Goal: Task Accomplishment & Management: Manage account settings

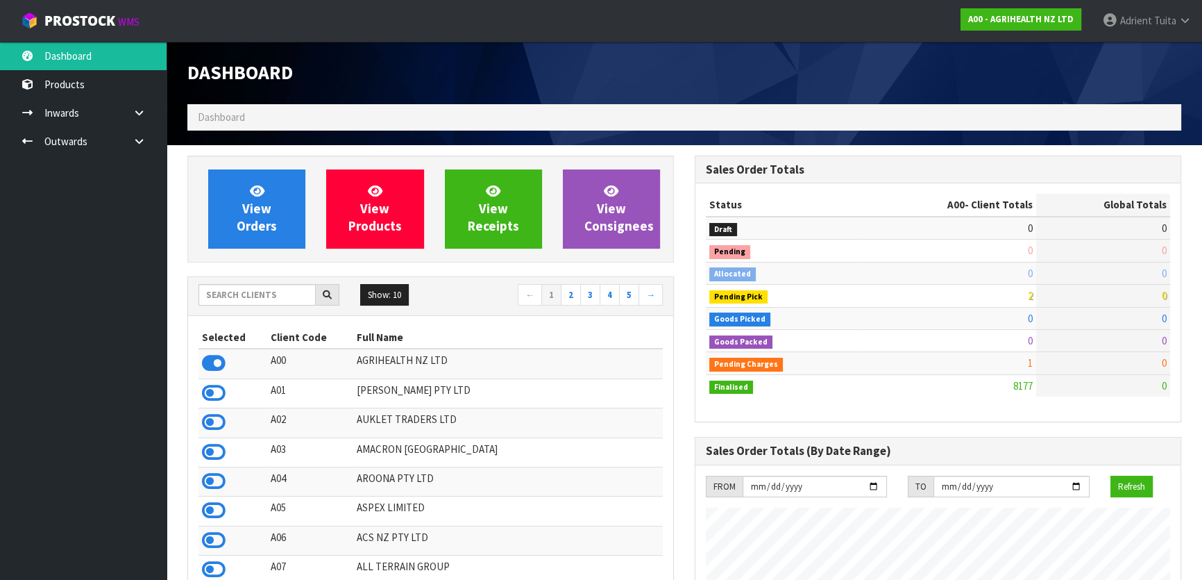
scroll to position [1050, 507]
click at [307, 284] on input "text" at bounding box center [257, 295] width 117 height 22
type input "V02"
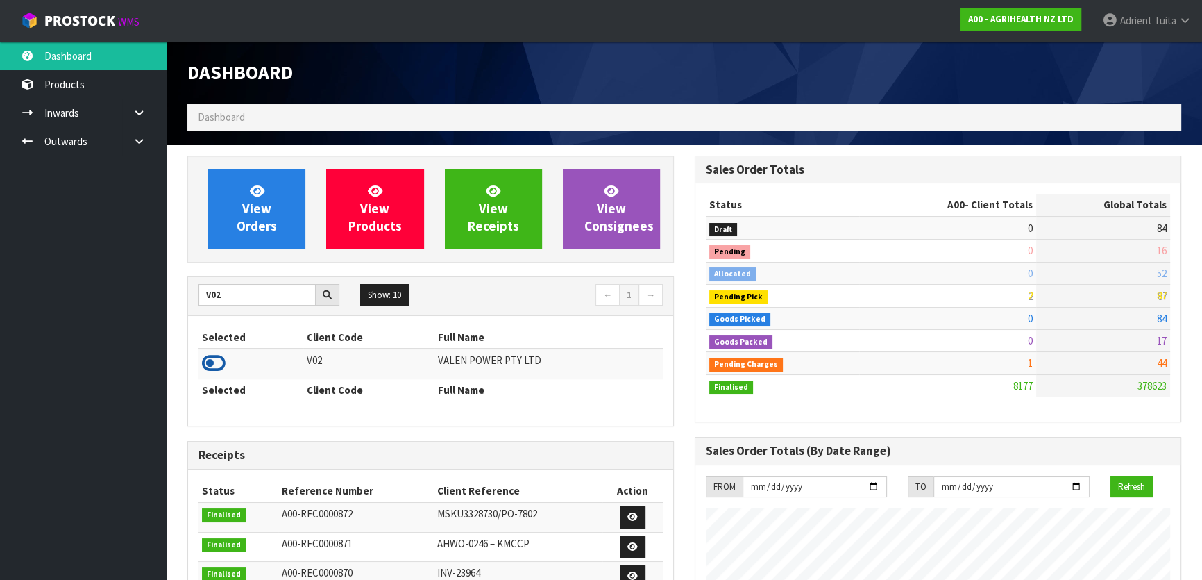
click at [221, 354] on icon at bounding box center [214, 363] width 24 height 21
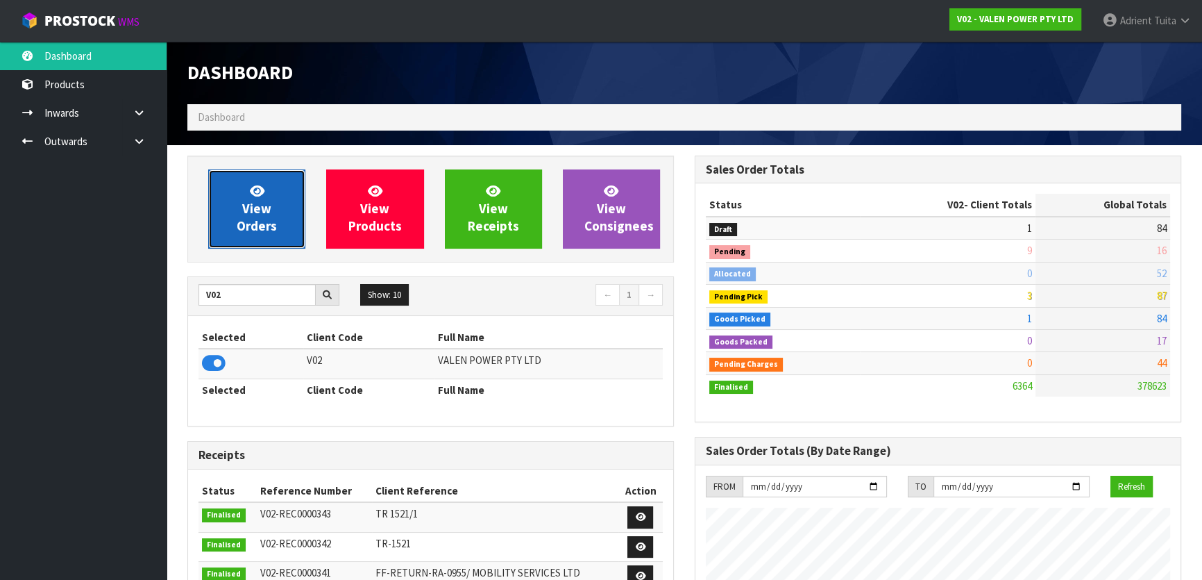
click at [241, 206] on link "View Orders" at bounding box center [256, 208] width 97 height 79
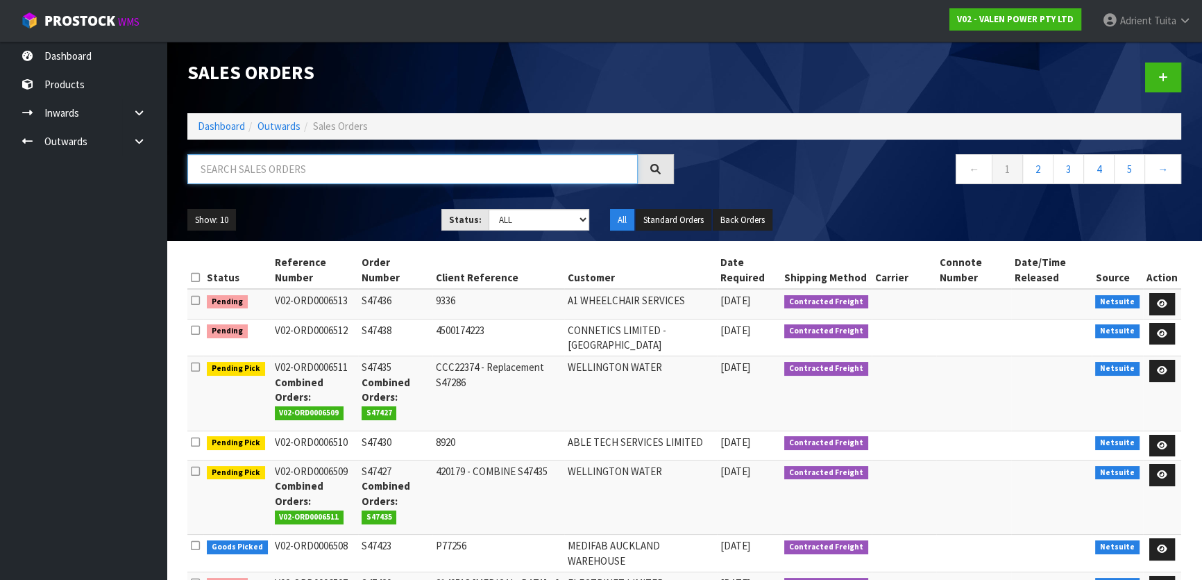
click at [360, 170] on input "text" at bounding box center [412, 169] width 451 height 30
type input "7430"
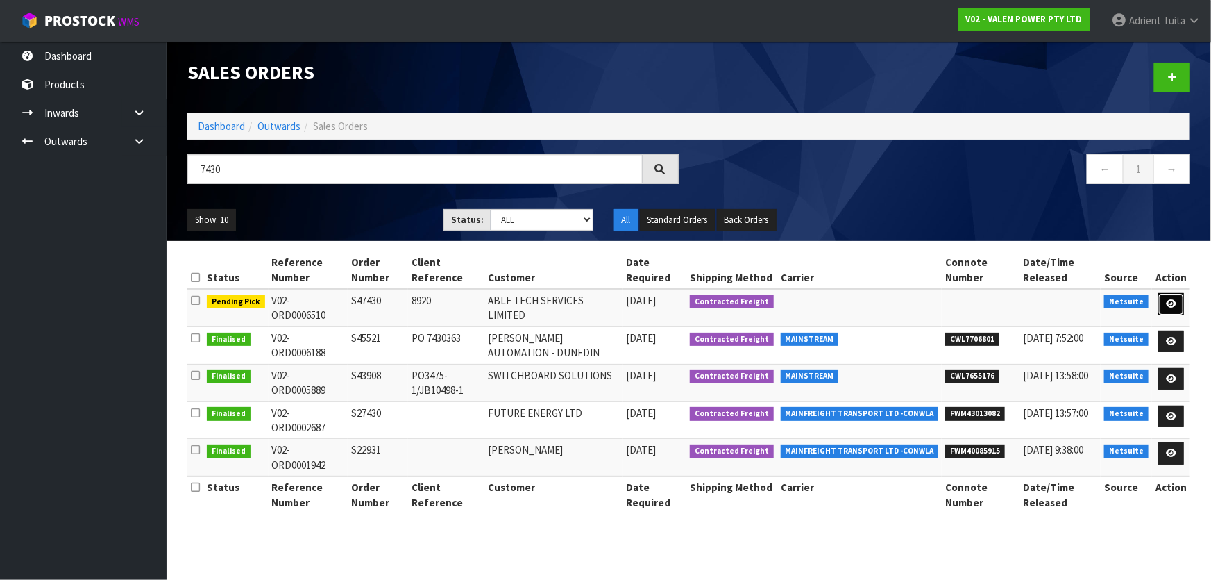
click at [1177, 312] on link at bounding box center [1172, 304] width 26 height 22
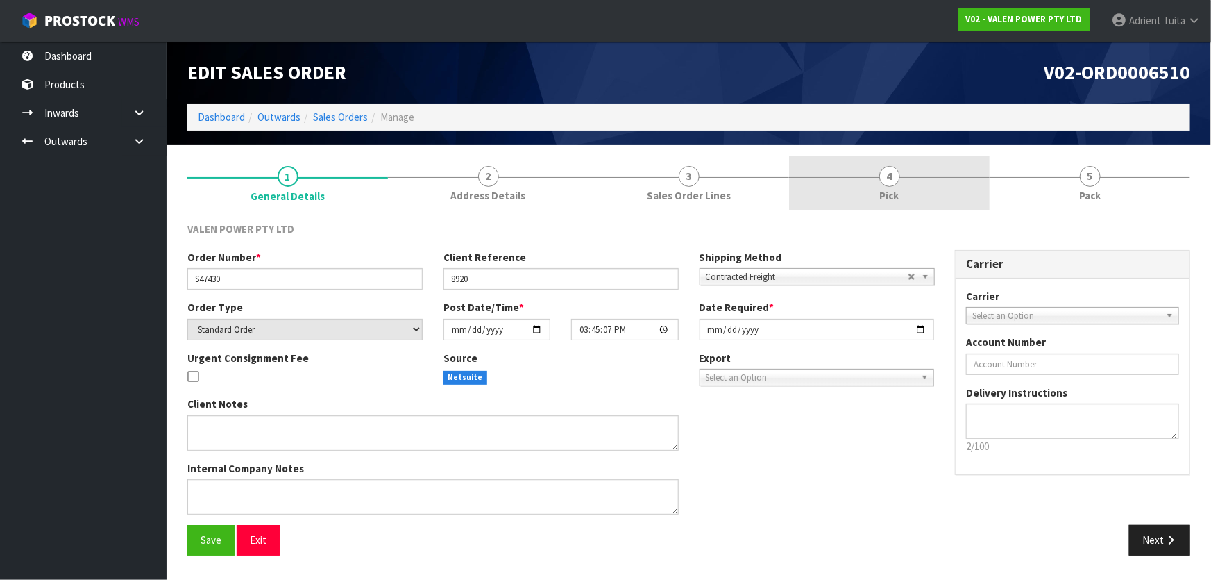
click at [970, 203] on link "4 Pick" at bounding box center [889, 182] width 201 height 55
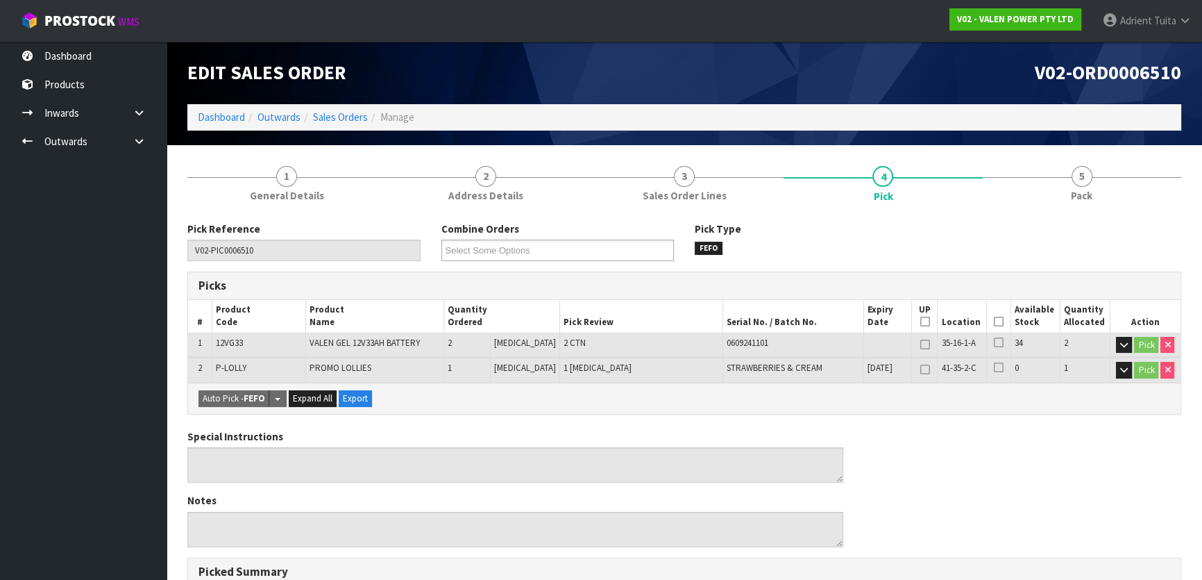
click at [994, 321] on icon at bounding box center [999, 321] width 10 height 1
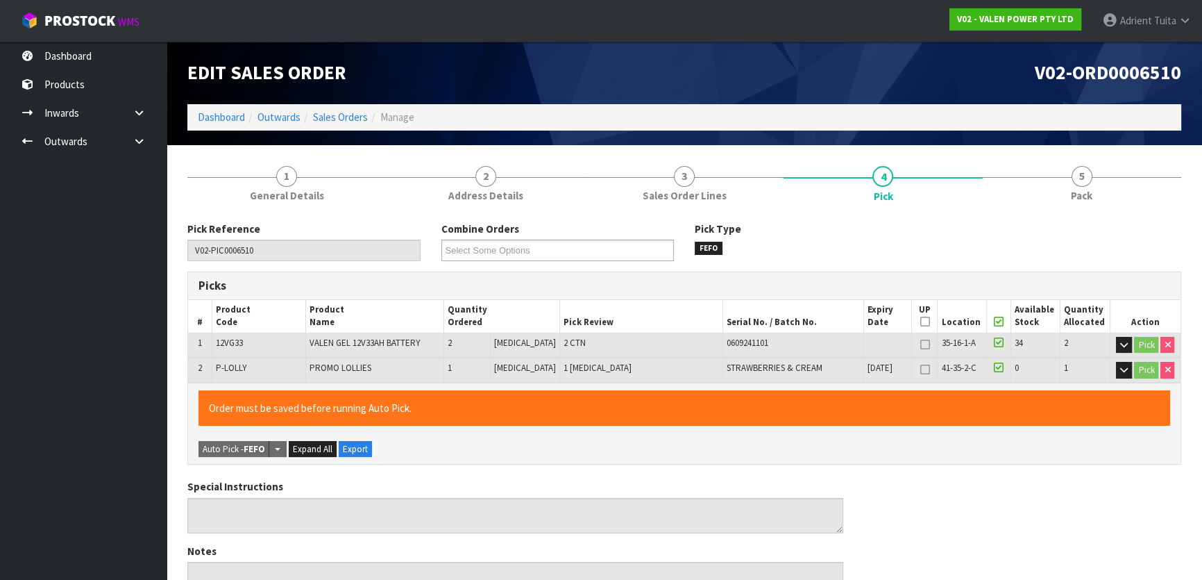
click at [905, 480] on div "Special Instructions Notes" at bounding box center [684, 543] width 1015 height 128
click at [233, 120] on link "Dashboard" at bounding box center [221, 116] width 47 height 13
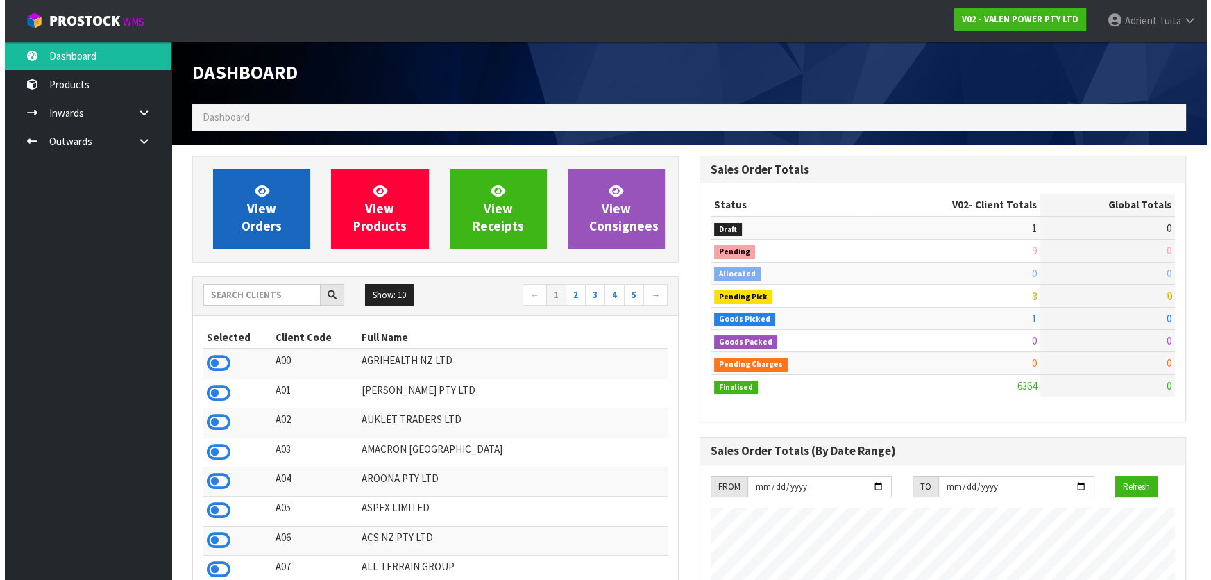
scroll to position [1050, 507]
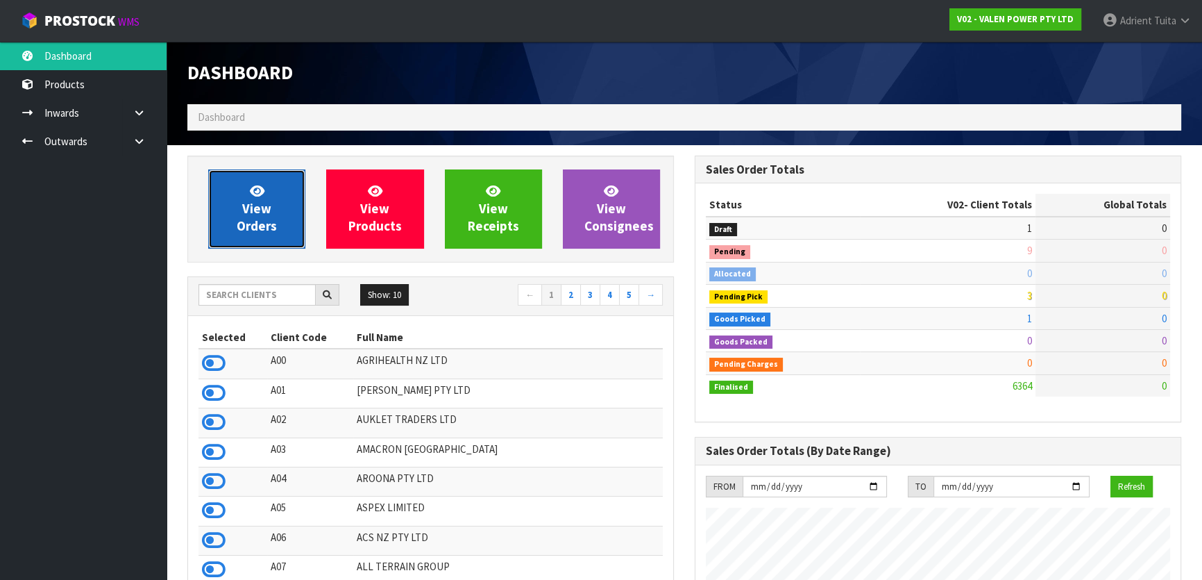
click at [246, 223] on span "View Orders" at bounding box center [257, 209] width 40 height 52
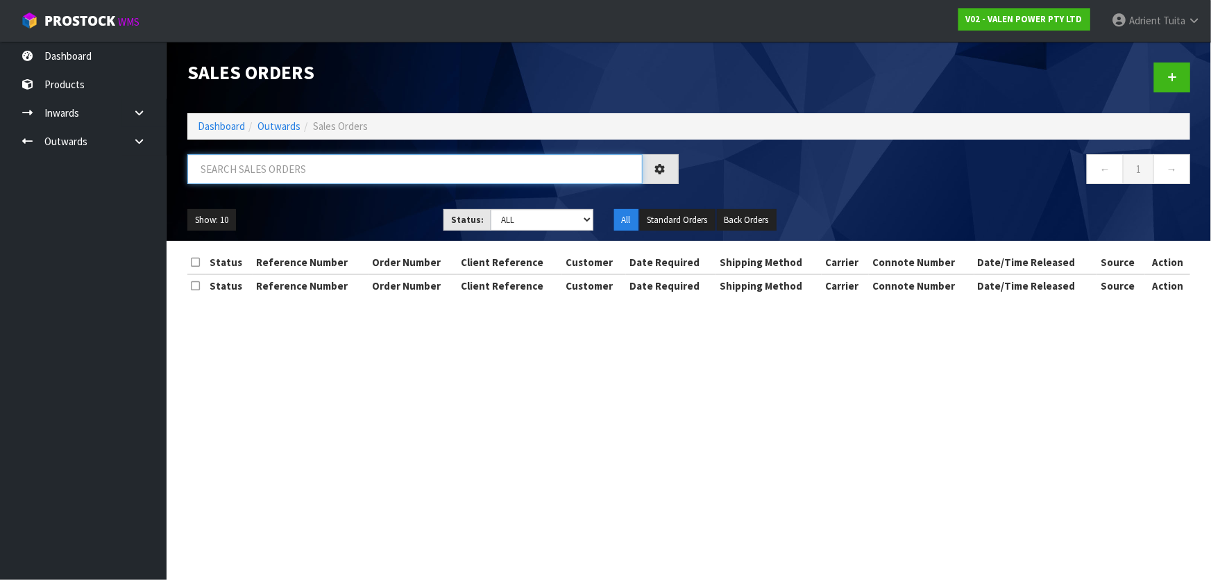
click at [257, 162] on input "text" at bounding box center [414, 169] width 455 height 30
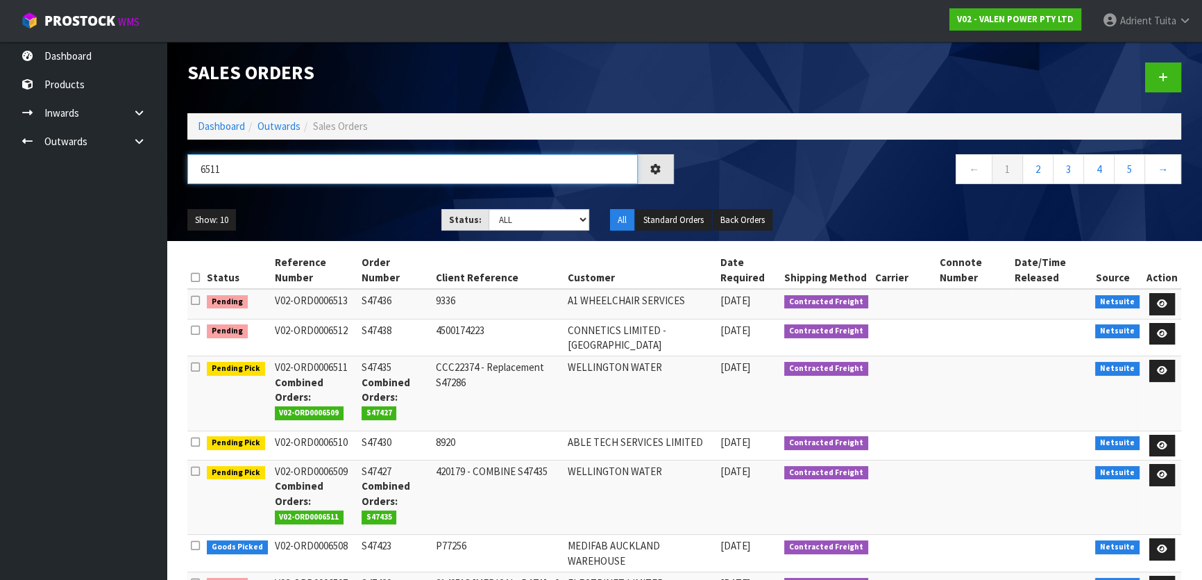
type input "6511"
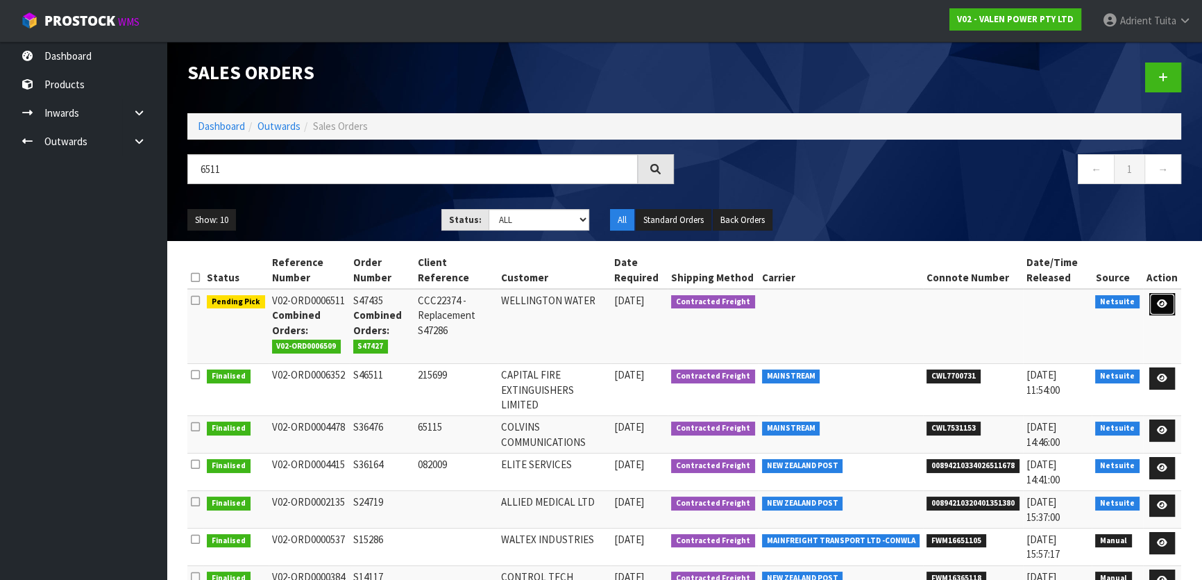
click at [1152, 305] on link at bounding box center [1163, 304] width 26 height 22
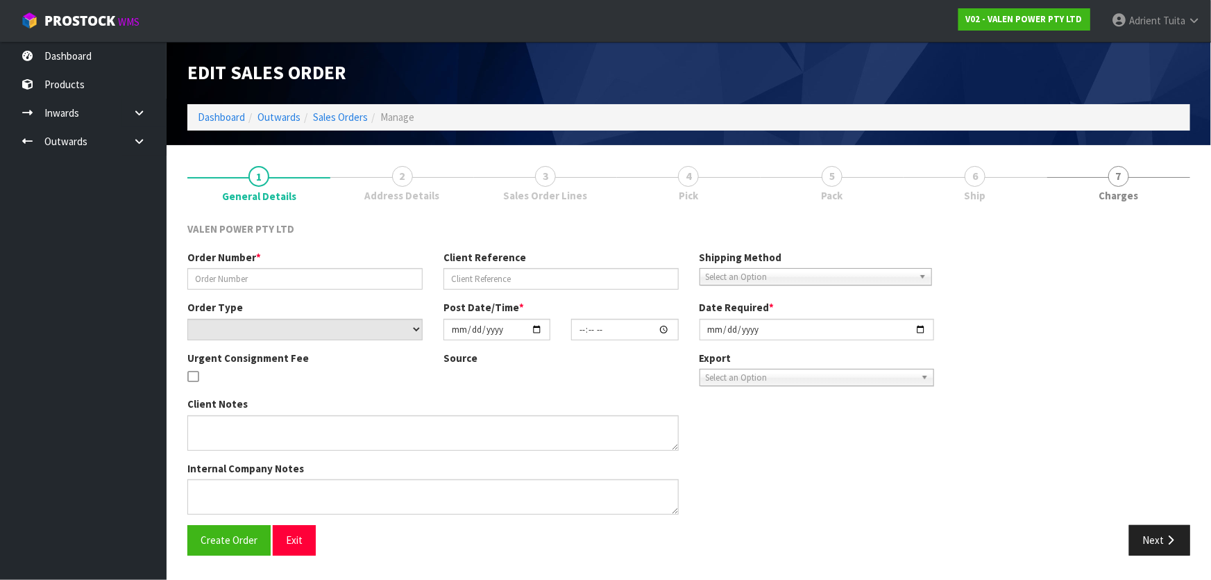
type input "S47435"
type input "CCC22374 - Replacement S47286"
select select "number:0"
type input "2025-08-27"
type input "16:00:08.000"
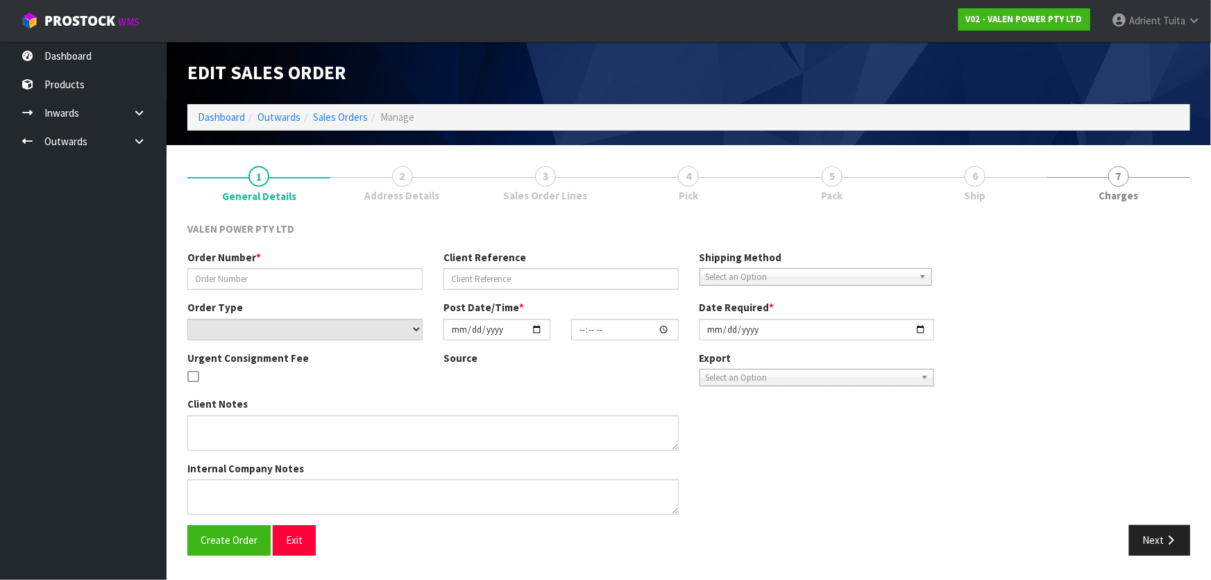
type input "2025-08-28"
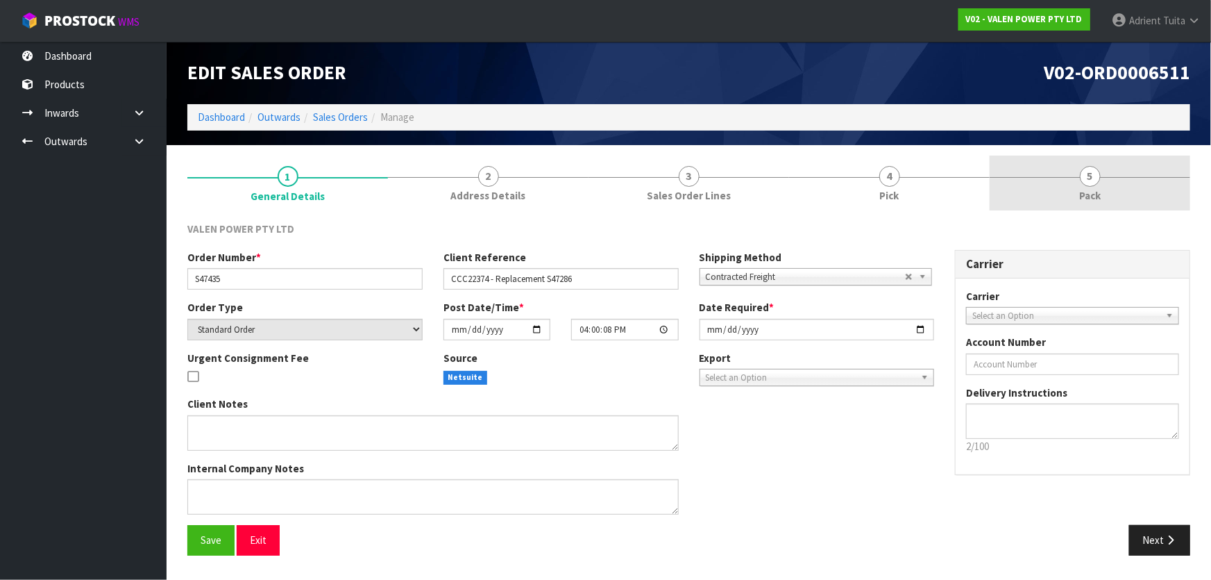
click at [1094, 169] on span "5" at bounding box center [1090, 176] width 21 height 21
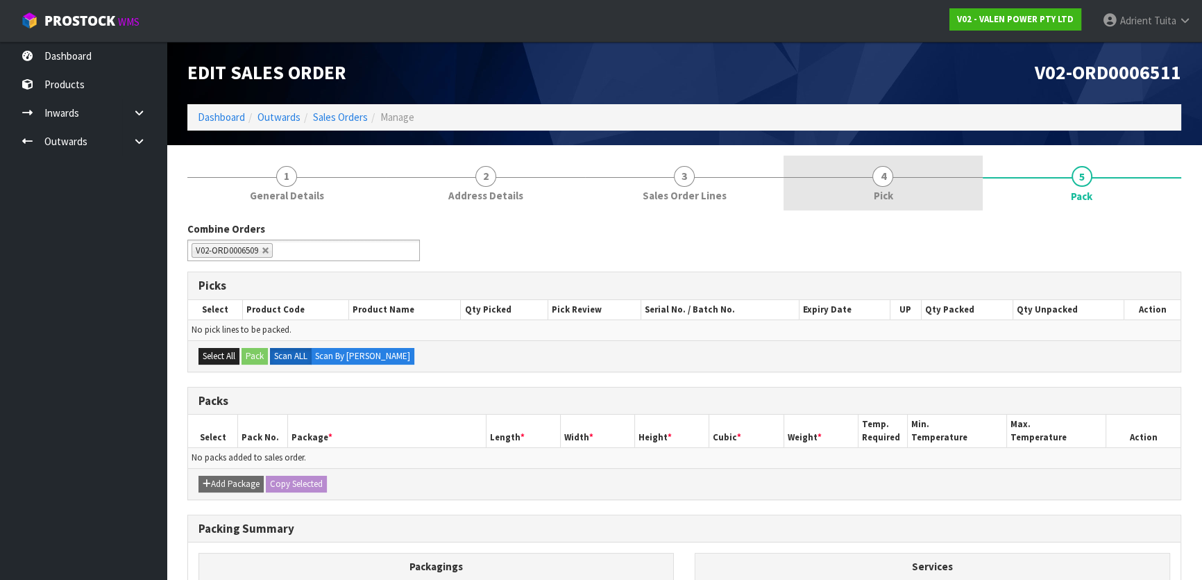
click at [875, 199] on span "Pick" at bounding box center [882, 195] width 19 height 15
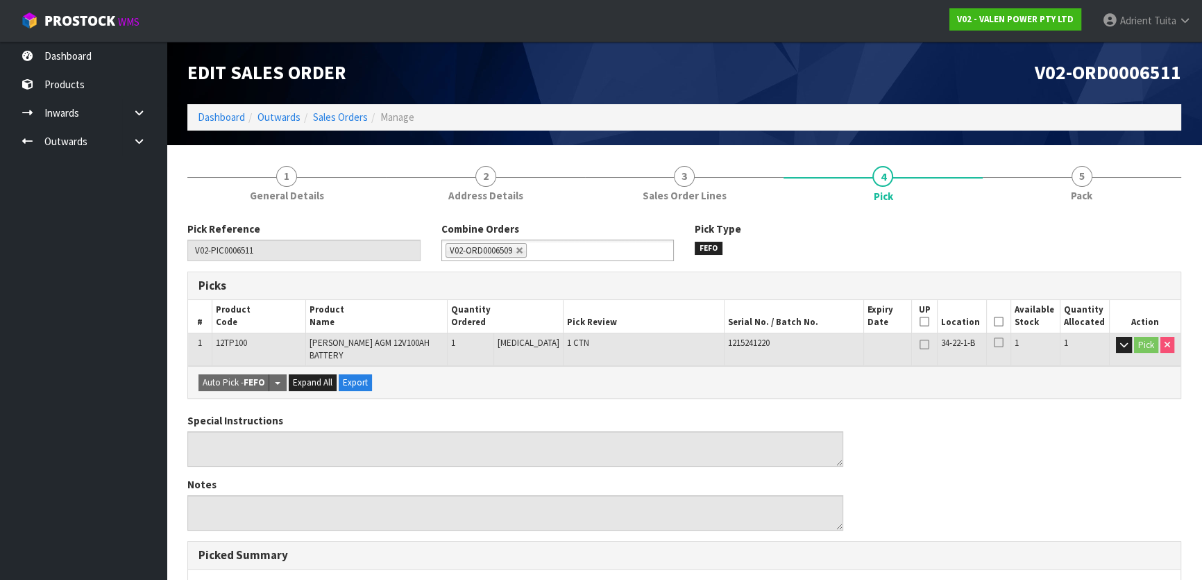
click at [998, 321] on icon at bounding box center [999, 321] width 10 height 1
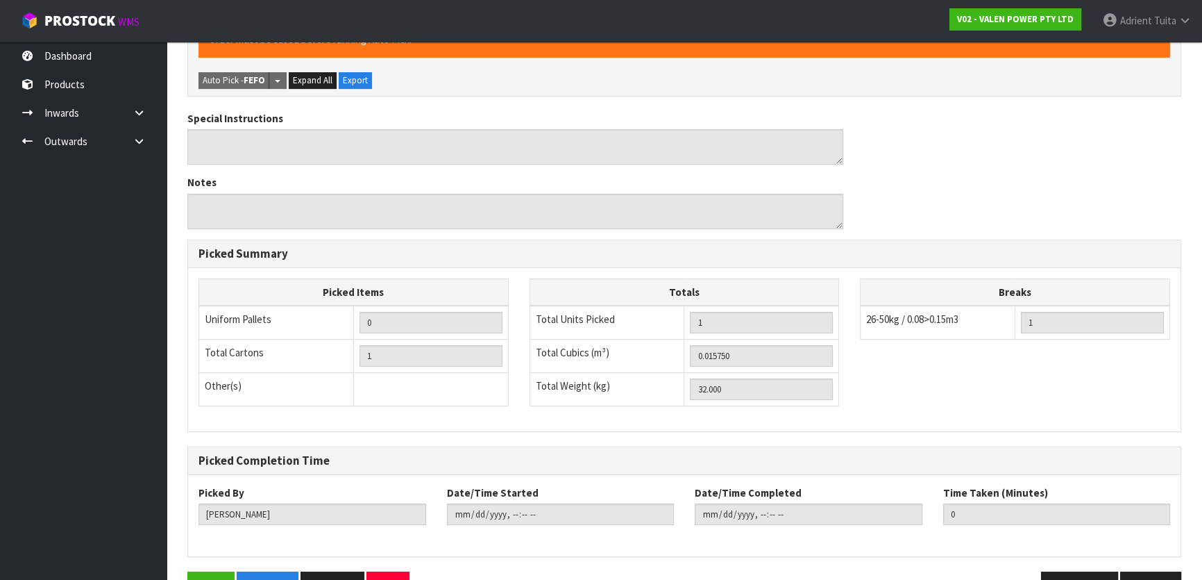
scroll to position [392, 0]
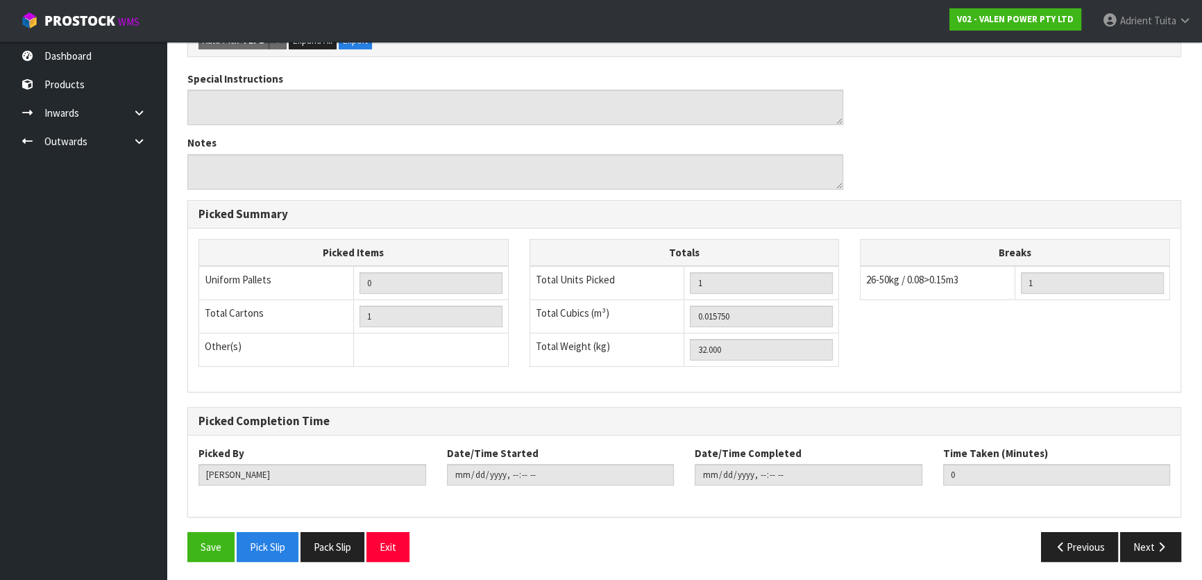
click at [199, 528] on div "Pick Reference V02-PIC0006511 Combine Orders V02-ORD0006508 V02-ORD0006509 V02-…" at bounding box center [684, 201] width 994 height 743
drag, startPoint x: 200, startPoint y: 539, endPoint x: 216, endPoint y: 528, distance: 19.4
click at [201, 539] on button "Save" at bounding box center [210, 547] width 47 height 30
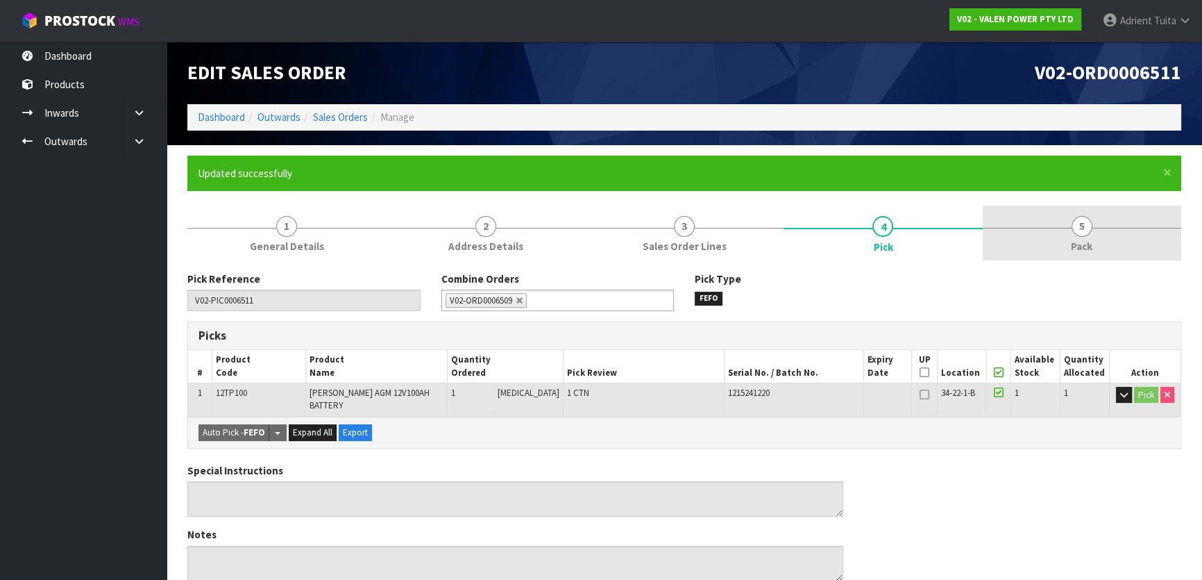
click at [1060, 214] on link "5 Pack" at bounding box center [1082, 232] width 199 height 55
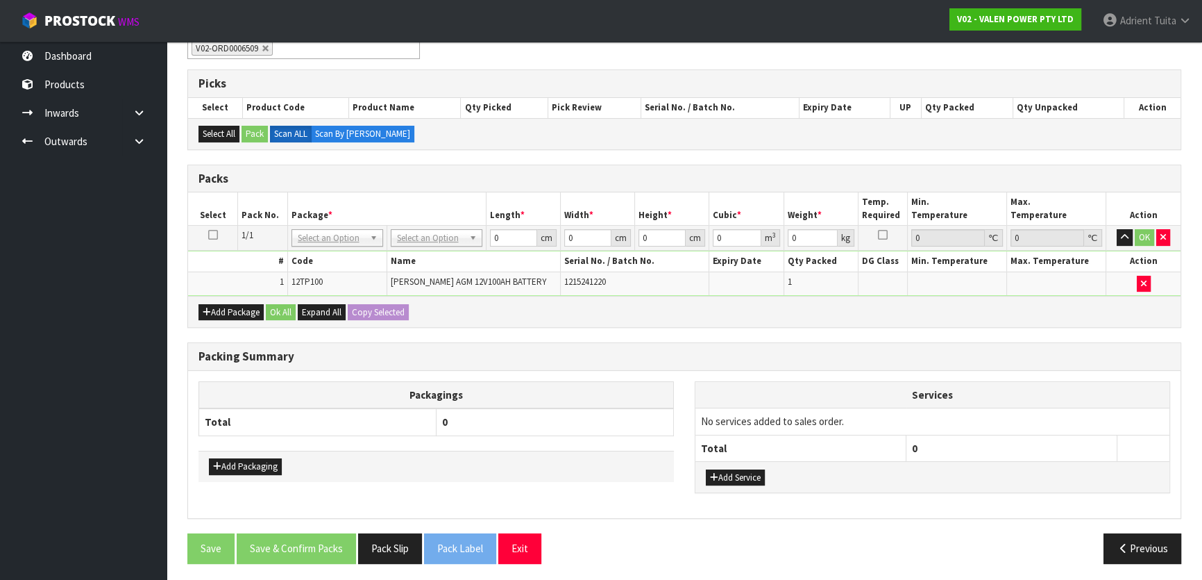
scroll to position [253, 0]
drag, startPoint x: 431, startPoint y: 229, endPoint x: 431, endPoint y: 257, distance: 27.8
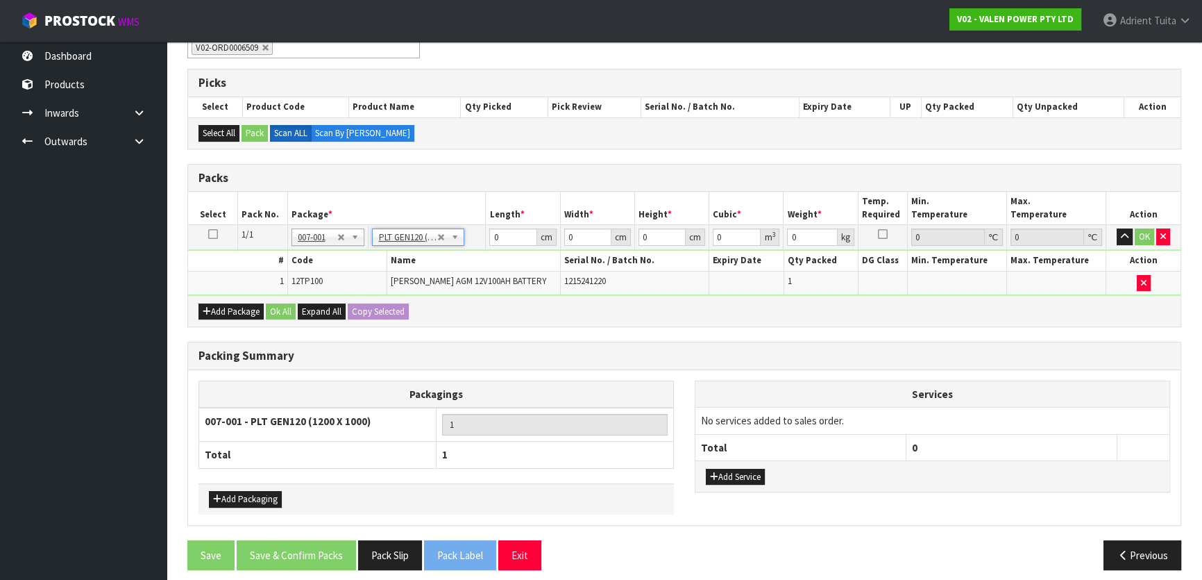
type input "120"
type input "100"
type input "32"
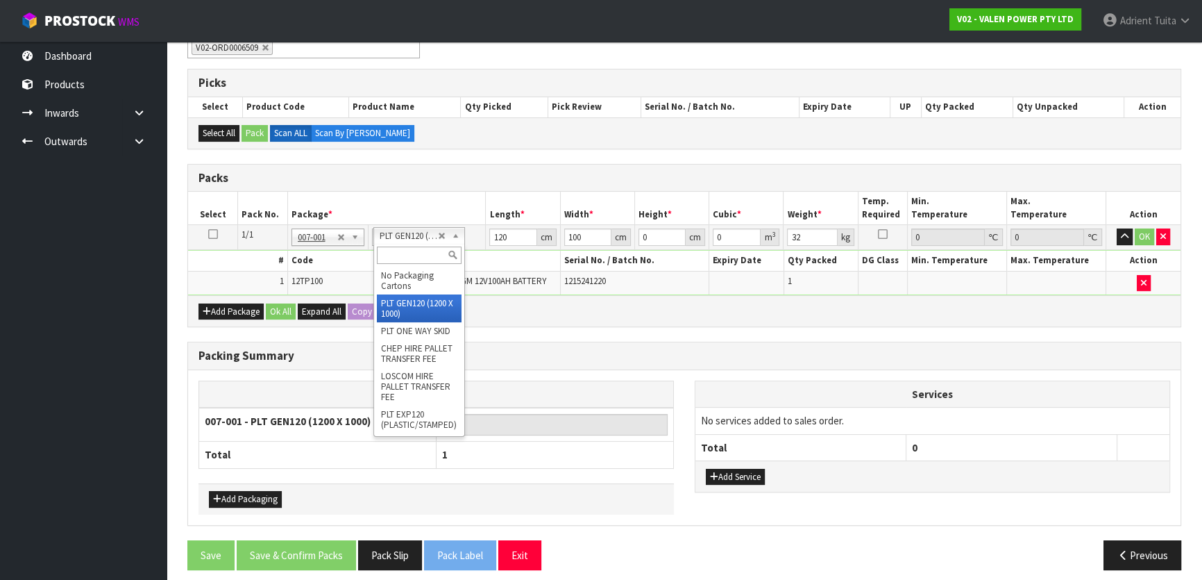
drag, startPoint x: 426, startPoint y: 227, endPoint x: 420, endPoint y: 255, distance: 28.3
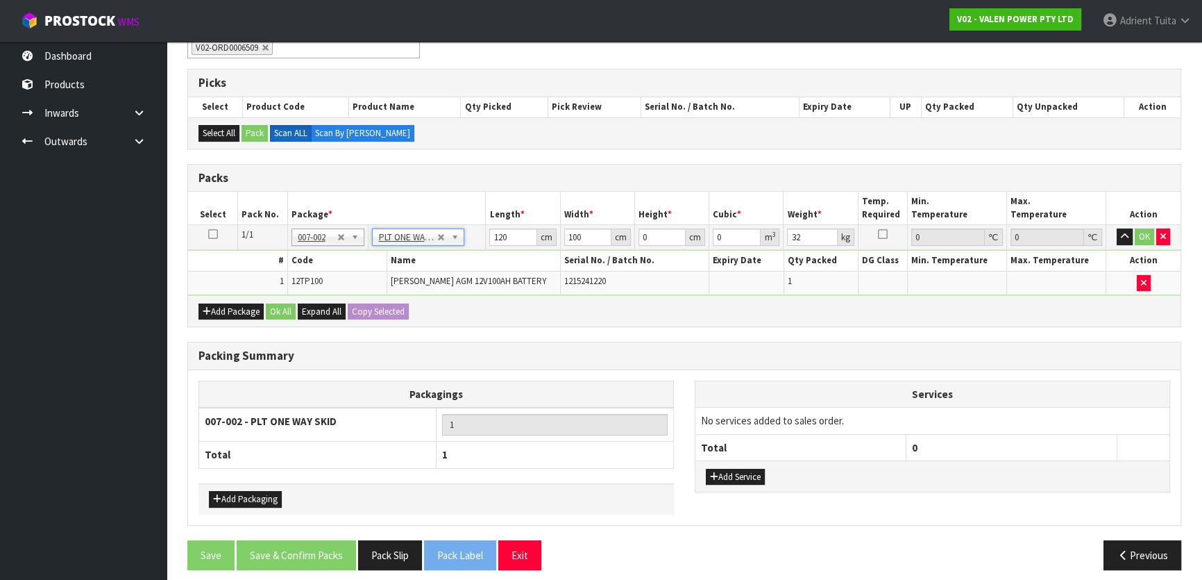
type input "0"
click at [505, 239] on input "0" at bounding box center [512, 236] width 47 height 17
type input "70"
type input "56"
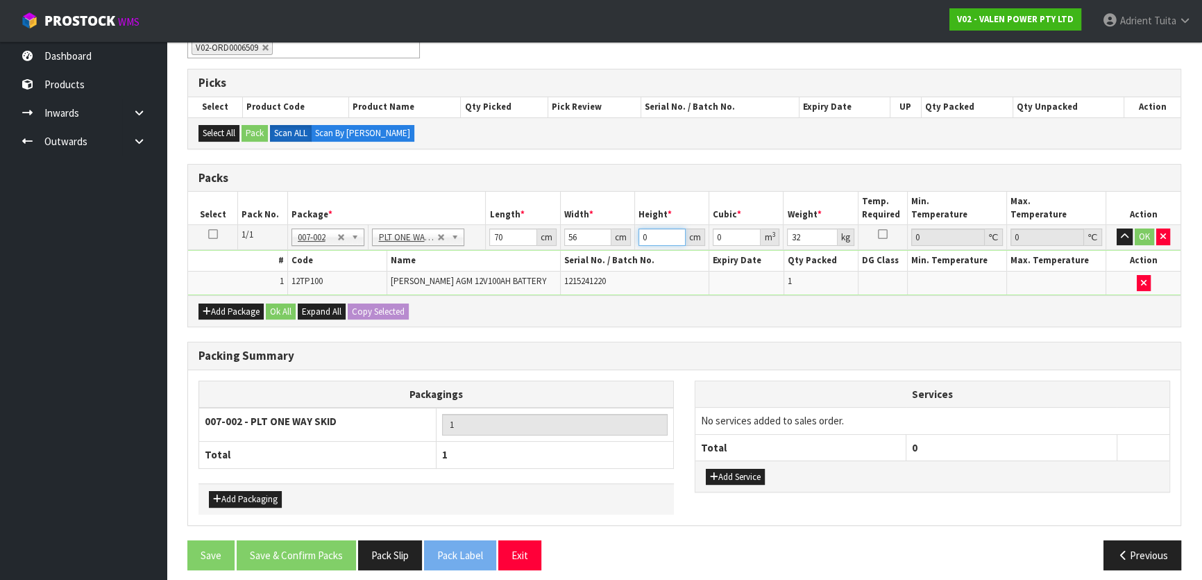
type input "3"
type input "0.01176"
type input "37"
type input "0.14504"
type input "37"
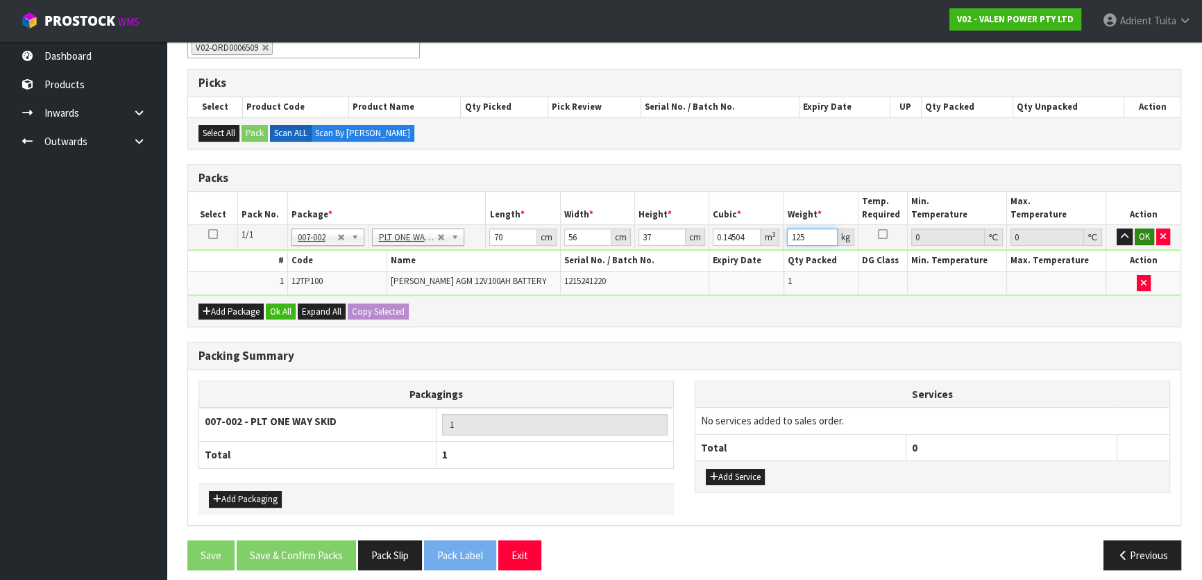
type input "125"
click at [1138, 230] on button "OK" at bounding box center [1144, 236] width 19 height 17
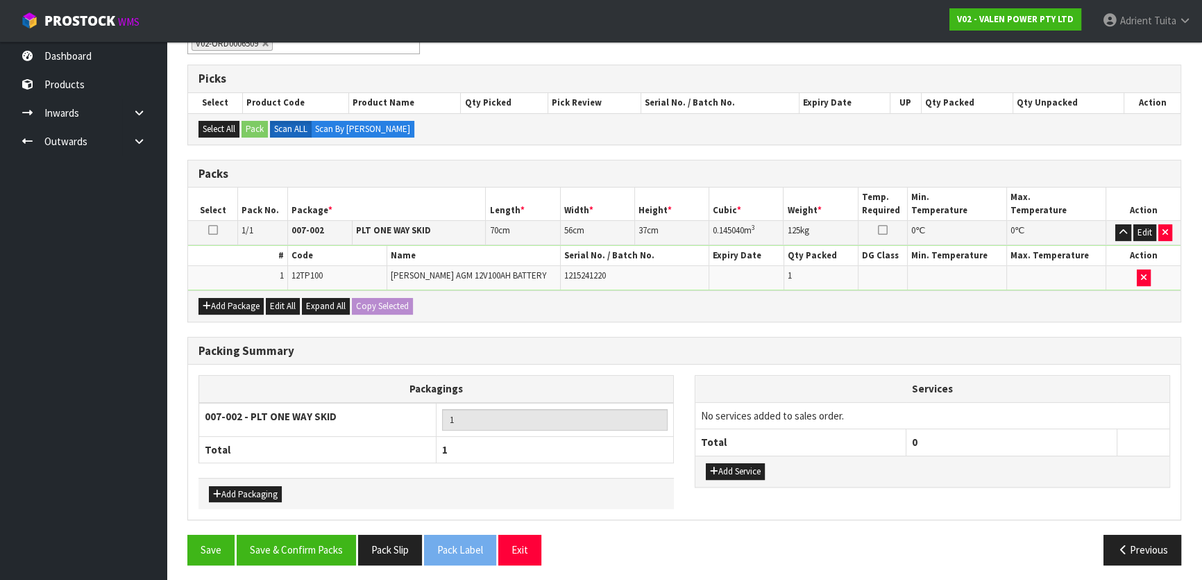
scroll to position [259, 0]
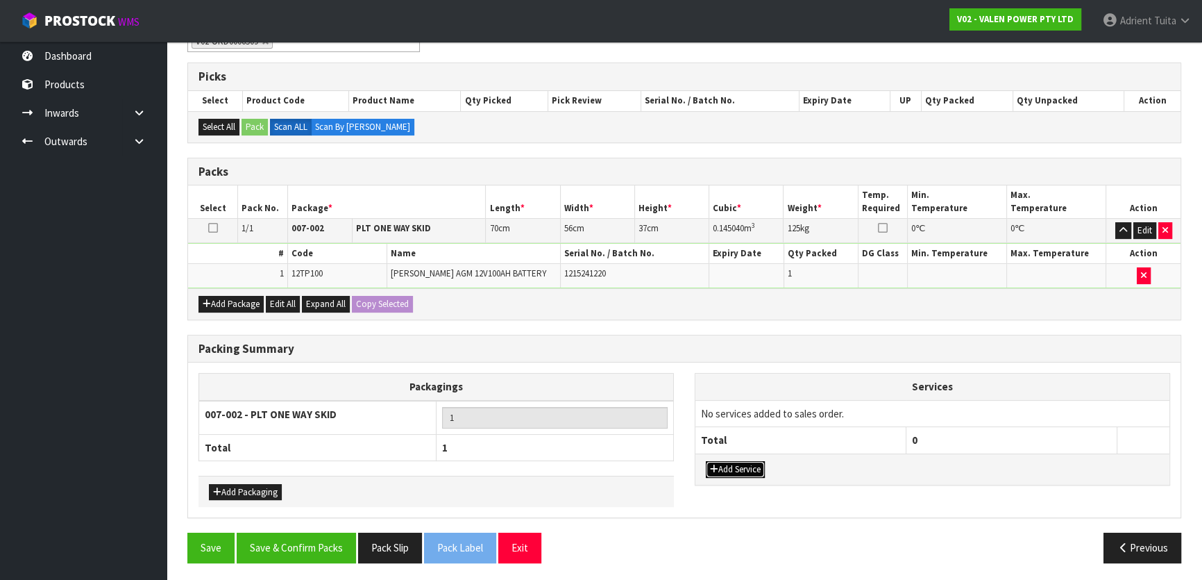
click at [736, 462] on button "Add Service" at bounding box center [735, 469] width 59 height 17
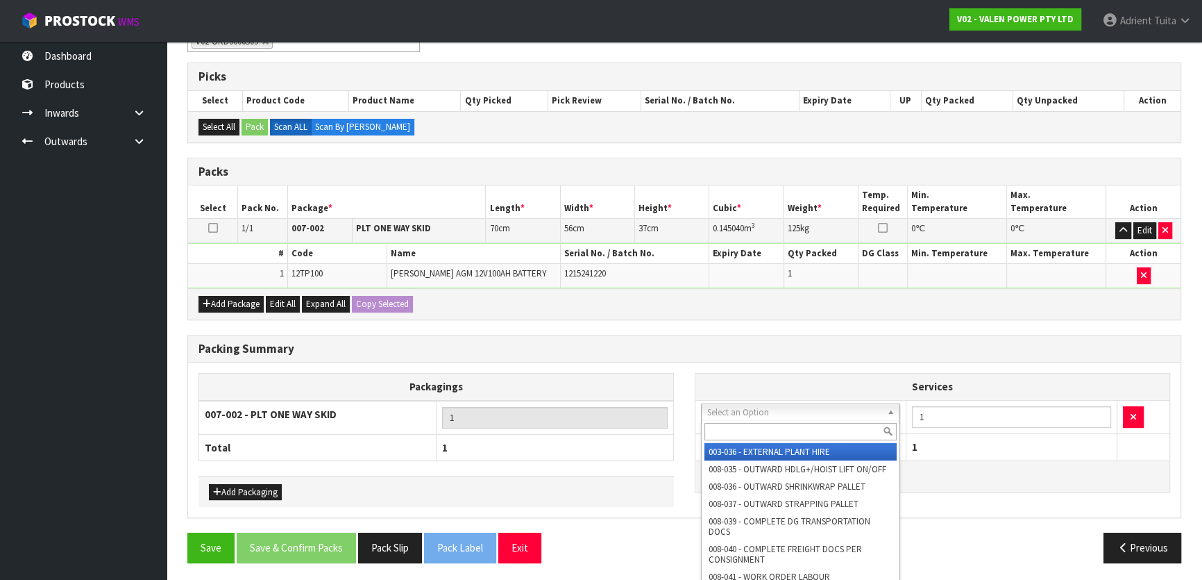
click at [747, 431] on input "text" at bounding box center [801, 431] width 192 height 17
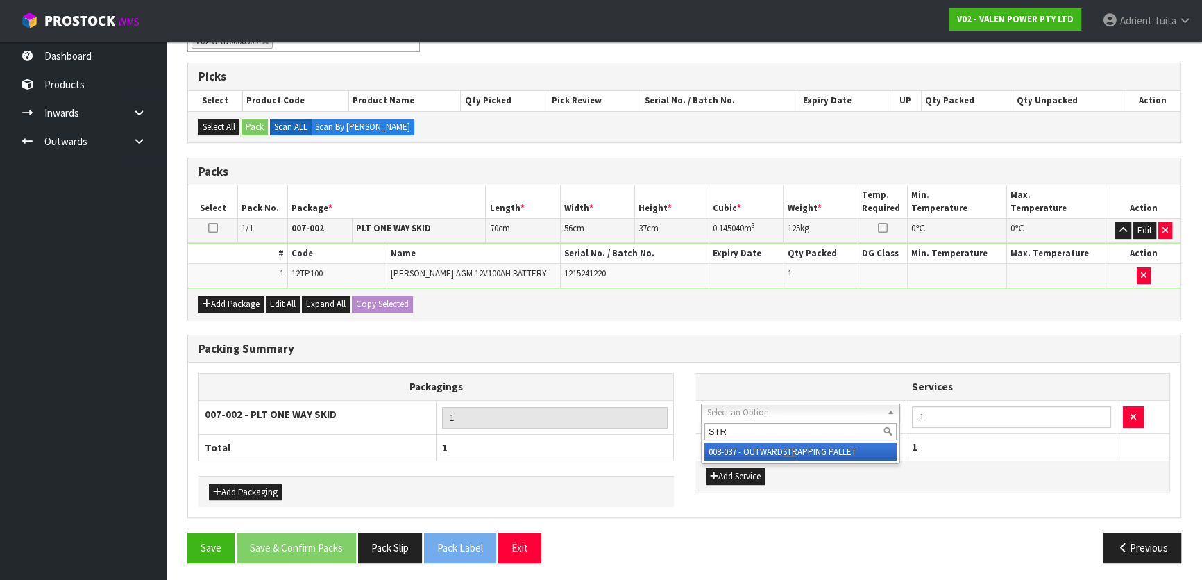
type input "STR"
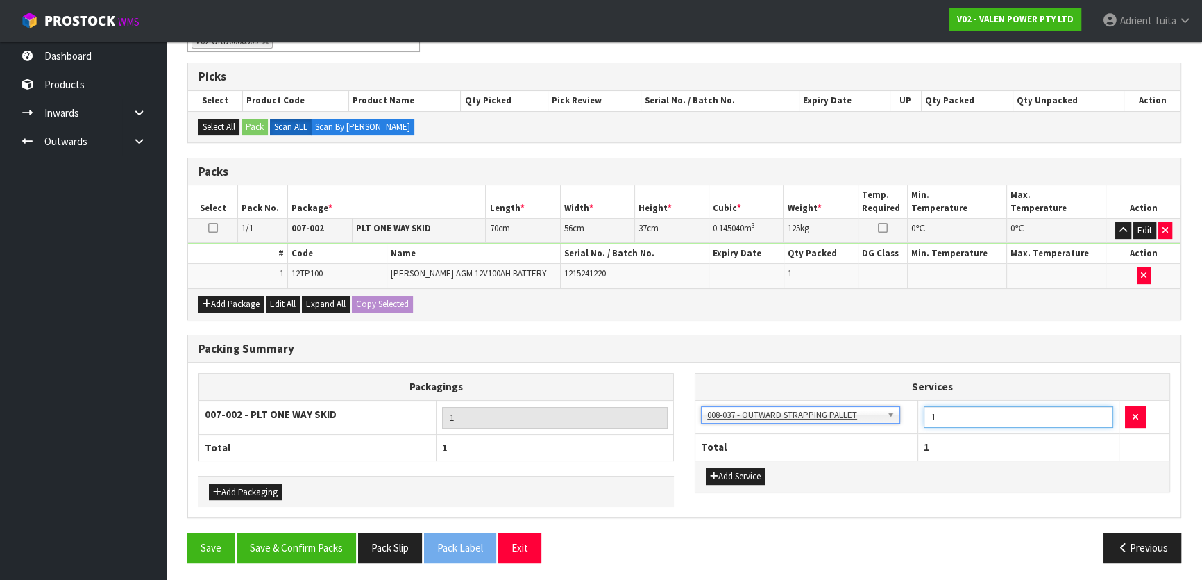
click at [943, 412] on input "1" at bounding box center [1019, 417] width 190 height 22
type input "2"
drag, startPoint x: 762, startPoint y: 469, endPoint x: 754, endPoint y: 465, distance: 9.0
click at [758, 469] on button "Add Service" at bounding box center [735, 476] width 59 height 17
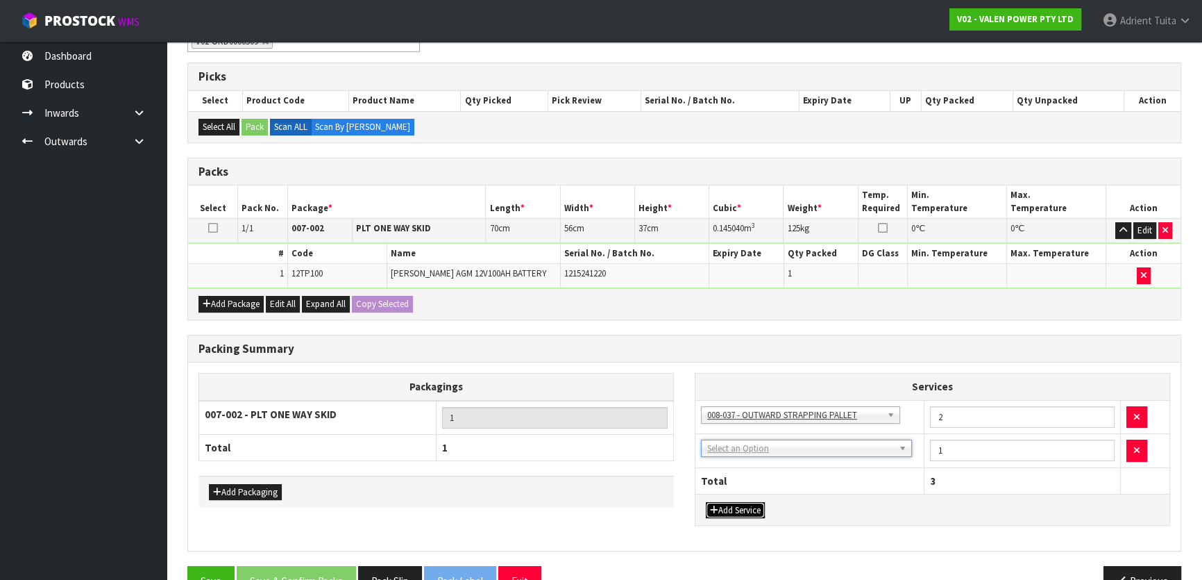
drag, startPoint x: 761, startPoint y: 446, endPoint x: 759, endPoint y: 465, distance: 18.8
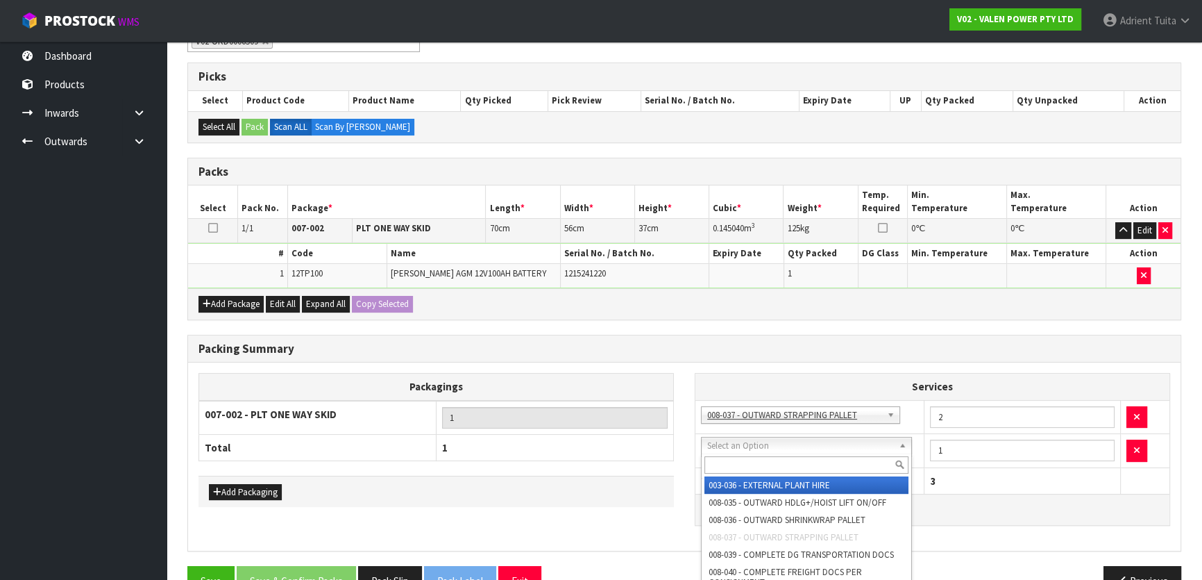
click at [759, 466] on input "text" at bounding box center [807, 464] width 204 height 17
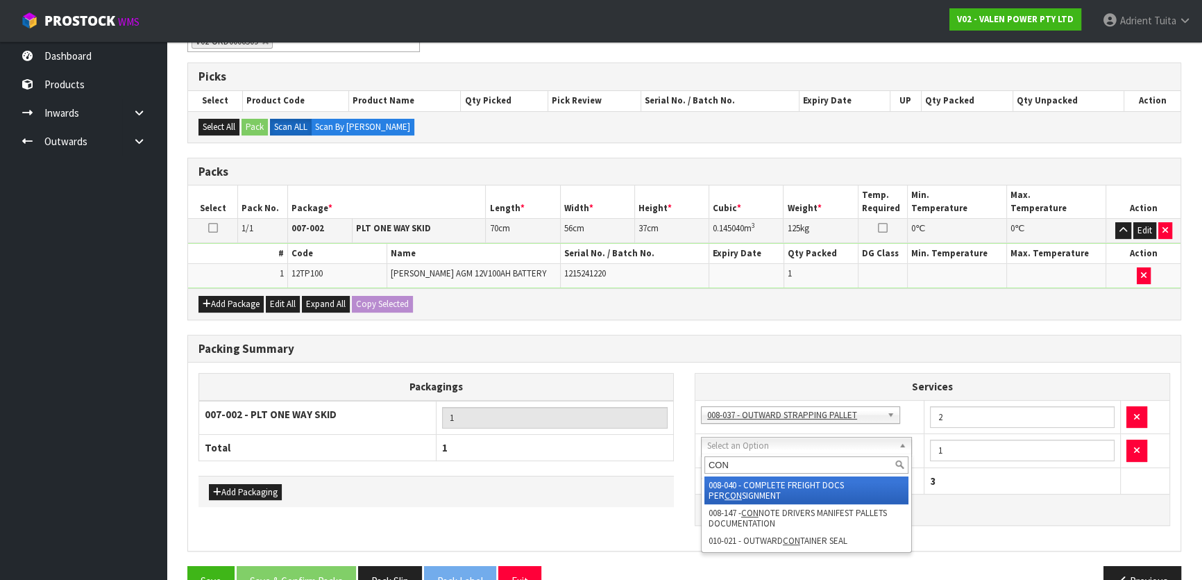
type input "CON"
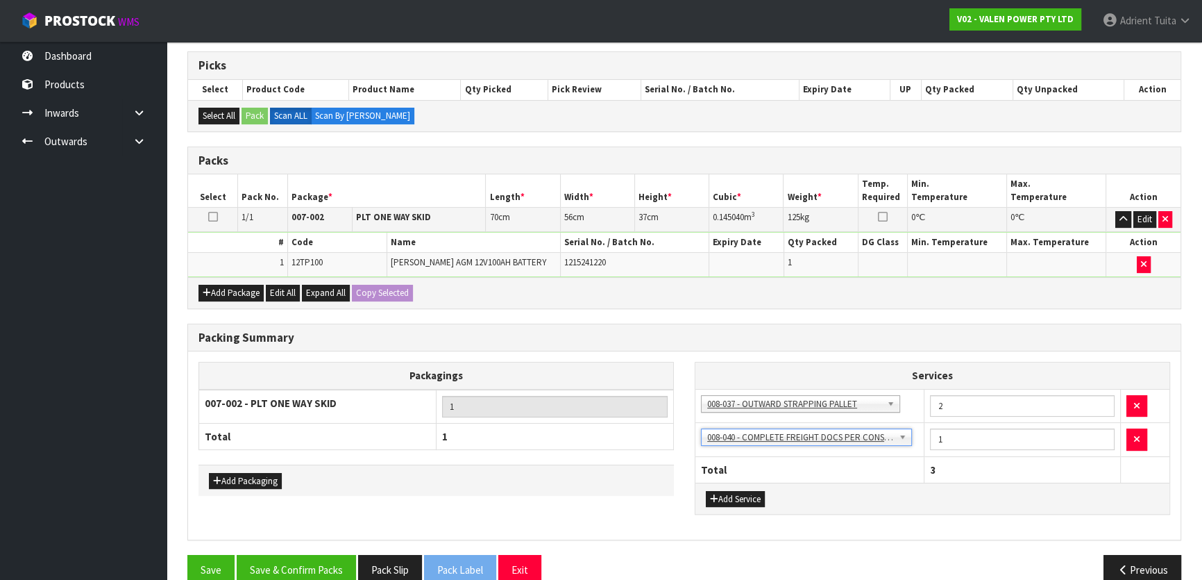
scroll to position [292, 0]
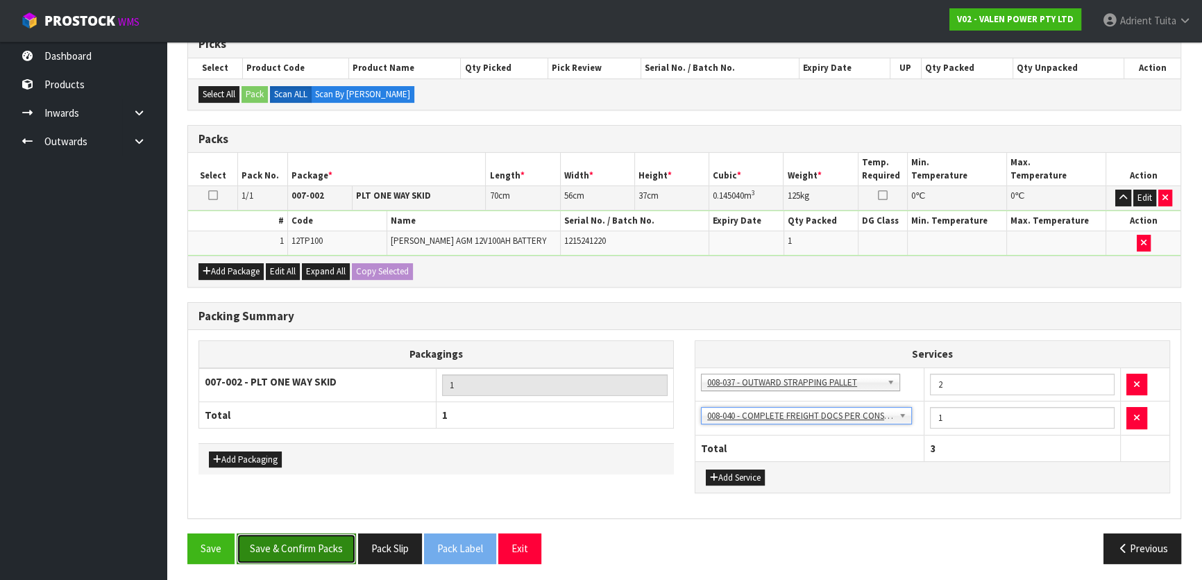
click at [325, 548] on button "Save & Confirm Packs" at bounding box center [296, 548] width 119 height 30
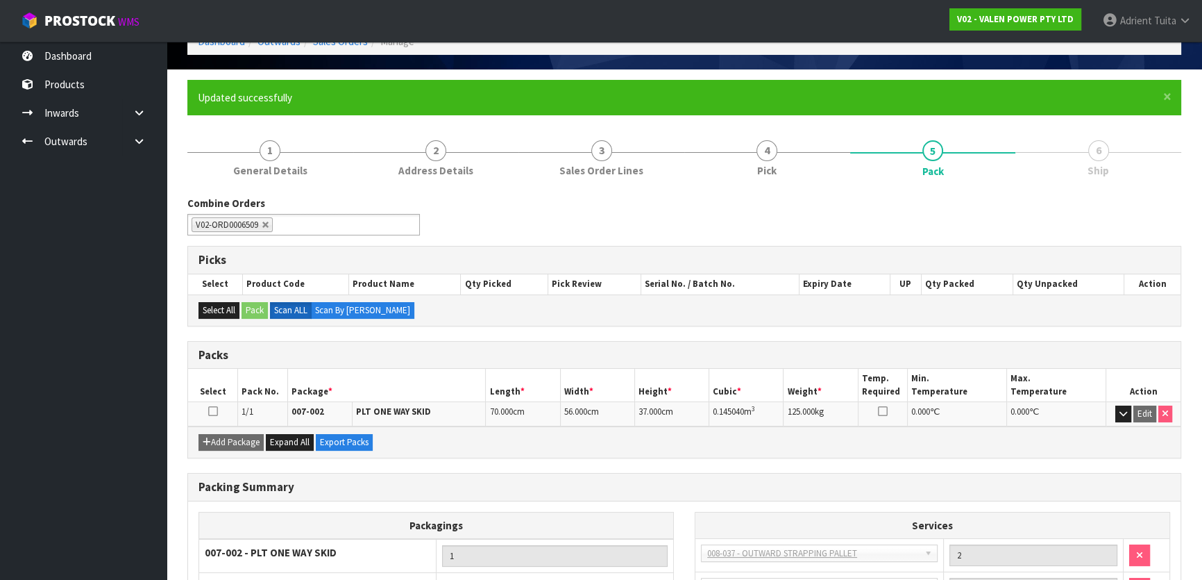
scroll to position [216, 0]
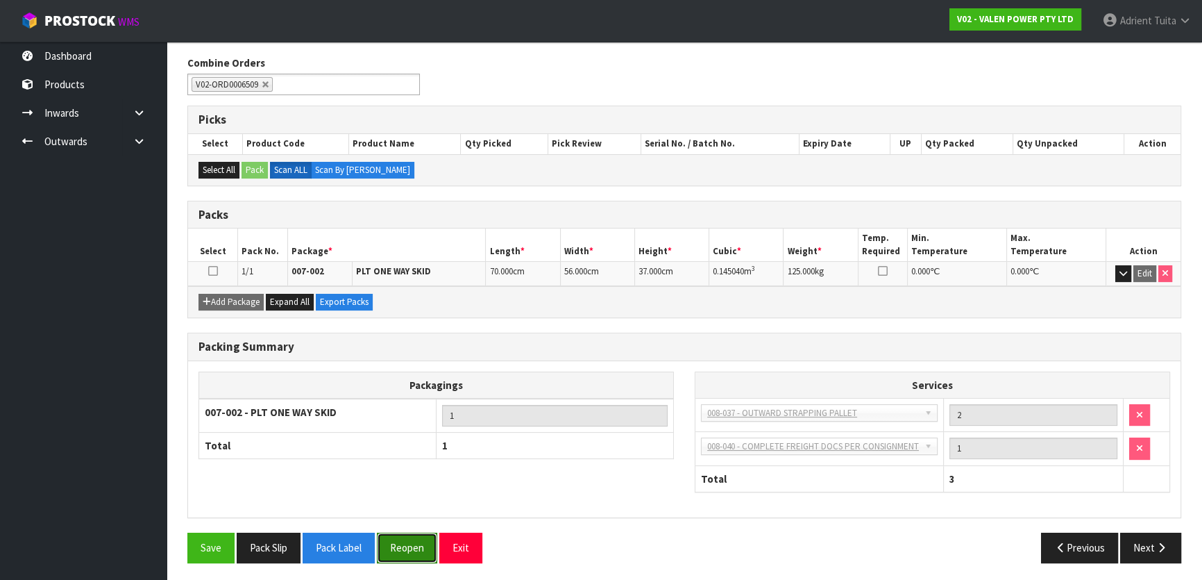
click at [394, 548] on button "Reopen" at bounding box center [407, 547] width 60 height 30
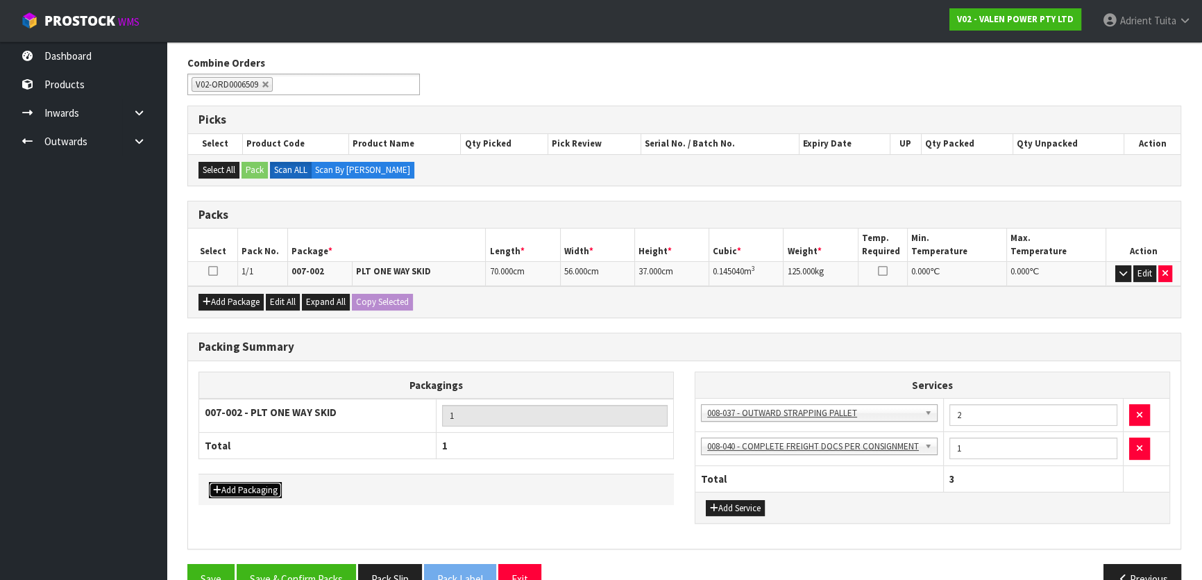
click at [249, 486] on button "Add Packaging" at bounding box center [245, 490] width 73 height 17
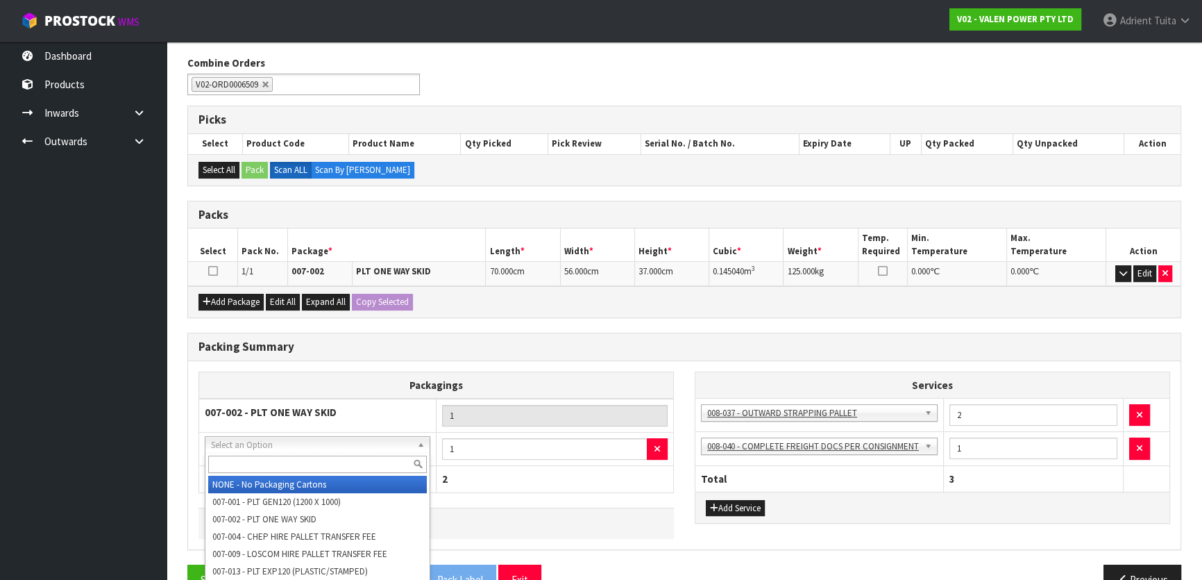
drag, startPoint x: 292, startPoint y: 438, endPoint x: 291, endPoint y: 459, distance: 20.8
click at [291, 459] on input "text" at bounding box center [317, 463] width 219 height 17
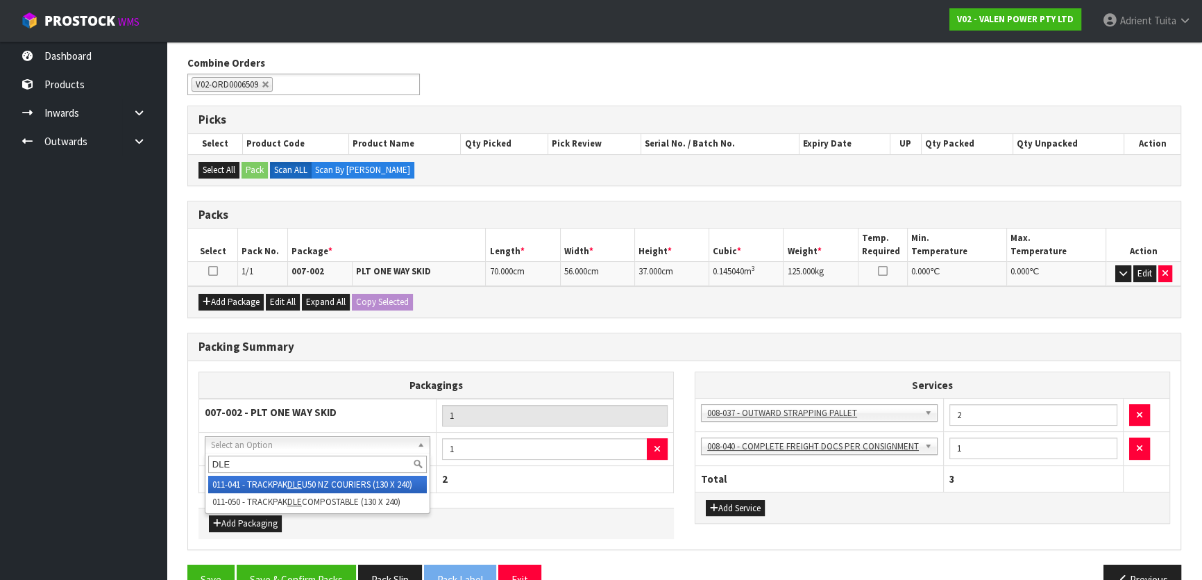
scroll to position [248, 0]
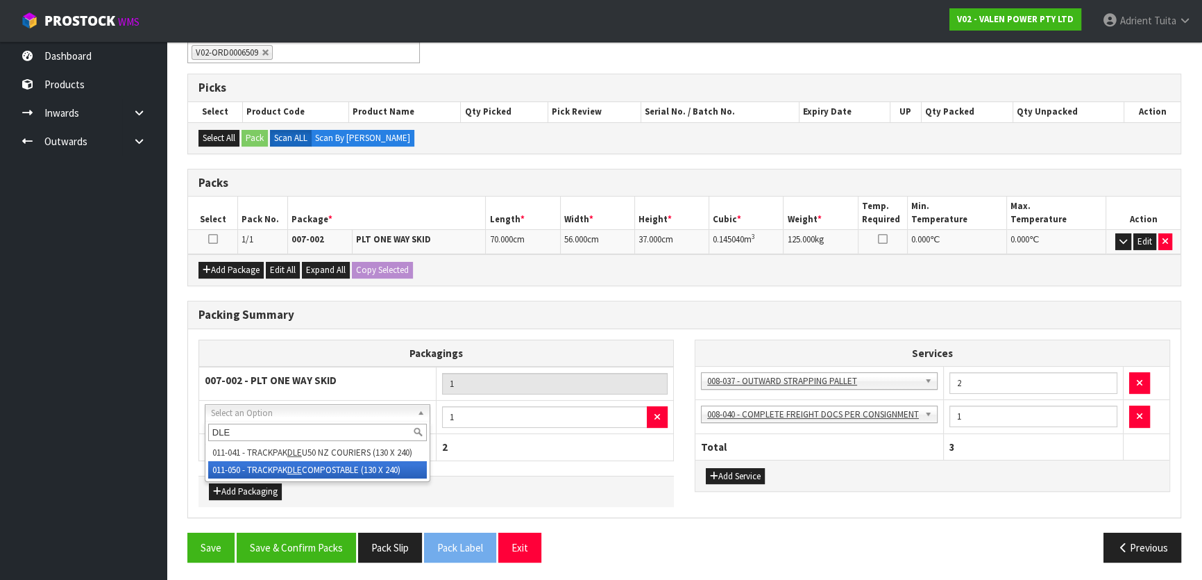
type input "DLE"
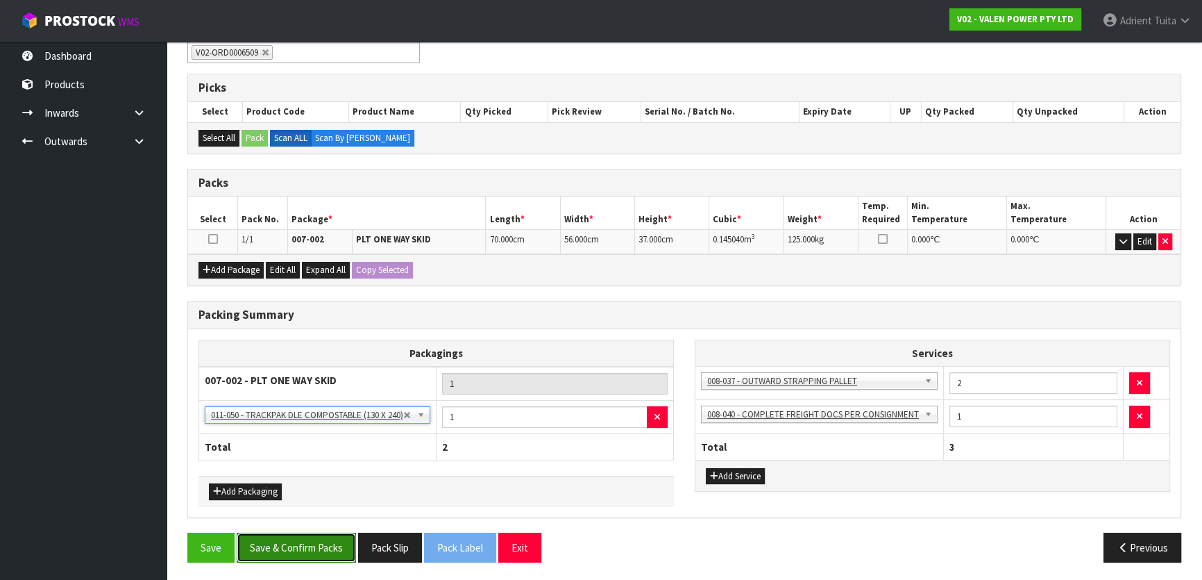
click at [283, 535] on button "Save & Confirm Packs" at bounding box center [296, 547] width 119 height 30
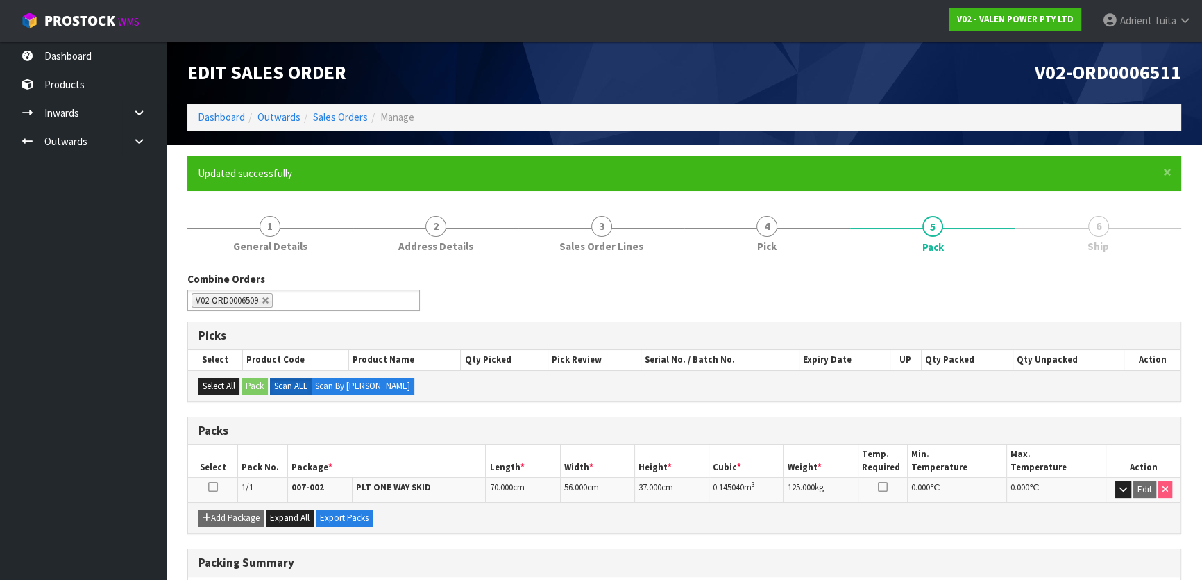
scroll to position [217, 0]
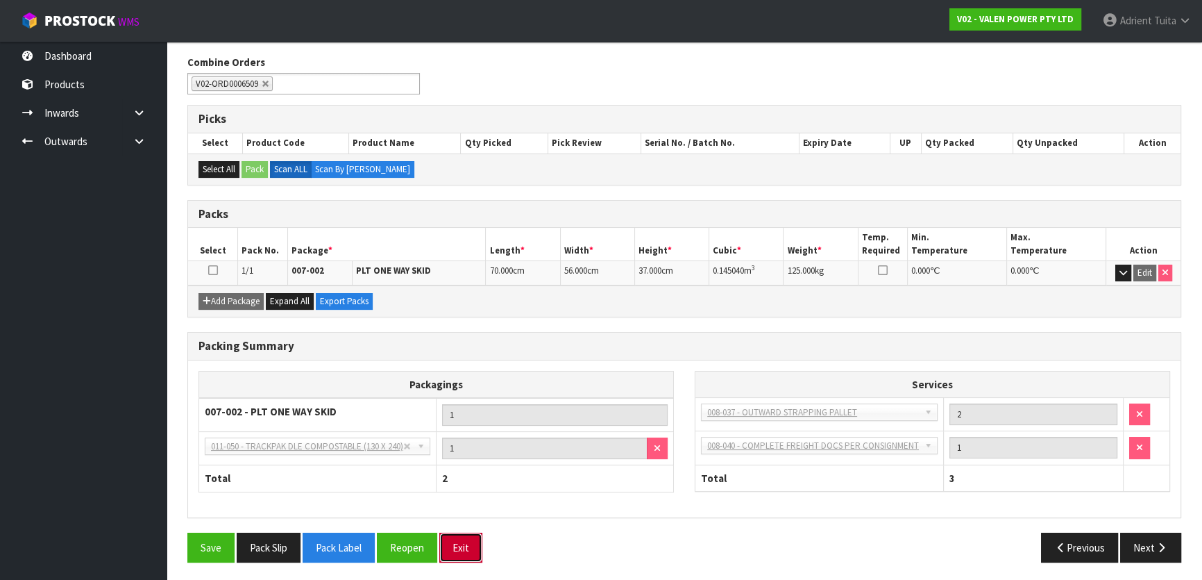
click at [457, 550] on button "Exit" at bounding box center [460, 547] width 43 height 30
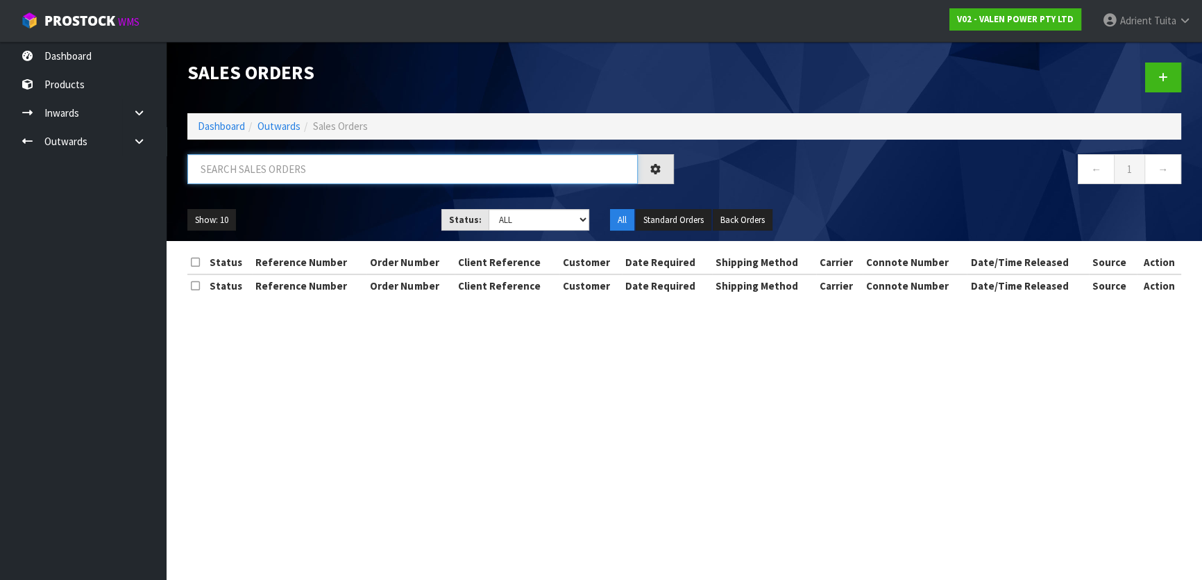
click at [236, 167] on input "text" at bounding box center [412, 169] width 451 height 30
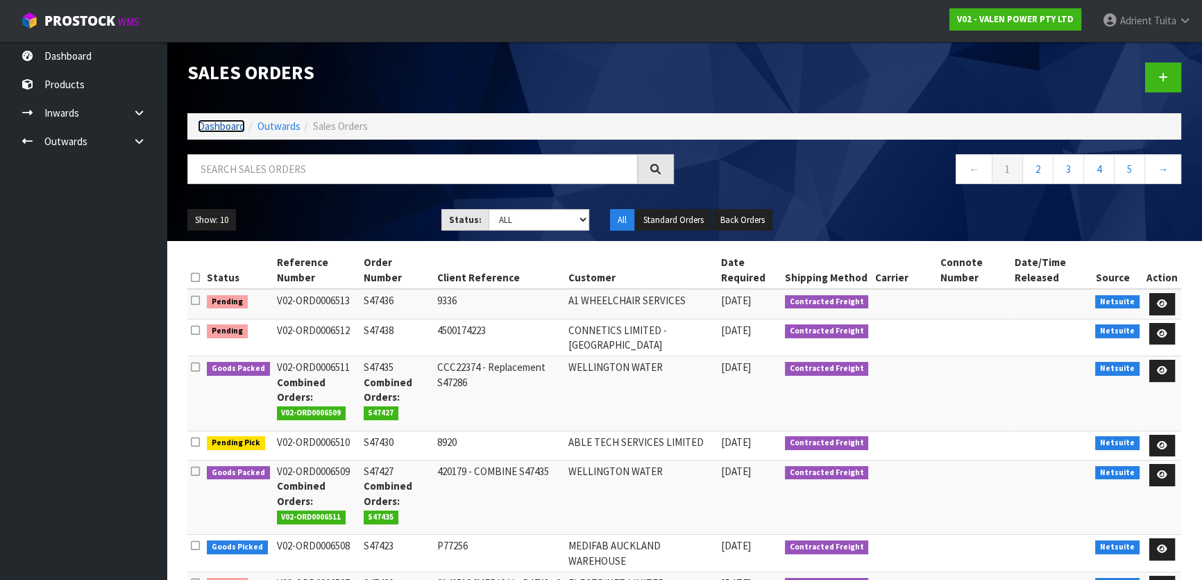
click at [215, 132] on link "Dashboard" at bounding box center [221, 125] width 47 height 13
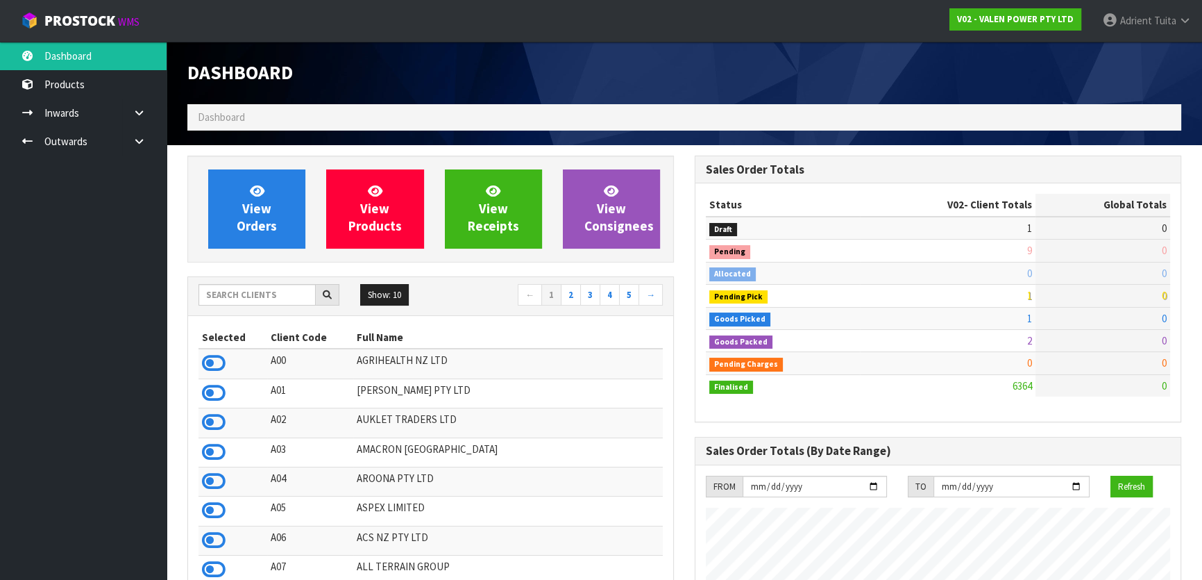
scroll to position [1050, 507]
click at [285, 285] on input "text" at bounding box center [257, 295] width 117 height 22
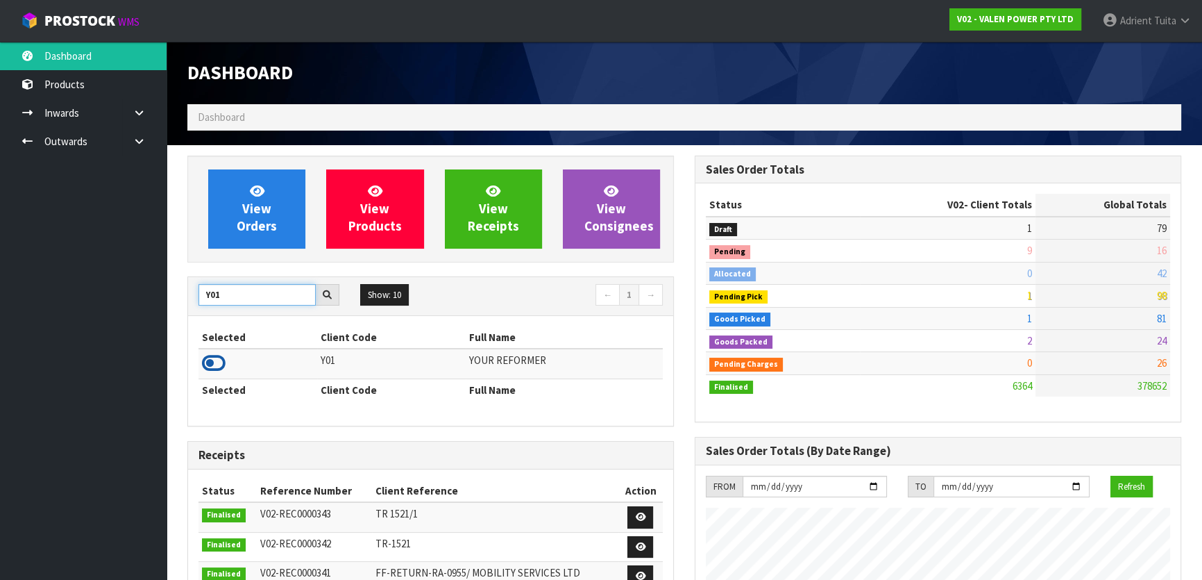
type input "Y01"
click at [214, 355] on icon at bounding box center [214, 363] width 24 height 21
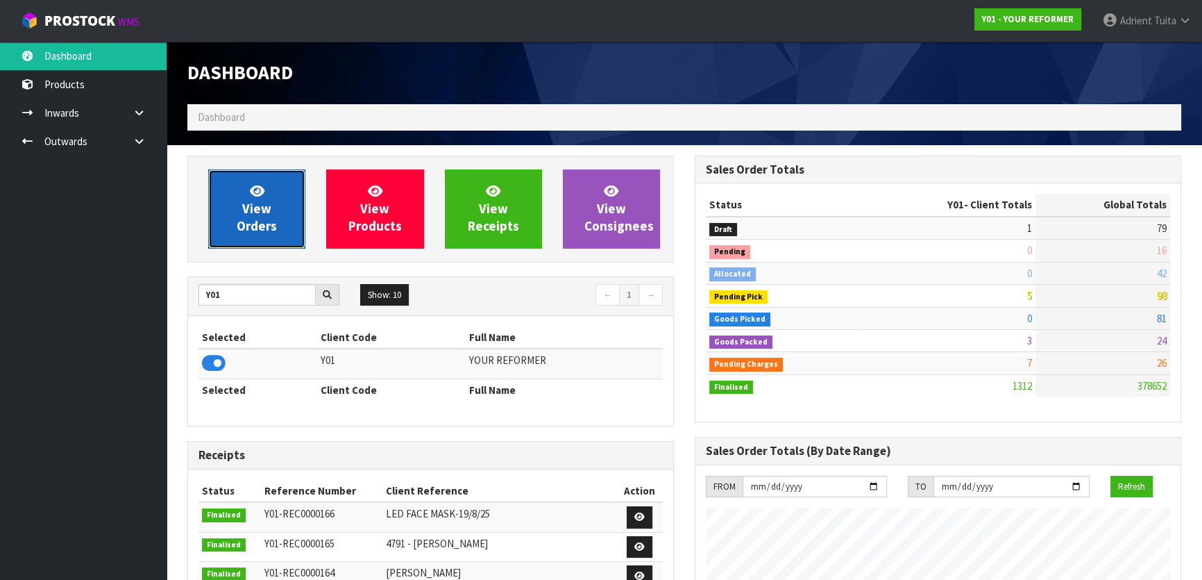
click at [249, 220] on span "View Orders" at bounding box center [257, 209] width 40 height 52
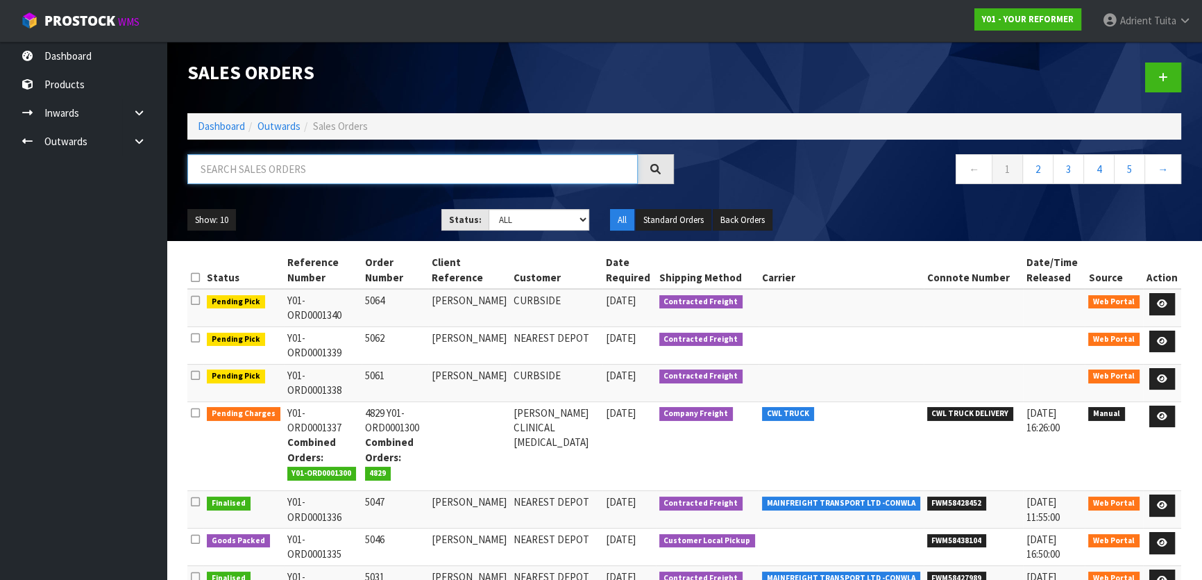
click at [276, 178] on input "text" at bounding box center [412, 169] width 451 height 30
type input "5061"
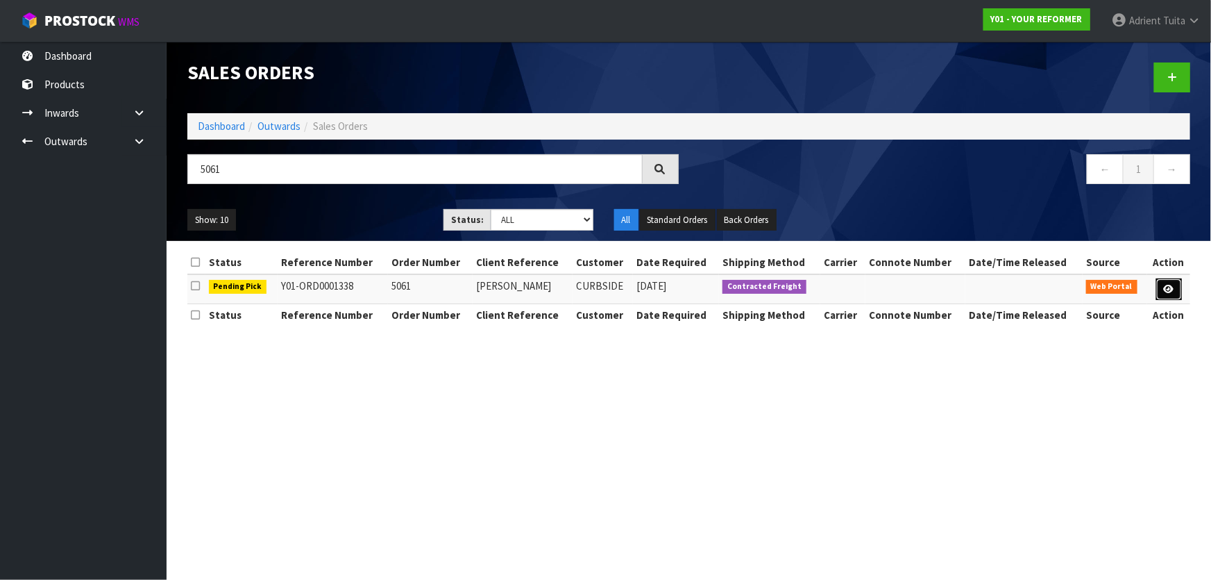
click at [1158, 285] on link at bounding box center [1169, 289] width 26 height 22
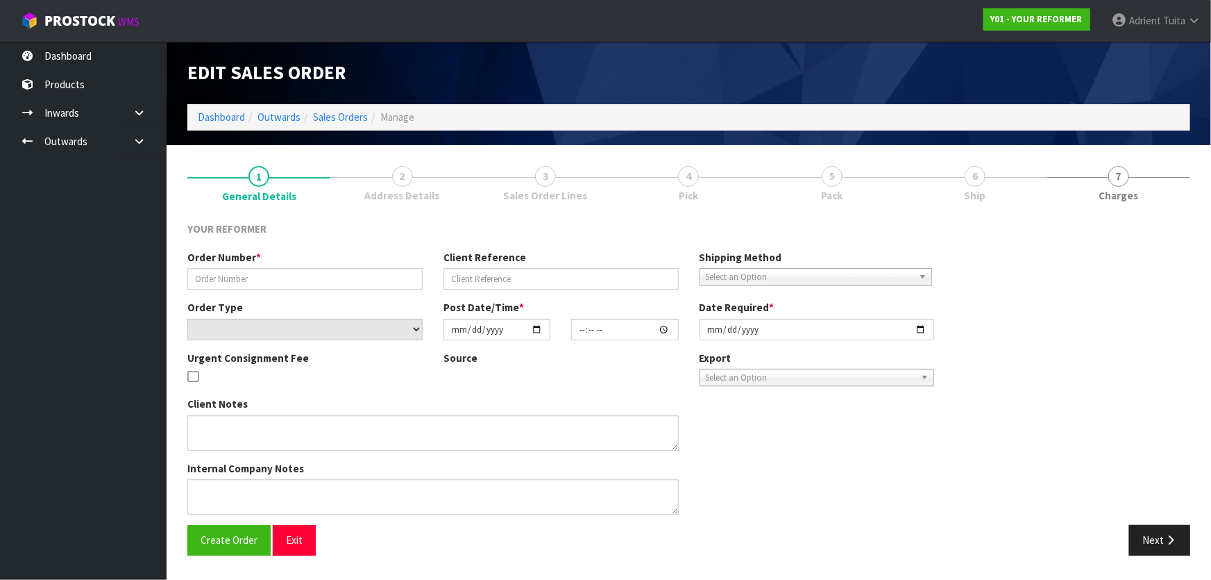
type input "5061"
type input "JENNIFER WEBBY"
select select "number:0"
type input "2025-08-27"
type input "12:55:00.000"
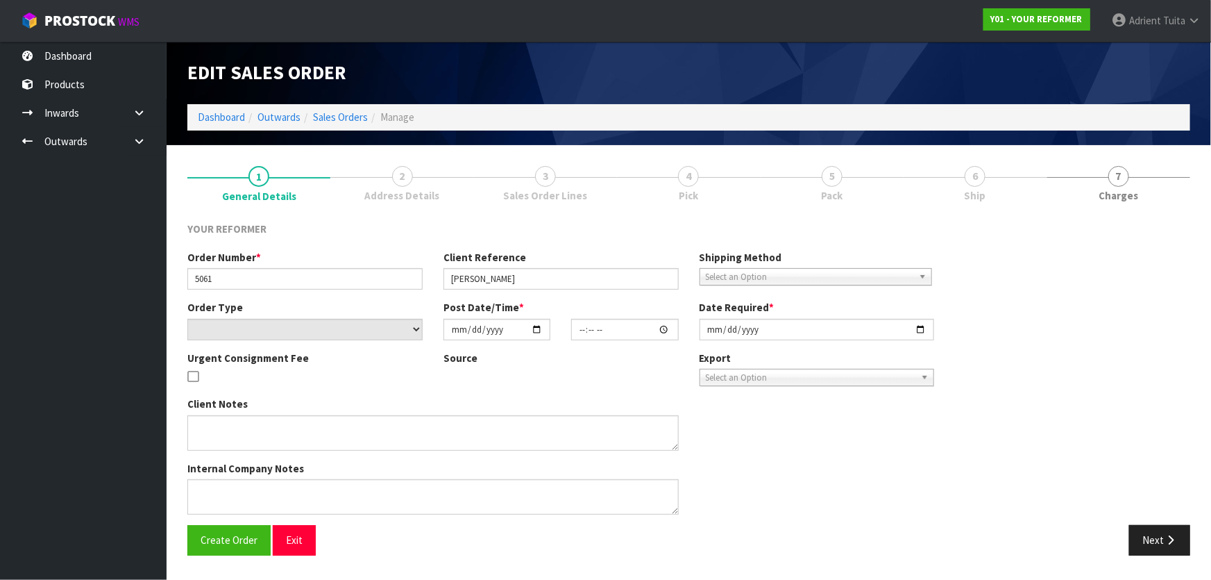
type input "2025-08-28"
type textarea "JENNIFER WEBBY 61 KITENUI AVENUE, MOUNT ALBERT AUK AUCKLAND 1025 NEW ZEALAND +6…"
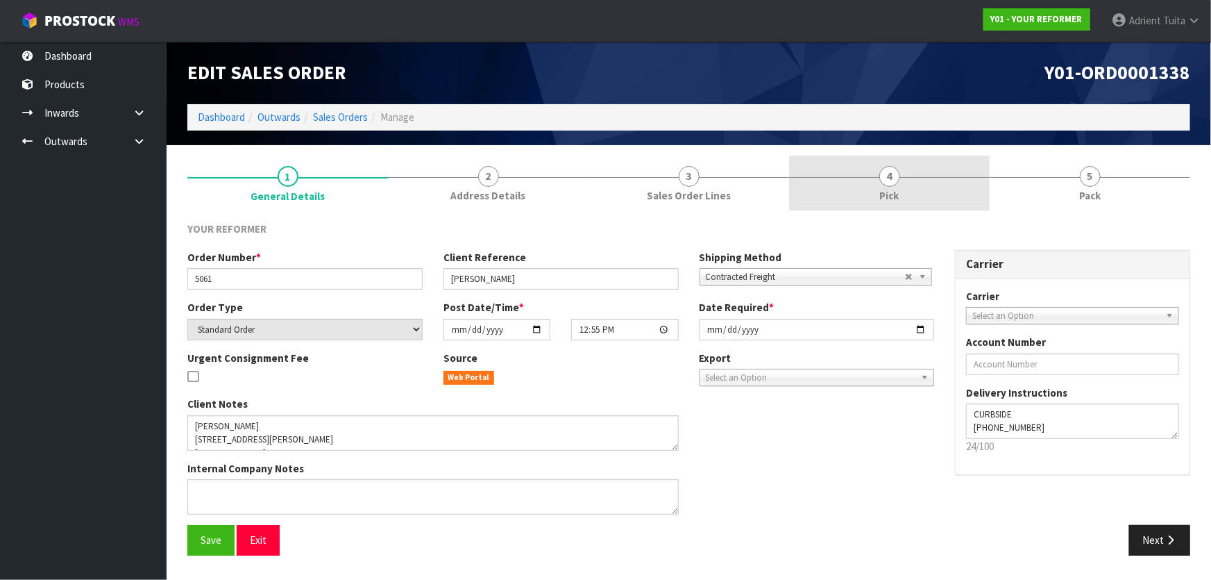
click at [902, 180] on link "4 Pick" at bounding box center [889, 182] width 201 height 55
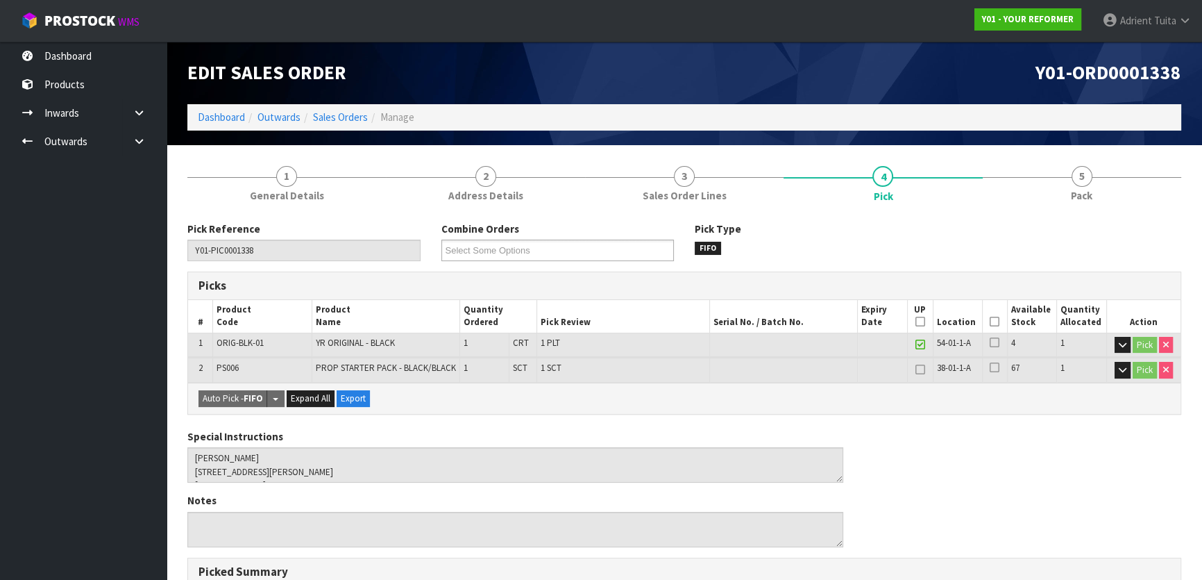
click at [1002, 329] on th "Picked" at bounding box center [994, 316] width 25 height 33
click at [998, 322] on icon at bounding box center [995, 321] width 10 height 1
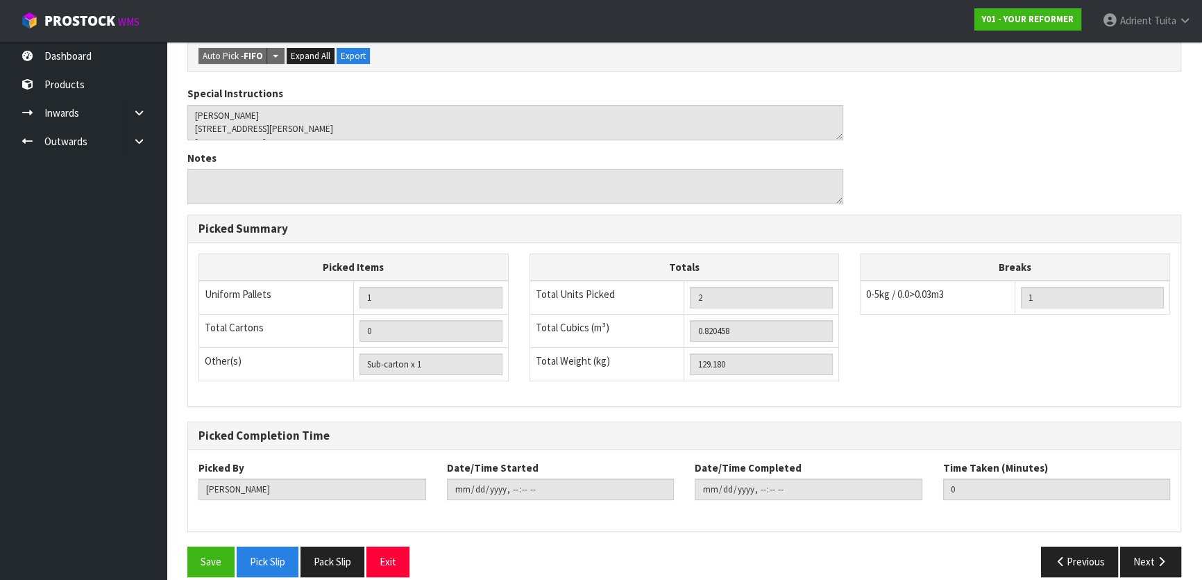
scroll to position [407, 0]
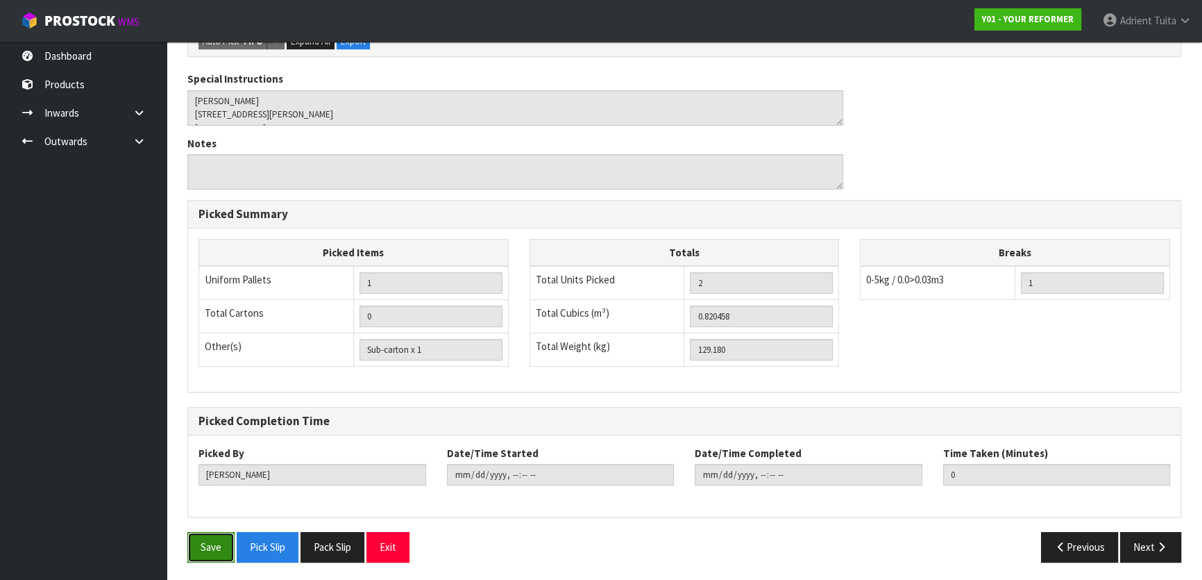
click at [214, 538] on button "Save" at bounding box center [210, 547] width 47 height 30
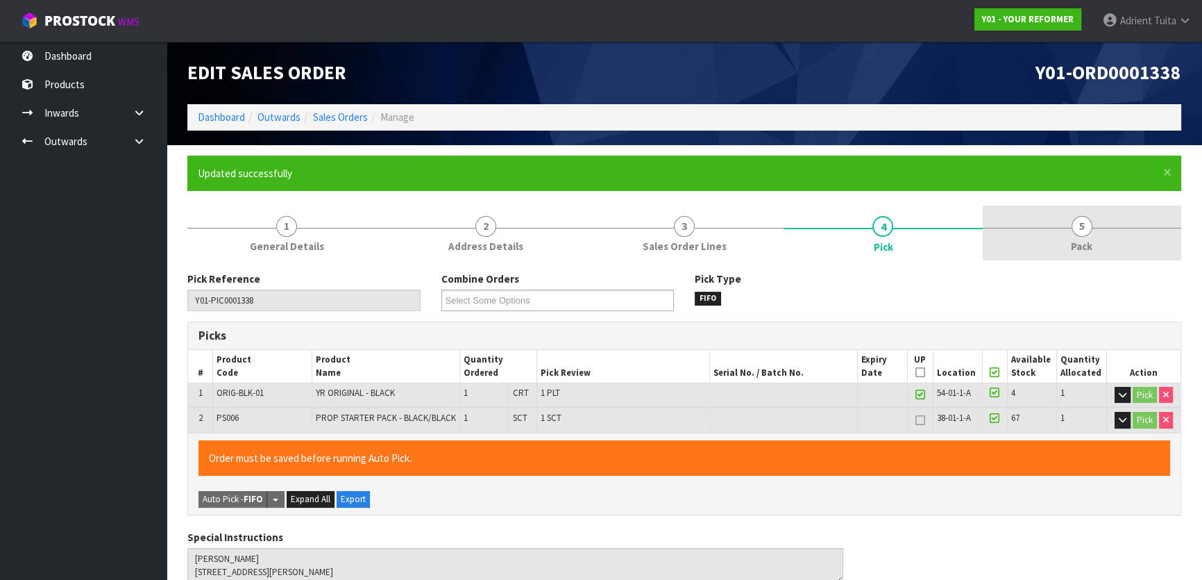
type input "Adrient Tuita"
type input "2025-08-28T09:31:52"
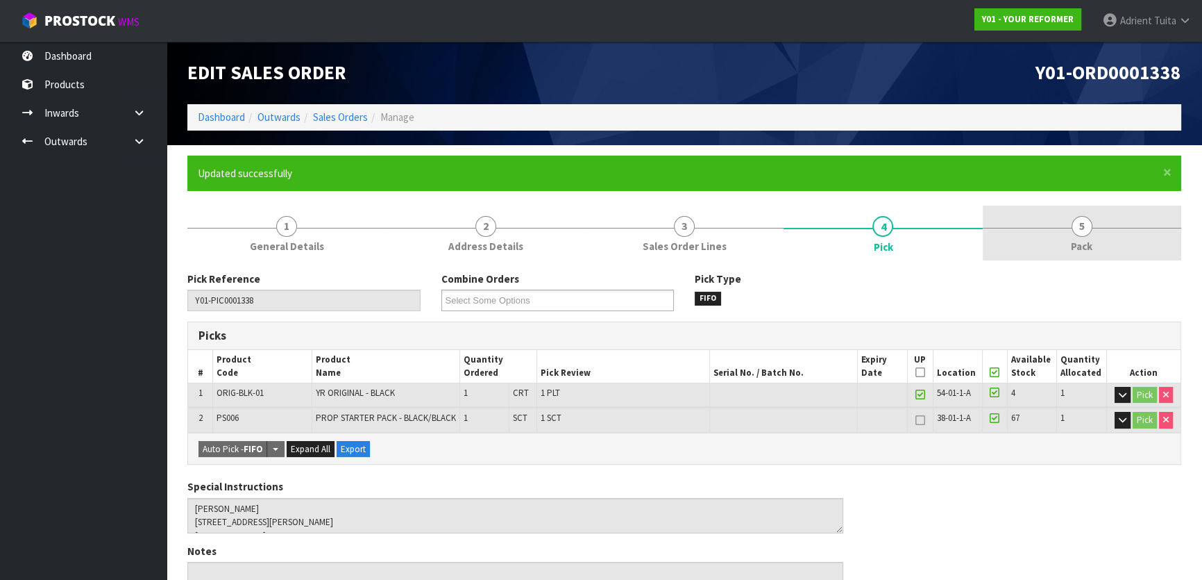
click at [1043, 253] on link "5 Pack" at bounding box center [1082, 232] width 199 height 55
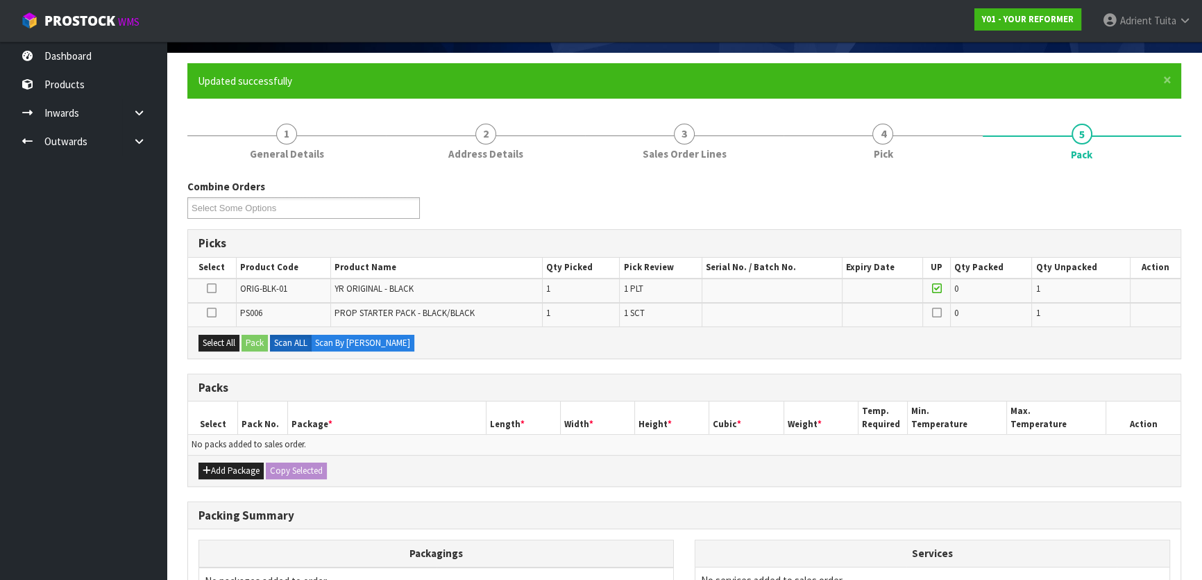
scroll to position [252, 0]
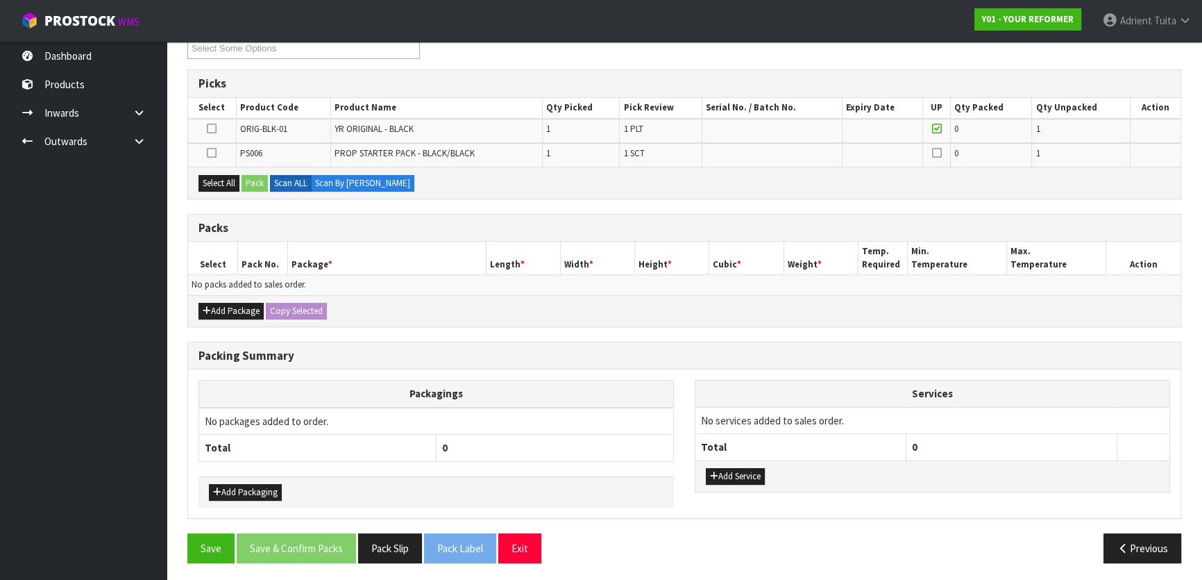
click at [214, 153] on icon at bounding box center [212, 153] width 10 height 1
click at [0, 0] on input "checkbox" at bounding box center [0, 0] width 0 height 0
click at [256, 180] on button "Pack" at bounding box center [255, 183] width 26 height 17
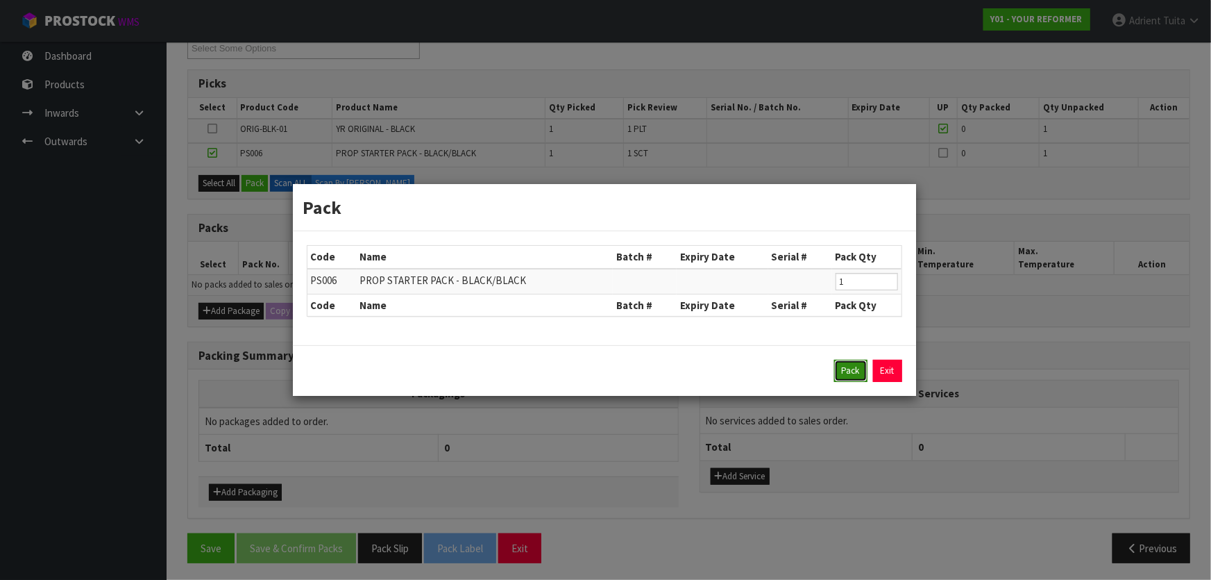
click at [845, 380] on button "Pack" at bounding box center [850, 371] width 33 height 22
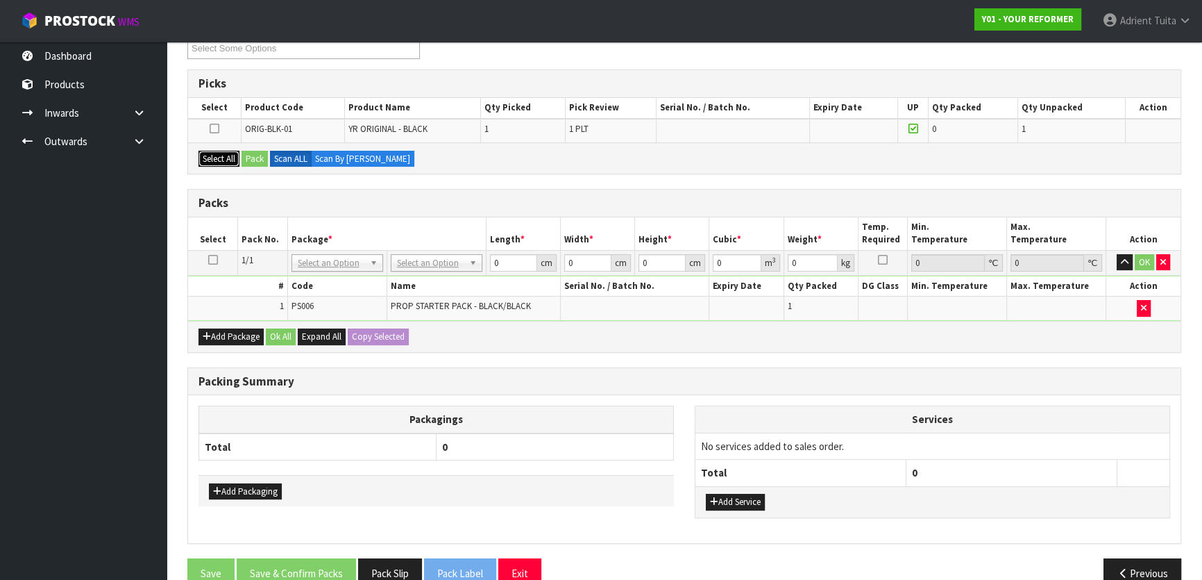
click at [224, 159] on button "Select All" at bounding box center [219, 159] width 41 height 17
click at [253, 158] on button "Pack" at bounding box center [255, 159] width 26 height 17
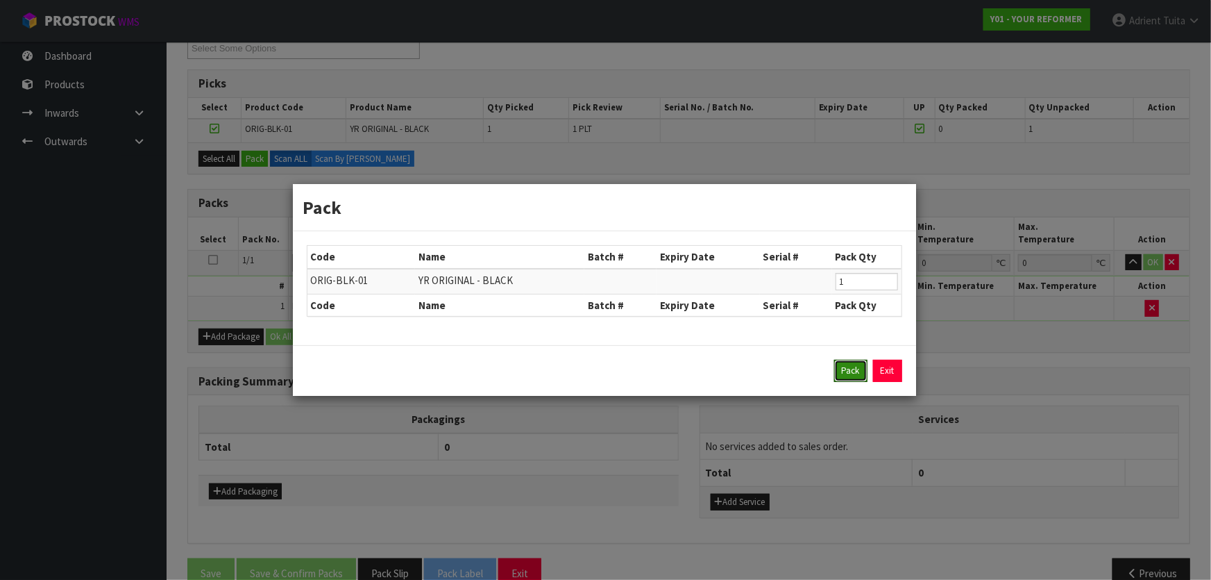
click at [845, 366] on button "Pack" at bounding box center [850, 371] width 33 height 22
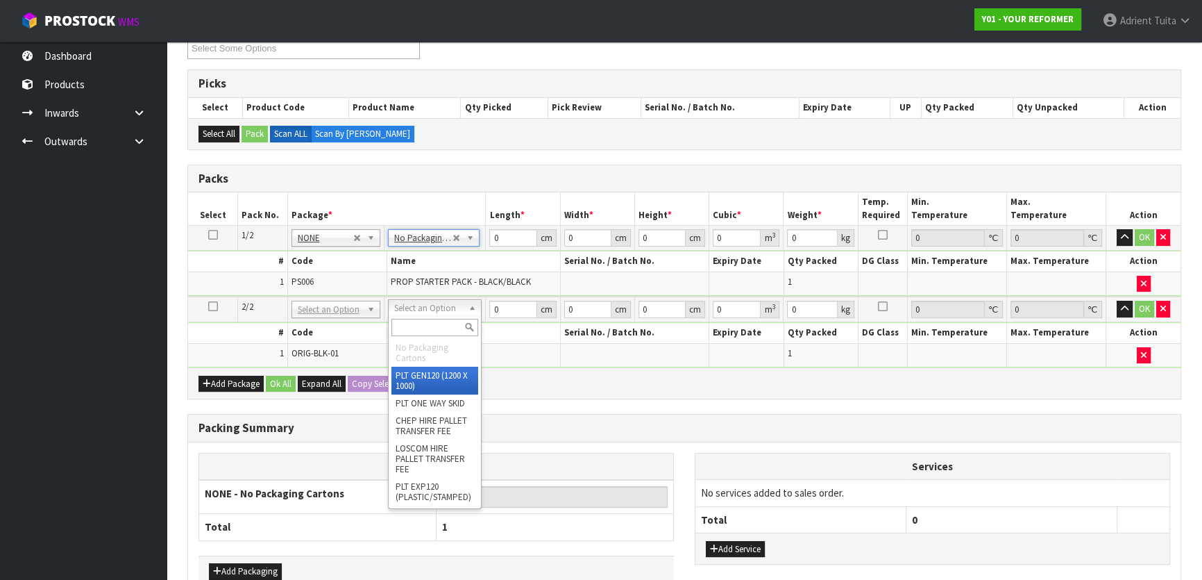
click at [430, 317] on div at bounding box center [435, 327] width 92 height 23
click at [430, 319] on input "text" at bounding box center [435, 327] width 87 height 17
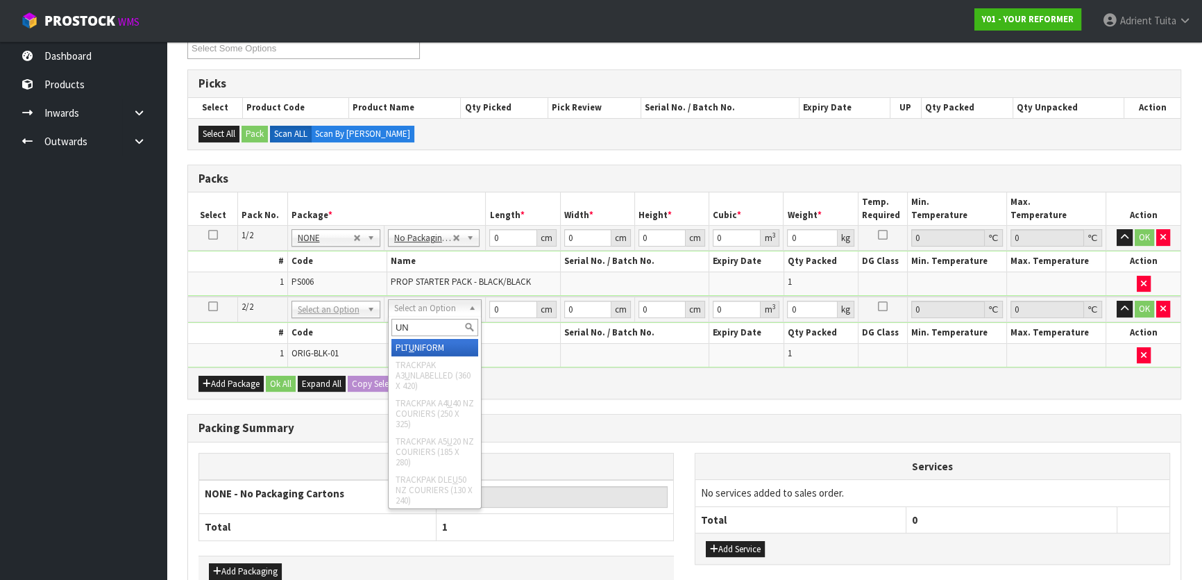
type input "UNI"
type input "126"
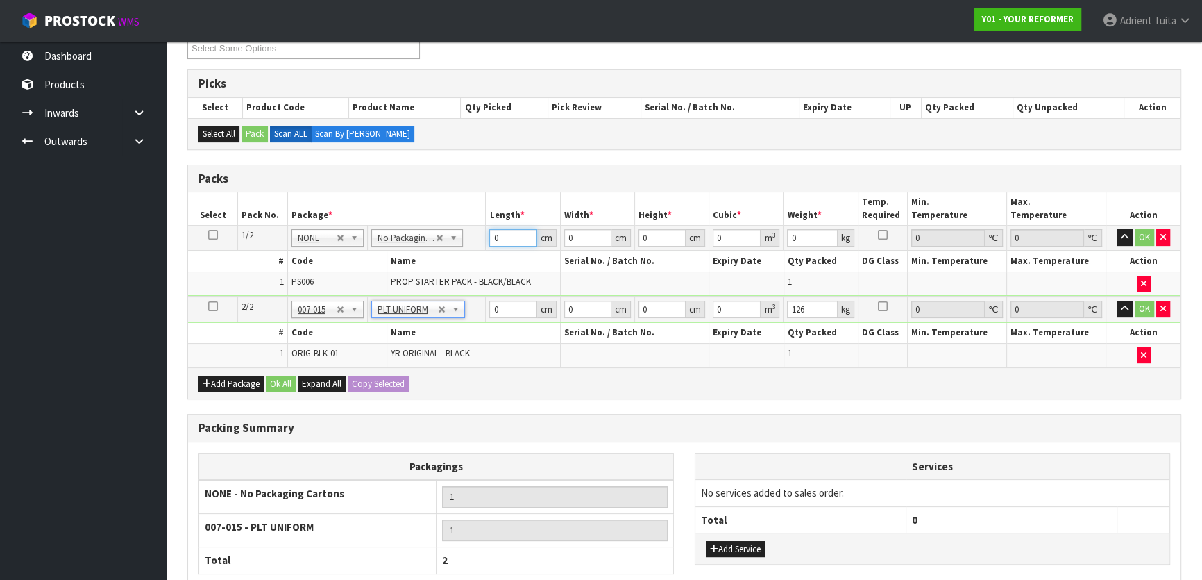
click at [504, 237] on input "0" at bounding box center [512, 237] width 47 height 17
type input "56"
type input "41"
type input "9"
type input "0.020664"
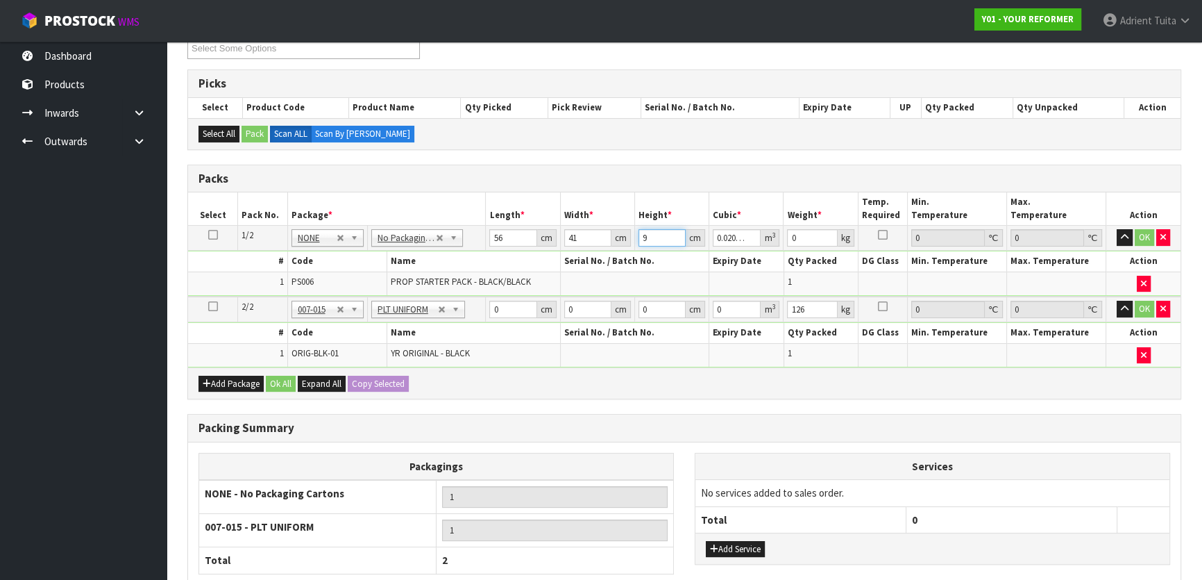
type input "9"
type input "5"
click at [500, 311] on input "0" at bounding box center [512, 309] width 47 height 17
type input "260"
type input "73"
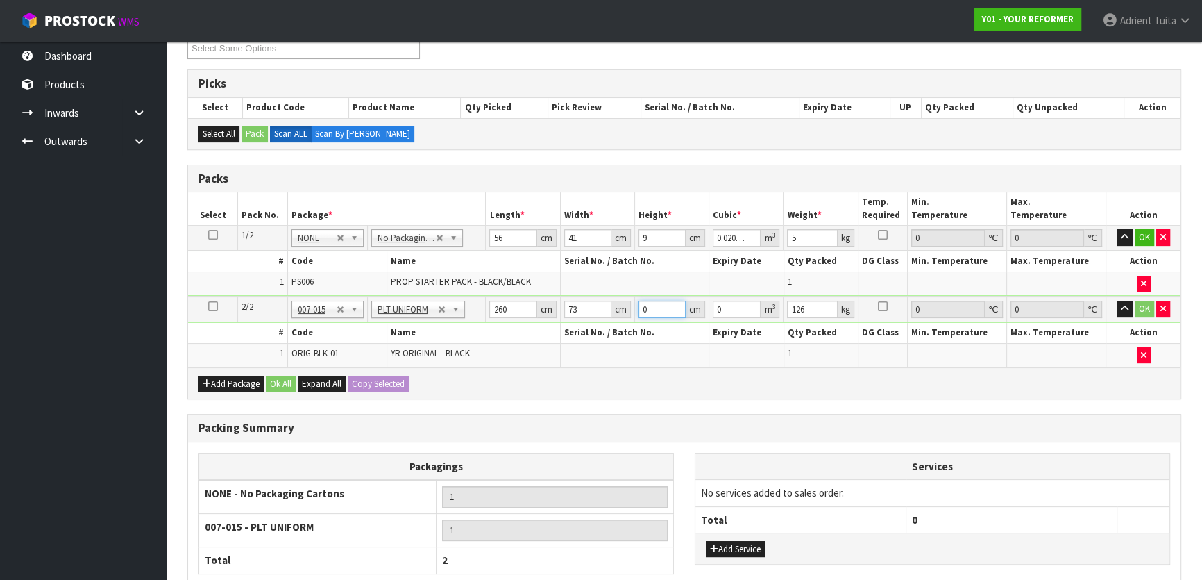
type input "4"
type input "0.07592"
type input "41"
type input "0.77818"
type input "41"
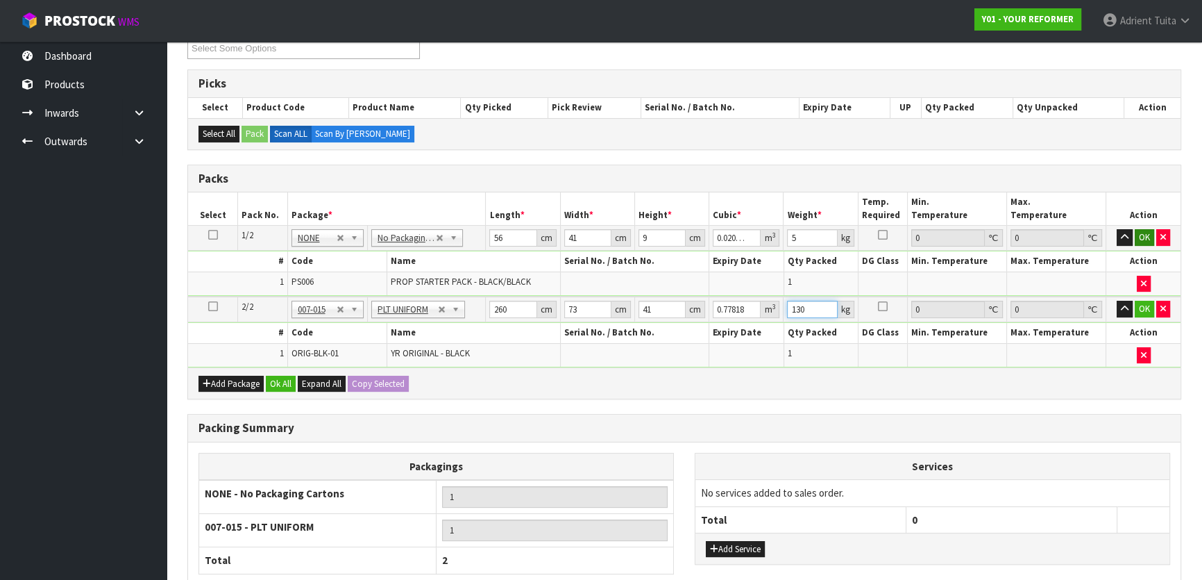
type input "130"
click at [1146, 240] on button "OK" at bounding box center [1144, 237] width 19 height 17
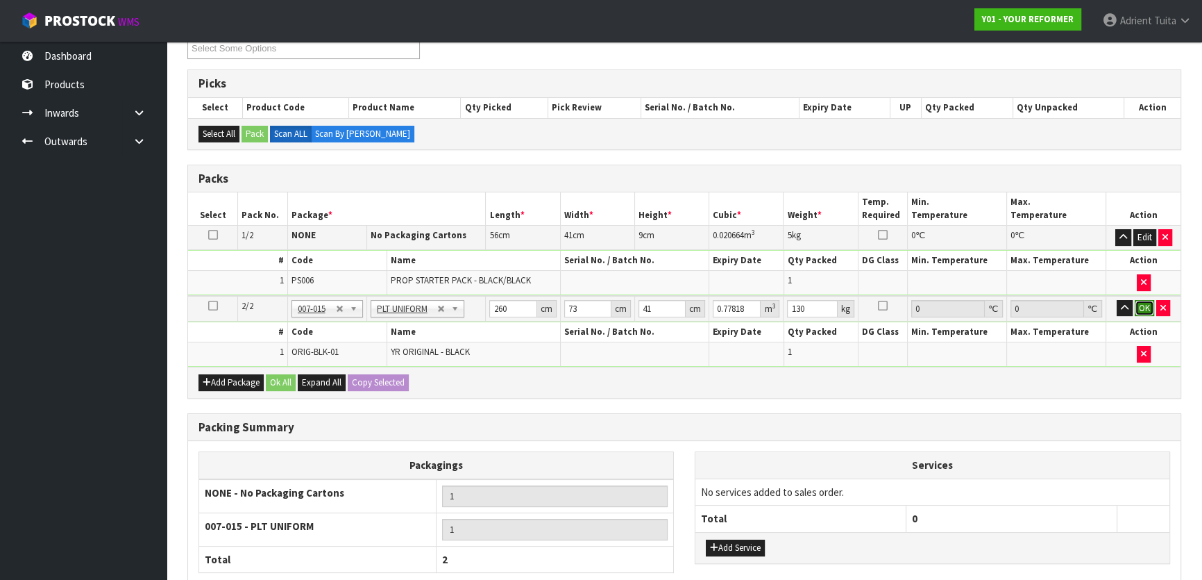
click at [1145, 303] on button "OK" at bounding box center [1144, 308] width 19 height 17
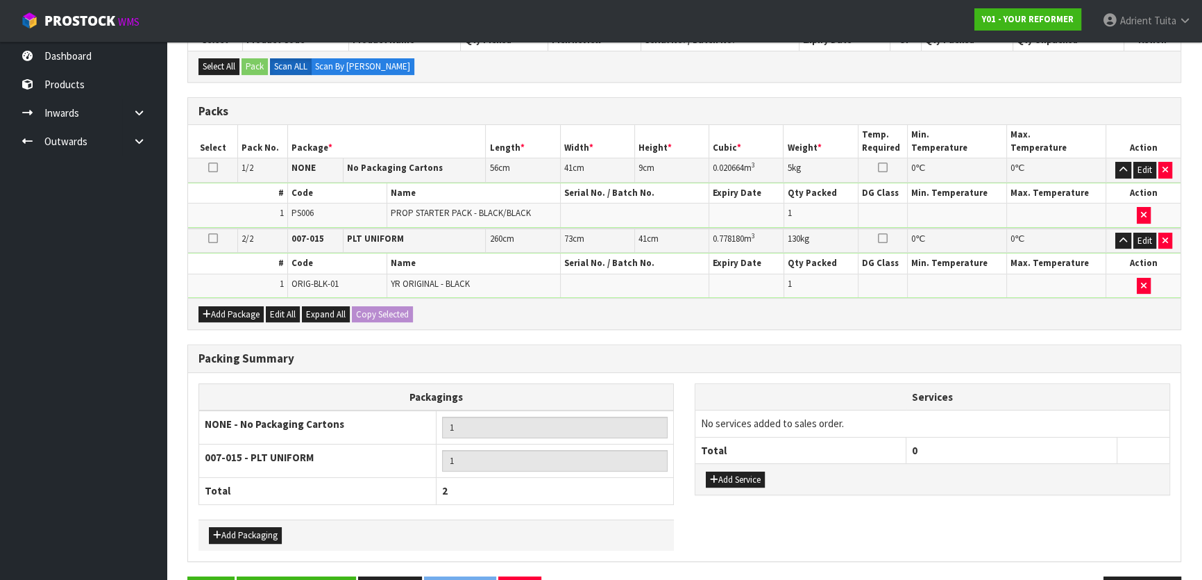
scroll to position [362, 0]
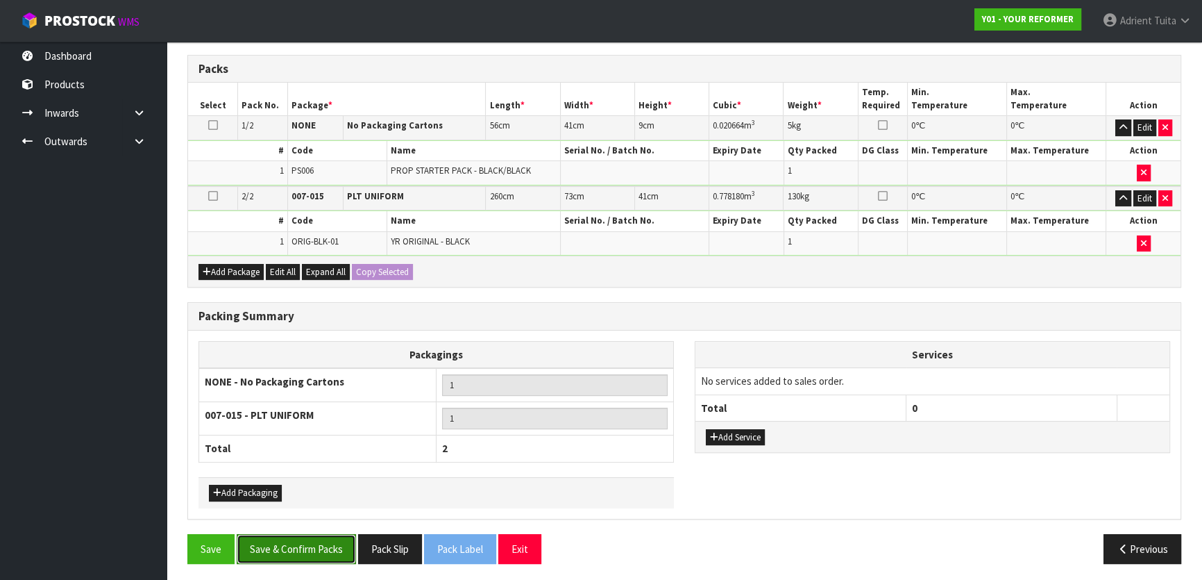
click at [338, 541] on button "Save & Confirm Packs" at bounding box center [296, 549] width 119 height 30
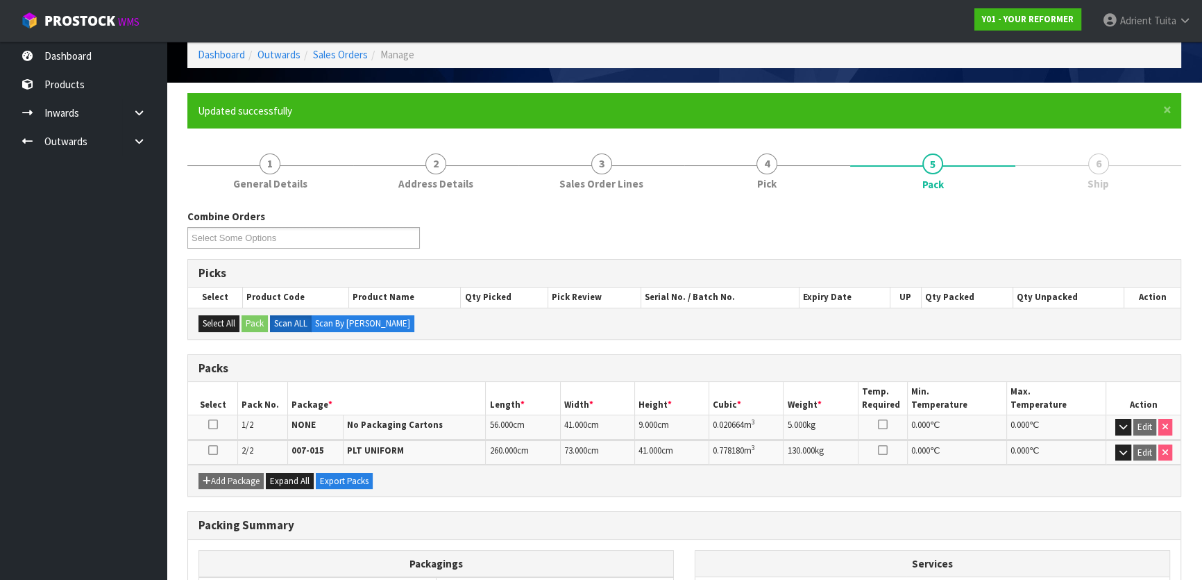
scroll to position [242, 0]
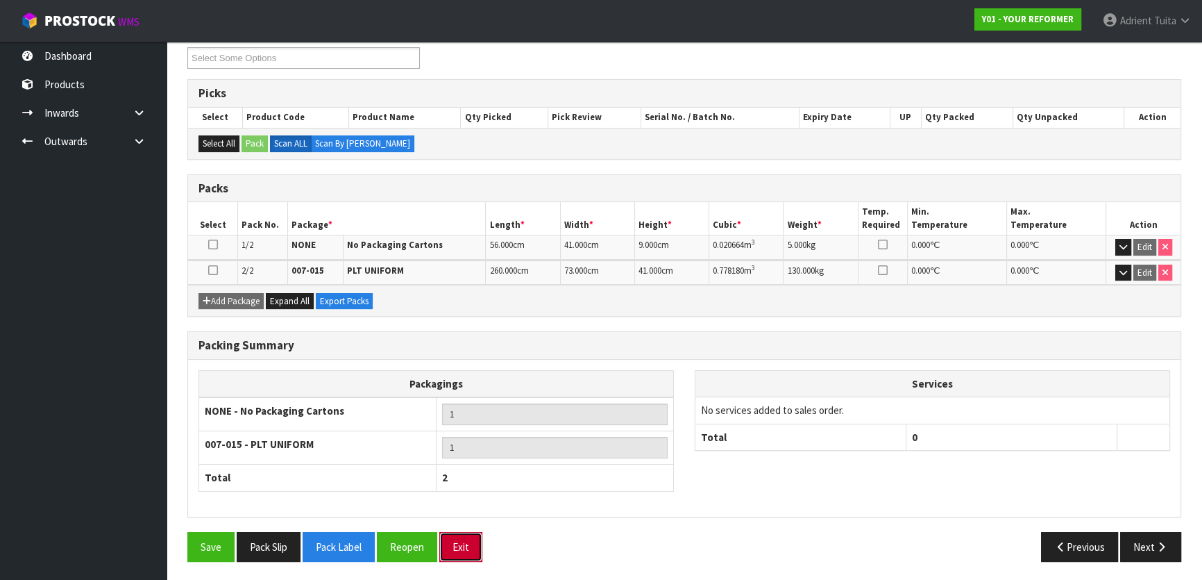
click at [457, 532] on button "Exit" at bounding box center [460, 547] width 43 height 30
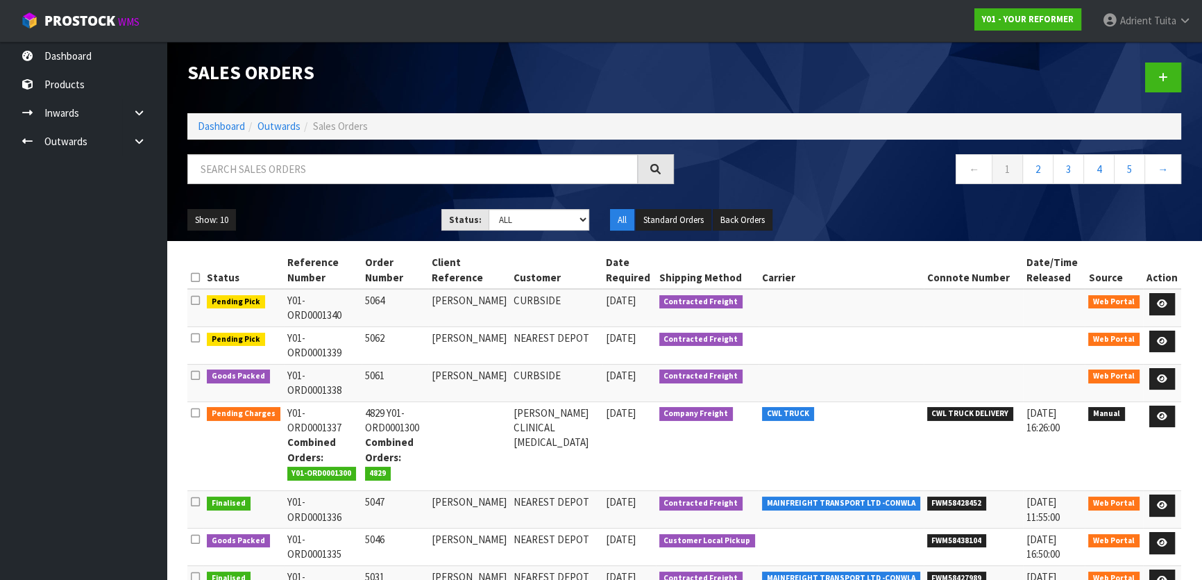
click at [437, 151] on div "Sales Orders Dashboard Outwards Sales Orders ← 1 2 3 4 5 → Show: 10 5 10 25 50 …" at bounding box center [684, 141] width 1015 height 199
click at [439, 173] on input "text" at bounding box center [412, 169] width 451 height 30
type input "5064"
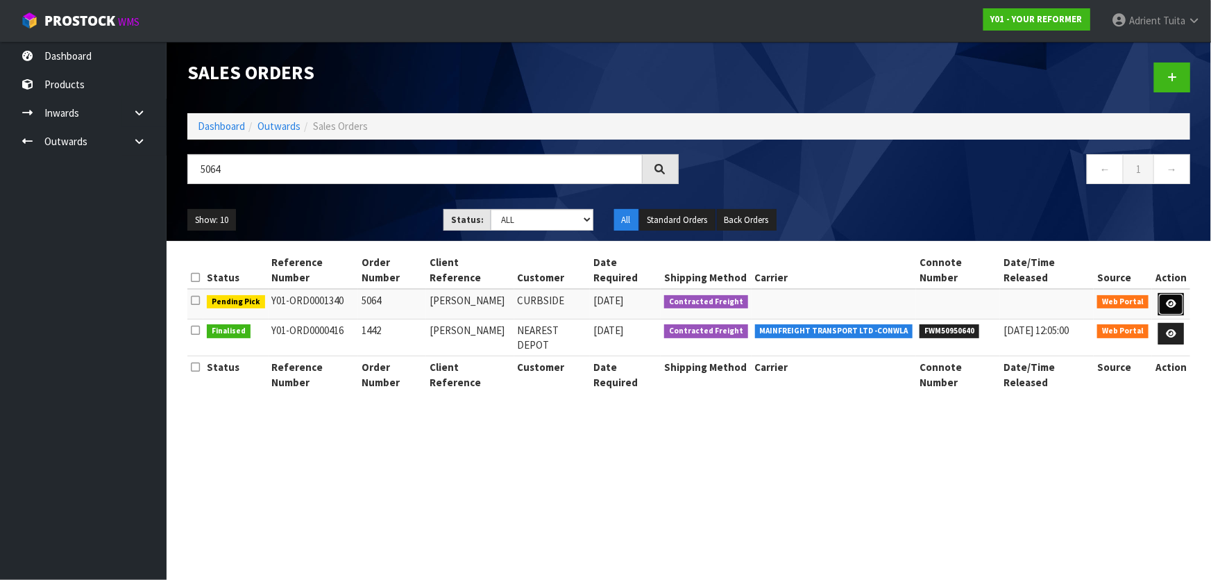
click at [1174, 299] on icon at bounding box center [1171, 303] width 10 height 9
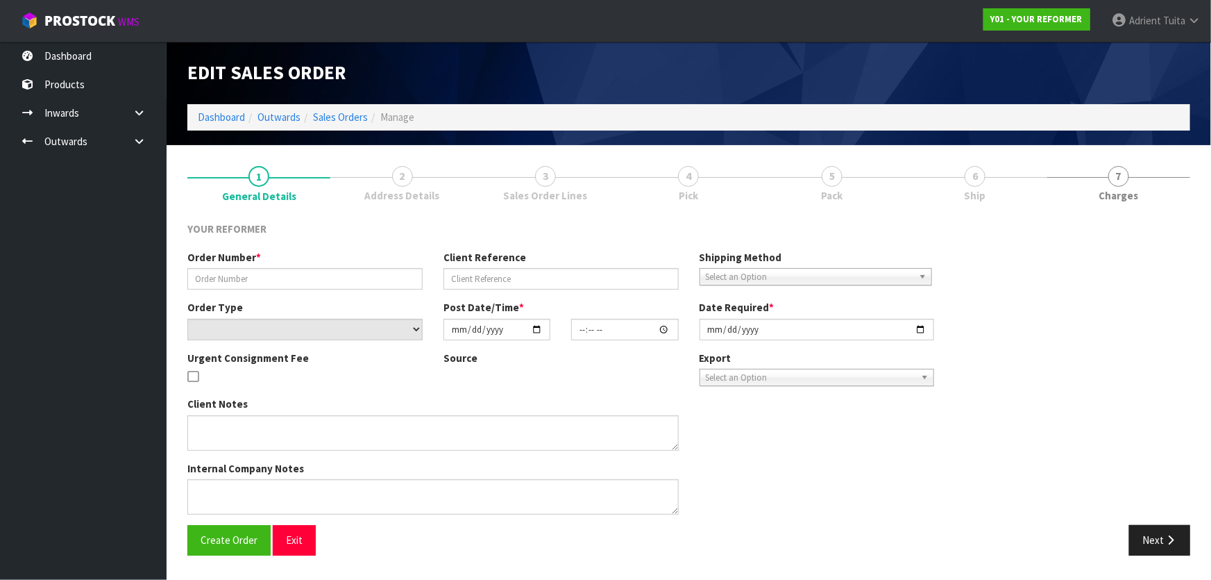
type input "5064"
type input "JESSE WOOD"
select select "number:0"
type input "2025-08-27"
type input "12:59:00.000"
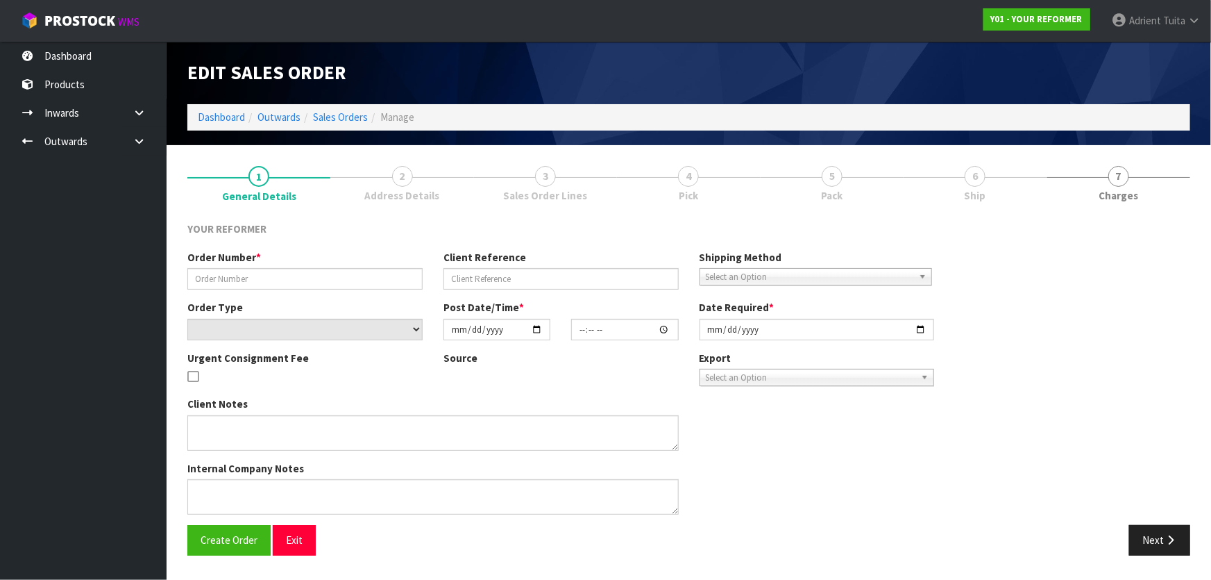
type input "2025-08-28"
type textarea "JESSE WOOD 95A MASKELL STREET SAINT HELIERS AUK AUCKLAND 1071 NEW ZEALAND +64 2…"
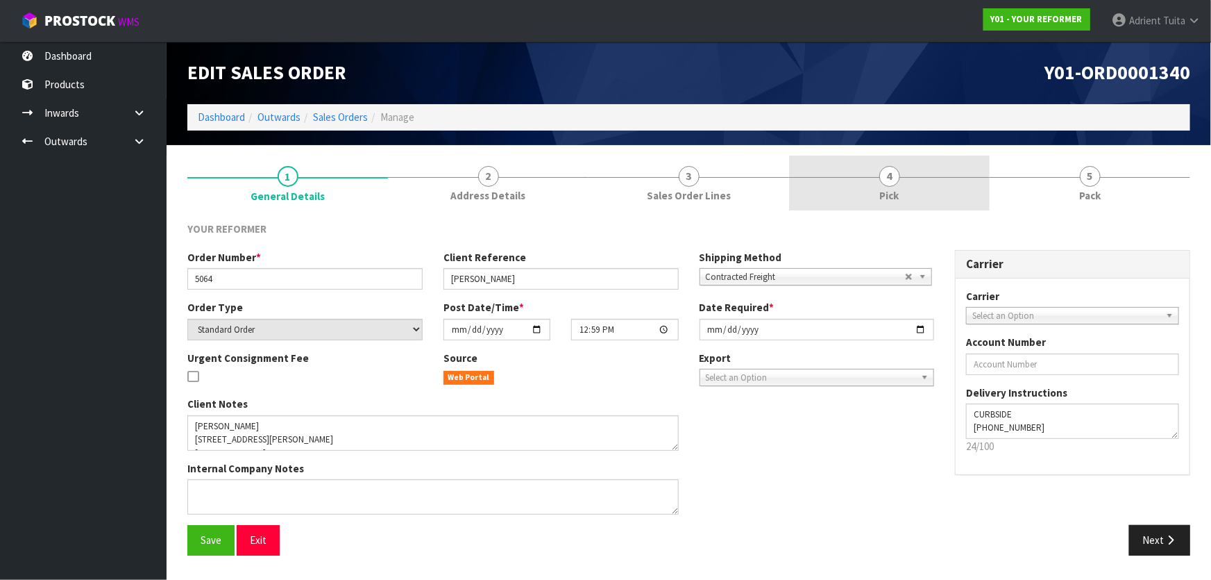
click at [882, 182] on span "4" at bounding box center [890, 176] width 21 height 21
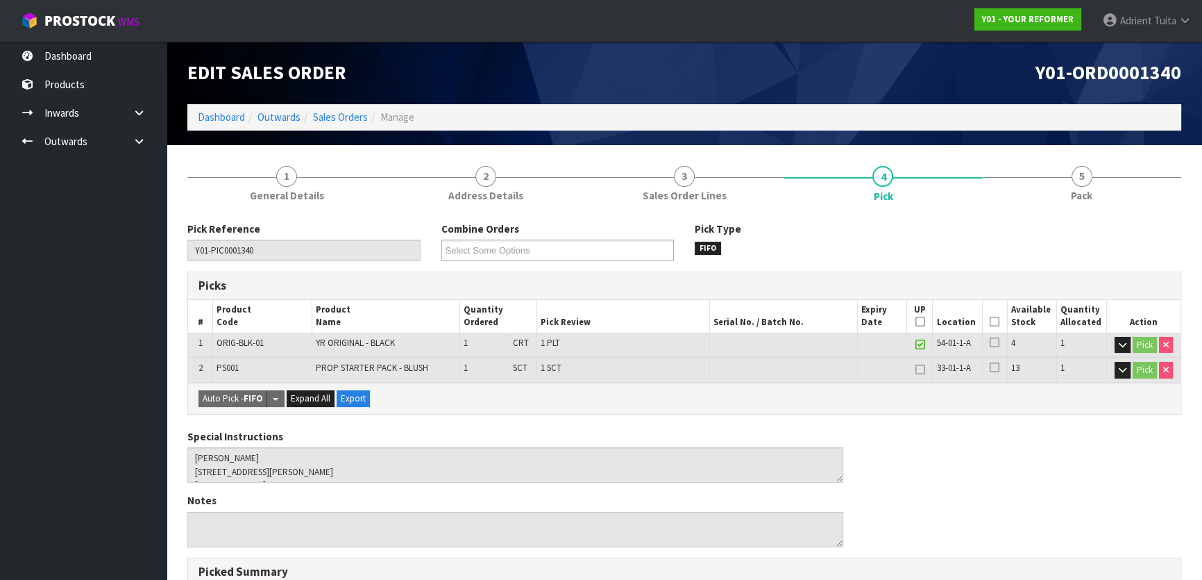
click at [992, 321] on icon at bounding box center [995, 321] width 10 height 1
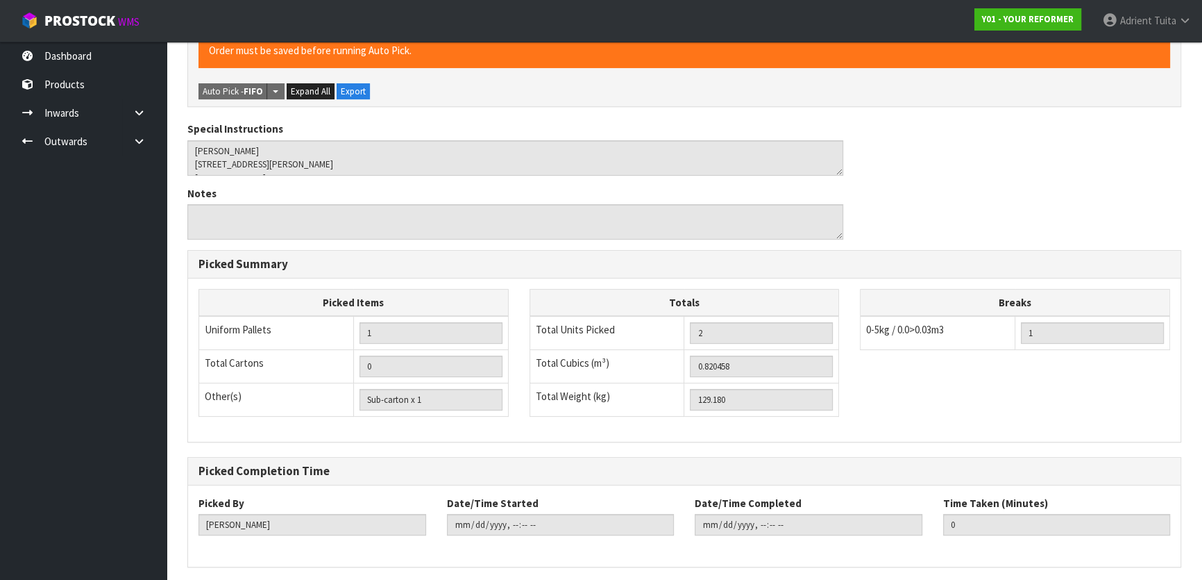
scroll to position [407, 0]
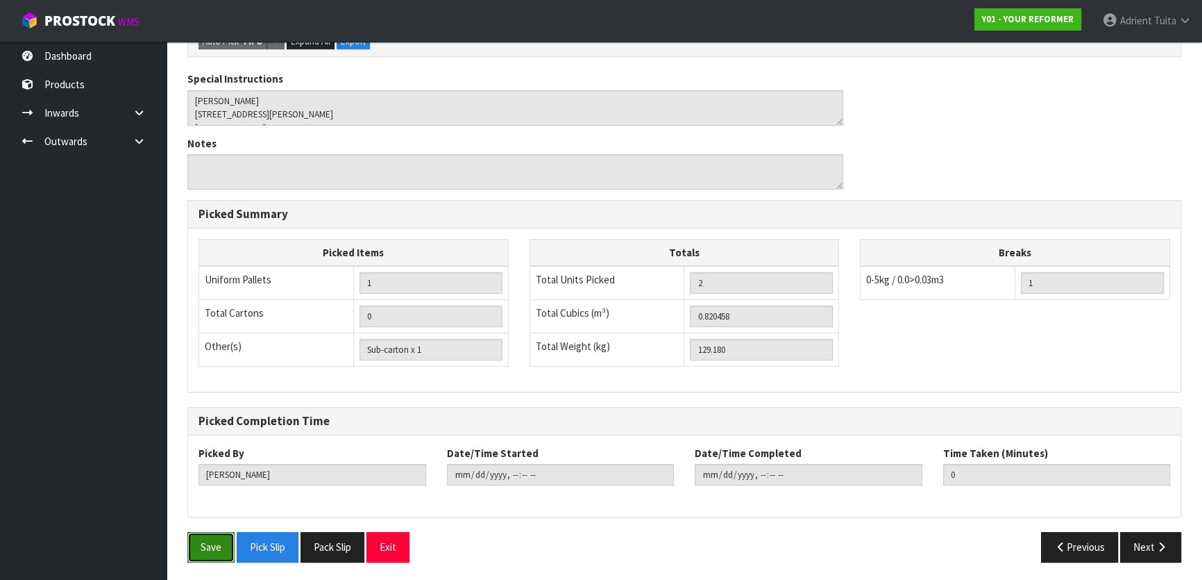
click at [222, 545] on button "Save" at bounding box center [210, 547] width 47 height 30
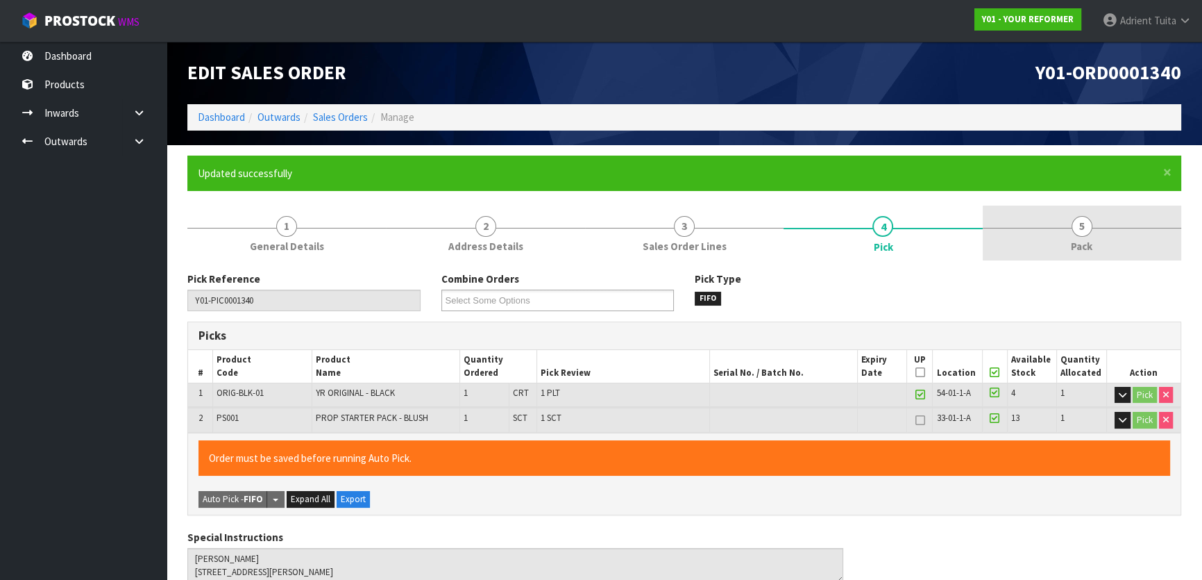
type input "Adrient Tuita"
type input "2025-08-28T09:38:52"
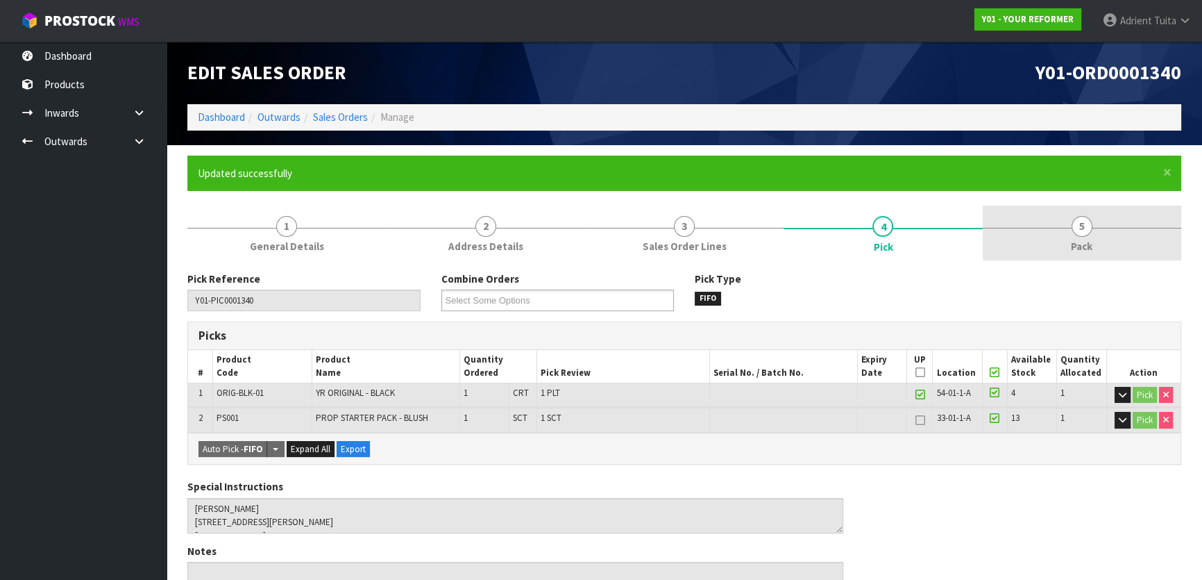
click at [1103, 232] on link "5 Pack" at bounding box center [1082, 232] width 199 height 55
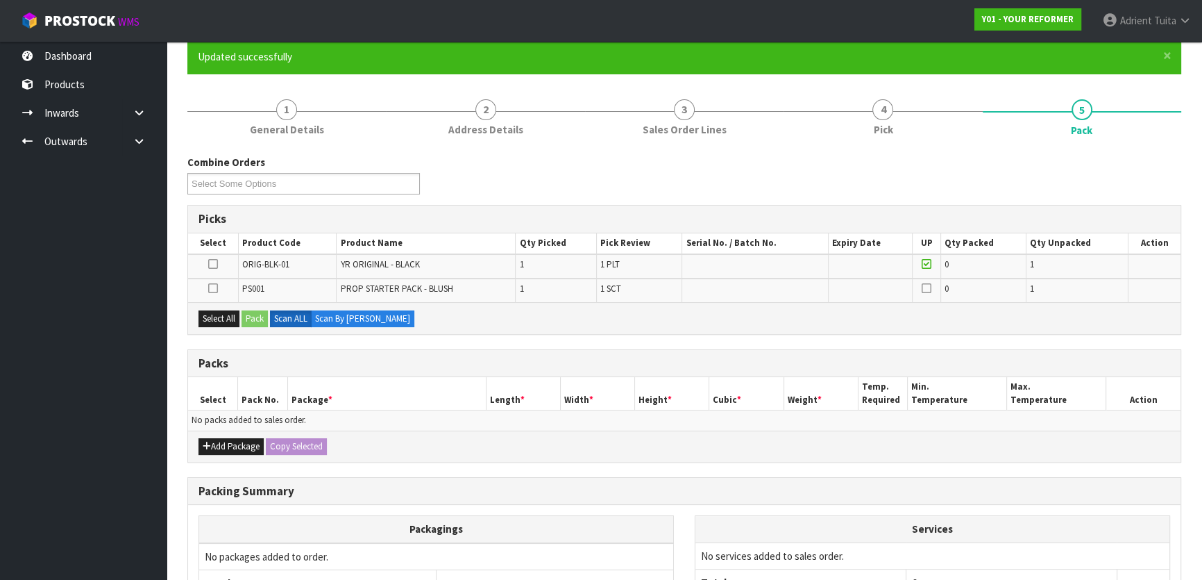
scroll to position [252, 0]
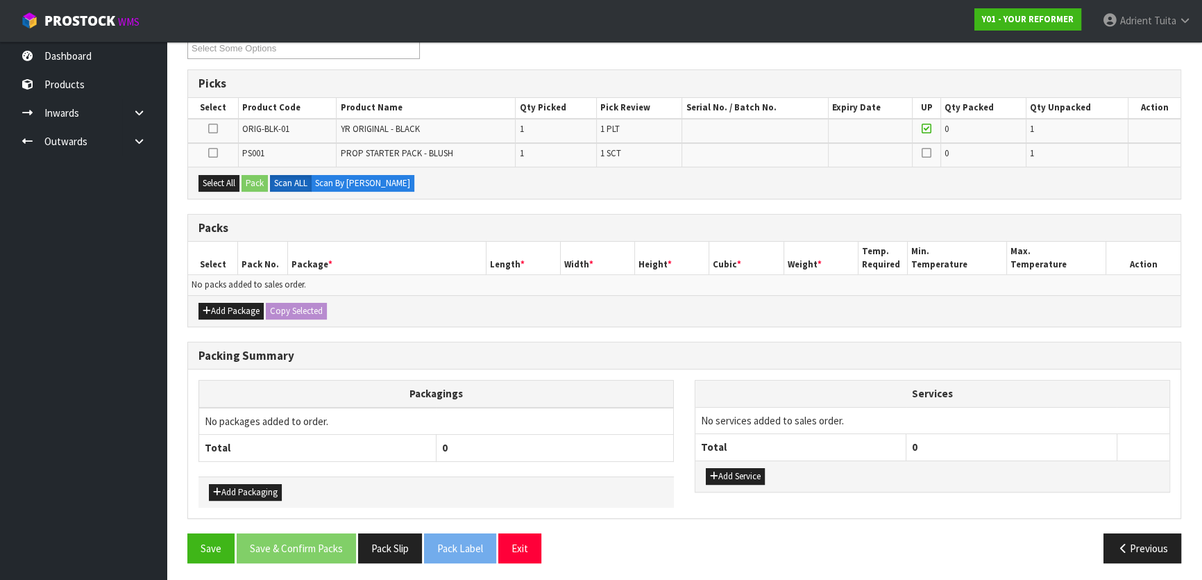
click at [221, 154] on td at bounding box center [213, 155] width 50 height 24
click at [212, 153] on icon at bounding box center [213, 153] width 10 height 1
click at [0, 0] on input "checkbox" at bounding box center [0, 0] width 0 height 0
click at [247, 176] on button "Pack" at bounding box center [255, 183] width 26 height 17
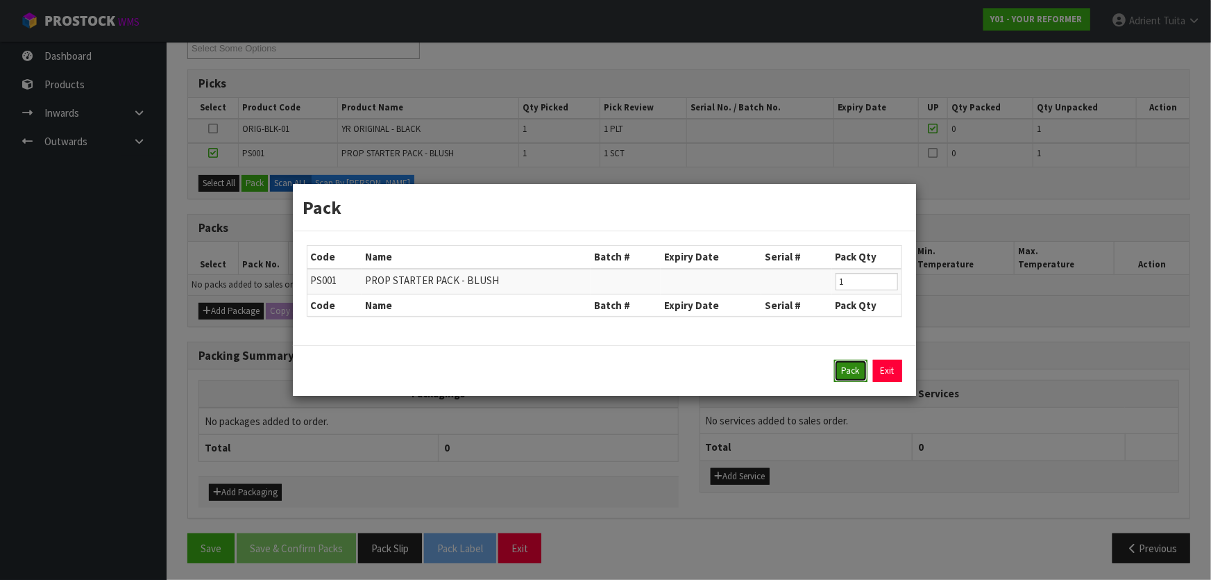
click at [860, 370] on button "Pack" at bounding box center [850, 371] width 33 height 22
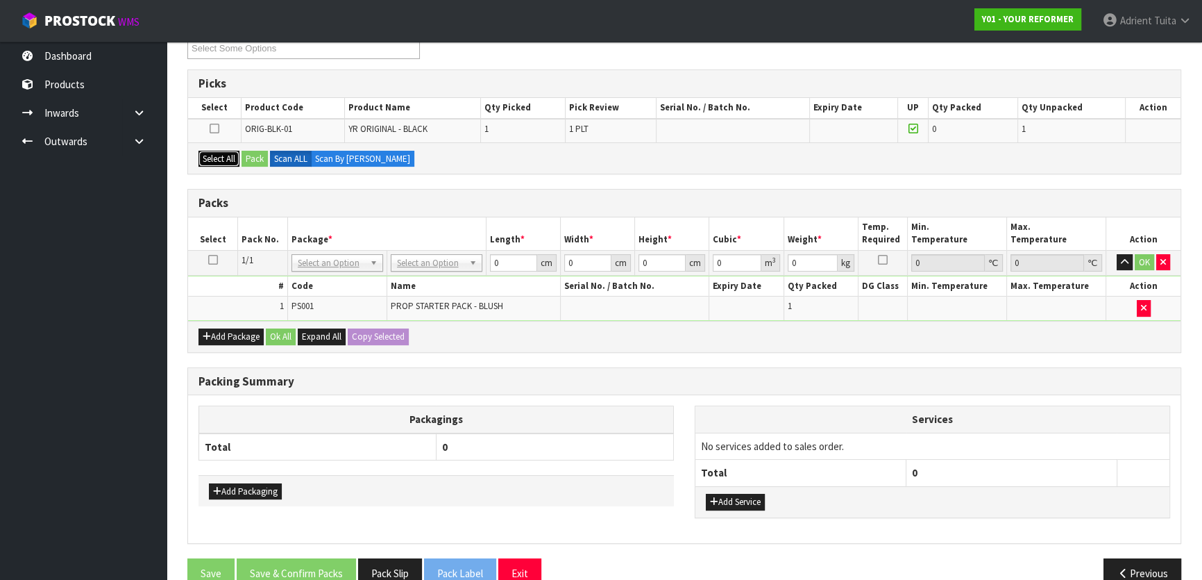
drag, startPoint x: 215, startPoint y: 155, endPoint x: 231, endPoint y: 152, distance: 16.2
click at [218, 154] on button "Select All" at bounding box center [219, 159] width 41 height 17
click at [253, 152] on button "Pack" at bounding box center [255, 159] width 26 height 17
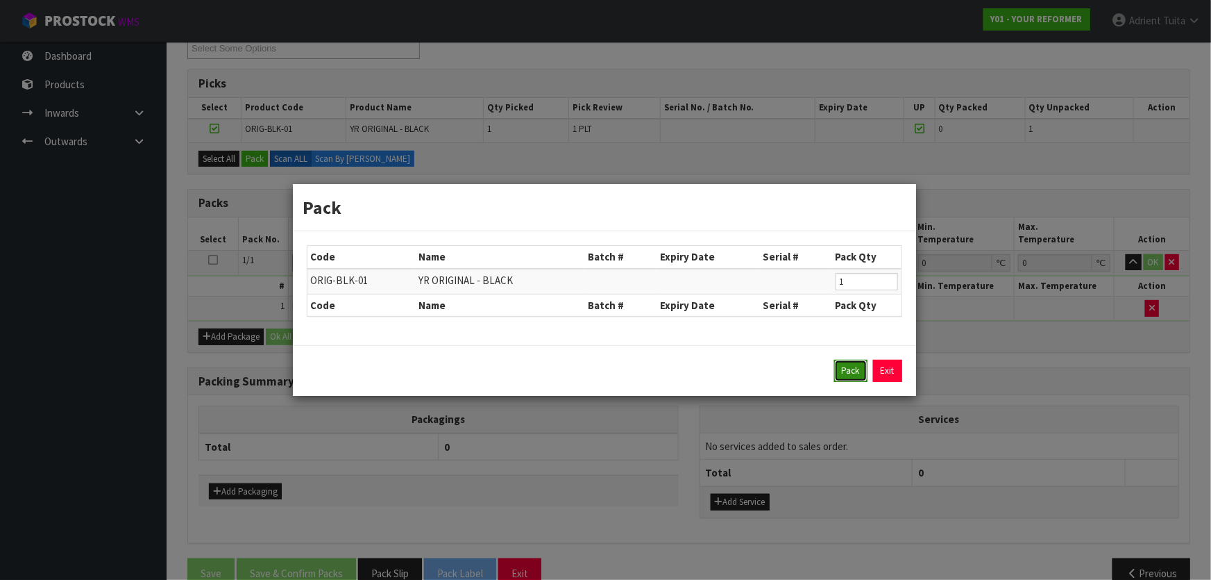
click at [852, 370] on button "Pack" at bounding box center [850, 371] width 33 height 22
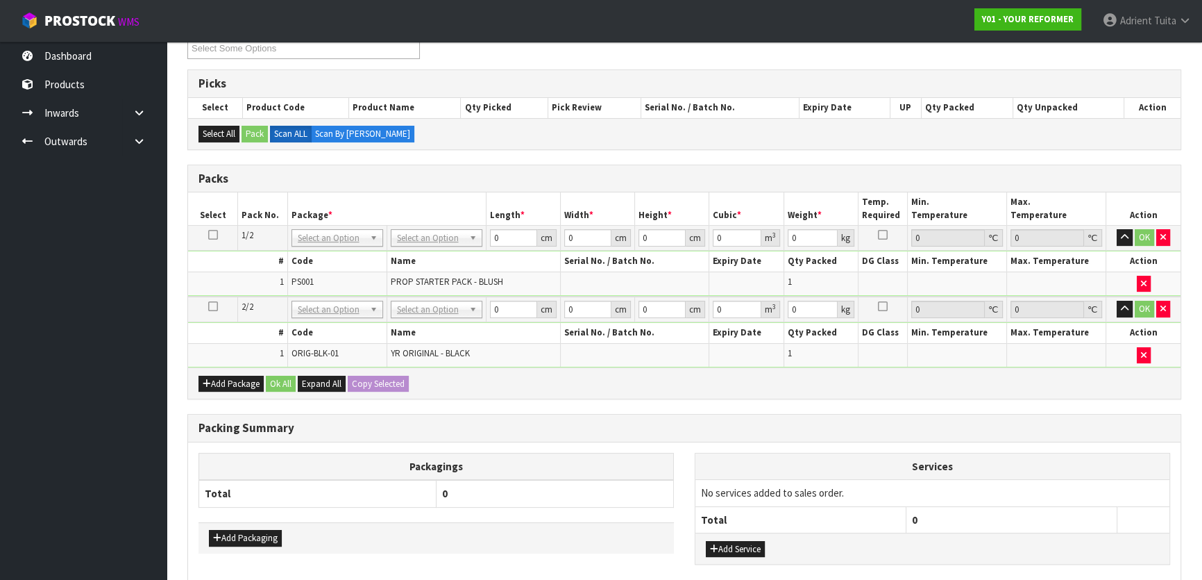
drag, startPoint x: 437, startPoint y: 233, endPoint x: 436, endPoint y: 249, distance: 16.0
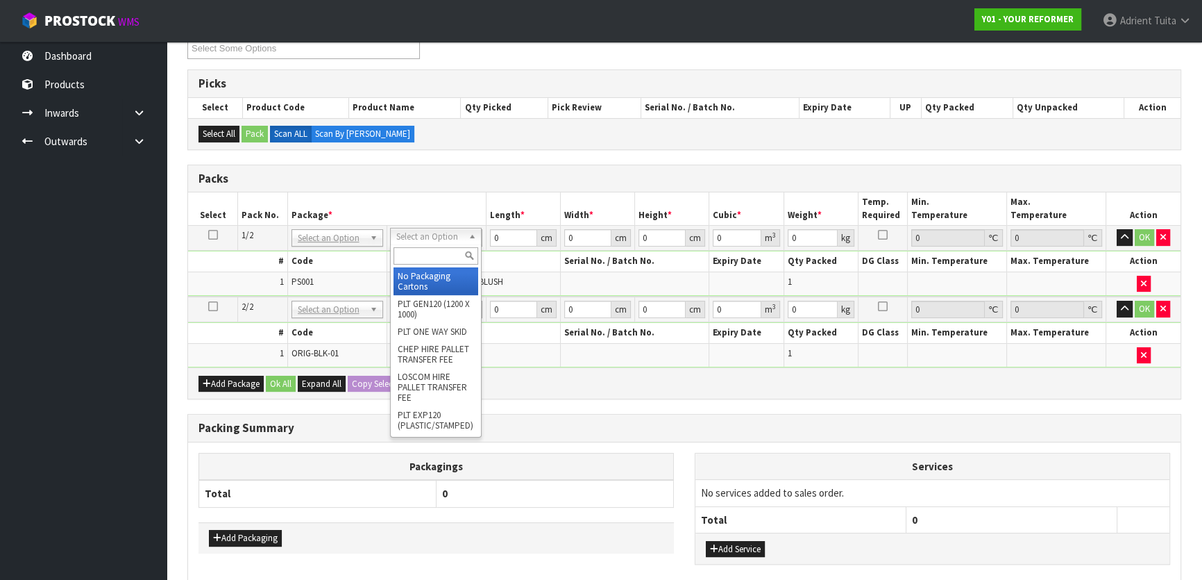
drag, startPoint x: 432, startPoint y: 271, endPoint x: 428, endPoint y: 292, distance: 21.1
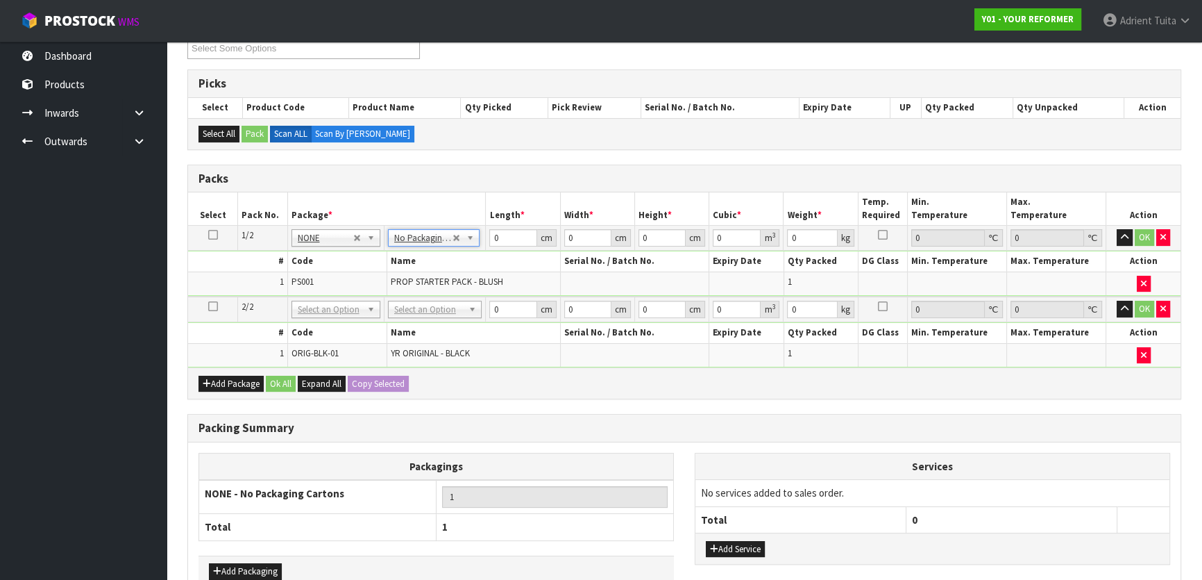
drag, startPoint x: 428, startPoint y: 305, endPoint x: 428, endPoint y: 317, distance: 11.8
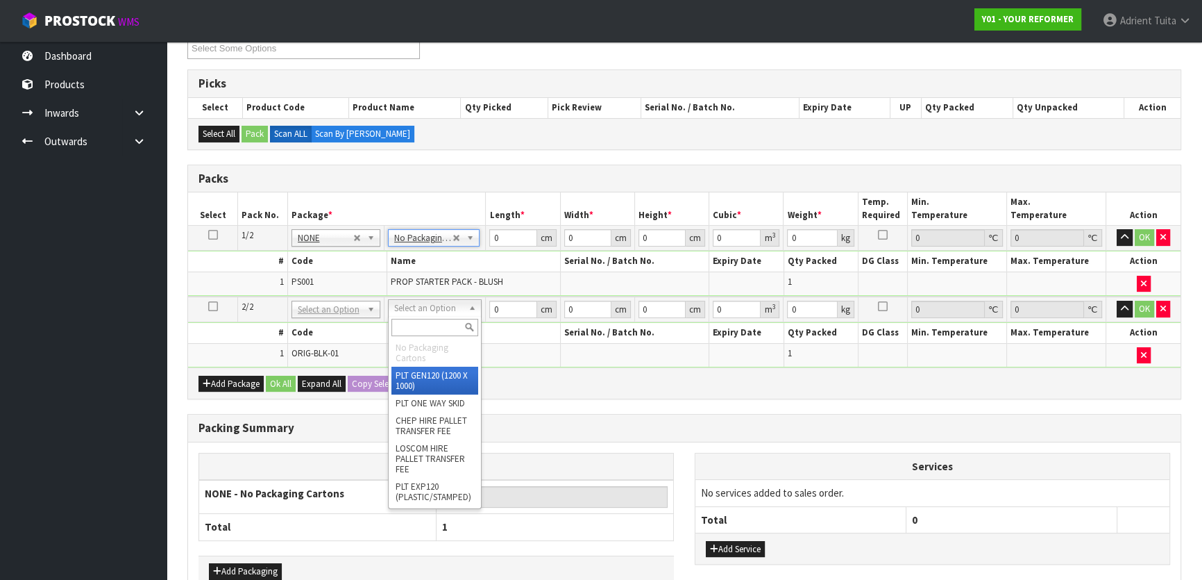
click at [428, 317] on div at bounding box center [435, 327] width 92 height 23
click at [428, 319] on input "text" at bounding box center [435, 327] width 87 height 17
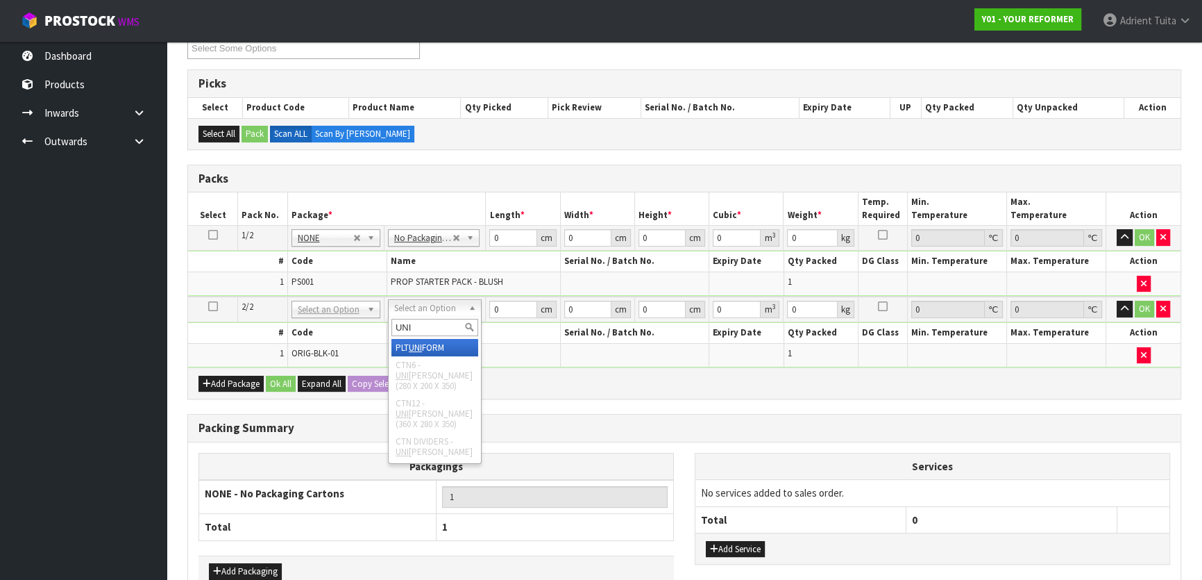
type input "UNI"
type input "126"
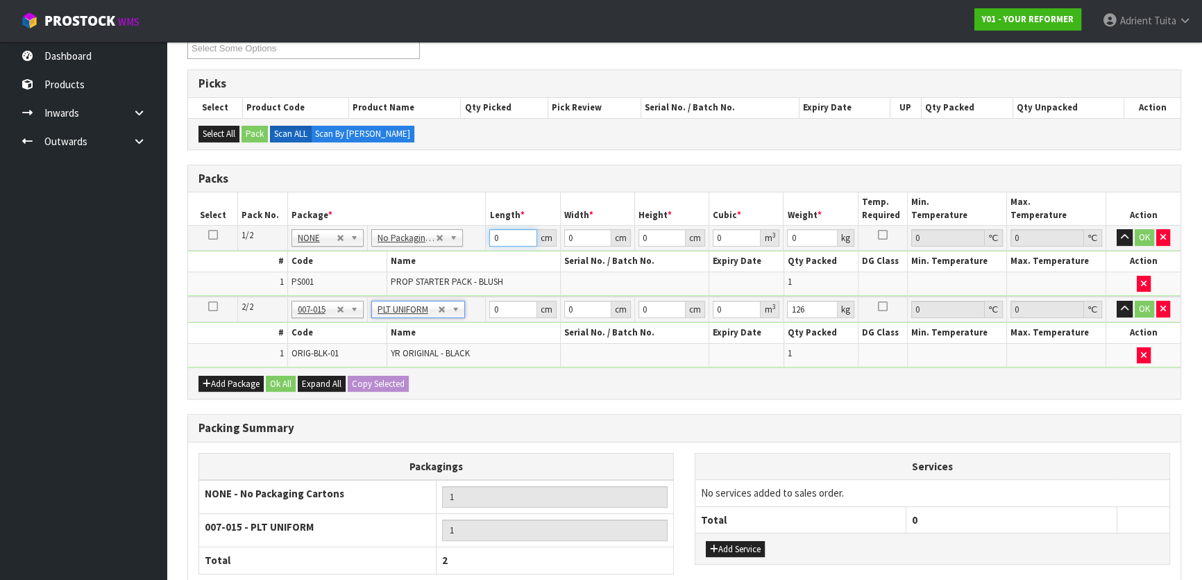
click at [507, 240] on input "0" at bounding box center [512, 237] width 47 height 17
type input "56"
type input "41"
type input "9"
type input "0.020664"
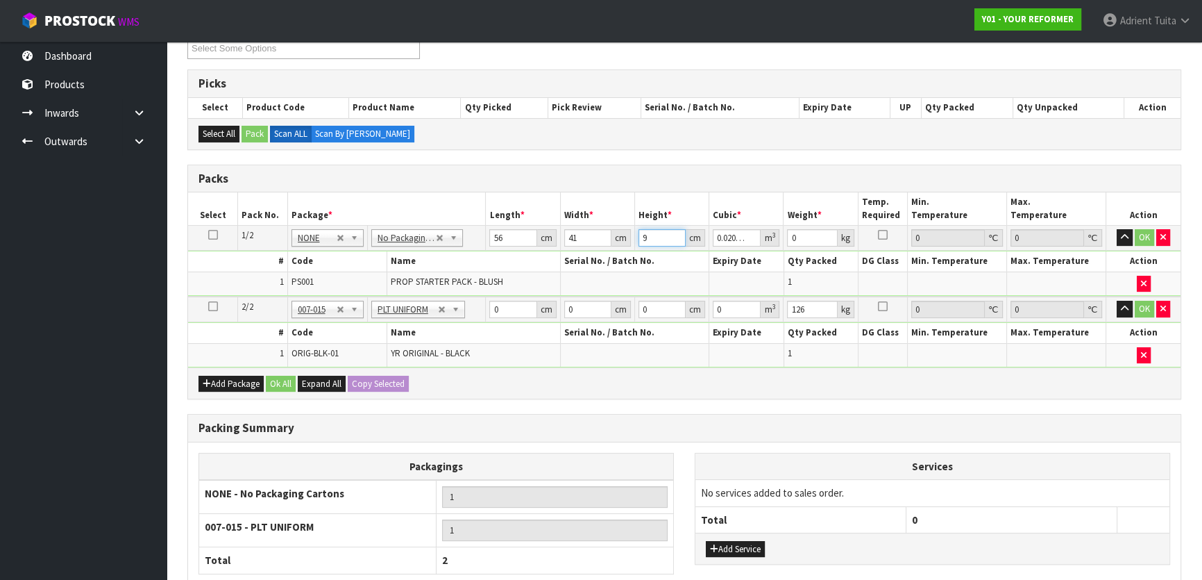
type input "9"
type input "5"
drag, startPoint x: 519, startPoint y: 304, endPoint x: 382, endPoint y: 238, distance: 152.4
click at [519, 304] on input "0" at bounding box center [512, 309] width 47 height 17
type input "260"
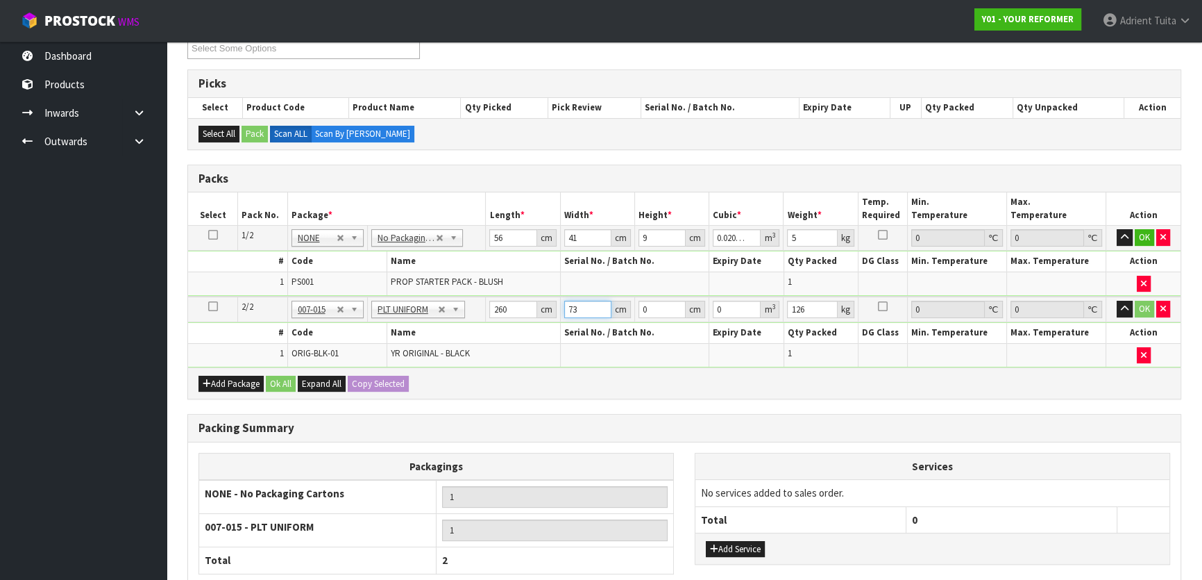
type input "73"
type input "4"
type input "0.07592"
type input "41"
type input "0.77818"
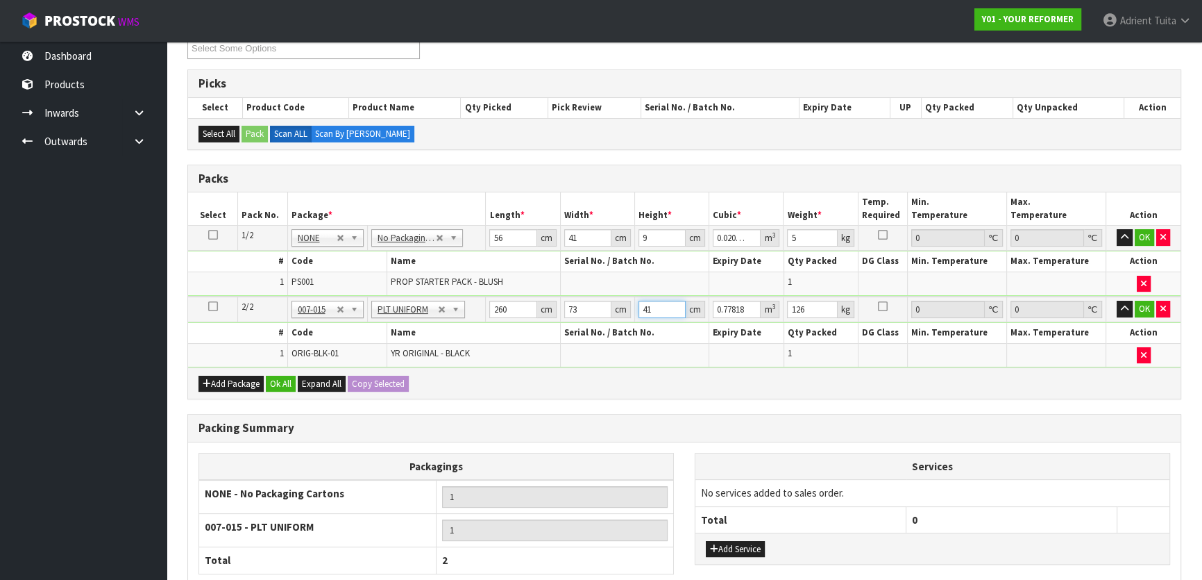
type input "41"
type input "130"
click at [1146, 238] on button "OK" at bounding box center [1144, 237] width 19 height 17
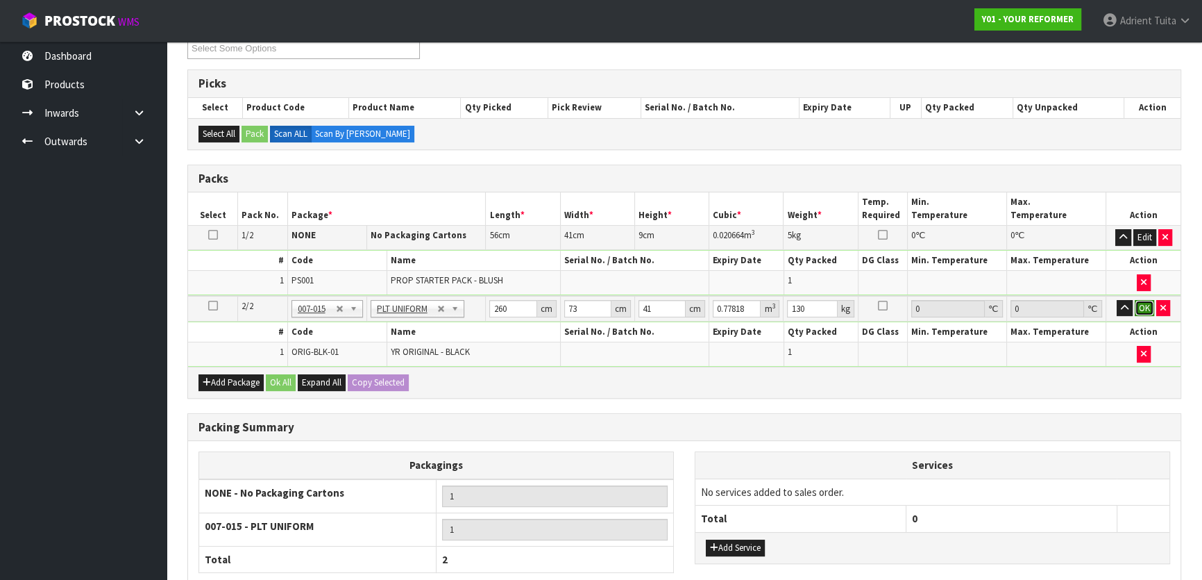
click at [1145, 303] on button "OK" at bounding box center [1144, 308] width 19 height 17
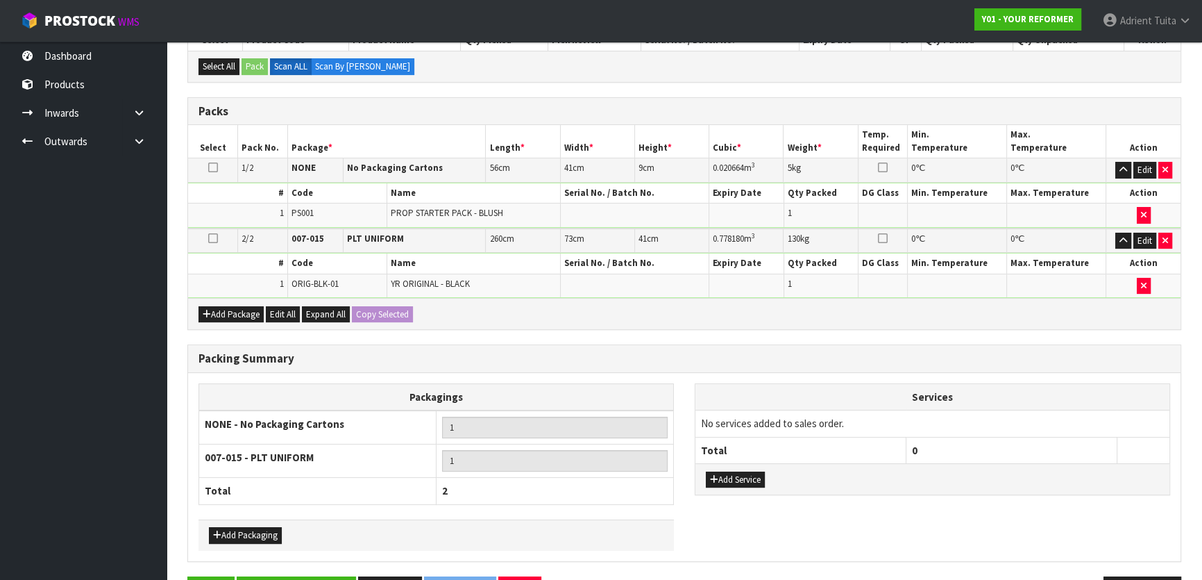
scroll to position [362, 0]
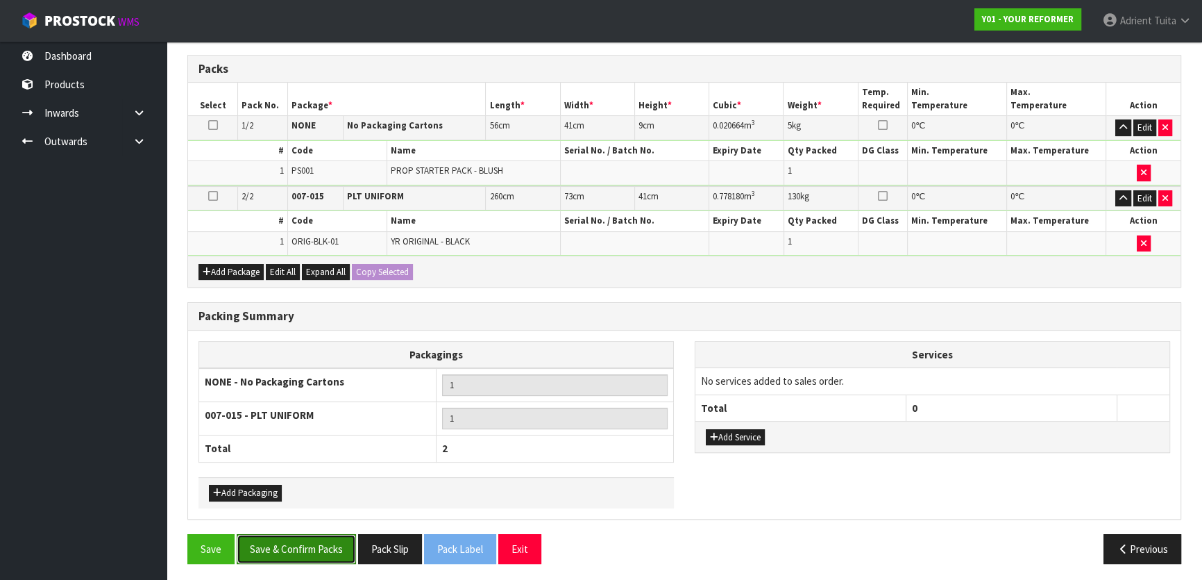
click at [308, 542] on button "Save & Confirm Packs" at bounding box center [296, 549] width 119 height 30
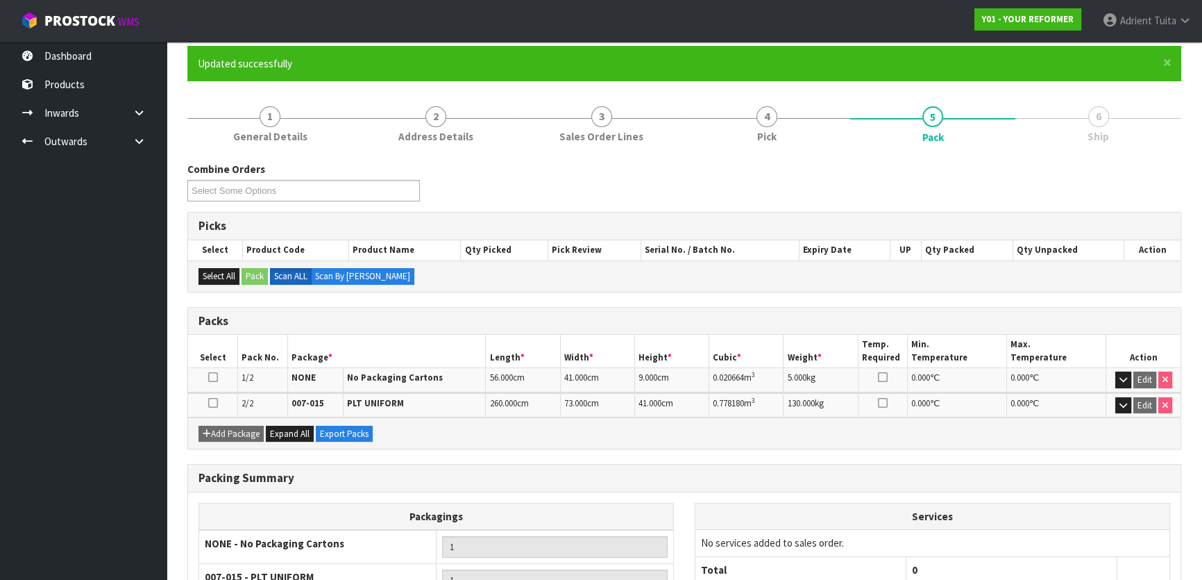
scroll to position [242, 0]
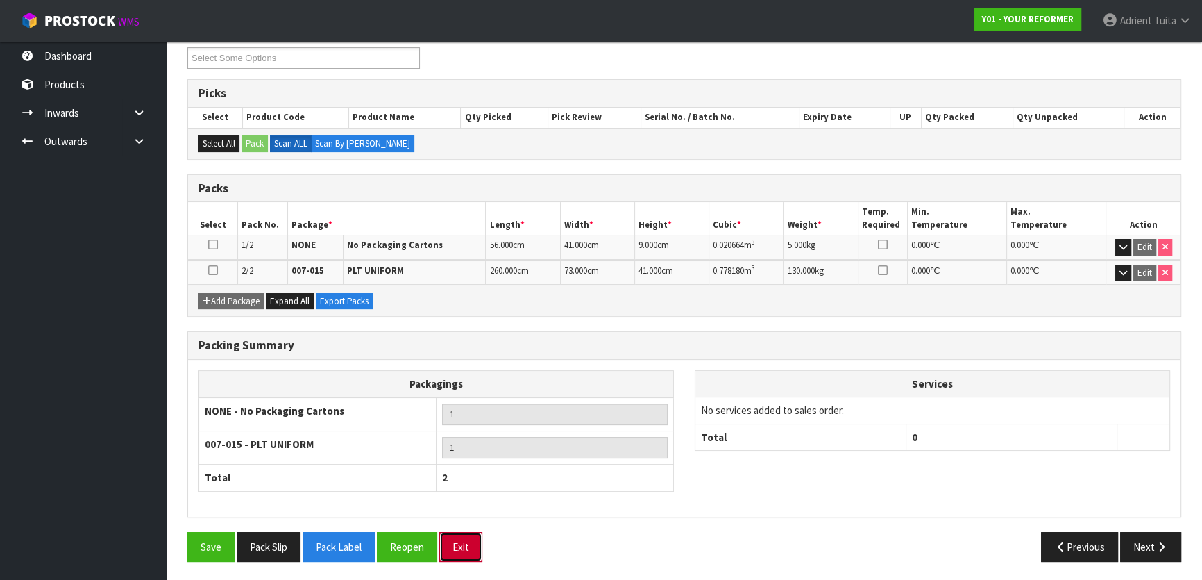
click at [476, 535] on button "Exit" at bounding box center [460, 547] width 43 height 30
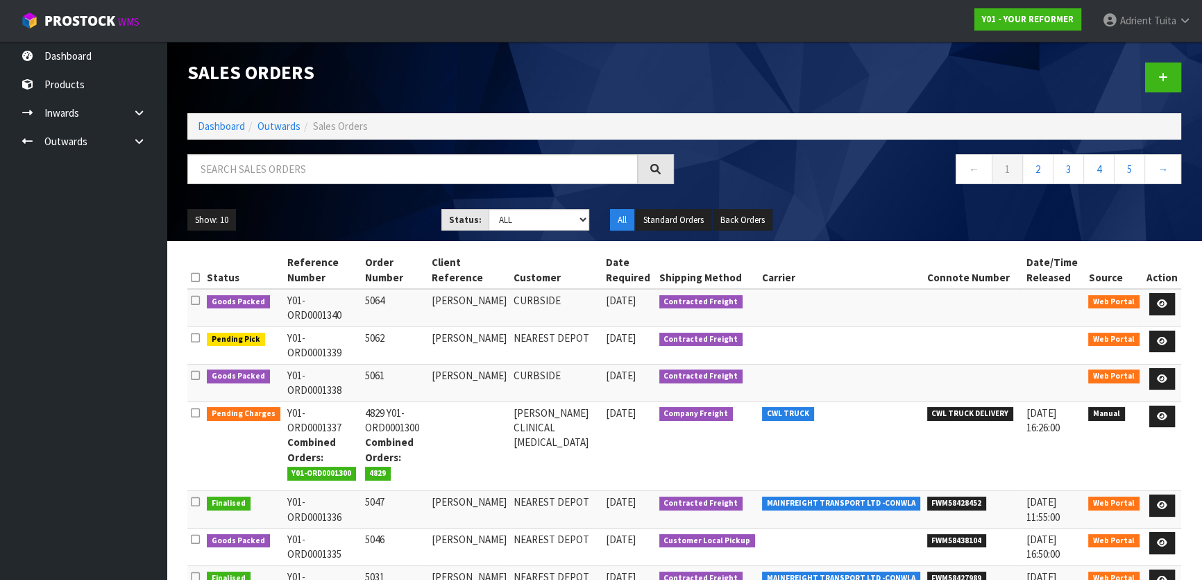
click at [276, 187] on div at bounding box center [430, 174] width 507 height 40
click at [284, 169] on input "text" at bounding box center [412, 169] width 451 height 30
type input "5062"
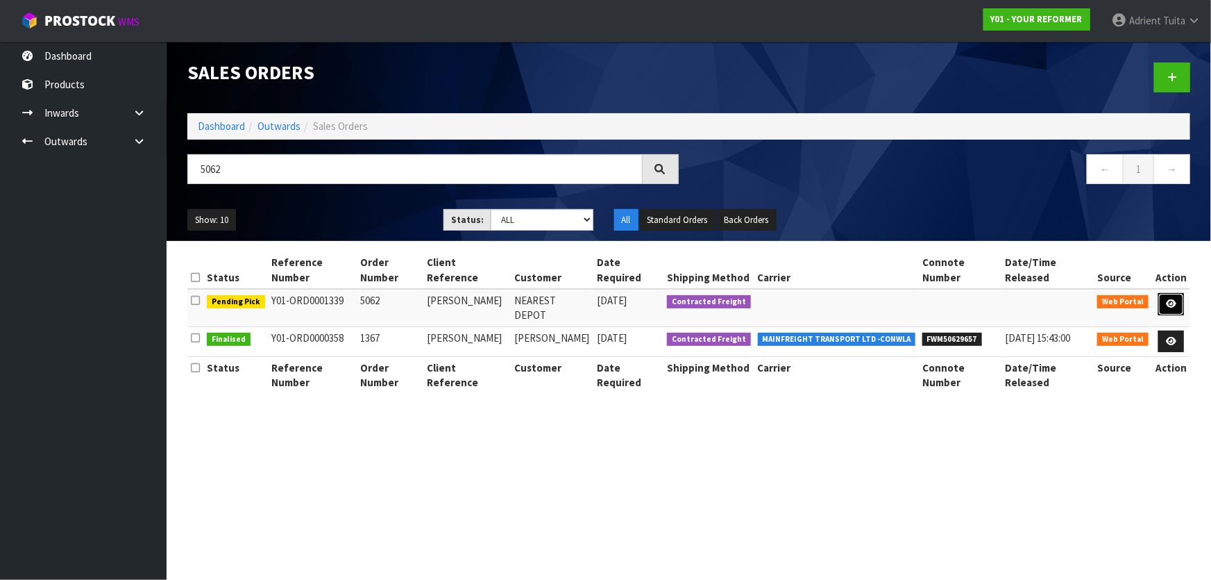
click at [1163, 293] on link at bounding box center [1172, 304] width 26 height 22
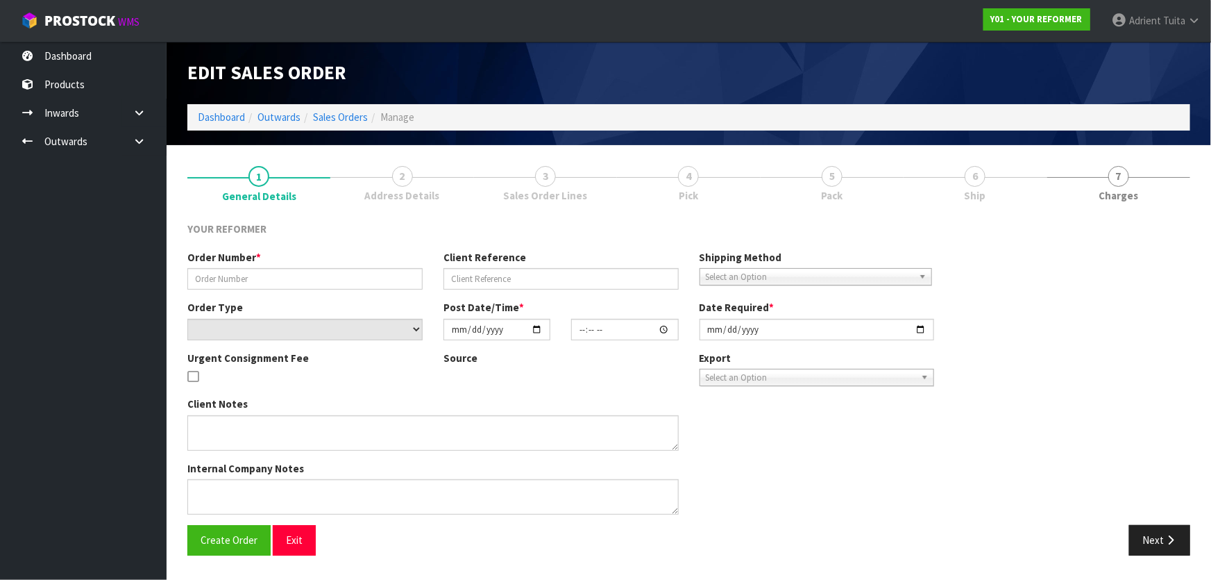
type input "5062"
type input "JOANNA LEE"
select select "number:0"
type input "2025-08-27"
type input "12:57:00.000"
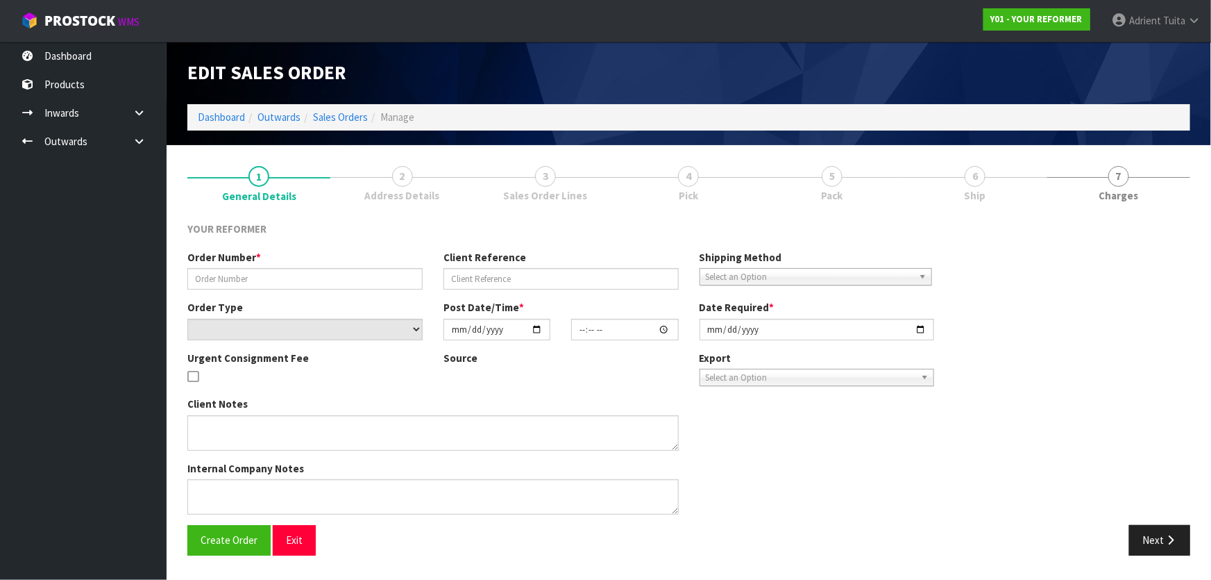
type input "2025-08-28"
type textarea "JOANNA LEE 8/812 MAIN NORTH ROAD BELFAST CAN CHRISTCHURCH 8042 NEW ZEALAND +64 …"
click at [892, 183] on ul "1 General Details 2 Address Details 3 Sales Order Lines 4 Pick 5 Pack 6 Ship 7 …" at bounding box center [688, 183] width 1003 height 56
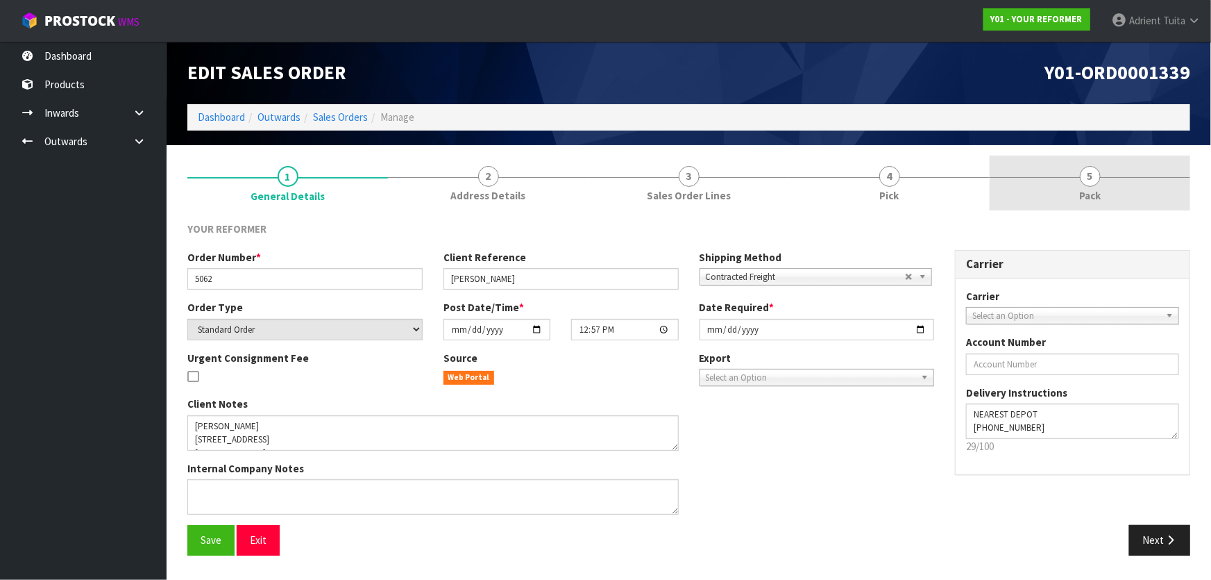
click at [892, 183] on span "4" at bounding box center [890, 176] width 21 height 21
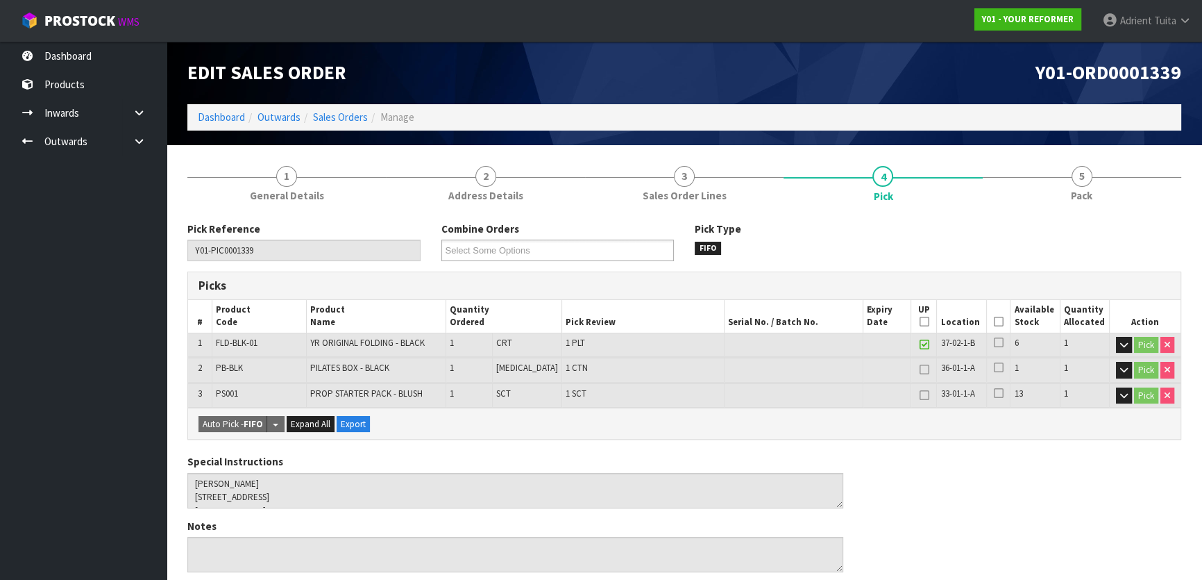
click at [995, 322] on icon at bounding box center [999, 321] width 10 height 1
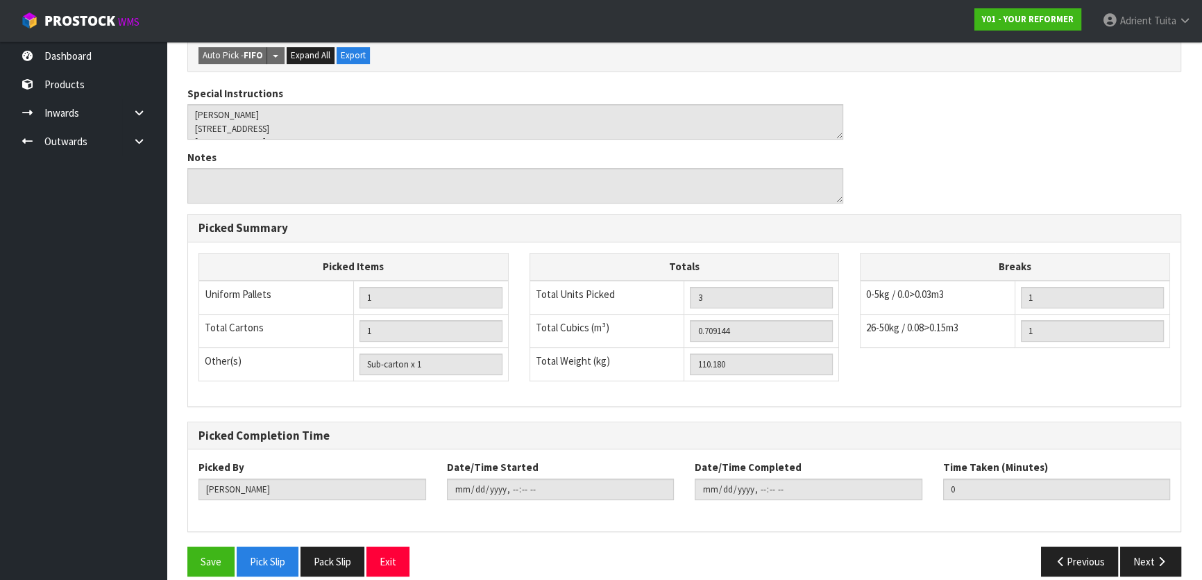
scroll to position [432, 0]
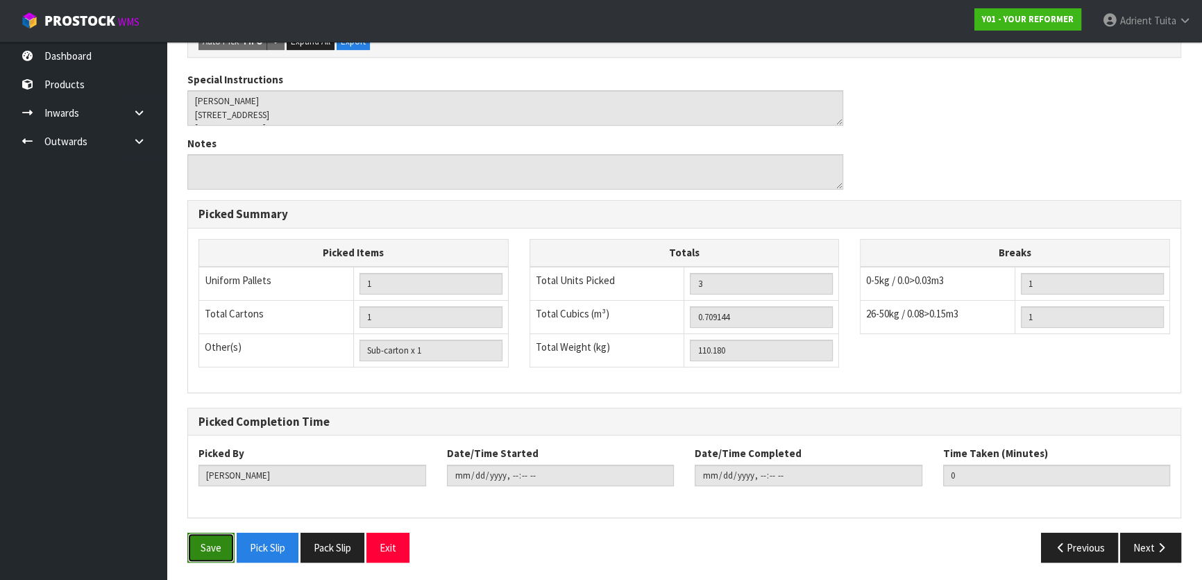
click at [219, 551] on button "Save" at bounding box center [210, 547] width 47 height 30
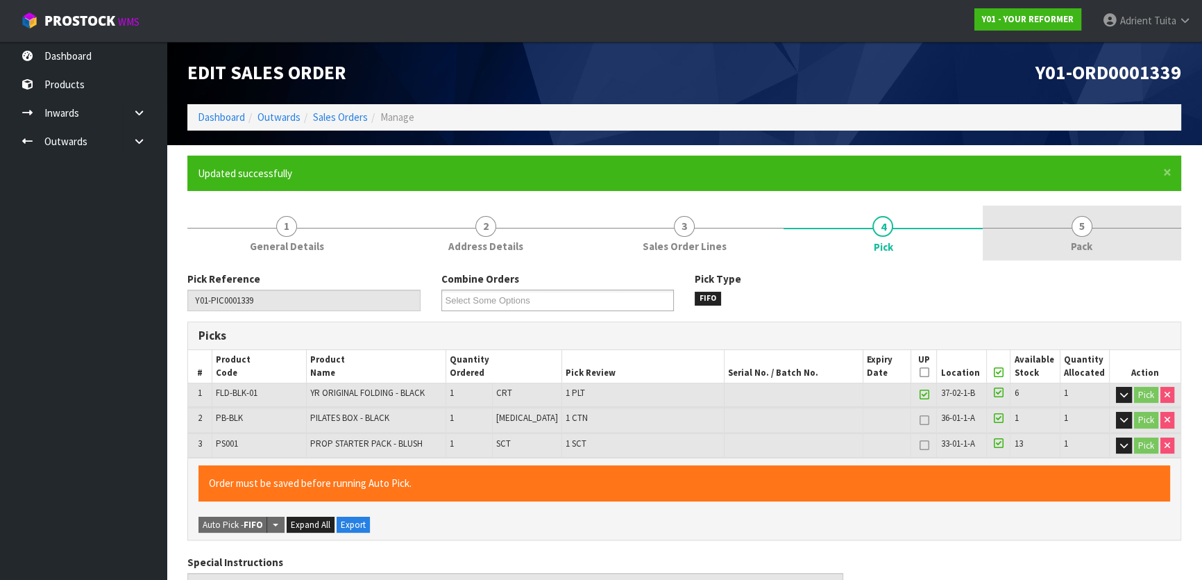
type input "Adrient Tuita"
type input "2025-08-28T09:44:17"
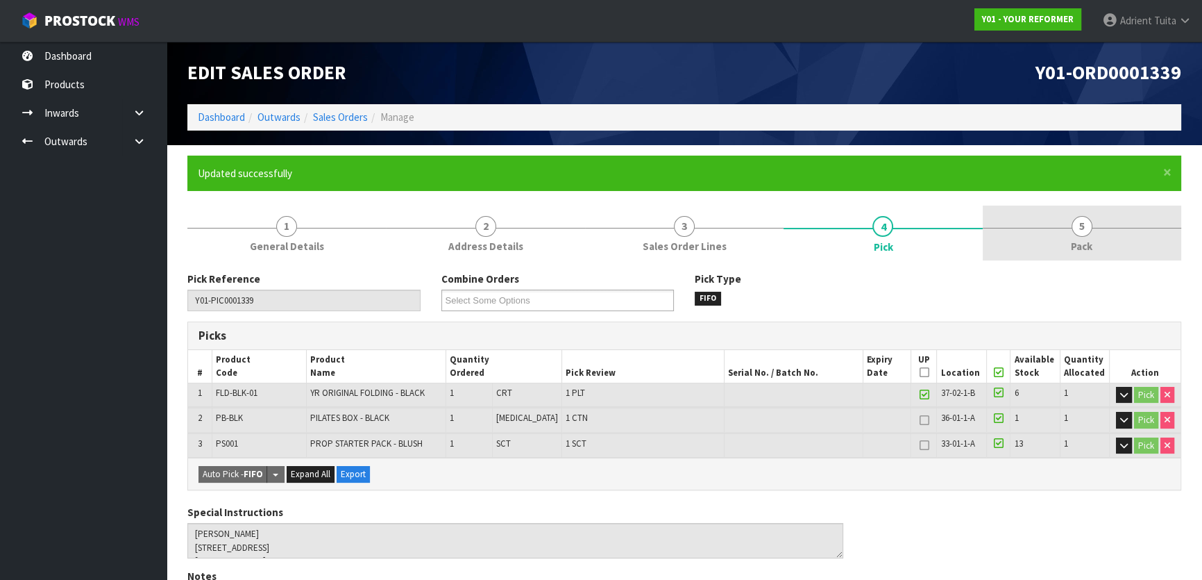
click at [1041, 224] on link "5 Pack" at bounding box center [1082, 232] width 199 height 55
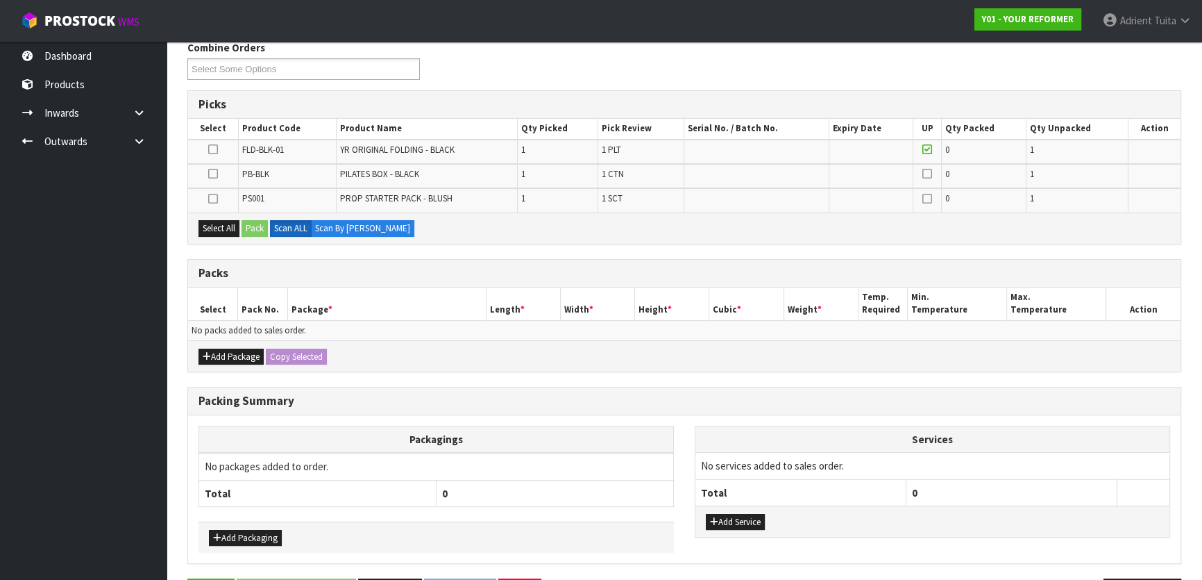
scroll to position [277, 0]
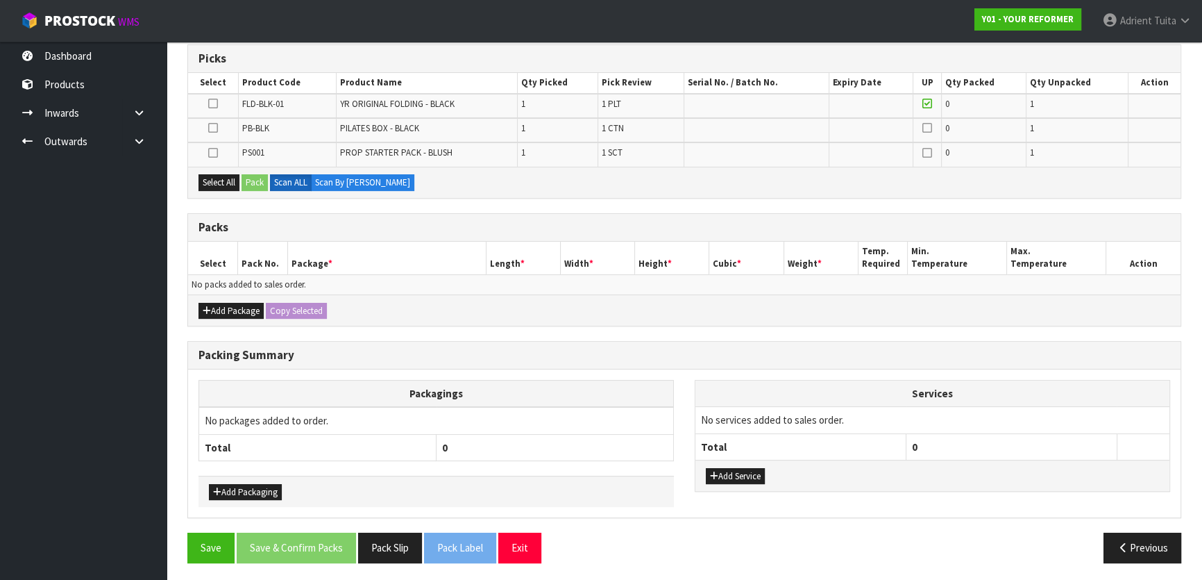
drag, startPoint x: 212, startPoint y: 152, endPoint x: 249, endPoint y: 188, distance: 51.0
click at [212, 153] on icon at bounding box center [213, 153] width 10 height 1
click at [0, 0] on input "checkbox" at bounding box center [0, 0] width 0 height 0
click at [250, 185] on button "Pack" at bounding box center [255, 182] width 26 height 17
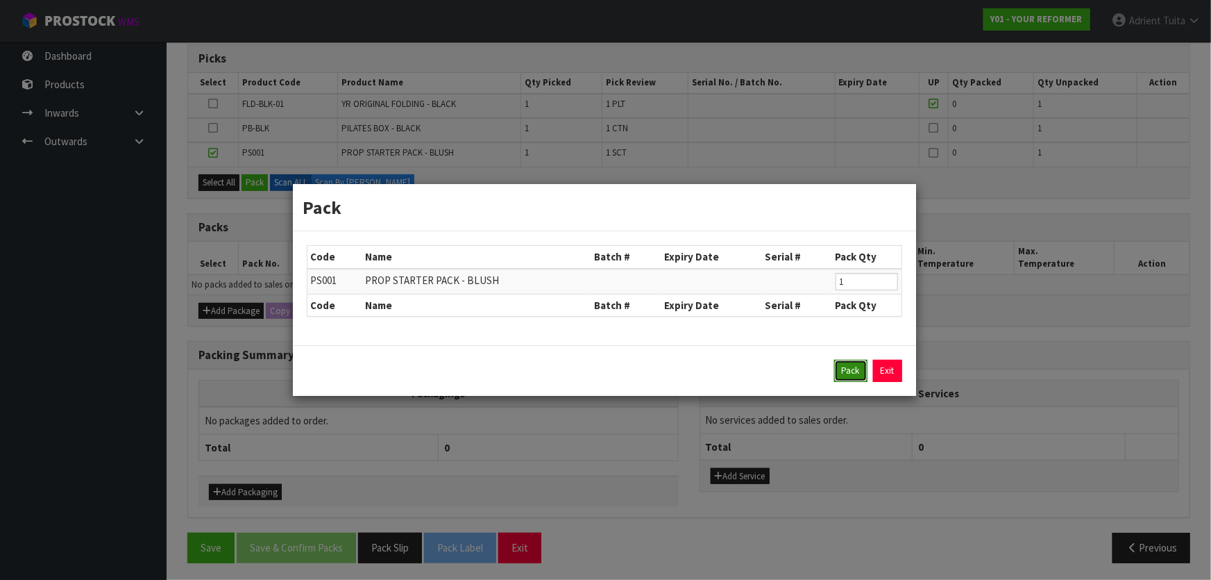
click at [847, 370] on button "Pack" at bounding box center [850, 371] width 33 height 22
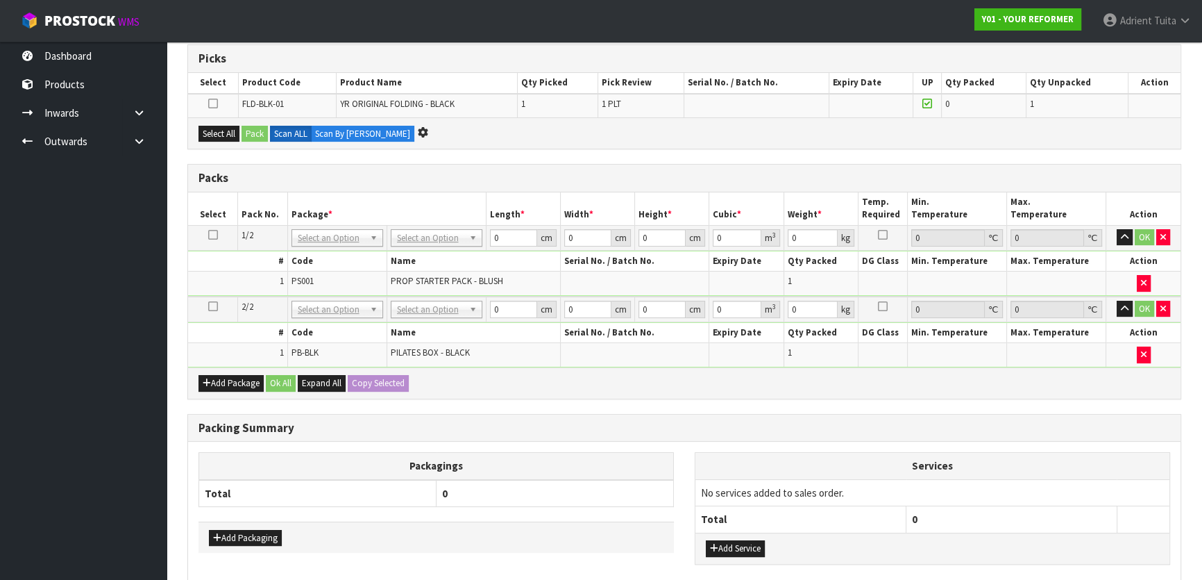
scroll to position [0, 0]
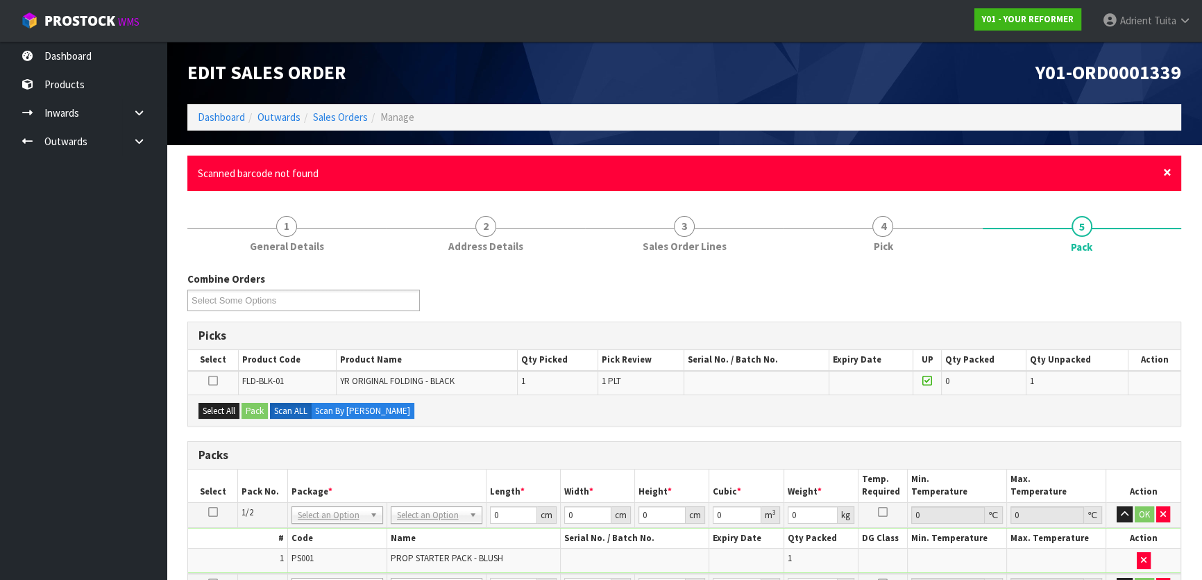
click at [1166, 174] on span "×" at bounding box center [1167, 171] width 8 height 19
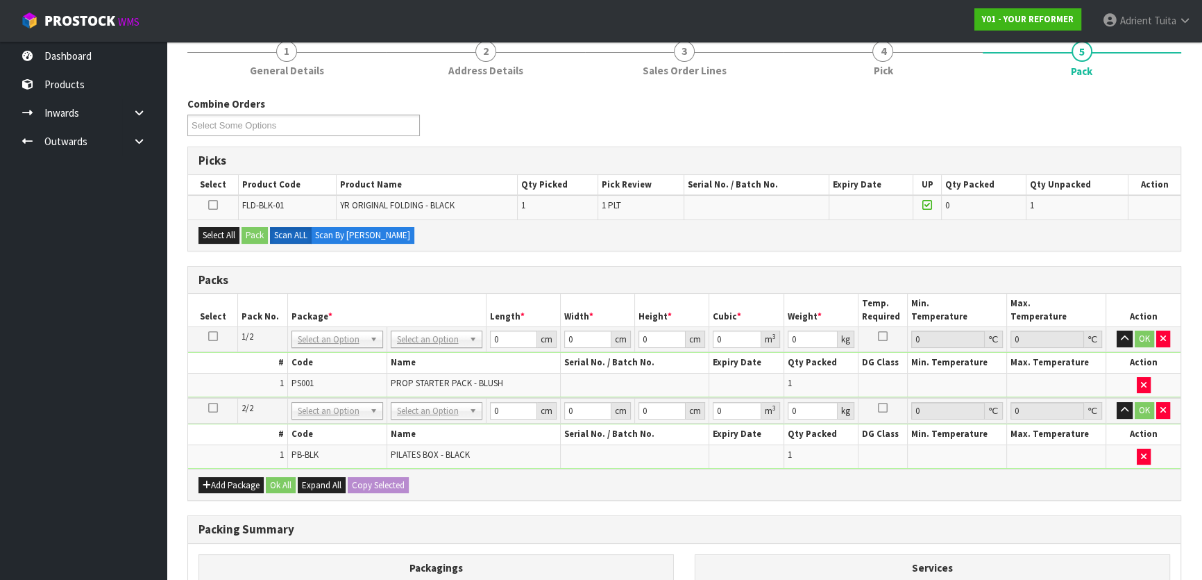
scroll to position [109, 0]
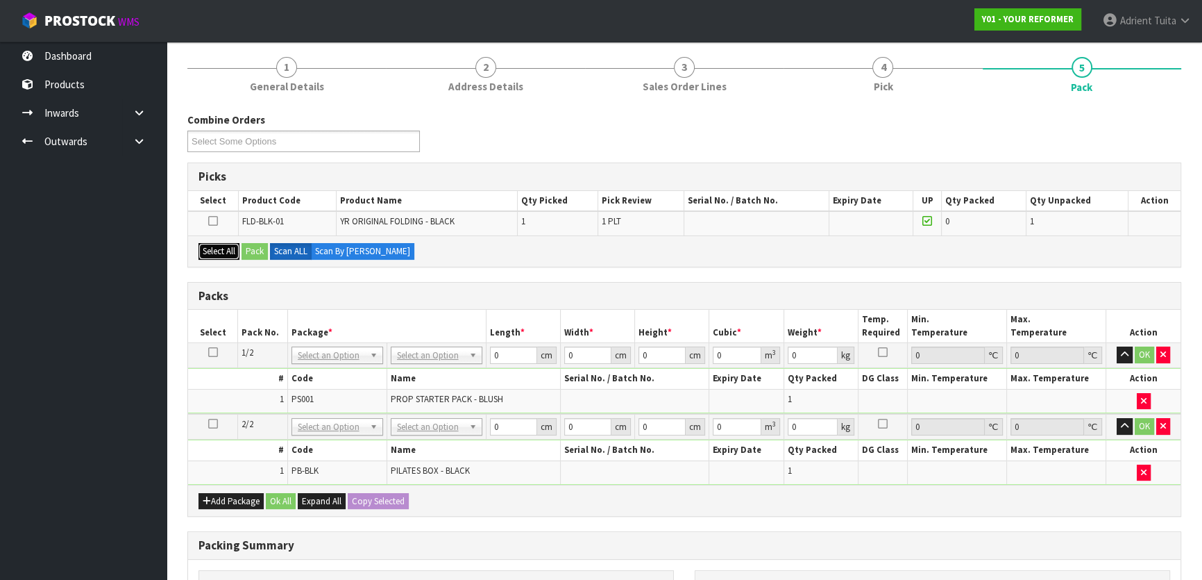
drag, startPoint x: 230, startPoint y: 257, endPoint x: 241, endPoint y: 259, distance: 11.3
click at [232, 260] on div "Select All Pack Scan ALL Scan By Quantity" at bounding box center [684, 250] width 993 height 31
click at [233, 257] on button "Select All" at bounding box center [219, 251] width 41 height 17
click at [255, 254] on button "Pack" at bounding box center [255, 251] width 26 height 17
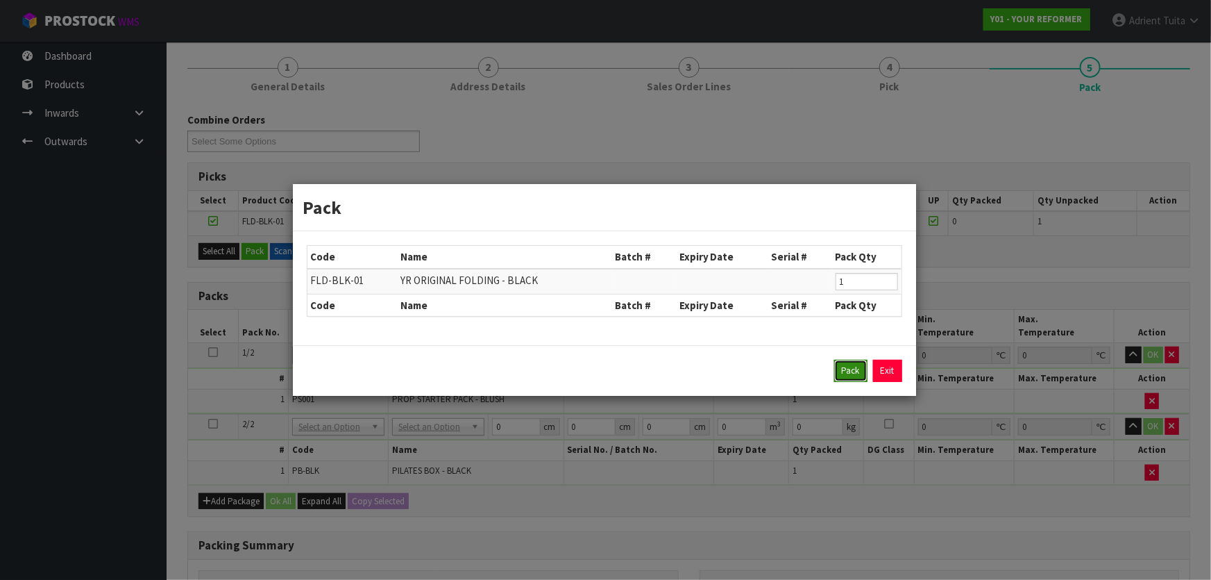
click at [850, 369] on button "Pack" at bounding box center [850, 371] width 33 height 22
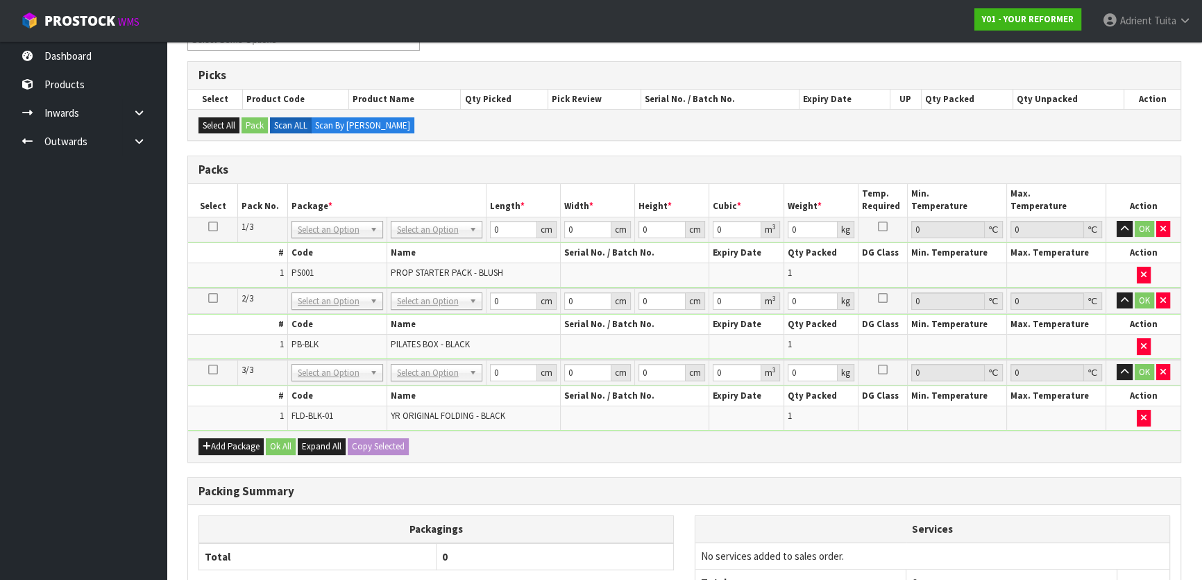
scroll to position [344, 0]
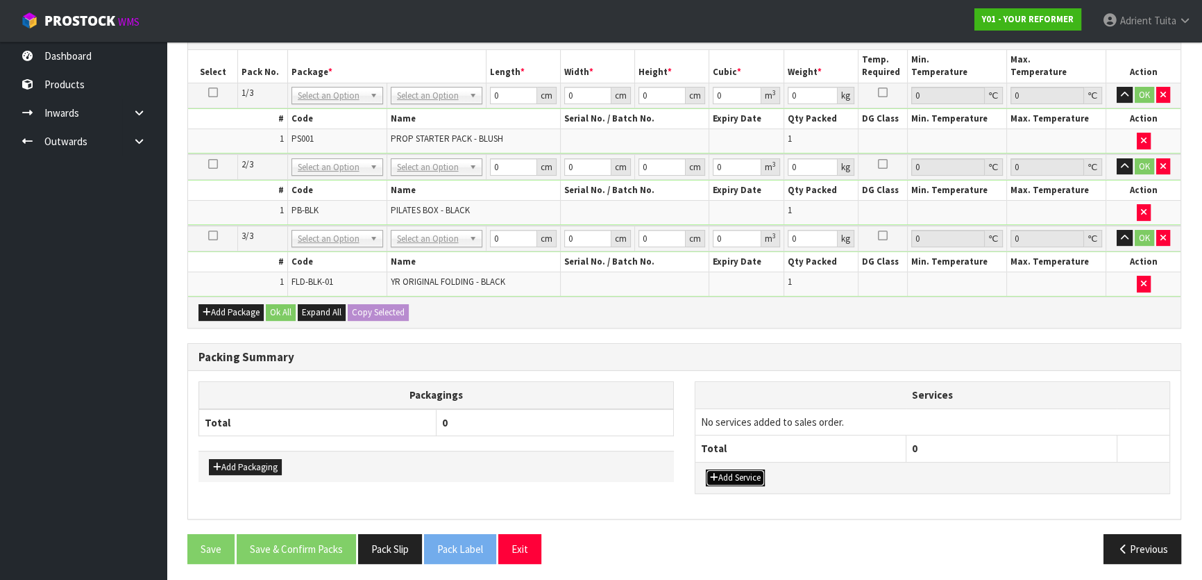
drag, startPoint x: 744, startPoint y: 471, endPoint x: 749, endPoint y: 455, distance: 16.7
click at [744, 471] on button "Add Service" at bounding box center [735, 477] width 59 height 17
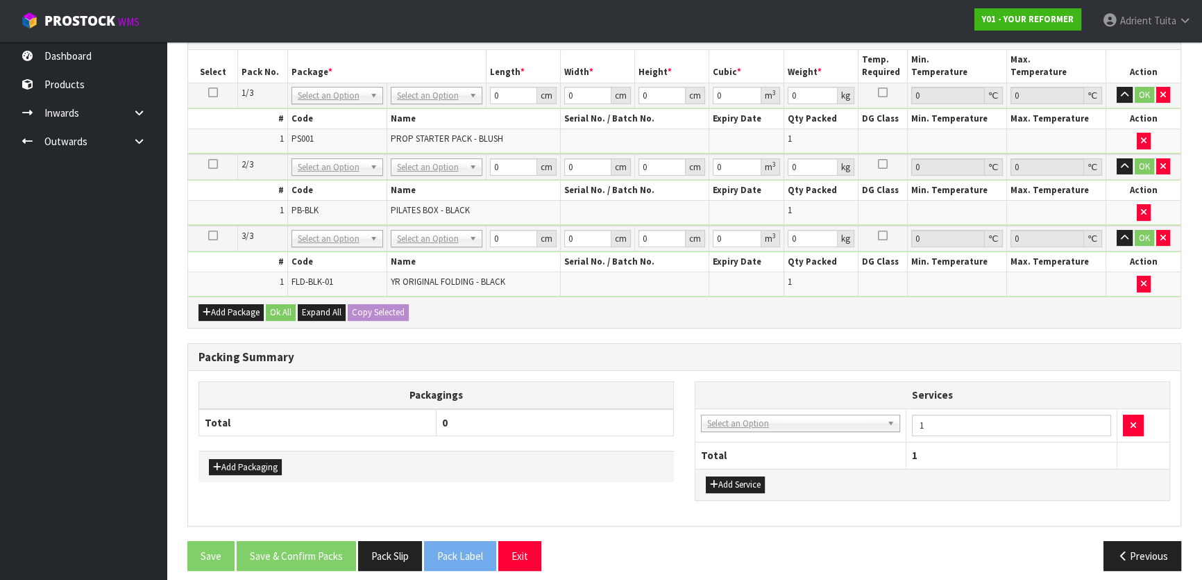
click at [758, 428] on td "003-036 - EXTERNAL PLANT HIRE 008-035 - OUTWARD HDLG+/HOIST LIFT ON/OFF 008-036…" at bounding box center [801, 425] width 211 height 34
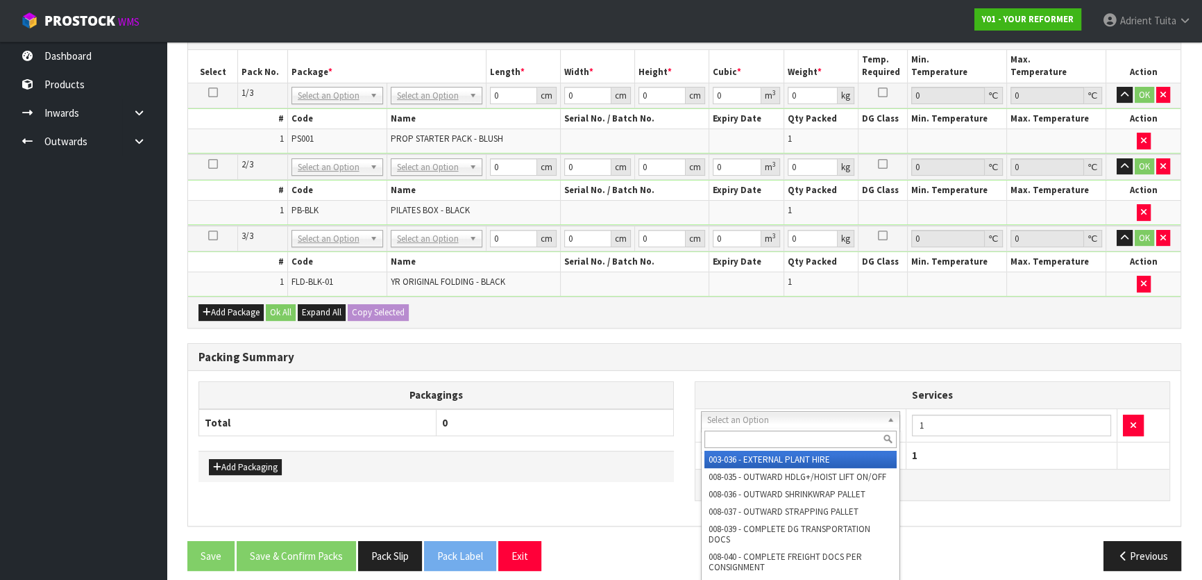
click at [757, 444] on input "text" at bounding box center [801, 438] width 192 height 17
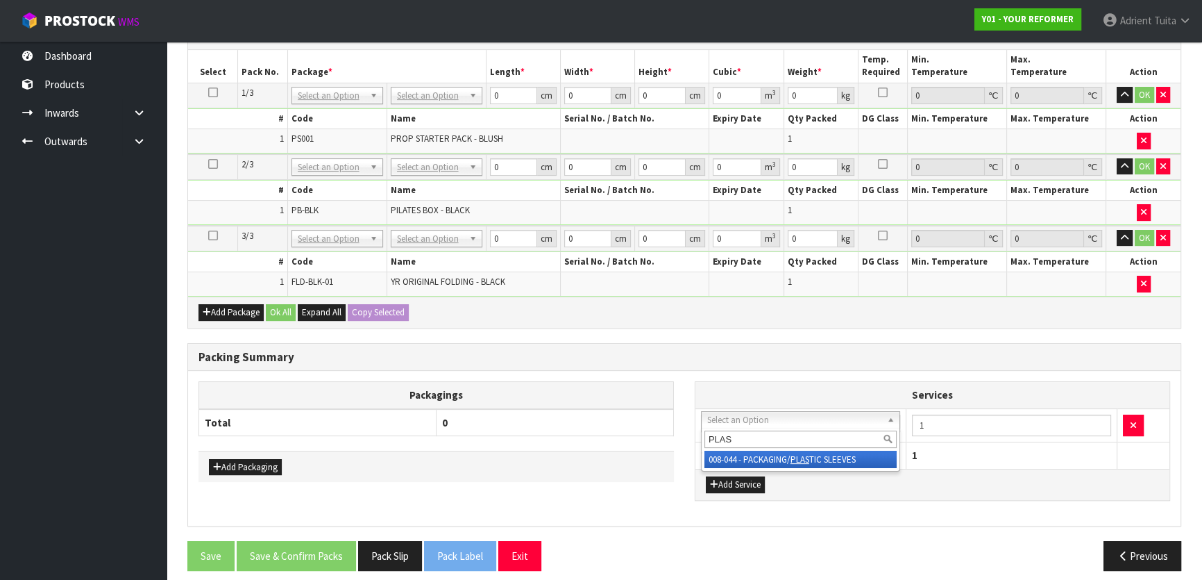
type input "PLAS"
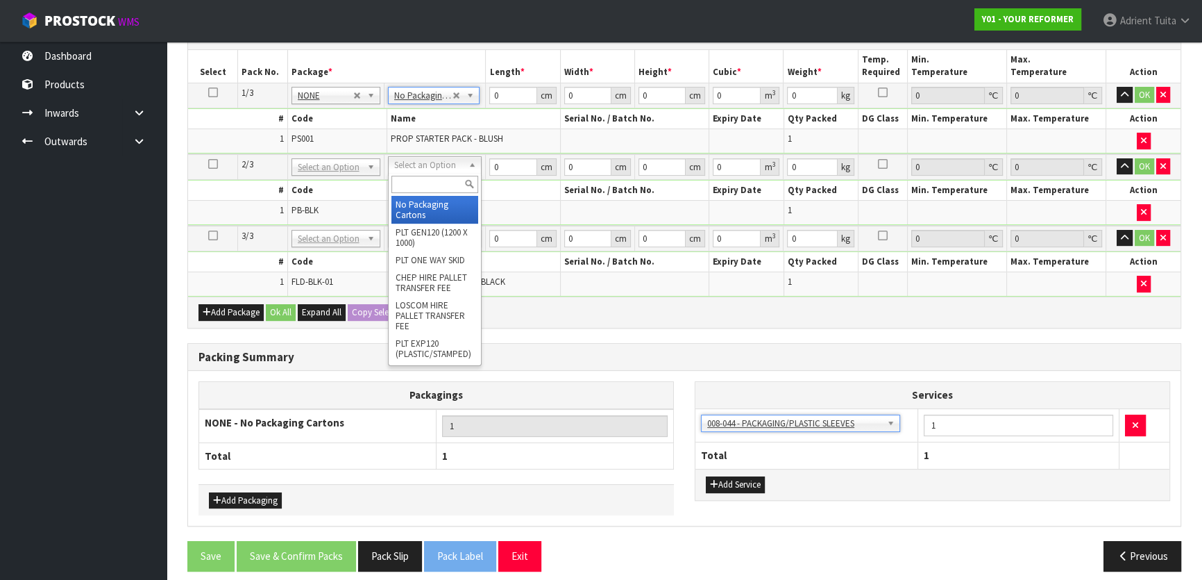
drag, startPoint x: 421, startPoint y: 160, endPoint x: 407, endPoint y: 190, distance: 33.6
drag, startPoint x: 407, startPoint y: 199, endPoint x: 401, endPoint y: 231, distance: 33.1
type input "2"
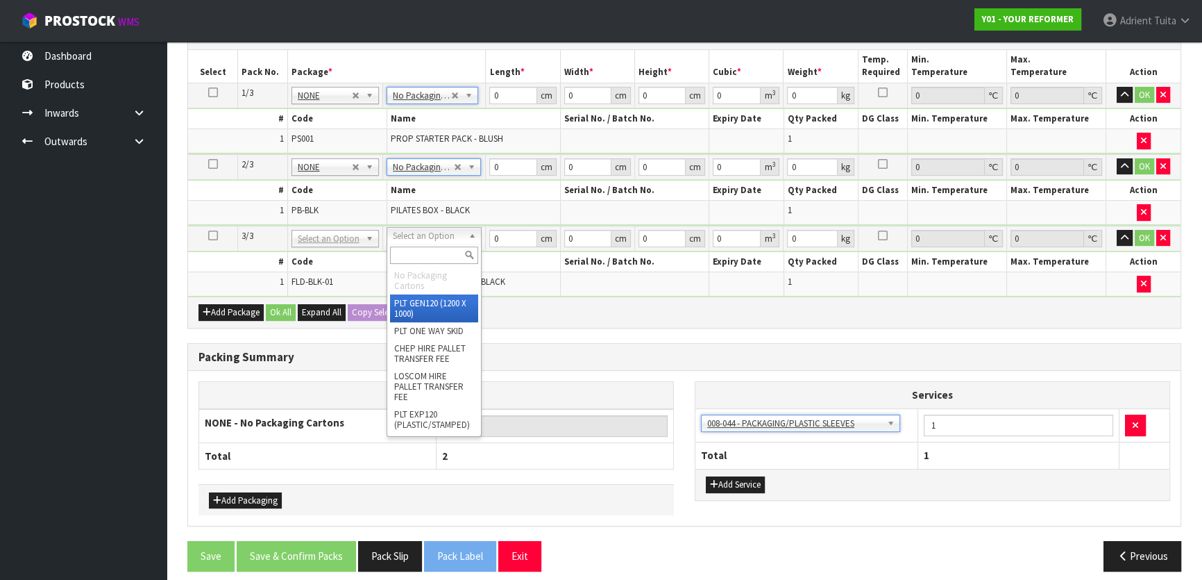
click at [403, 253] on input "text" at bounding box center [434, 254] width 88 height 17
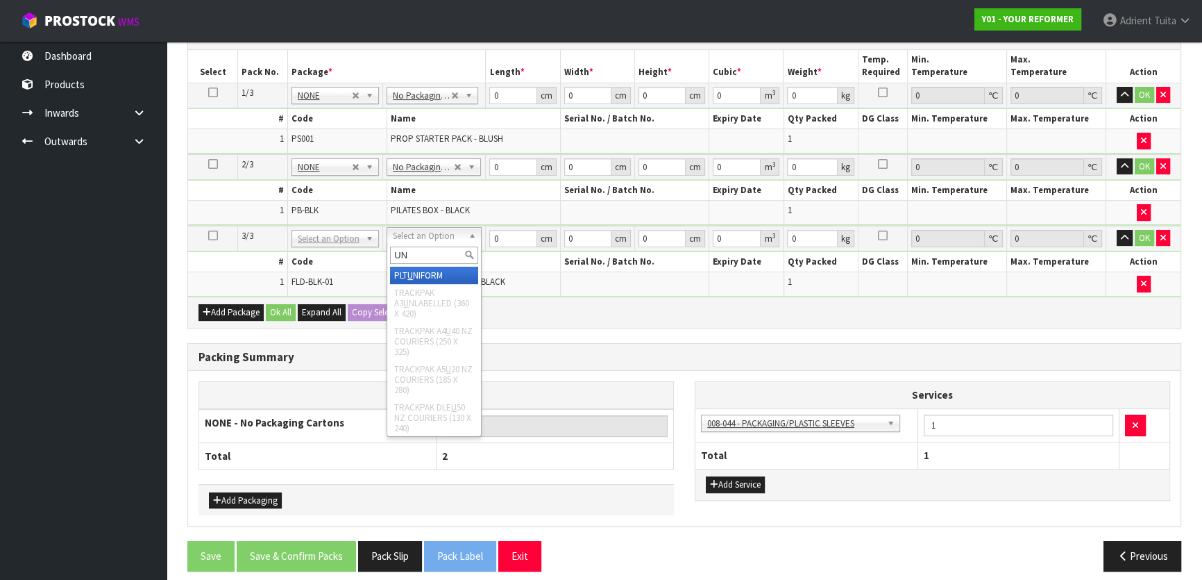
type input "UNI"
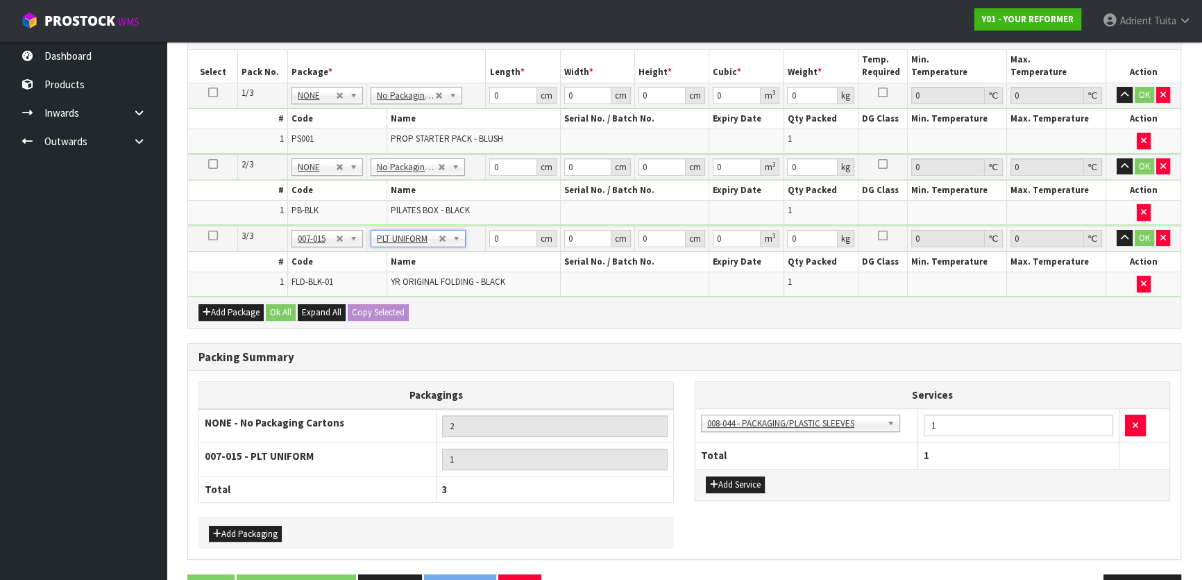
type input "99"
click at [508, 88] on input "0" at bounding box center [512, 95] width 47 height 17
type input "57"
type input "41"
type input "8"
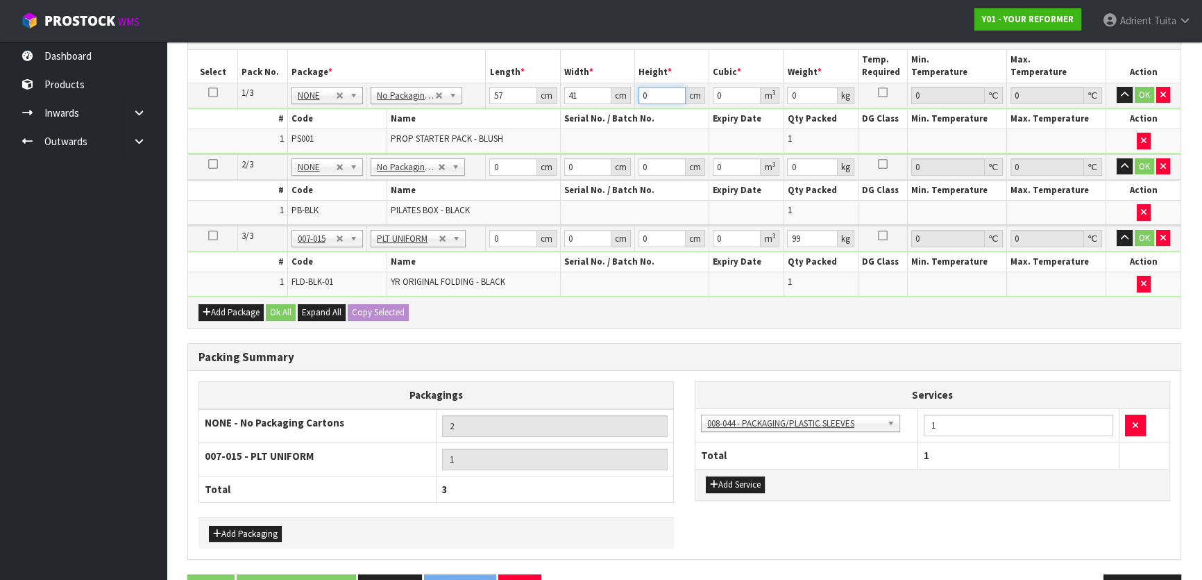
type input "0.018696"
type input "8"
type input "5"
click at [505, 165] on input "0" at bounding box center [512, 166] width 47 height 17
type input "74"
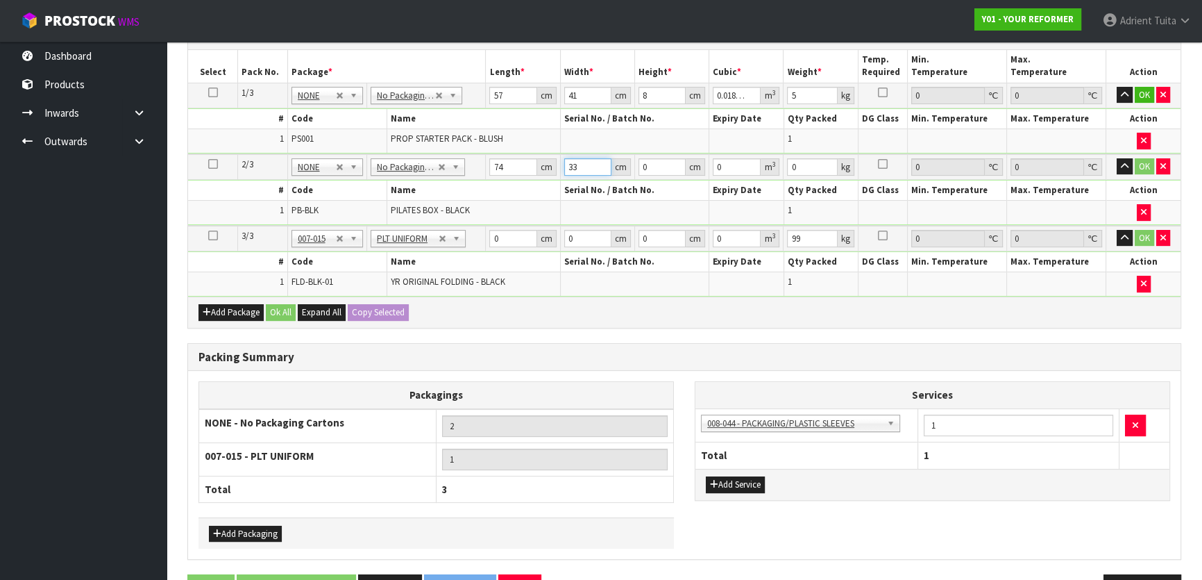
type input "33"
type input "4"
type input "0.009768"
type input "44"
type input "0.107448"
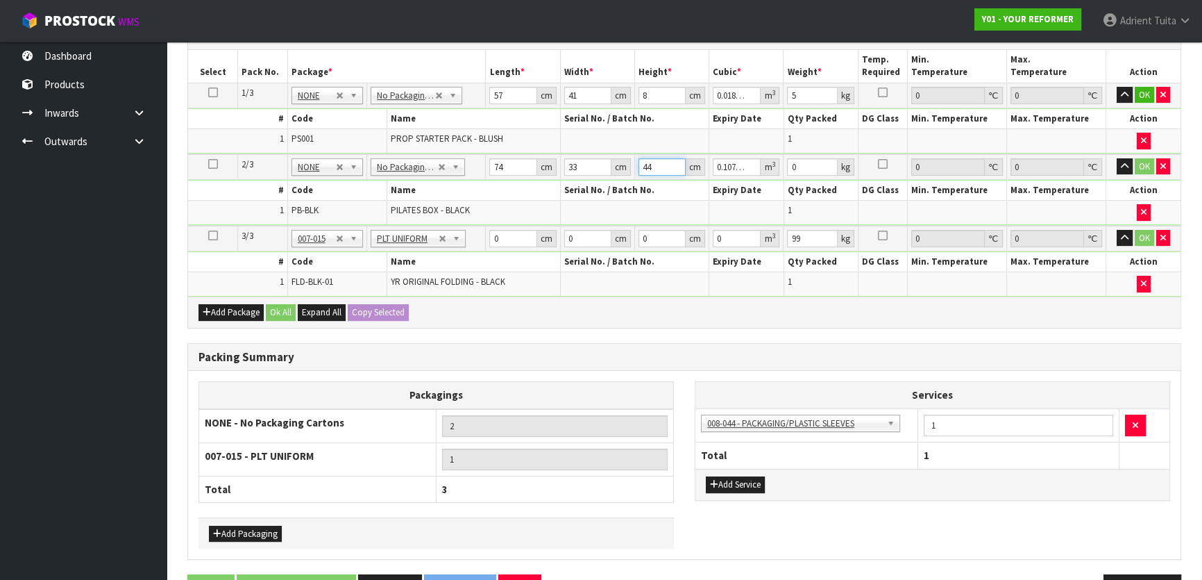
type input "44"
type input "9"
click at [510, 227] on td "0 cm" at bounding box center [523, 239] width 74 height 26
click at [505, 242] on input "0" at bounding box center [512, 238] width 47 height 17
type input "140"
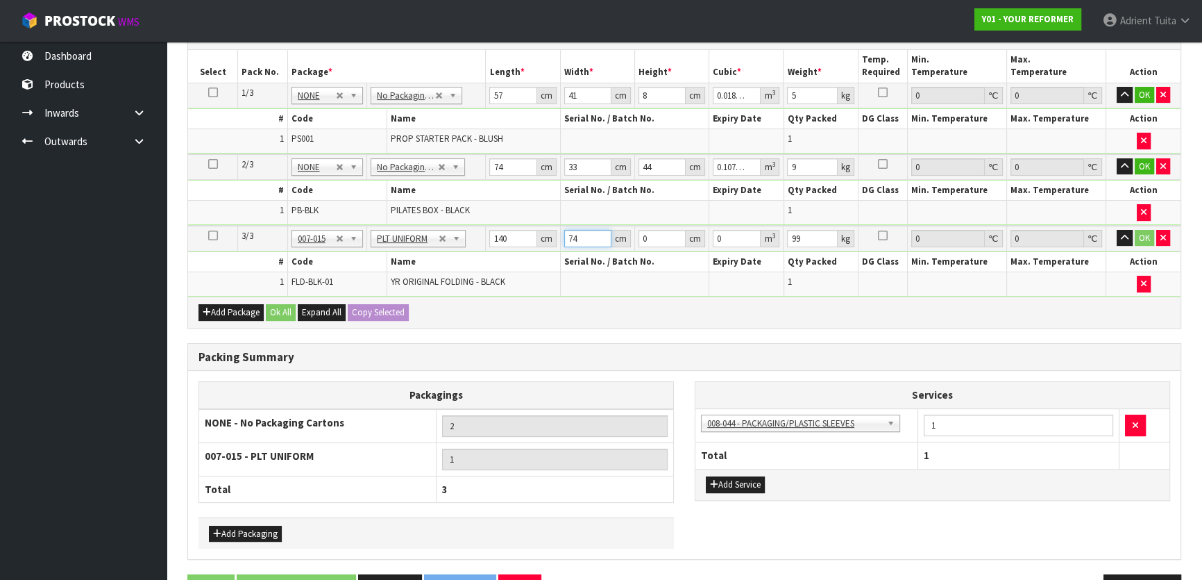
type input "74"
type input "6"
type input "0.06216"
type input "64"
type input "0.66304"
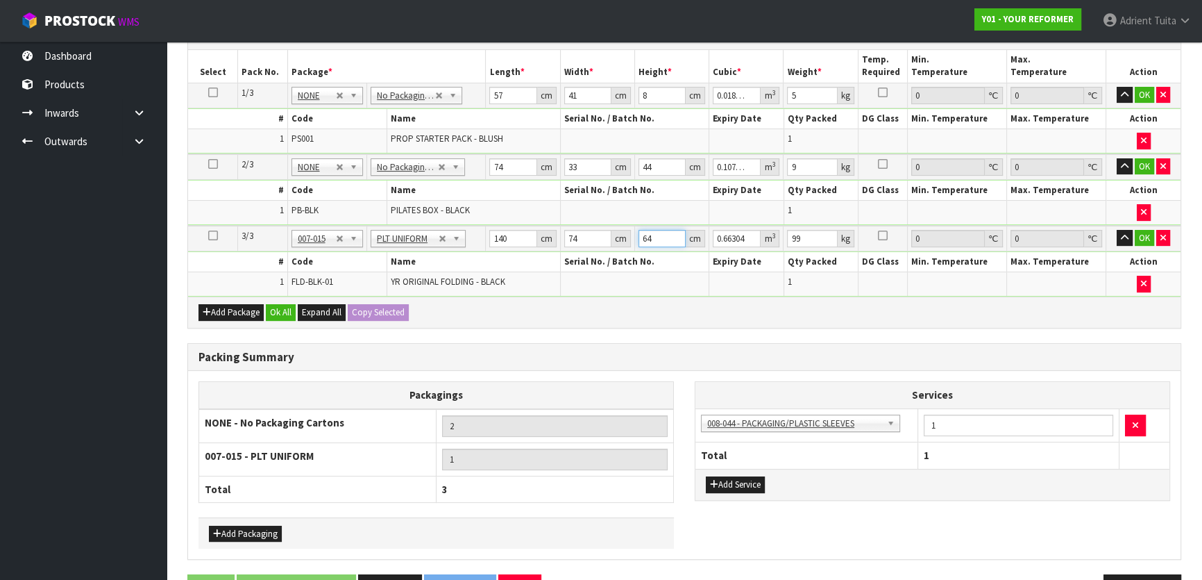
type input "64"
type input "105"
click at [1143, 94] on button "OK" at bounding box center [1144, 95] width 19 height 17
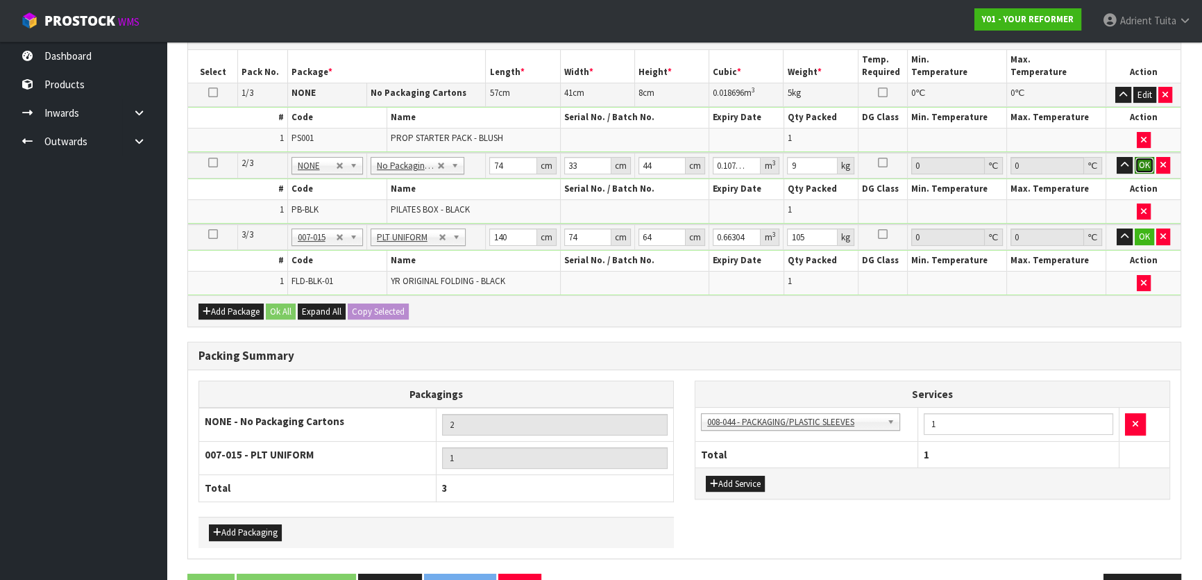
click at [1141, 163] on button "OK" at bounding box center [1144, 165] width 19 height 17
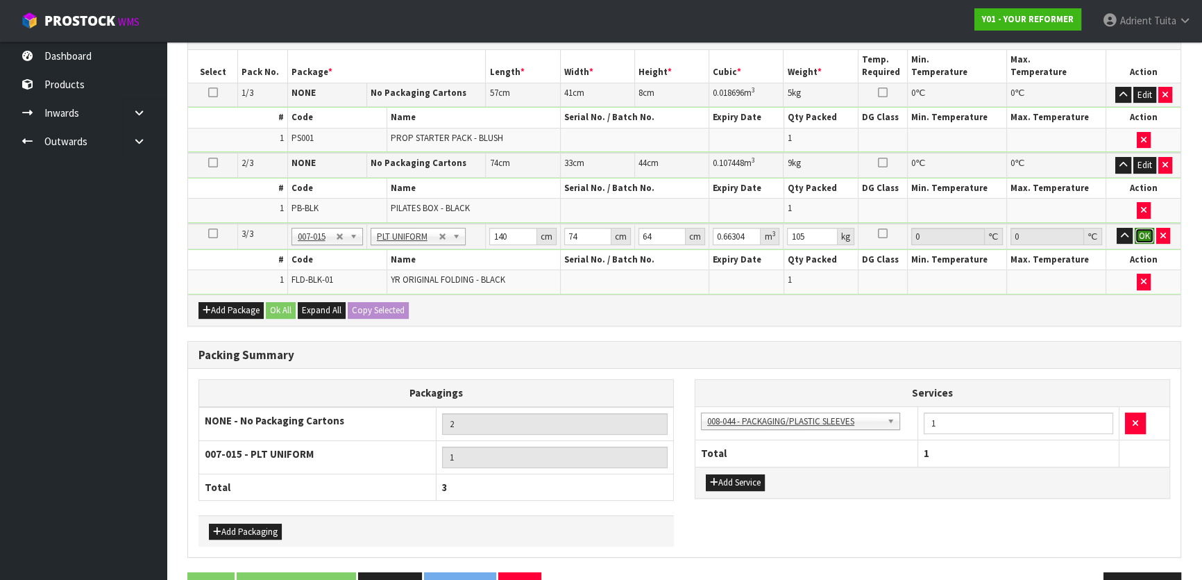
click at [1140, 229] on button "OK" at bounding box center [1144, 236] width 19 height 17
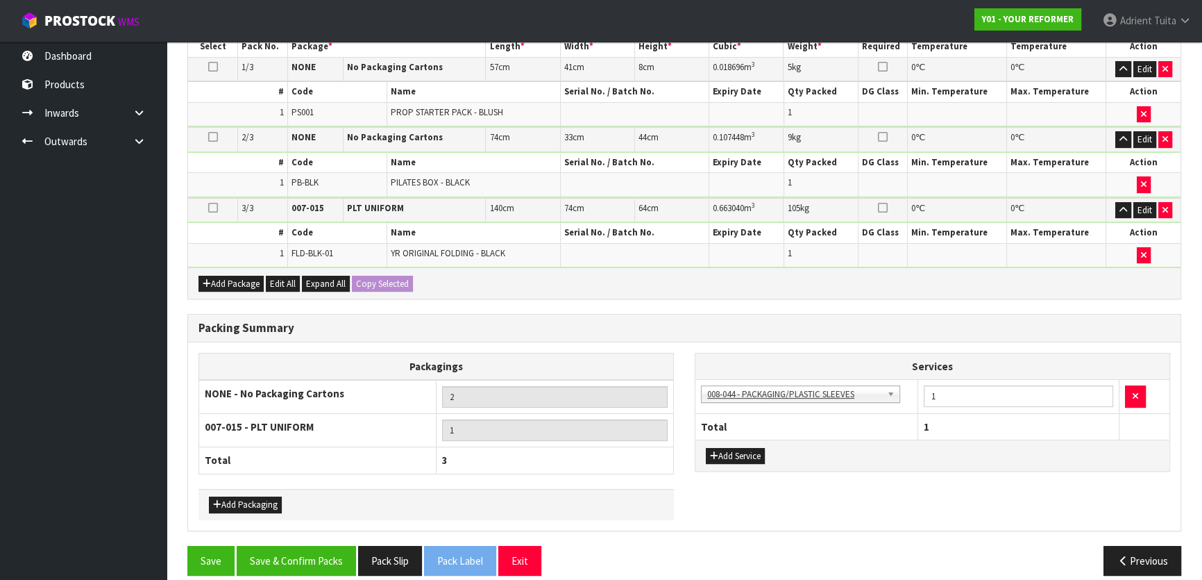
scroll to position [382, 0]
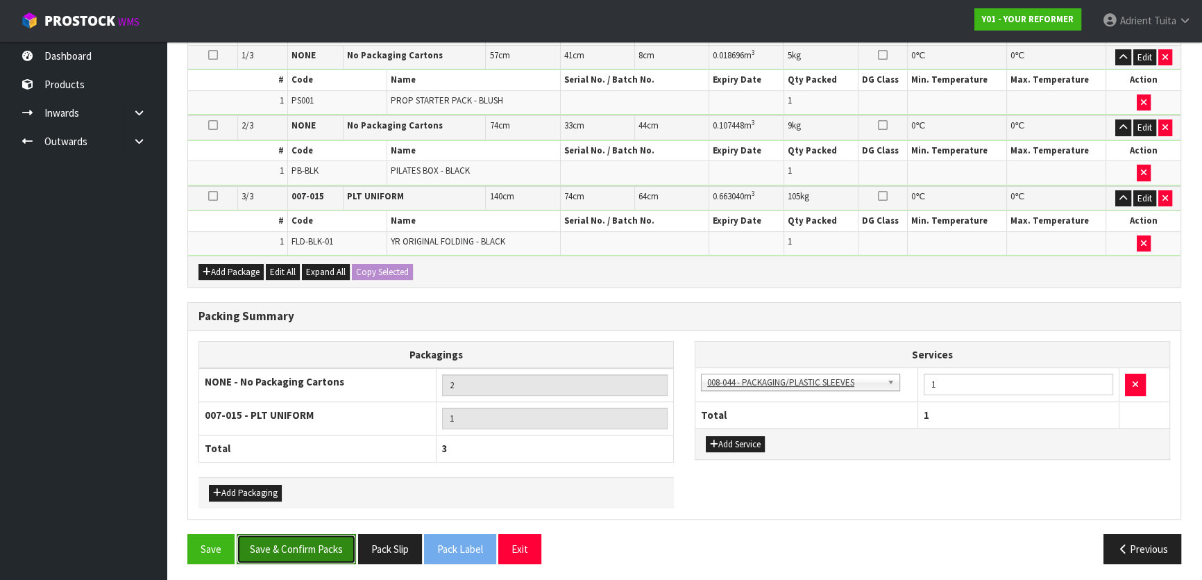
drag, startPoint x: 296, startPoint y: 541, endPoint x: 300, endPoint y: 521, distance: 21.1
click at [295, 541] on button "Save & Confirm Packs" at bounding box center [296, 549] width 119 height 30
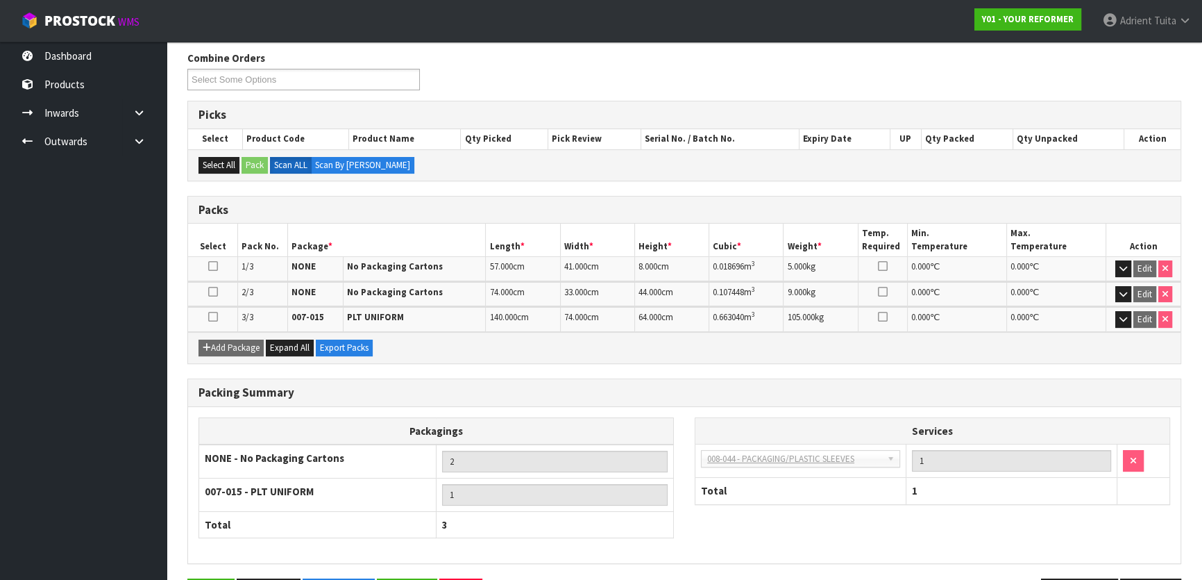
scroll to position [0, 0]
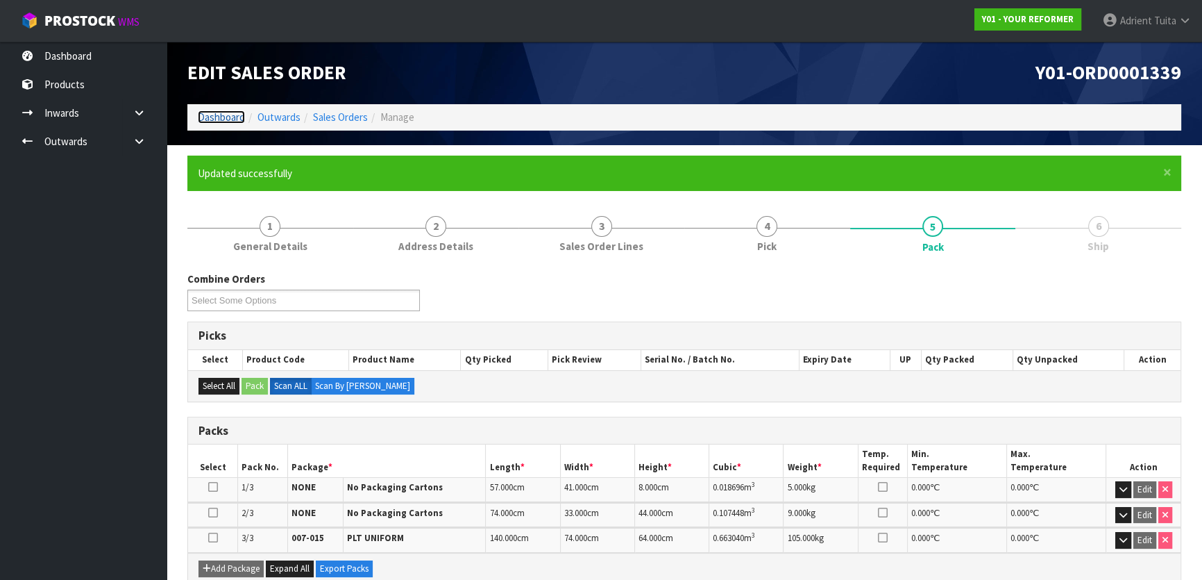
click at [229, 115] on link "Dashboard" at bounding box center [221, 116] width 47 height 13
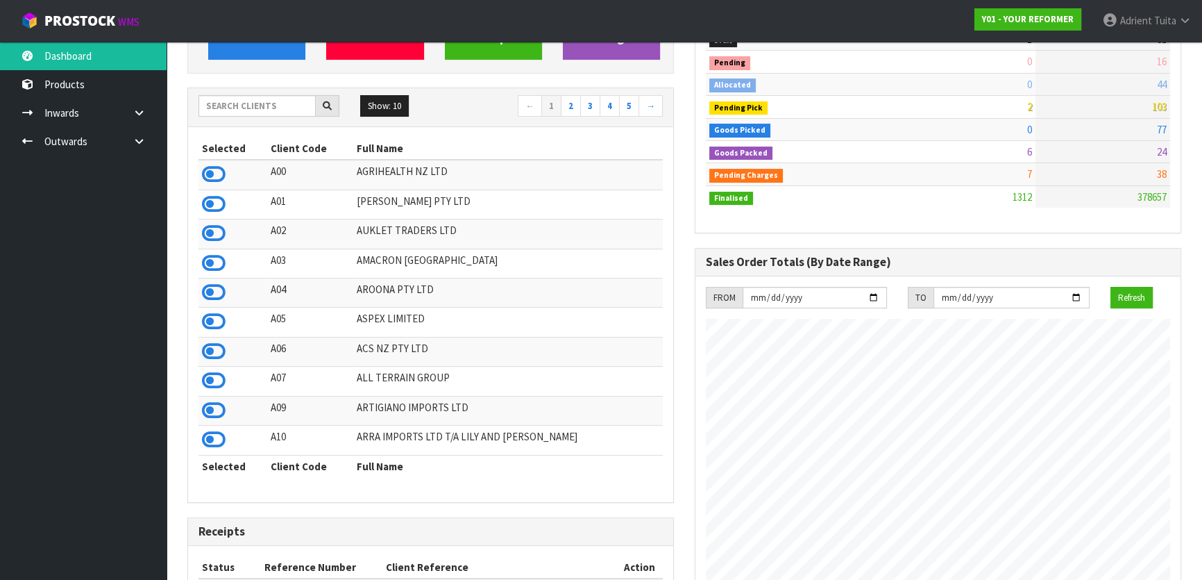
scroll to position [126, 0]
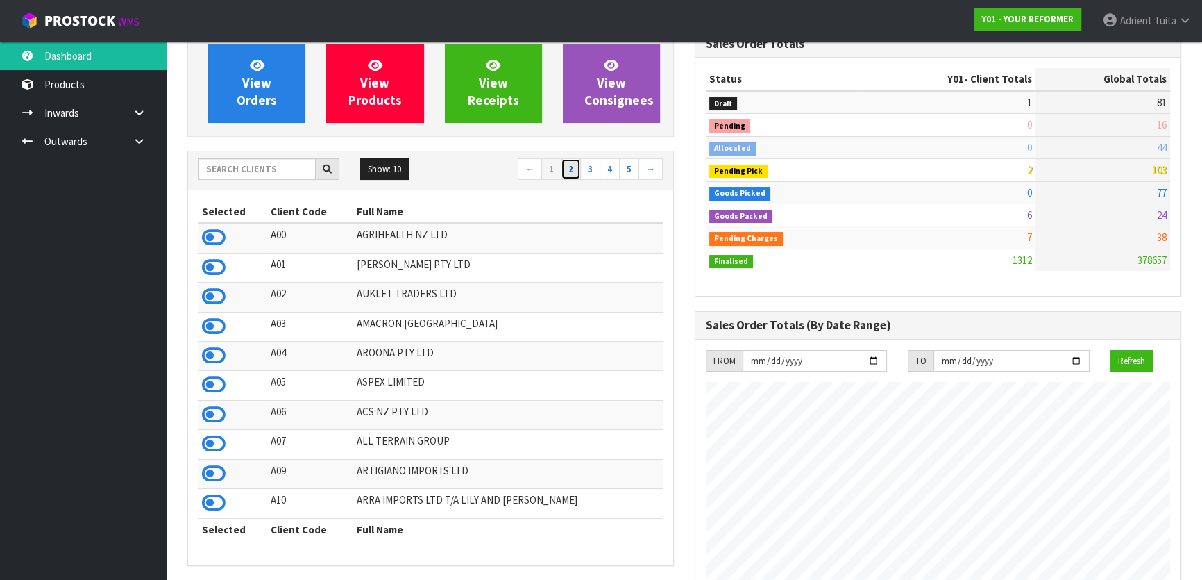
click at [573, 165] on link "2" at bounding box center [571, 169] width 20 height 22
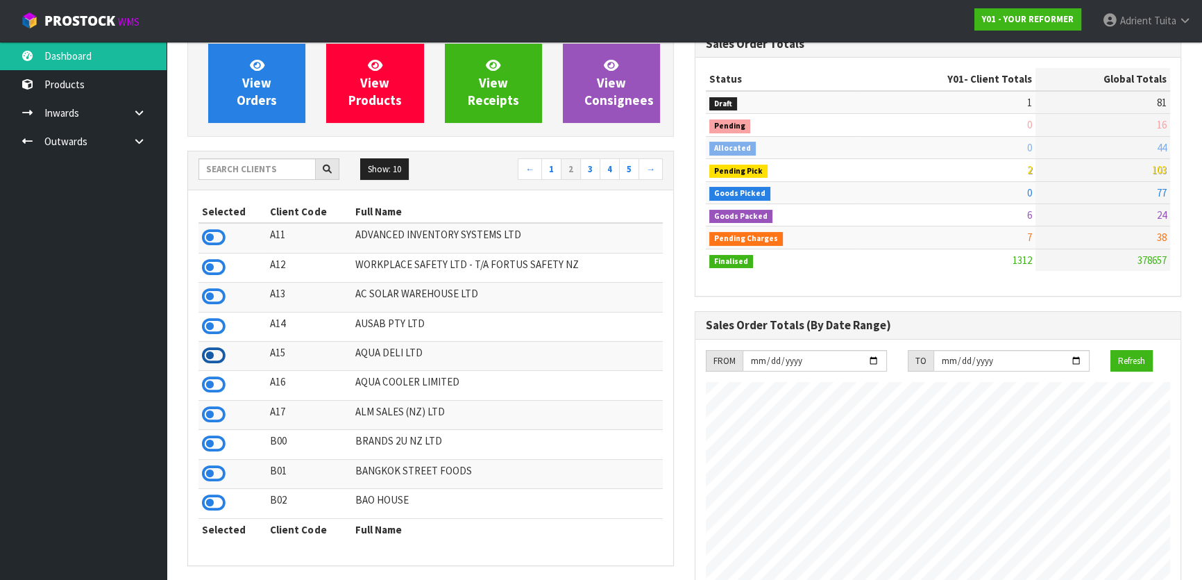
click at [214, 361] on icon at bounding box center [214, 355] width 24 height 21
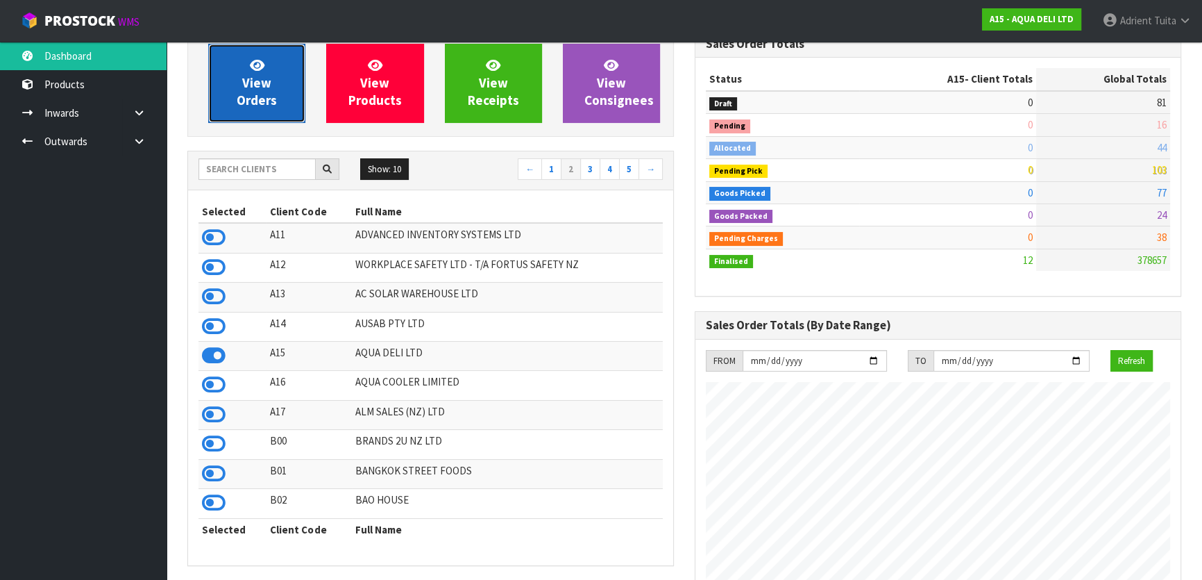
click at [243, 78] on span "View Orders" at bounding box center [257, 83] width 40 height 52
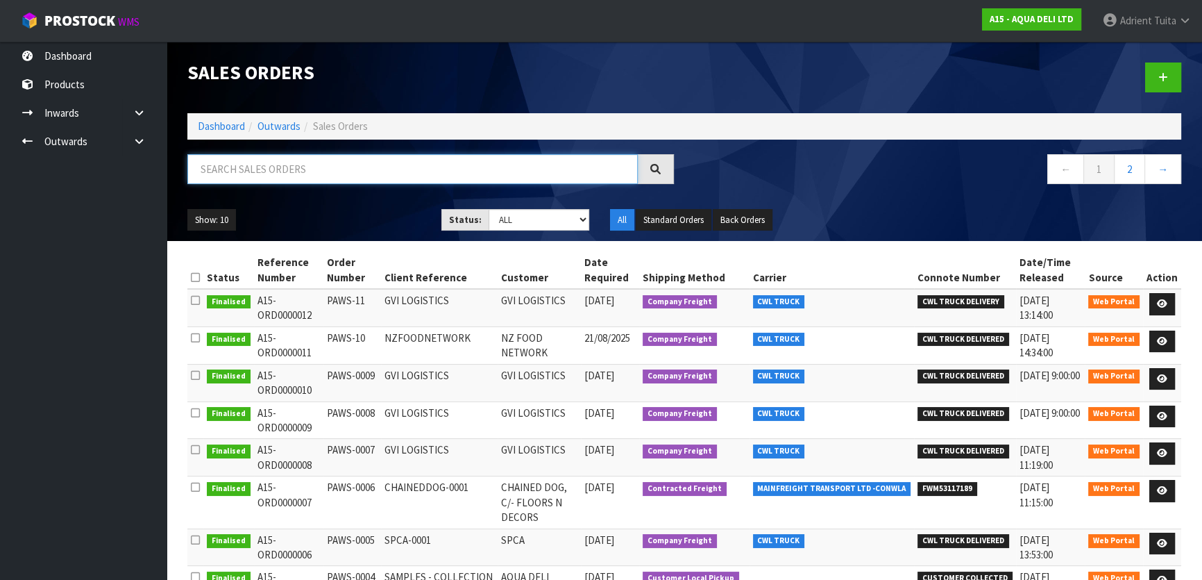
click at [294, 179] on input "text" at bounding box center [412, 169] width 451 height 30
type input "0012"
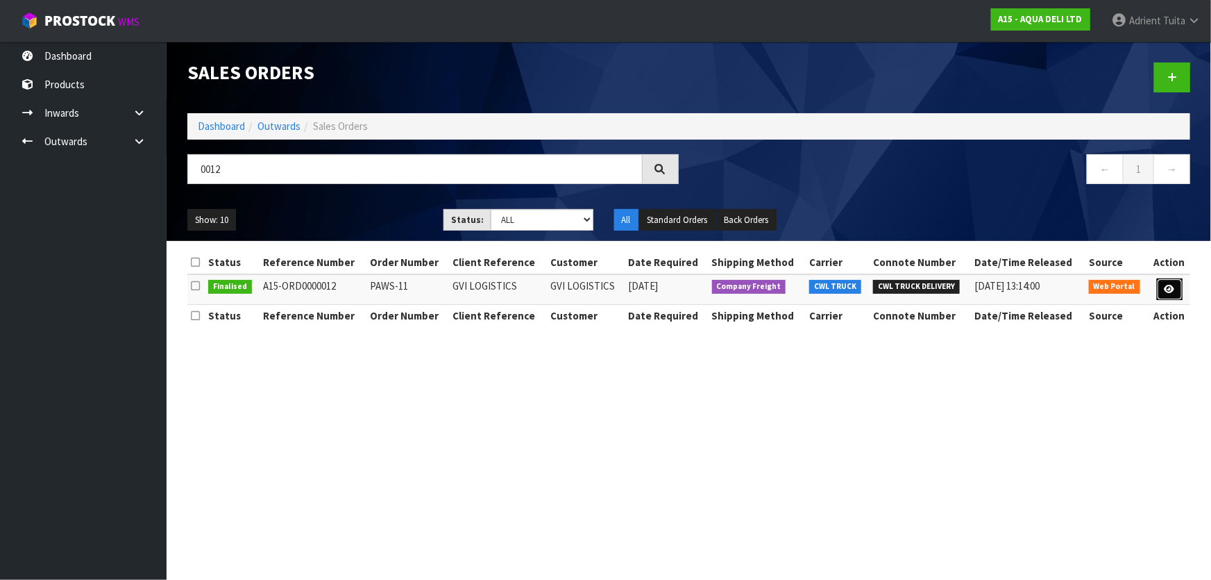
click at [1166, 287] on icon at bounding box center [1170, 289] width 10 height 9
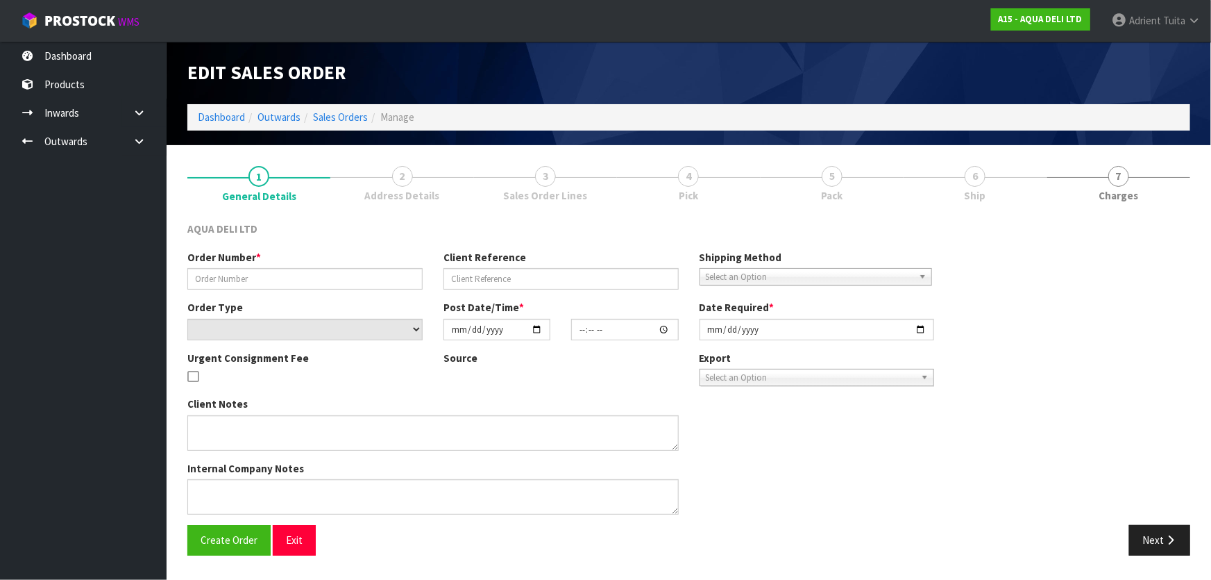
type input "PAWS-11"
type input "GVI LOGISTICS"
select select "number:0"
type input "2025-08-22"
type input "16:15:00.000"
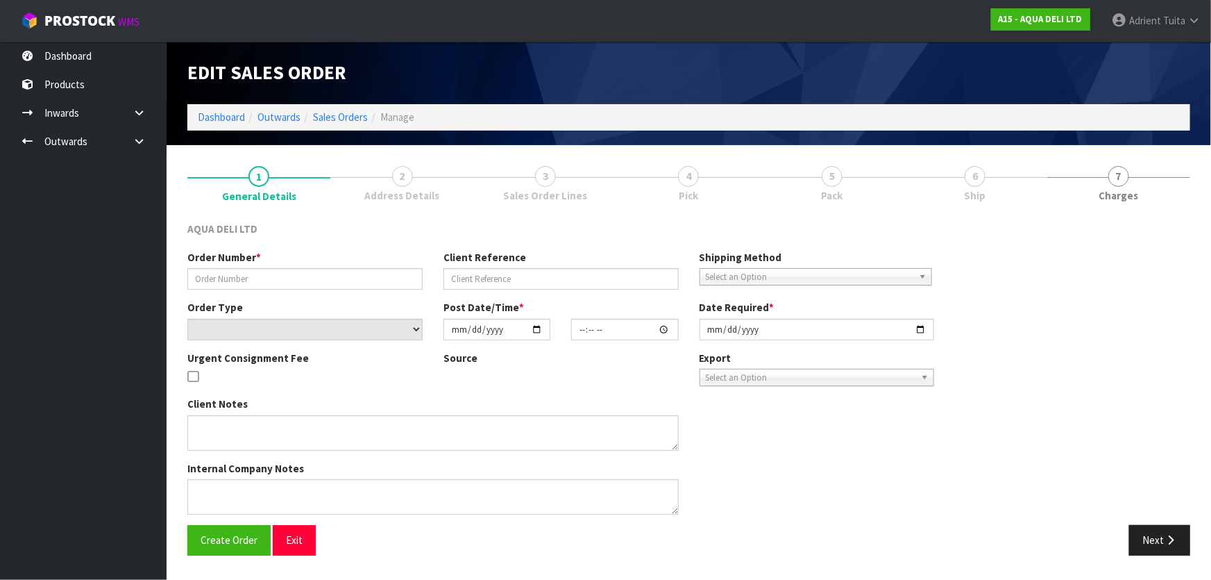
type input "2025-08-26"
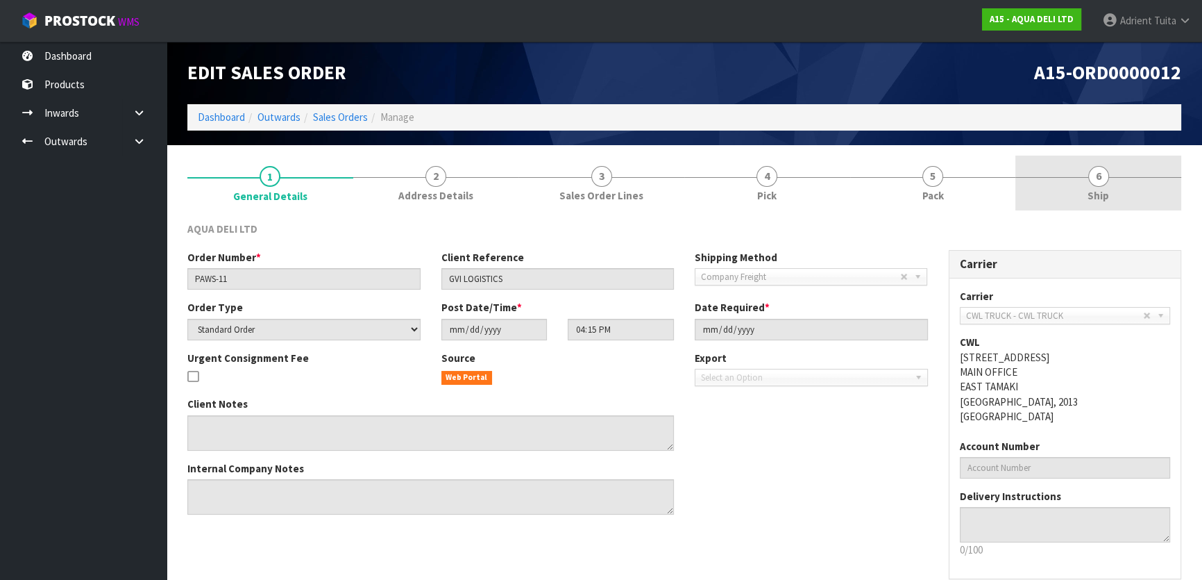
click at [1108, 170] on link "6 Ship" at bounding box center [1099, 182] width 166 height 55
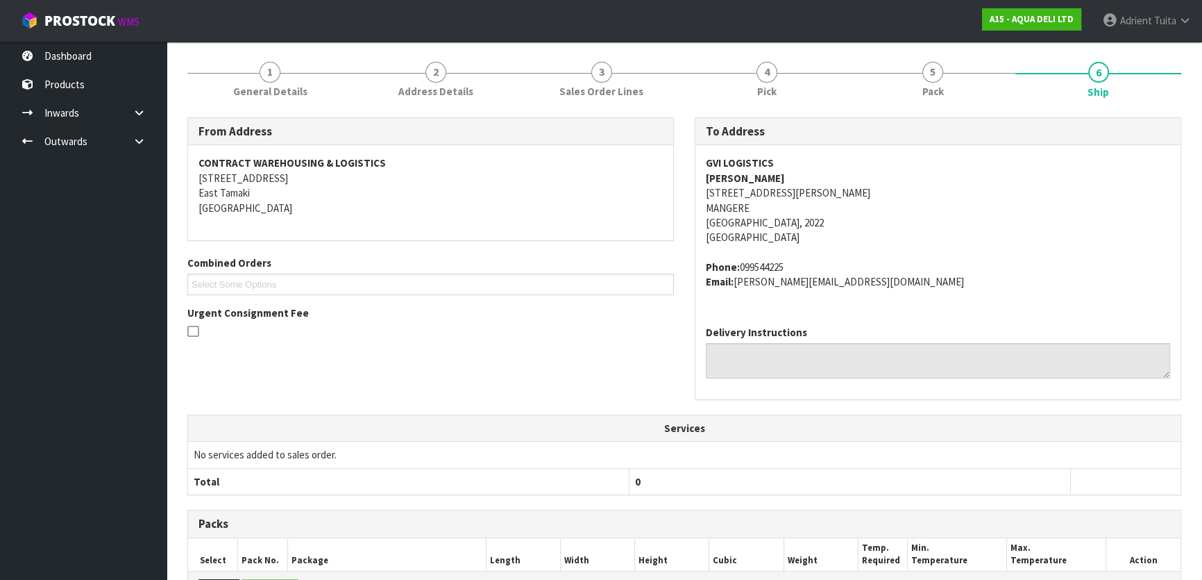
scroll to position [343, 0]
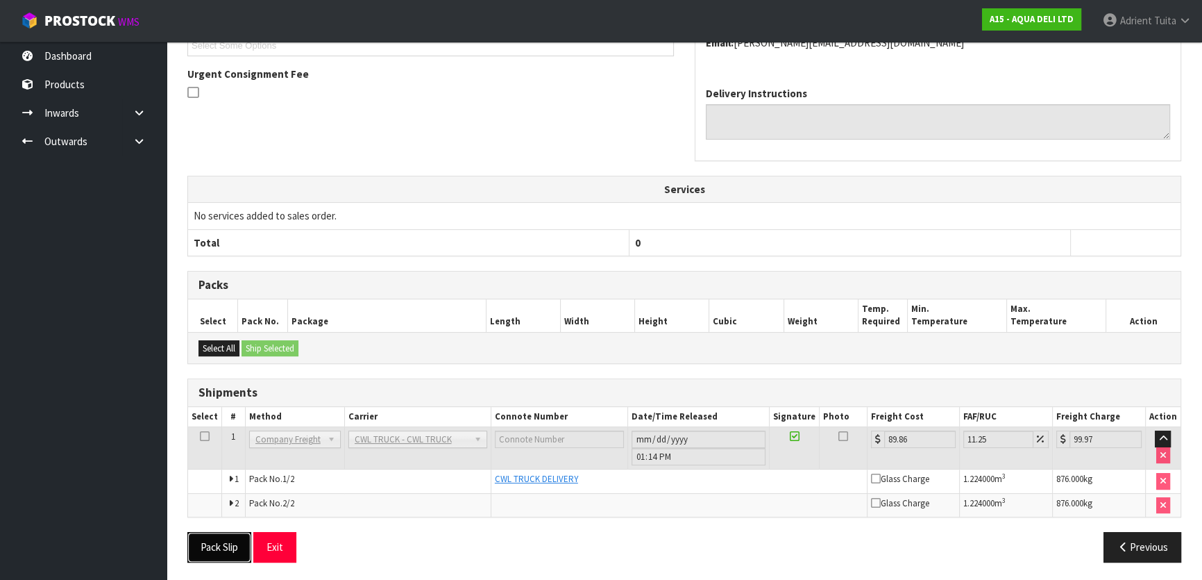
click at [228, 541] on button "Pack Slip" at bounding box center [219, 547] width 64 height 30
click at [1131, 540] on button "Previous" at bounding box center [1143, 547] width 78 height 30
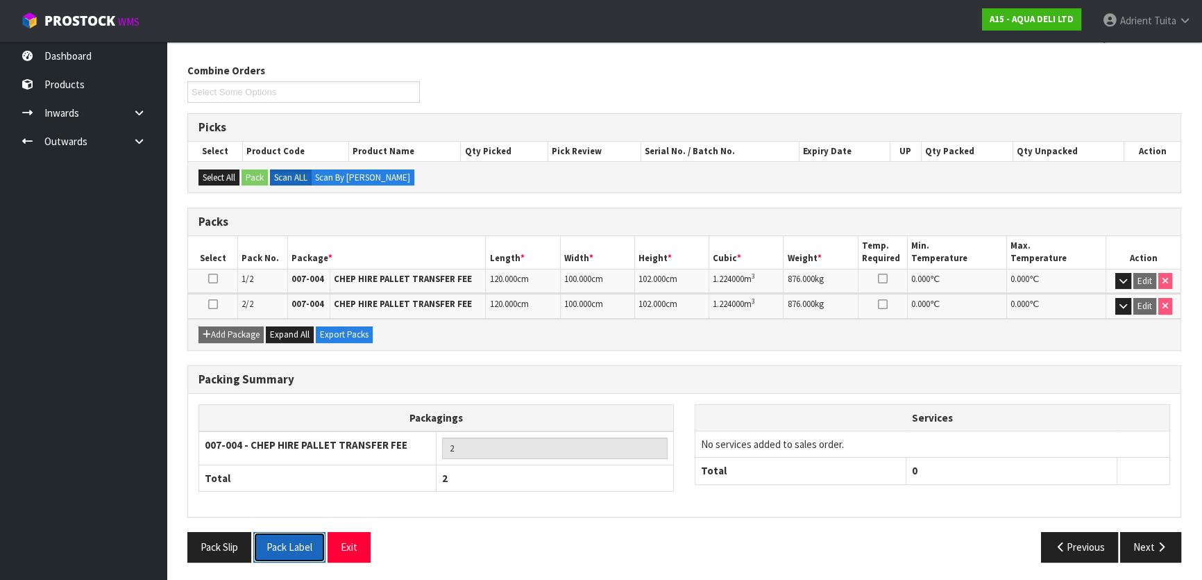
click at [296, 546] on button "Pack Label" at bounding box center [289, 547] width 72 height 30
click at [253, 532] on button "Pack Label" at bounding box center [289, 547] width 72 height 30
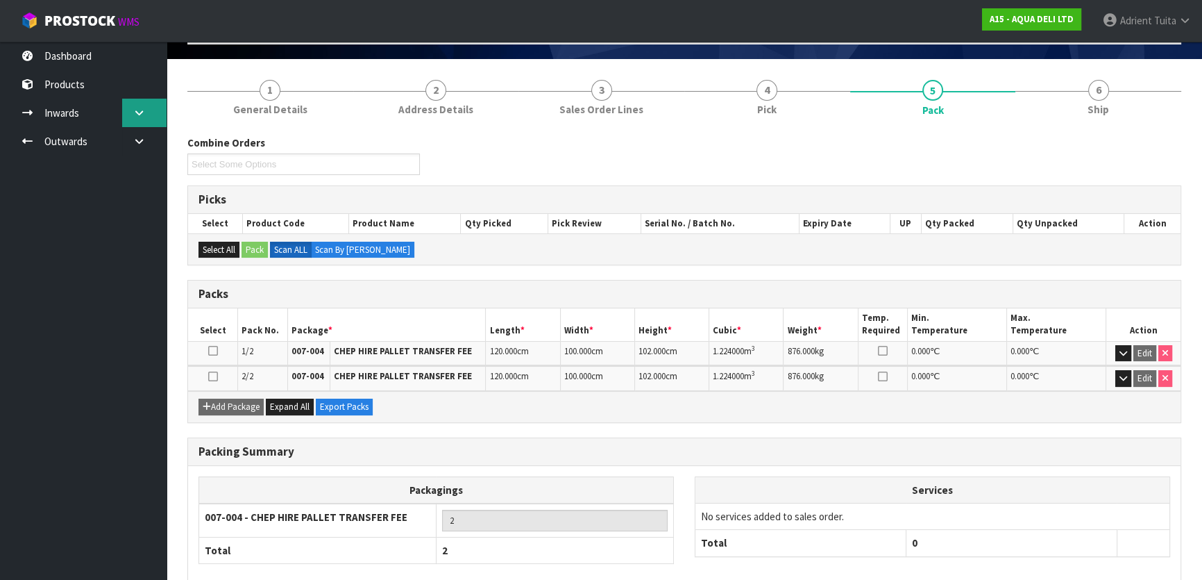
scroll to position [0, 0]
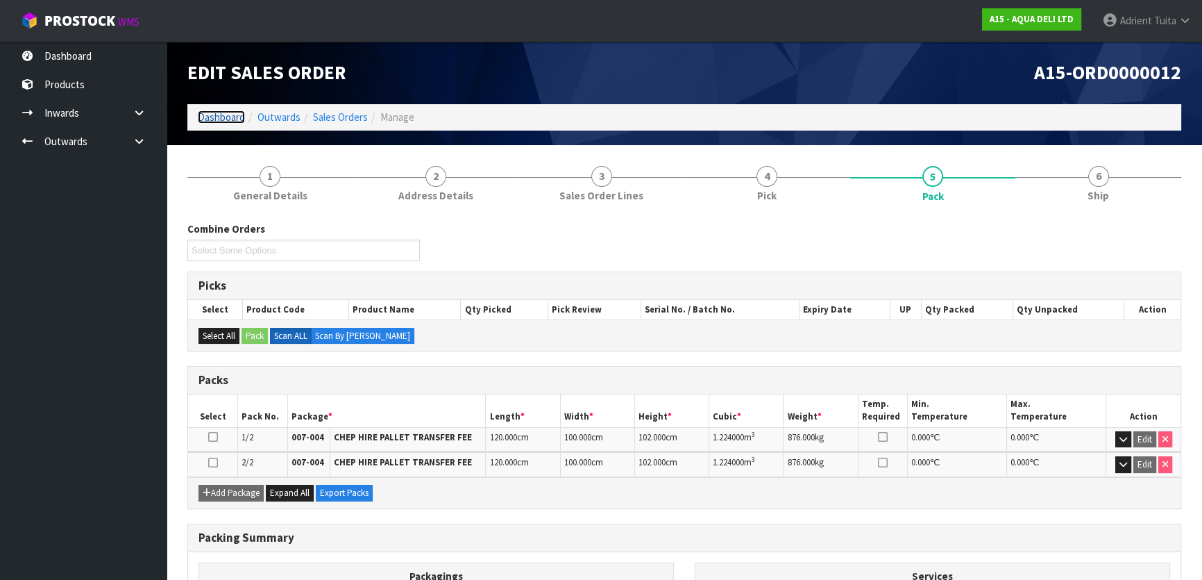
click at [198, 117] on link "Dashboard" at bounding box center [221, 116] width 47 height 13
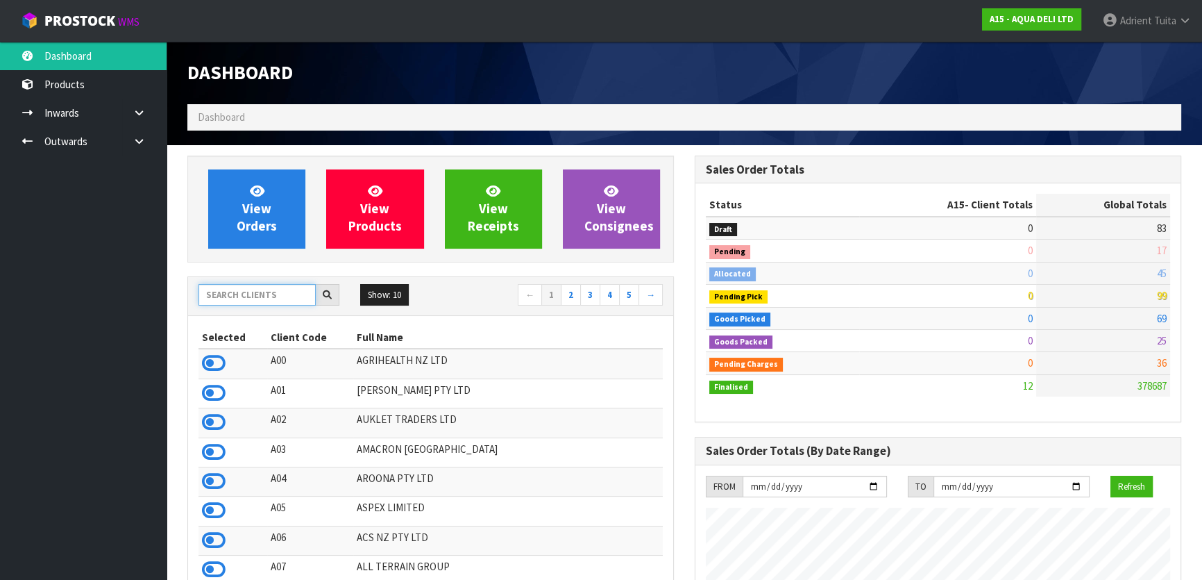
click at [212, 298] on input "text" at bounding box center [257, 295] width 117 height 22
type input "V02"
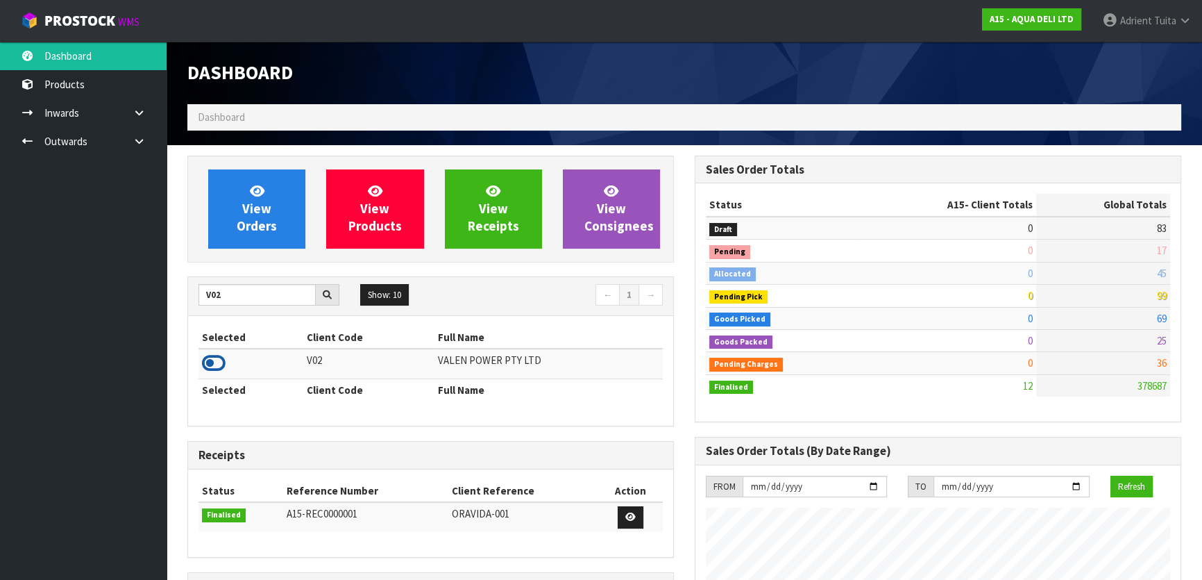
click at [215, 365] on icon at bounding box center [214, 363] width 24 height 21
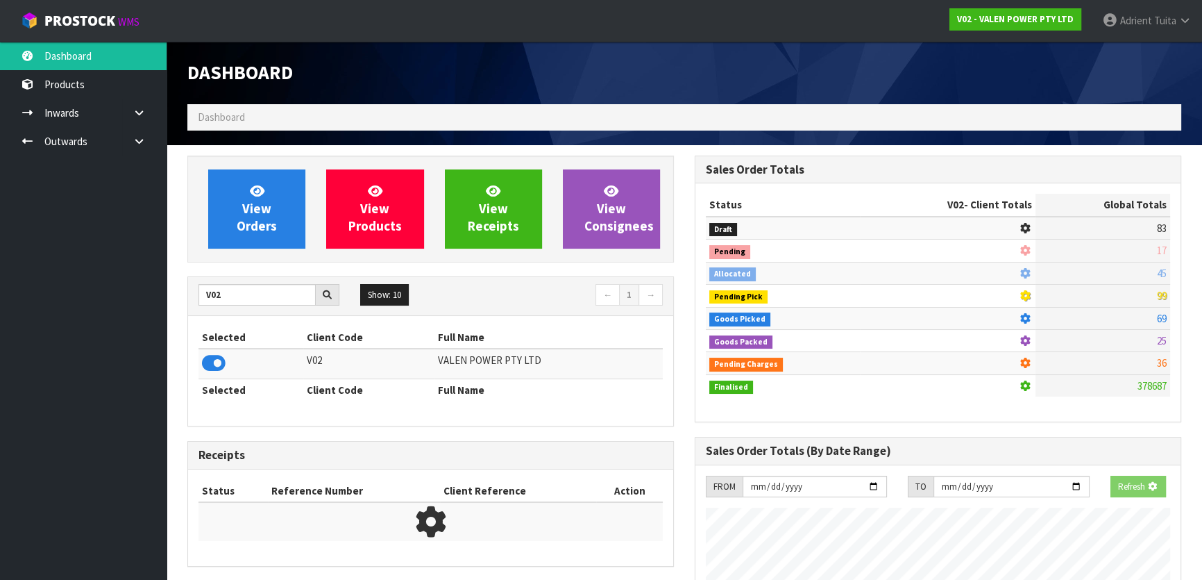
scroll to position [1050, 507]
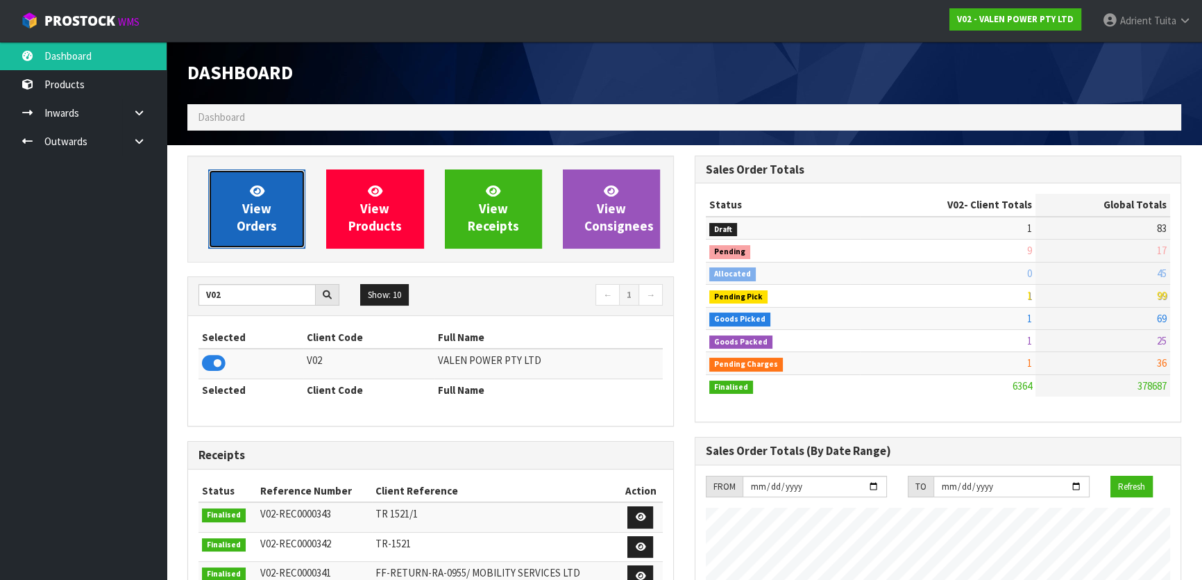
click at [249, 221] on span "View Orders" at bounding box center [257, 209] width 40 height 52
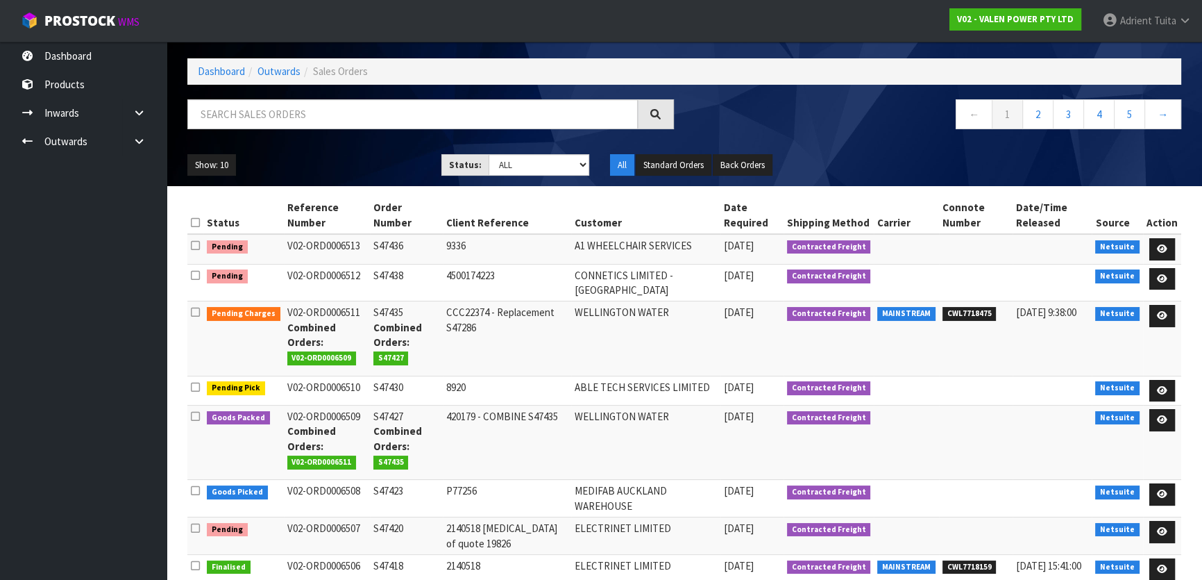
scroll to position [126, 0]
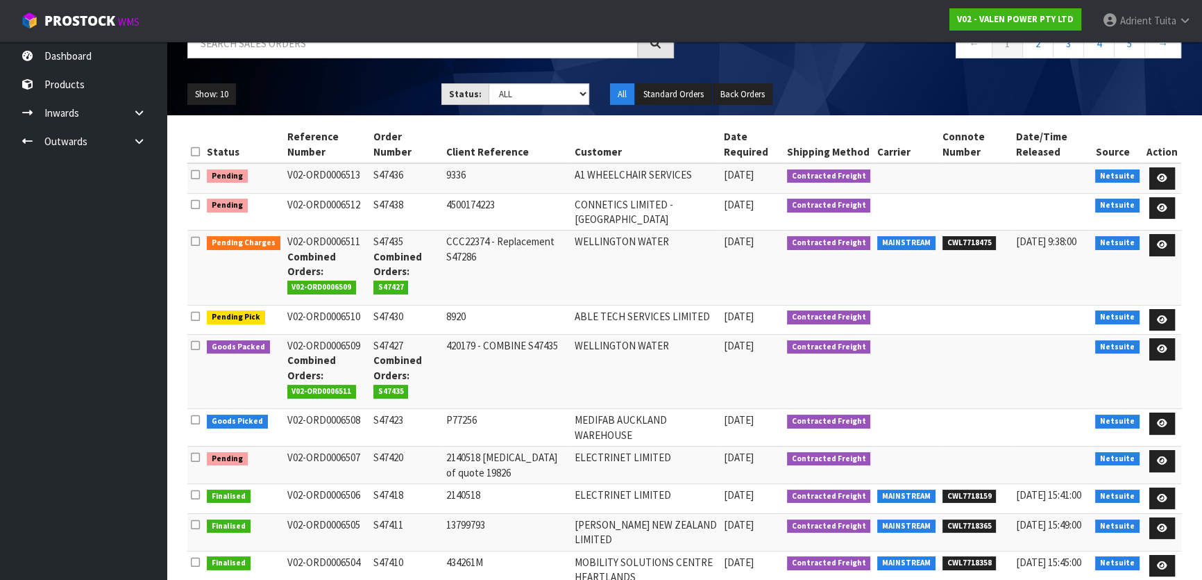
click at [1159, 410] on td at bounding box center [1162, 427] width 38 height 37
click at [1158, 421] on icon at bounding box center [1162, 423] width 10 height 9
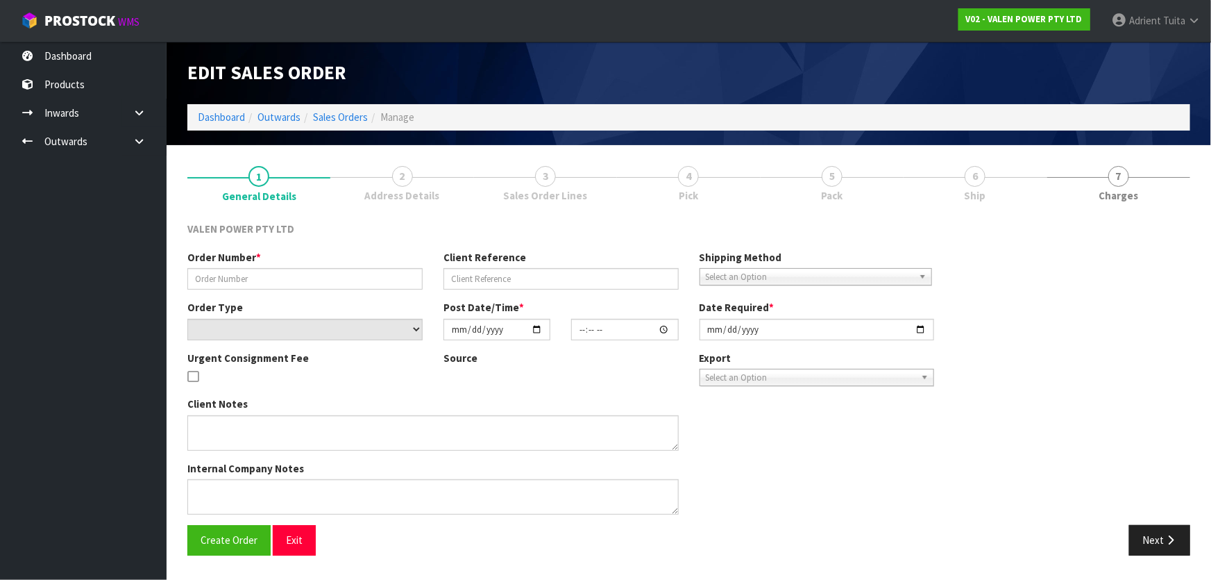
type input "S47423"
type input "P77256"
select select "number:0"
type input "2025-08-27"
type input "12:30:06.000"
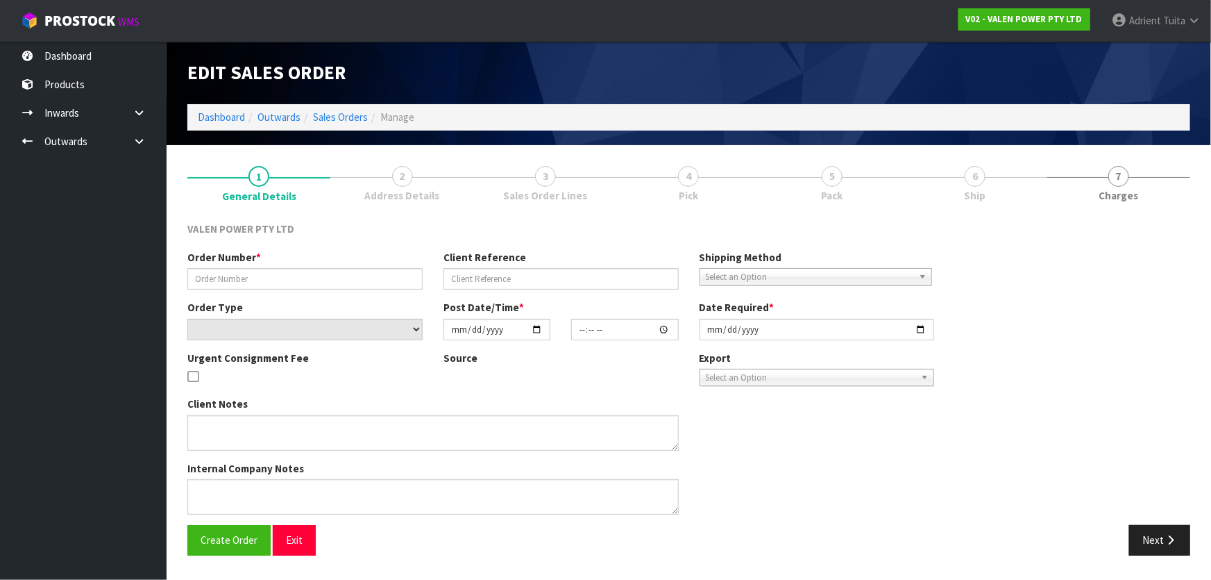
type input "2025-08-28"
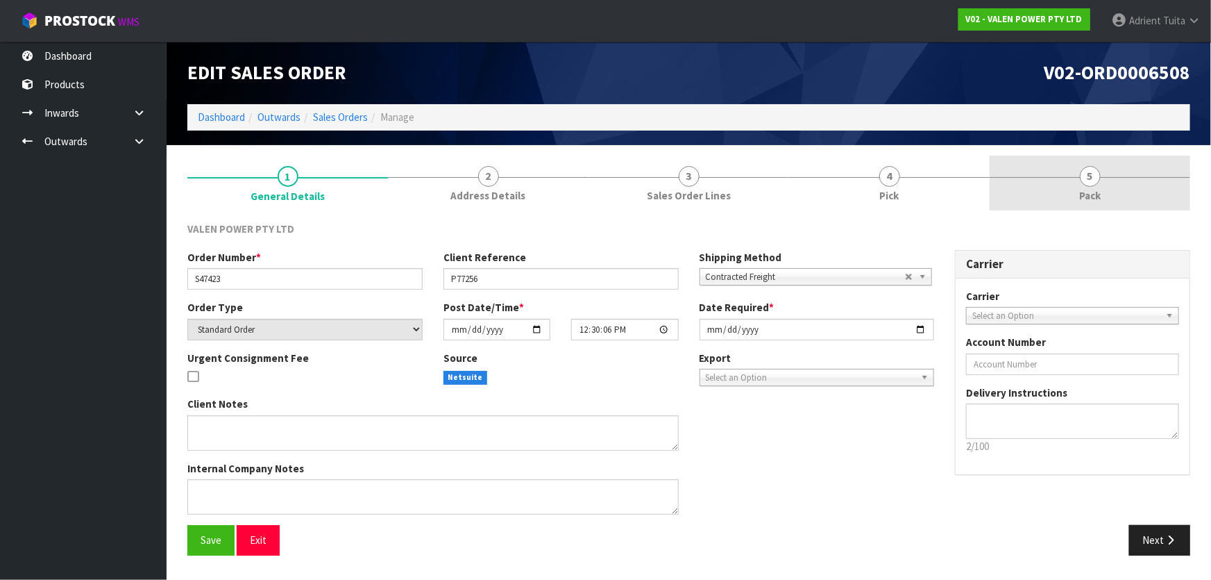
click at [1085, 184] on span "5" at bounding box center [1090, 176] width 21 height 21
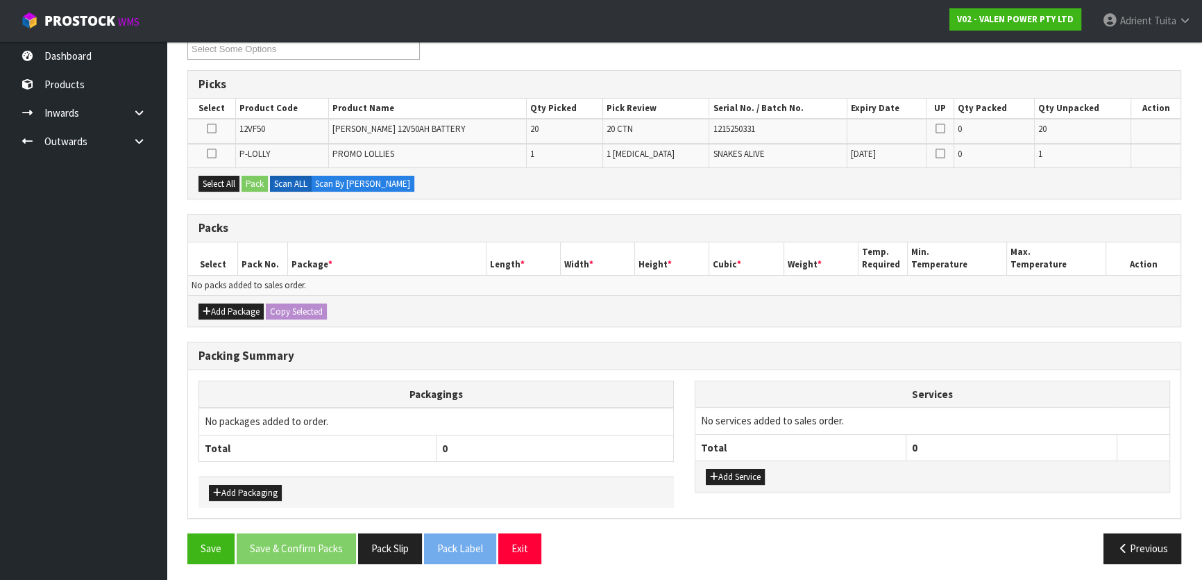
scroll to position [202, 0]
click at [219, 303] on button "Add Package" at bounding box center [231, 311] width 65 height 17
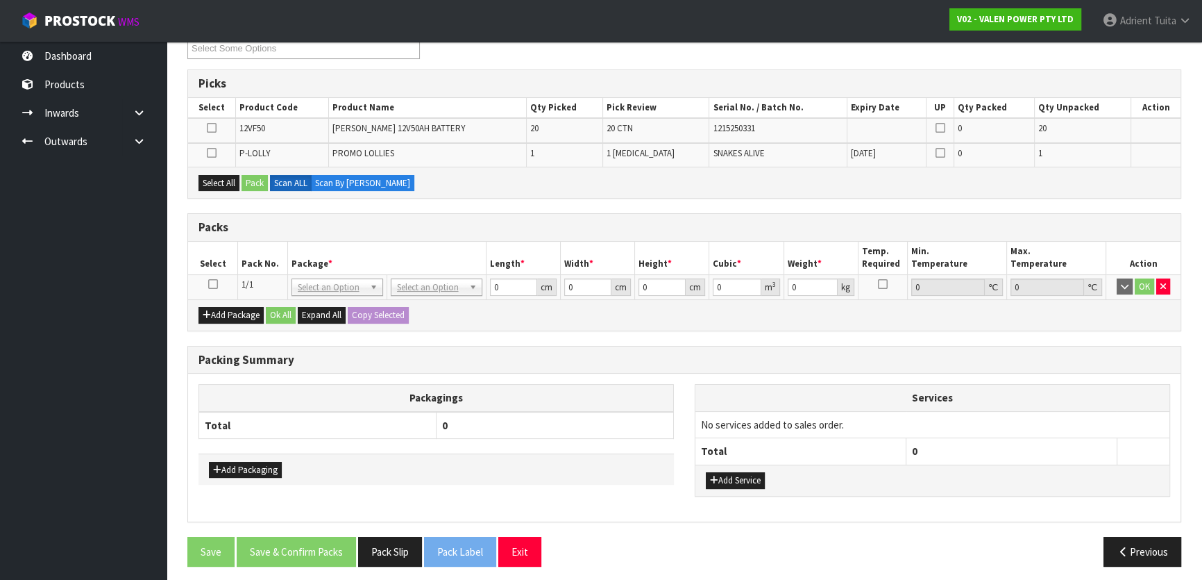
click at [215, 284] on icon at bounding box center [213, 284] width 10 height 1
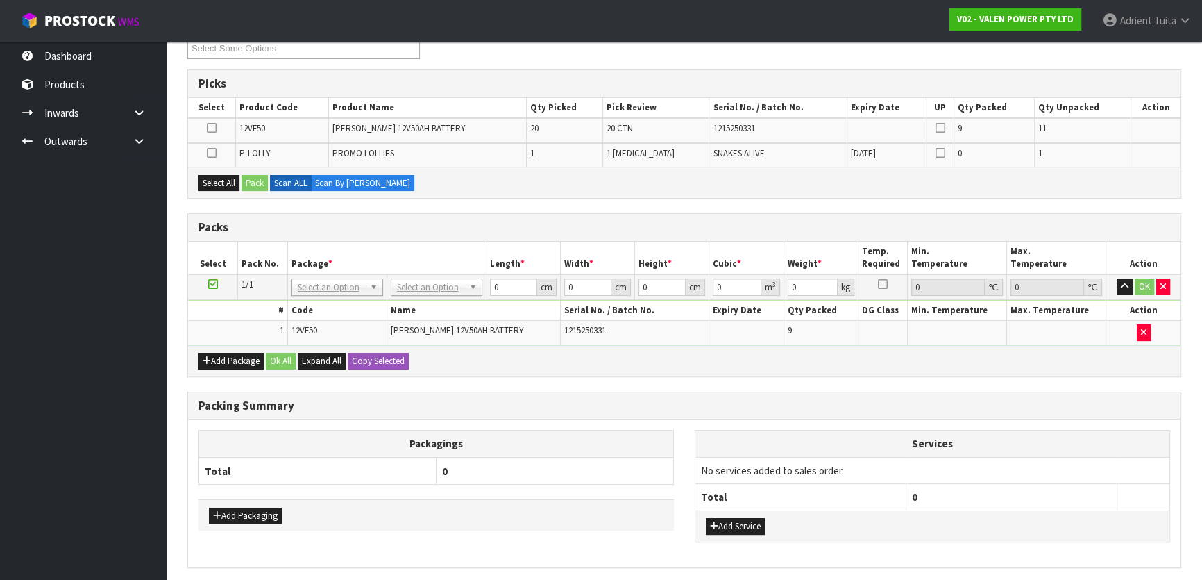
scroll to position [139, 0]
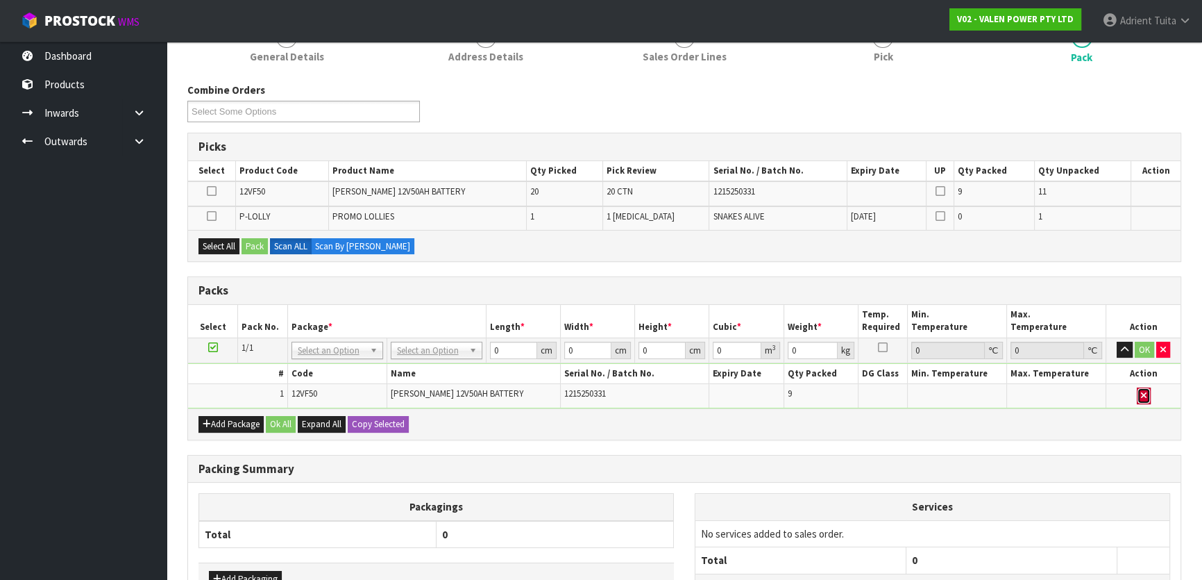
click at [1148, 393] on button "button" at bounding box center [1144, 395] width 14 height 17
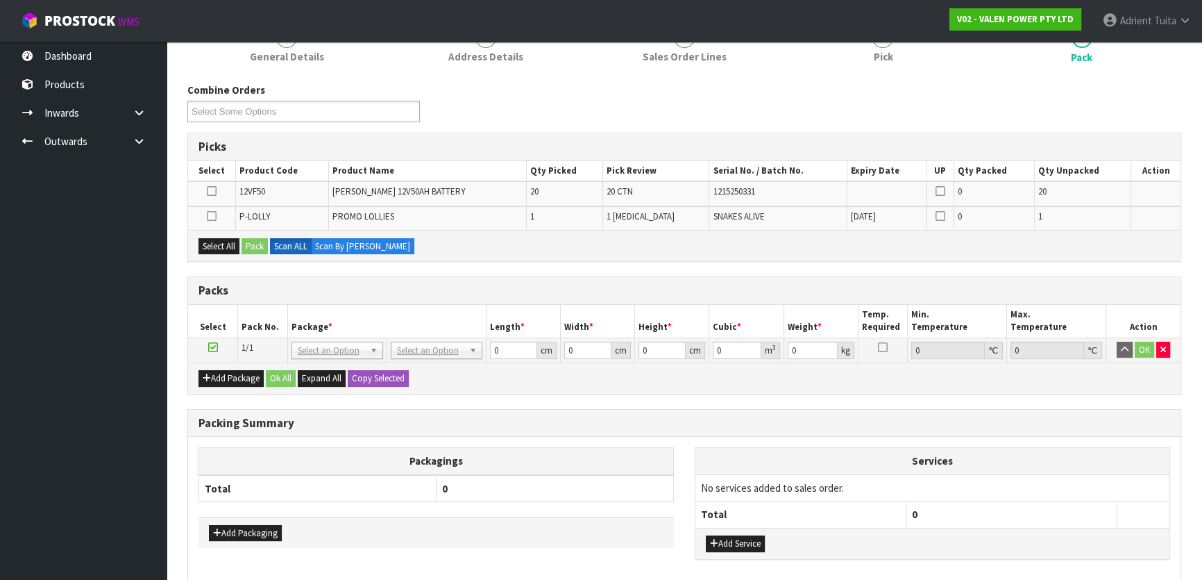
scroll to position [206, 0]
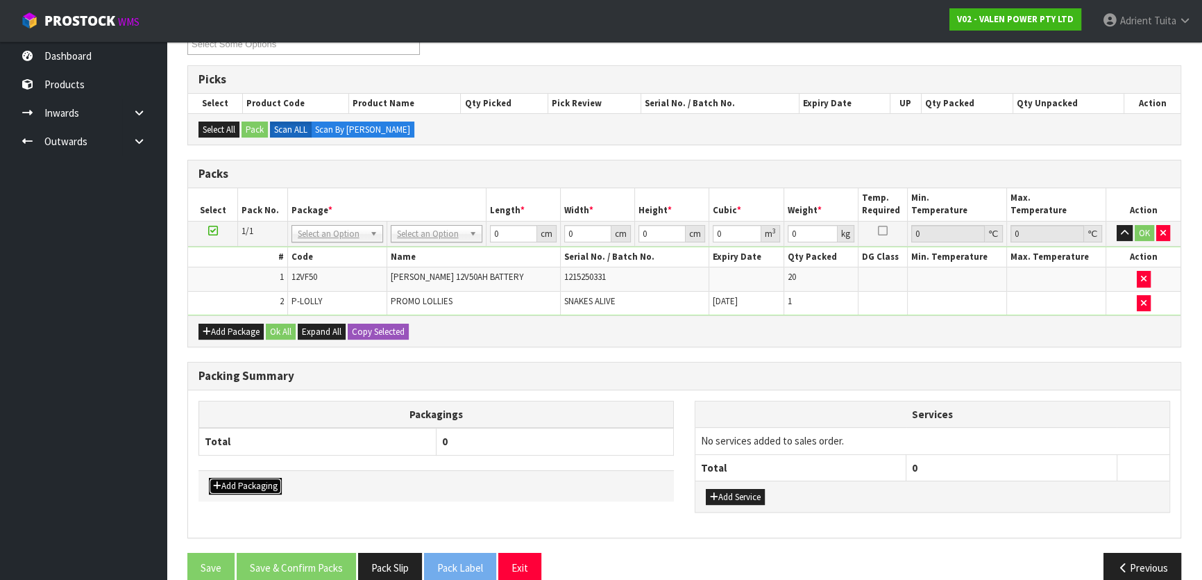
click at [226, 482] on button "Add Packaging" at bounding box center [245, 486] width 73 height 17
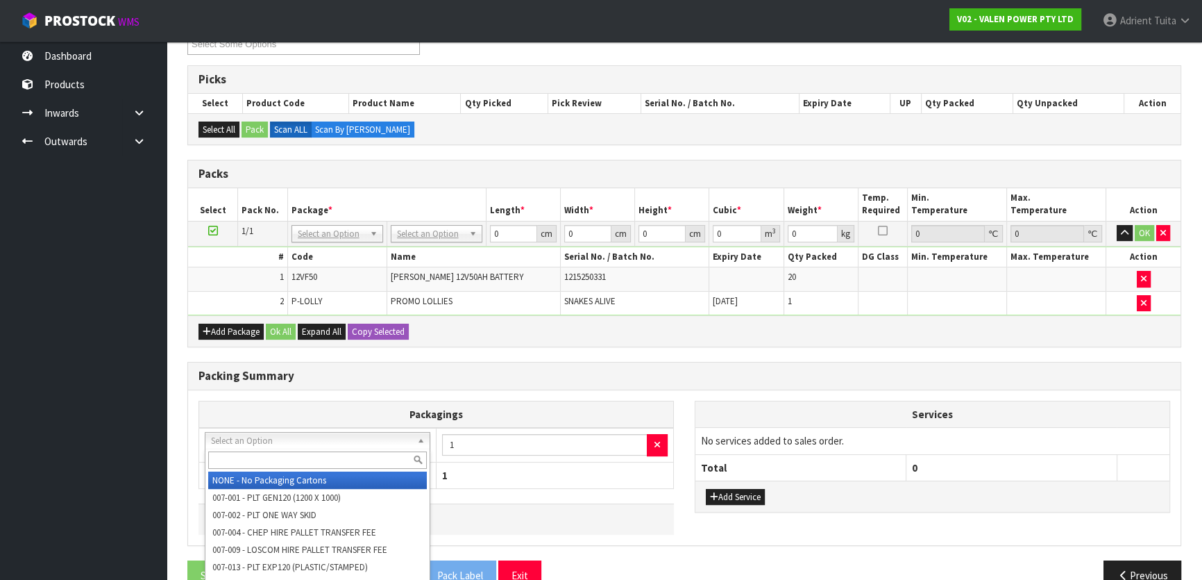
click at [242, 451] on div at bounding box center [317, 459] width 224 height 23
click at [242, 451] on input "text" at bounding box center [317, 459] width 219 height 17
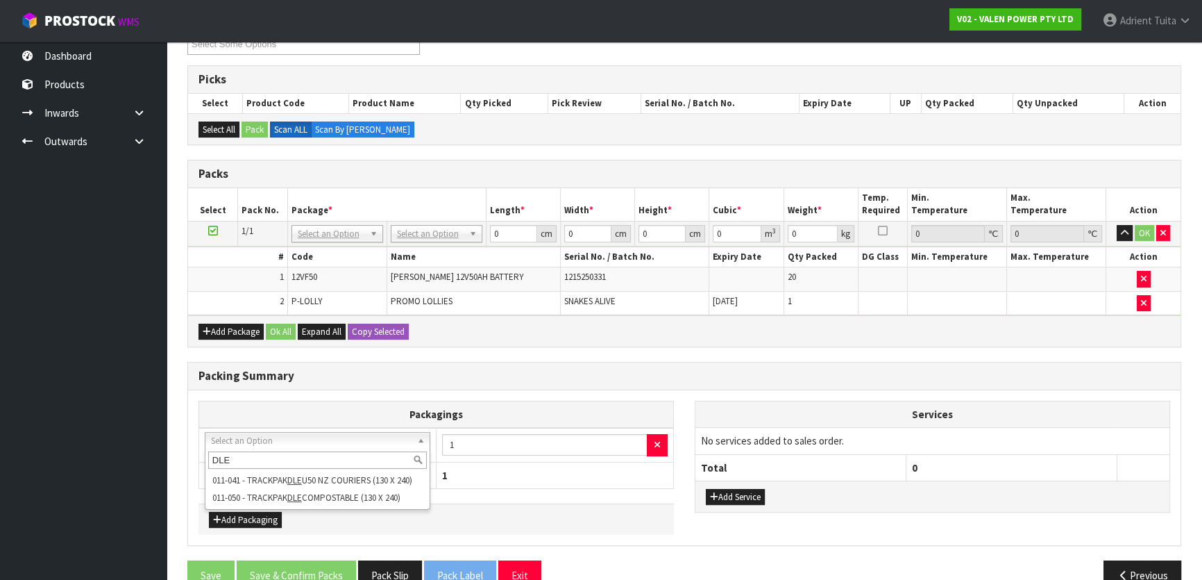
type input "DLE"
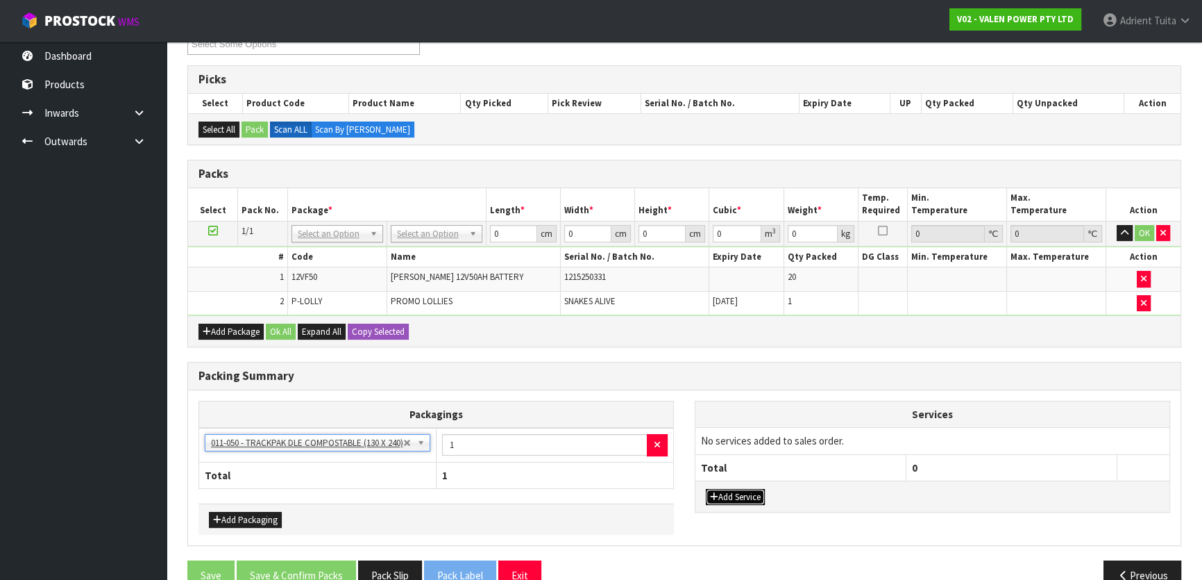
click at [721, 489] on button "Add Service" at bounding box center [735, 497] width 59 height 17
click at [741, 455] on td "003-036 - EXTERNAL PLANT HIRE 008-035 - OUTWARD HDLG+/HOIST LIFT ON/OFF 008-036…" at bounding box center [801, 445] width 211 height 34
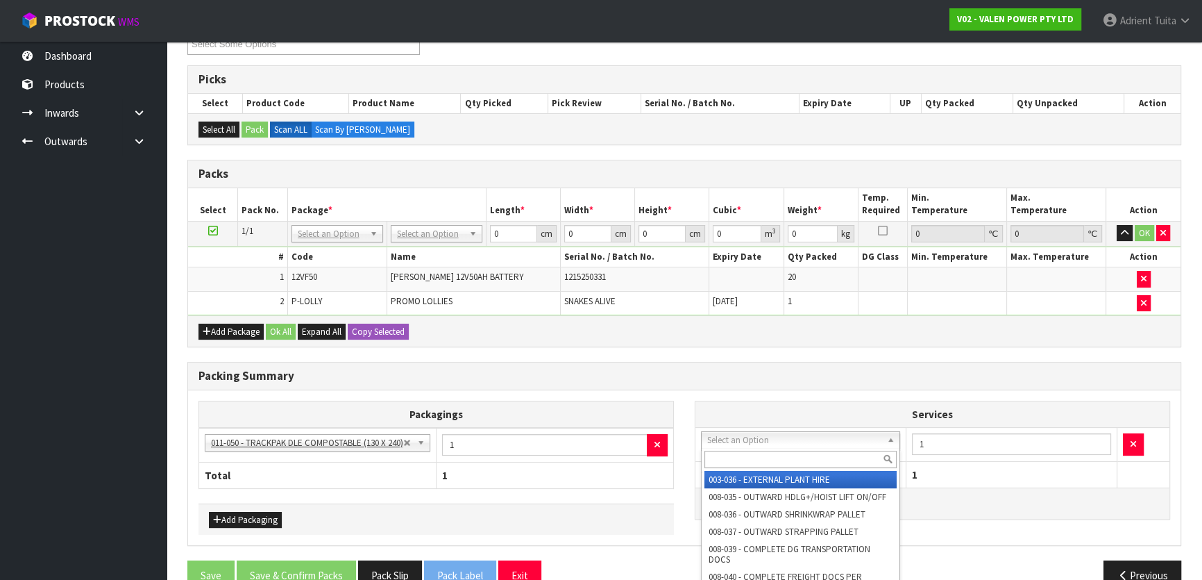
drag, startPoint x: 750, startPoint y: 438, endPoint x: 743, endPoint y: 464, distance: 26.8
click at [746, 455] on input "text" at bounding box center [801, 459] width 192 height 17
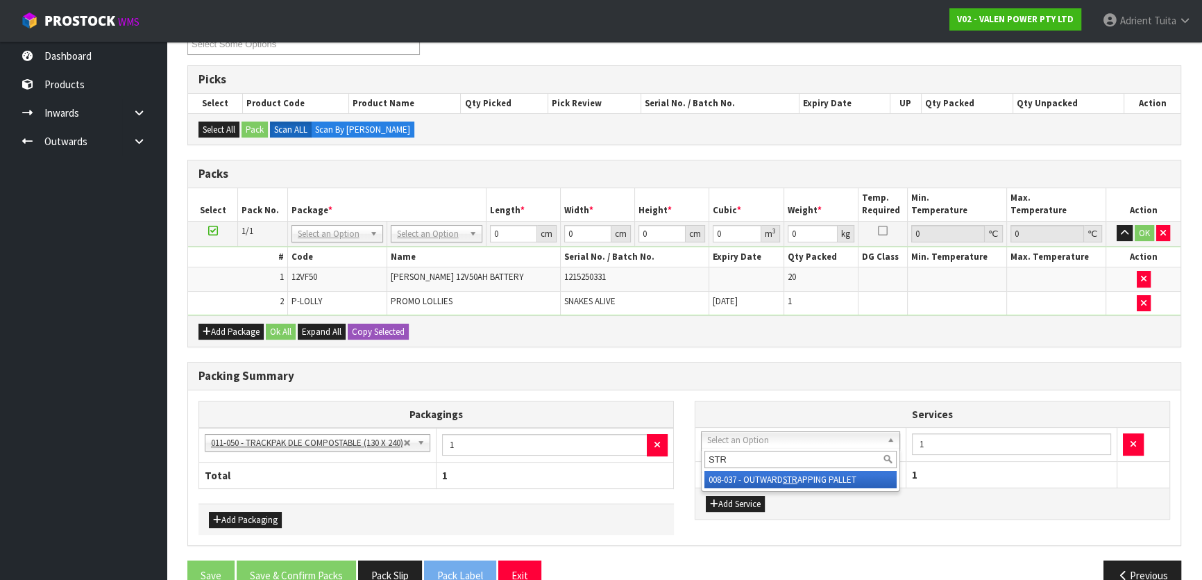
type input "STR"
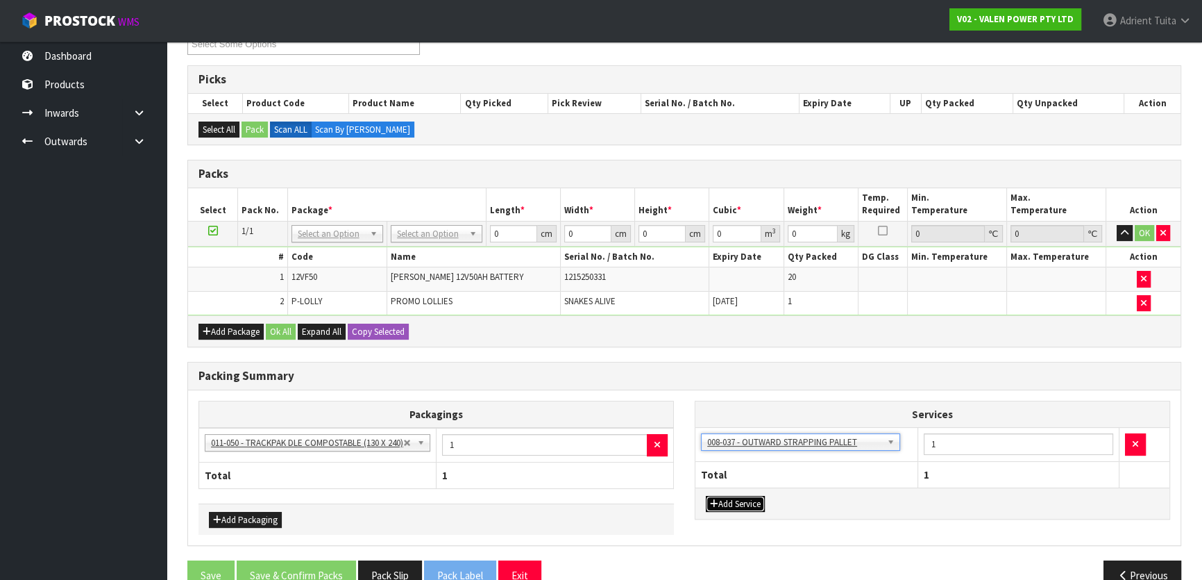
click at [750, 496] on button "Add Service" at bounding box center [735, 504] width 59 height 17
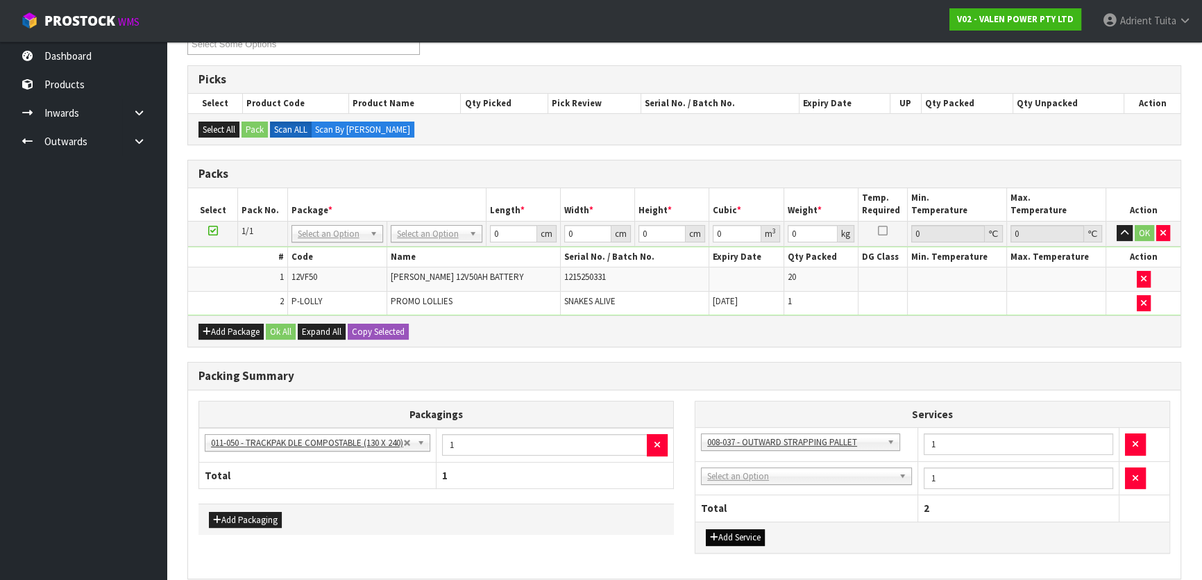
click at [751, 481] on td "003-036 - EXTERNAL PLANT HIRE 008-035 - OUTWARD HDLG+/HOIST LIFT ON/OFF 008-036…" at bounding box center [807, 478] width 223 height 34
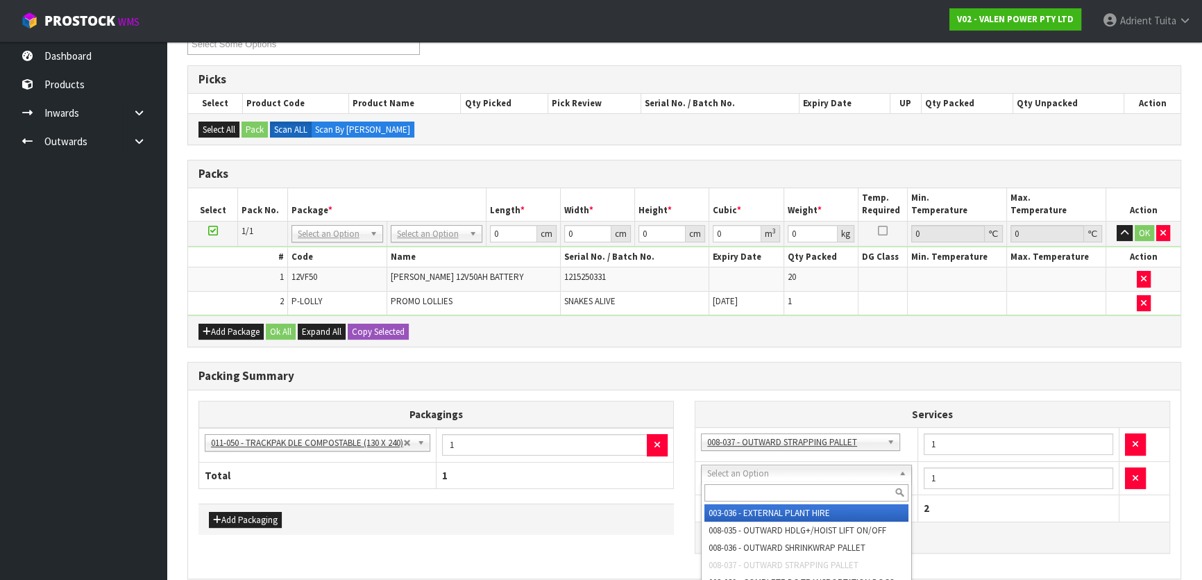
drag, startPoint x: 751, startPoint y: 479, endPoint x: 751, endPoint y: 493, distance: 13.9
click at [751, 493] on input "text" at bounding box center [807, 492] width 204 height 17
type input "CON"
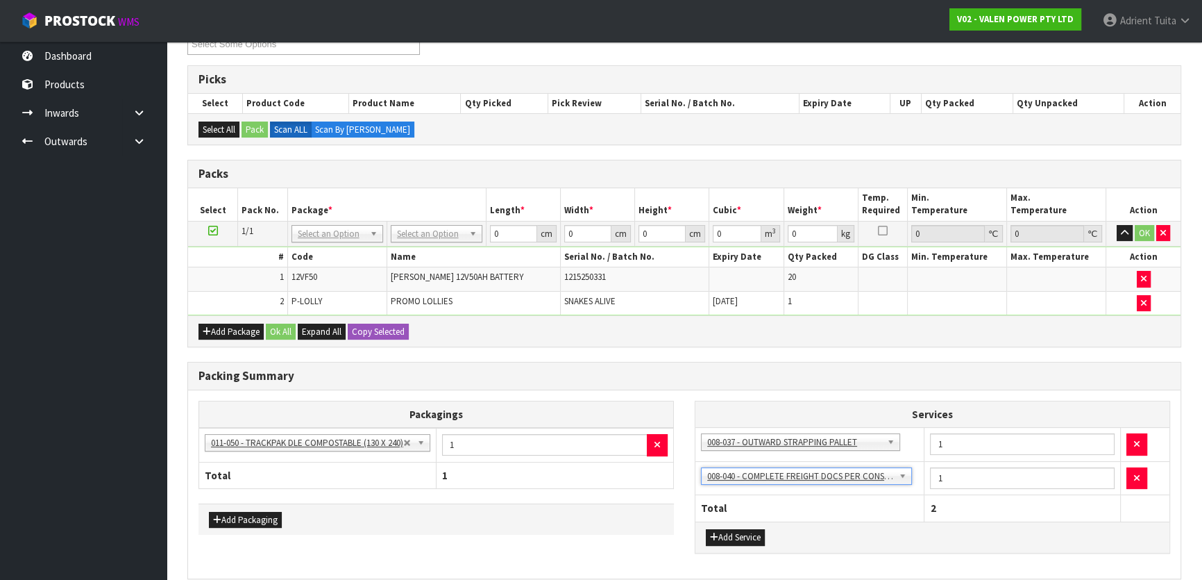
drag, startPoint x: 451, startPoint y: 230, endPoint x: 446, endPoint y: 260, distance: 30.4
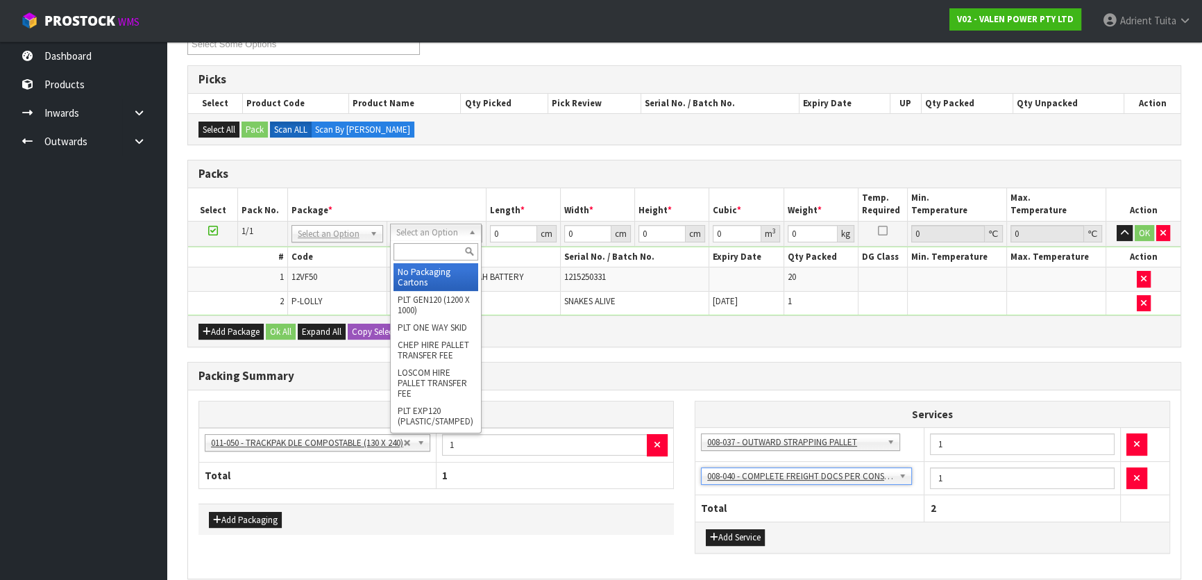
drag, startPoint x: 446, startPoint y: 261, endPoint x: 446, endPoint y: 271, distance: 10.4
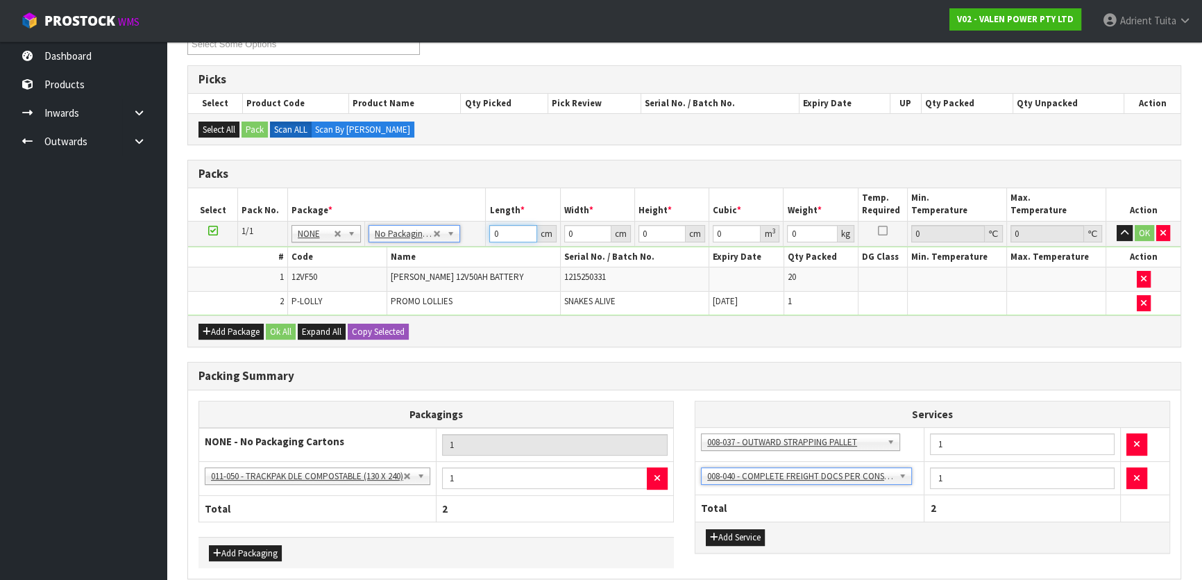
click at [502, 231] on input "0" at bounding box center [512, 233] width 47 height 17
type input "1"
type input "0.000001"
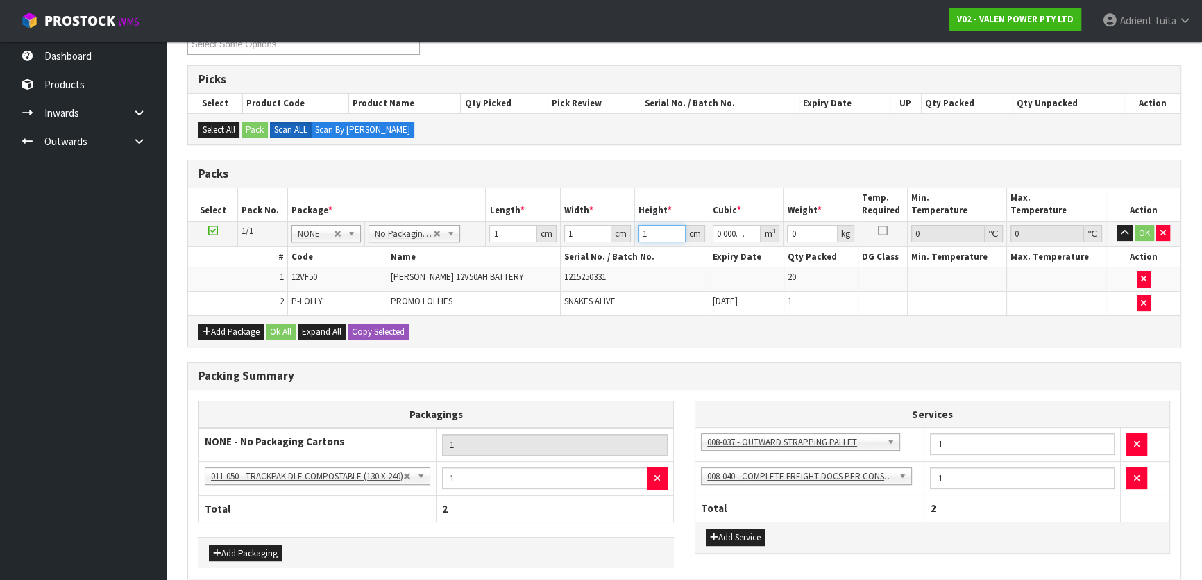
type input "1"
click at [1138, 234] on button "OK" at bounding box center [1144, 233] width 19 height 17
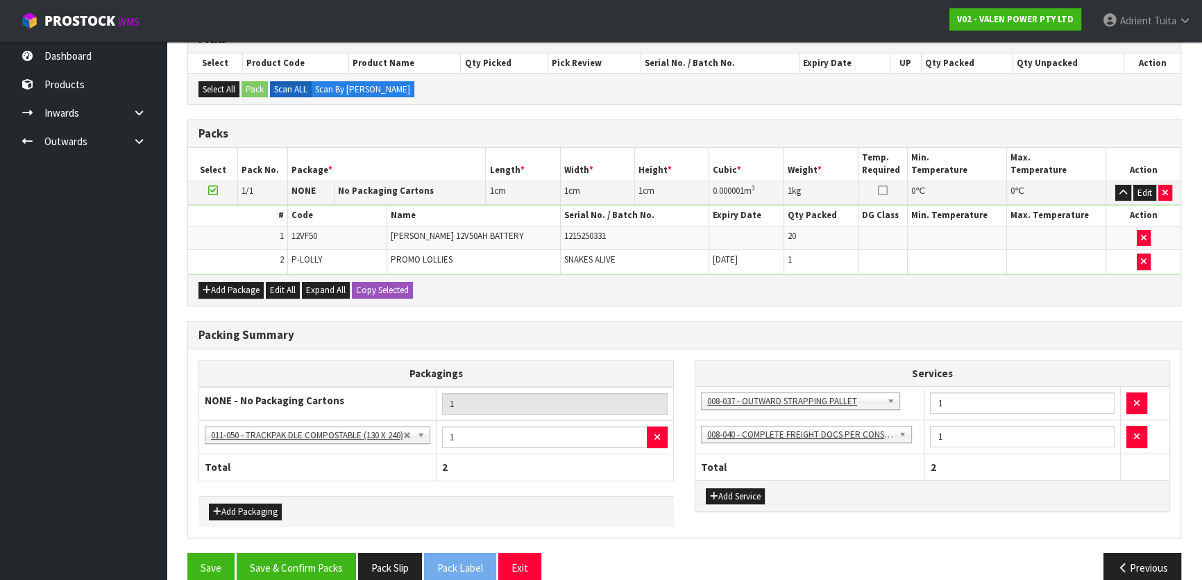
scroll to position [266, 0]
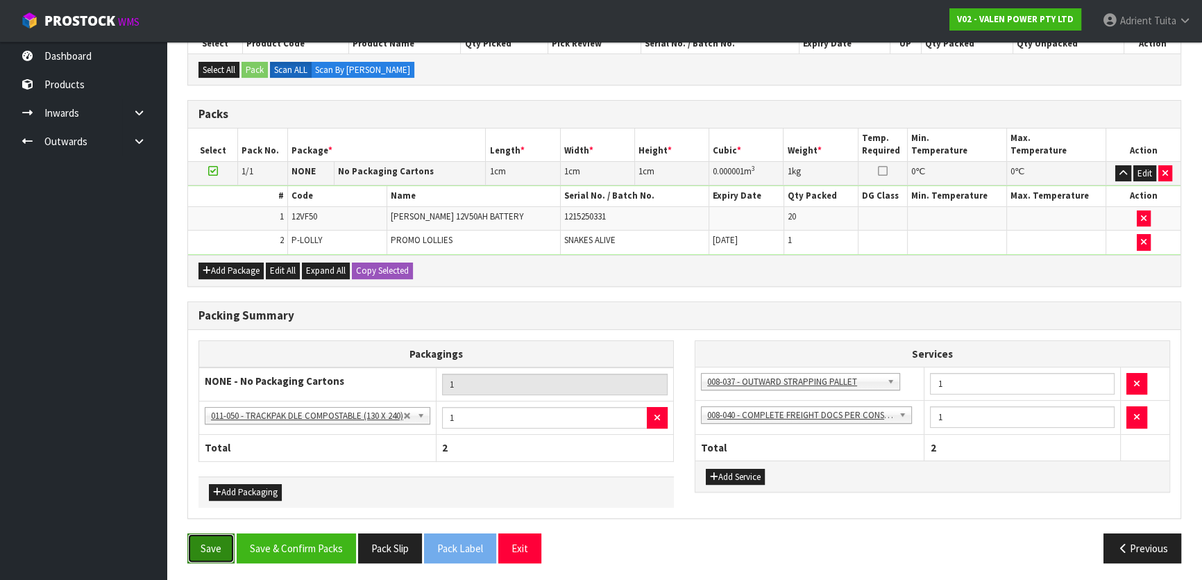
click at [208, 546] on button "Save" at bounding box center [210, 548] width 47 height 30
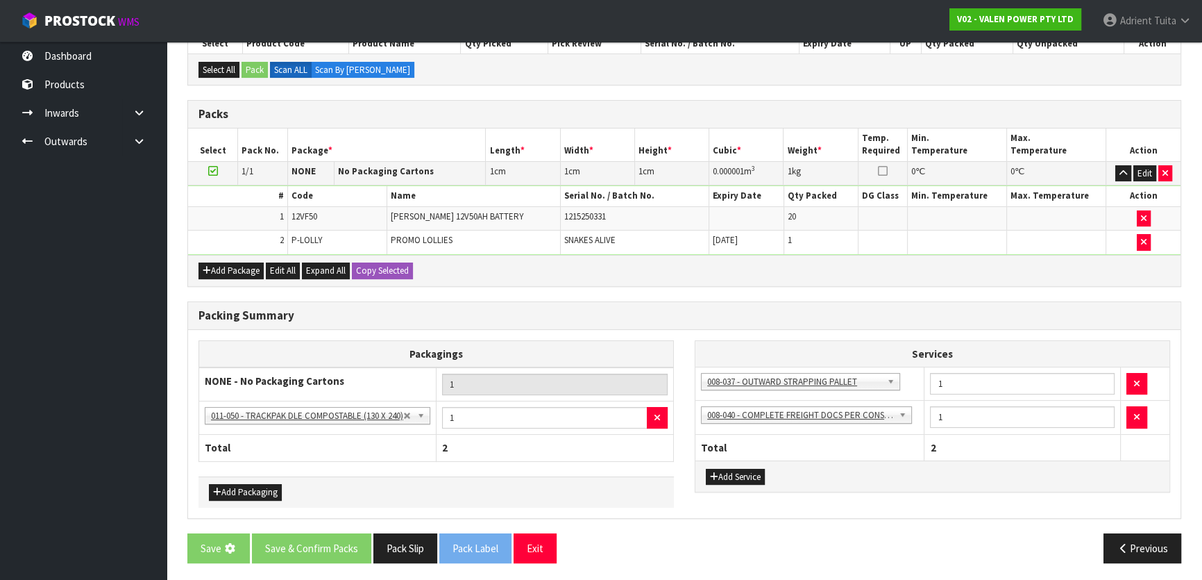
scroll to position [0, 0]
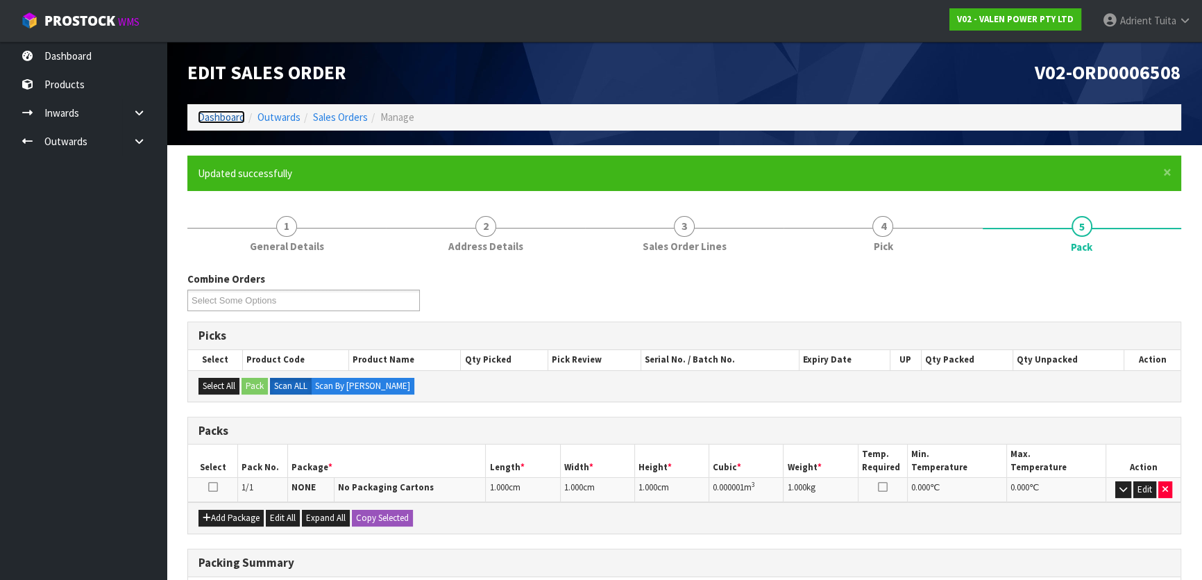
click at [212, 117] on link "Dashboard" at bounding box center [221, 116] width 47 height 13
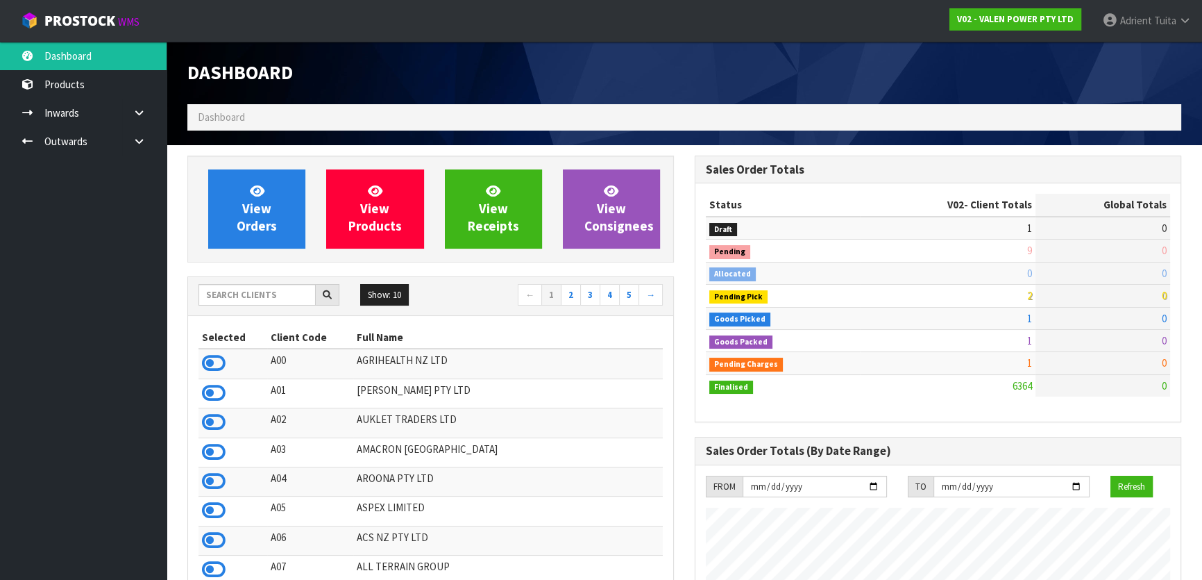
scroll to position [1050, 507]
click at [235, 304] on input "text" at bounding box center [257, 295] width 117 height 22
type input "B07"
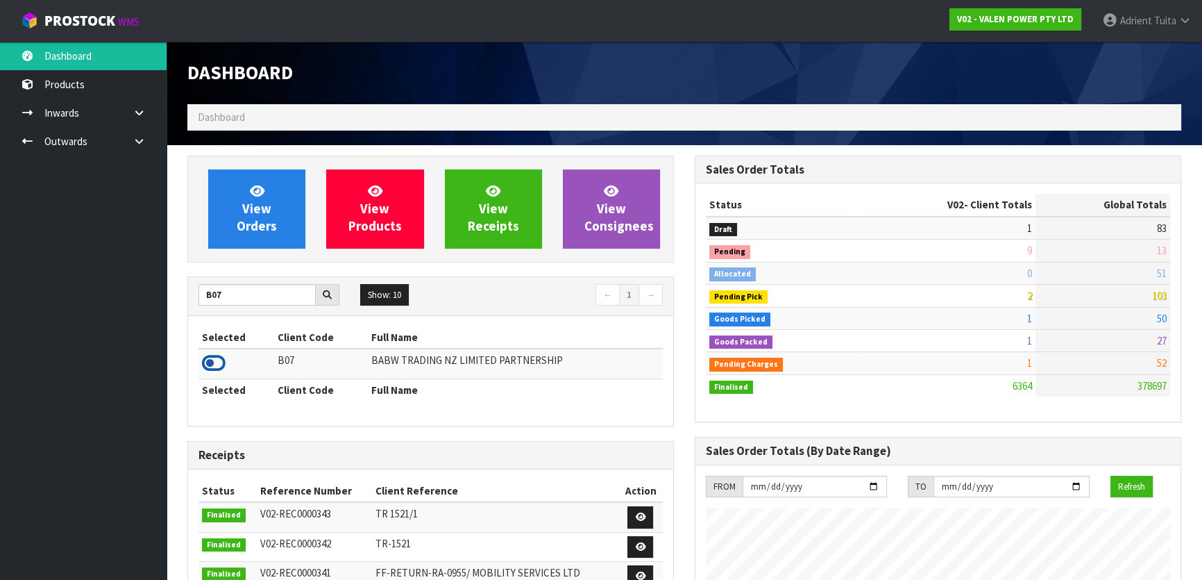
click at [222, 356] on icon at bounding box center [214, 363] width 24 height 21
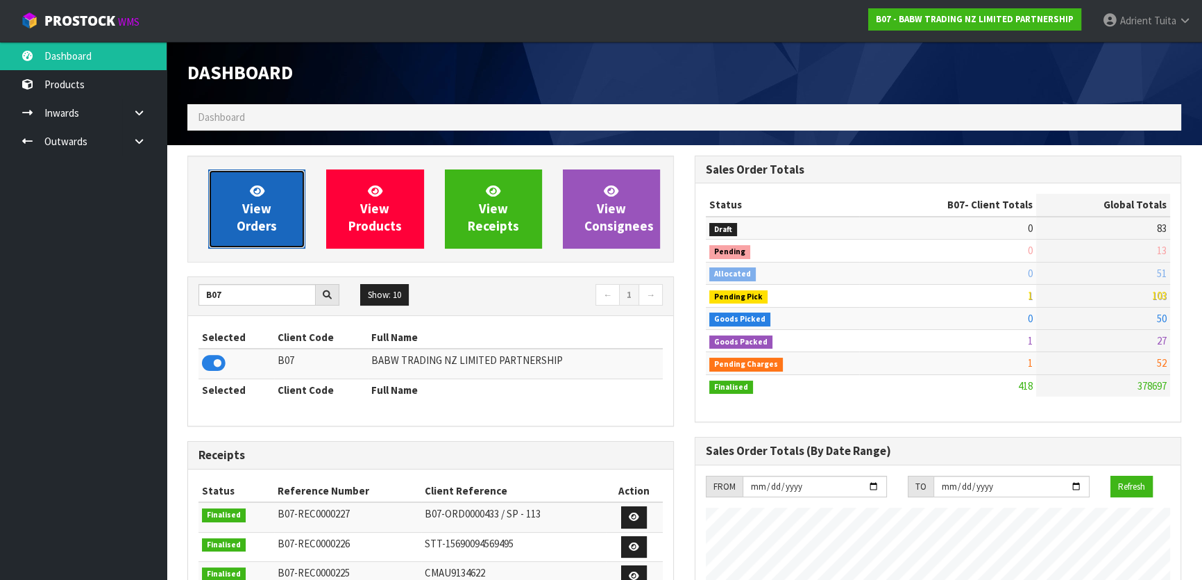
click at [244, 215] on span "View Orders" at bounding box center [257, 209] width 40 height 52
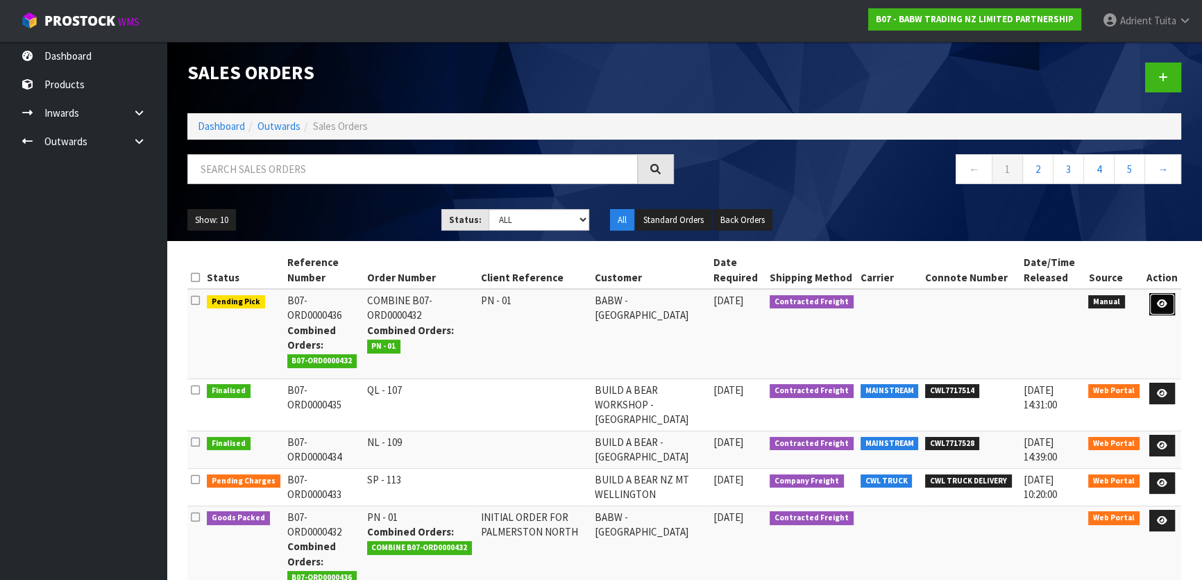
click at [1166, 304] on icon at bounding box center [1162, 303] width 10 height 9
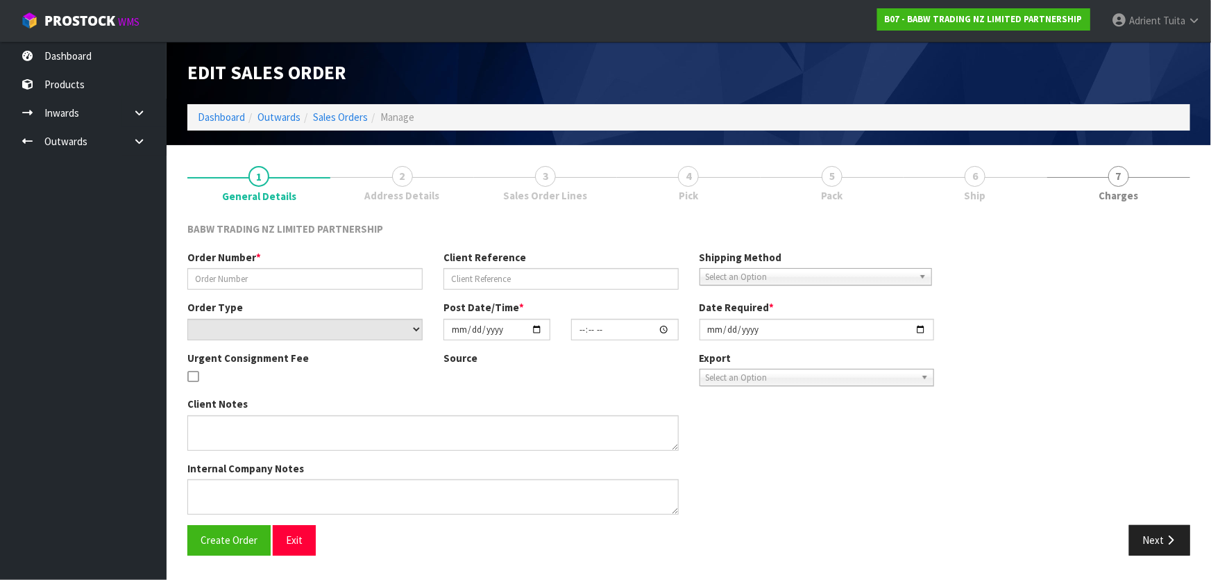
type input "COMBINE B07-ORD0000432"
type input "PN - 01"
select select "number:0"
type input "2025-08-27"
type input "15:31:00.000"
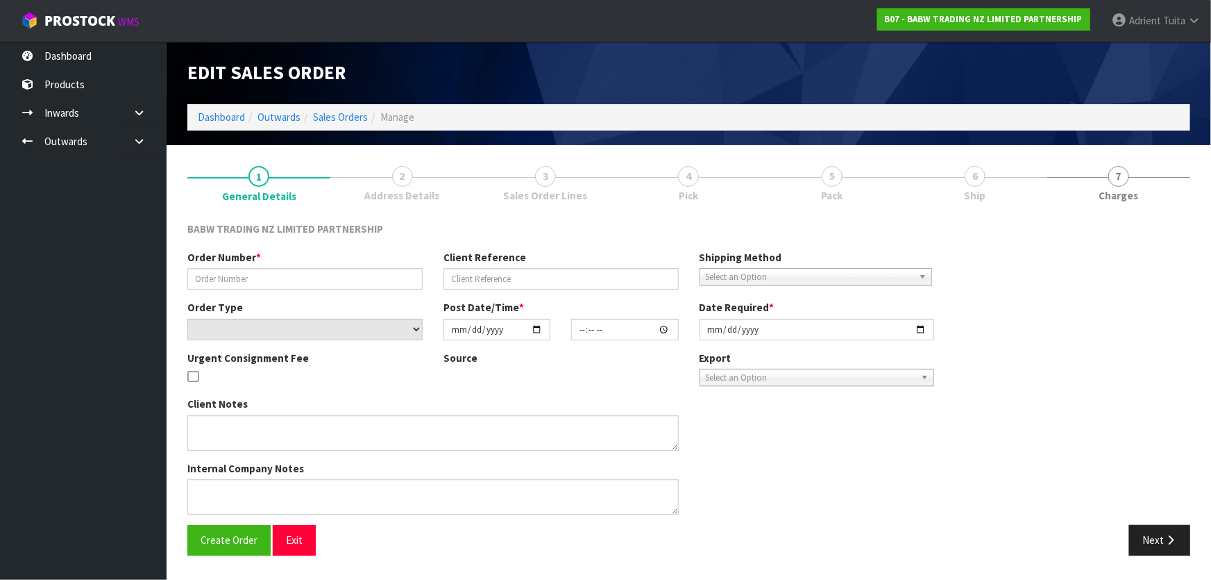
type input "2025-08-28"
type textarea "ALL CARTONS SENT FROM SP THIS MORNING ARE TO BE REDIRECTED TO PALMERSTON NORTH …"
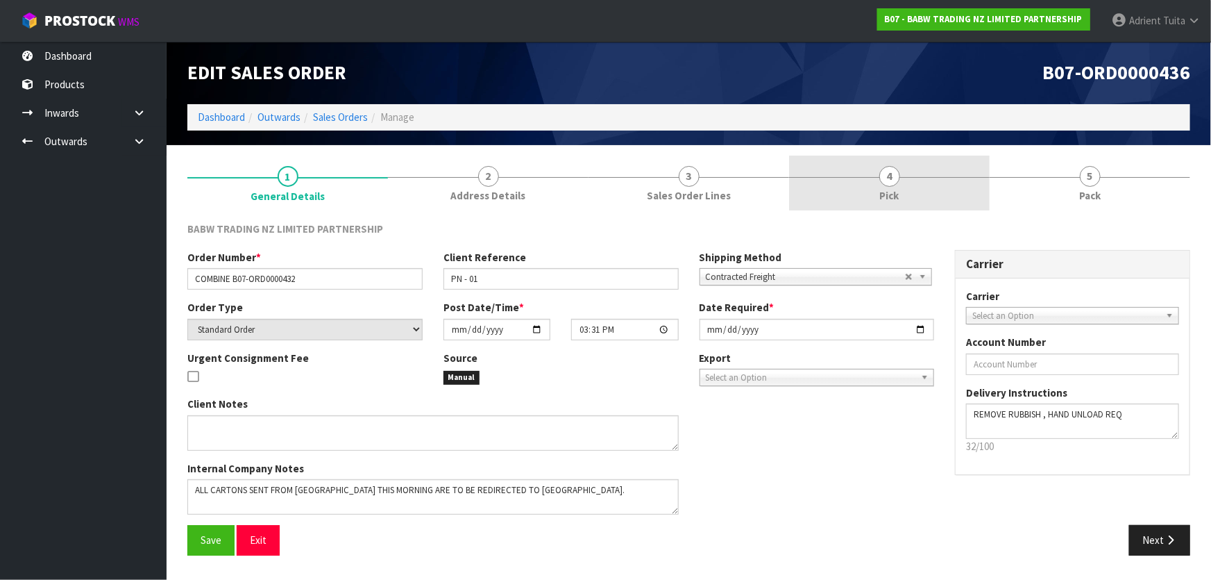
click at [920, 190] on link "4 Pick" at bounding box center [889, 182] width 201 height 55
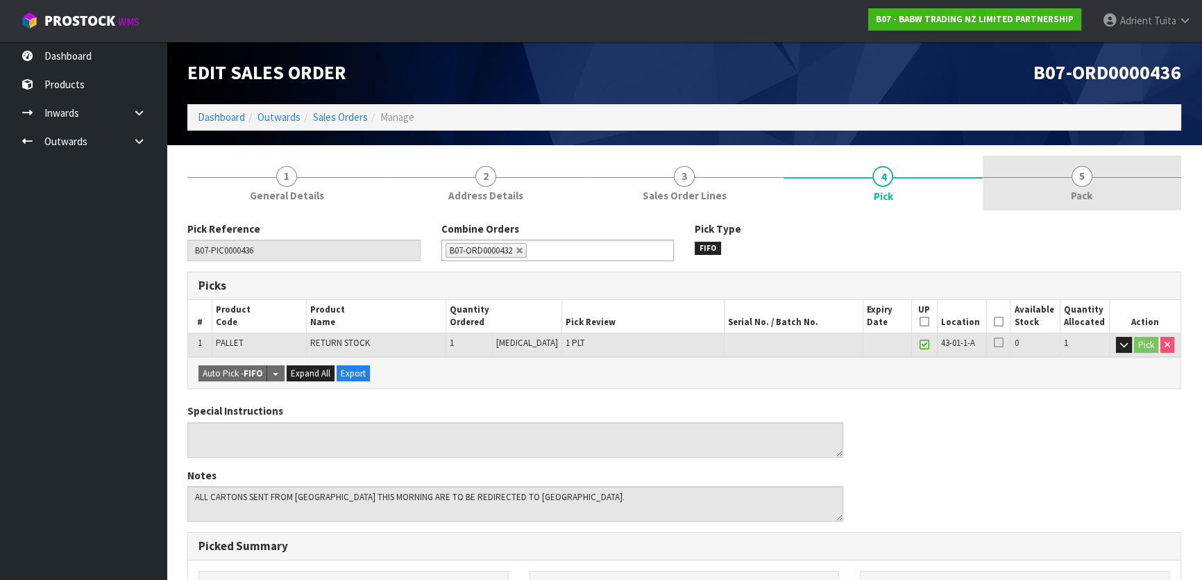
click at [1071, 196] on span "Pack" at bounding box center [1082, 195] width 22 height 15
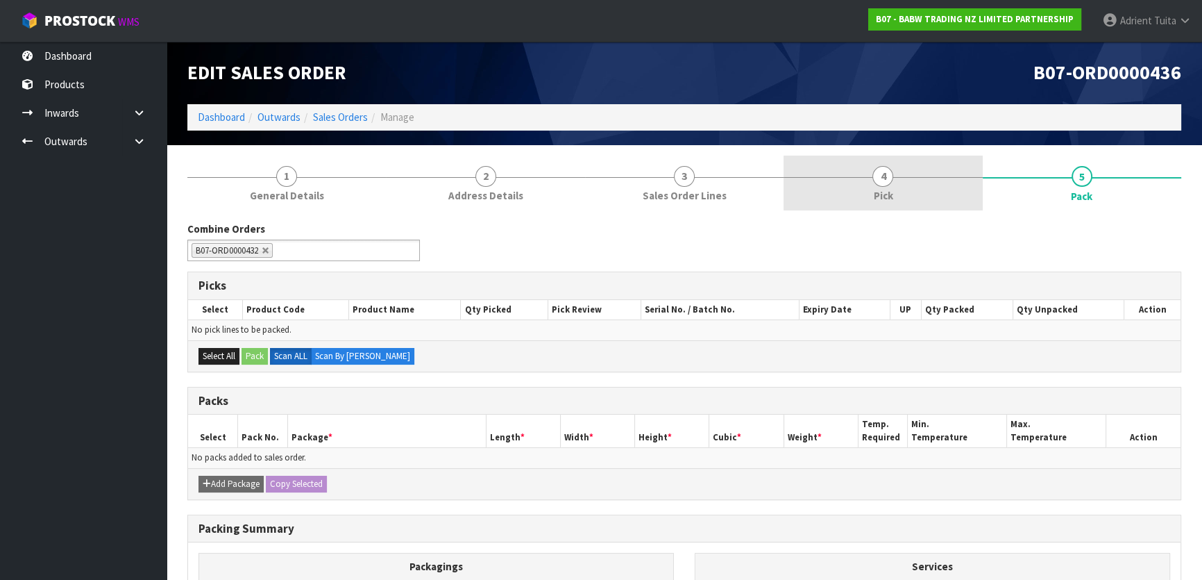
click at [884, 180] on span "4" at bounding box center [883, 176] width 21 height 21
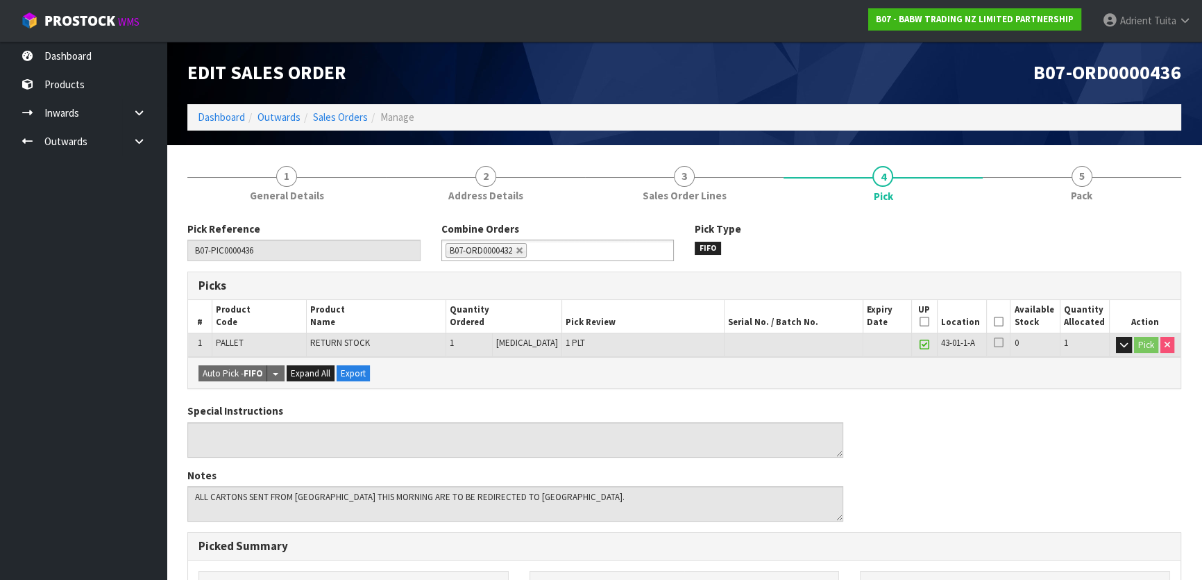
click at [994, 321] on icon at bounding box center [999, 321] width 10 height 1
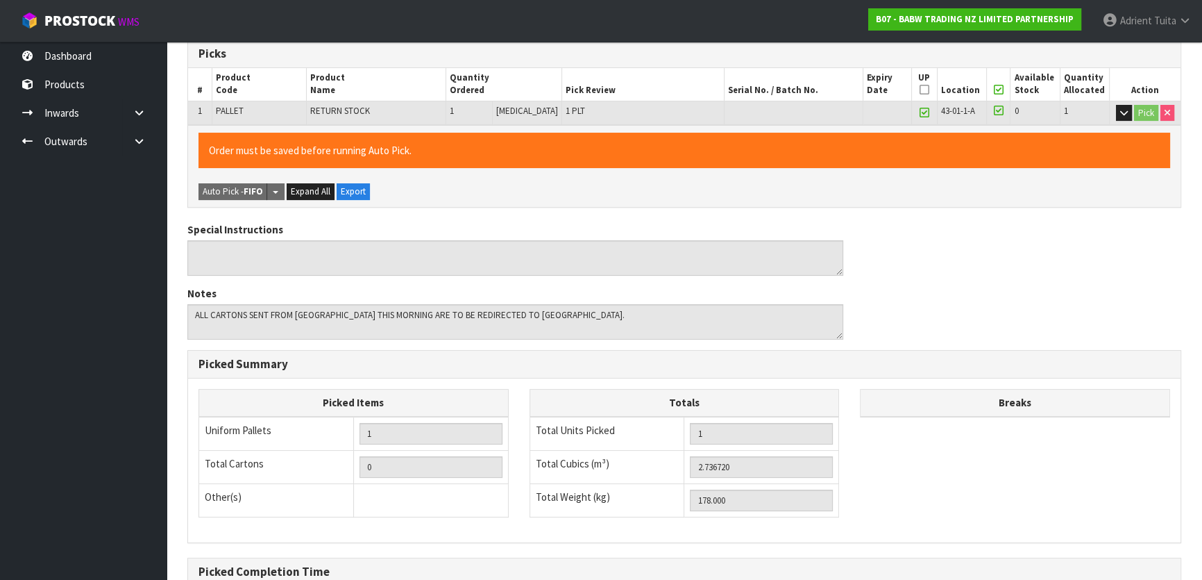
scroll to position [378, 0]
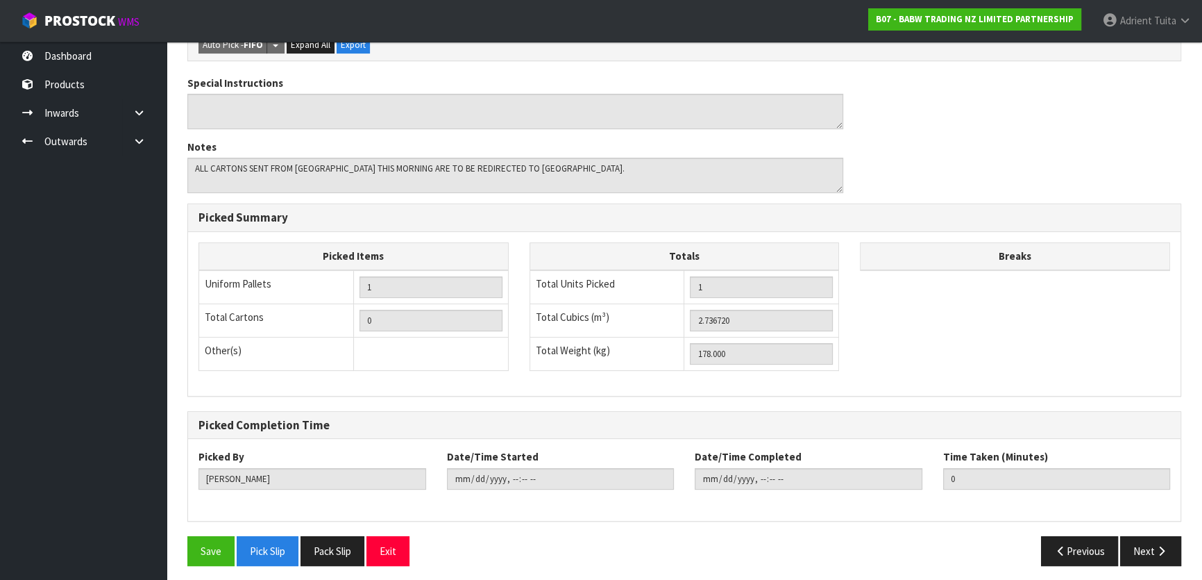
click at [215, 564] on div "Save Pick Slip Pack Slip Exit Previous Next" at bounding box center [684, 556] width 1015 height 40
click at [216, 551] on button "Save" at bounding box center [210, 551] width 47 height 30
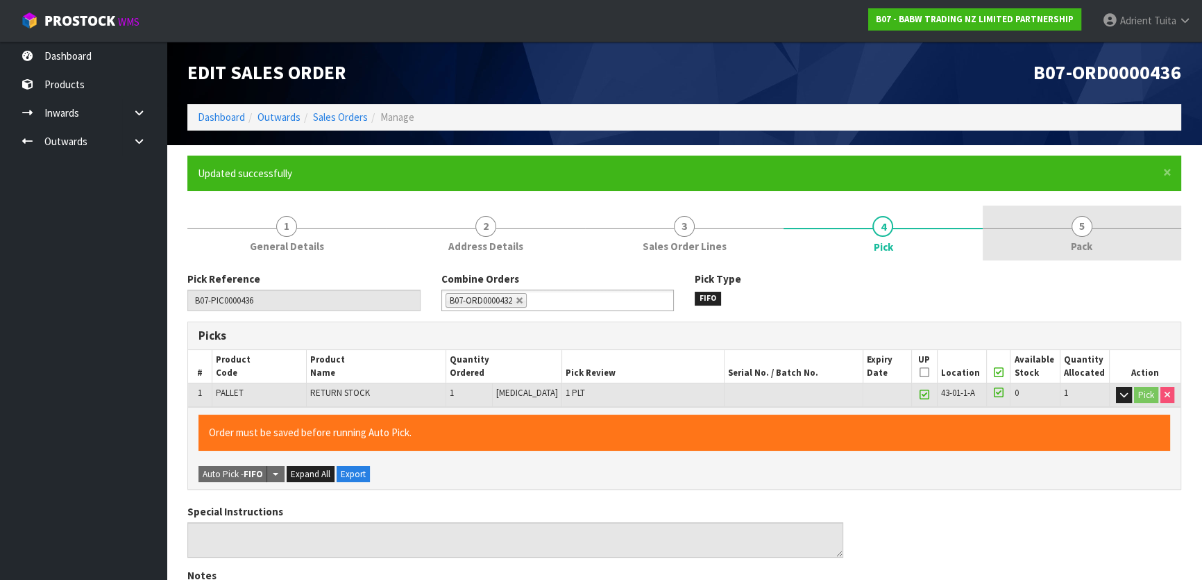
type input "Adrient Tuita"
type input "2025-08-28T12:37:09"
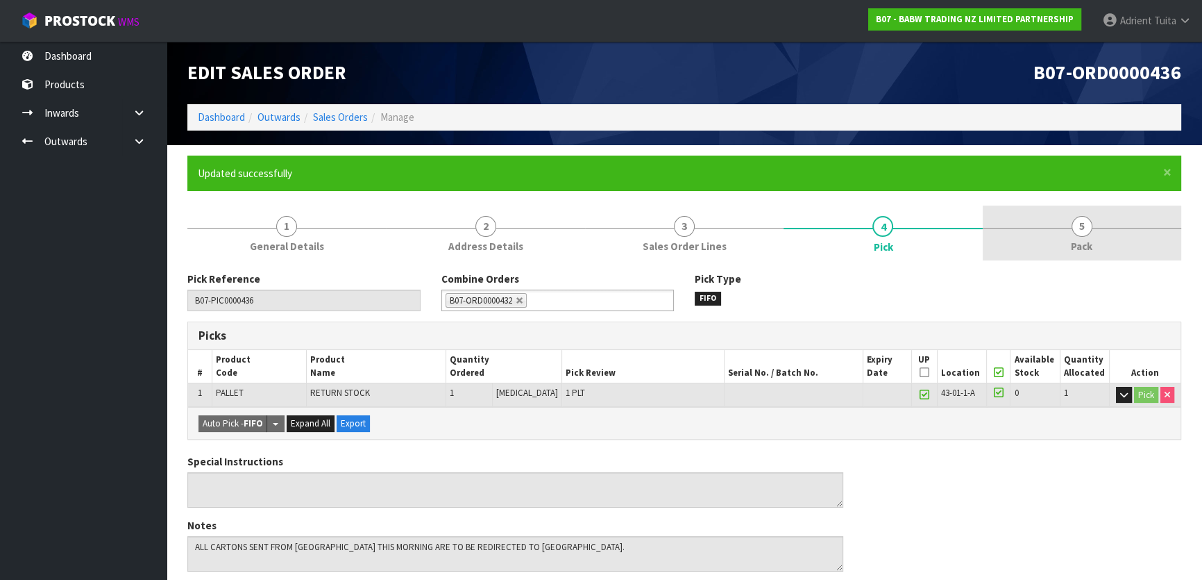
click at [1062, 217] on link "5 Pack" at bounding box center [1082, 232] width 199 height 55
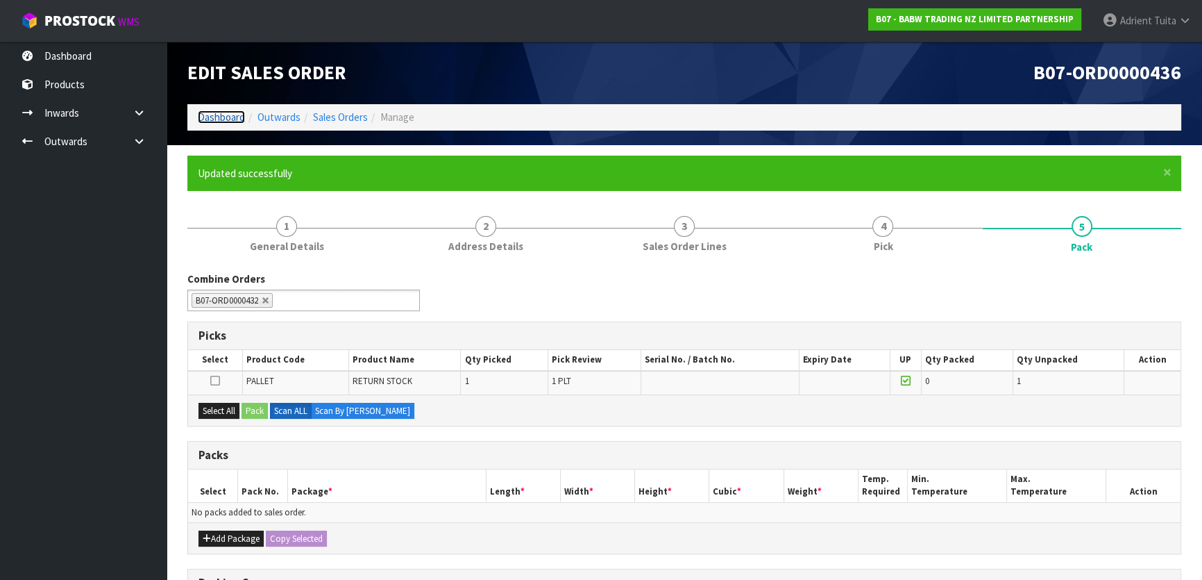
click at [210, 114] on link "Dashboard" at bounding box center [221, 116] width 47 height 13
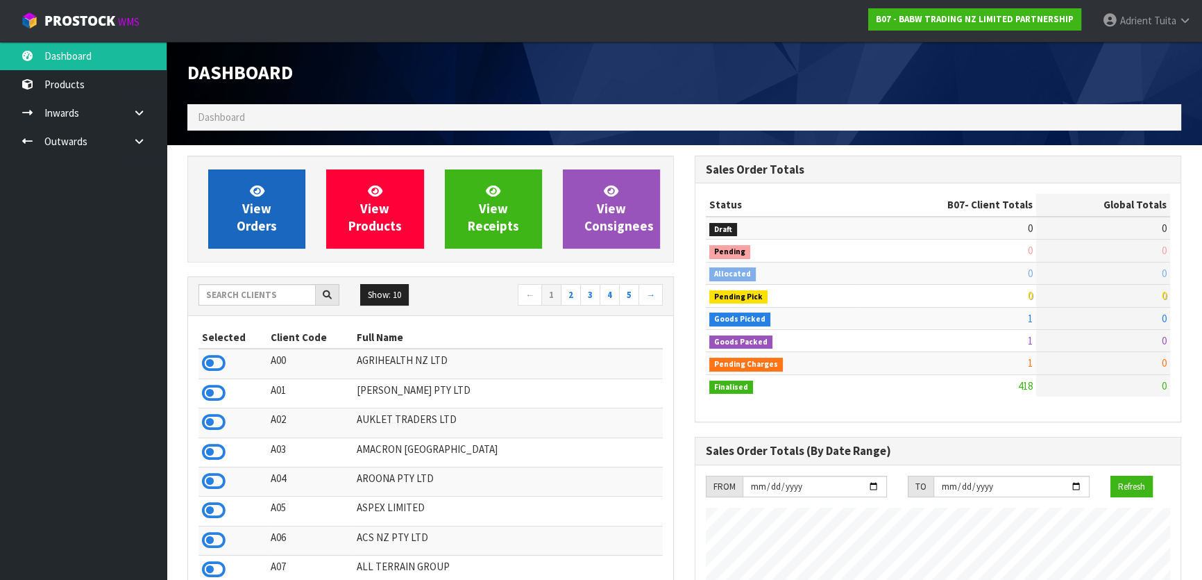
scroll to position [1050, 507]
click at [230, 205] on link "View Orders" at bounding box center [256, 208] width 97 height 79
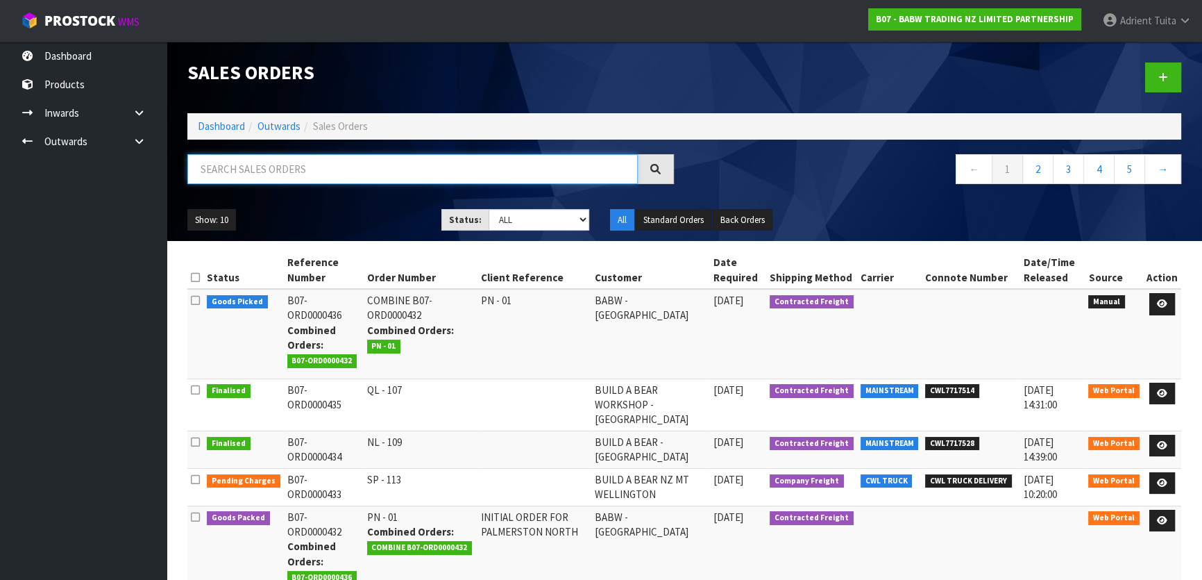
click at [324, 161] on input "text" at bounding box center [412, 169] width 451 height 30
type input "0432"
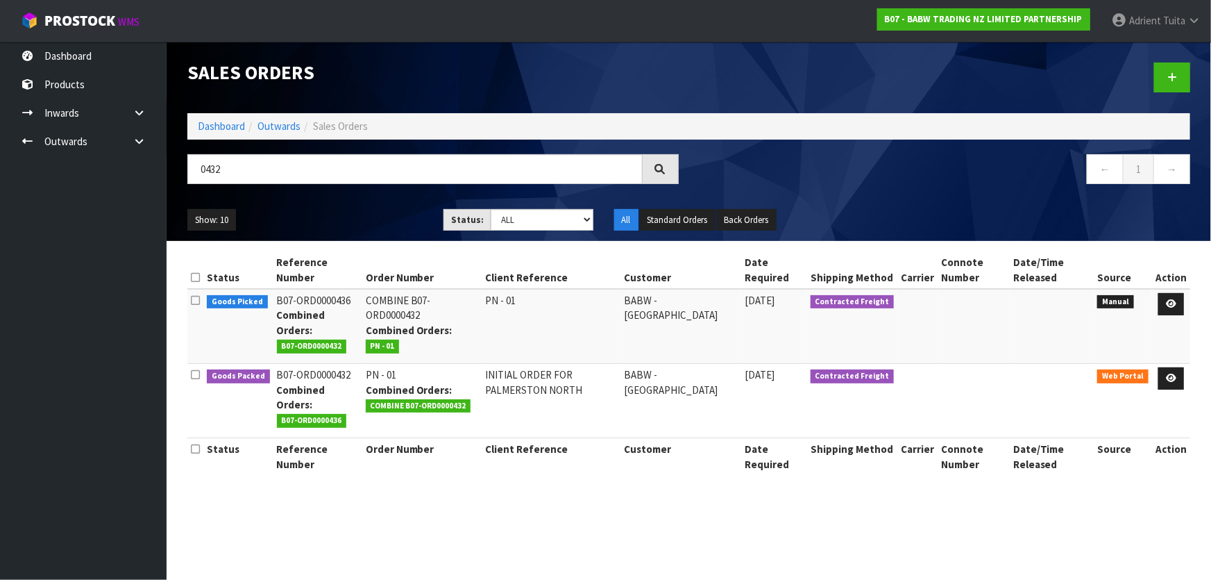
click at [1159, 375] on td at bounding box center [1171, 401] width 38 height 74
click at [1163, 375] on link at bounding box center [1172, 378] width 26 height 22
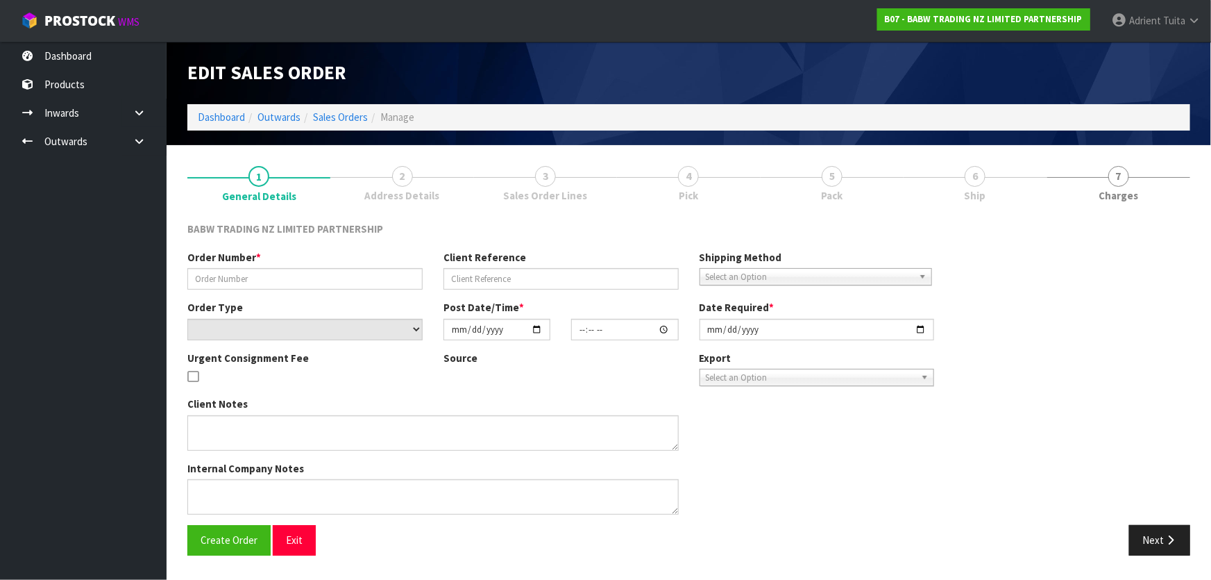
type input "PN - 01"
type input "INITIAL ORDER FOR PALMERSTON NORTH"
select select "number:0"
type input "2025-08-25"
type input "12:31:00.000"
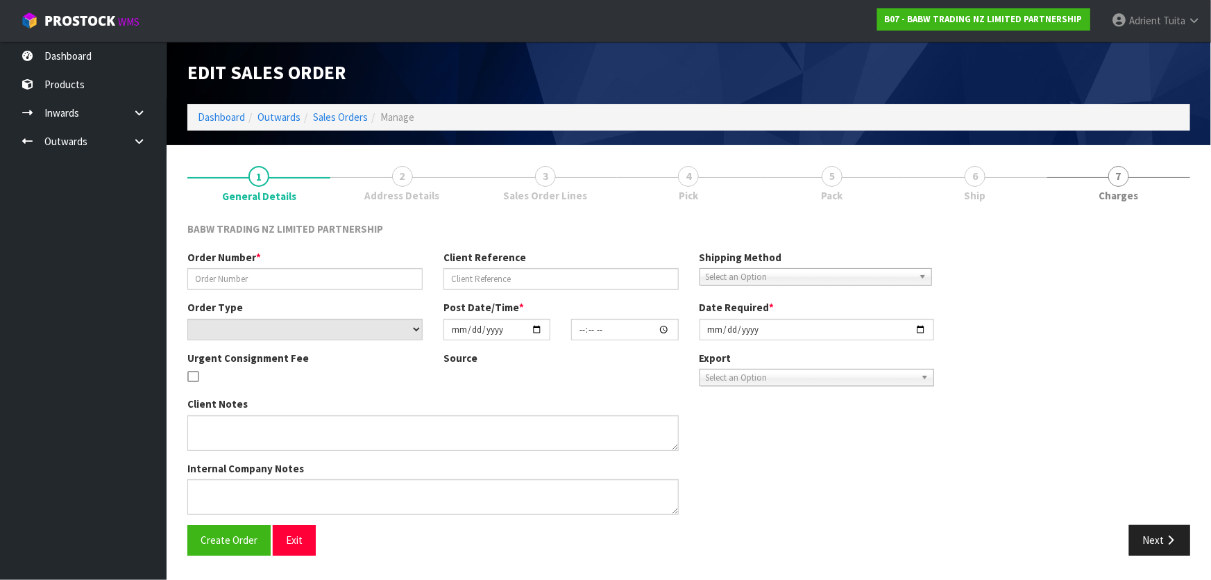
type input "2025-08-29"
type textarea "THIS NEEDS TO BE DELIVERED ON FRIDAY ALONG WITH THE BOXES FROM SYLVIA PARK THE …"
type textarea "REMOVED - 33474 X 24 YES, THIS IS FOR A NEW STORE OPENING, SO I NEED IT THERE F…"
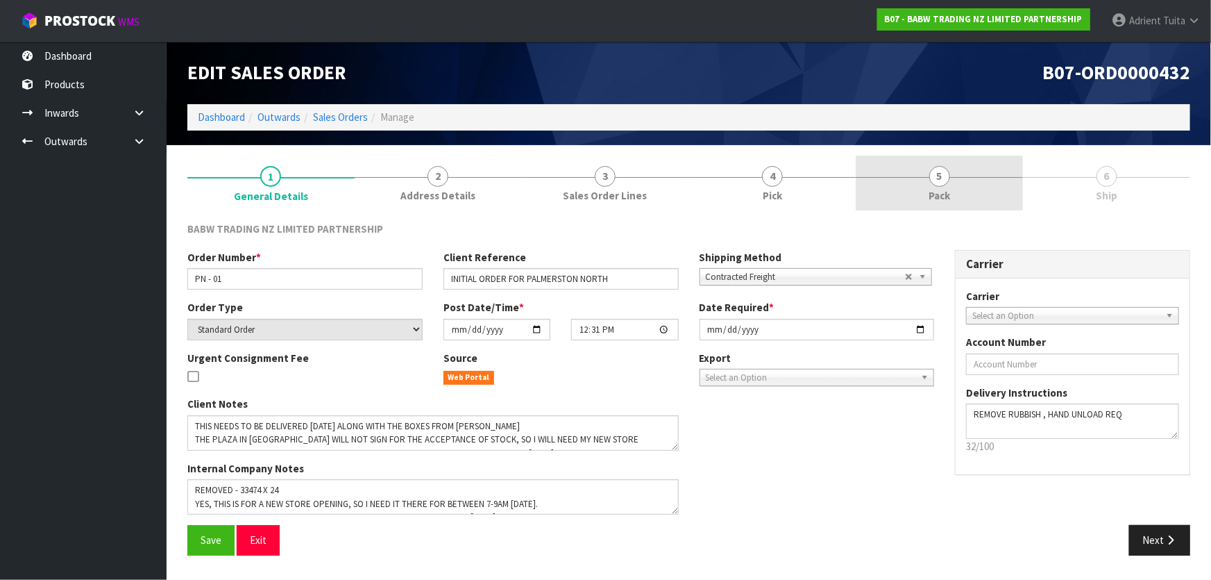
click at [986, 187] on link "5 Pack" at bounding box center [939, 182] width 167 height 55
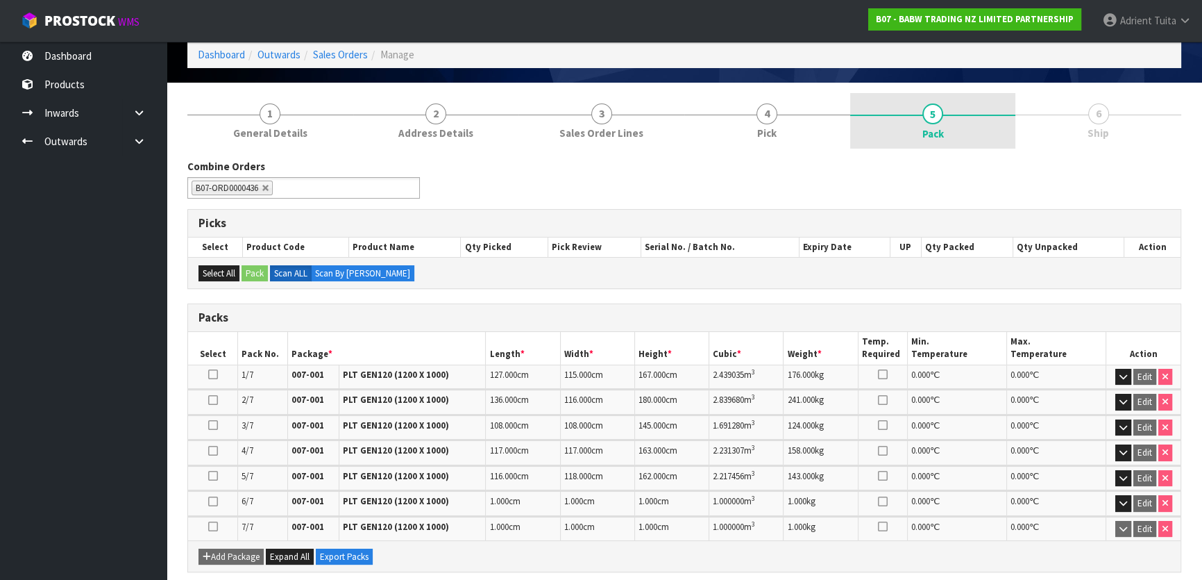
scroll to position [126, 0]
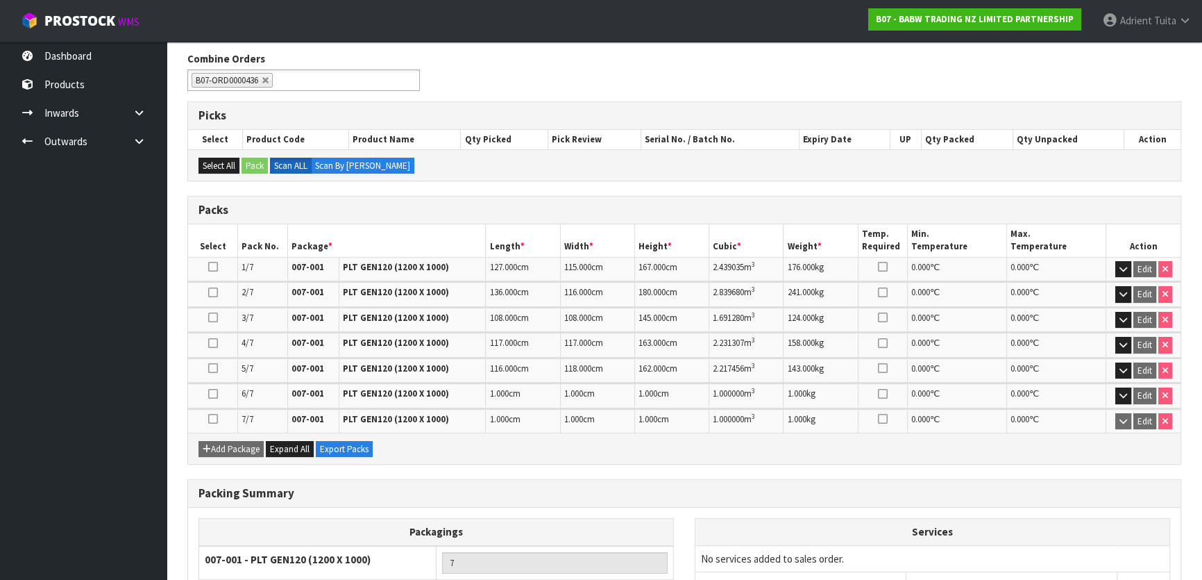
drag, startPoint x: 800, startPoint y: 389, endPoint x: 797, endPoint y: 396, distance: 8.4
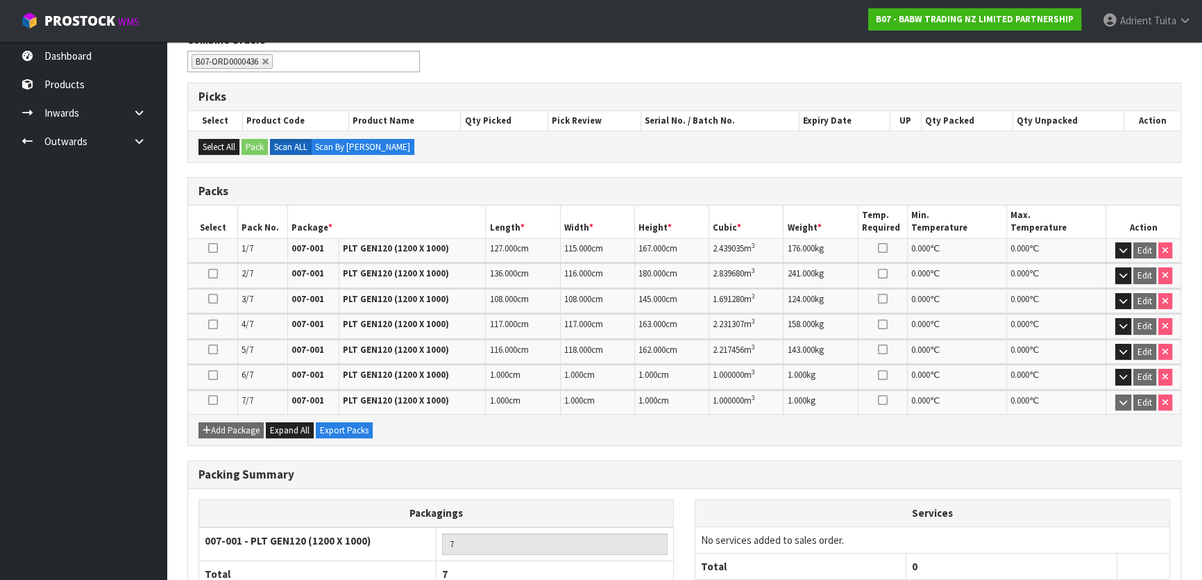
drag, startPoint x: 796, startPoint y: 397, endPoint x: 677, endPoint y: 162, distance: 263.9
click at [677, 162] on div "Combine Orders B07-ORD0000432 B07-ORD0000436 B07-ORD0000436 Picks Select Produc…" at bounding box center [684, 351] width 994 height 636
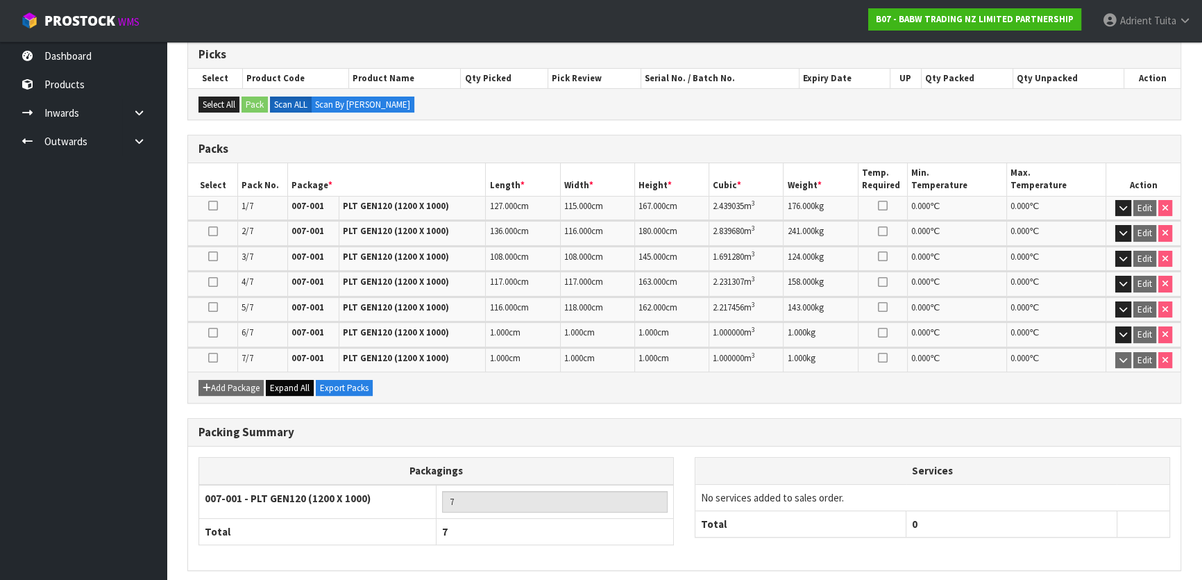
scroll to position [283, 0]
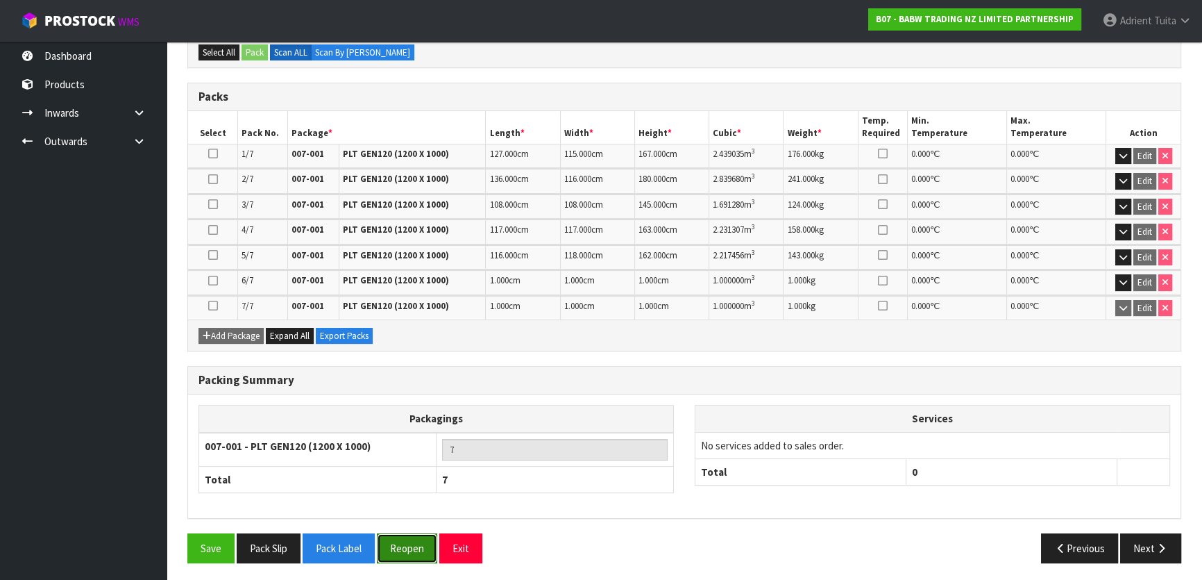
click at [399, 543] on button "Reopen" at bounding box center [407, 548] width 60 height 30
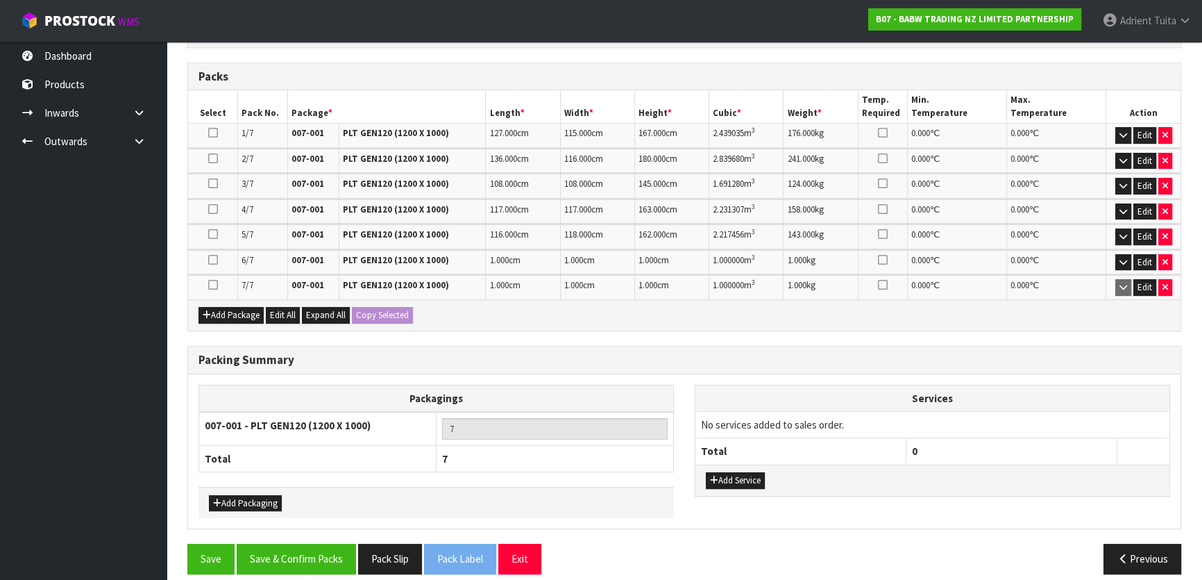
scroll to position [364, 0]
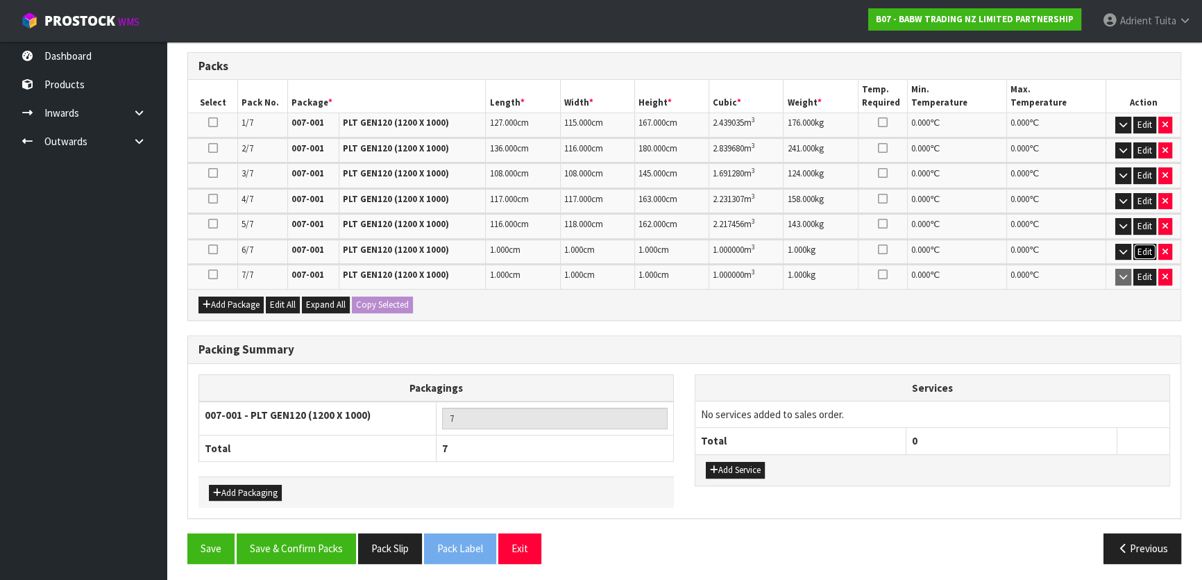
click at [1144, 249] on button "Edit" at bounding box center [1145, 252] width 23 height 17
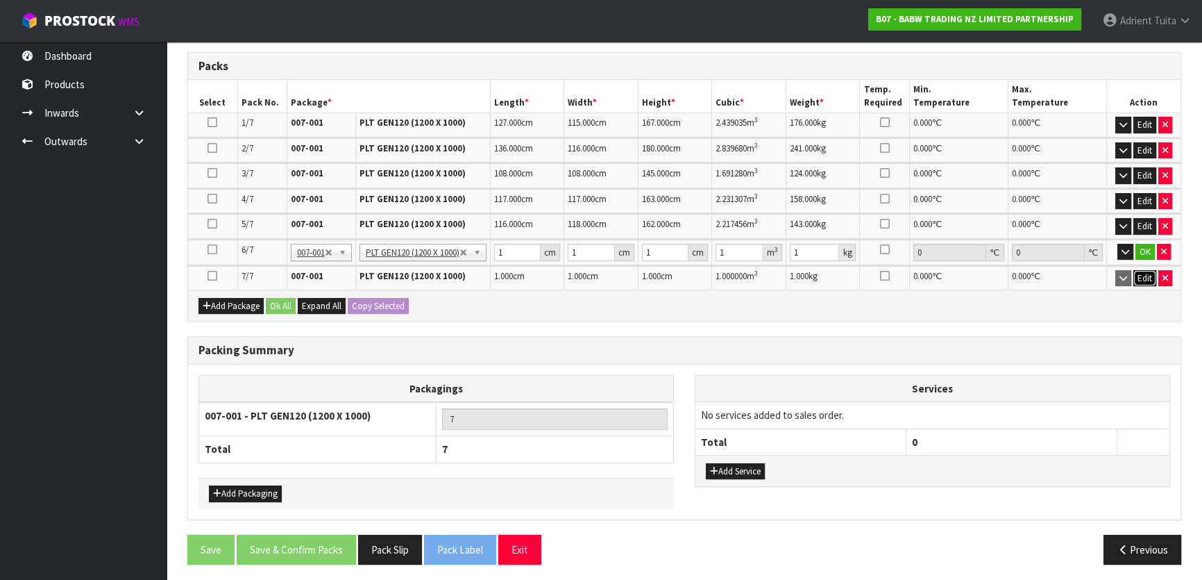
click at [1143, 274] on button "Edit" at bounding box center [1145, 278] width 23 height 17
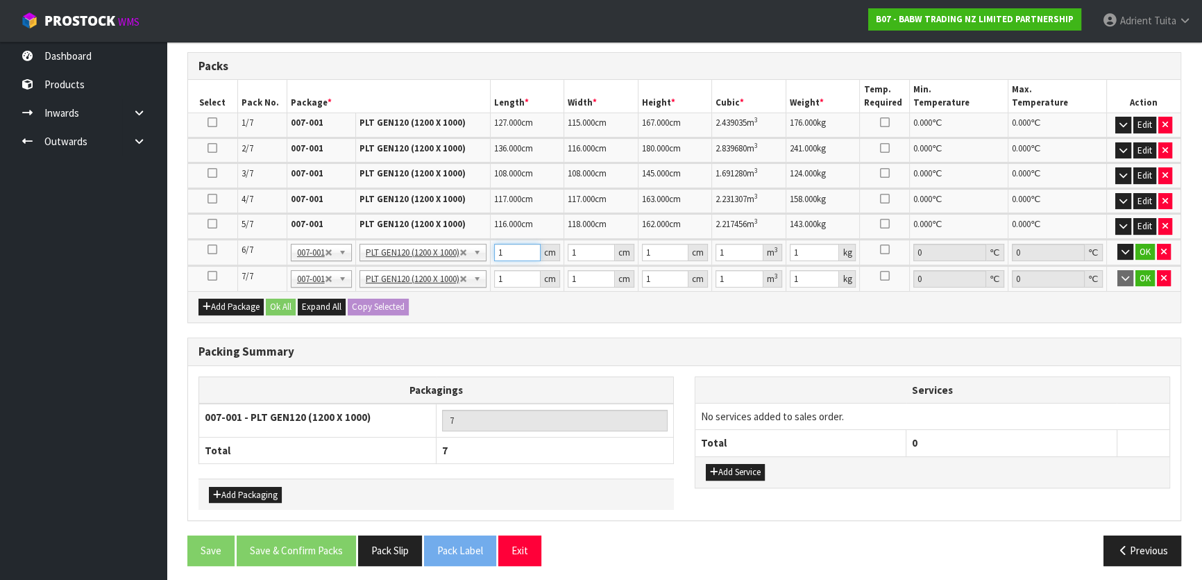
click at [515, 249] on input "1" at bounding box center [517, 252] width 47 height 17
type input "0"
type input "1"
type input "0.000001"
type input "11"
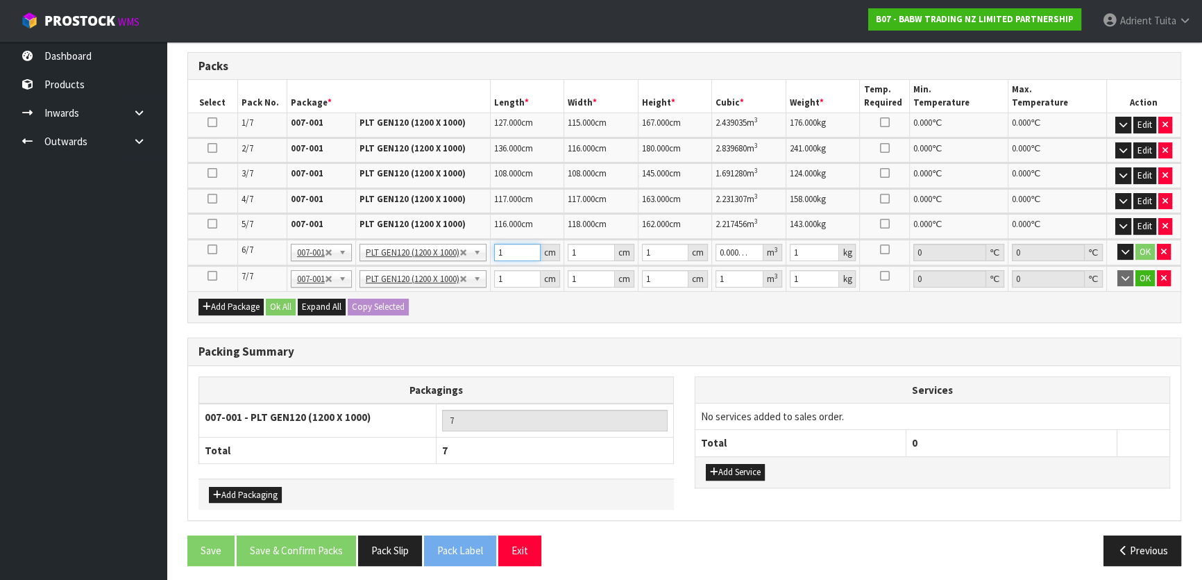
type input "0.000011"
type input "114"
type input "0.000114"
type input "11"
type input "0.000011"
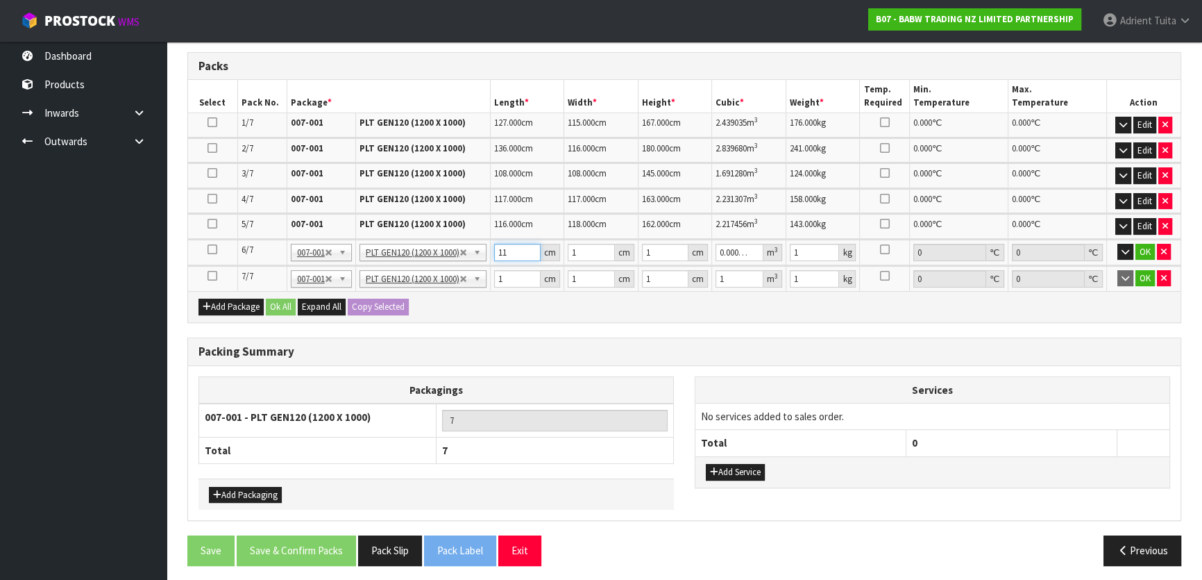
type input "114"
type input "0.000114"
type input "114"
type input "9"
type input "0.001026"
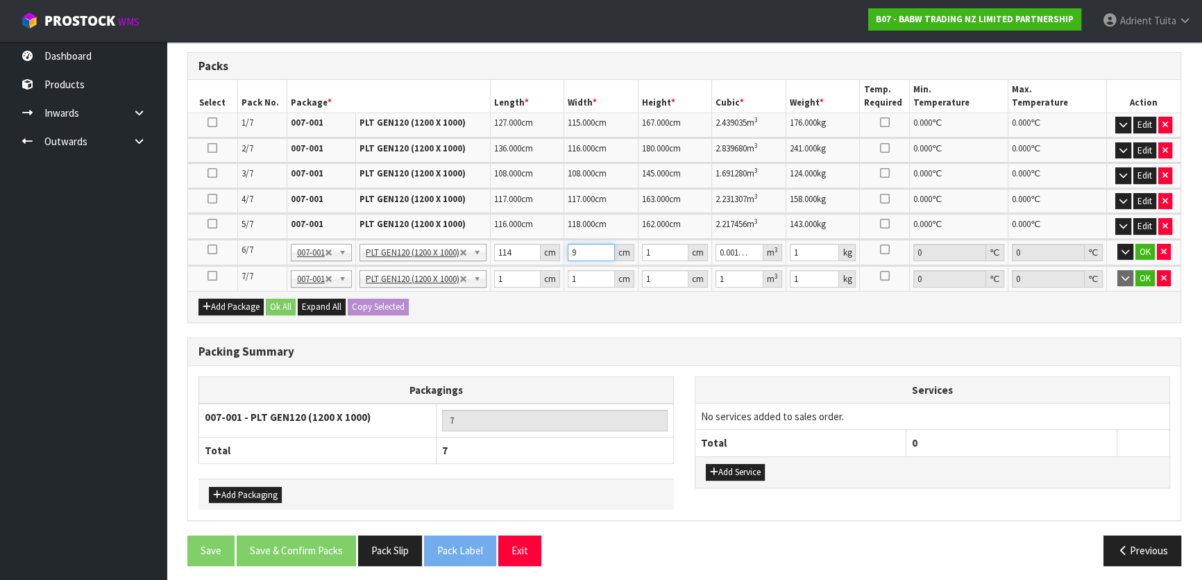
type input "98"
type input "0.011172"
type input "98"
type input "8"
type input "0.089376"
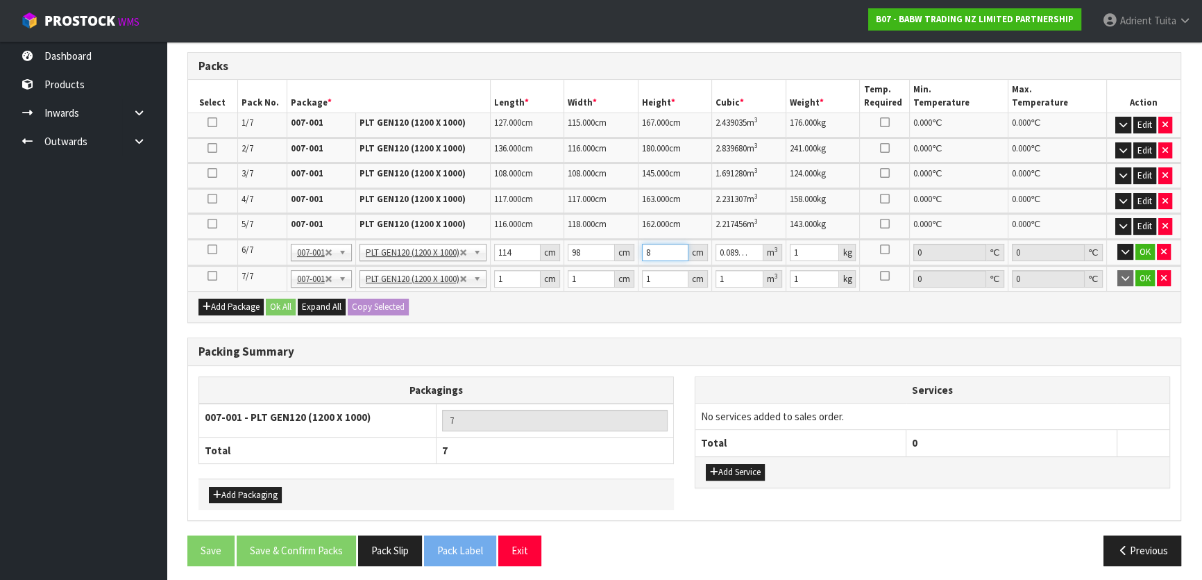
type input "87"
type input "0.971964"
type input "87"
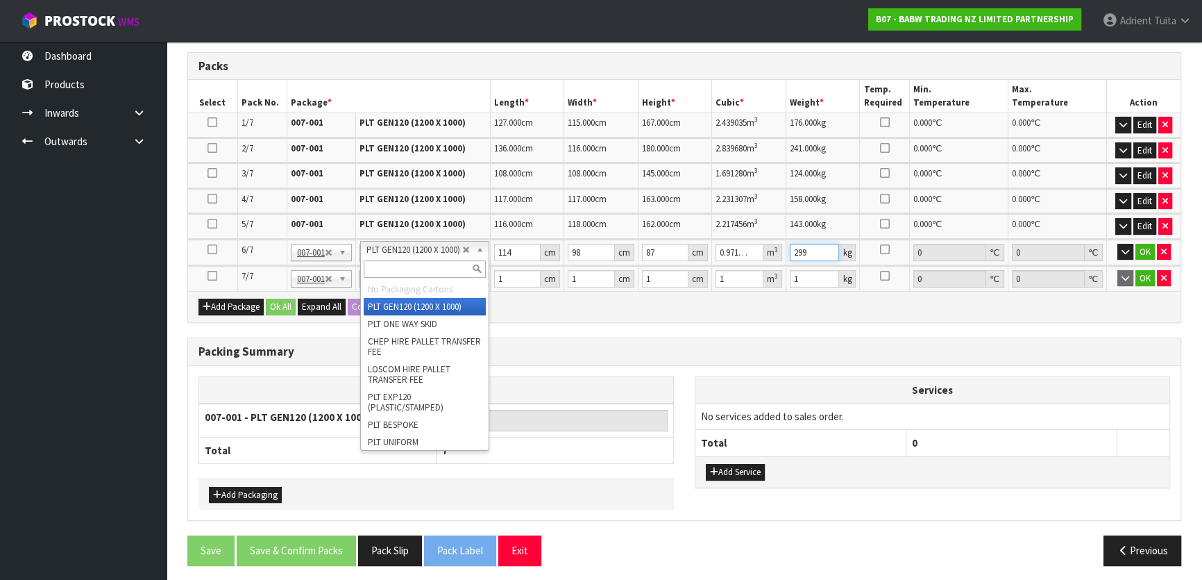
type input "299"
click at [430, 270] on input "text" at bounding box center [425, 268] width 122 height 17
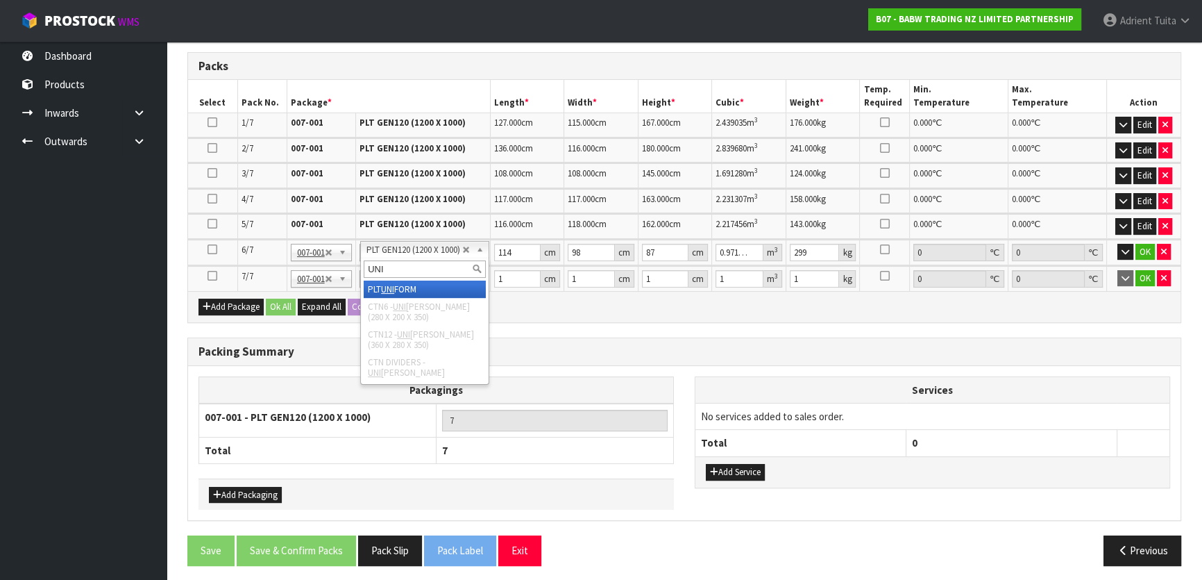
type input "UNI"
type input "6"
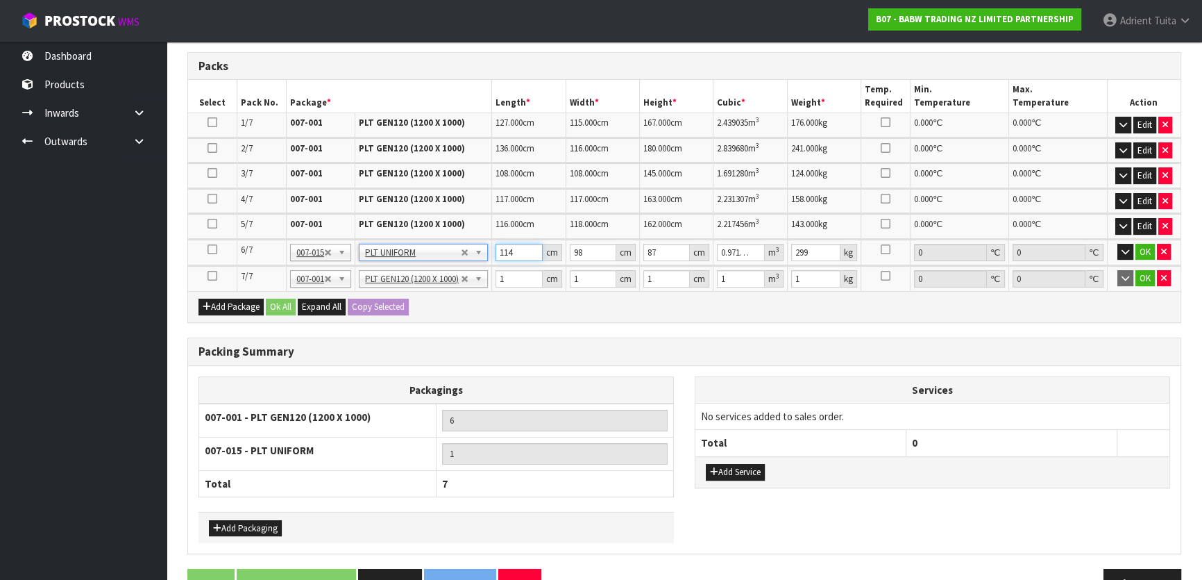
type input "0"
type input "274"
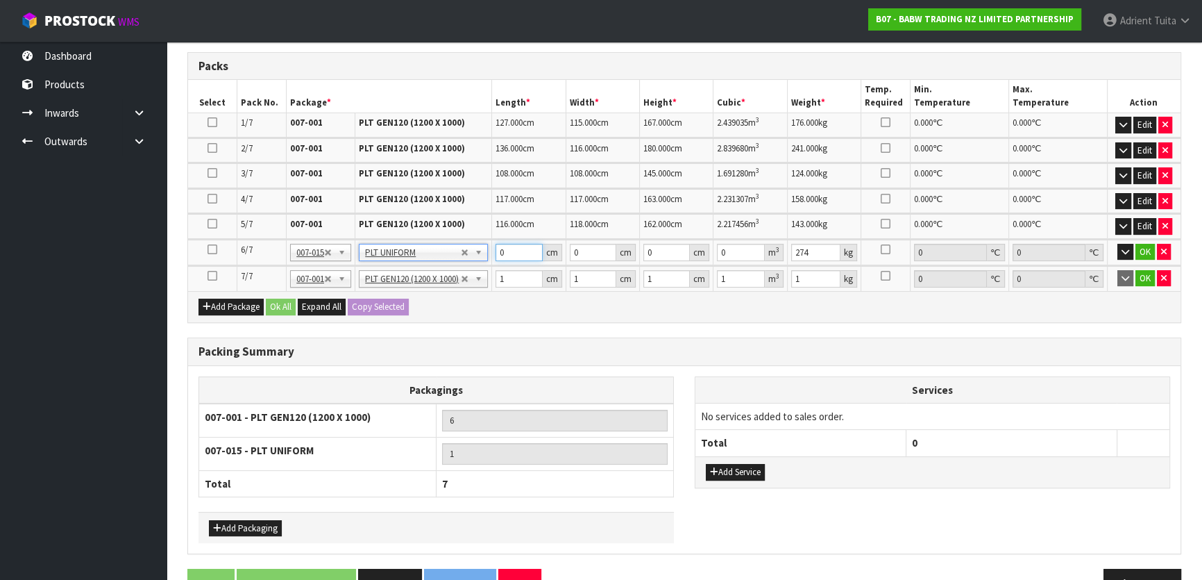
click at [503, 246] on input "0" at bounding box center [519, 252] width 47 height 17
type input "114"
type input "98"
type input "8"
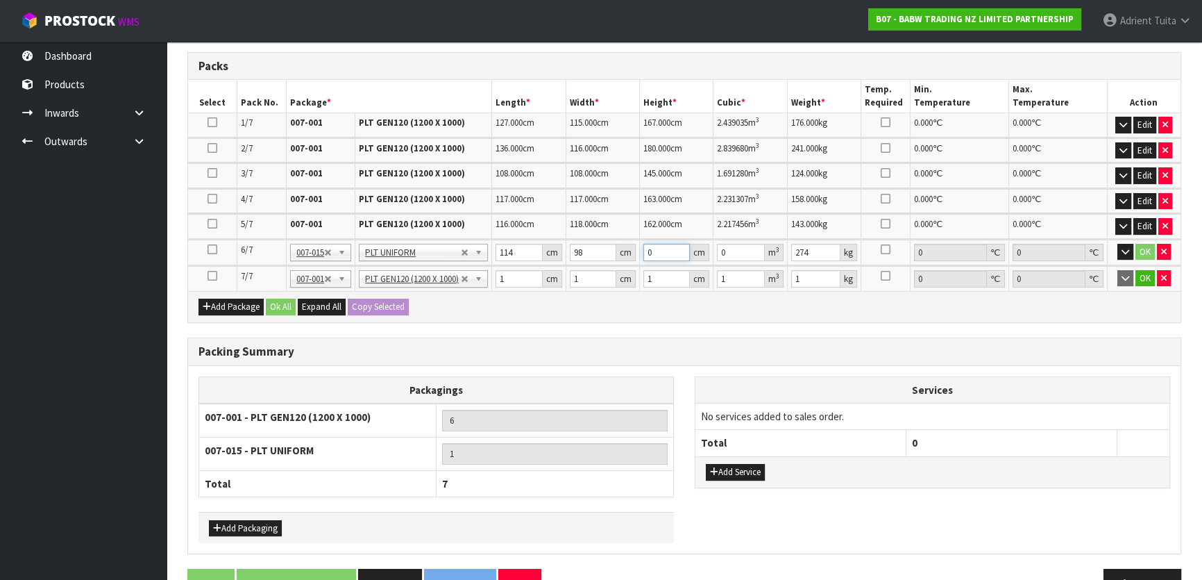
type input "0.089376"
type input "87"
type input "0.971964"
type input "87"
type input "299"
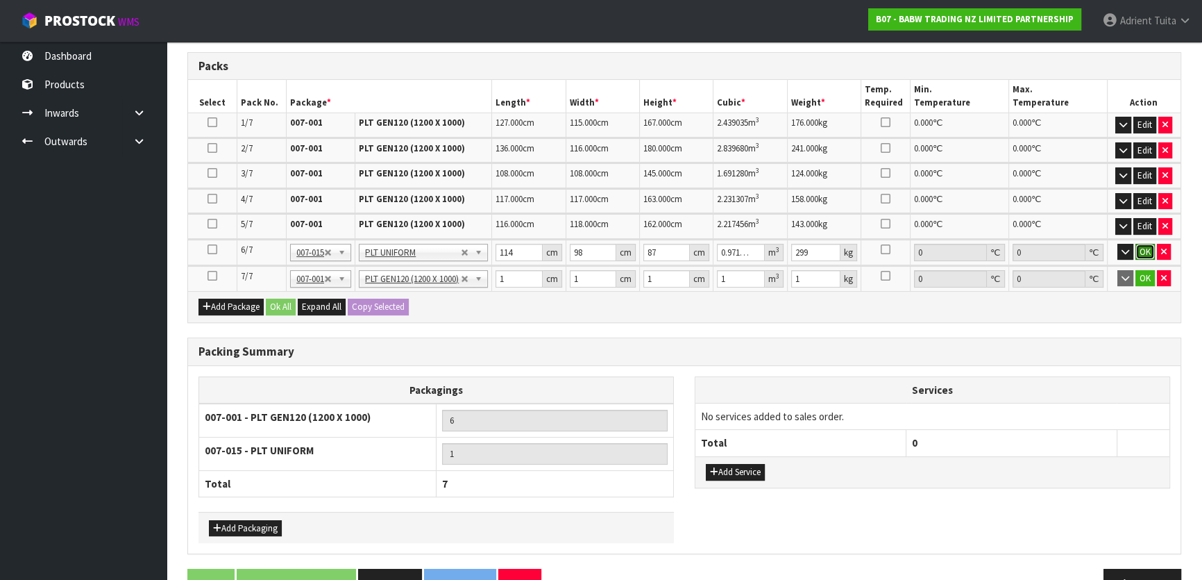
click at [1144, 246] on button "OK" at bounding box center [1145, 252] width 19 height 17
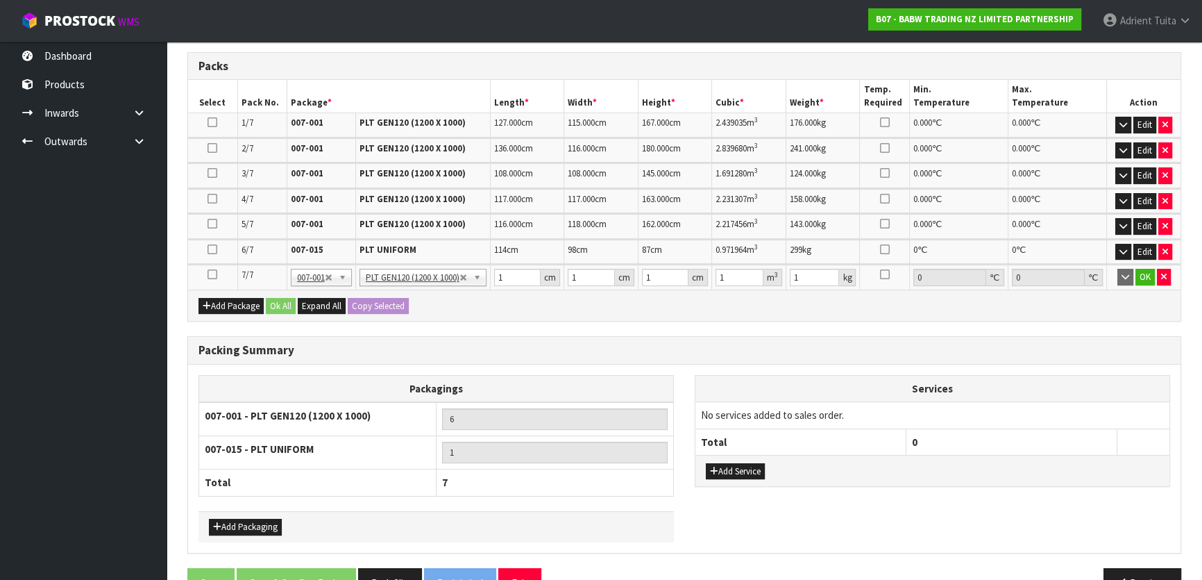
scroll to position [398, 0]
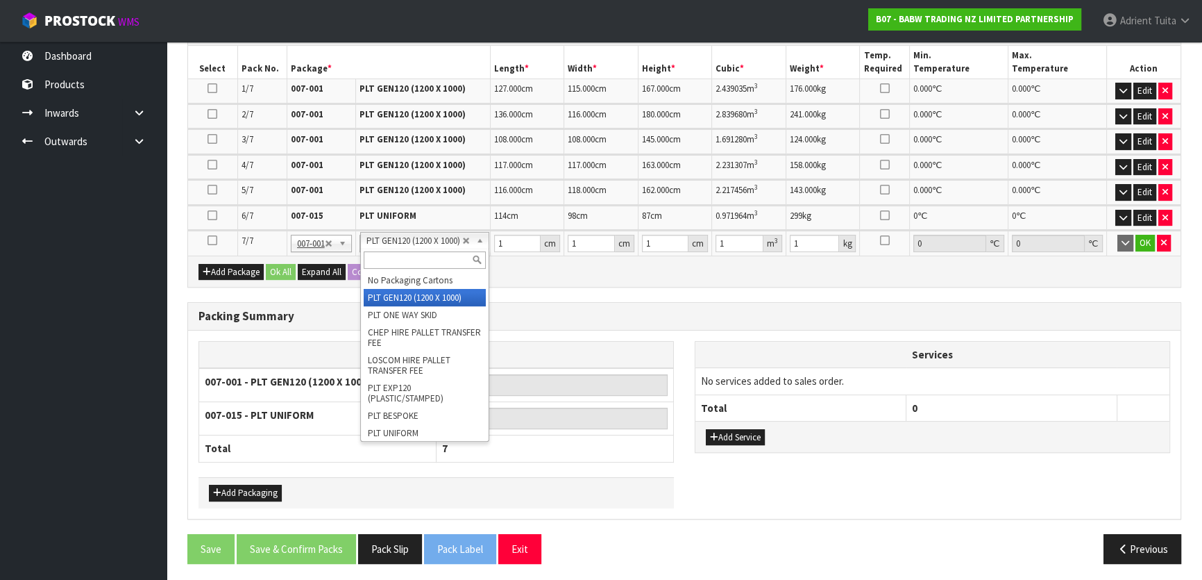
drag, startPoint x: 403, startPoint y: 242, endPoint x: 403, endPoint y: 249, distance: 7.0
click at [400, 255] on input "text" at bounding box center [425, 259] width 122 height 17
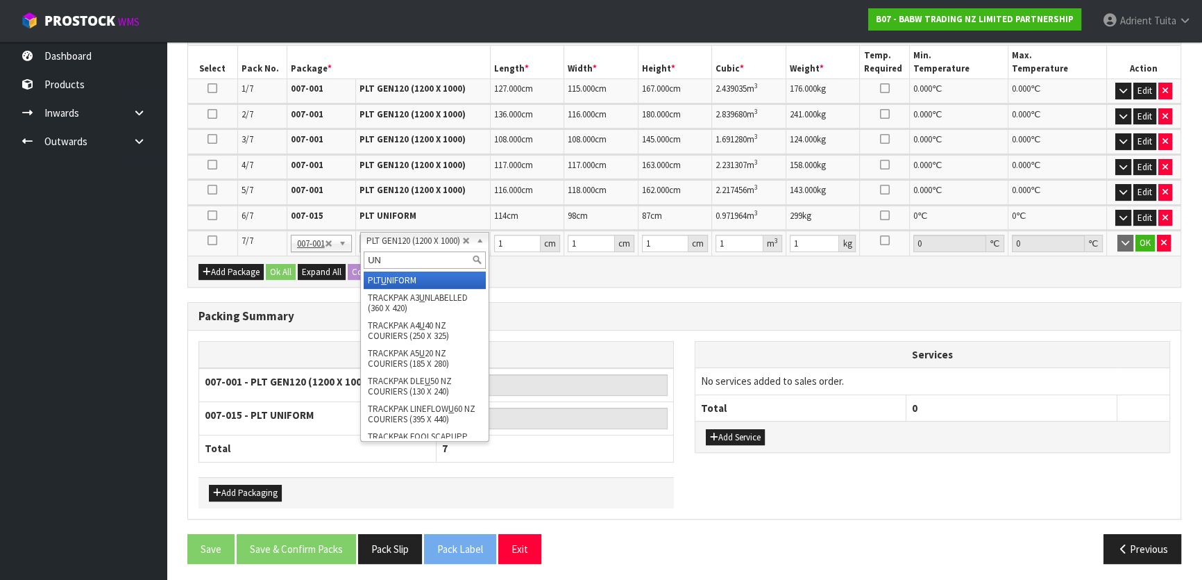
type input "UNI"
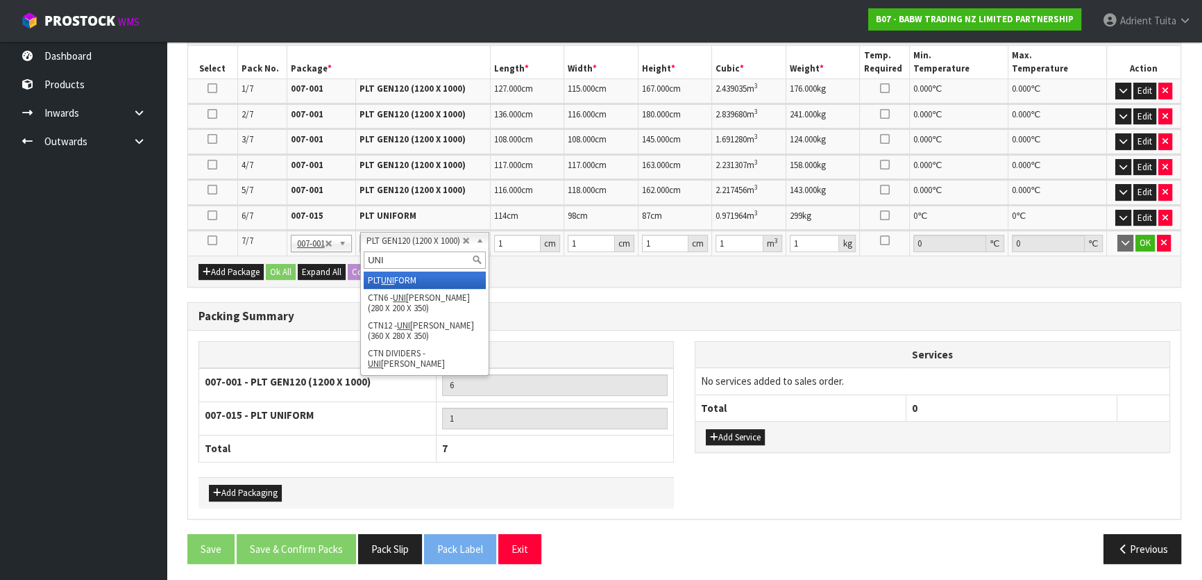
type input "5"
type input "2"
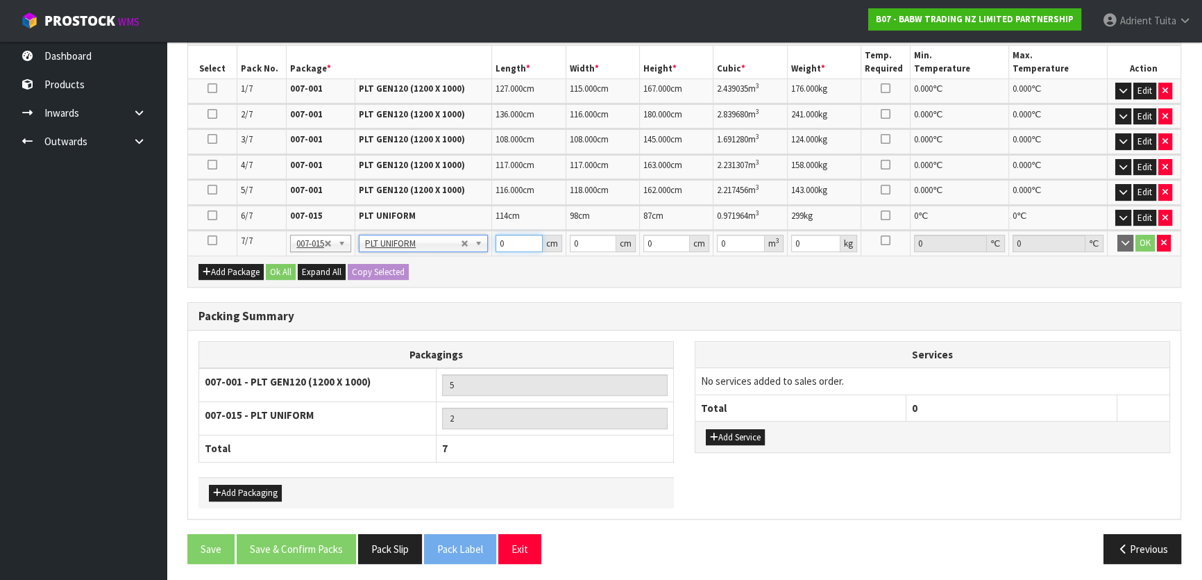
click at [524, 241] on input "0" at bounding box center [519, 243] width 47 height 17
click at [1145, 238] on button "OK" at bounding box center [1145, 243] width 19 height 17
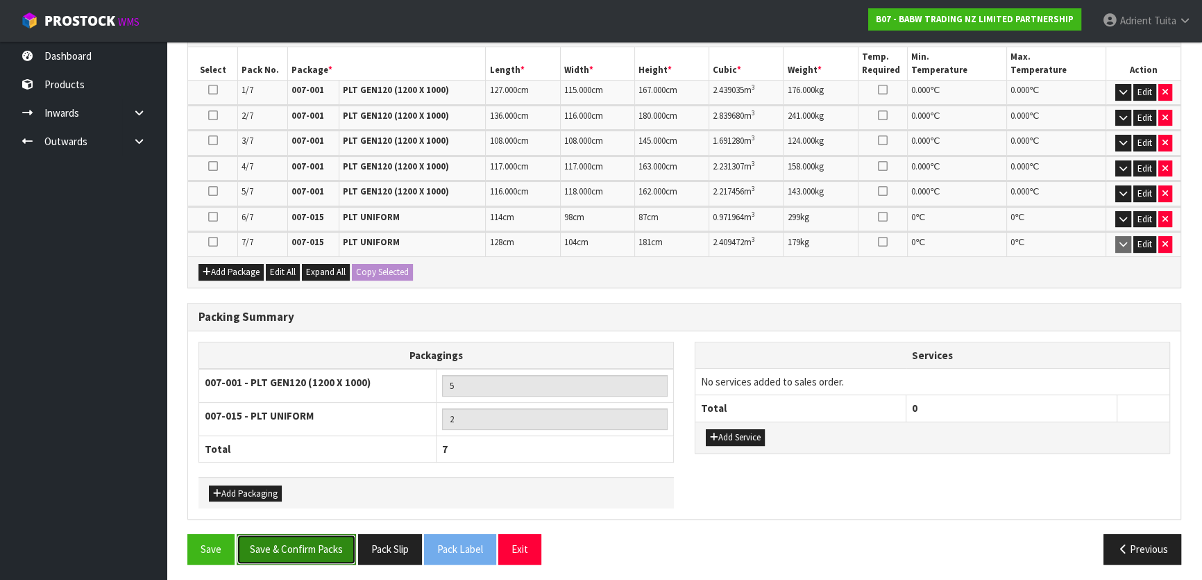
click at [296, 541] on button "Save & Confirm Packs" at bounding box center [296, 549] width 119 height 30
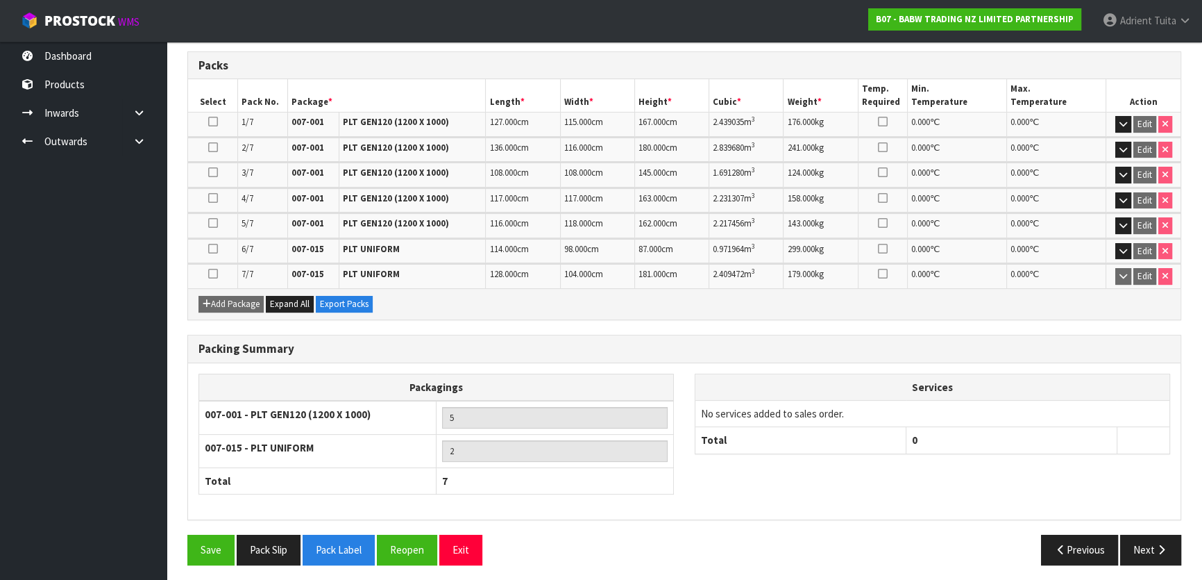
scroll to position [367, 0]
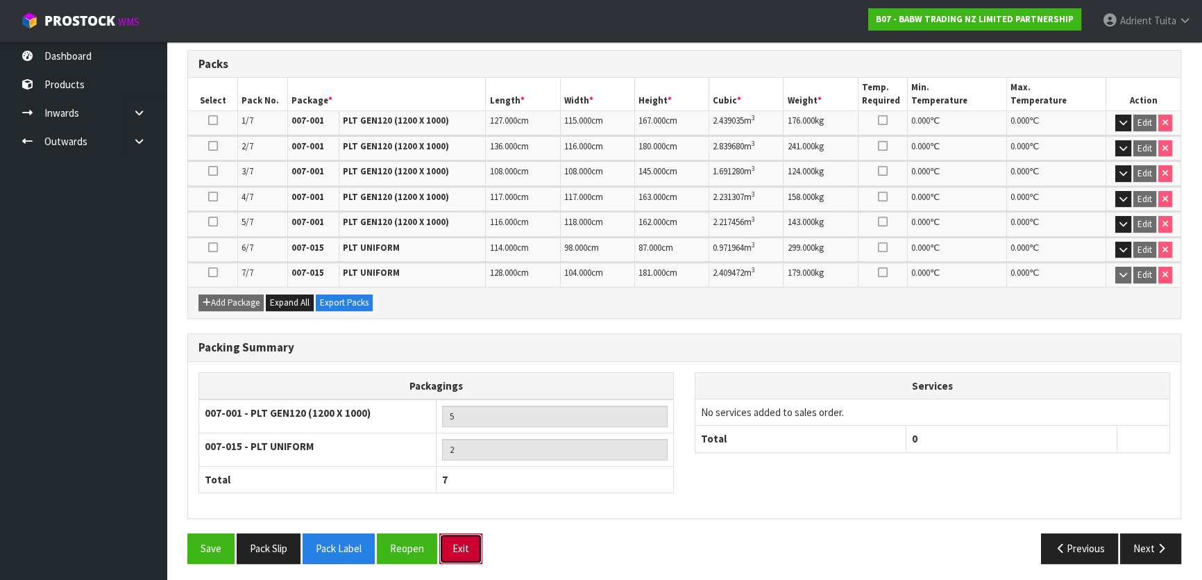
click at [467, 544] on button "Exit" at bounding box center [460, 548] width 43 height 30
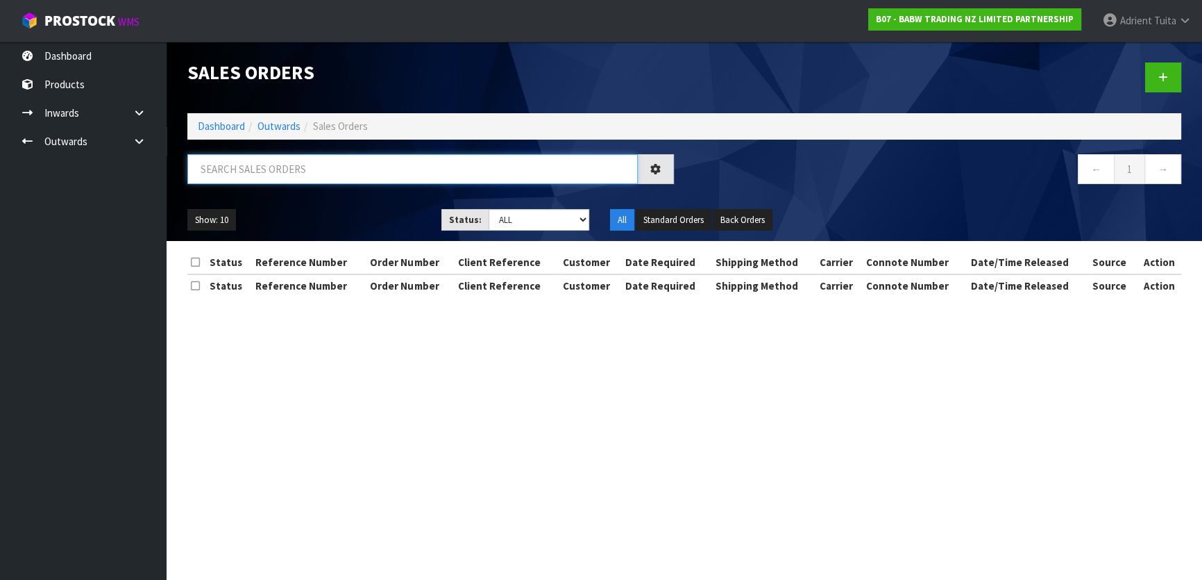
click at [285, 165] on input "text" at bounding box center [412, 169] width 451 height 30
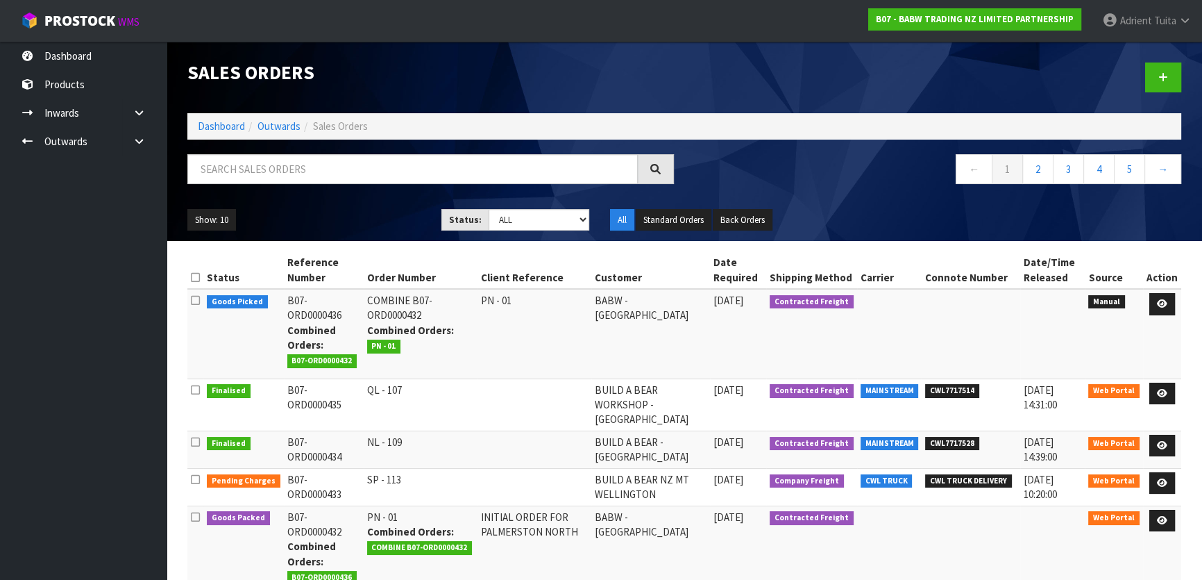
click at [1159, 317] on td at bounding box center [1162, 334] width 38 height 90
click at [1167, 308] on link at bounding box center [1163, 304] width 26 height 22
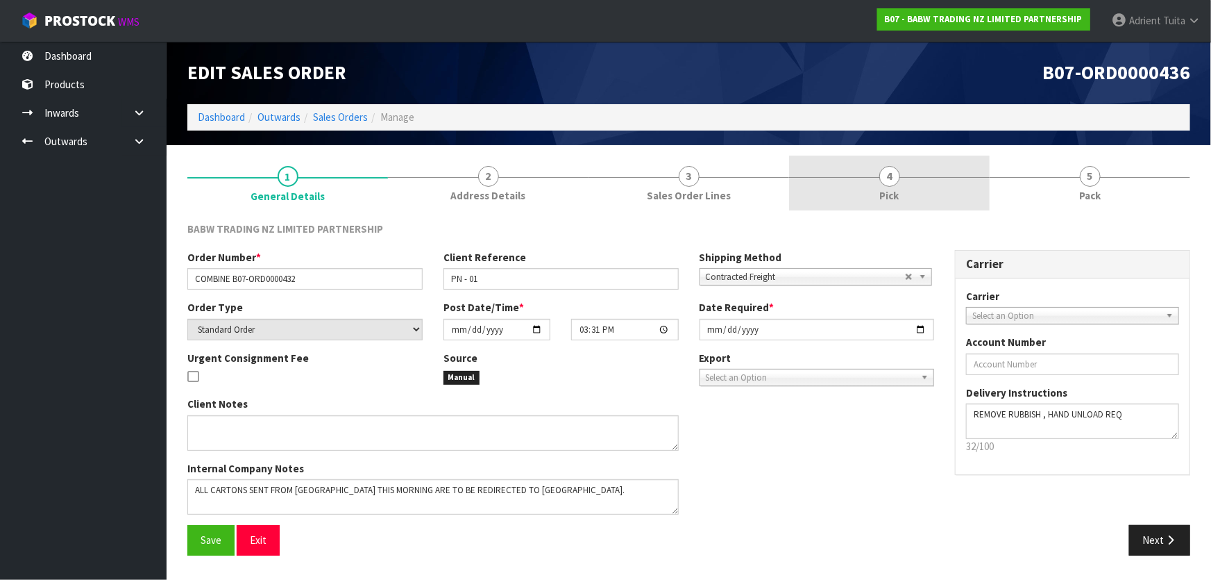
click at [988, 189] on link "4 Pick" at bounding box center [889, 182] width 201 height 55
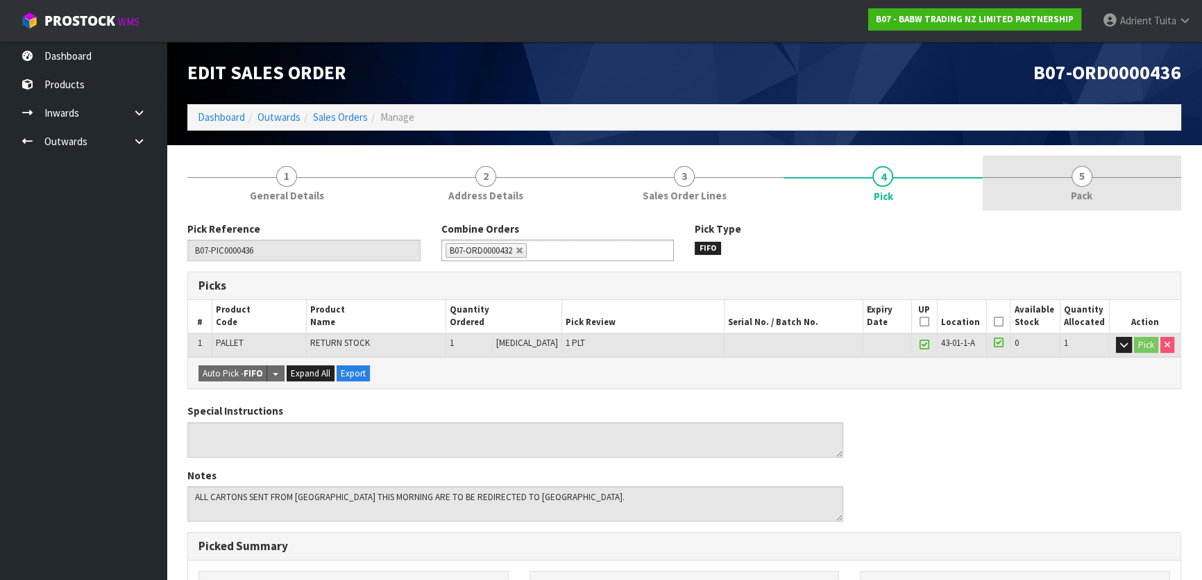
click at [1052, 177] on link "5 Pack" at bounding box center [1082, 182] width 199 height 55
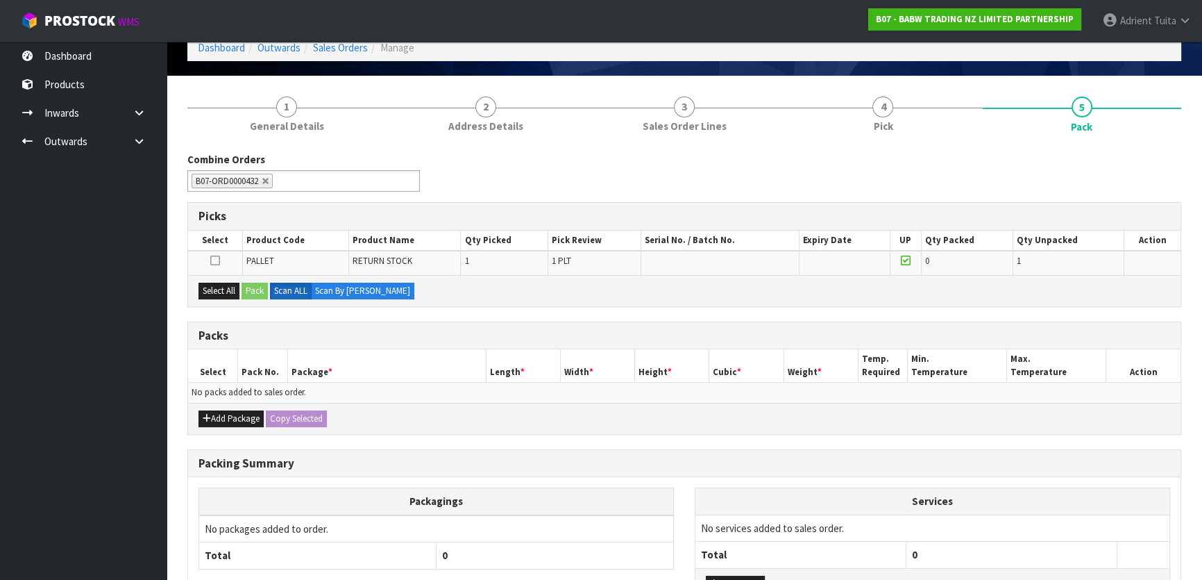
scroll to position [178, 0]
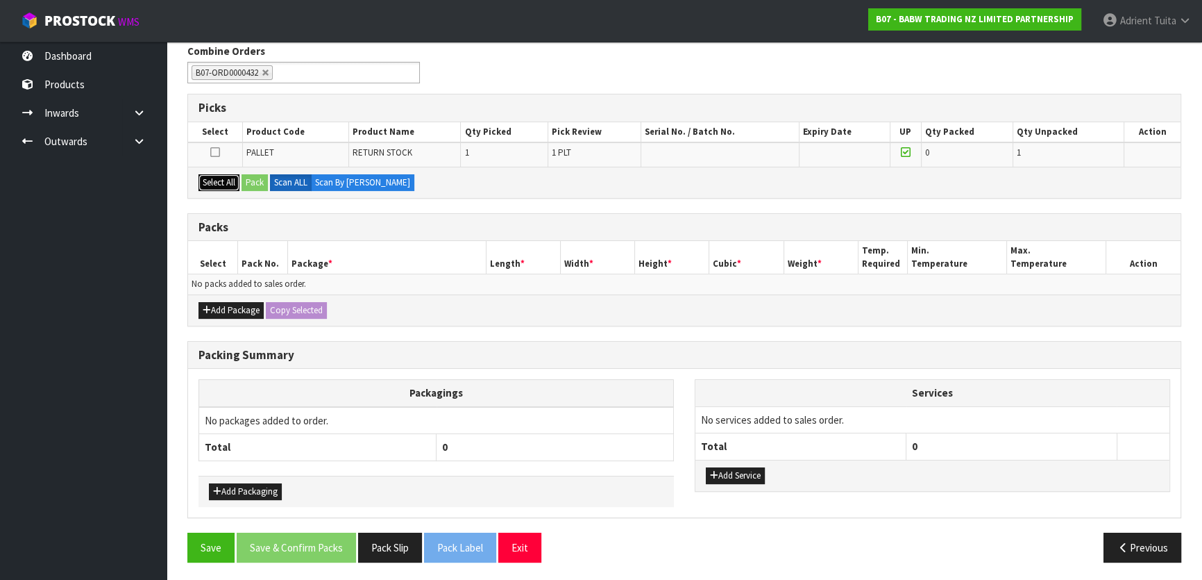
click at [236, 177] on button "Select All" at bounding box center [219, 182] width 41 height 17
click at [252, 178] on button "Pack" at bounding box center [255, 182] width 26 height 17
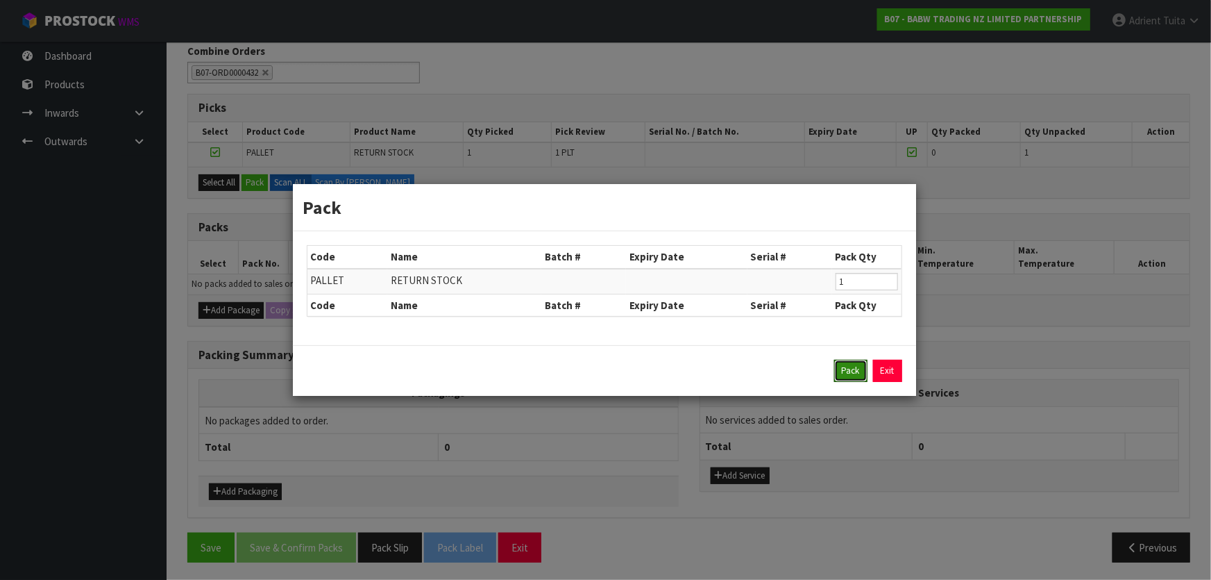
click at [852, 375] on button "Pack" at bounding box center [850, 371] width 33 height 22
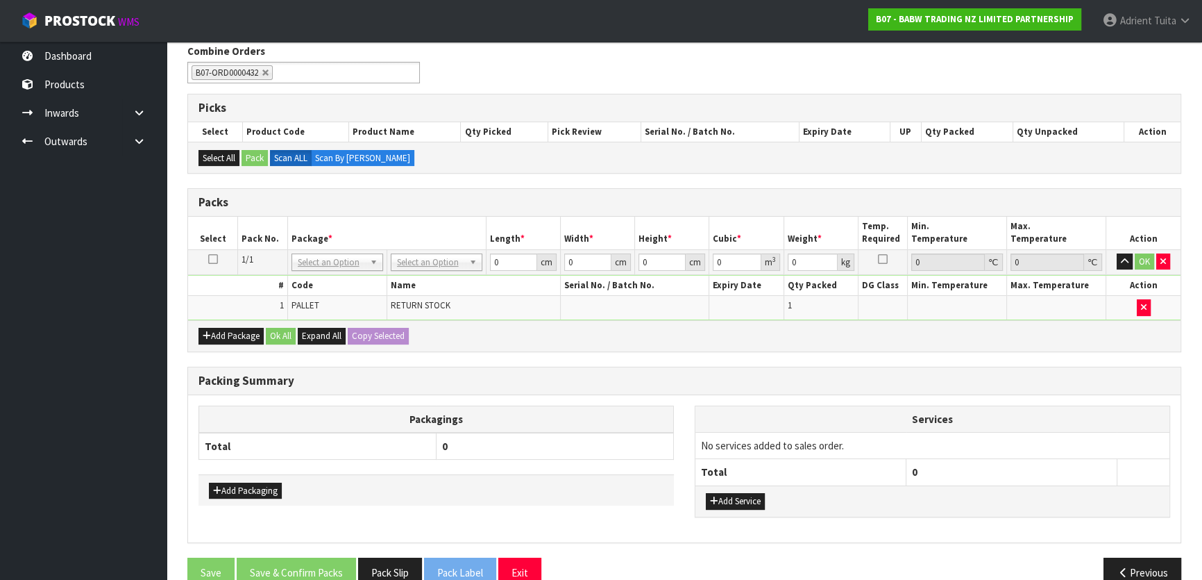
click at [455, 250] on td "No Packaging Cartons PLT GEN120 (1200 X 1000) PLT ONE WAY SKID CHEP HIRE PALLET…" at bounding box center [436, 261] width 99 height 25
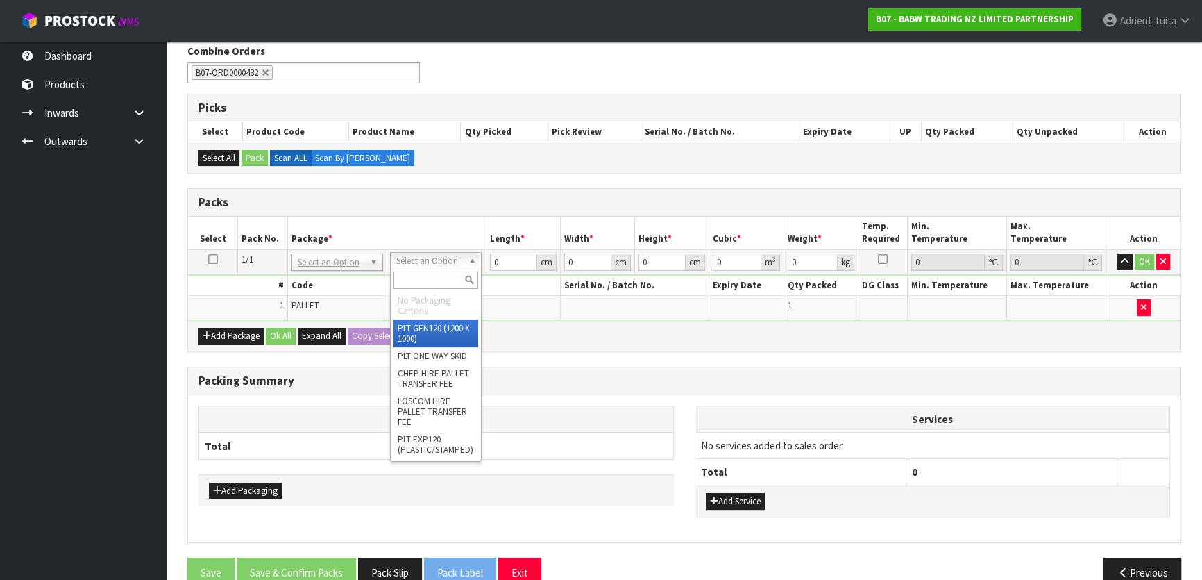
drag, startPoint x: 449, startPoint y: 262, endPoint x: 442, endPoint y: 279, distance: 18.0
click at [438, 315] on li "No Packaging Cartons" at bounding box center [436, 306] width 85 height 28
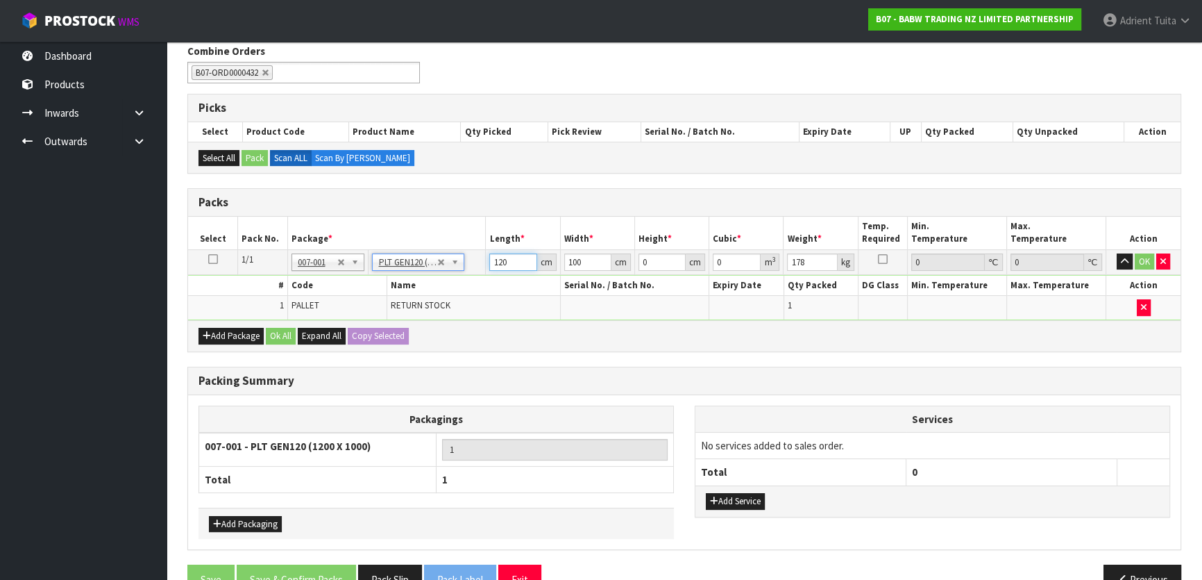
click at [502, 262] on input "120" at bounding box center [512, 261] width 47 height 17
click at [1138, 257] on button "OK" at bounding box center [1144, 261] width 19 height 17
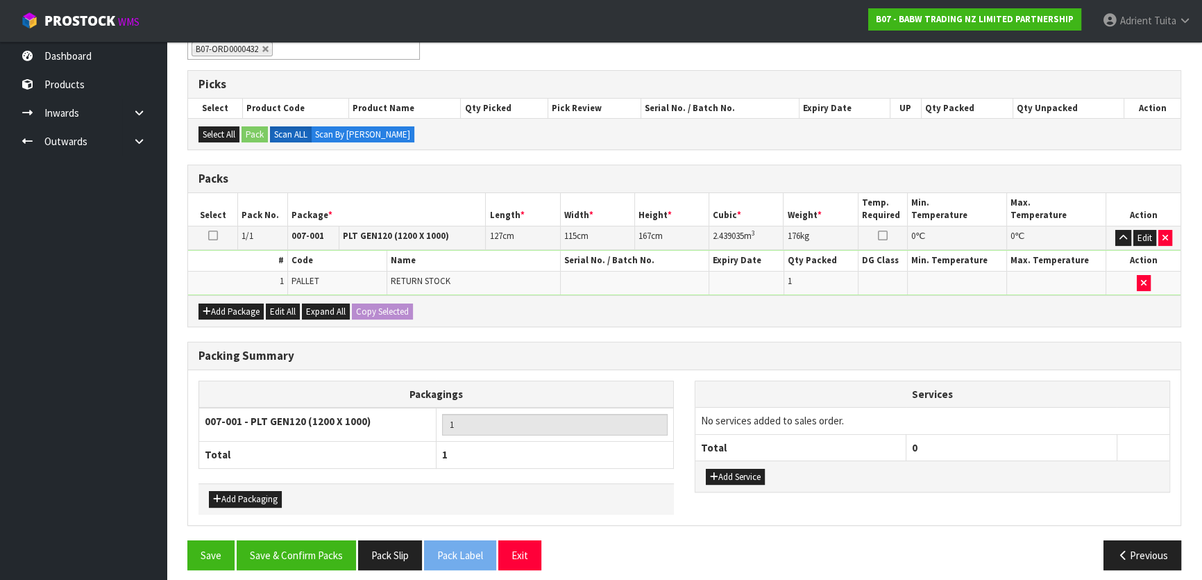
scroll to position [208, 0]
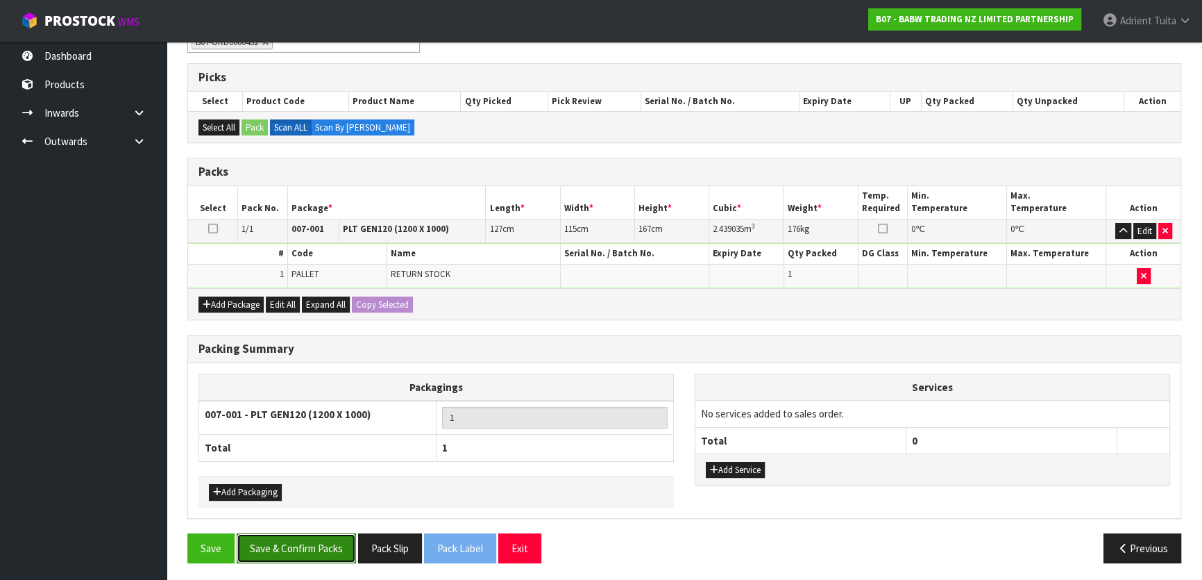
click at [314, 553] on button "Save & Confirm Packs" at bounding box center [296, 548] width 119 height 30
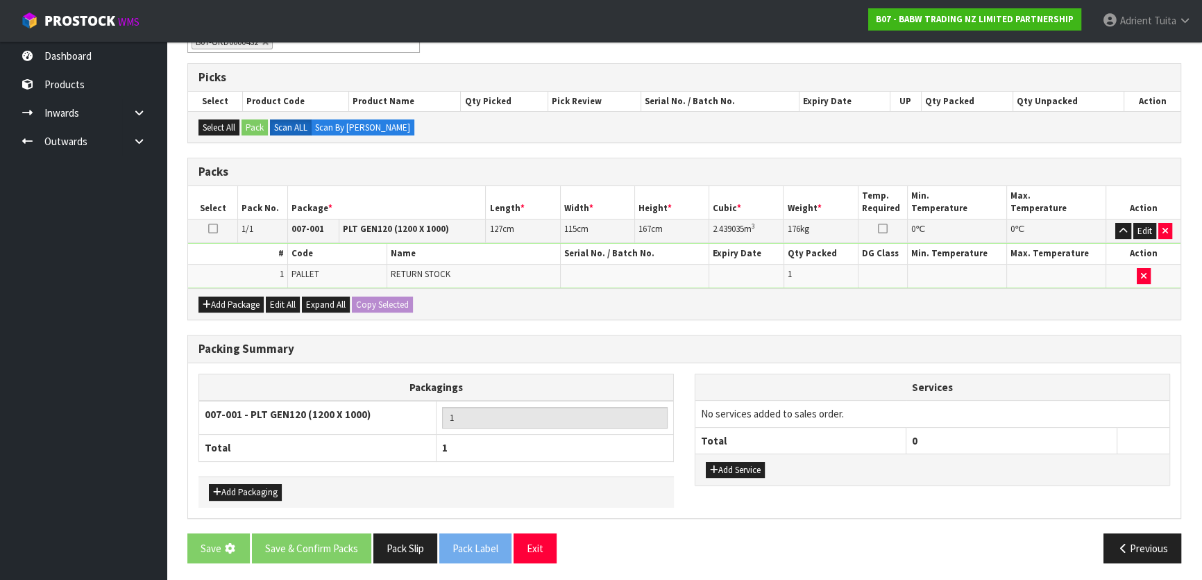
scroll to position [0, 0]
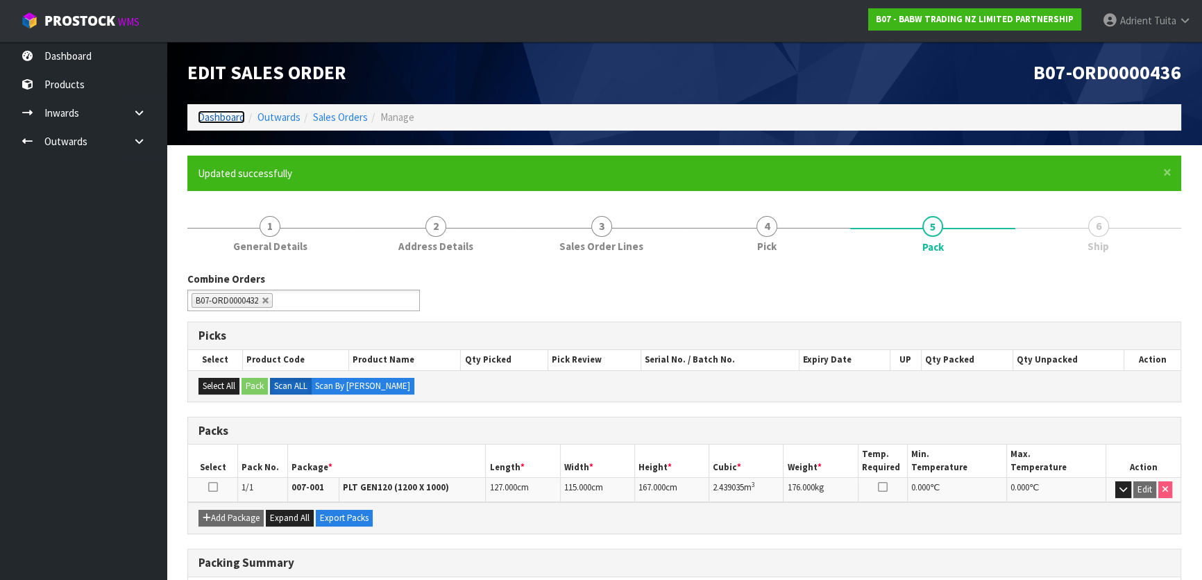
click at [234, 121] on link "Dashboard" at bounding box center [221, 116] width 47 height 13
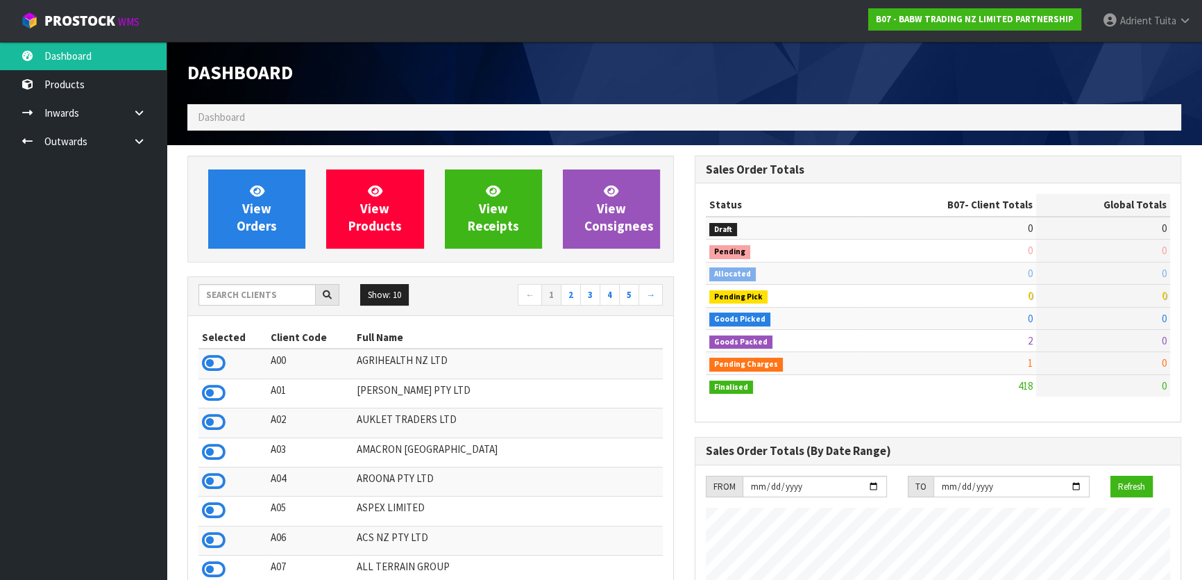
scroll to position [1050, 507]
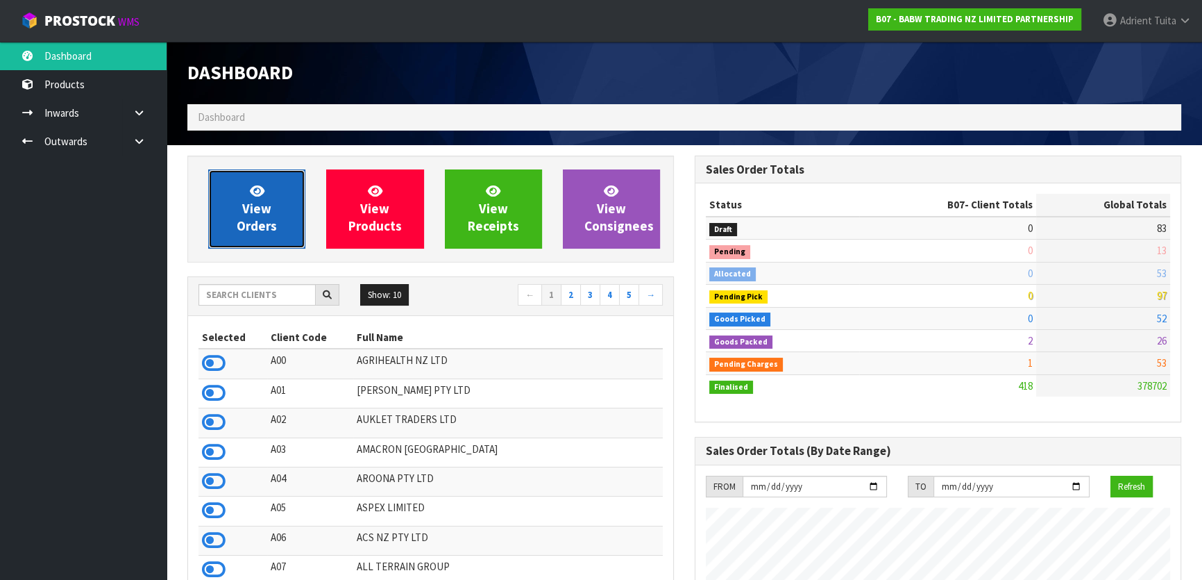
click at [258, 216] on span "View Orders" at bounding box center [257, 209] width 40 height 52
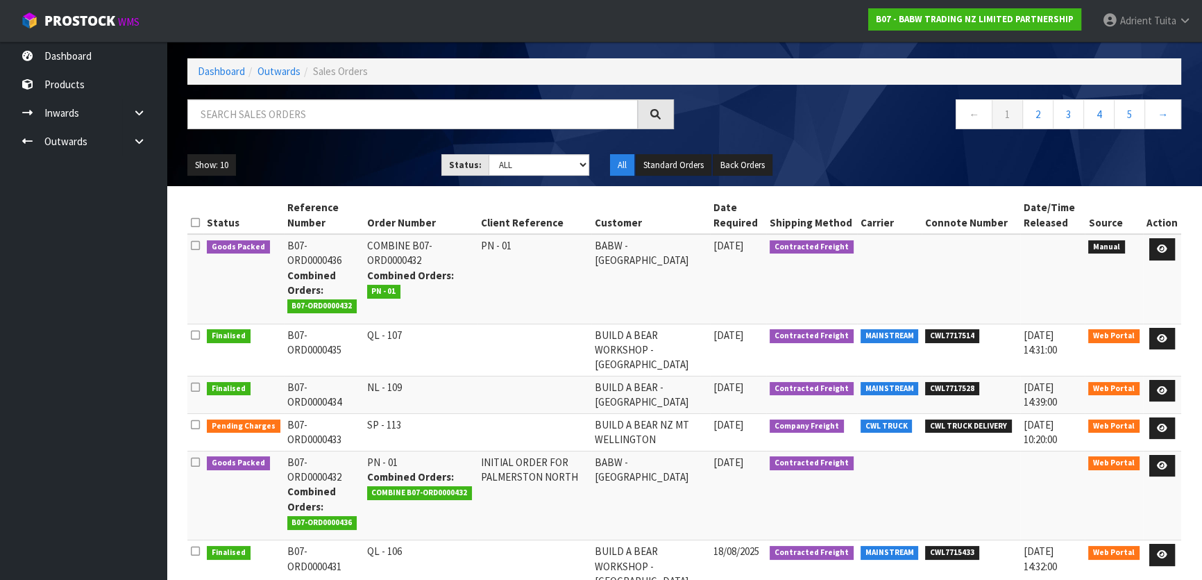
scroll to position [126, 0]
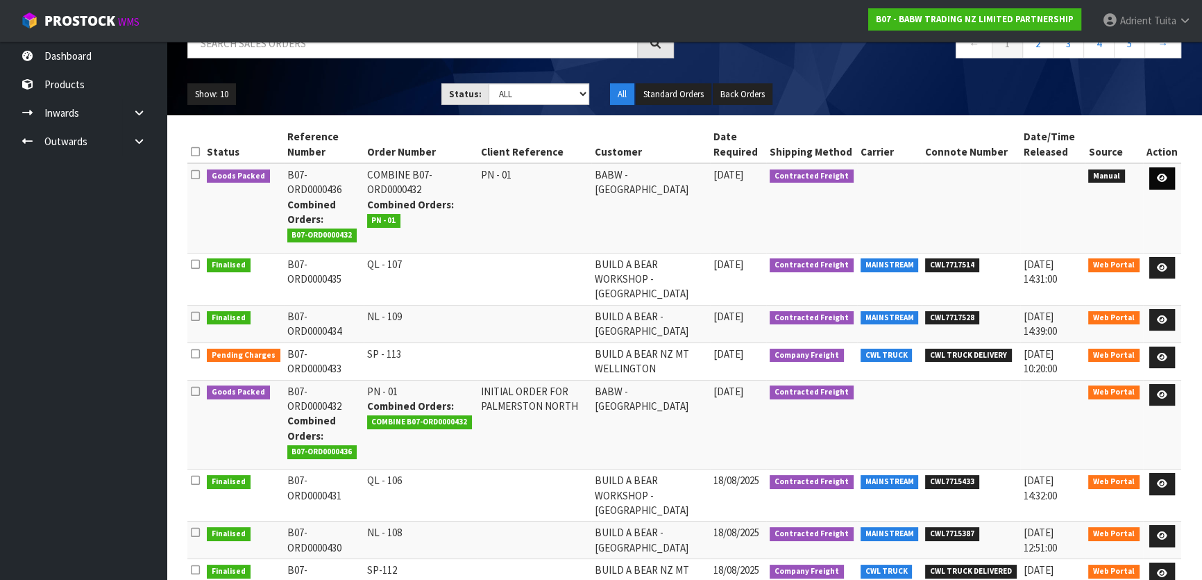
click at [1177, 178] on td at bounding box center [1162, 208] width 38 height 90
click at [1168, 180] on icon at bounding box center [1162, 178] width 10 height 9
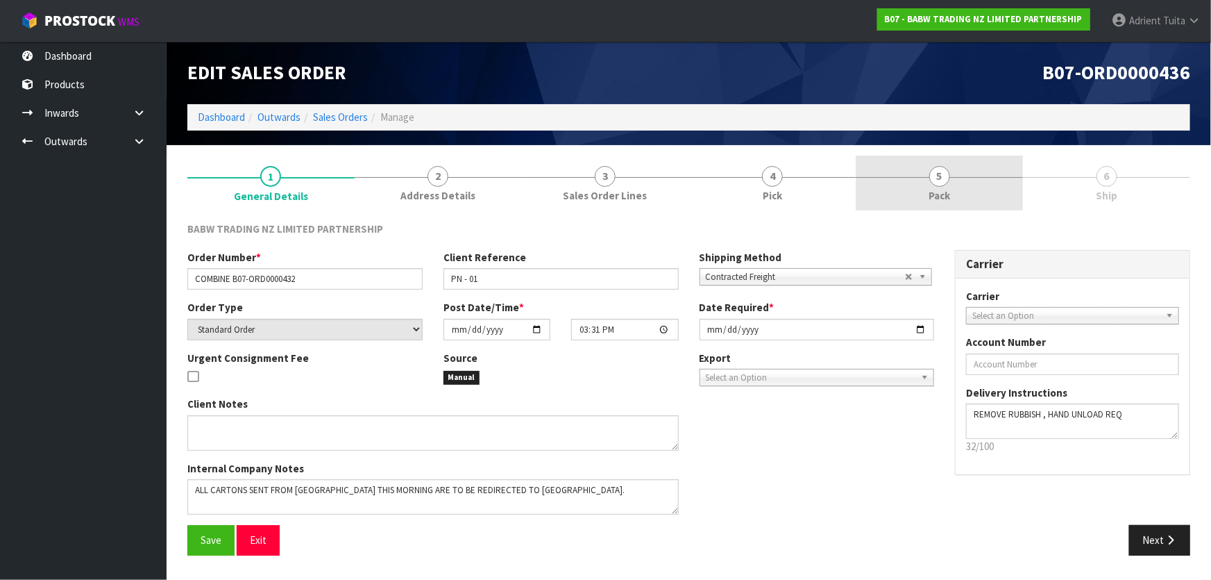
click at [982, 196] on link "5 Pack" at bounding box center [939, 182] width 167 height 55
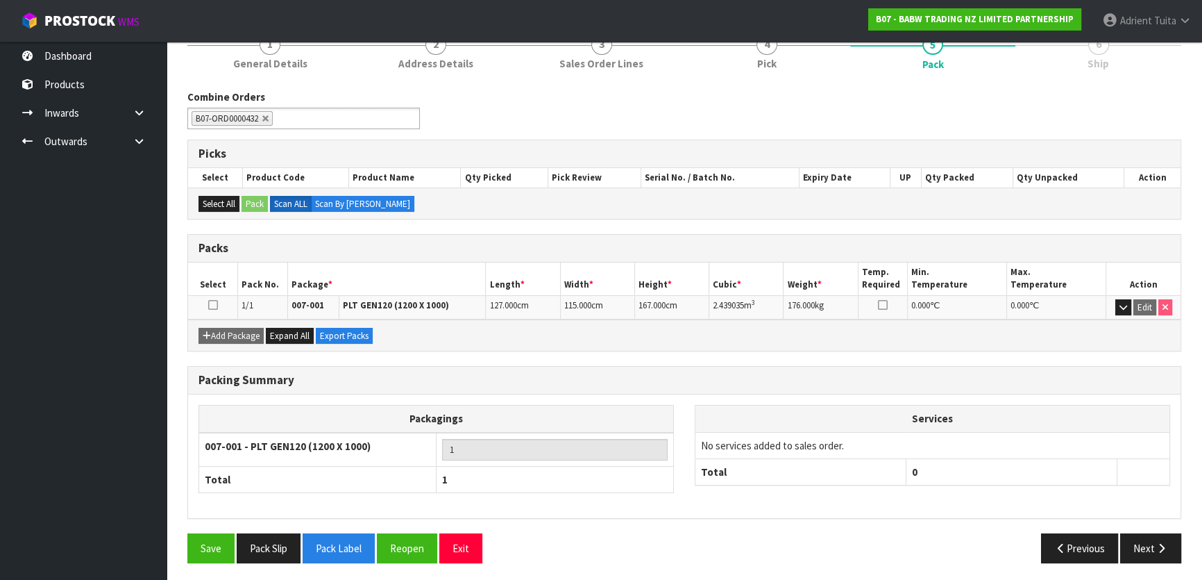
scroll to position [133, 0]
click at [283, 539] on button "Pack Slip" at bounding box center [269, 547] width 64 height 30
click at [465, 532] on button "Exit" at bounding box center [460, 547] width 43 height 30
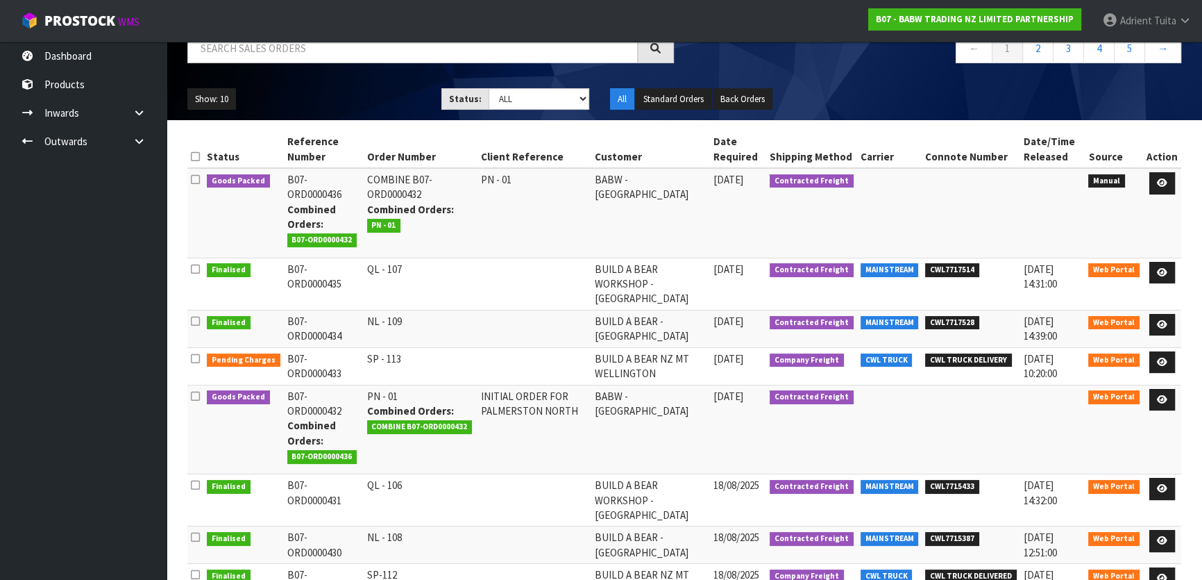
scroll to position [126, 0]
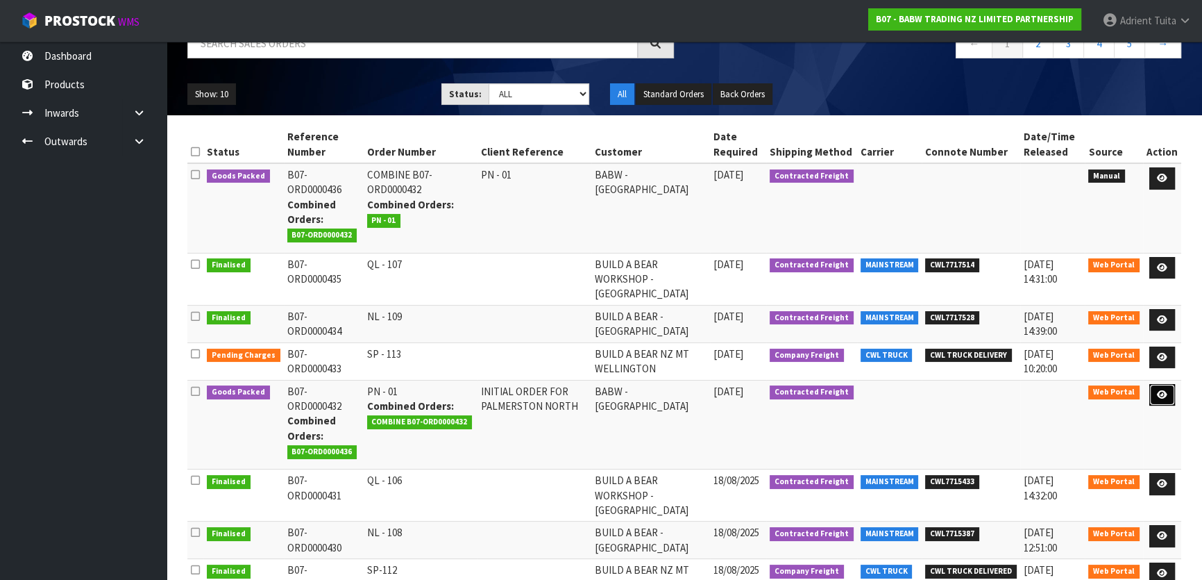
click at [1156, 384] on link at bounding box center [1163, 395] width 26 height 22
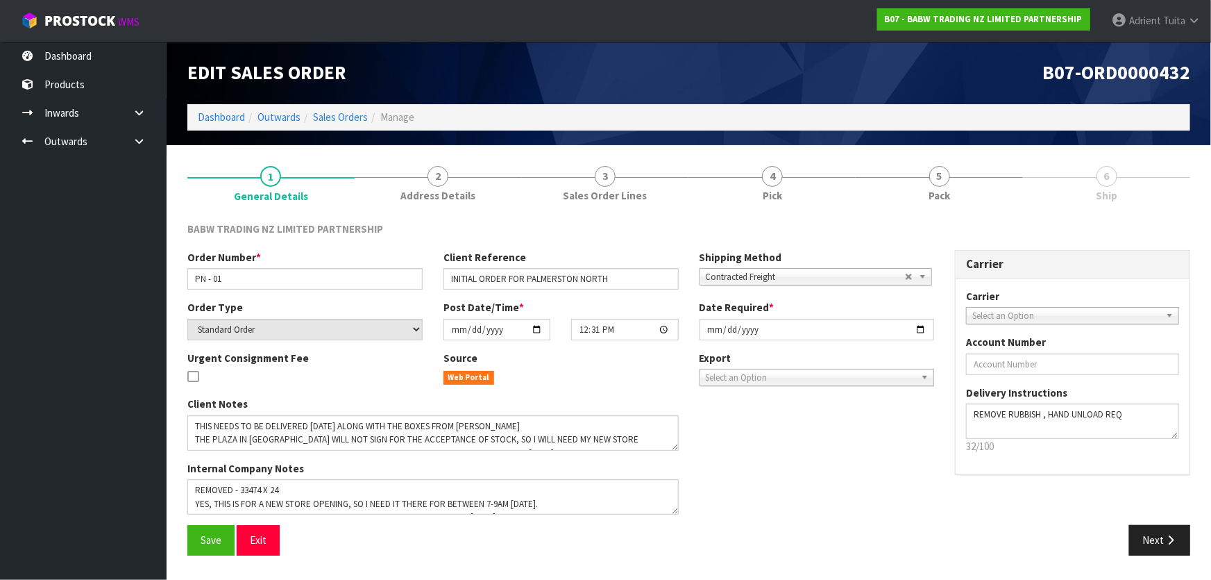
drag, startPoint x: 921, startPoint y: 176, endPoint x: 1031, endPoint y: 230, distance: 122.0
click at [923, 177] on div at bounding box center [939, 177] width 167 height 1
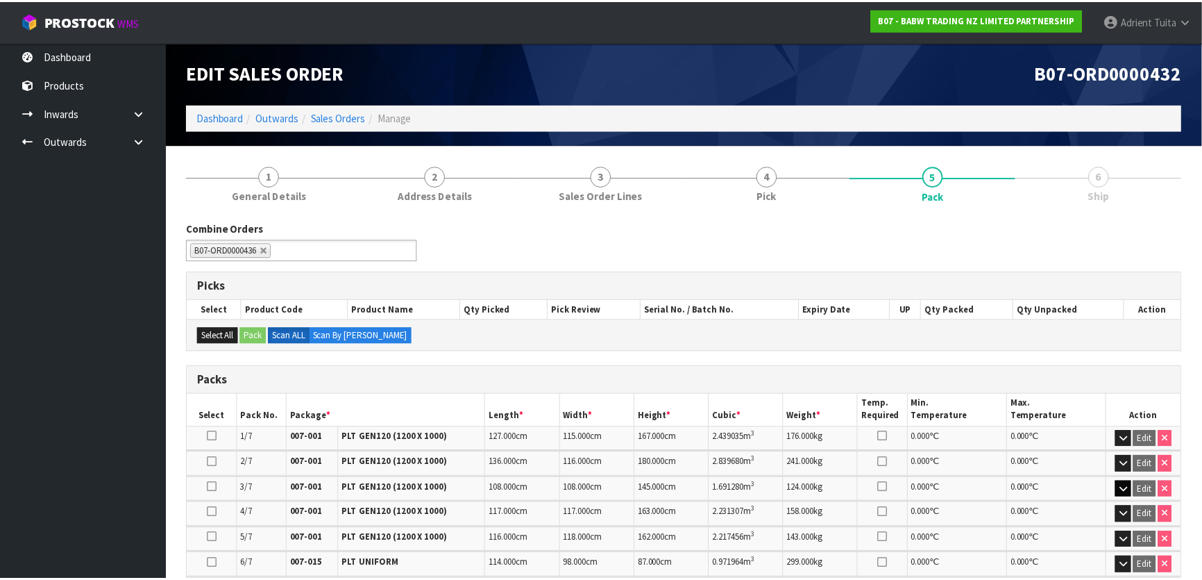
scroll to position [317, 0]
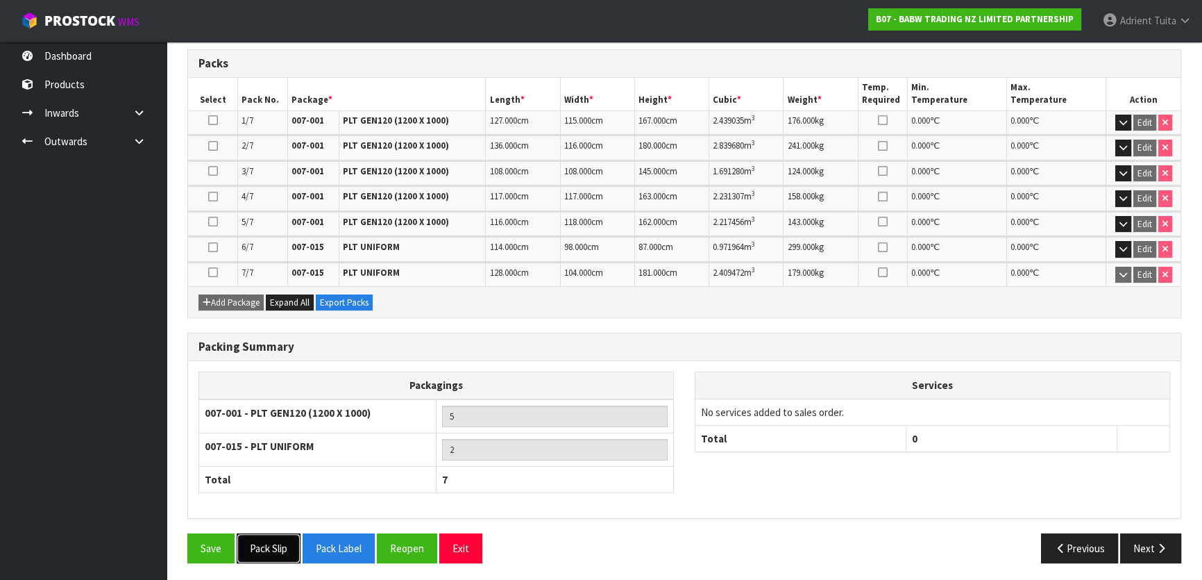
click at [273, 539] on button "Pack Slip" at bounding box center [269, 548] width 64 height 30
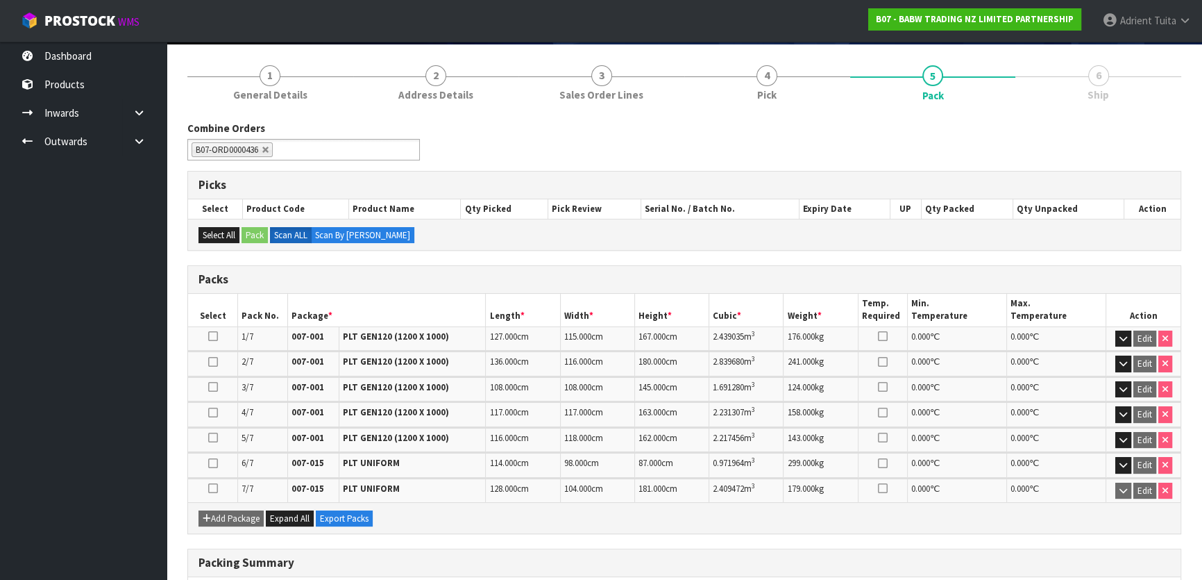
scroll to position [0, 0]
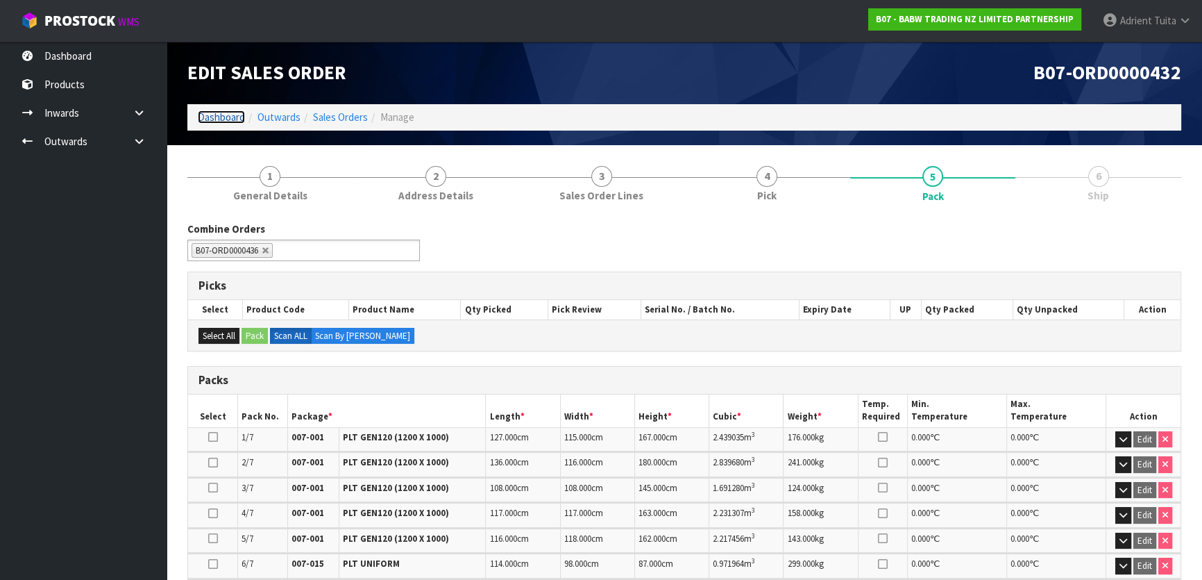
click at [211, 111] on link "Dashboard" at bounding box center [221, 116] width 47 height 13
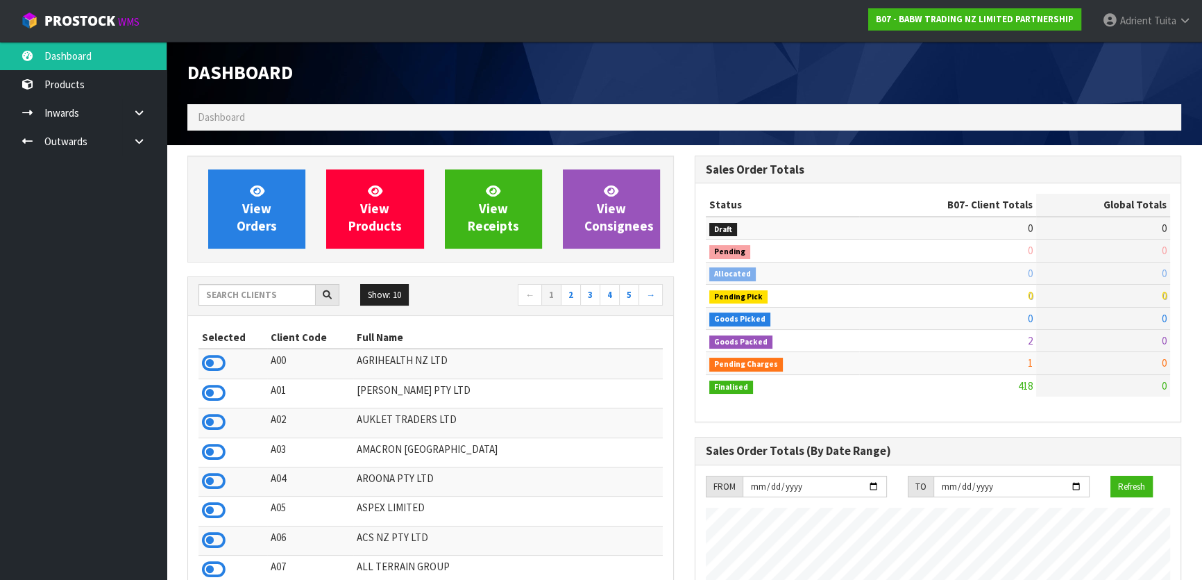
scroll to position [1050, 507]
click at [266, 297] on input "text" at bounding box center [257, 295] width 117 height 22
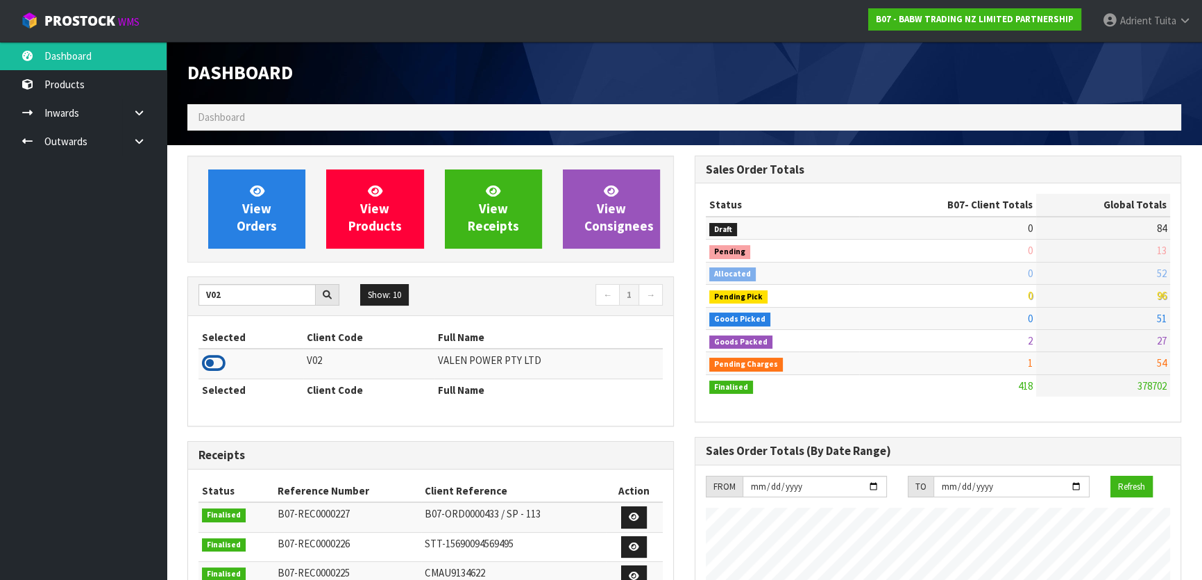
click at [209, 365] on icon at bounding box center [214, 363] width 24 height 21
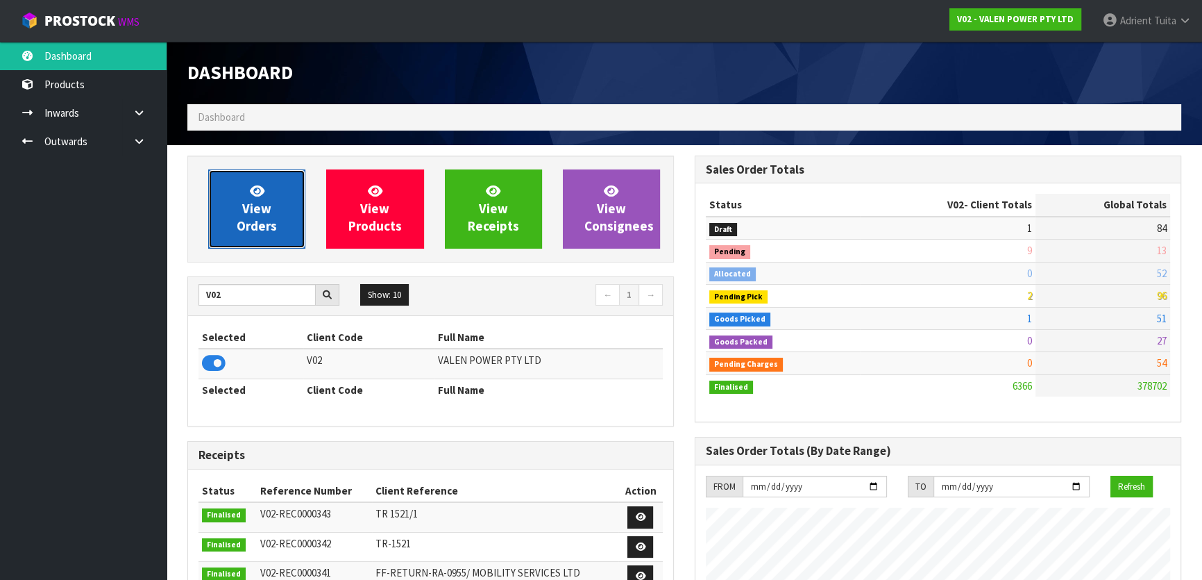
click at [254, 230] on span "View Orders" at bounding box center [257, 209] width 40 height 52
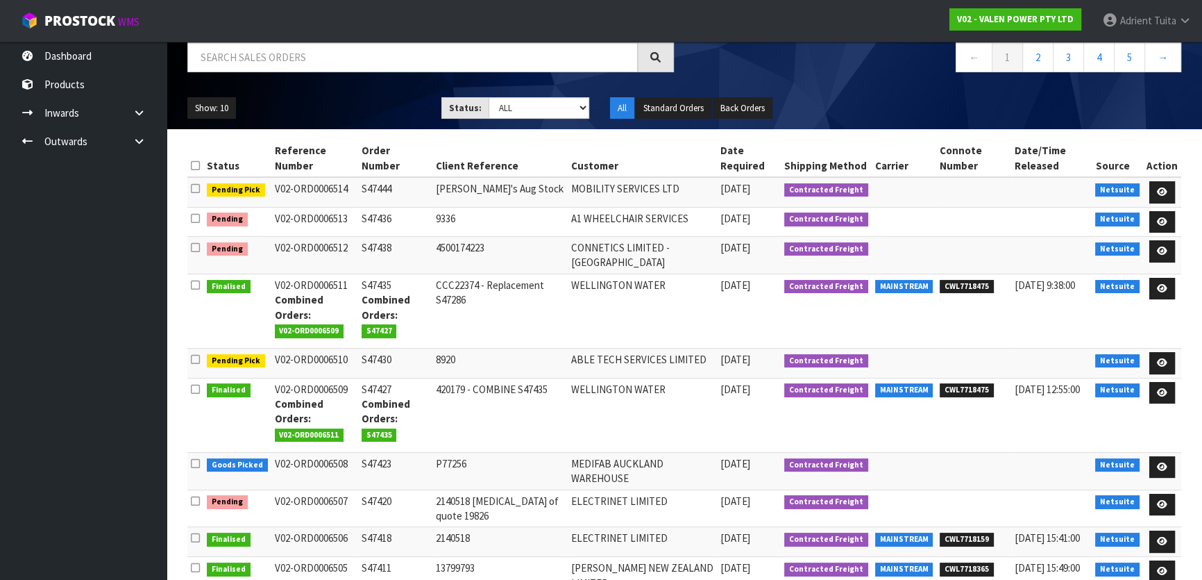
scroll to position [186, 0]
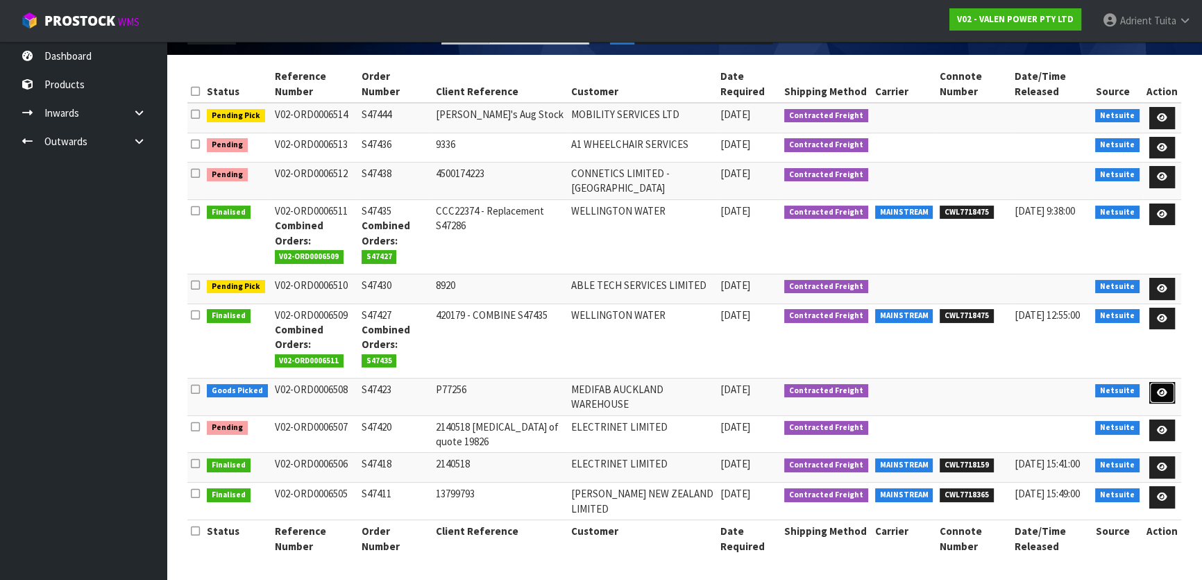
click at [1151, 393] on link at bounding box center [1163, 393] width 26 height 22
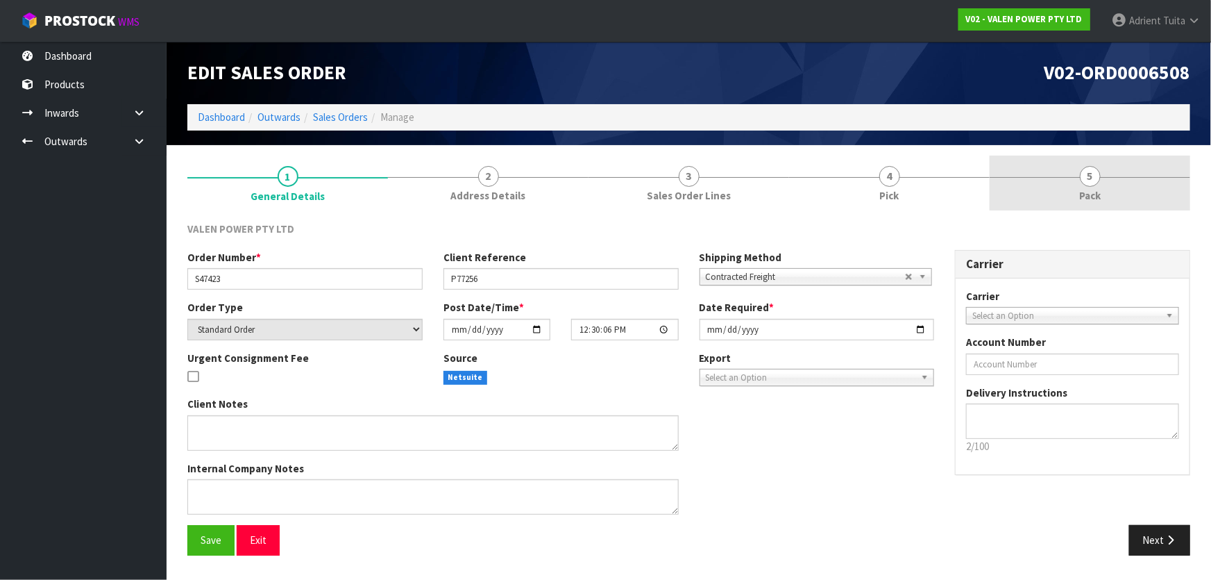
click at [1109, 159] on link "5 Pack" at bounding box center [1090, 182] width 201 height 55
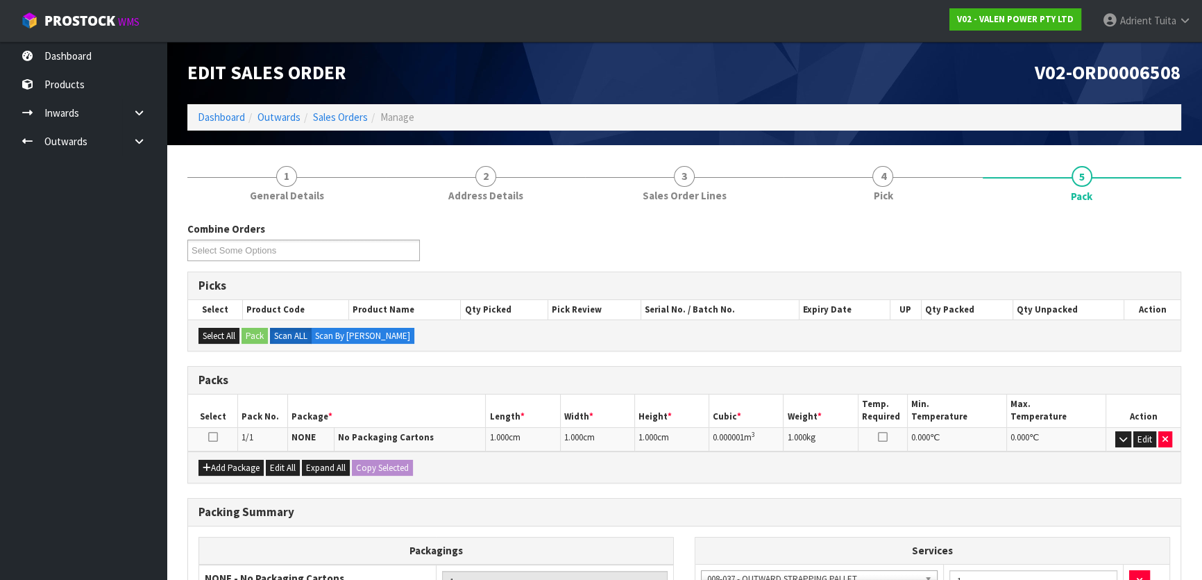
scroll to position [197, 0]
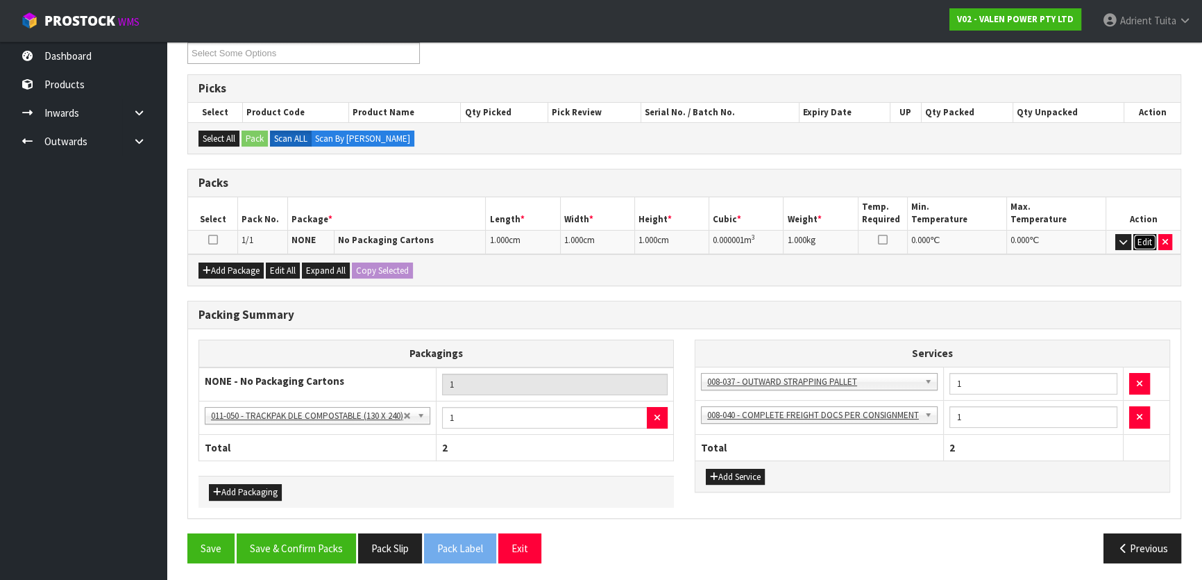
click at [1143, 240] on button "Edit" at bounding box center [1145, 242] width 23 height 17
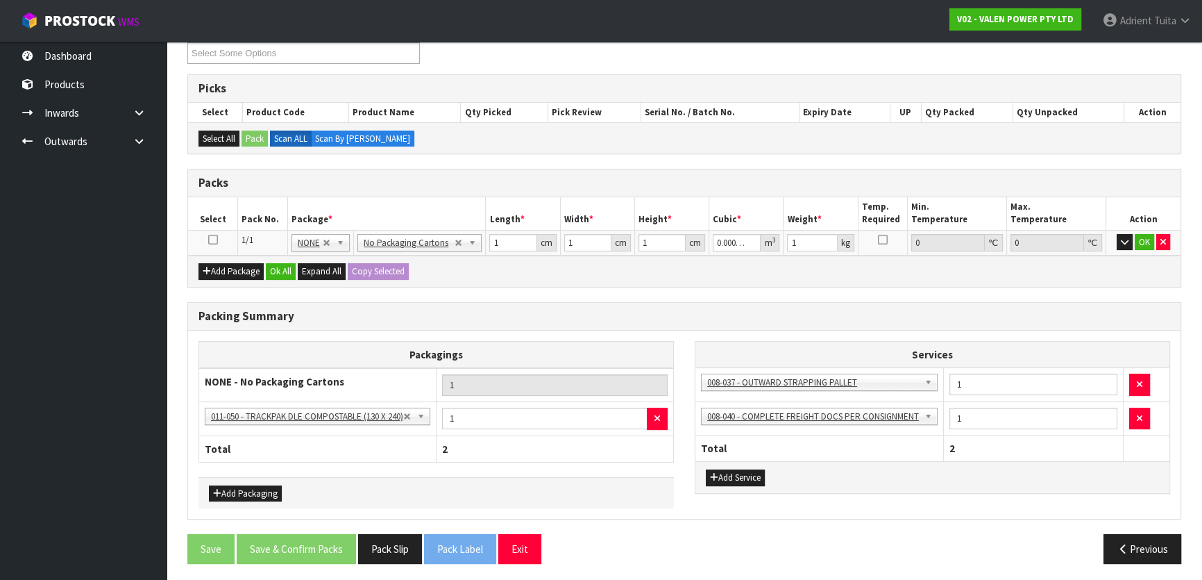
scroll to position [199, 0]
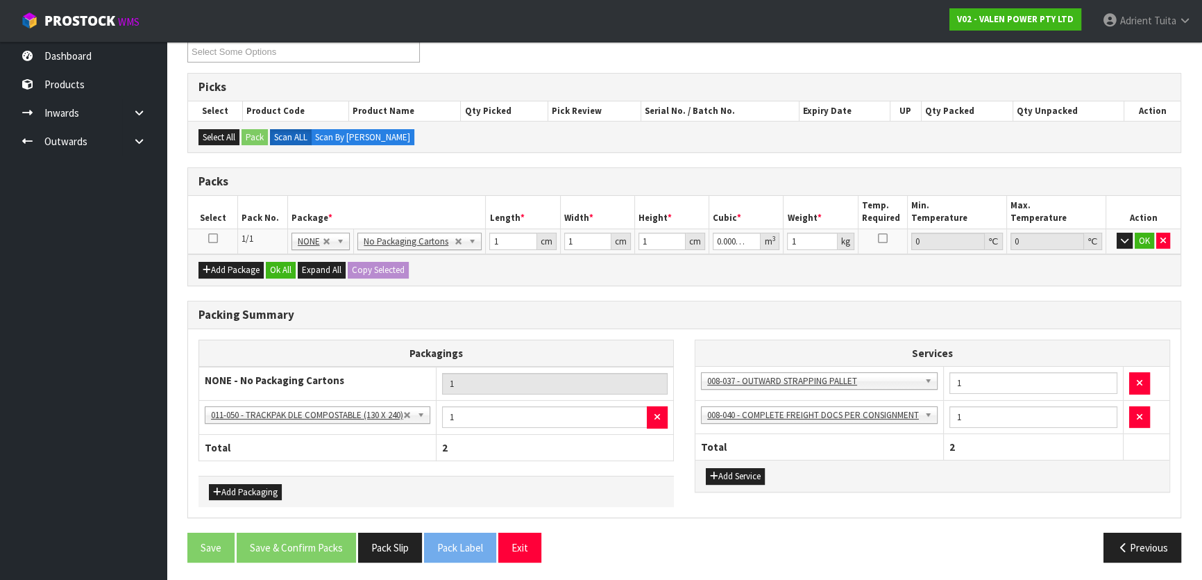
click at [423, 230] on td "No Packaging Cartons PLT GEN120 (1200 X 1000) PLT ONE WAY SKID CHEP HIRE PALLET…" at bounding box center [420, 240] width 132 height 25
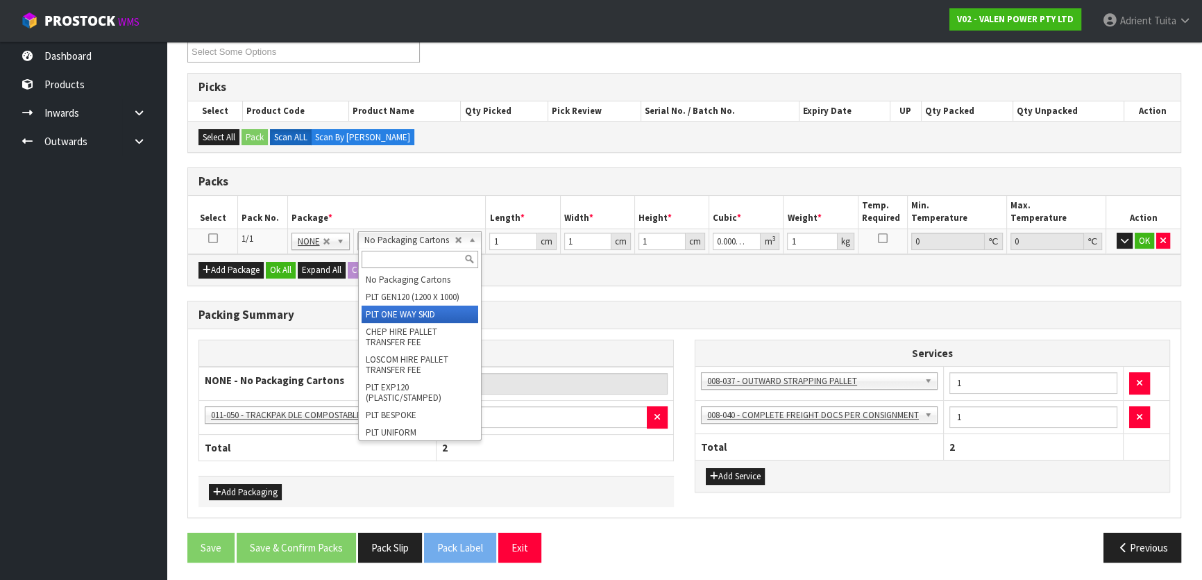
drag, startPoint x: 419, startPoint y: 315, endPoint x: 433, endPoint y: 293, distance: 26.2
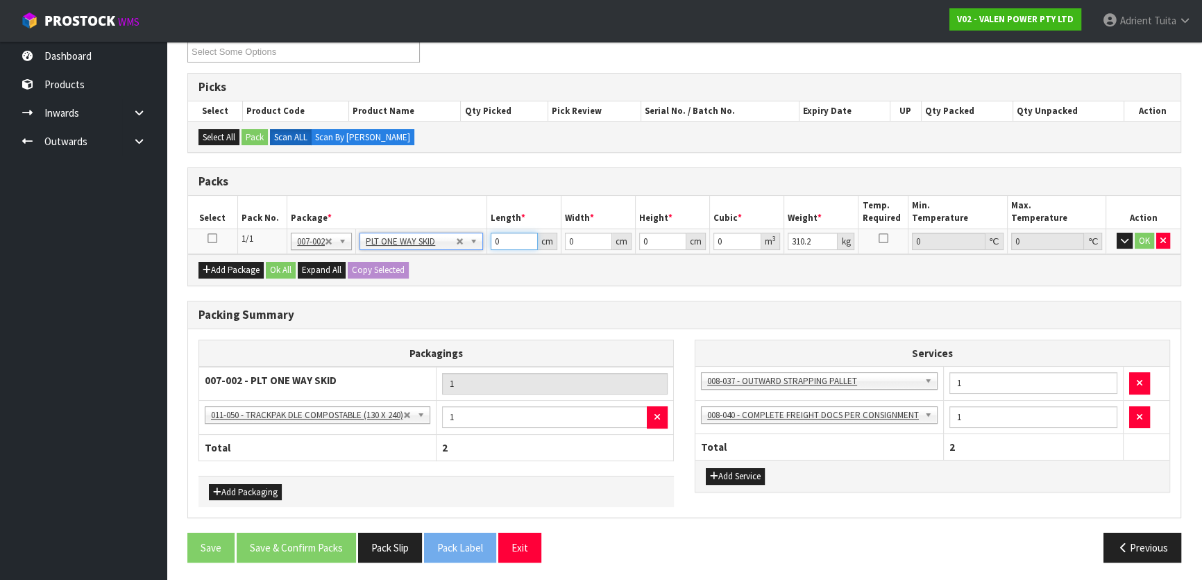
click at [514, 244] on input "0" at bounding box center [514, 241] width 47 height 17
click at [1142, 239] on button "OK" at bounding box center [1144, 241] width 19 height 17
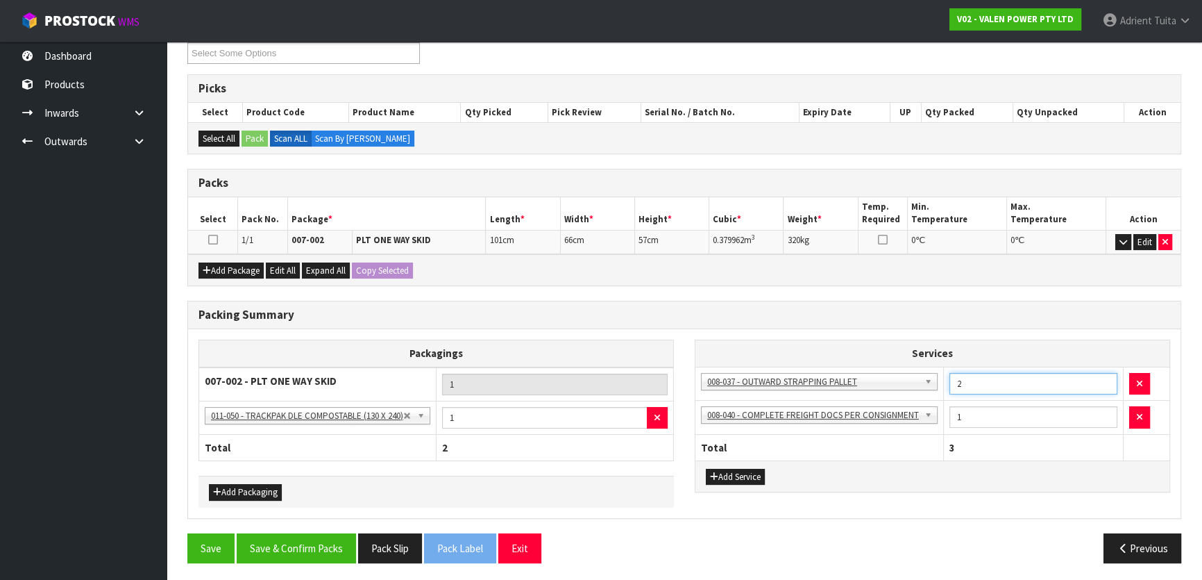
click at [1104, 377] on input "2" at bounding box center [1034, 384] width 168 height 22
click at [310, 539] on button "Save & Confirm Packs" at bounding box center [296, 548] width 119 height 30
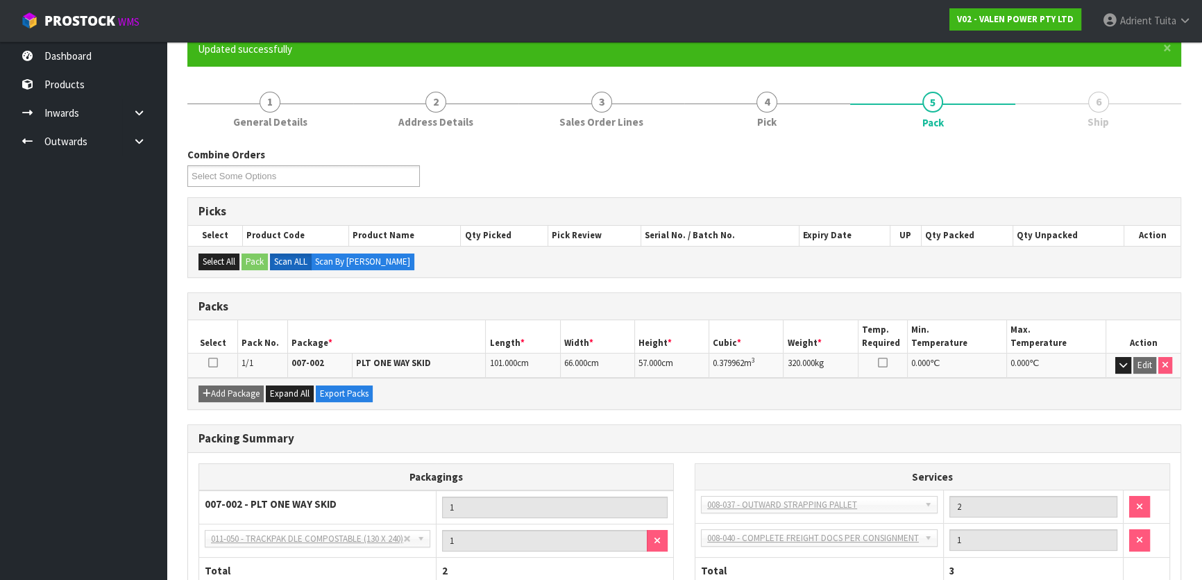
scroll to position [217, 0]
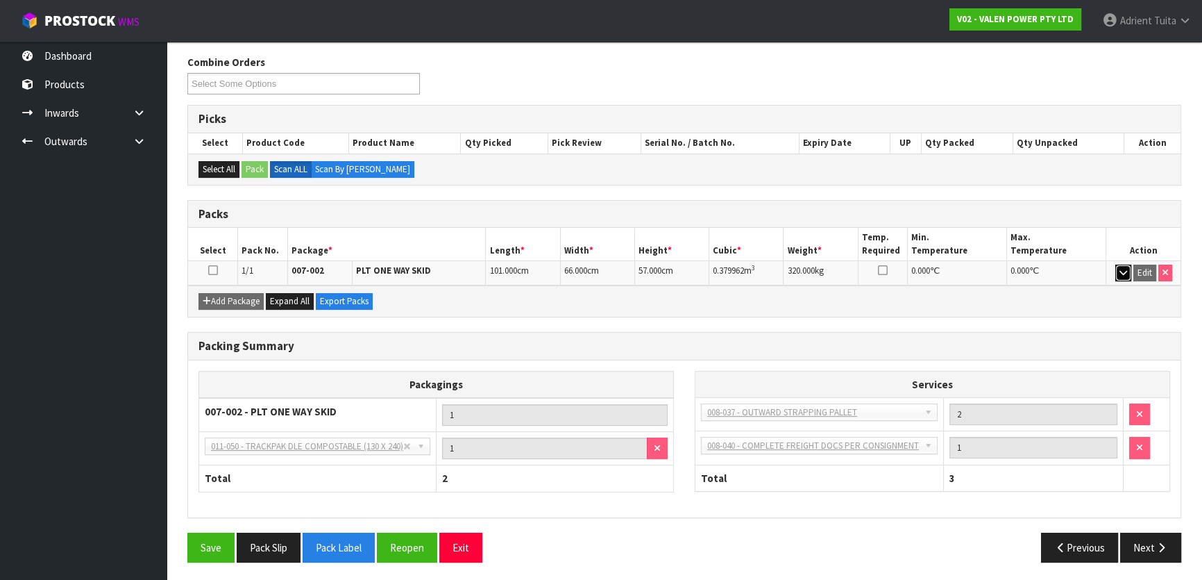
click at [1127, 268] on icon "button" at bounding box center [1124, 272] width 8 height 9
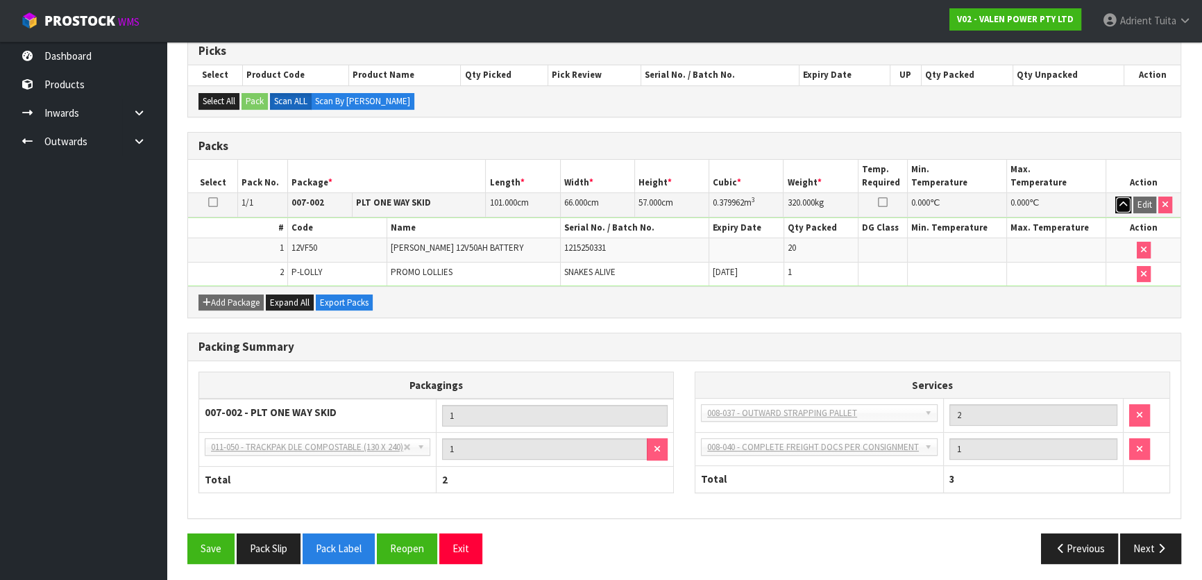
scroll to position [285, 0]
click at [1116, 196] on button "button" at bounding box center [1124, 204] width 16 height 17
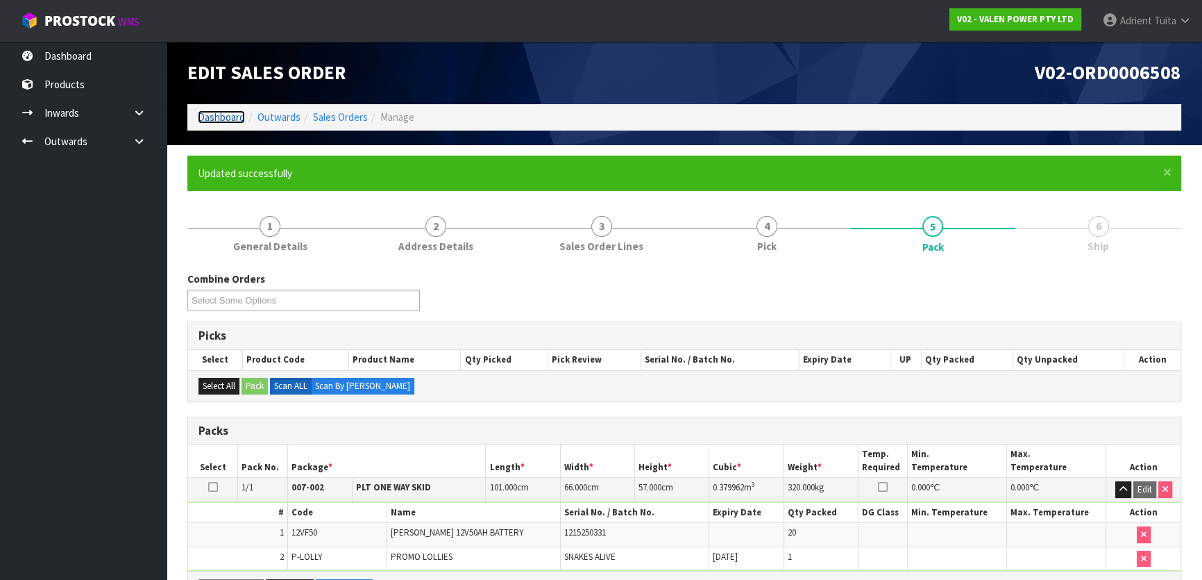
click at [213, 117] on link "Dashboard" at bounding box center [221, 116] width 47 height 13
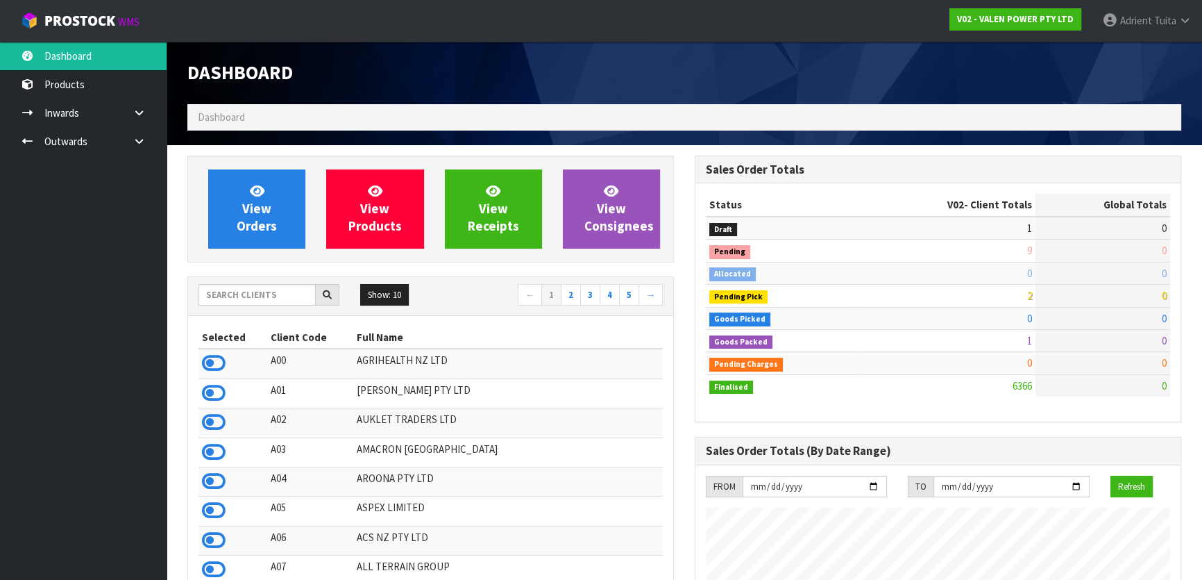
scroll to position [1050, 507]
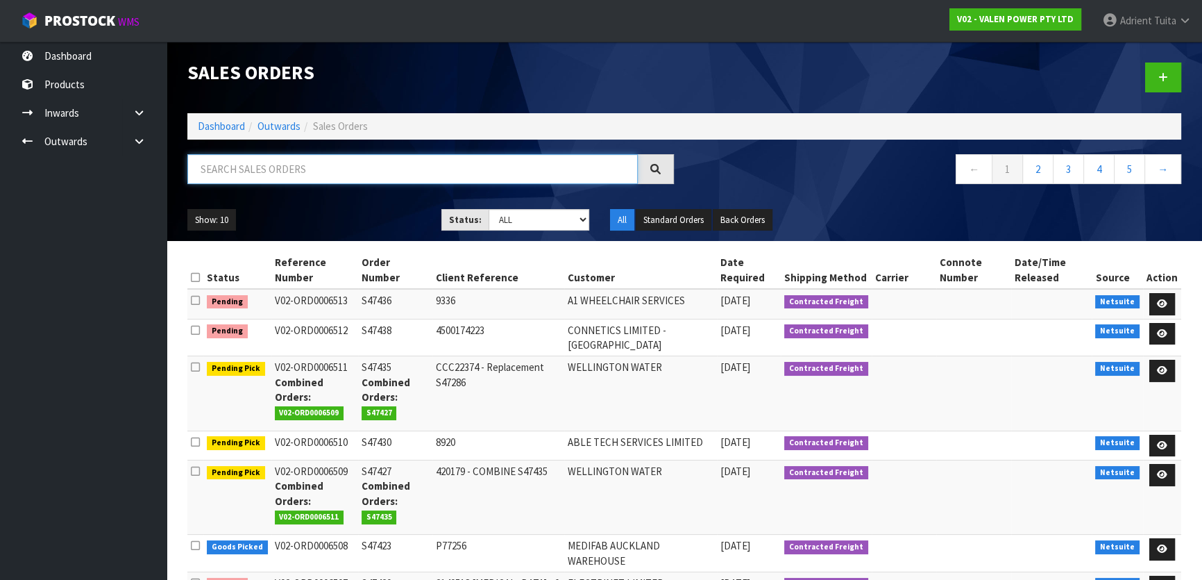
click at [274, 169] on input "text" at bounding box center [412, 169] width 451 height 30
type input "6509"
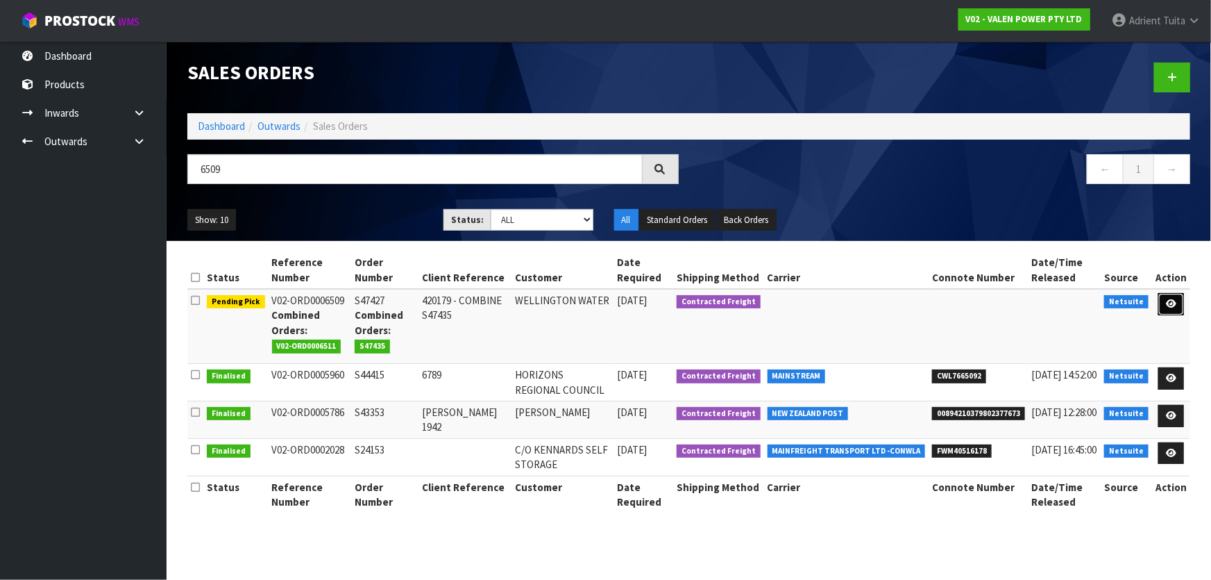
click at [1174, 298] on link at bounding box center [1172, 304] width 26 height 22
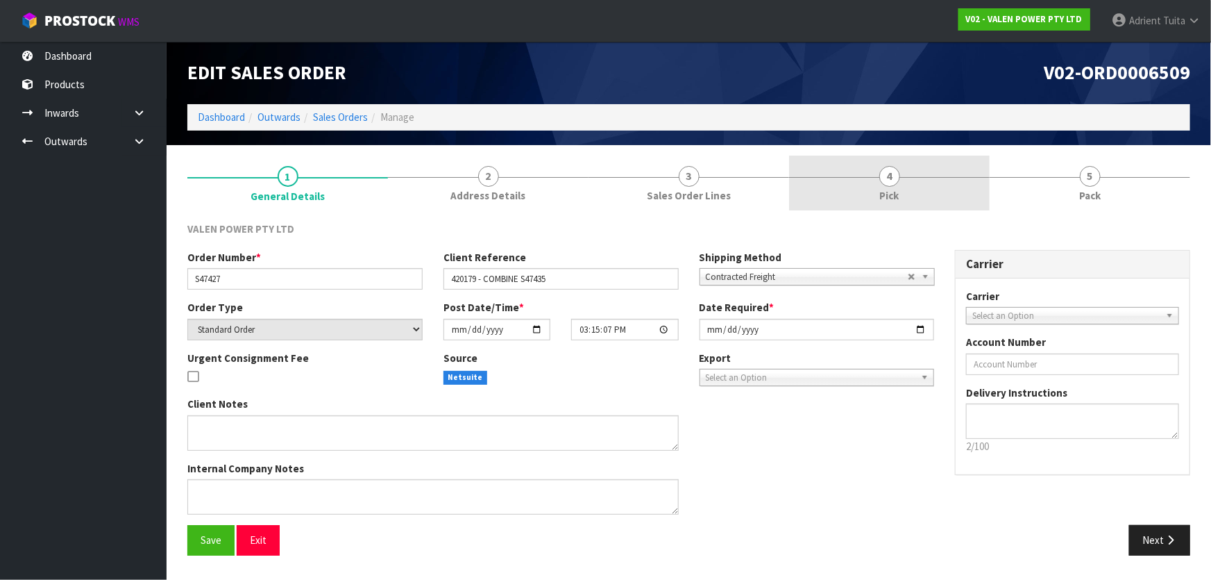
drag, startPoint x: 930, startPoint y: 185, endPoint x: 926, endPoint y: 169, distance: 16.5
click at [932, 185] on link "4 Pick" at bounding box center [889, 182] width 201 height 55
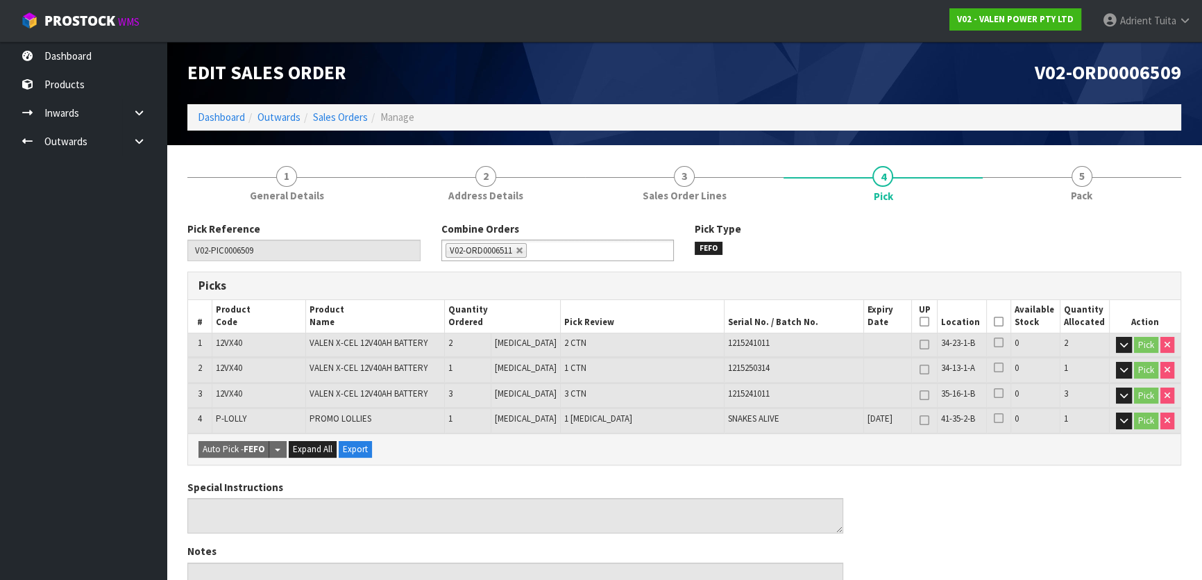
click at [994, 321] on icon at bounding box center [999, 321] width 10 height 1
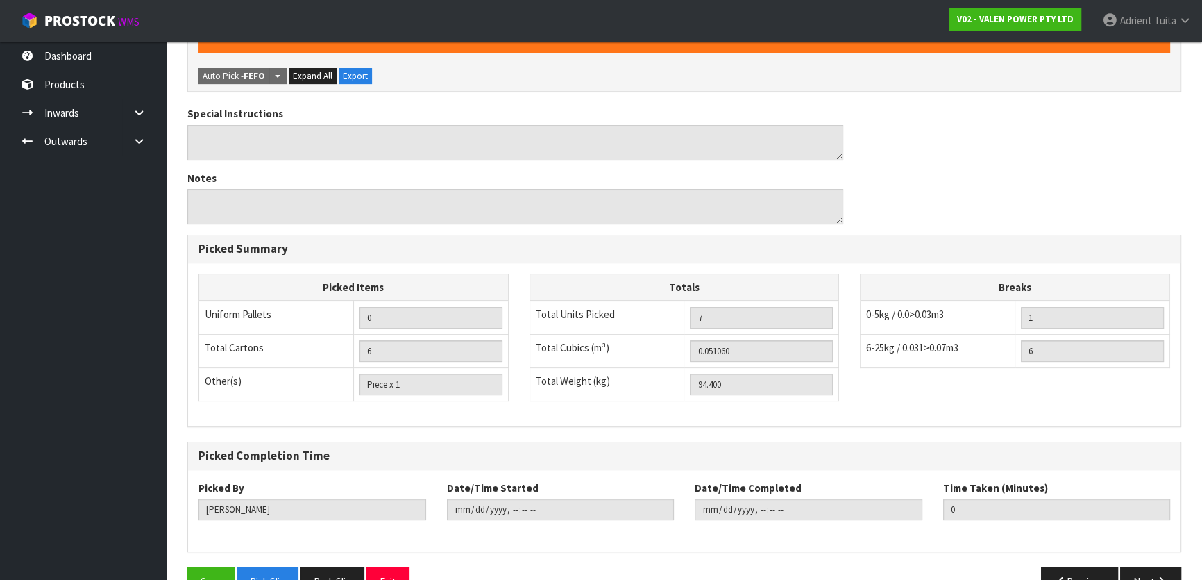
scroll to position [457, 0]
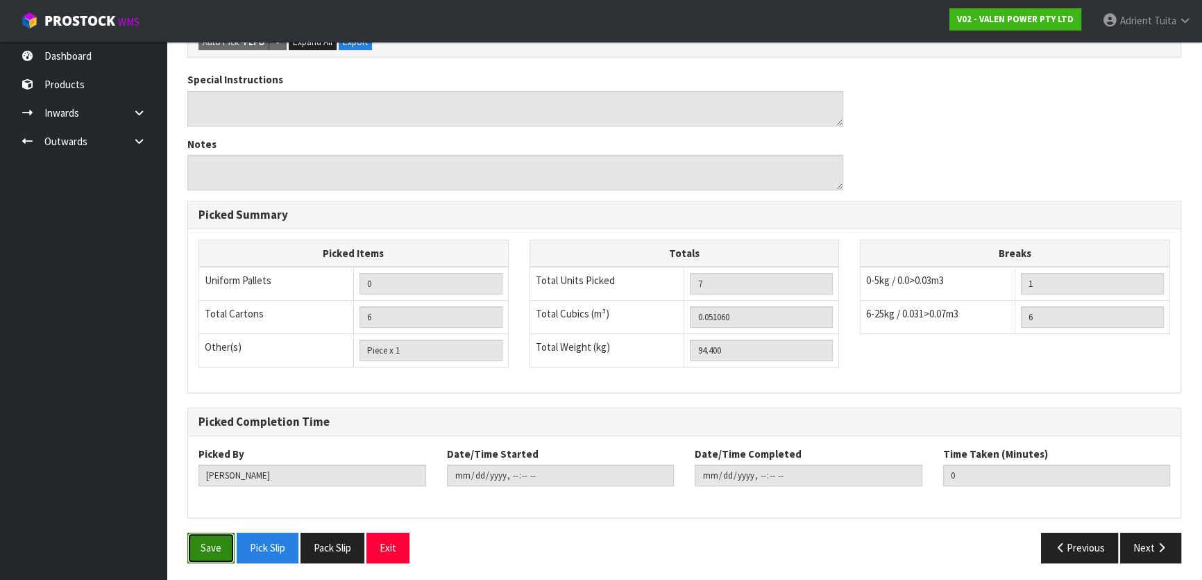
click at [210, 537] on button "Save" at bounding box center [210, 547] width 47 height 30
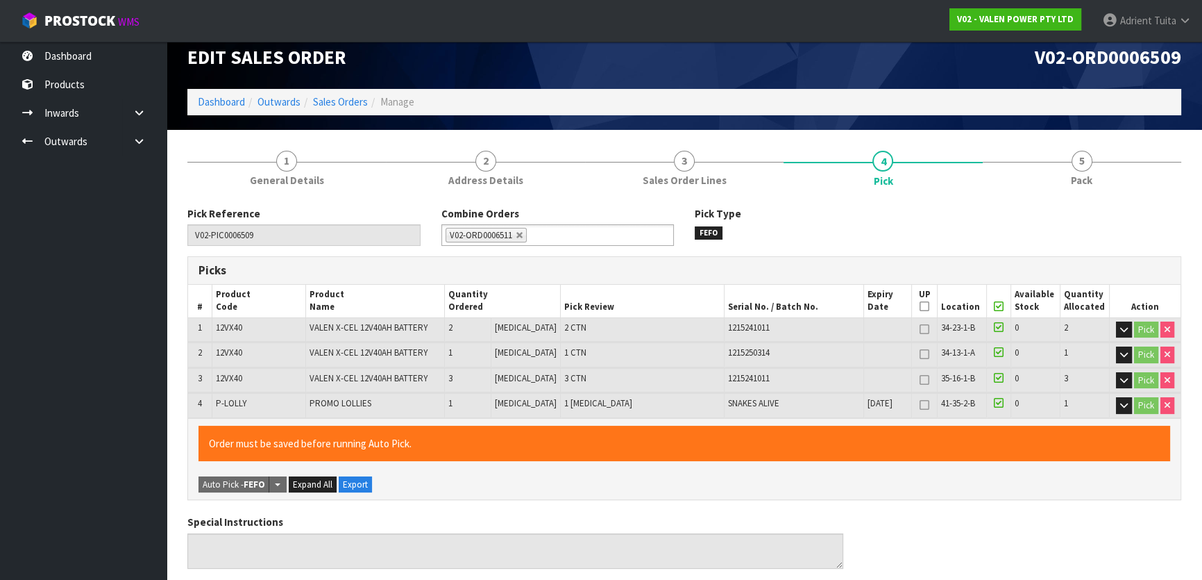
scroll to position [331, 0]
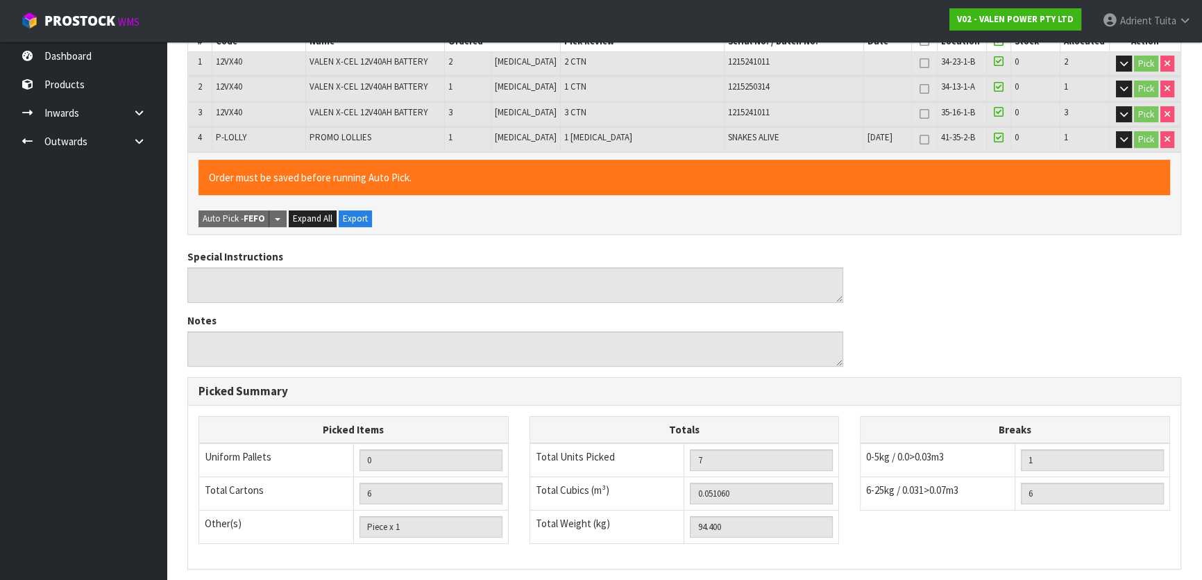
type input "Adrient Tuita"
type input "2025-08-28T08:50:23"
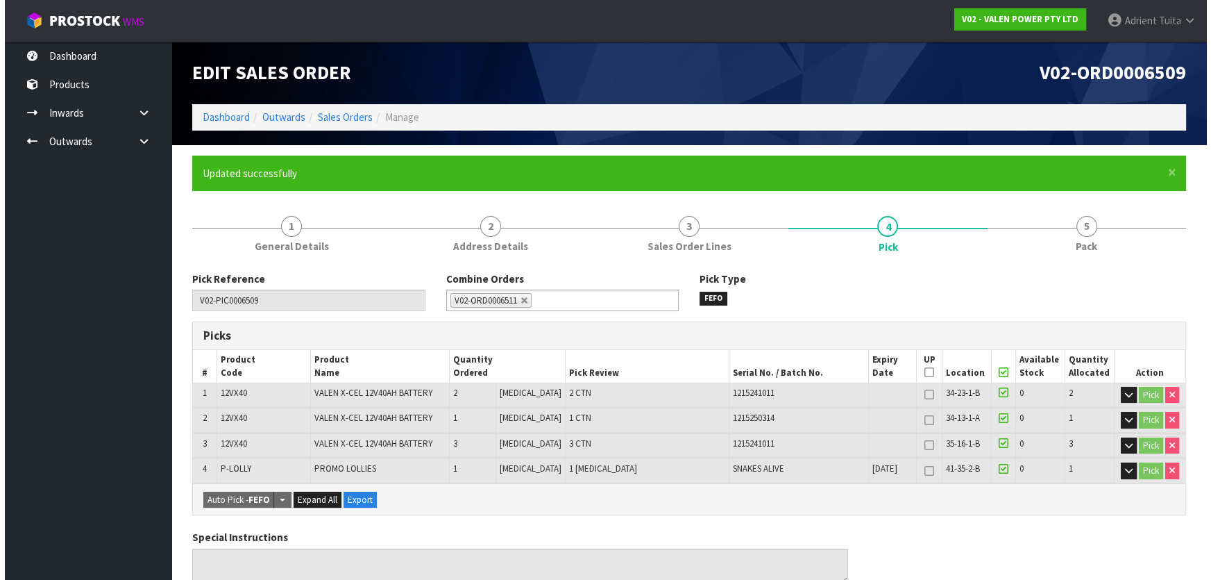
scroll to position [0, 0]
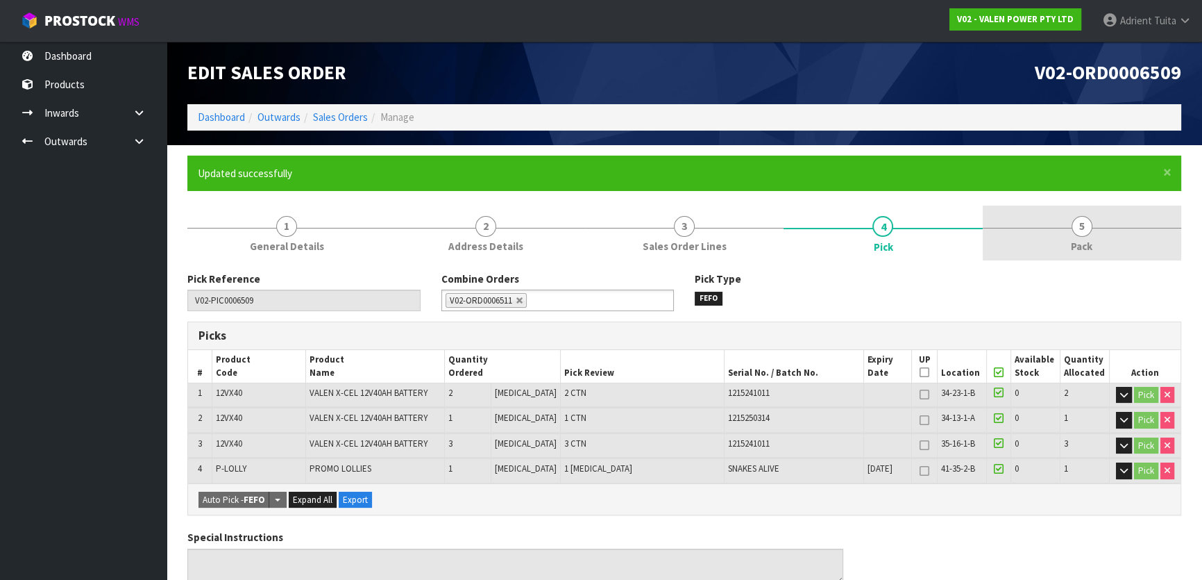
click at [1059, 240] on link "5 Pack" at bounding box center [1082, 232] width 199 height 55
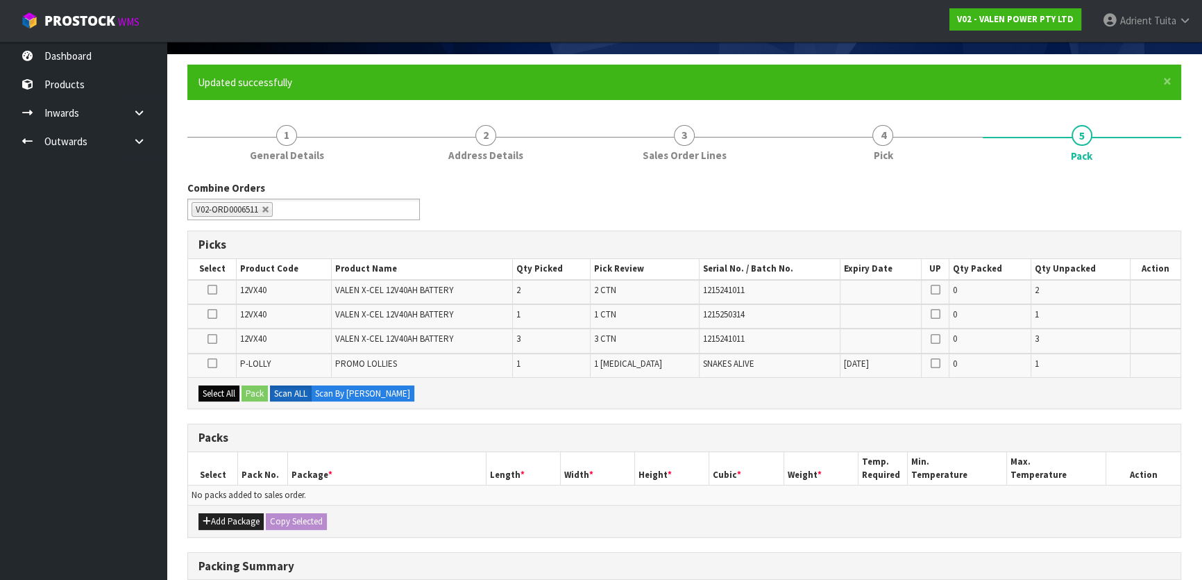
scroll to position [189, 0]
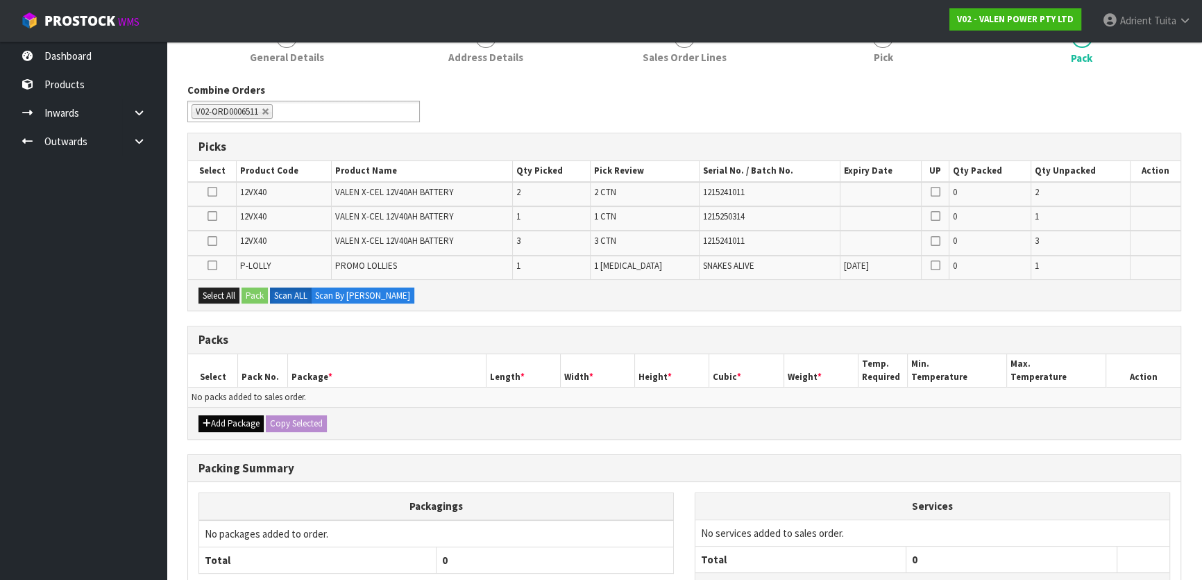
click at [216, 413] on div "Add Package Copy Selected" at bounding box center [684, 422] width 993 height 31
click at [215, 426] on button "Add Package" at bounding box center [231, 423] width 65 height 17
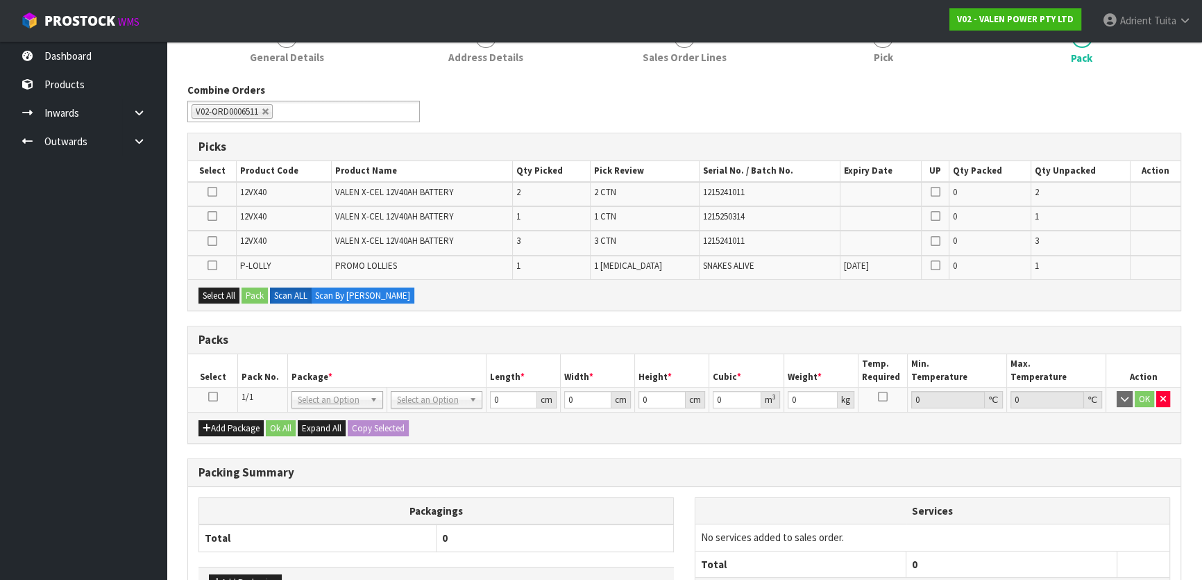
click at [215, 397] on icon at bounding box center [213, 396] width 10 height 1
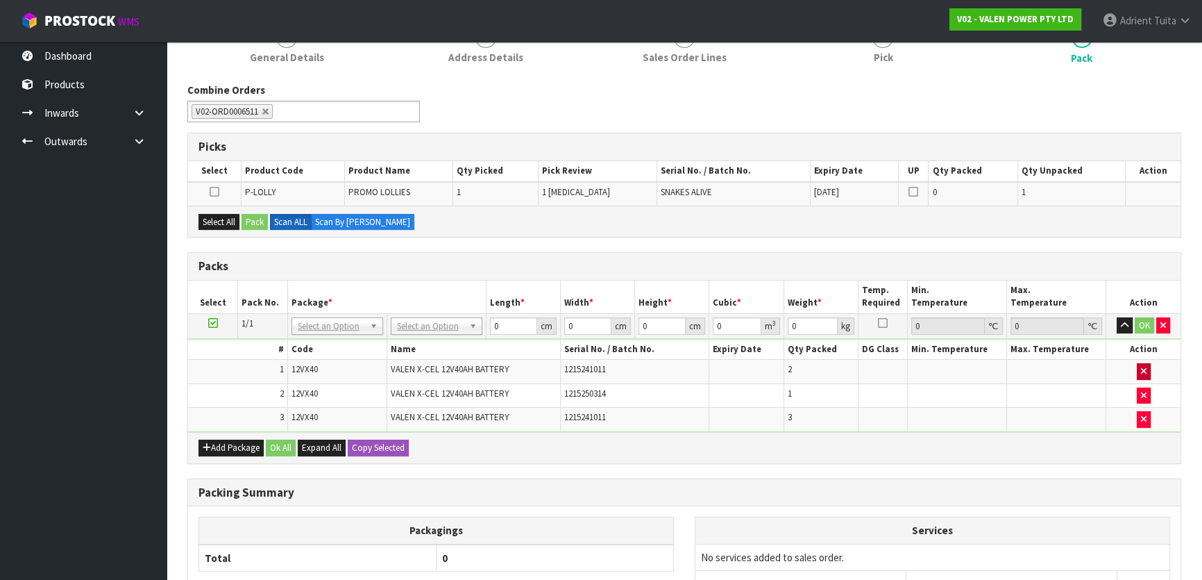
click at [1150, 366] on td at bounding box center [1144, 372] width 74 height 24
click at [1147, 369] on button "button" at bounding box center [1144, 371] width 14 height 17
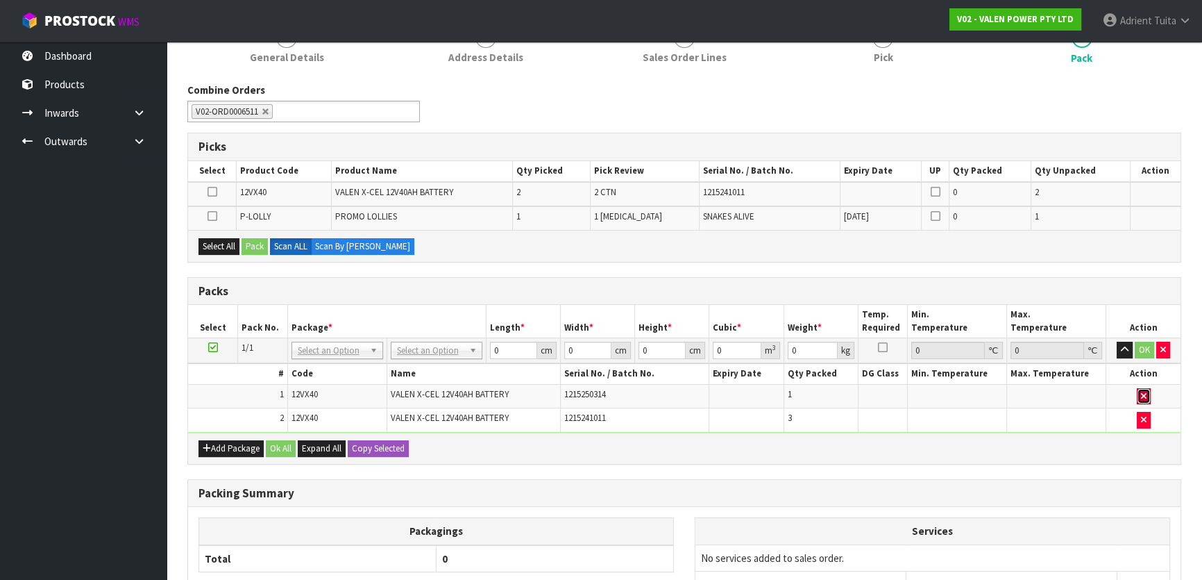
click at [1145, 392] on icon "button" at bounding box center [1144, 396] width 6 height 9
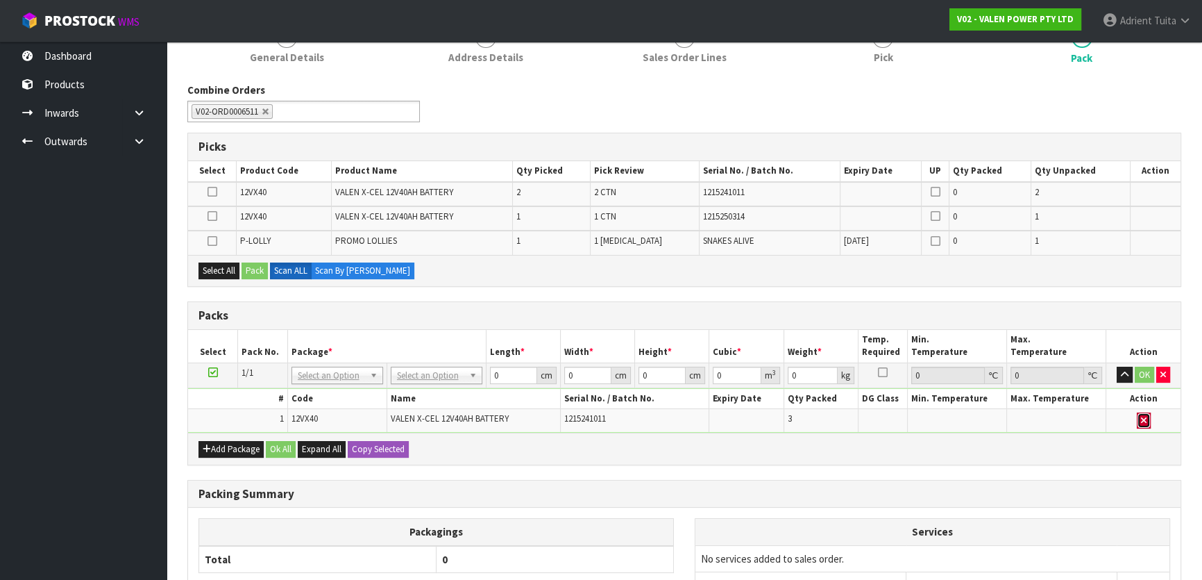
click at [1142, 418] on icon "button" at bounding box center [1144, 420] width 6 height 9
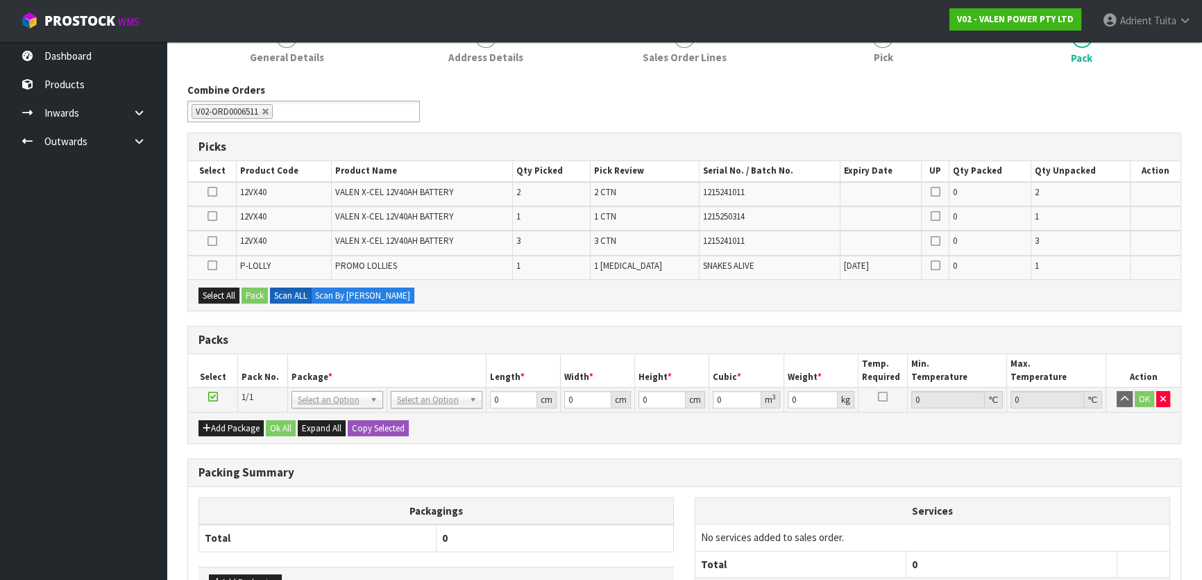
click at [903, 444] on div "Combine Orders V02-ORD0006508 V02-ORD0006509 V02-ORD0006510 V02-ORD0006511 V02-…" at bounding box center [684, 386] width 994 height 607
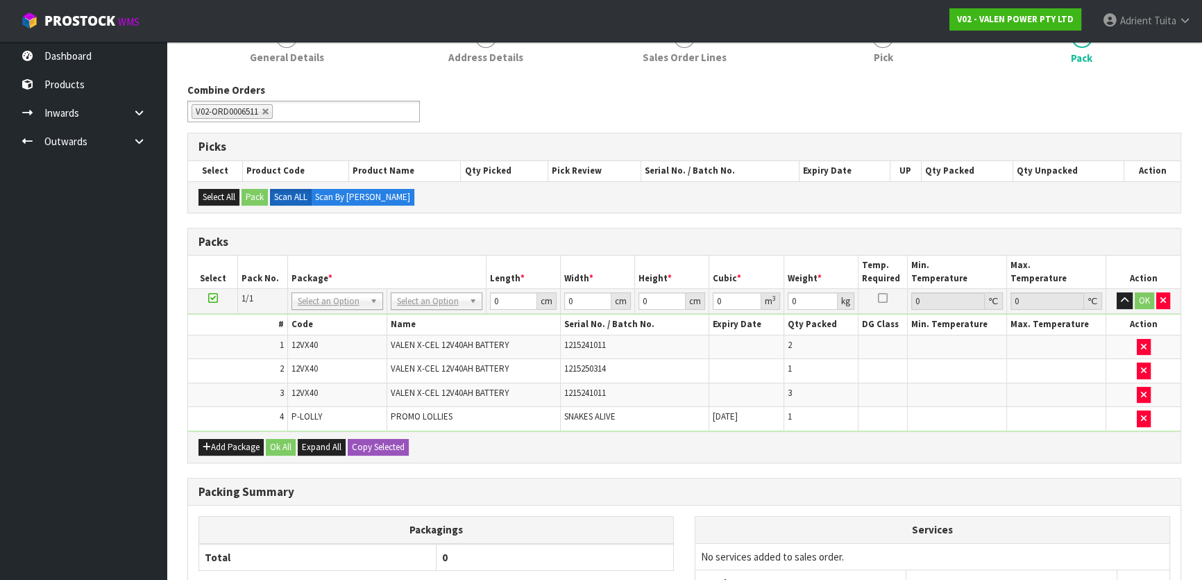
click at [403, 289] on td "No Packaging Cartons PLT GEN120 (1200 X 1000) PLT ONE WAY SKID CHEP HIRE PALLET…" at bounding box center [436, 301] width 99 height 25
drag, startPoint x: 404, startPoint y: 294, endPoint x: 407, endPoint y: 315, distance: 21.7
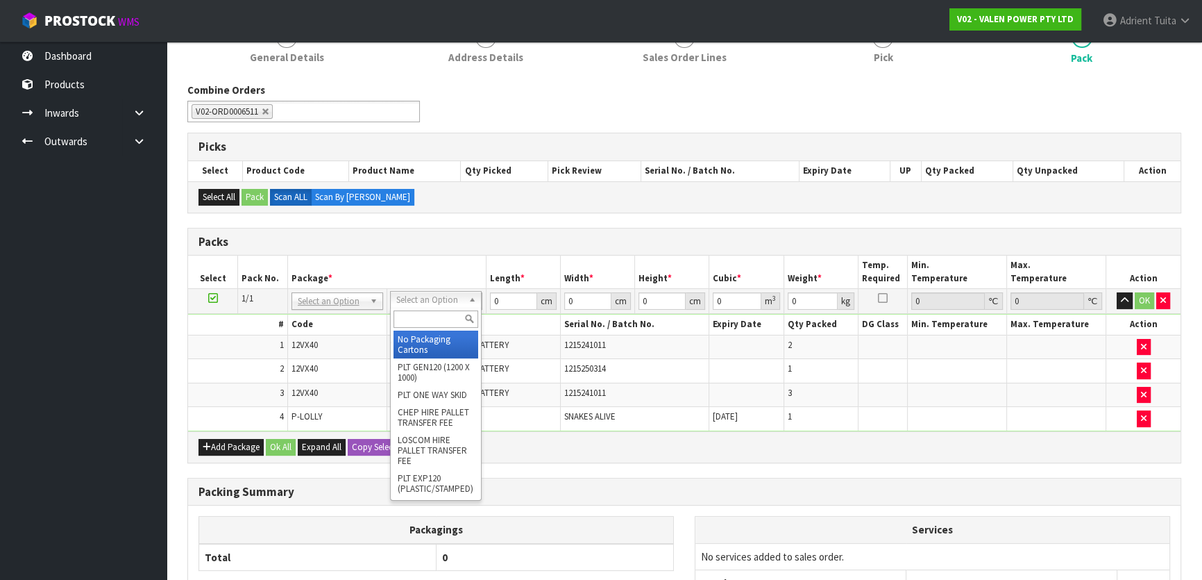
drag, startPoint x: 408, startPoint y: 342, endPoint x: 479, endPoint y: 318, distance: 74.9
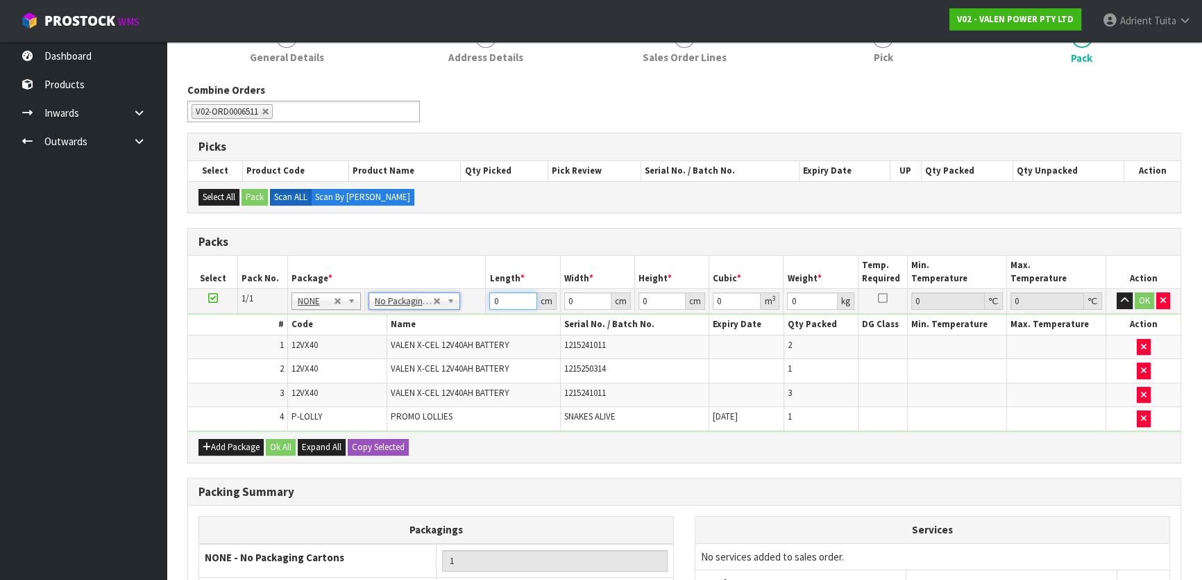
click at [516, 293] on input "0" at bounding box center [512, 300] width 47 height 17
type input "70"
type input "56"
type input "3"
type input "0.01176"
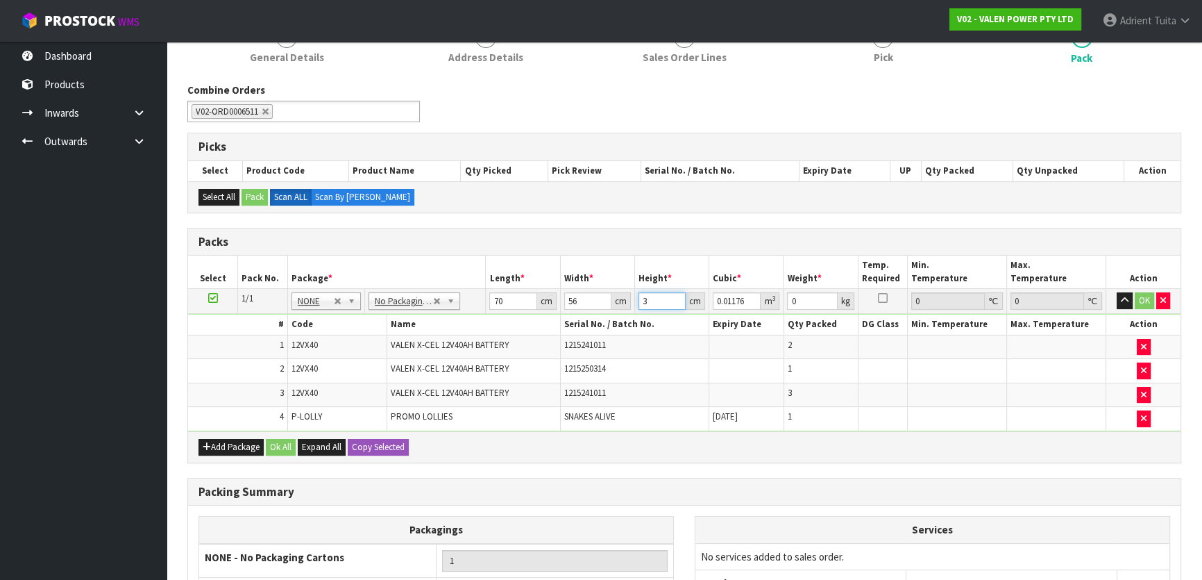
type input "37"
type input "0.14504"
type input "37"
type input "125"
click at [1136, 295] on button "OK" at bounding box center [1144, 300] width 19 height 17
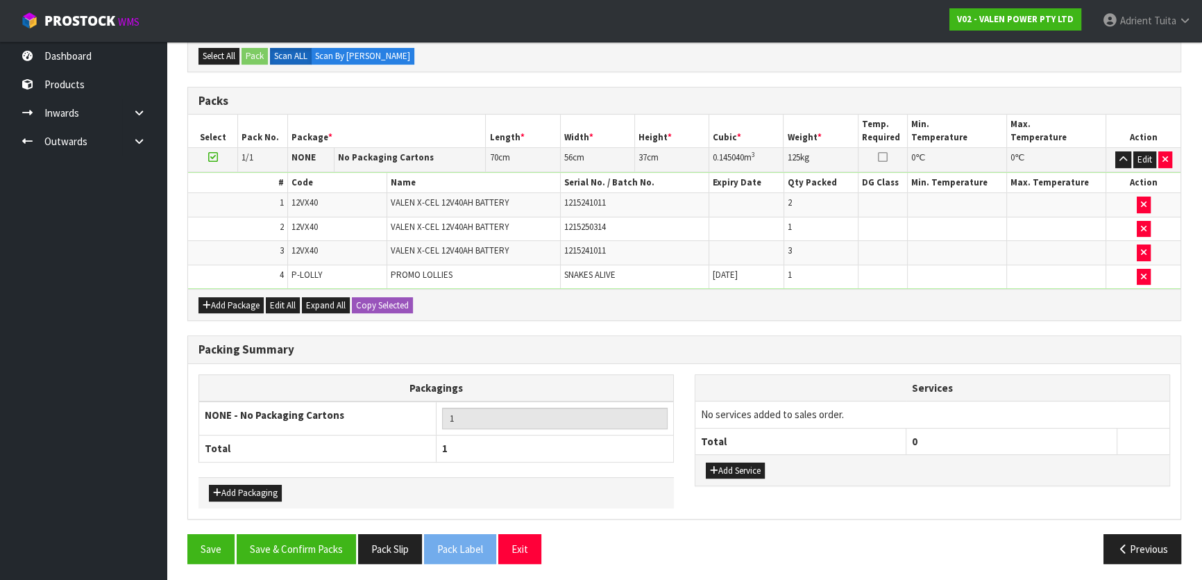
scroll to position [330, 0]
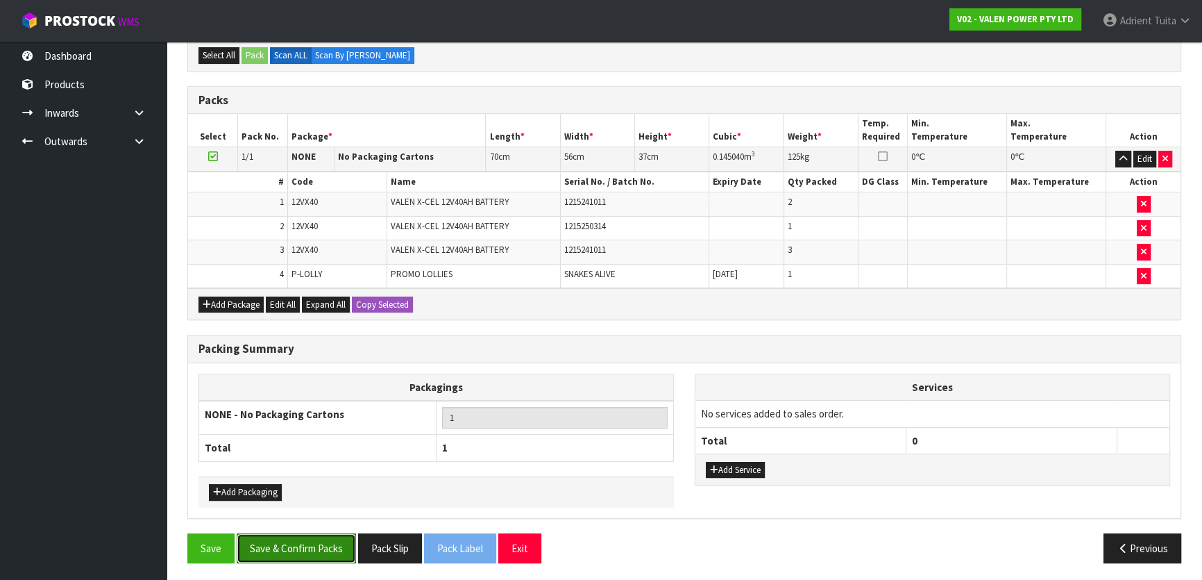
click at [298, 540] on button "Save & Confirm Packs" at bounding box center [296, 548] width 119 height 30
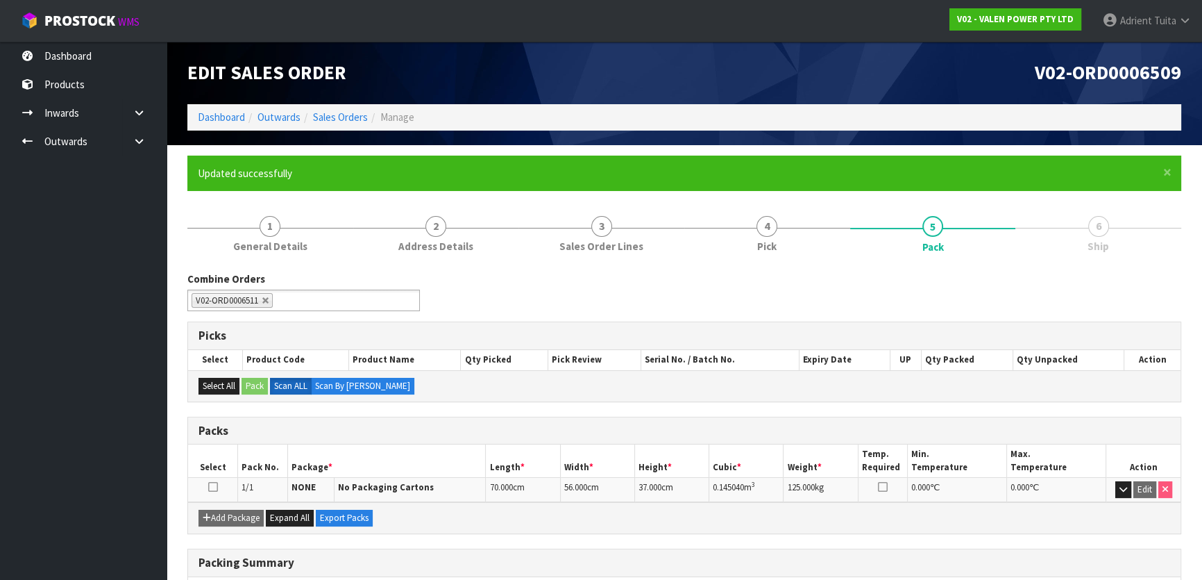
click at [222, 126] on ol "Dashboard Outwards Sales Orders Manage" at bounding box center [684, 117] width 994 height 26
click at [225, 121] on link "Dashboard" at bounding box center [221, 116] width 47 height 13
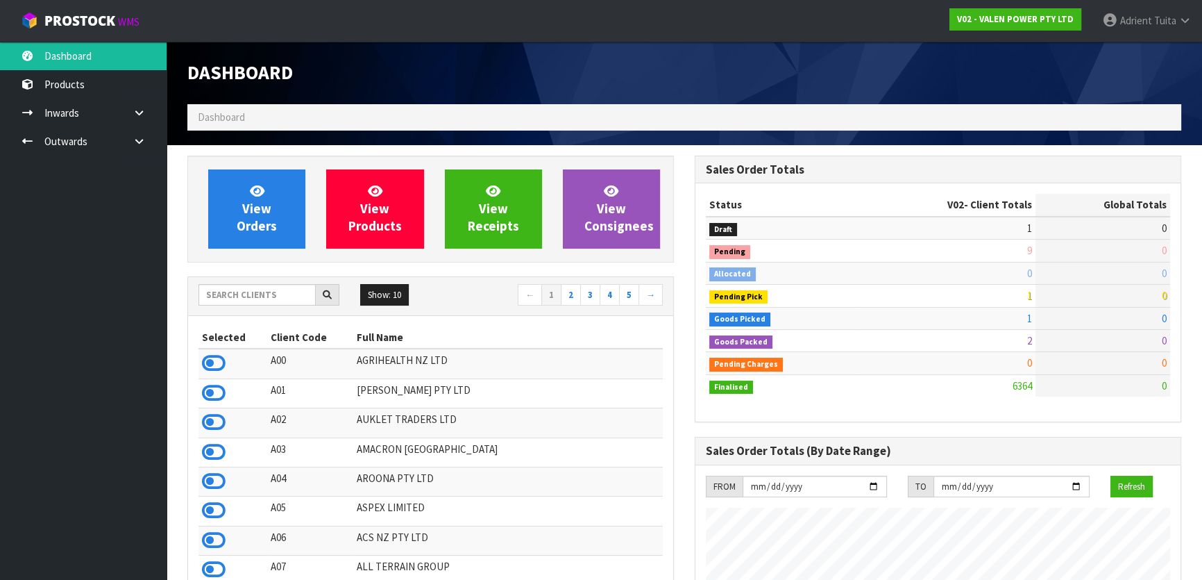
scroll to position [1050, 507]
click at [104, 289] on ul "Dashboard Products Categories Serial Numbers Kitsets Packagings Inwards Purchas…" at bounding box center [83, 311] width 167 height 538
click at [213, 389] on icon at bounding box center [214, 392] width 24 height 21
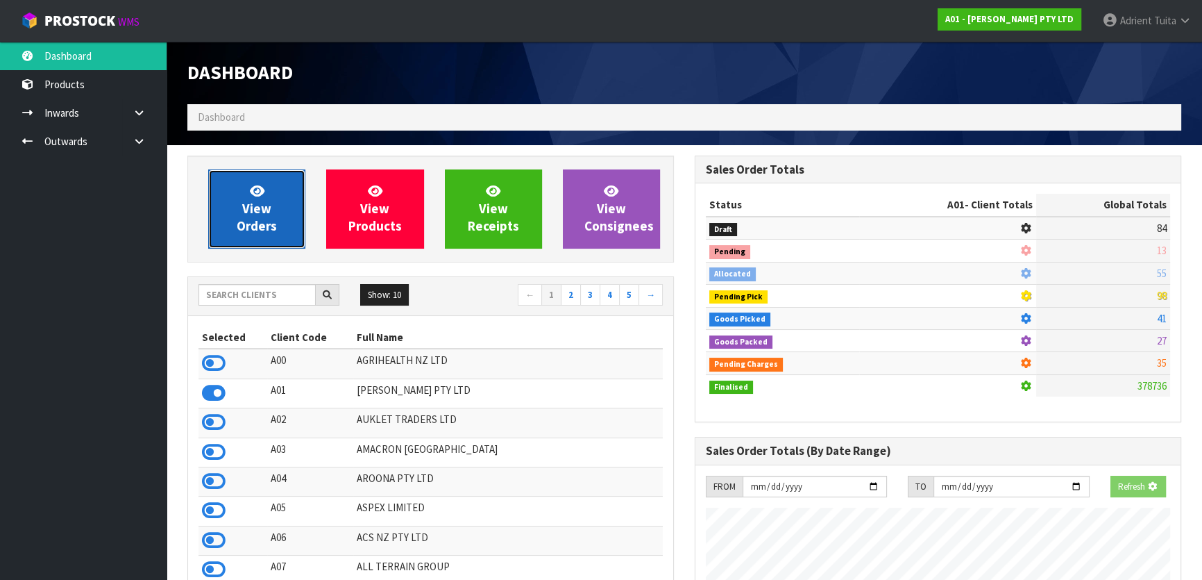
click at [263, 207] on span "View Orders" at bounding box center [257, 209] width 40 height 52
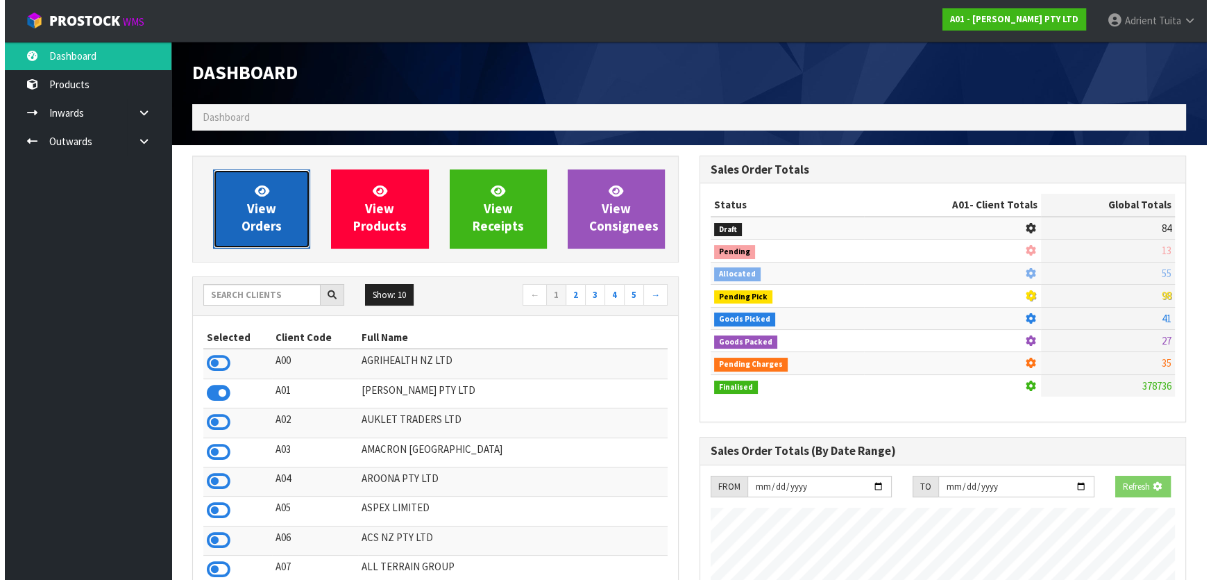
scroll to position [915, 507]
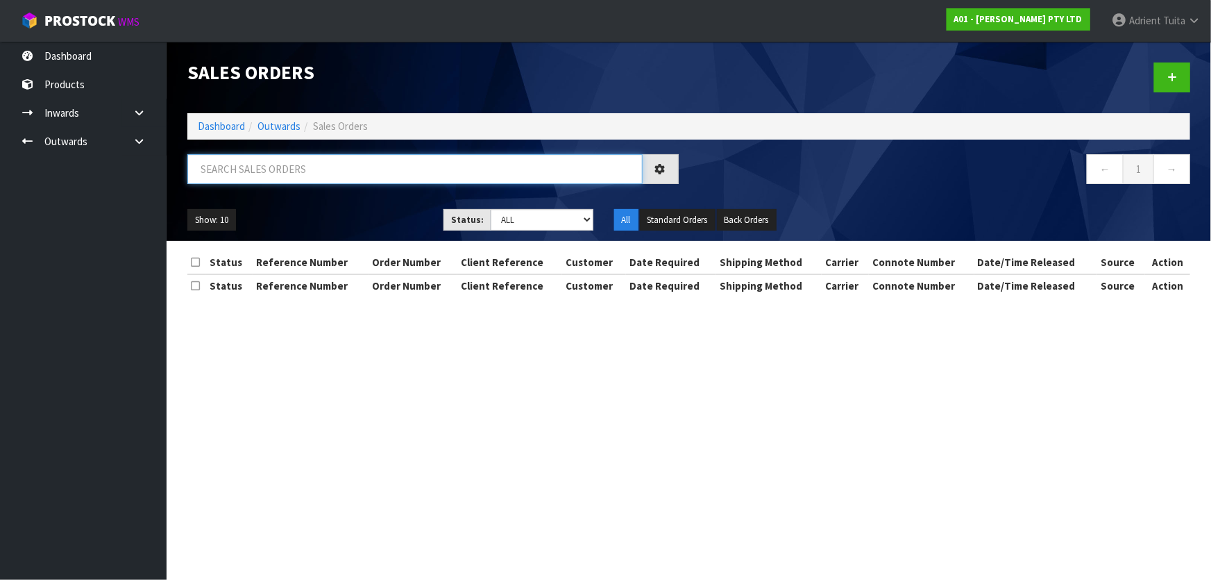
click at [296, 174] on input "text" at bounding box center [414, 169] width 455 height 30
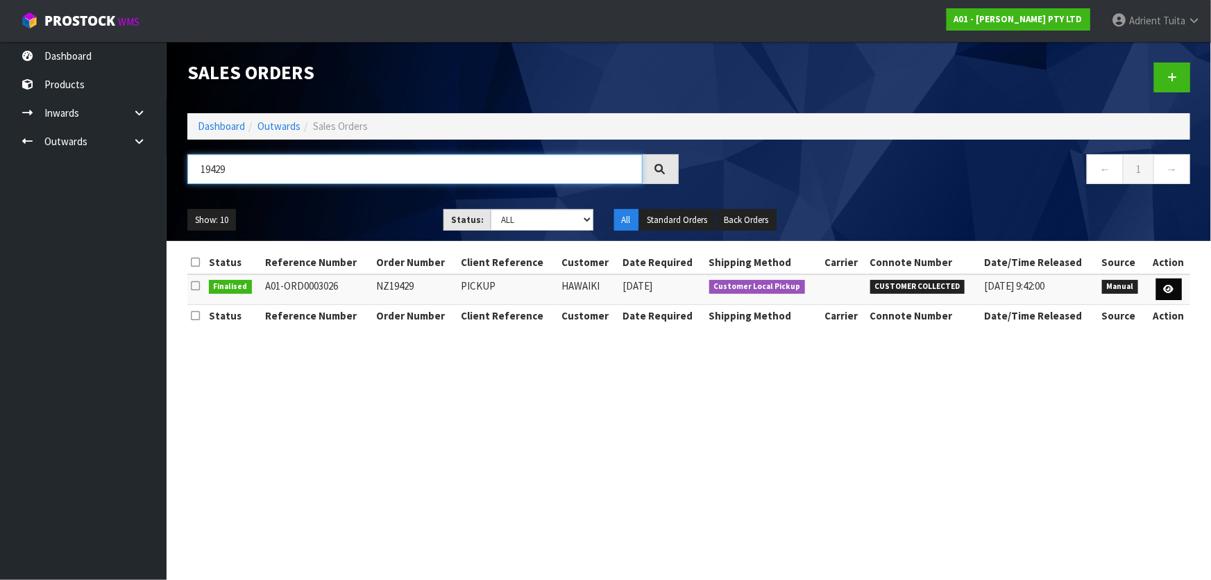
type input "19429"
click at [1170, 289] on icon at bounding box center [1169, 289] width 10 height 9
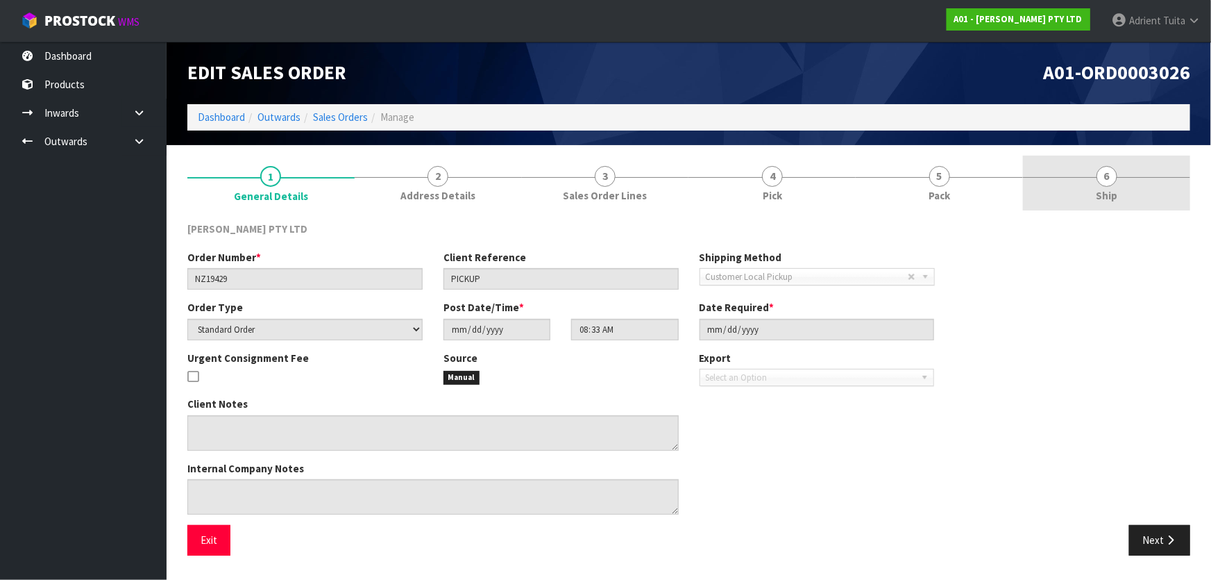
click at [1101, 203] on link "6 Ship" at bounding box center [1106, 182] width 167 height 55
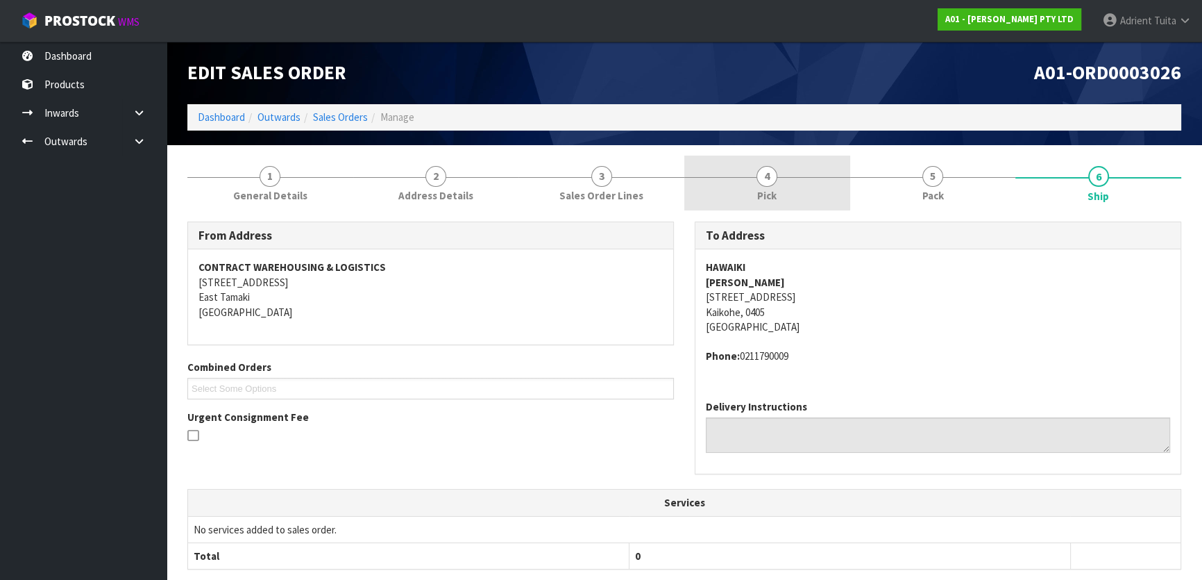
click at [767, 191] on span "Pick" at bounding box center [766, 195] width 19 height 15
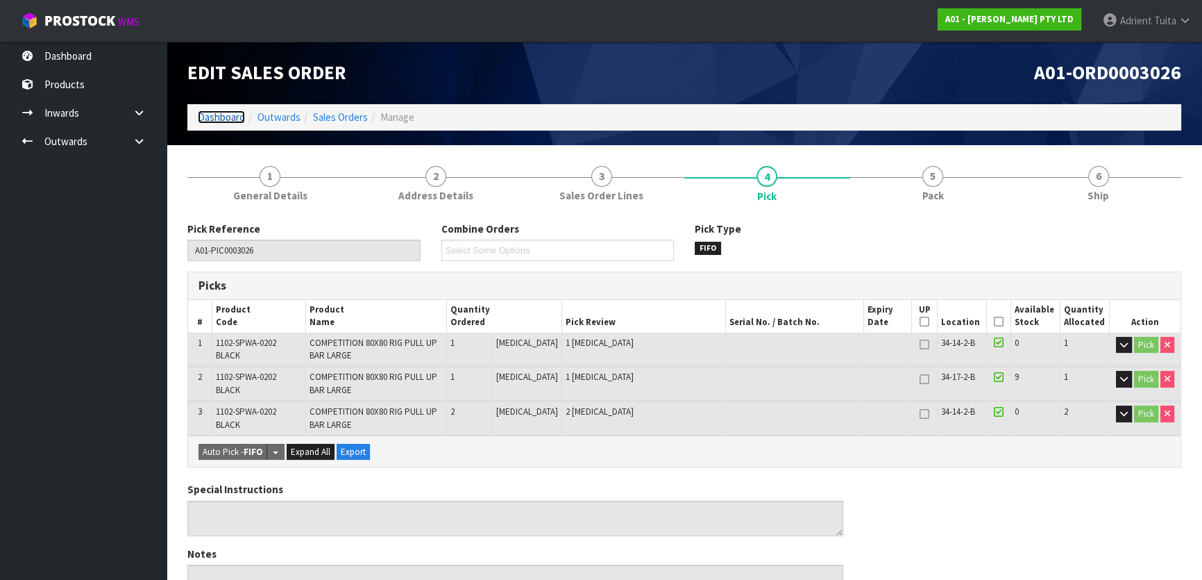
click at [224, 114] on link "Dashboard" at bounding box center [221, 116] width 47 height 13
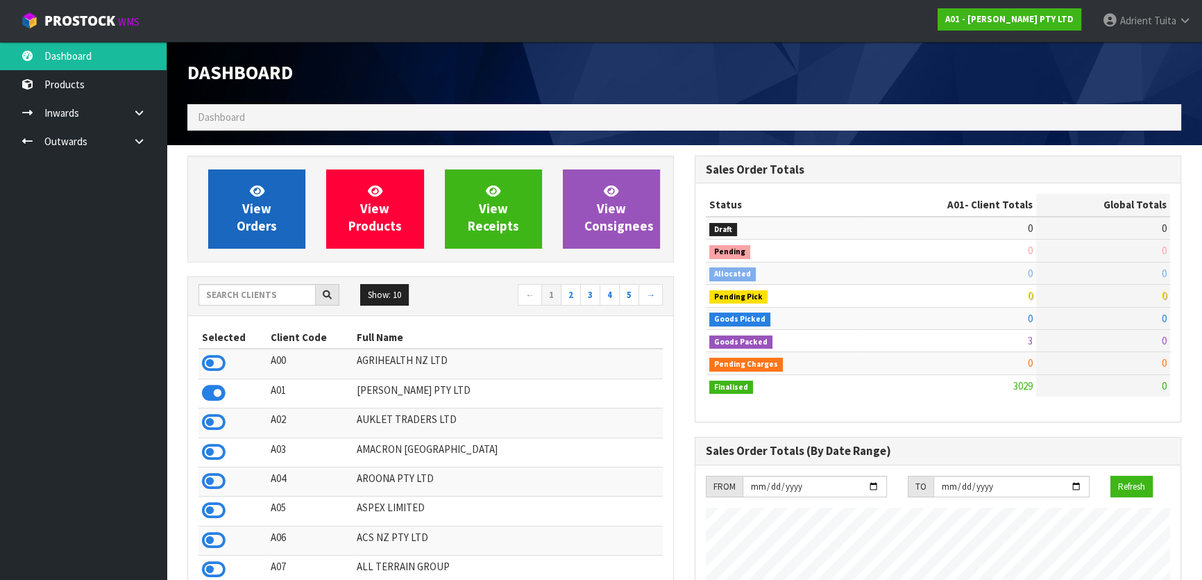
scroll to position [915, 507]
click at [255, 211] on span "View Orders" at bounding box center [257, 209] width 40 height 52
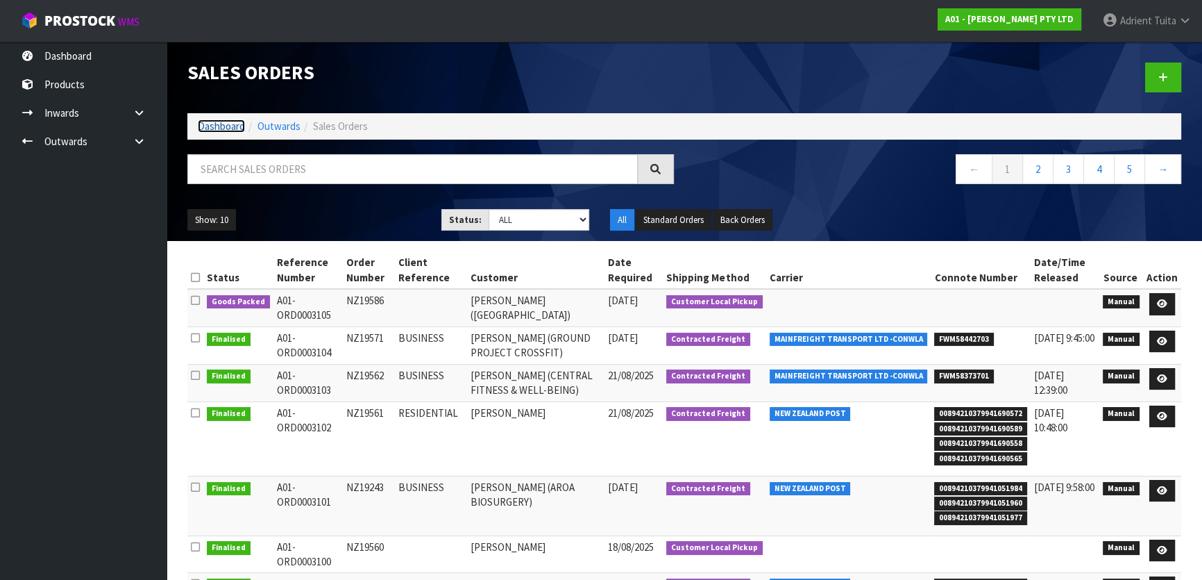
click at [208, 128] on link "Dashboard" at bounding box center [221, 125] width 47 height 13
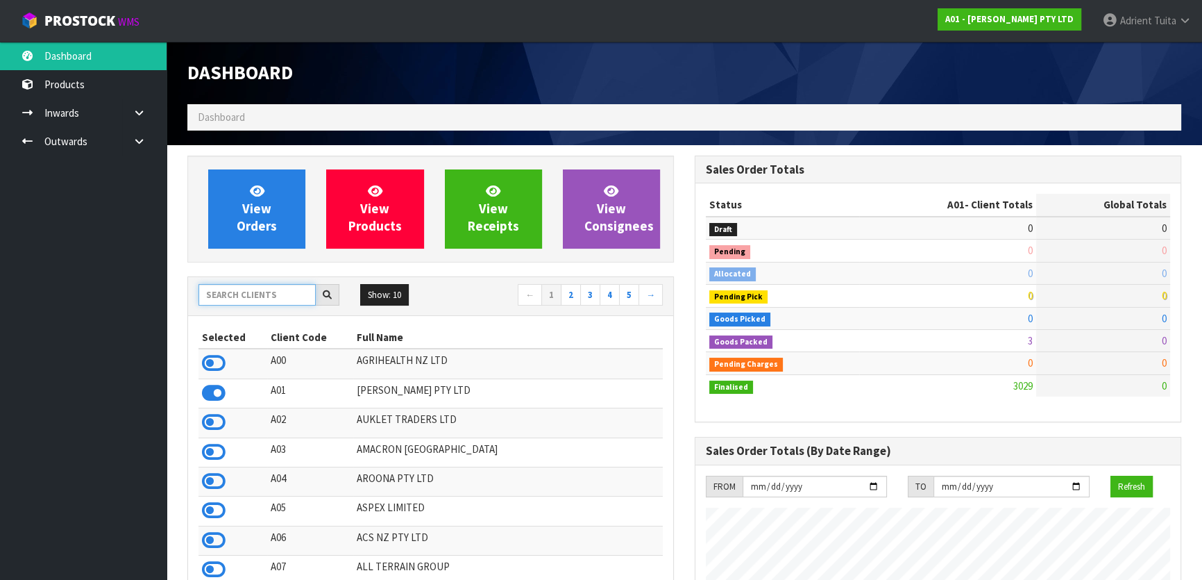
scroll to position [915, 507]
click at [248, 292] on input "text" at bounding box center [257, 295] width 117 height 22
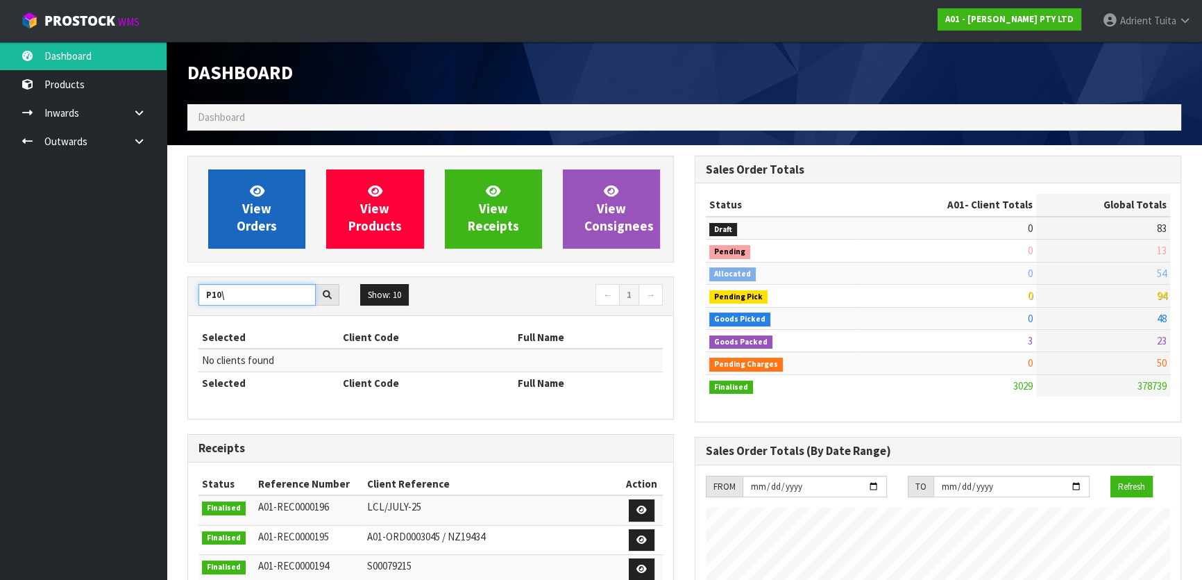
type input "P10"
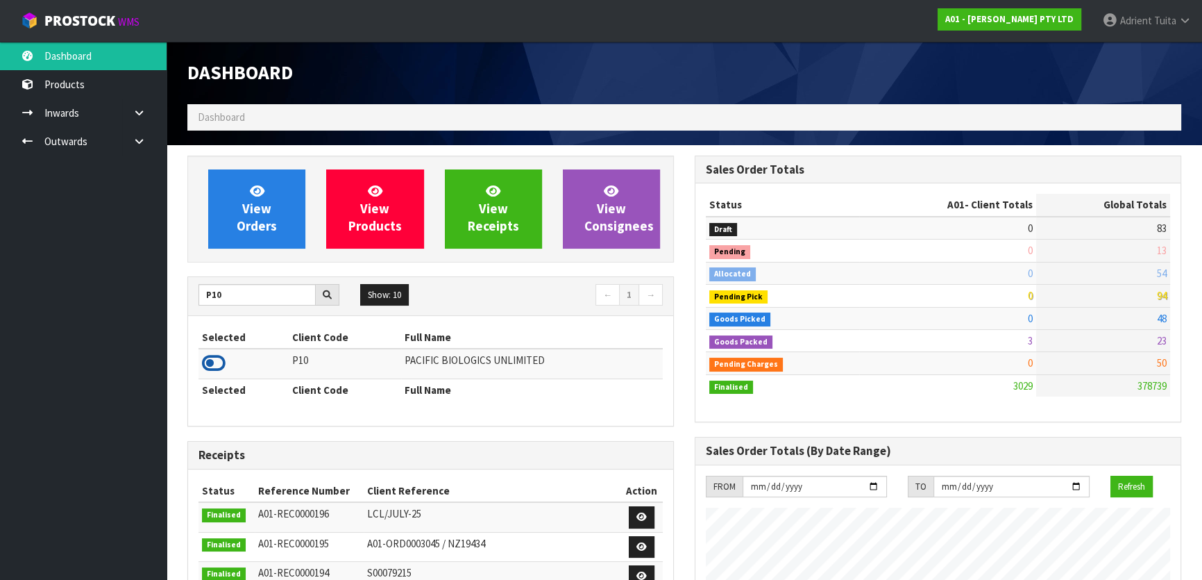
click at [219, 355] on icon at bounding box center [214, 363] width 24 height 21
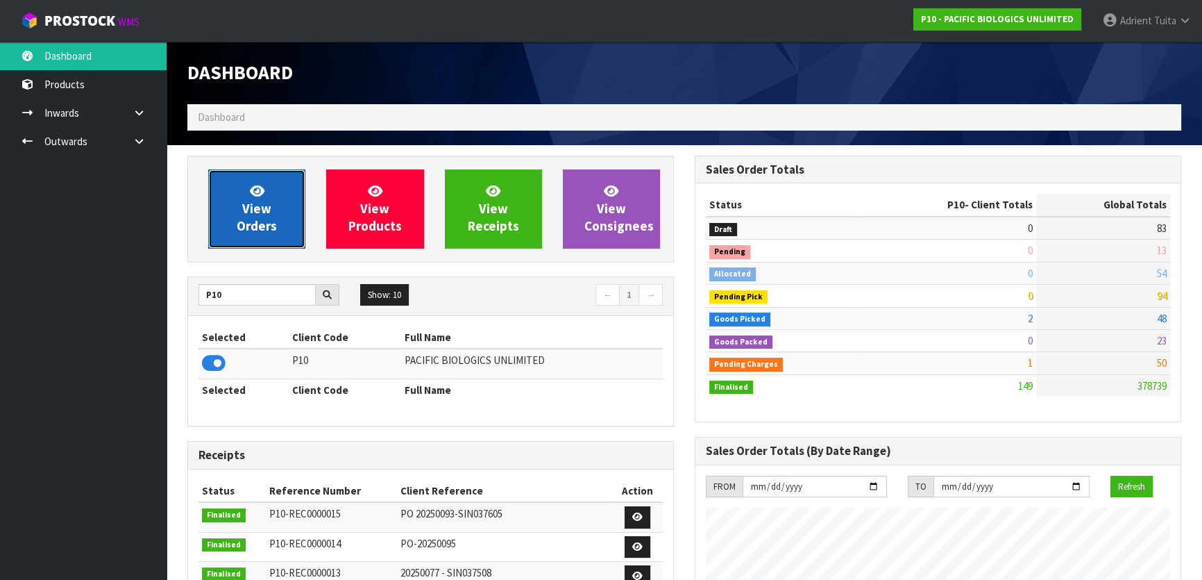
click at [232, 205] on link "View Orders" at bounding box center [256, 208] width 97 height 79
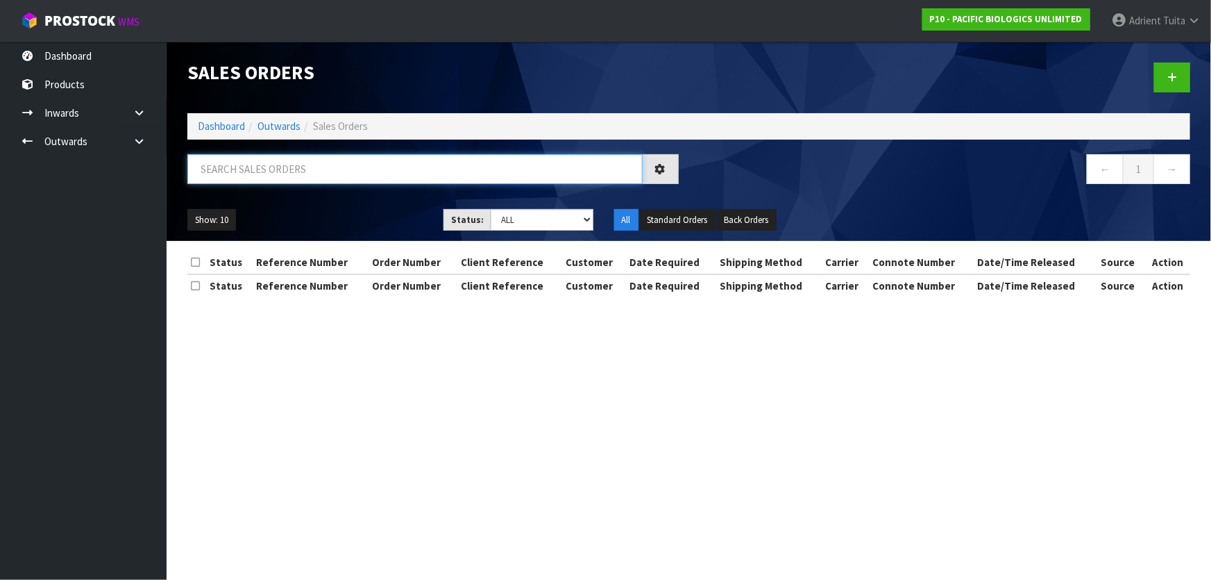
click at [291, 179] on input "text" at bounding box center [414, 169] width 455 height 30
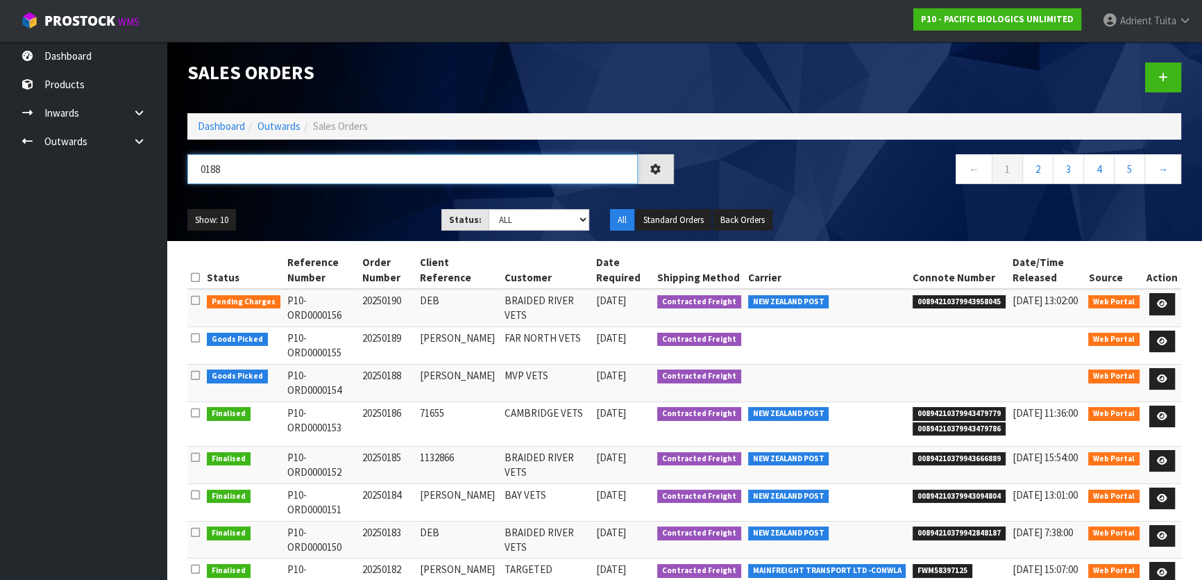
type input "0188"
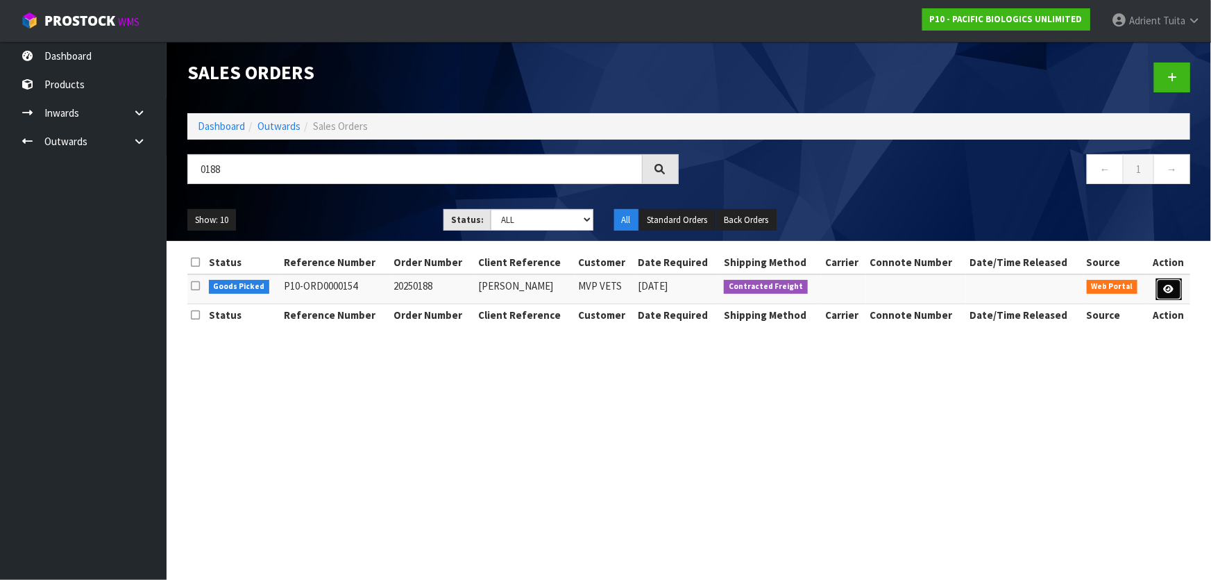
click at [1180, 293] on link at bounding box center [1169, 289] width 26 height 22
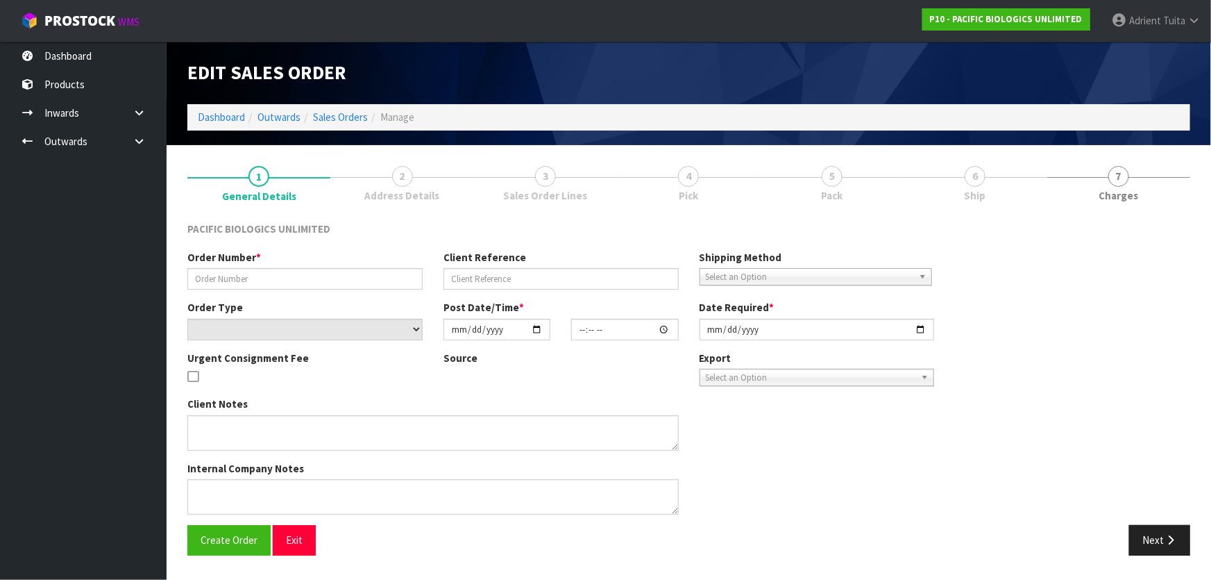
type input "20250188"
type input "KATE"
select select "number:0"
type input "2025-08-27"
type input "15:12:00.000"
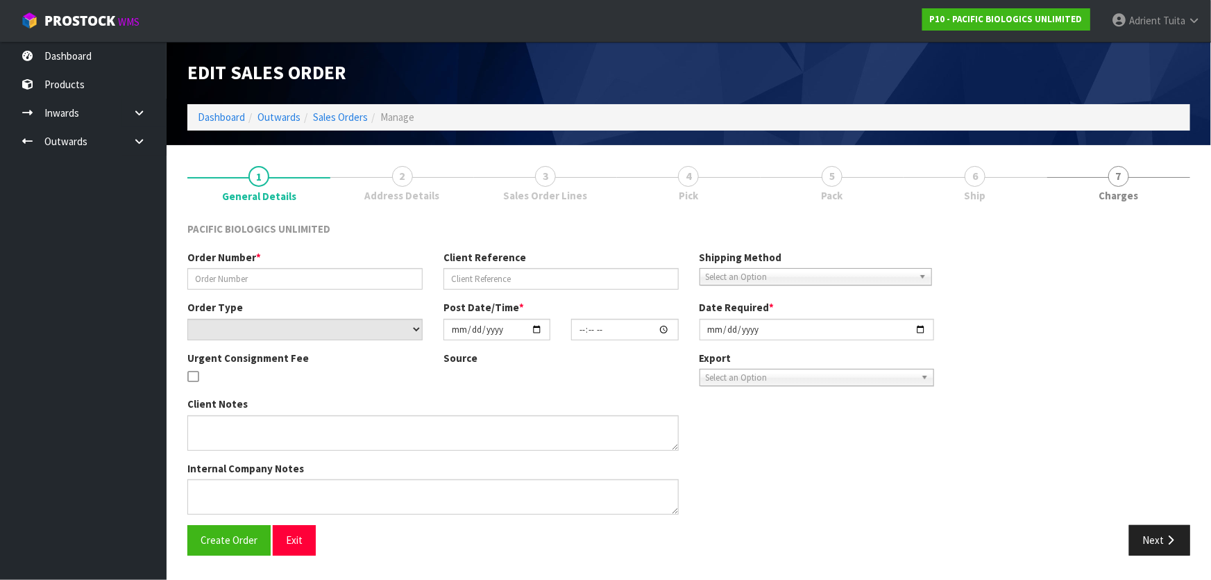
type input "2025-08-28"
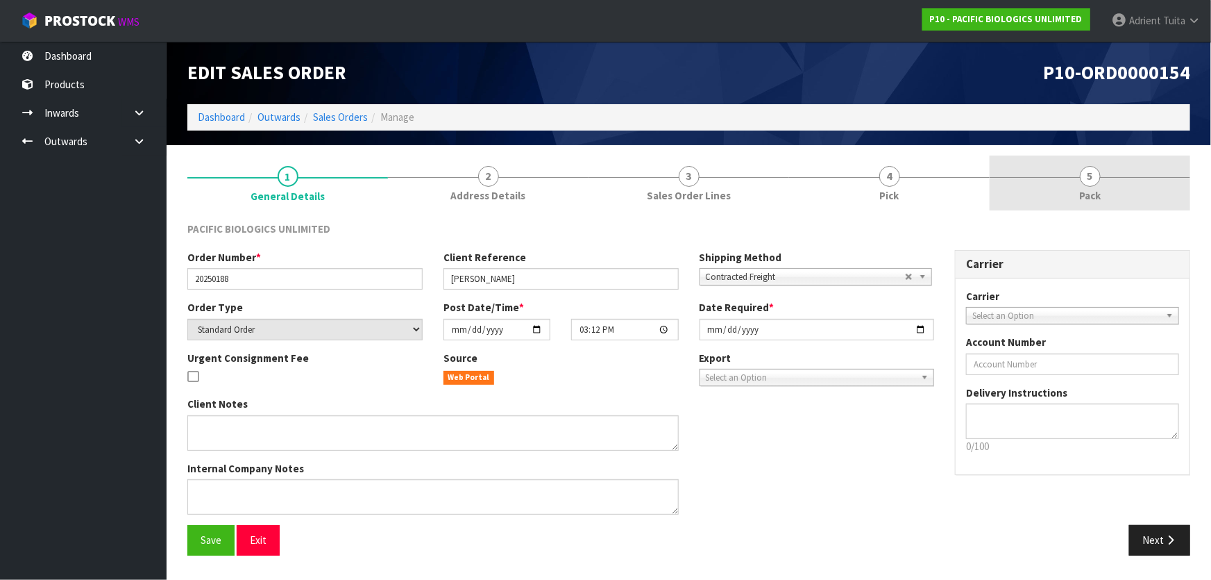
click at [1143, 189] on link "5 Pack" at bounding box center [1090, 182] width 201 height 55
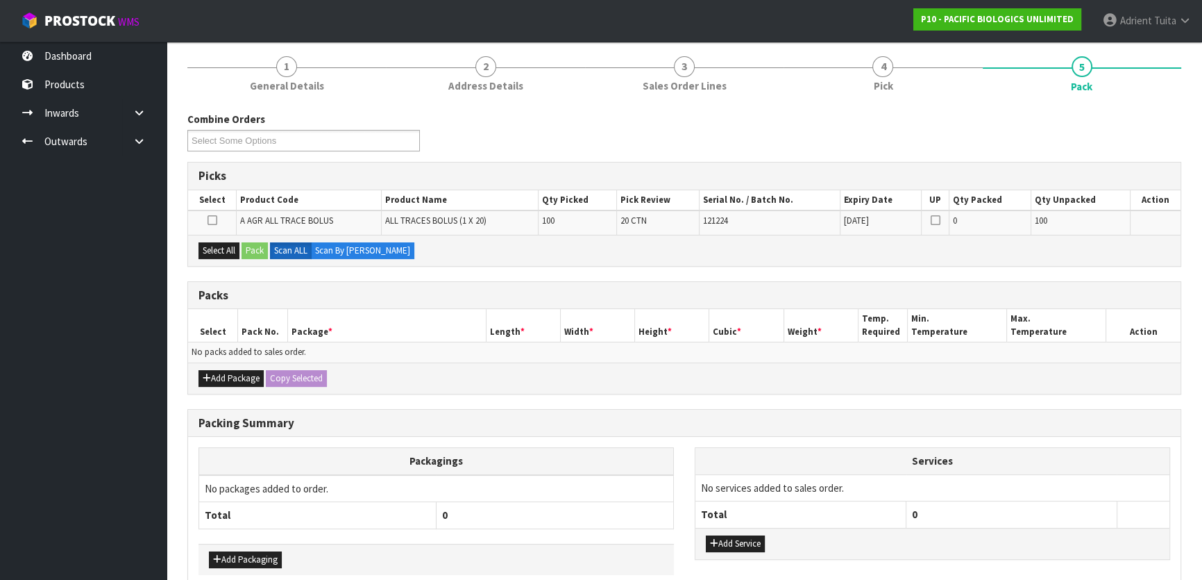
scroll to position [178, 0]
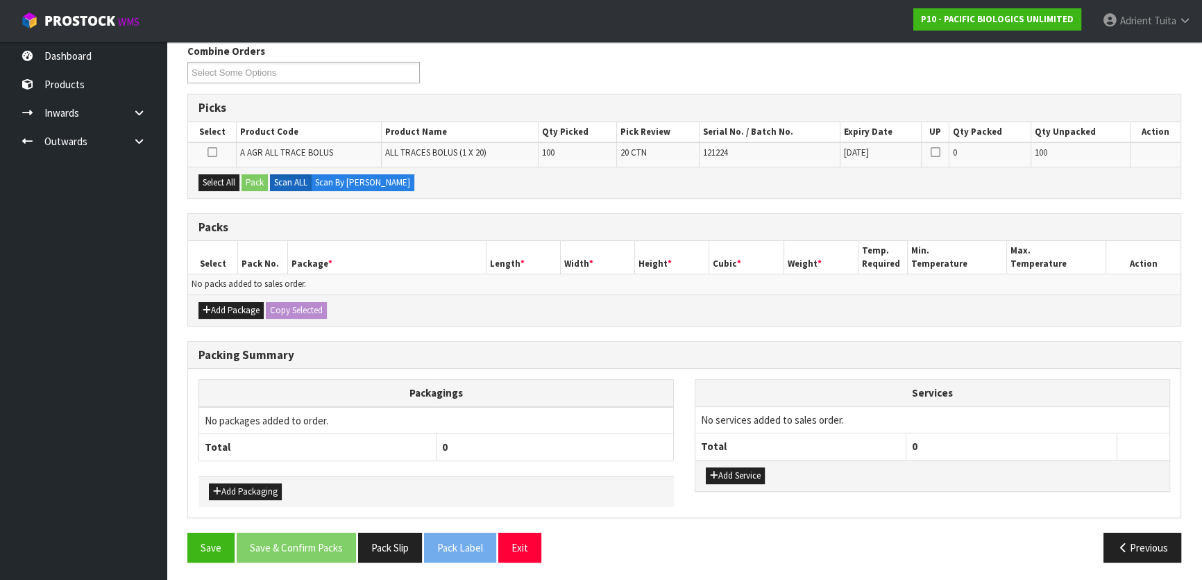
click at [229, 297] on div "Add Package Copy Selected" at bounding box center [684, 309] width 993 height 31
click at [204, 308] on icon "button" at bounding box center [207, 309] width 8 height 9
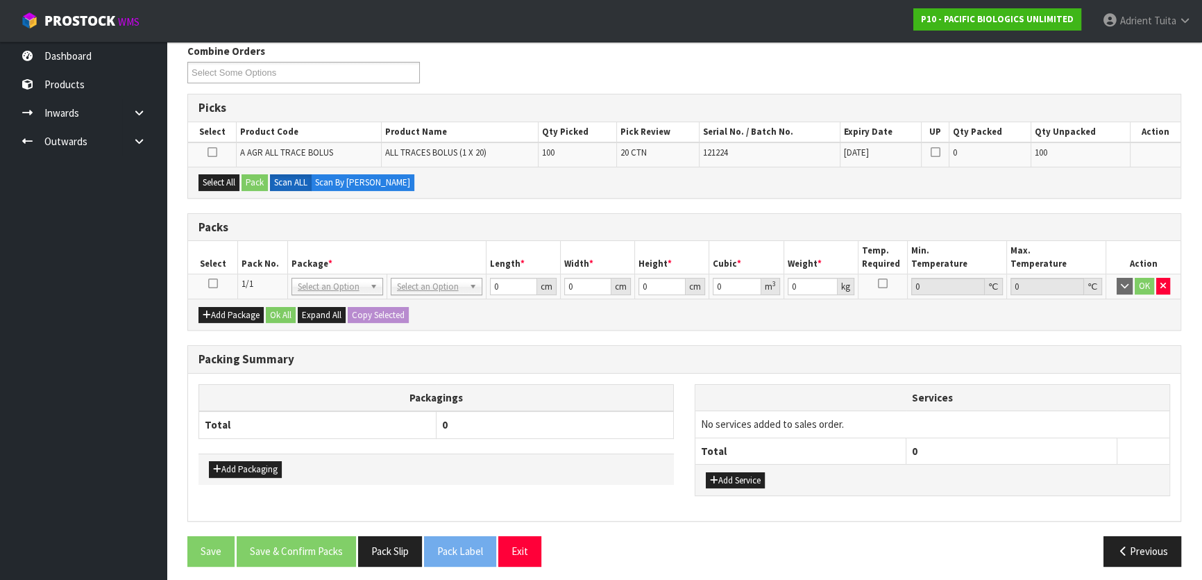
click at [215, 275] on td at bounding box center [213, 286] width 50 height 25
click at [216, 278] on td at bounding box center [213, 286] width 50 height 25
click at [216, 283] on icon at bounding box center [213, 283] width 10 height 1
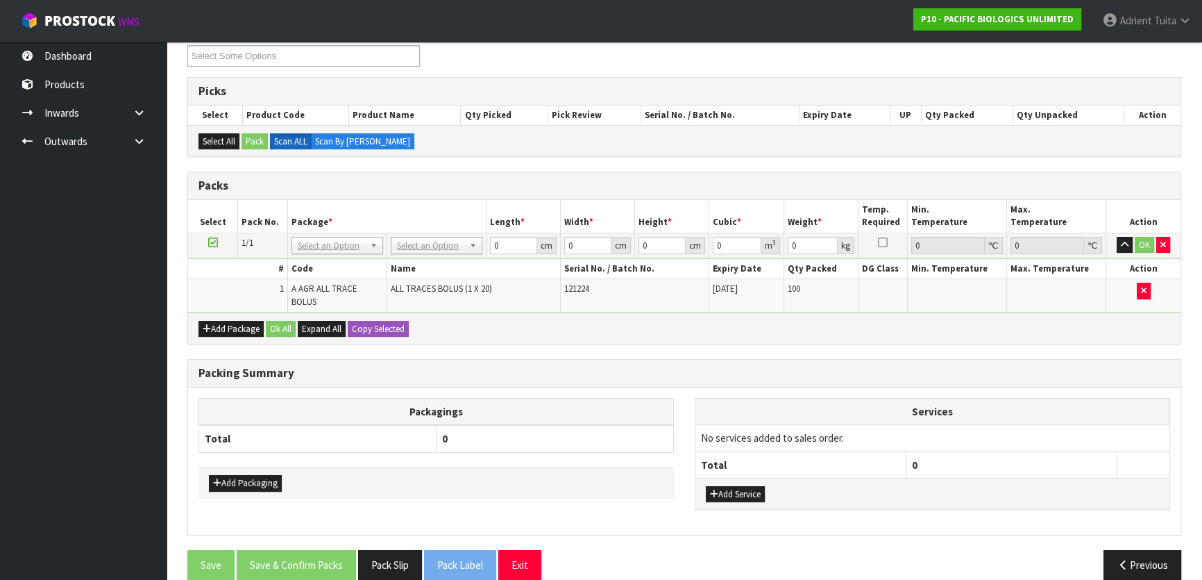
scroll to position [202, 0]
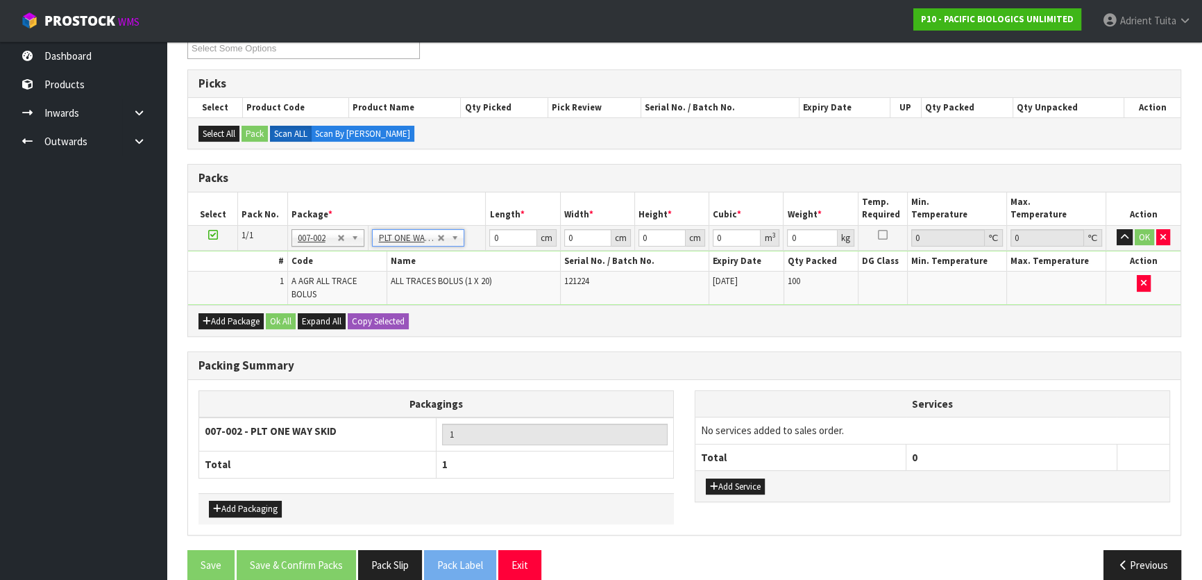
type input "231"
click at [494, 241] on input "0" at bounding box center [512, 237] width 47 height 17
type input "116"
type input "81"
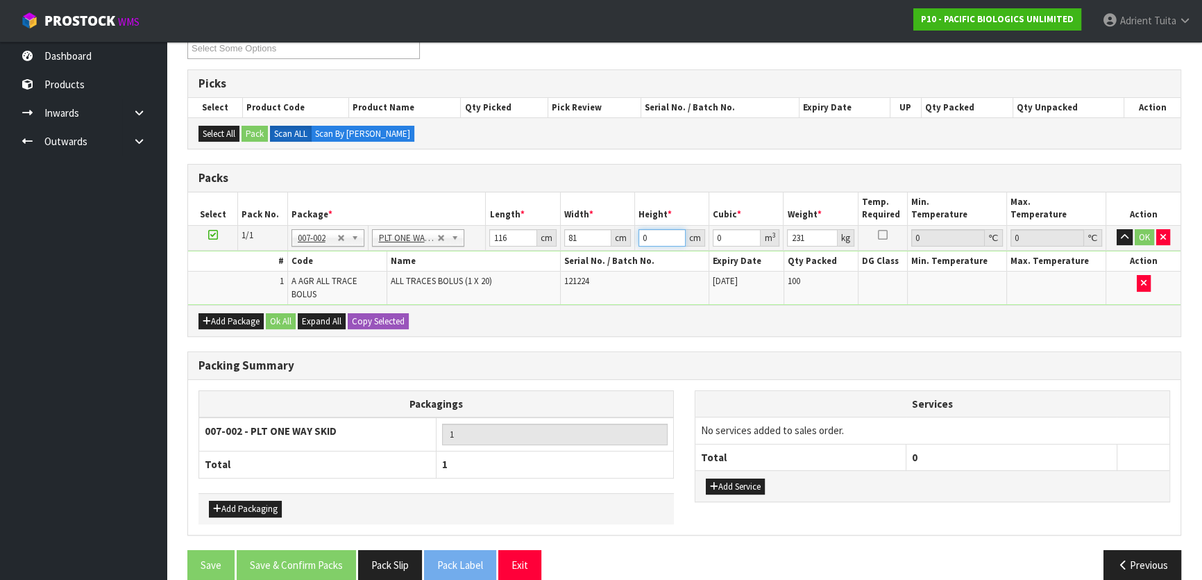
type input "6"
type input "0.056376"
type input "63"
type input "0.591948"
type input "63"
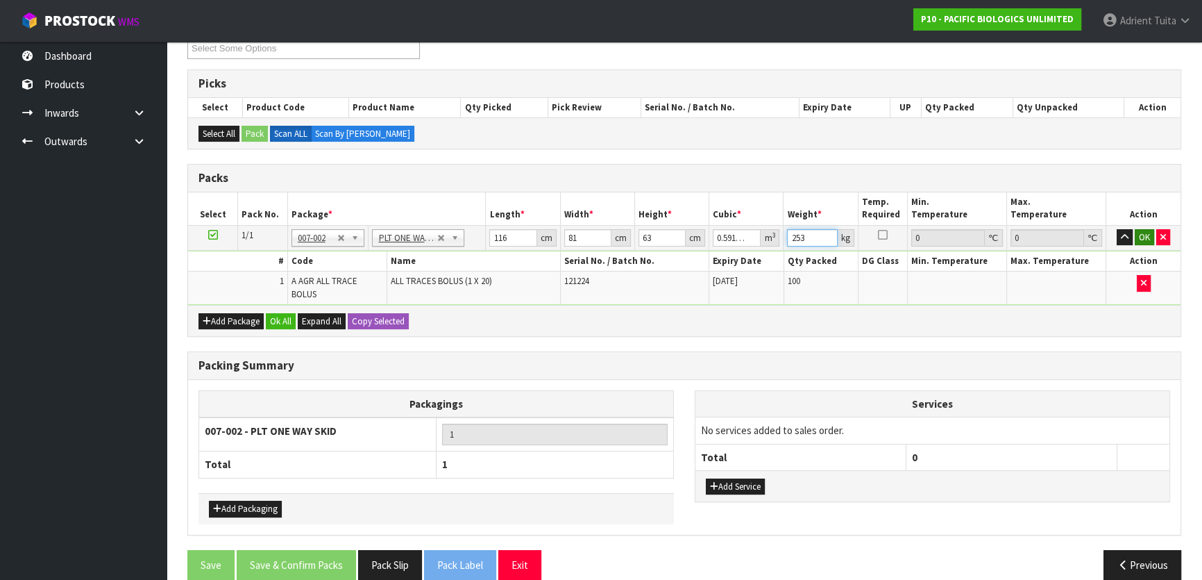
type input "253"
click at [1144, 235] on button "OK" at bounding box center [1144, 237] width 19 height 17
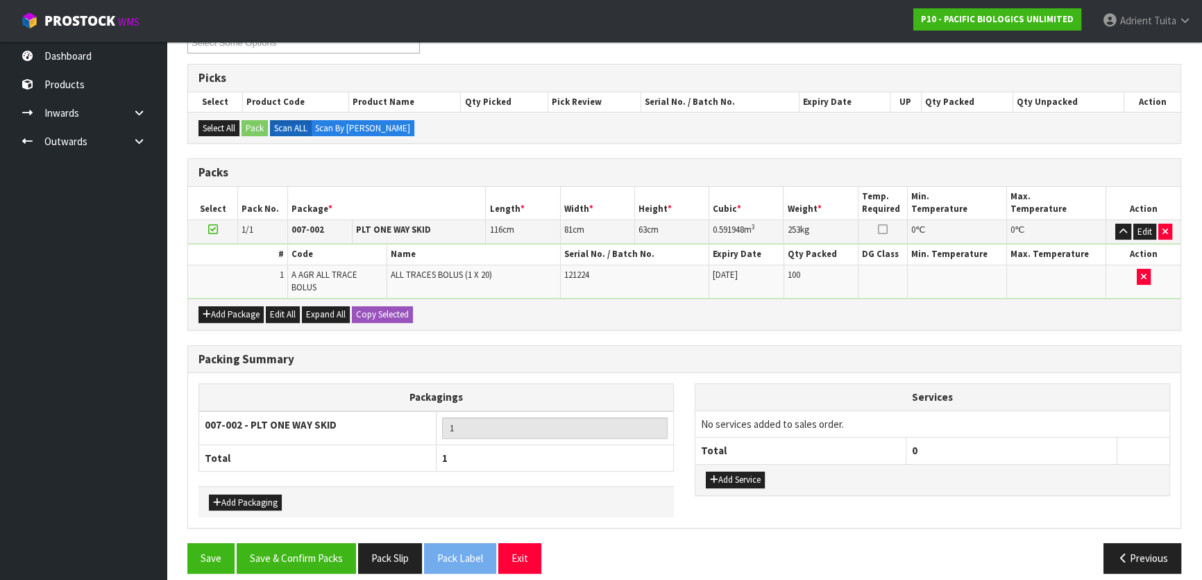
scroll to position [208, 0]
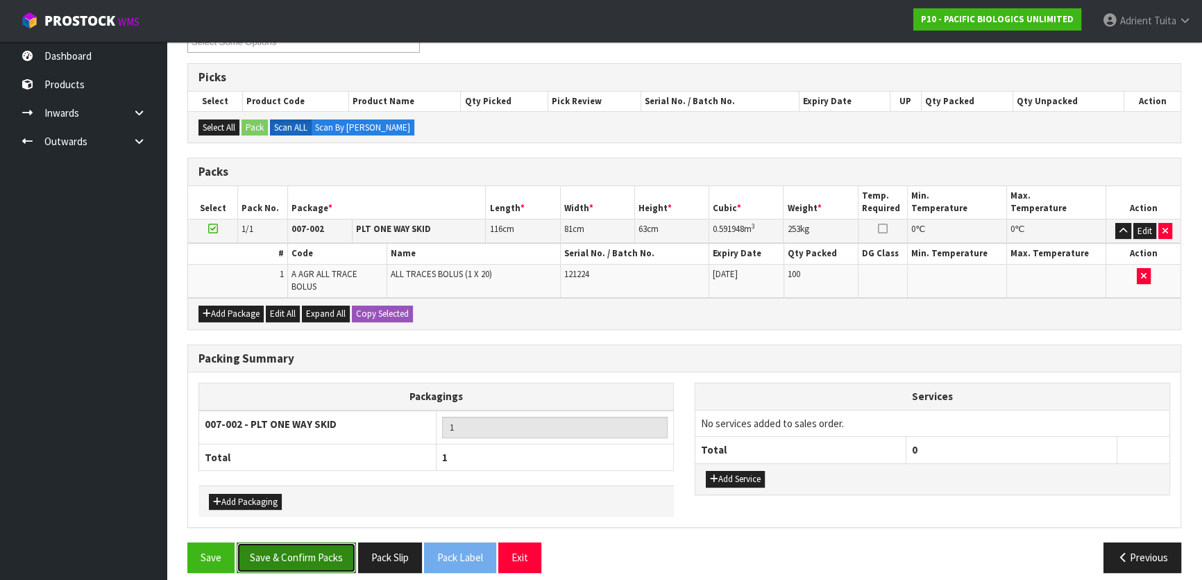
click at [322, 542] on button "Save & Confirm Packs" at bounding box center [296, 557] width 119 height 30
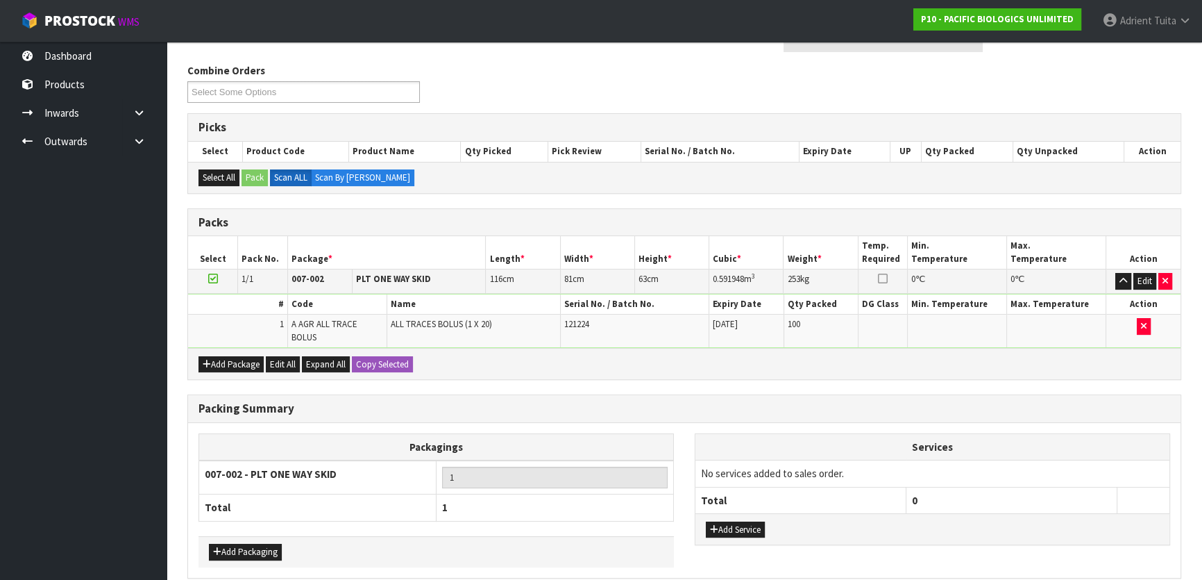
scroll to position [0, 0]
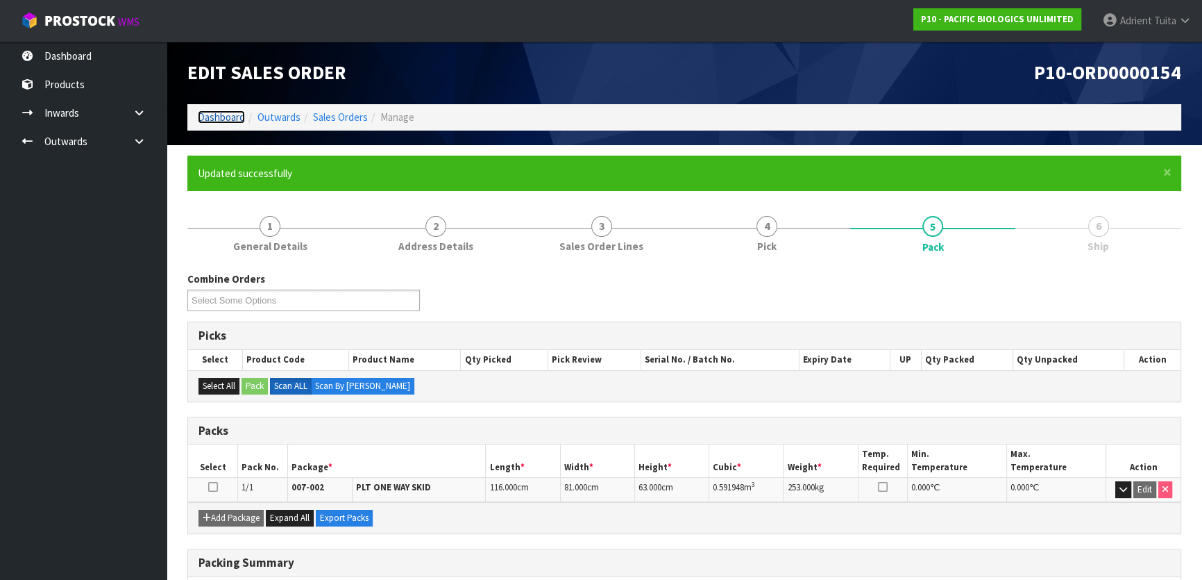
drag, startPoint x: 229, startPoint y: 116, endPoint x: 228, endPoint y: 123, distance: 7.1
click at [229, 116] on link "Dashboard" at bounding box center [221, 116] width 47 height 13
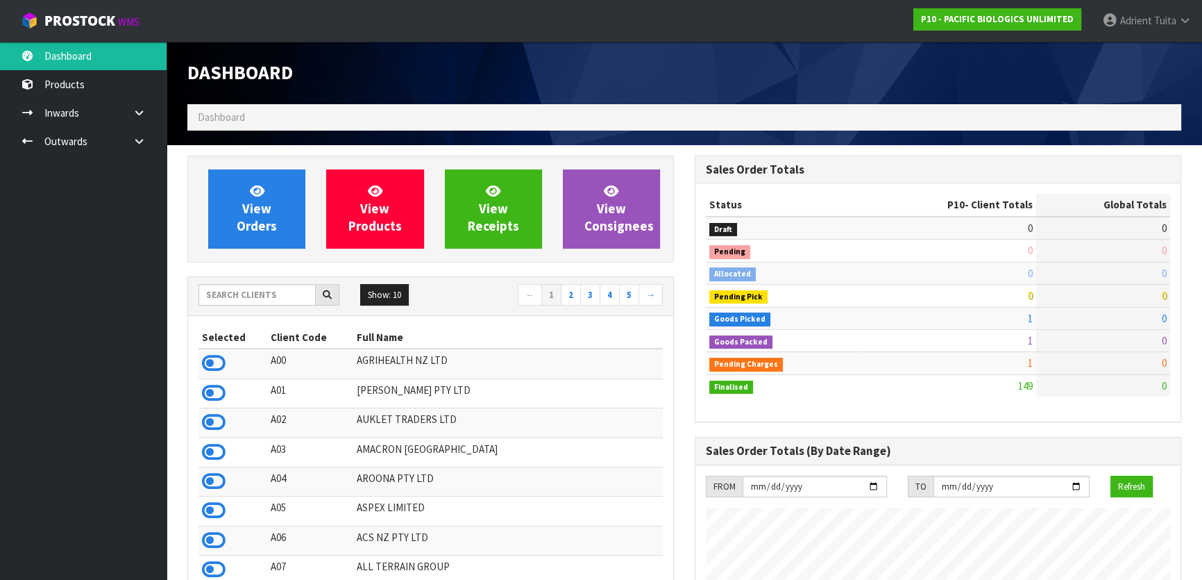
scroll to position [693254, 693662]
click at [214, 365] on icon at bounding box center [214, 363] width 24 height 21
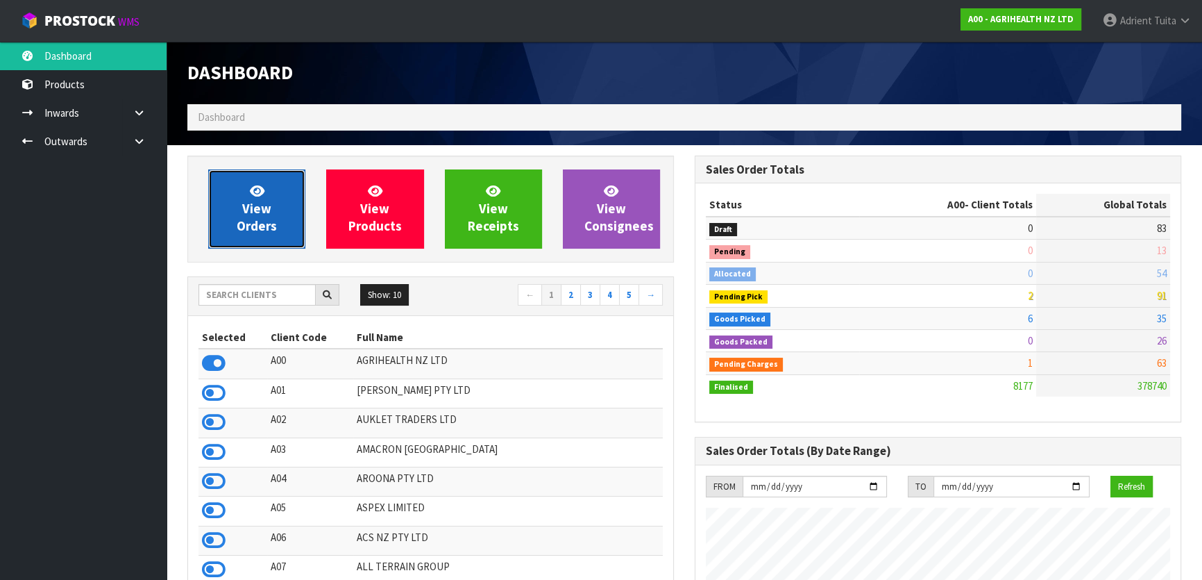
click at [265, 224] on span "View Orders" at bounding box center [257, 209] width 40 height 52
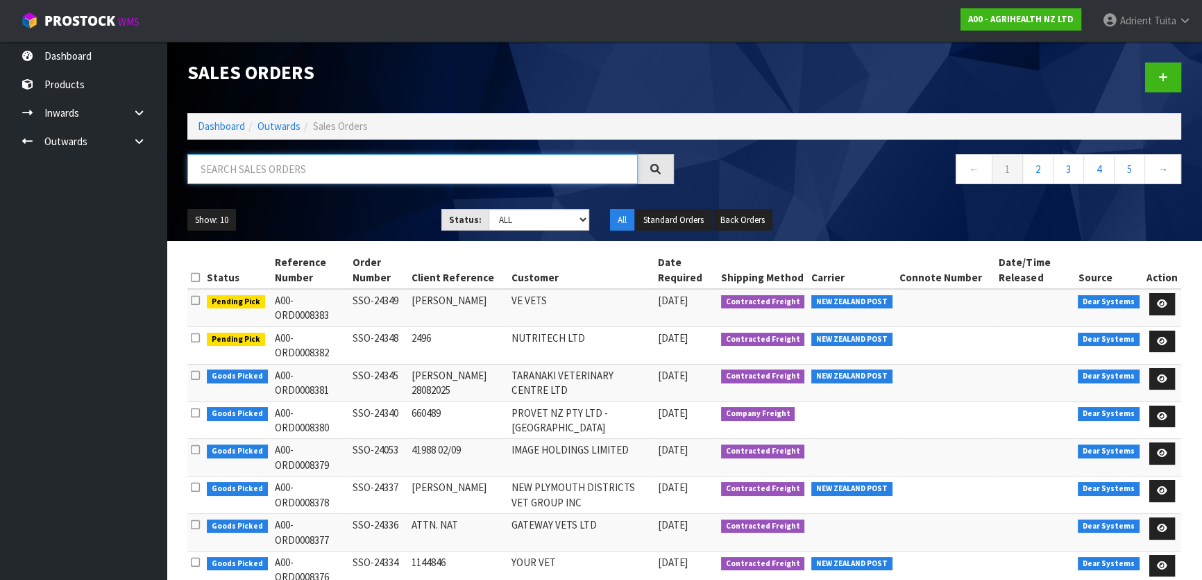
click at [473, 176] on input "text" at bounding box center [412, 169] width 451 height 30
type input "4340"
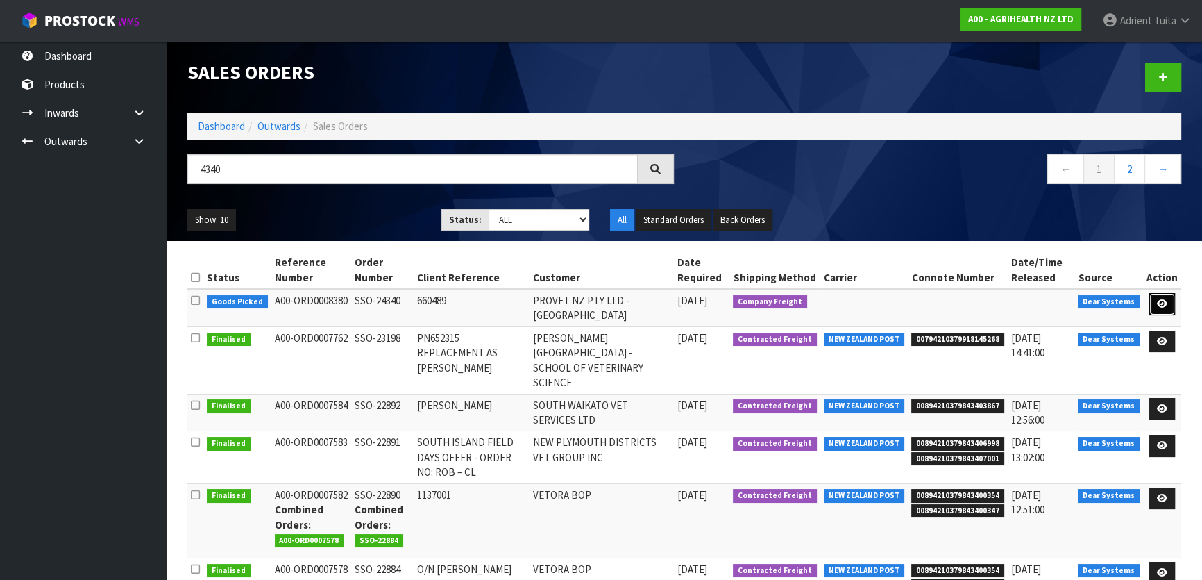
click at [1157, 313] on link at bounding box center [1163, 304] width 26 height 22
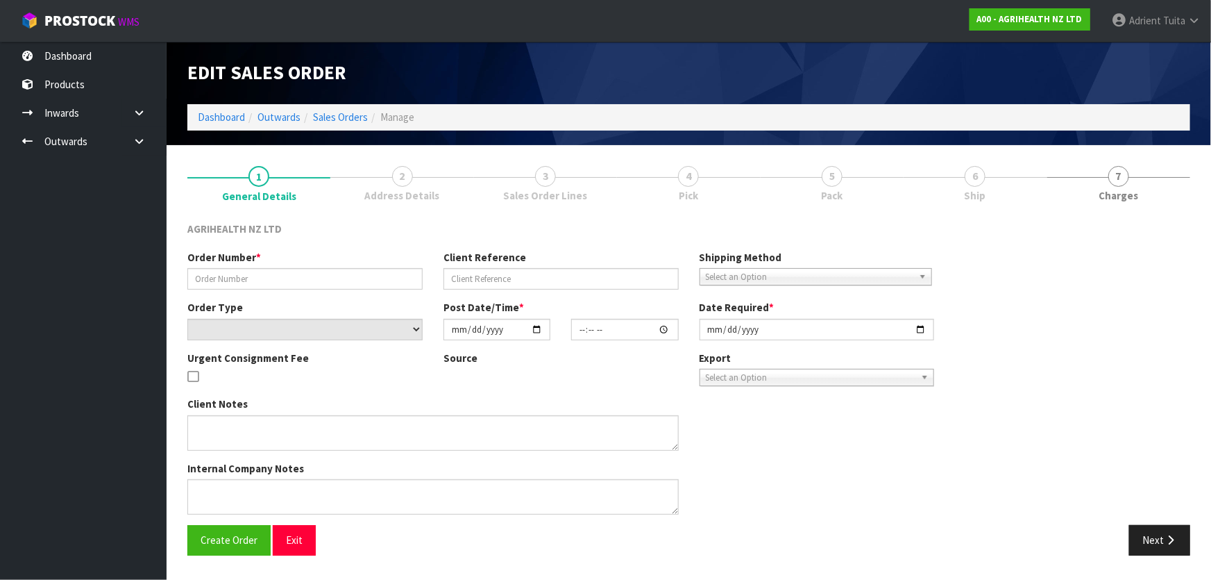
type input "SSO-24340"
type input "660489"
select select "number:0"
type input "2025-08-28"
type input "10:20:15.000"
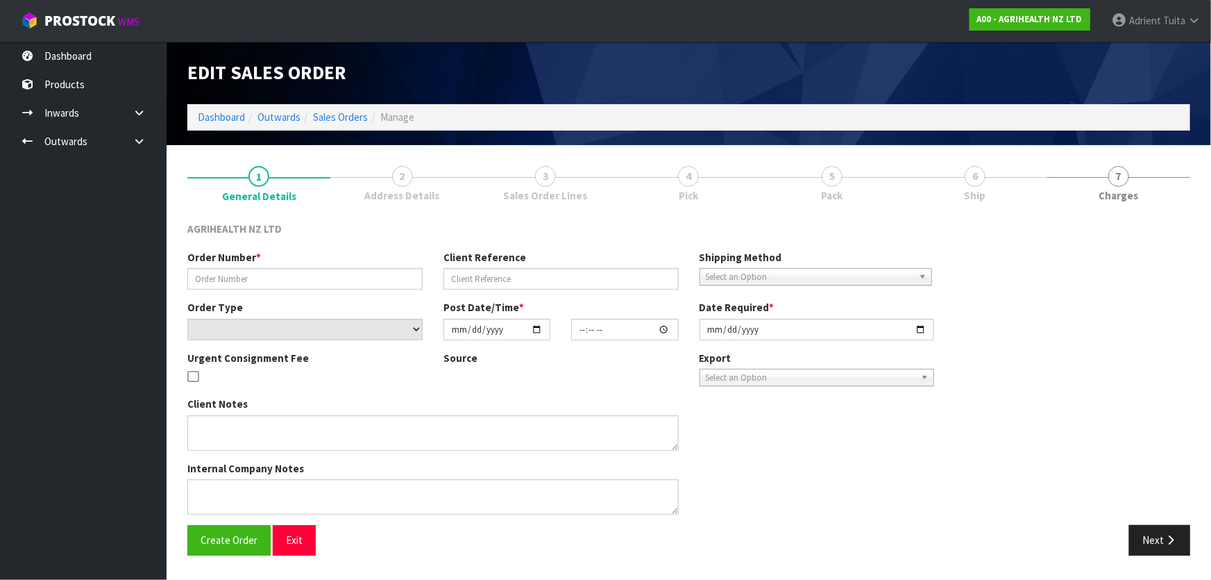
type input "2025-08-28"
type textarea "KRYPTADE, METRIVET & TOLTROX ON BO SHIP BY: CWL Truck"
type textarea "FOR DISPATCH PLEASE, ON YOUR TRUCK"
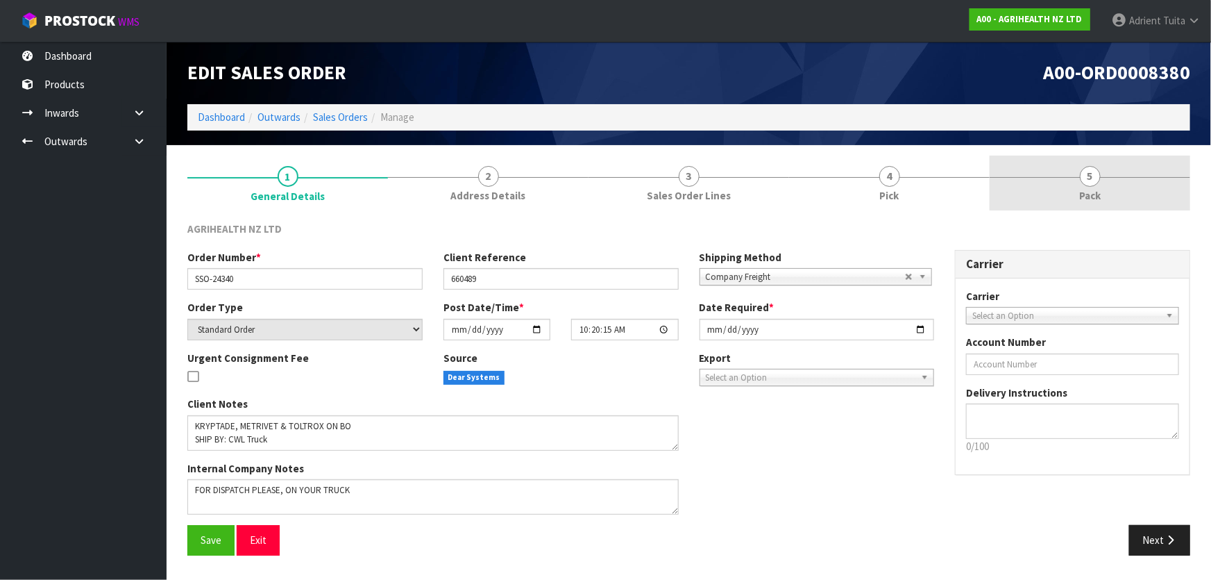
drag, startPoint x: 1158, startPoint y: 185, endPoint x: 1135, endPoint y: 194, distance: 24.4
click at [1156, 186] on link "5 Pack" at bounding box center [1090, 182] width 201 height 55
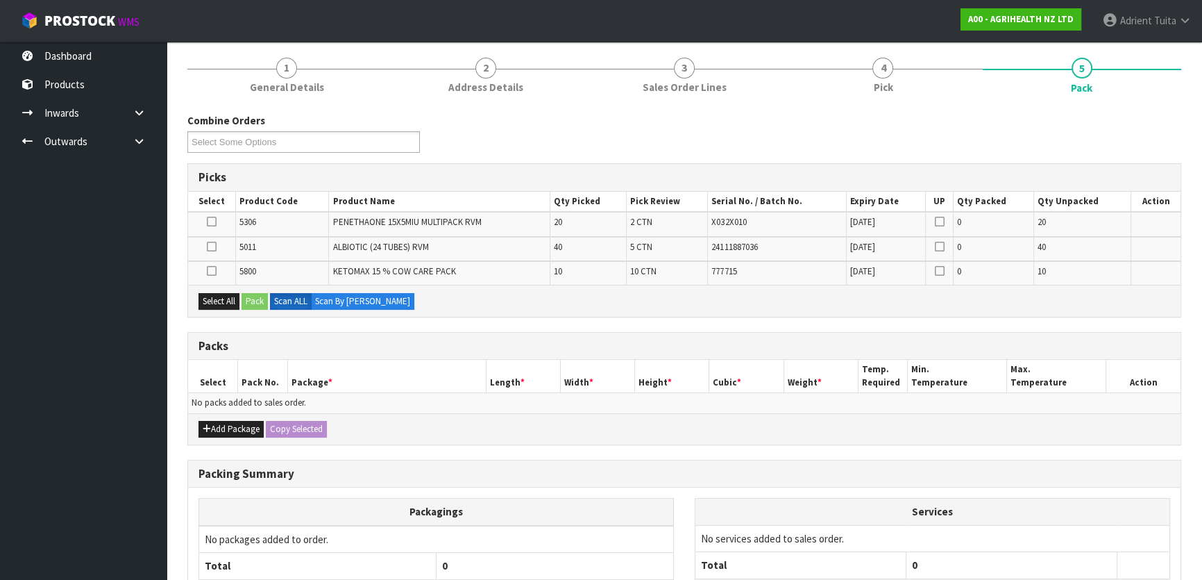
scroll to position [227, 0]
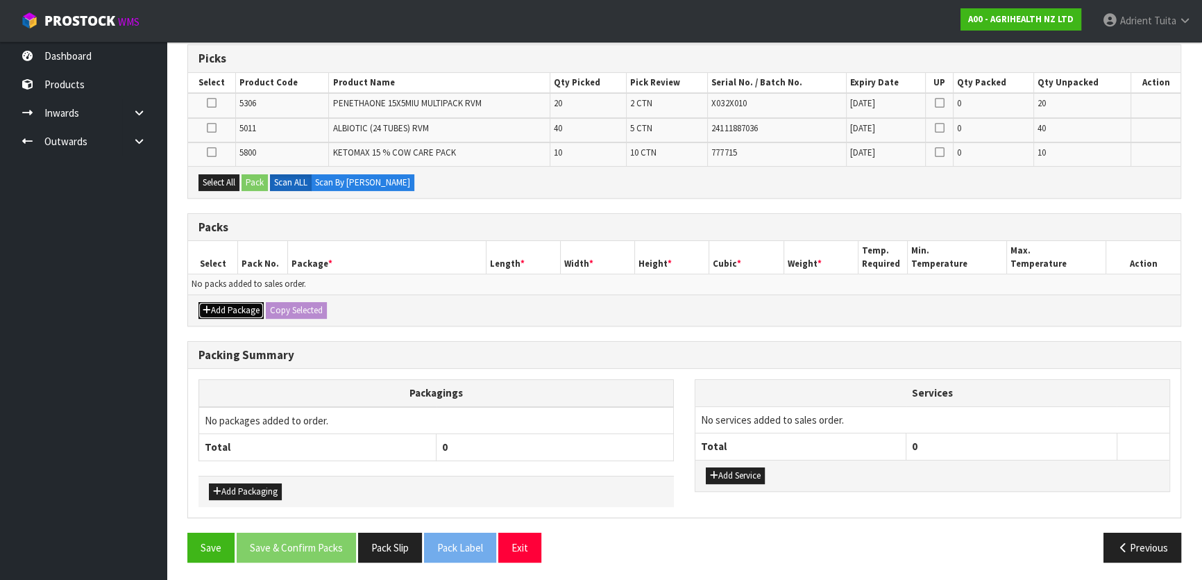
click at [214, 310] on button "Add Package" at bounding box center [231, 310] width 65 height 17
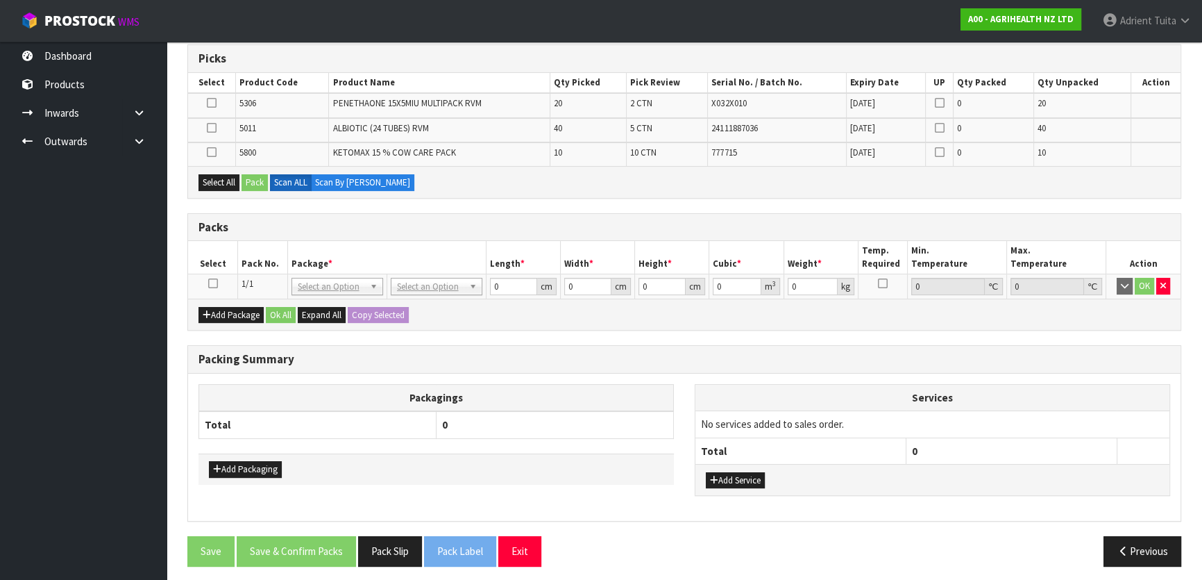
click at [212, 284] on icon at bounding box center [213, 283] width 10 height 1
drag, startPoint x: 230, startPoint y: 179, endPoint x: 243, endPoint y: 179, distance: 12.5
click at [232, 179] on button "Select All" at bounding box center [219, 182] width 41 height 17
click at [248, 178] on button "Pack" at bounding box center [255, 182] width 26 height 17
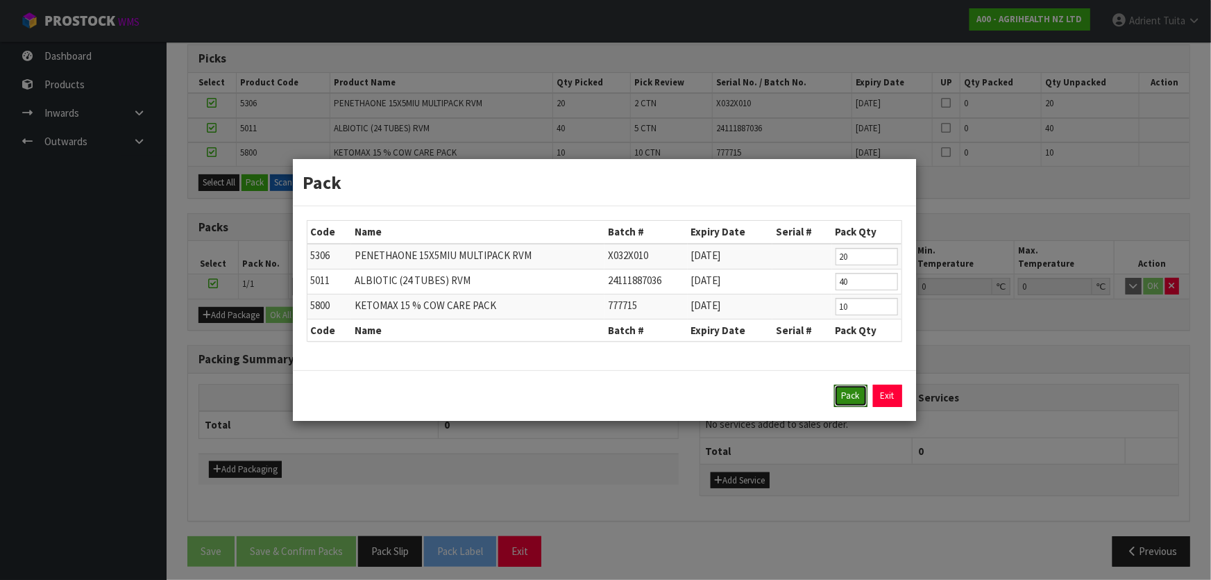
drag, startPoint x: 850, startPoint y: 392, endPoint x: 843, endPoint y: 391, distance: 7.7
click at [851, 392] on button "Pack" at bounding box center [850, 396] width 33 height 22
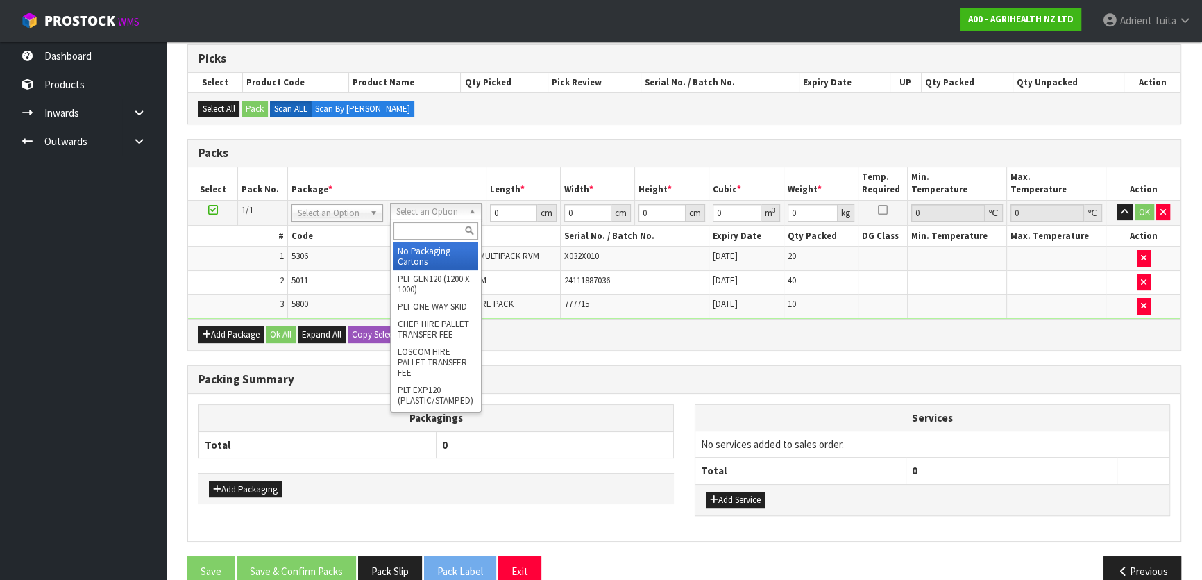
drag, startPoint x: 441, startPoint y: 268, endPoint x: 440, endPoint y: 277, distance: 9.1
type input "120"
type input "100"
type input "96.95"
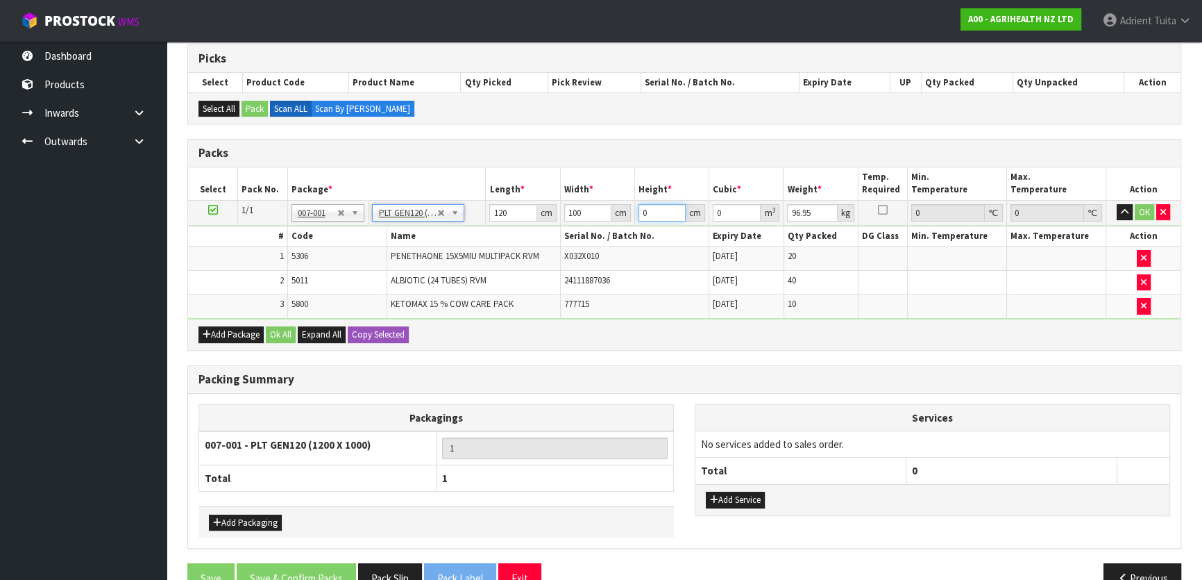
click at [655, 213] on input "0" at bounding box center [662, 212] width 47 height 17
type input "5"
type input "0.06"
type input "58"
type input "0.696"
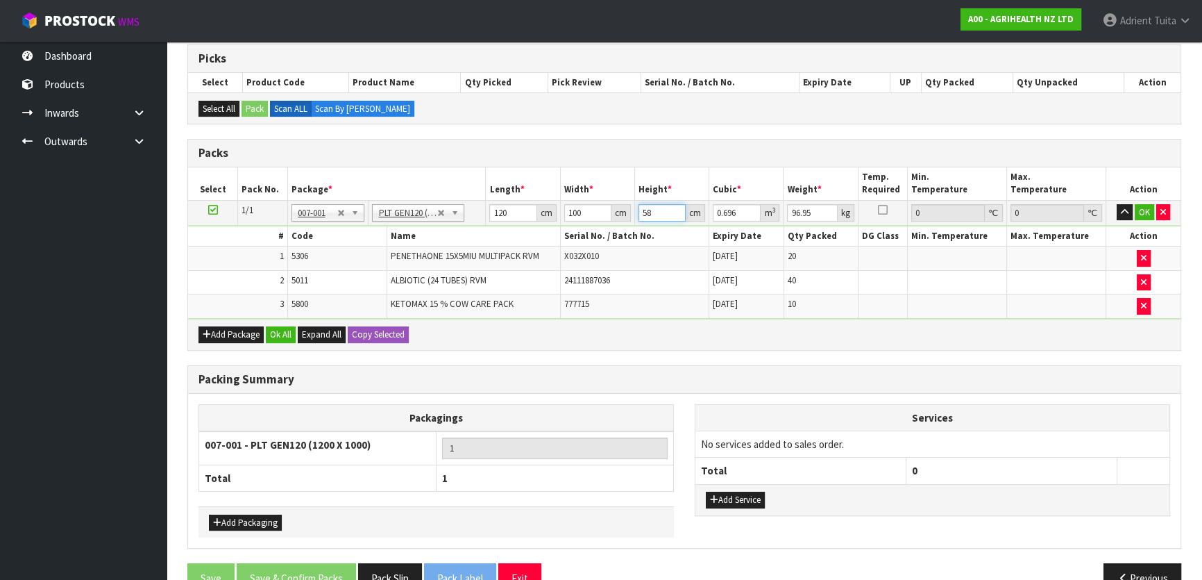
type input "58"
type input "116"
click at [1141, 210] on button "OK" at bounding box center [1144, 212] width 19 height 17
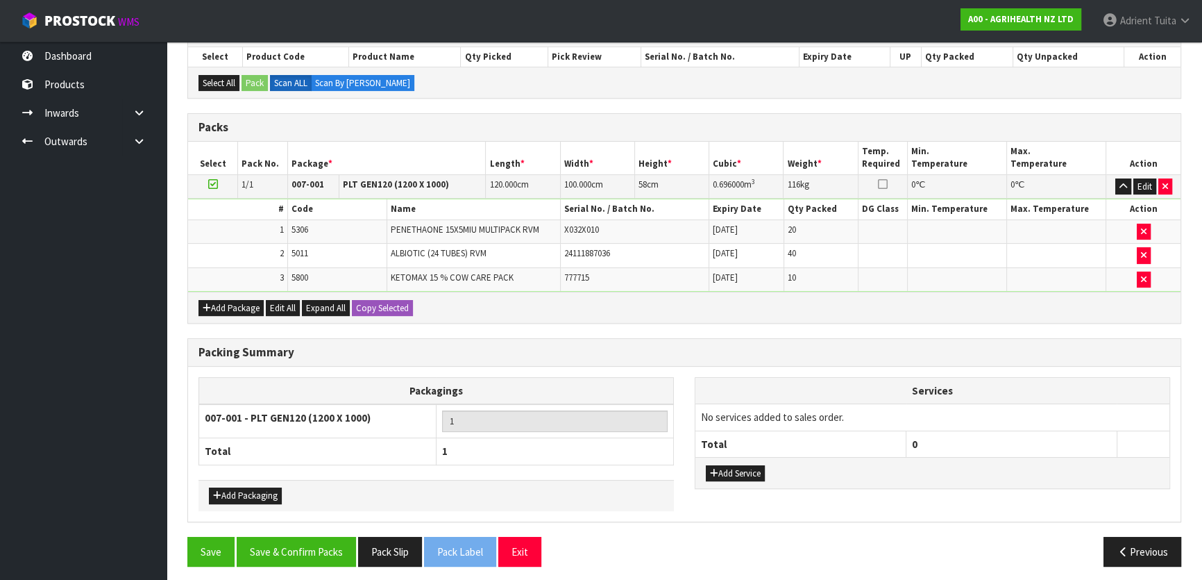
scroll to position [256, 0]
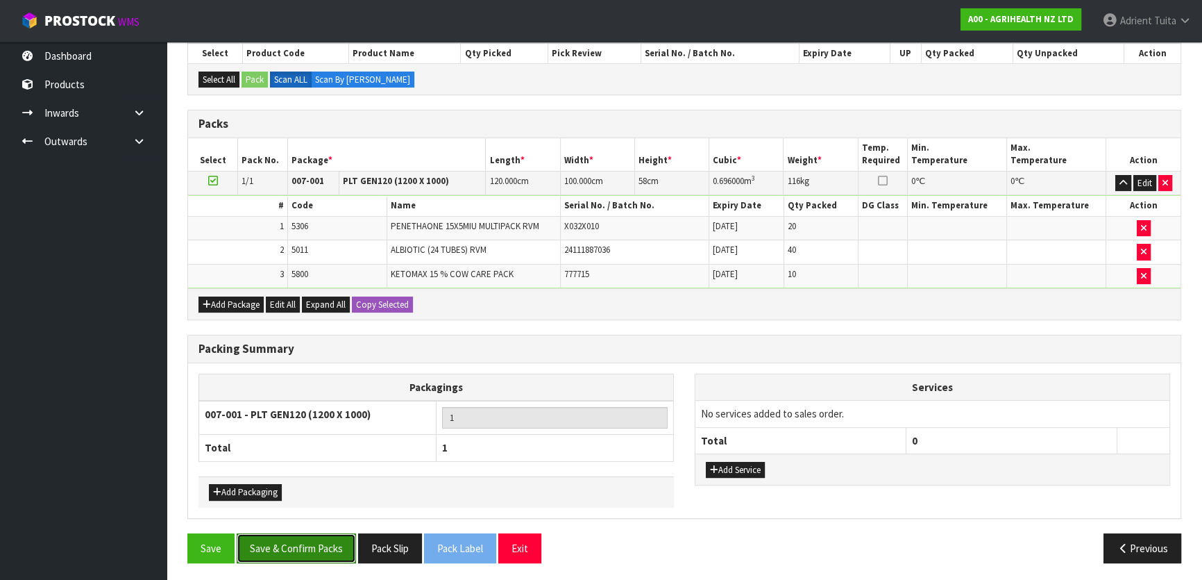
click at [291, 546] on button "Save & Confirm Packs" at bounding box center [296, 548] width 119 height 30
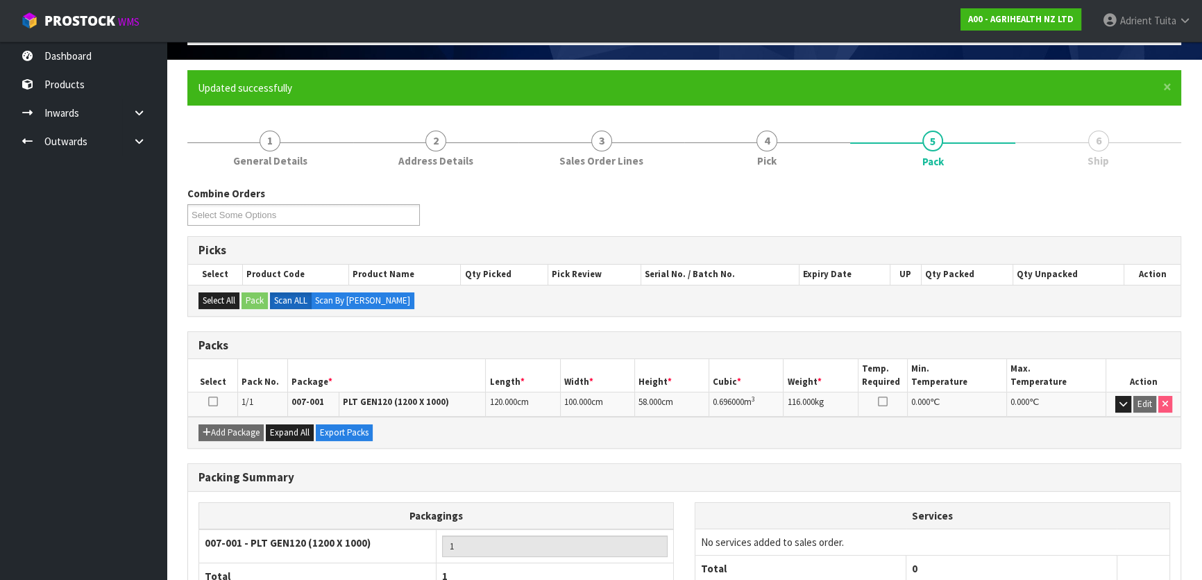
scroll to position [0, 0]
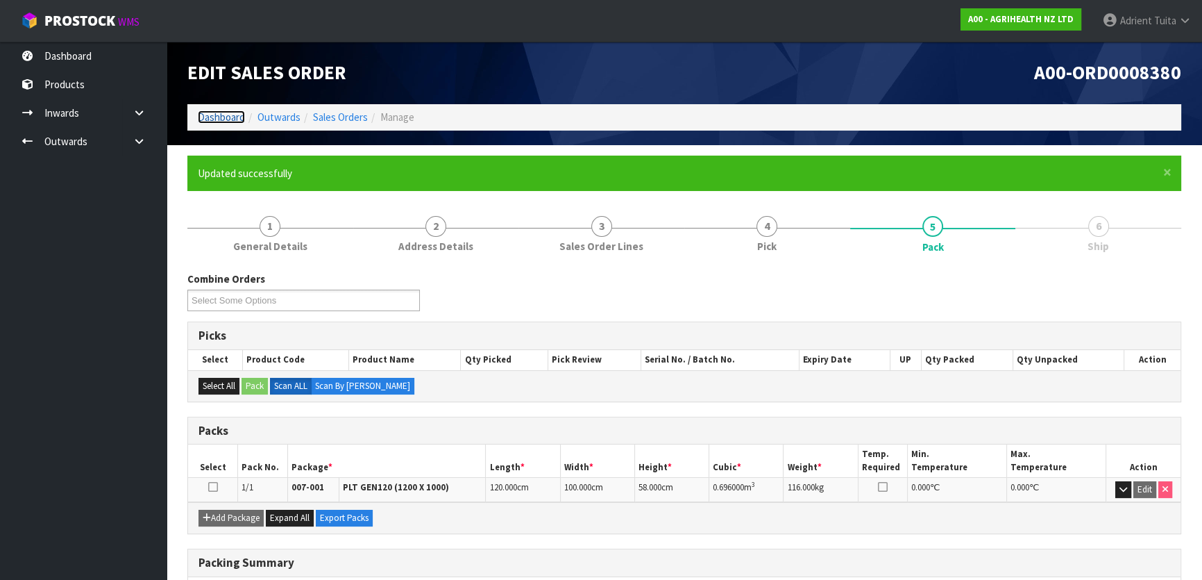
click at [237, 117] on link "Dashboard" at bounding box center [221, 116] width 47 height 13
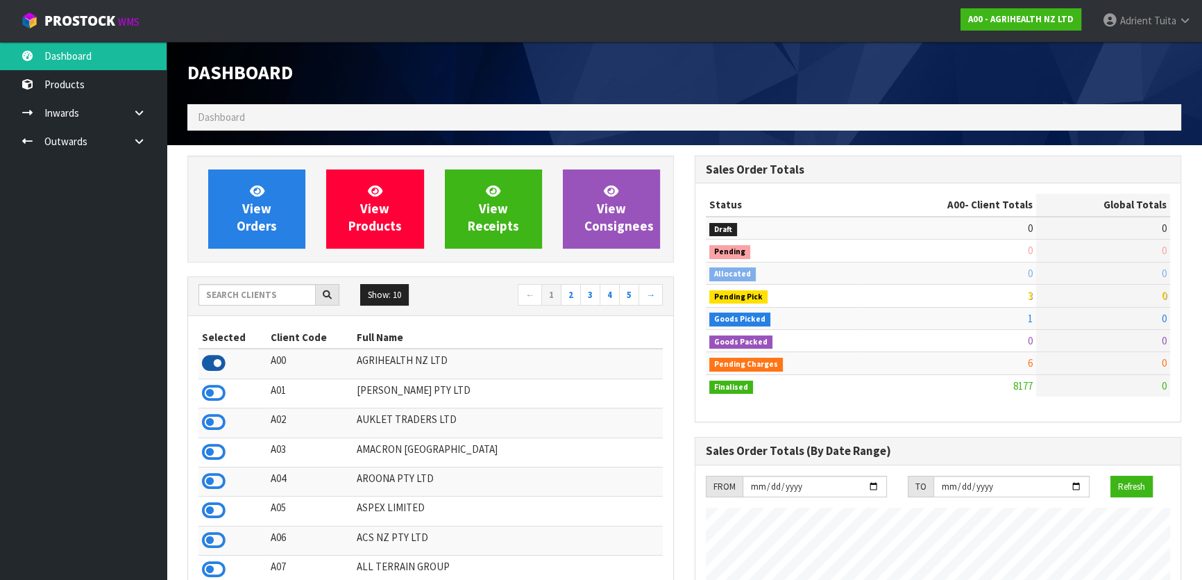
scroll to position [1050, 507]
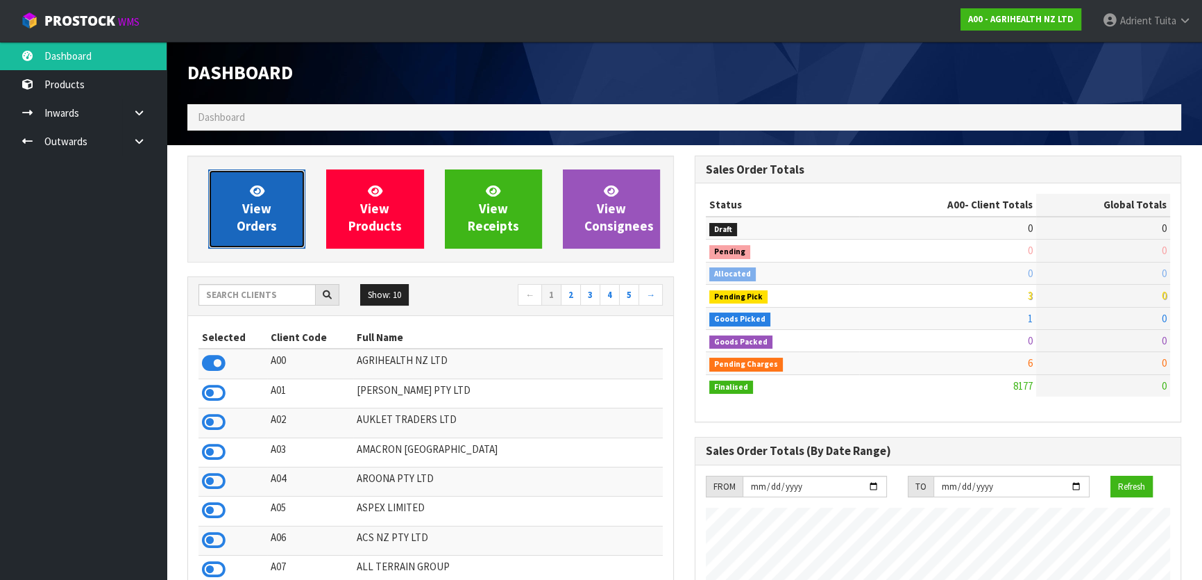
click at [262, 208] on span "View Orders" at bounding box center [257, 209] width 40 height 52
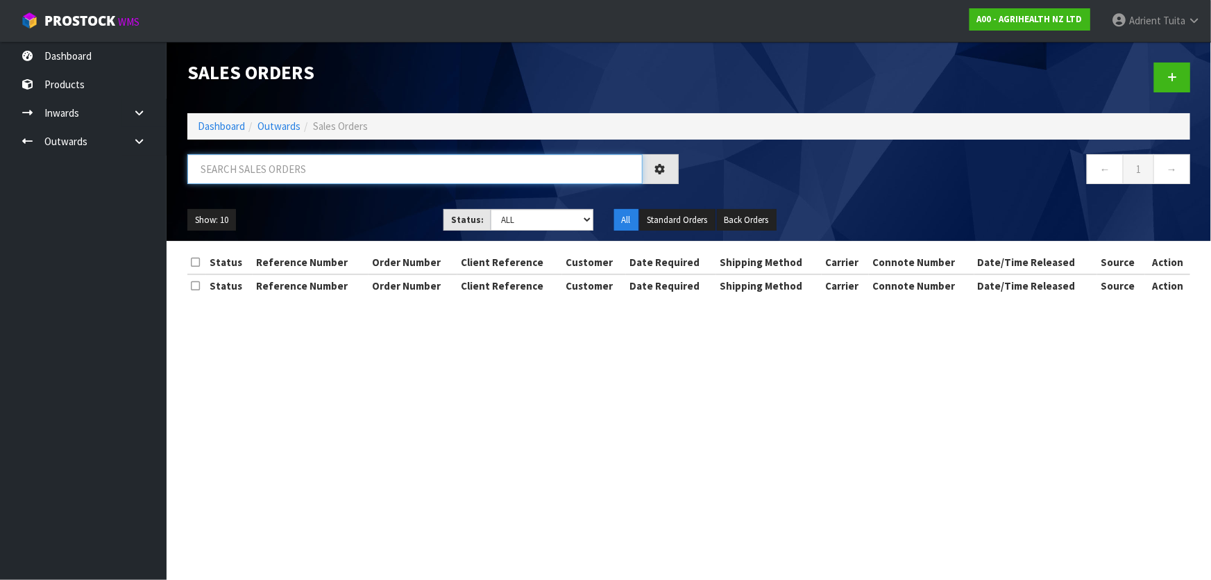
click at [308, 174] on input "text" at bounding box center [414, 169] width 455 height 30
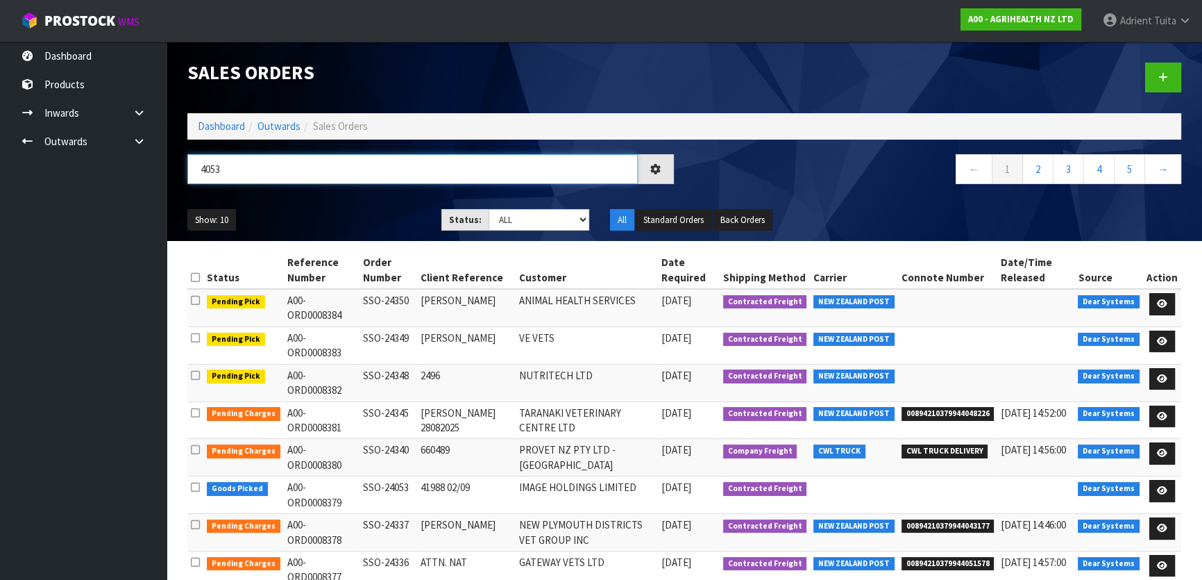
type input "4053"
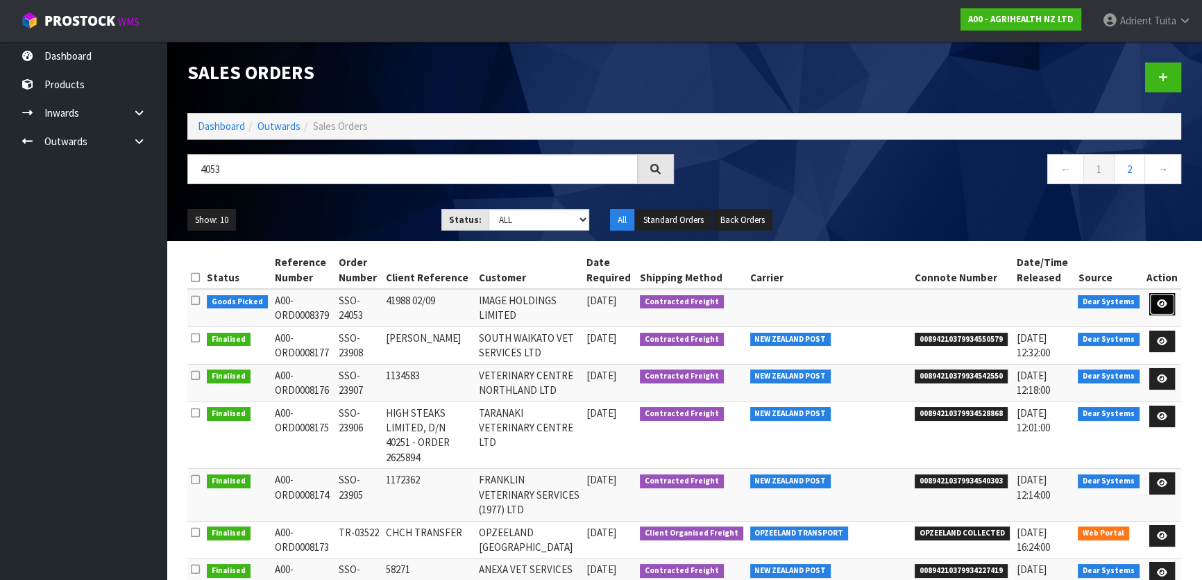
click at [1172, 297] on link at bounding box center [1163, 304] width 26 height 22
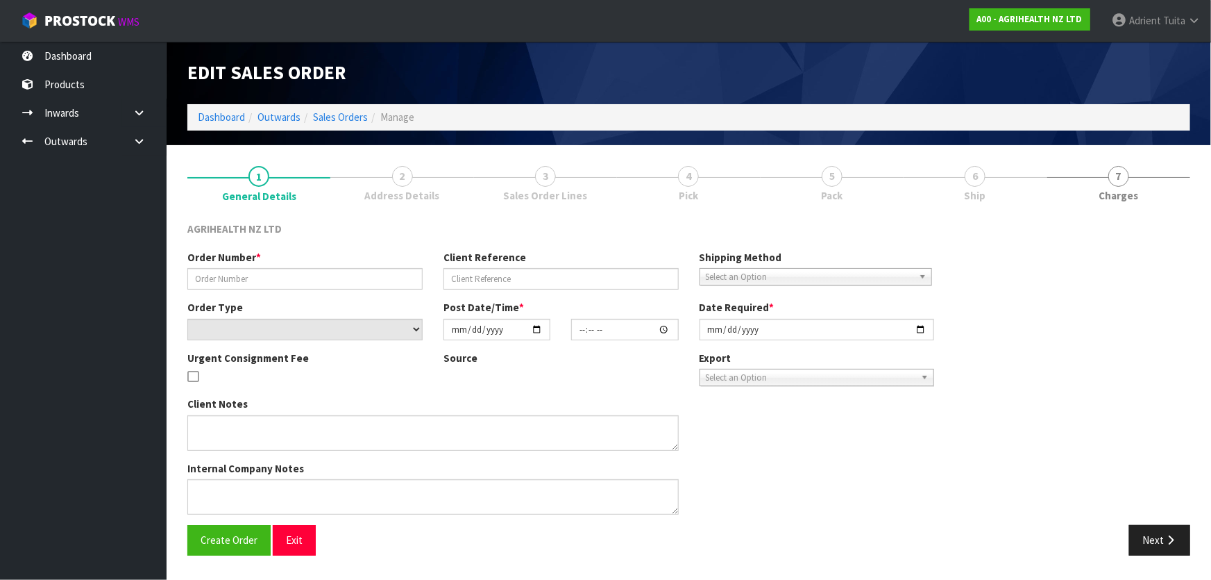
type input "SSO-24053"
type input "41988 02/09"
select select "number:0"
type input "2025-08-28"
type input "10:12:02.000"
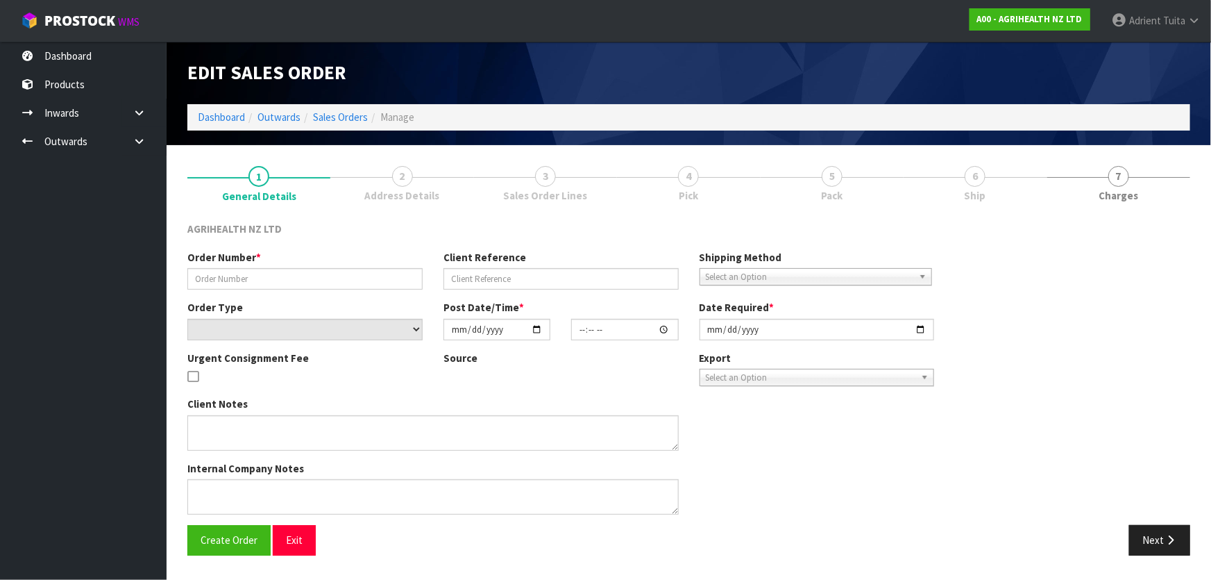
type input "2025-08-28"
type textarea "SHIP BY: Freight"
type textarea "FOR DISPATCH PLEASE, FOR DELIVERY EARLY NEXT WEEK"
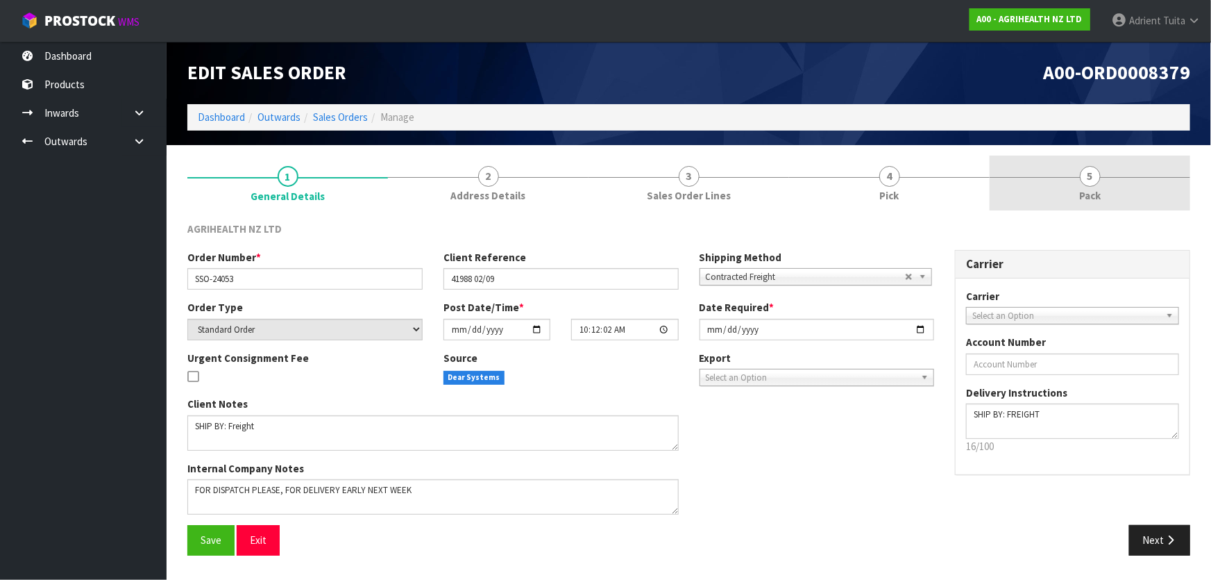
click at [1108, 187] on link "5 Pack" at bounding box center [1090, 182] width 201 height 55
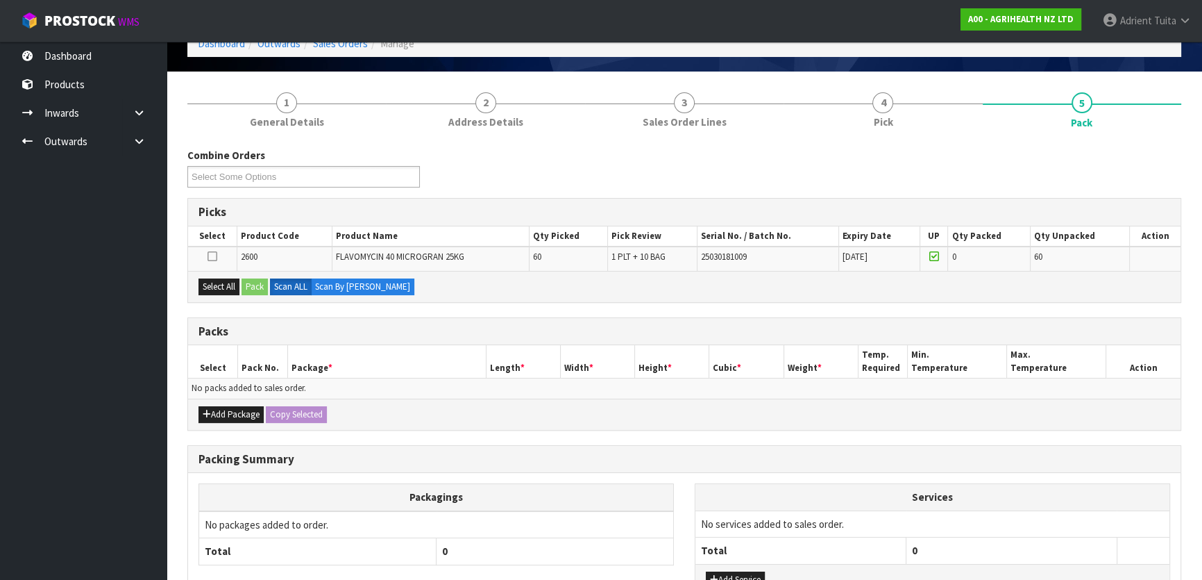
scroll to position [178, 0]
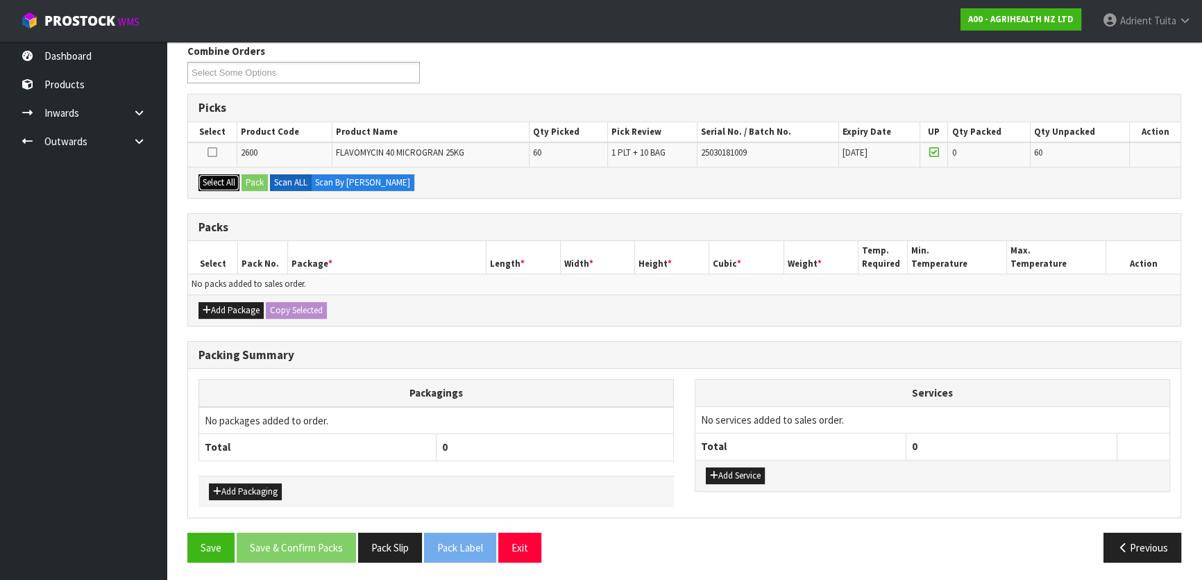
click at [231, 176] on button "Select All" at bounding box center [219, 182] width 41 height 17
click at [251, 177] on button "Pack" at bounding box center [255, 182] width 26 height 17
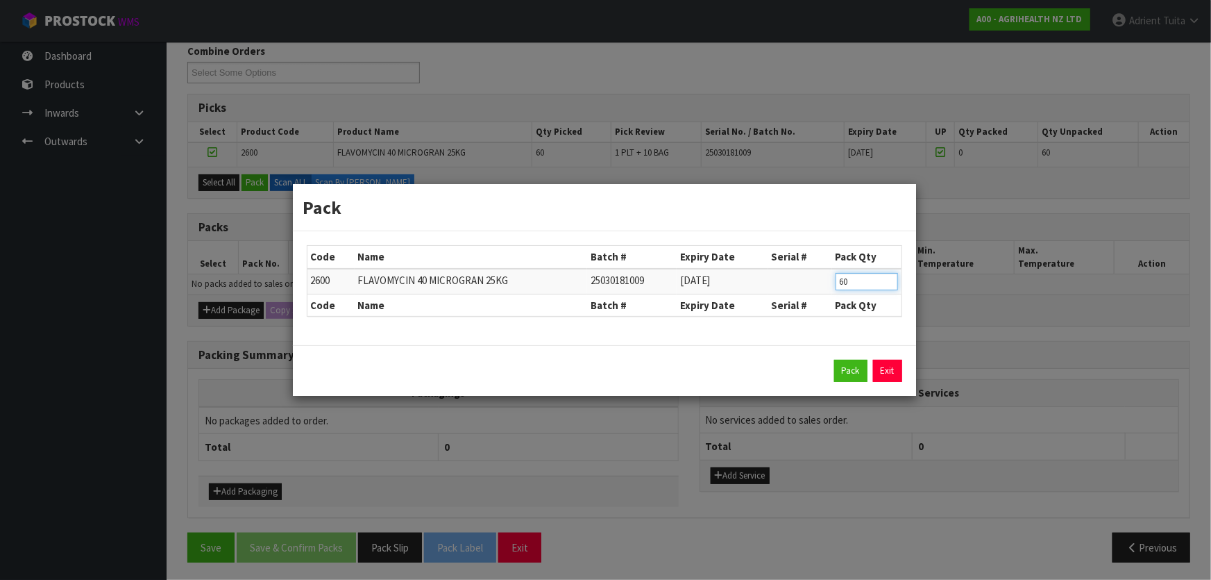
click at [838, 274] on input "60" at bounding box center [867, 281] width 62 height 17
type input "50"
drag, startPoint x: 852, startPoint y: 378, endPoint x: 833, endPoint y: 375, distance: 19.7
click at [852, 378] on button "Pack" at bounding box center [850, 371] width 33 height 22
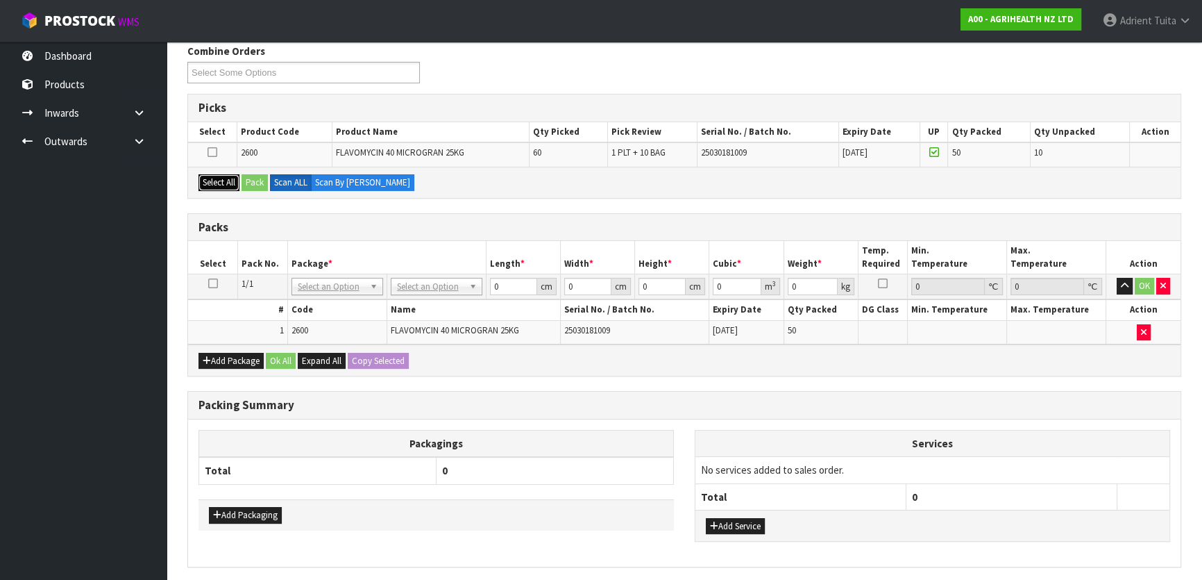
click at [239, 178] on button "Select All" at bounding box center [219, 182] width 41 height 17
click at [250, 177] on button "Pack" at bounding box center [255, 182] width 26 height 17
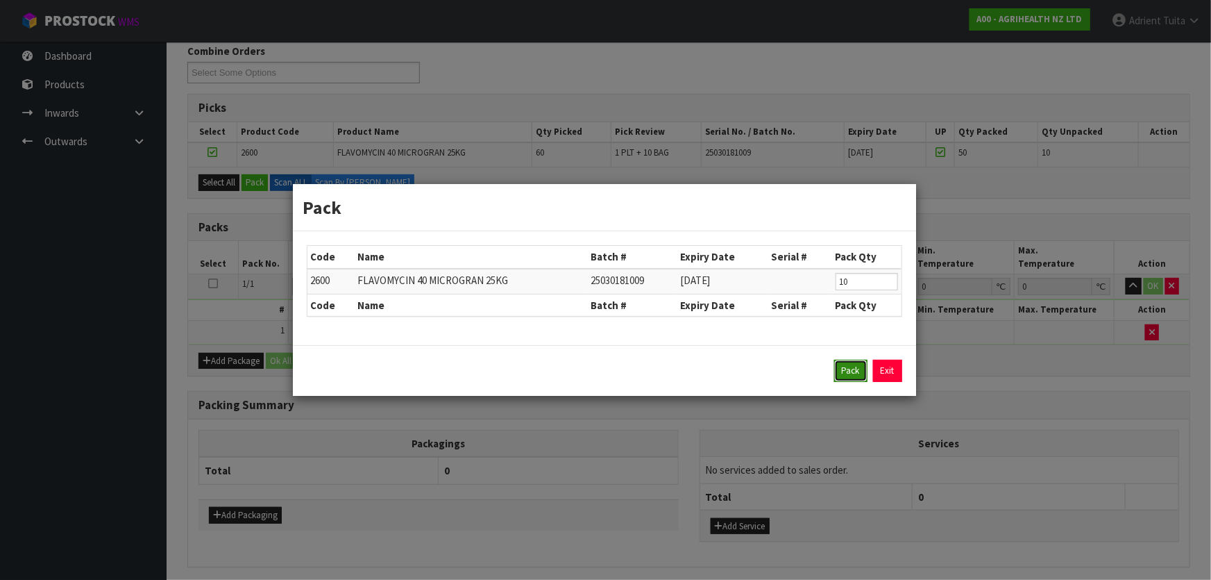
click at [854, 380] on button "Pack" at bounding box center [850, 371] width 33 height 22
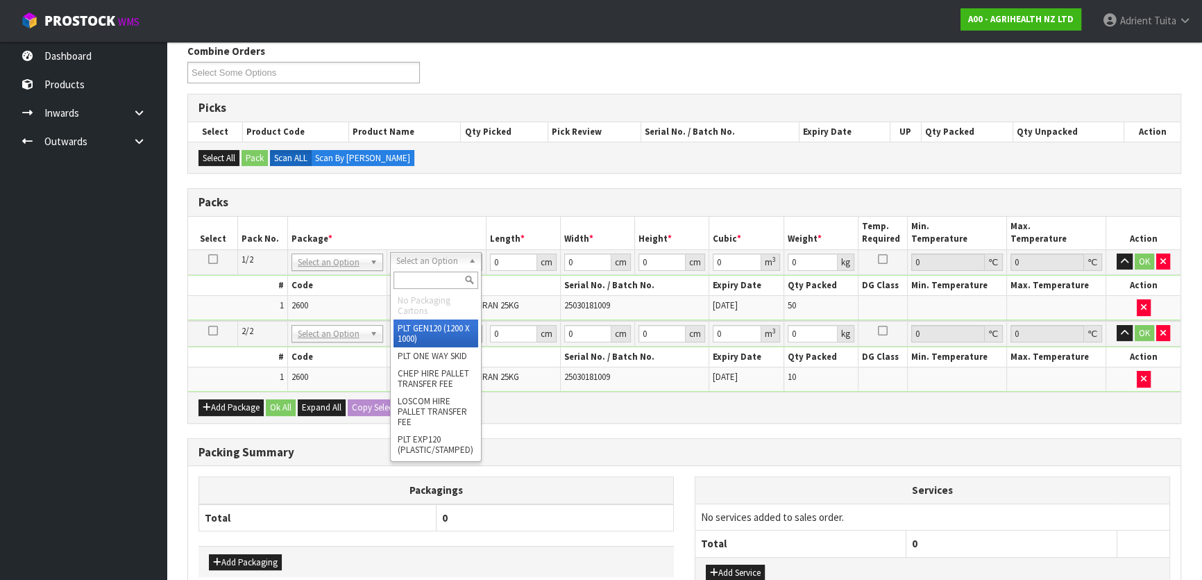
drag, startPoint x: 451, startPoint y: 255, endPoint x: 445, endPoint y: 278, distance: 23.7
click at [446, 278] on input "text" at bounding box center [436, 279] width 85 height 17
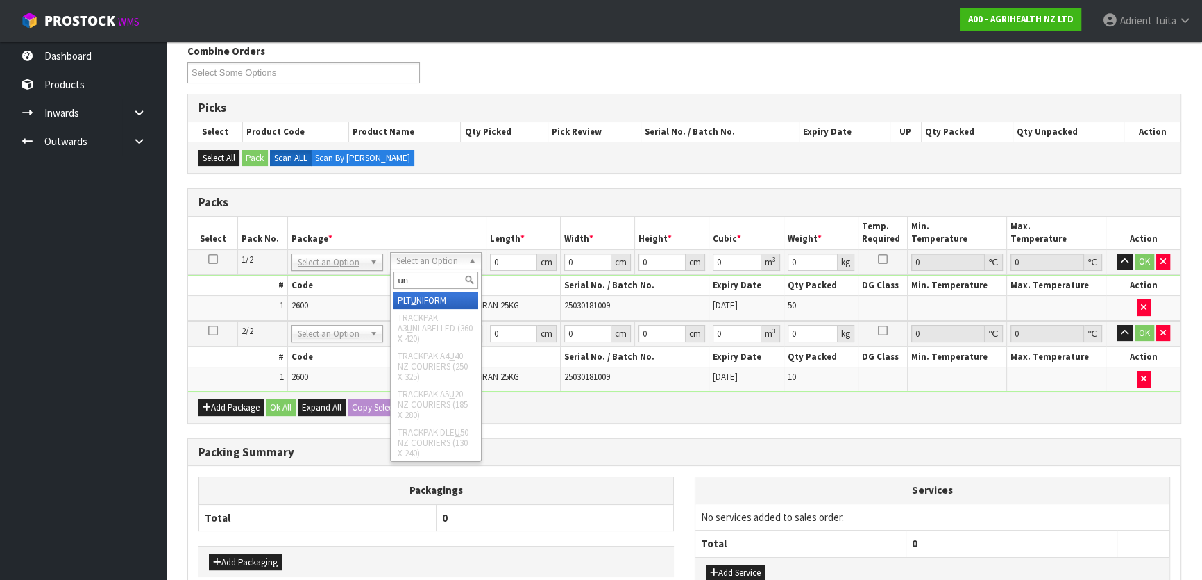
type input "uni"
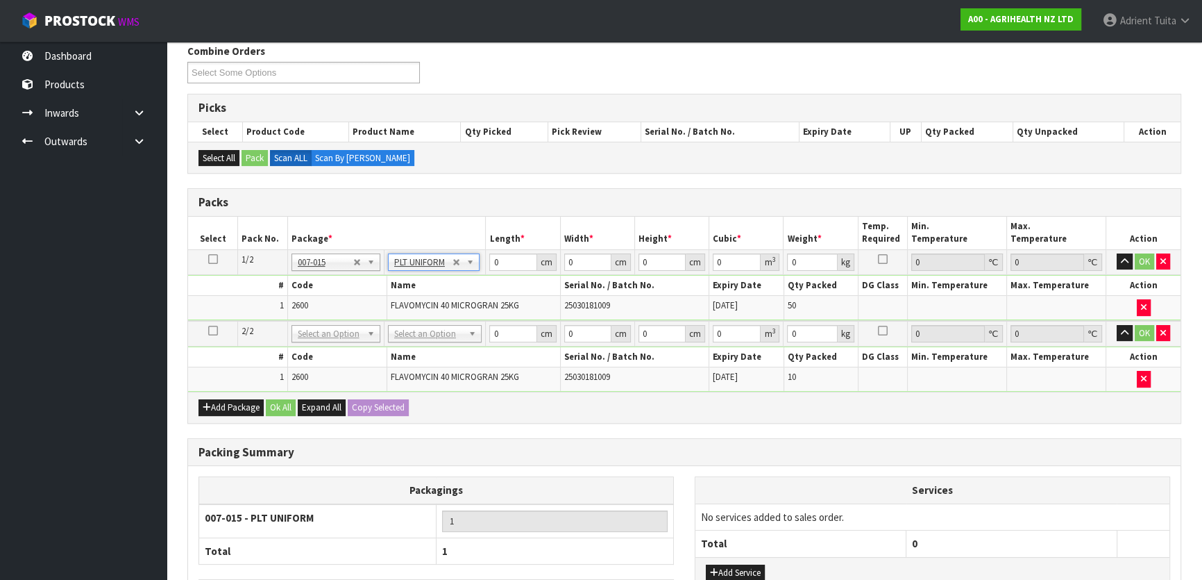
type input "1302"
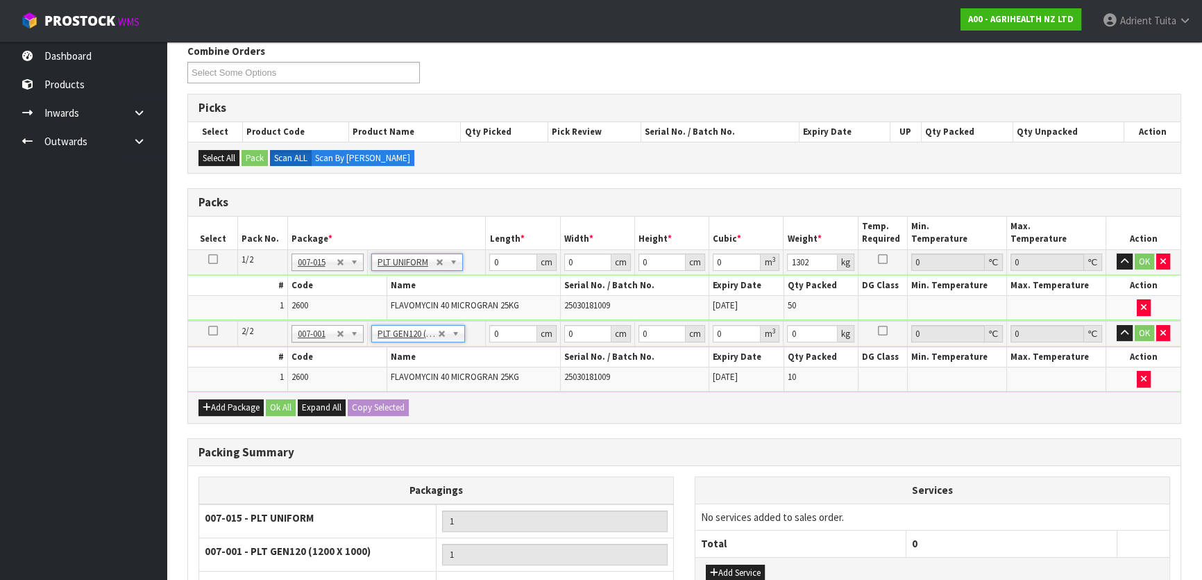
type input "120"
type input "100"
type input "289.8"
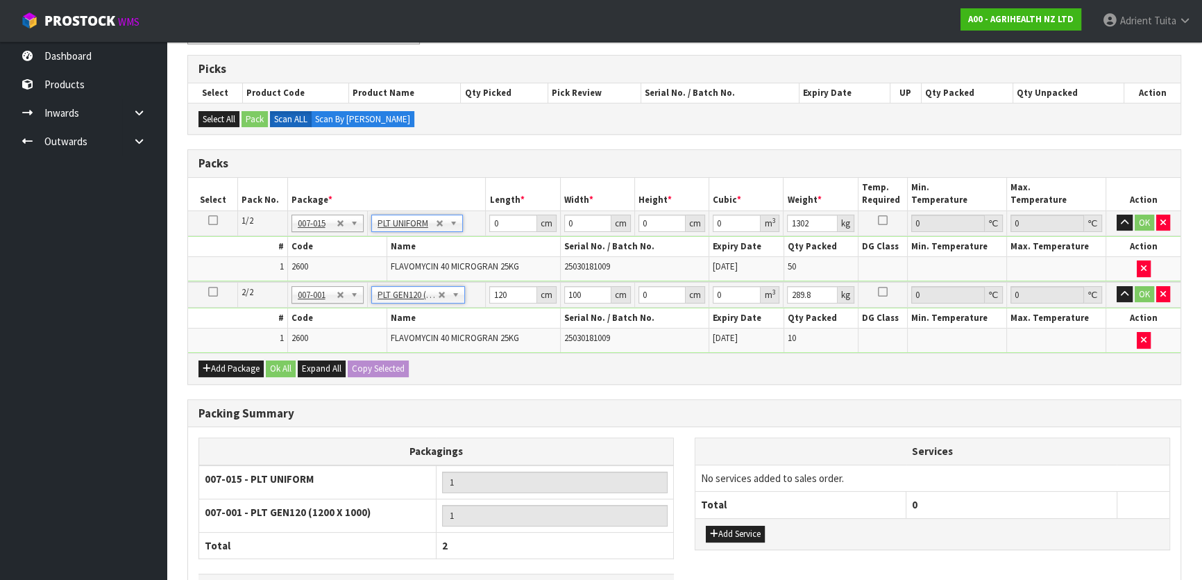
scroll to position [304, 0]
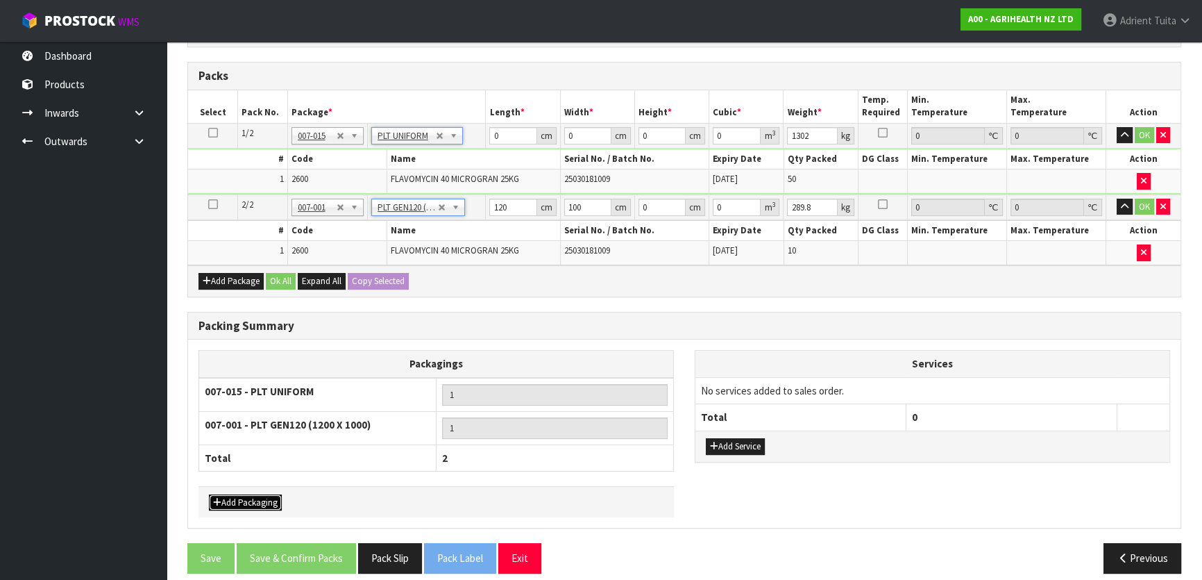
click at [243, 500] on button "Add Packaging" at bounding box center [245, 502] width 73 height 17
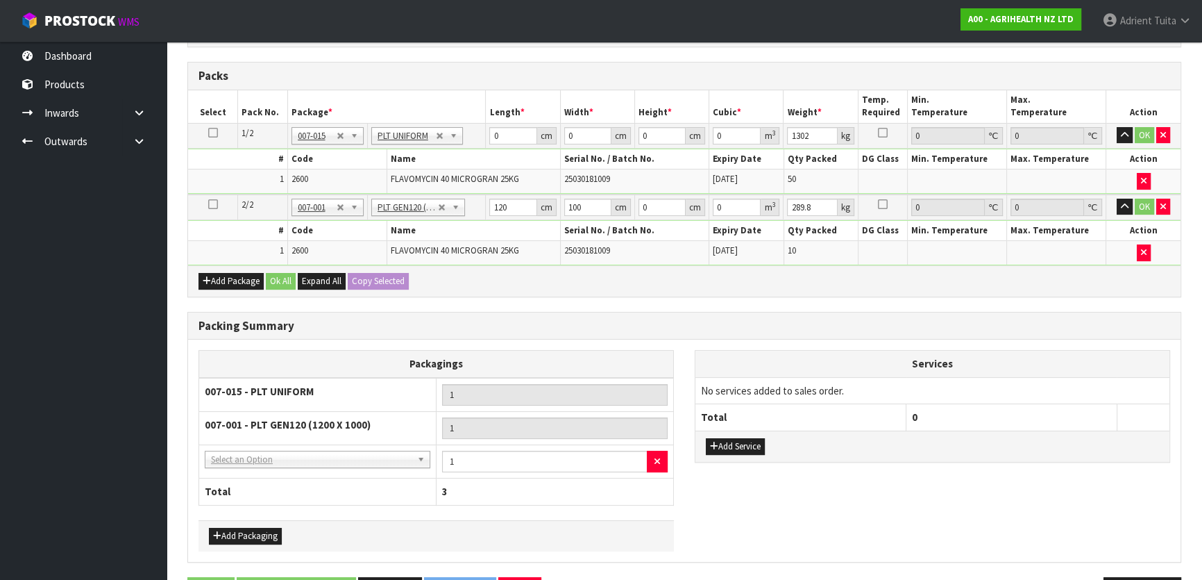
click at [258, 465] on td "NONE - No Packaging Cartons 007-001 - PLT GEN120 (1200 X 1000) 007-002 - PLT ON…" at bounding box center [317, 461] width 237 height 34
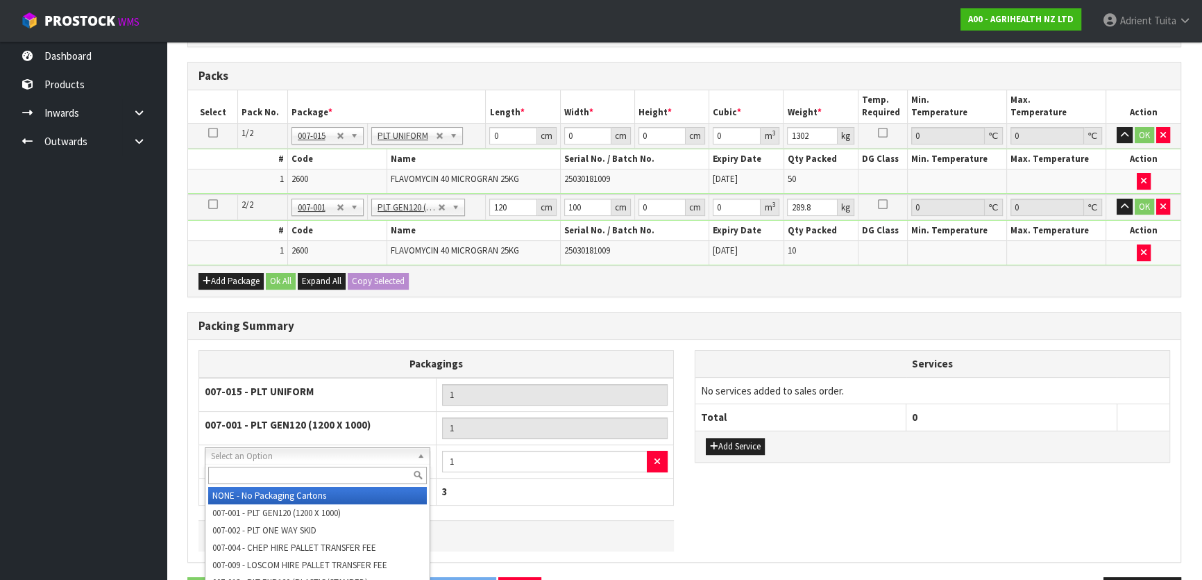
drag, startPoint x: 271, startPoint y: 451, endPoint x: 265, endPoint y: 479, distance: 28.3
click at [265, 479] on input "text" at bounding box center [317, 474] width 219 height 17
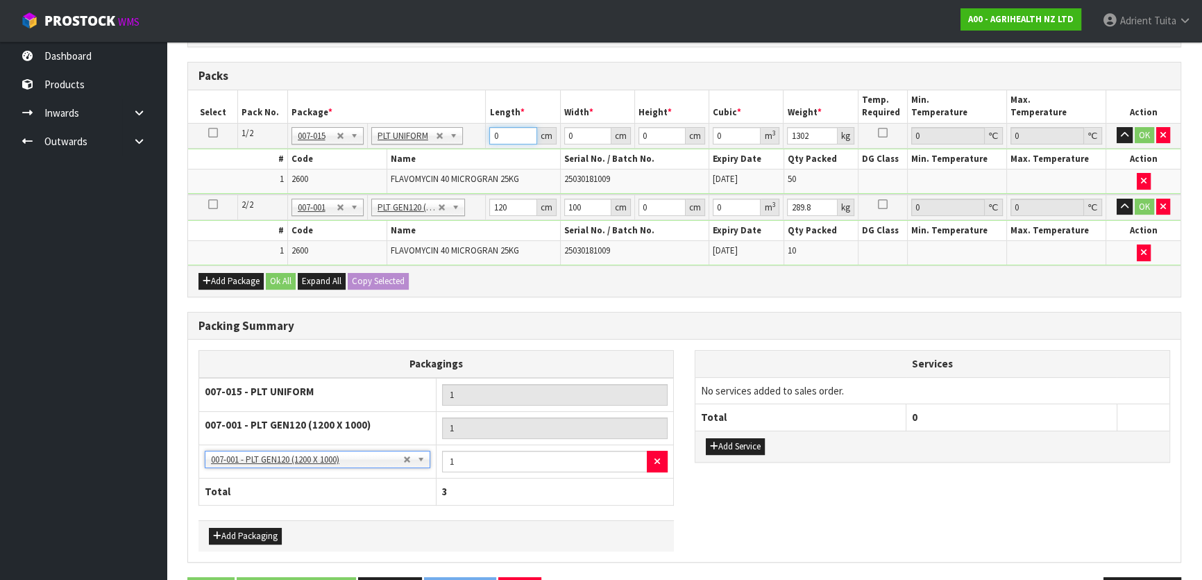
click at [510, 138] on input "0" at bounding box center [512, 135] width 47 height 17
type input "120"
type input "100"
type input "5"
type input "0.06"
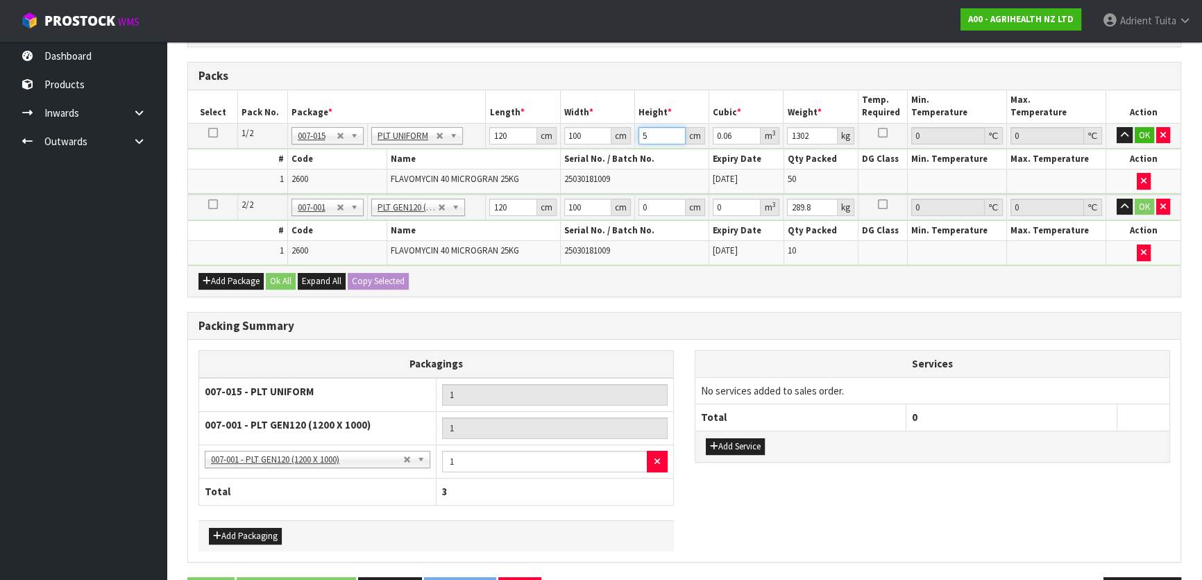
type input "53"
type input "0.636"
type input "53"
type input "275"
click at [496, 204] on input "120" at bounding box center [512, 207] width 47 height 17
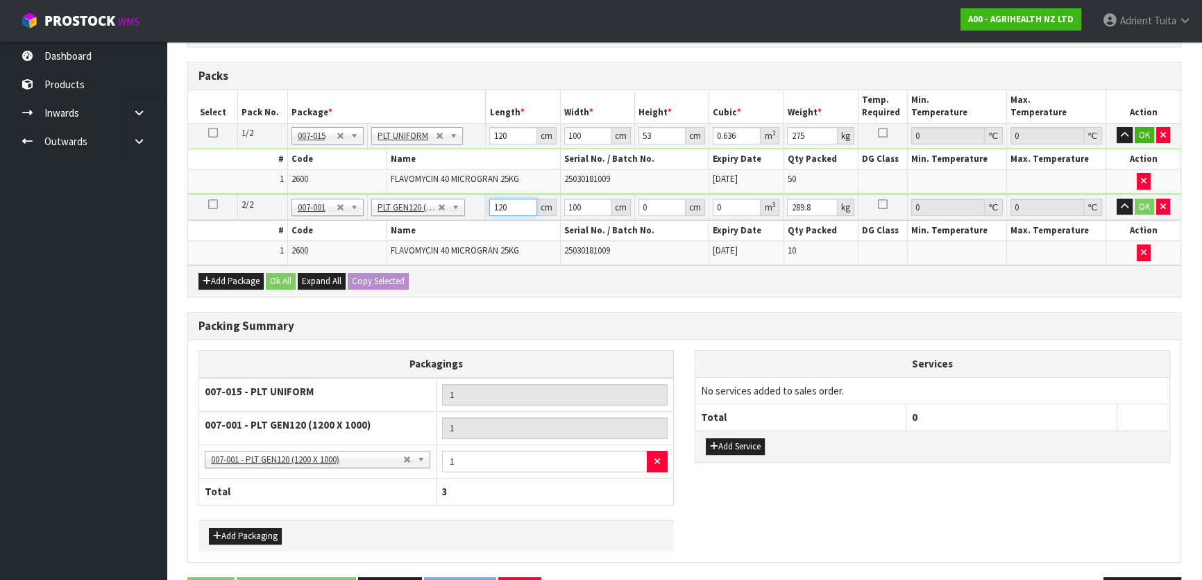
click at [494, 204] on input "120" at bounding box center [512, 207] width 47 height 17
click at [485, 212] on td "No Packaging Cartons PLT GEN120 (1200 X 1000) PLT ONE WAY SKID CHEP HIRE PALLET…" at bounding box center [426, 207] width 119 height 26
click at [495, 208] on input "120" at bounding box center [512, 207] width 47 height 17
type input "1"
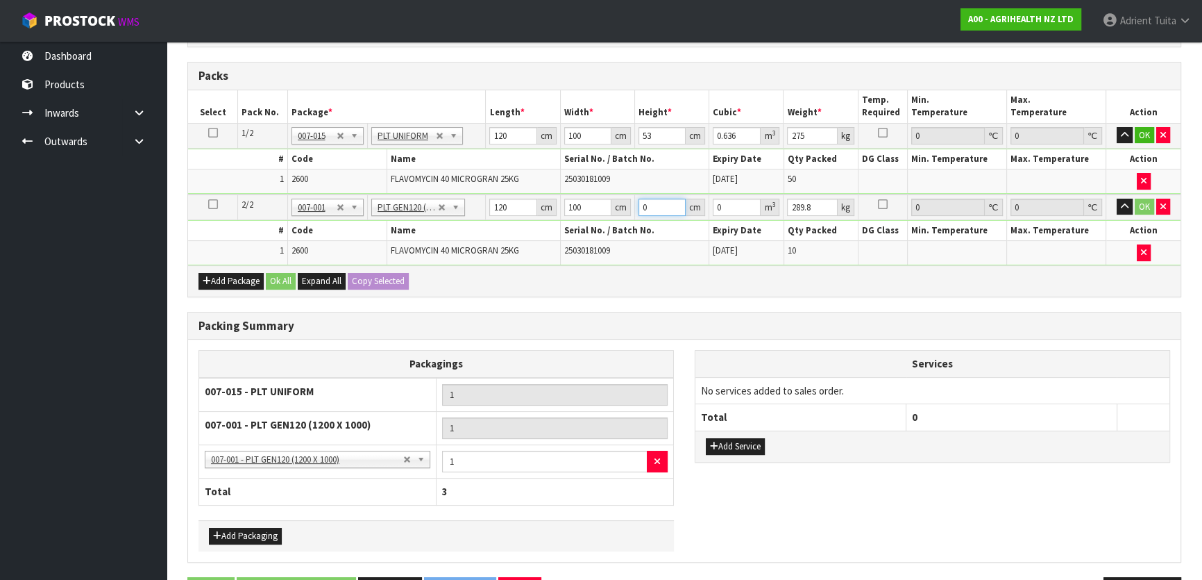
type input "0.012"
type input "17"
type input "0.204"
type input "170"
type input "2.04"
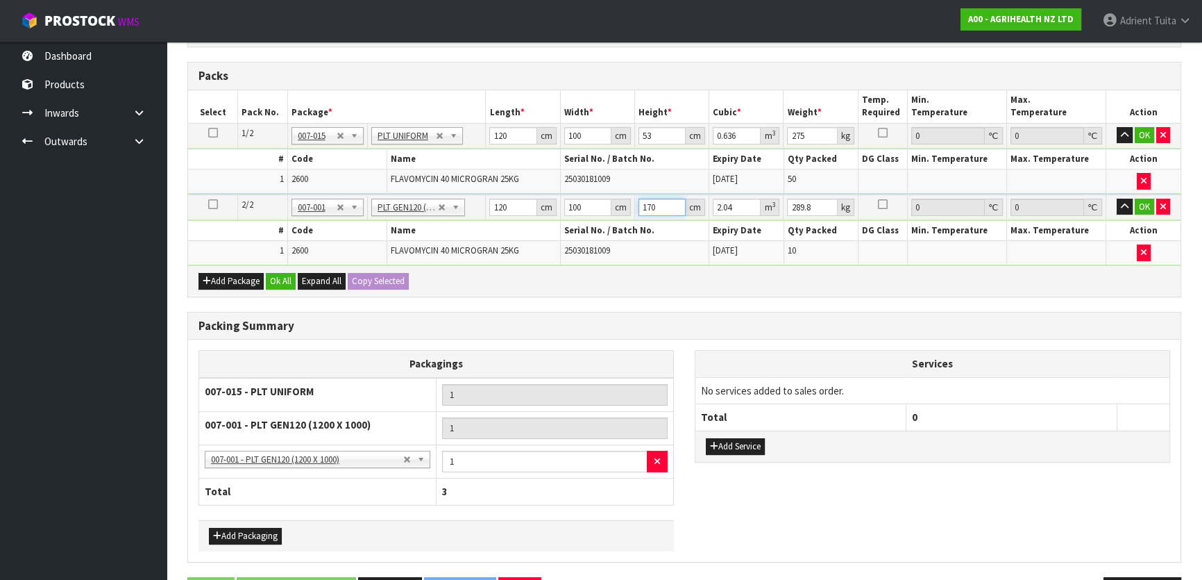
type input "170"
click at [494, 132] on input "120" at bounding box center [512, 135] width 47 height 17
click at [1156, 205] on button "button" at bounding box center [1163, 207] width 14 height 17
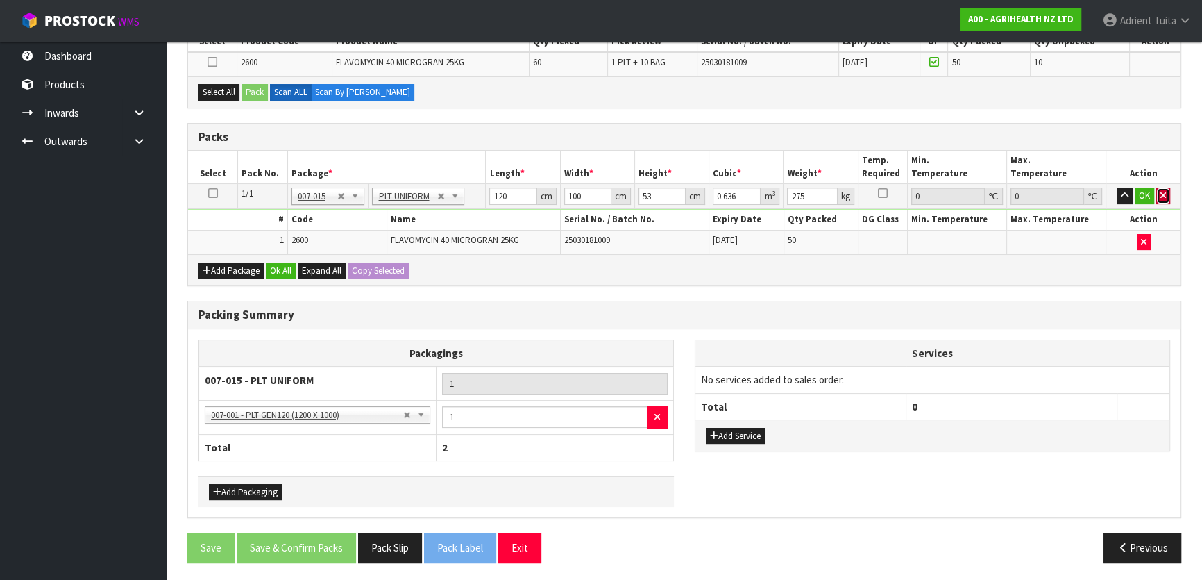
click at [1159, 190] on button "button" at bounding box center [1163, 195] width 14 height 17
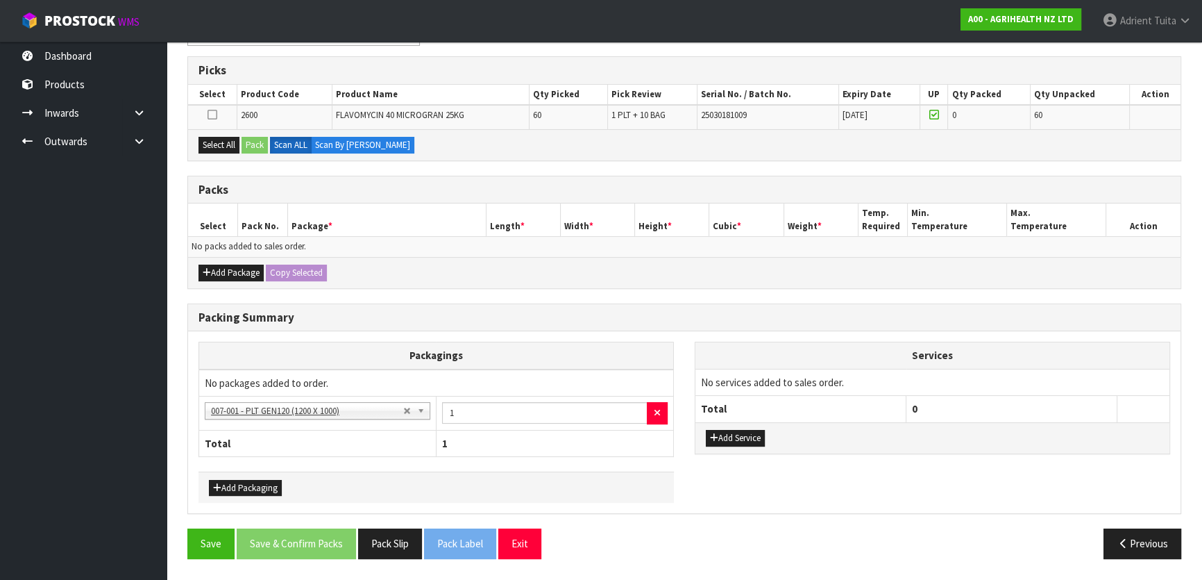
scroll to position [211, 0]
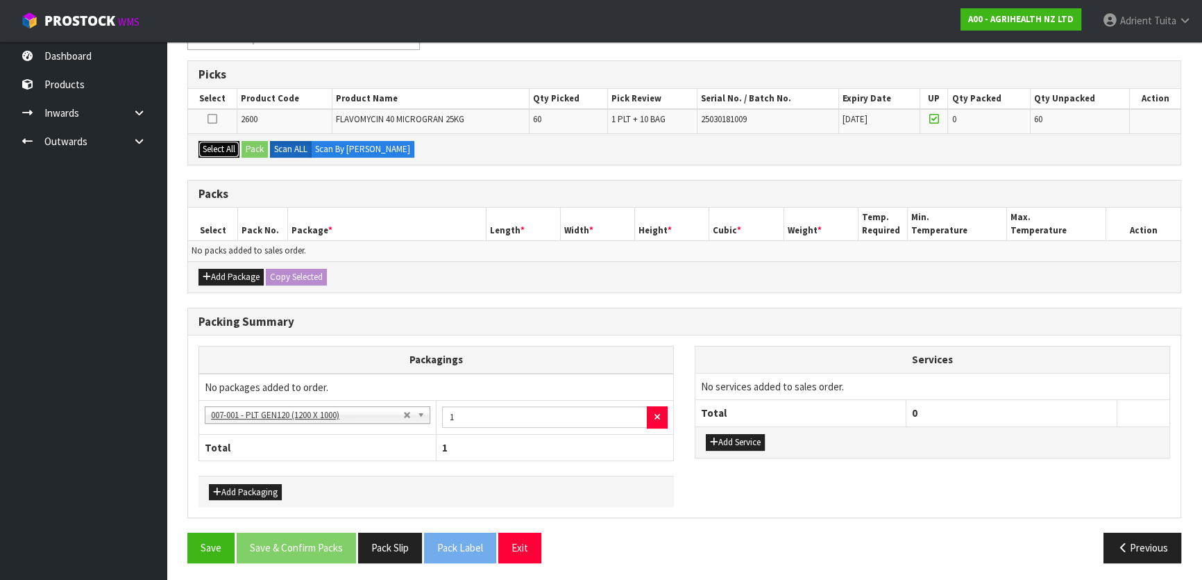
click at [226, 152] on button "Select All" at bounding box center [219, 149] width 41 height 17
click at [244, 149] on button "Pack" at bounding box center [255, 149] width 26 height 17
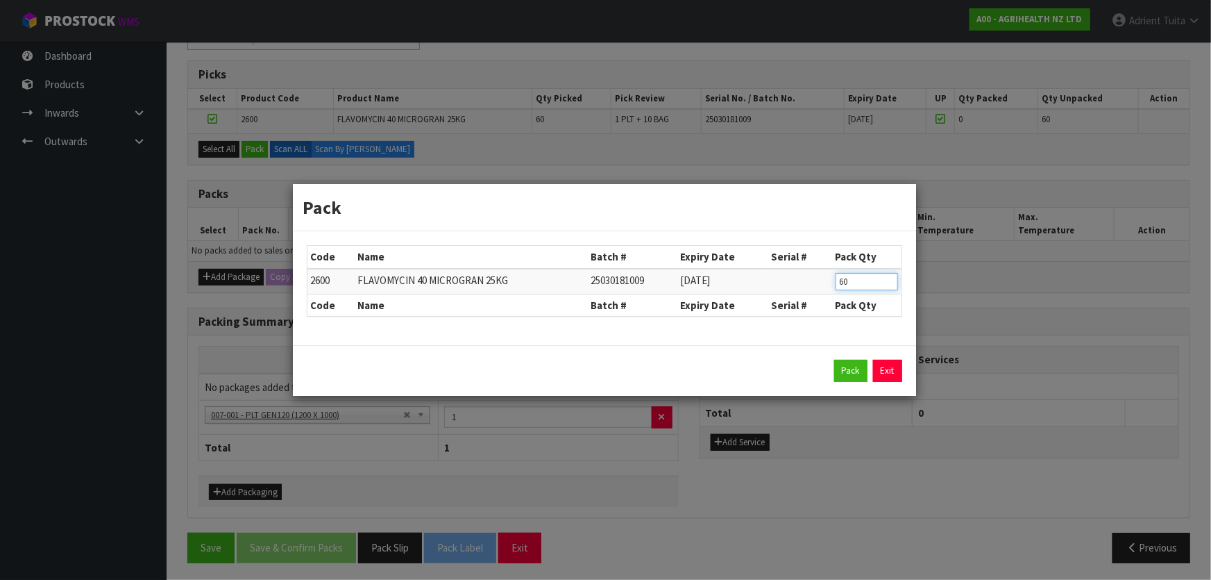
click at [841, 280] on input "60" at bounding box center [867, 281] width 62 height 17
type input "10"
drag, startPoint x: 852, startPoint y: 353, endPoint x: 847, endPoint y: 369, distance: 16.0
click at [851, 360] on div "Pack Exit" at bounding box center [604, 370] width 623 height 51
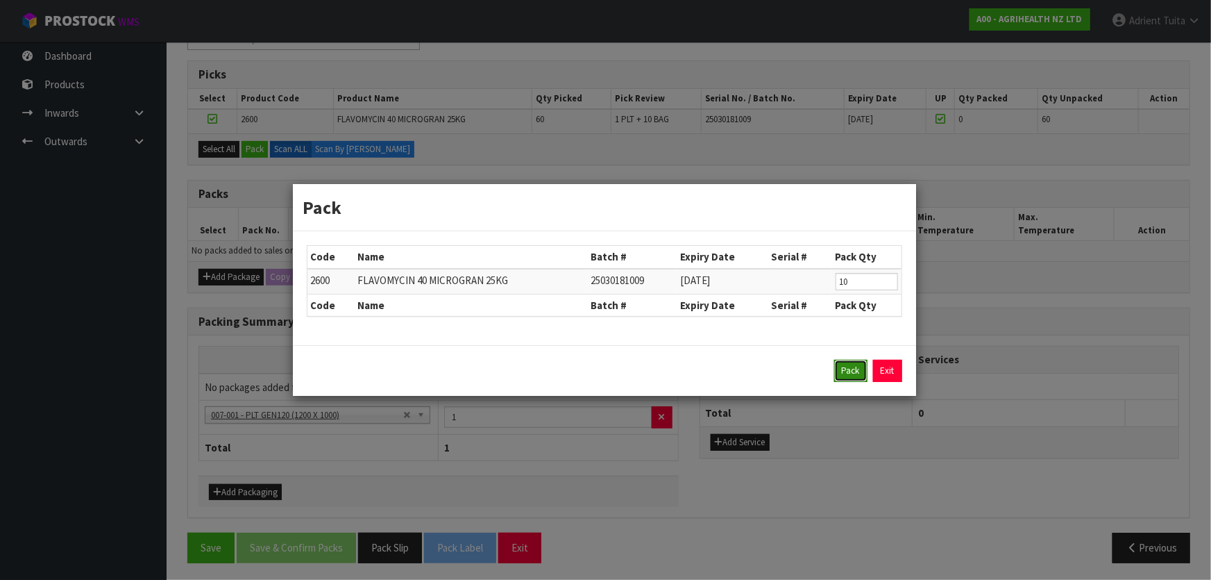
click at [847, 369] on button "Pack" at bounding box center [850, 371] width 33 height 22
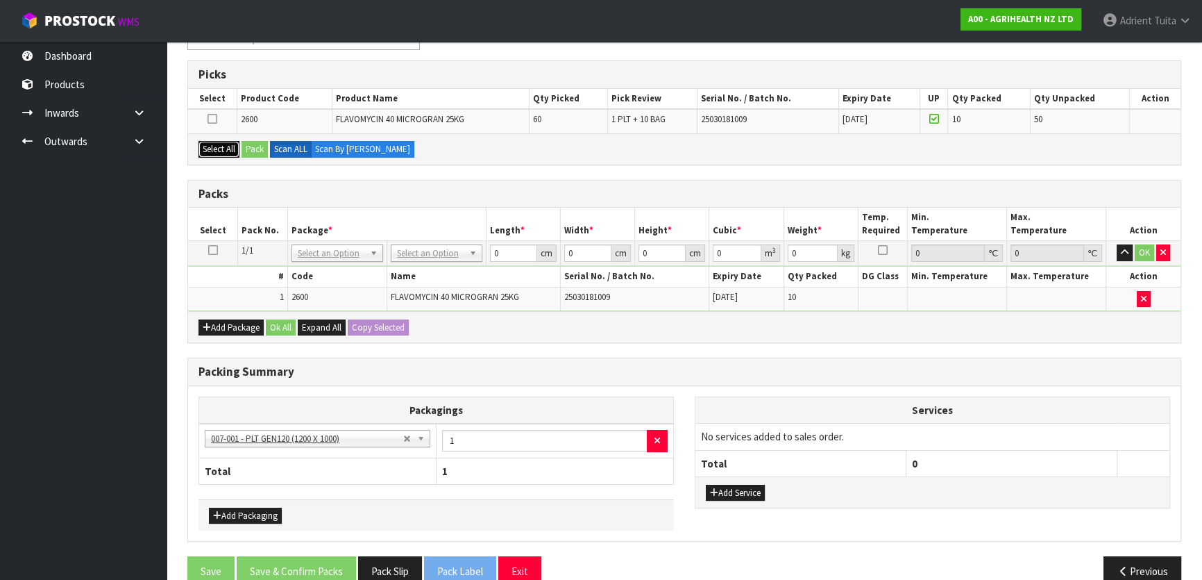
click at [221, 155] on button "Select All" at bounding box center [219, 149] width 41 height 17
click at [250, 146] on button "Pack" at bounding box center [255, 149] width 26 height 17
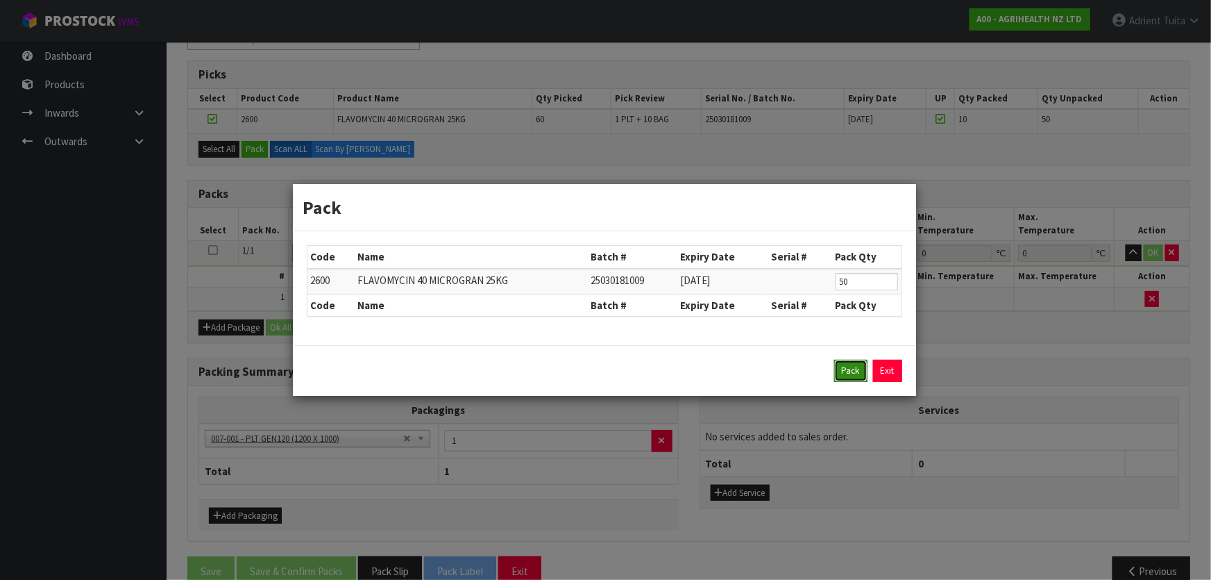
click at [847, 362] on button "Pack" at bounding box center [850, 371] width 33 height 22
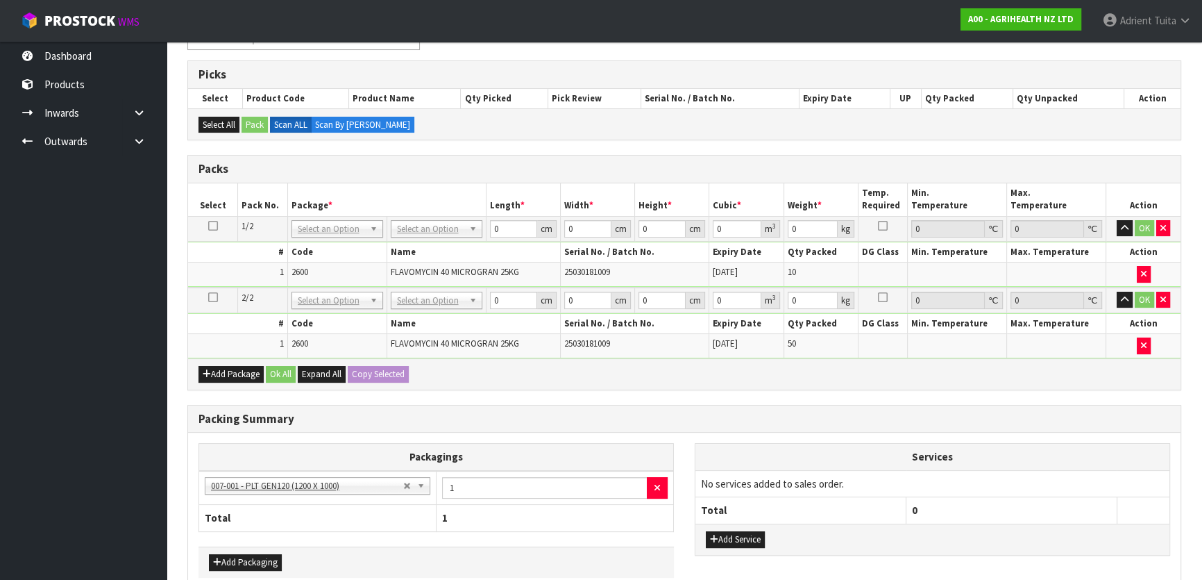
drag, startPoint x: 423, startPoint y: 228, endPoint x: 428, endPoint y: 243, distance: 15.8
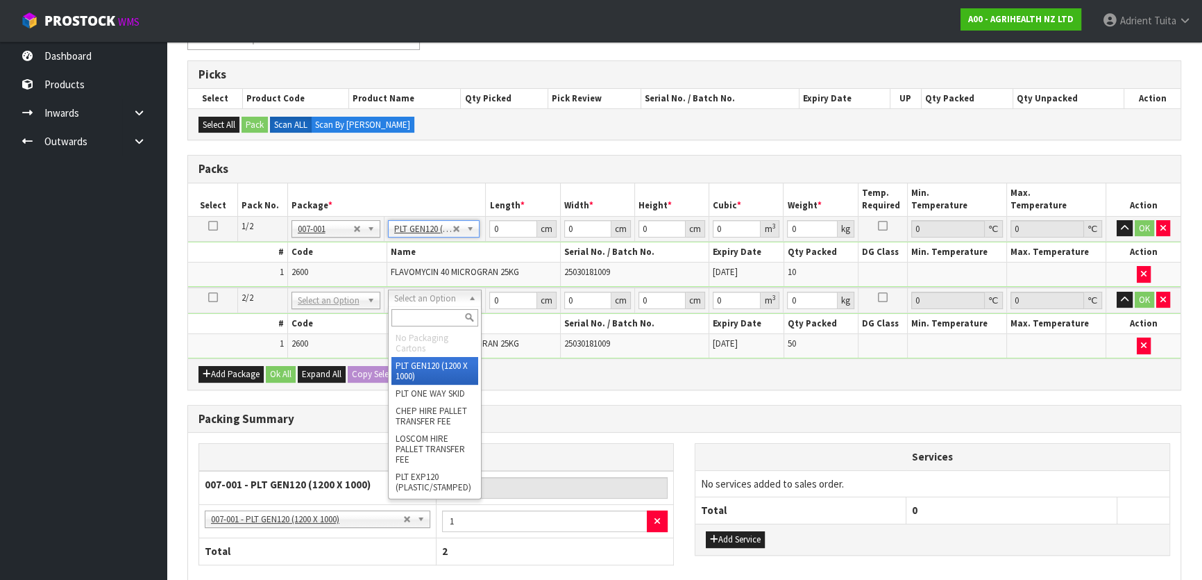
type input "120"
type input "100"
type input "289.8"
drag, startPoint x: 433, startPoint y: 309, endPoint x: 425, endPoint y: 303, distance: 10.0
click at [433, 309] on input "text" at bounding box center [435, 317] width 87 height 17
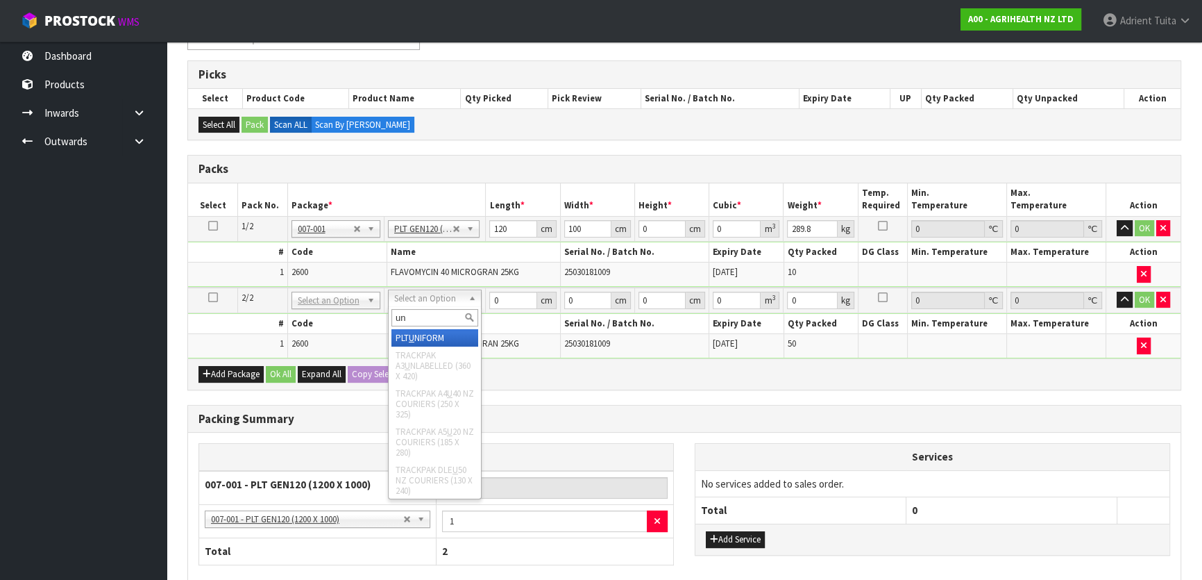
type input "uni"
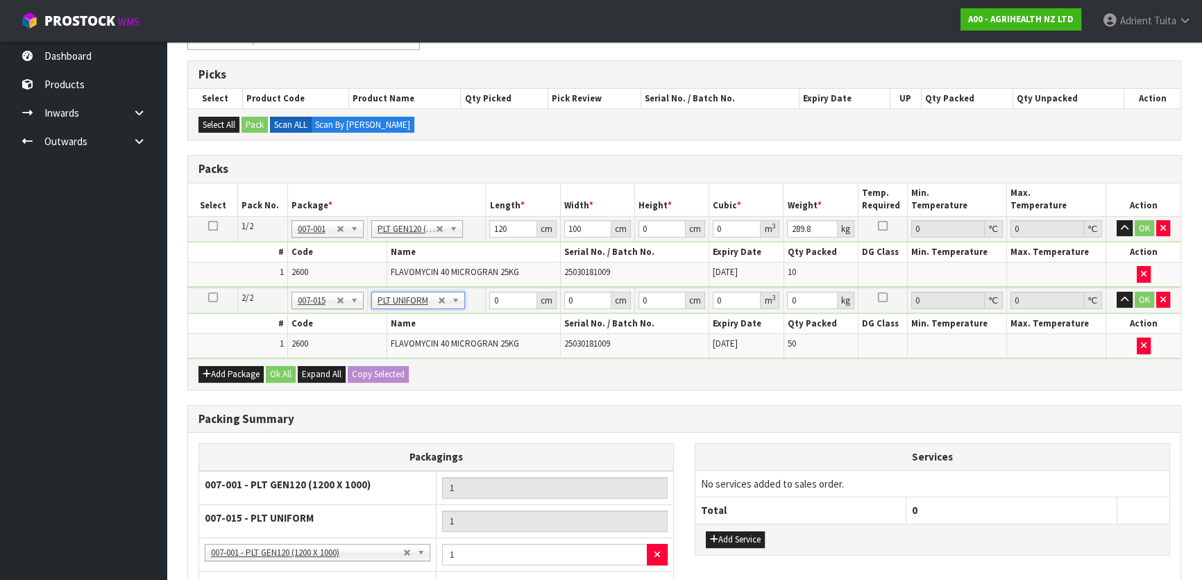
type input "1302"
click at [507, 232] on input "120" at bounding box center [512, 228] width 47 height 17
type input "5"
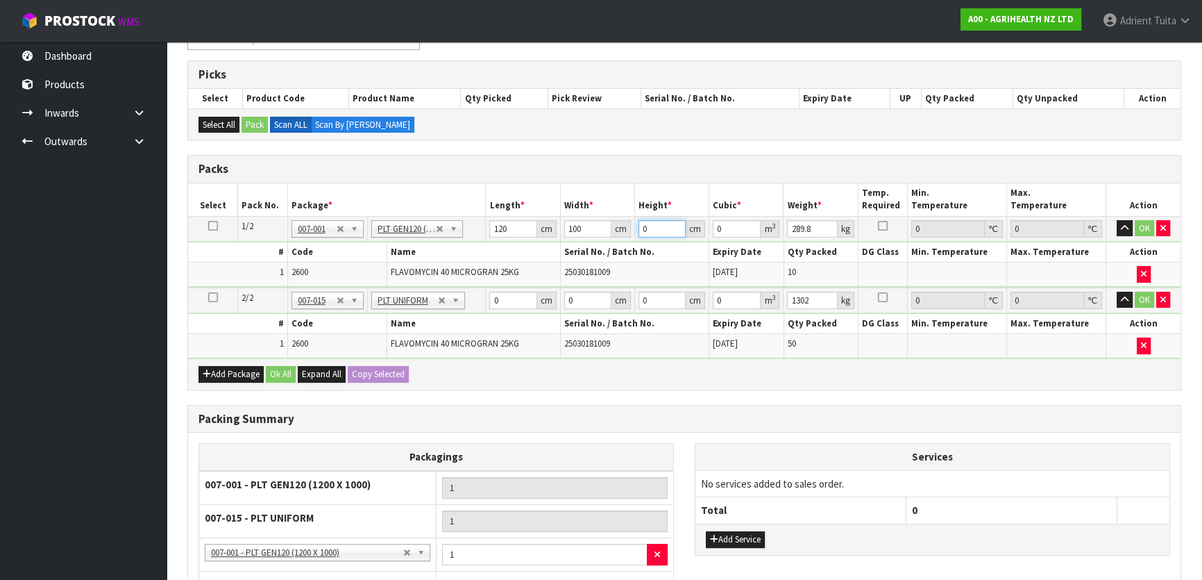
type input "0.06"
type input "53"
type input "0.636"
type input "53"
type input "275"
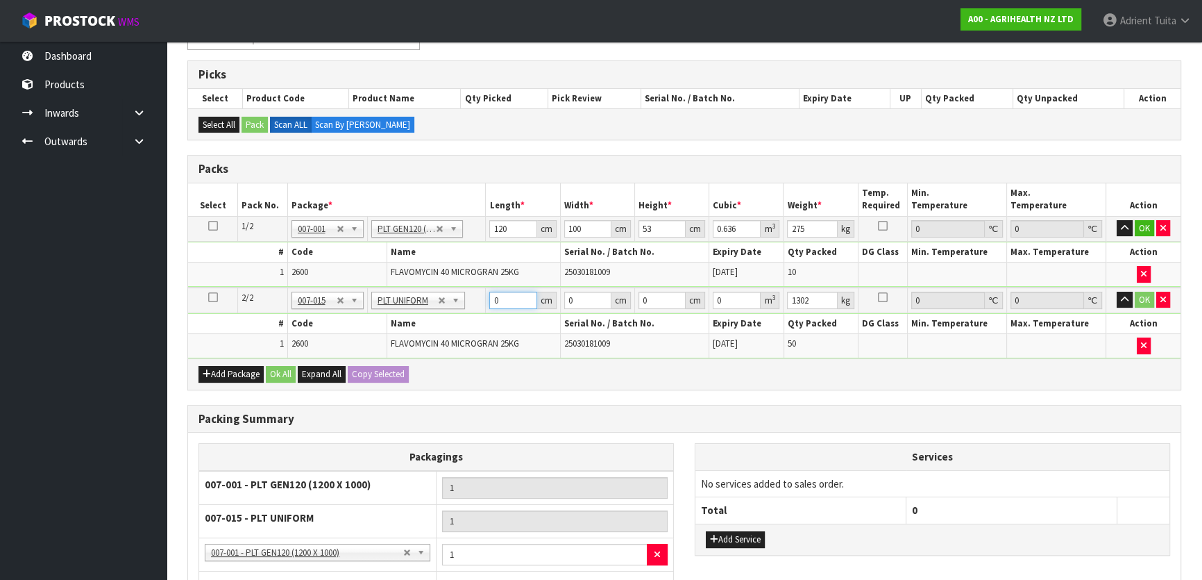
click at [505, 295] on input "0" at bounding box center [512, 300] width 47 height 17
type input "120"
type input "100"
type input "1"
type input "0.012"
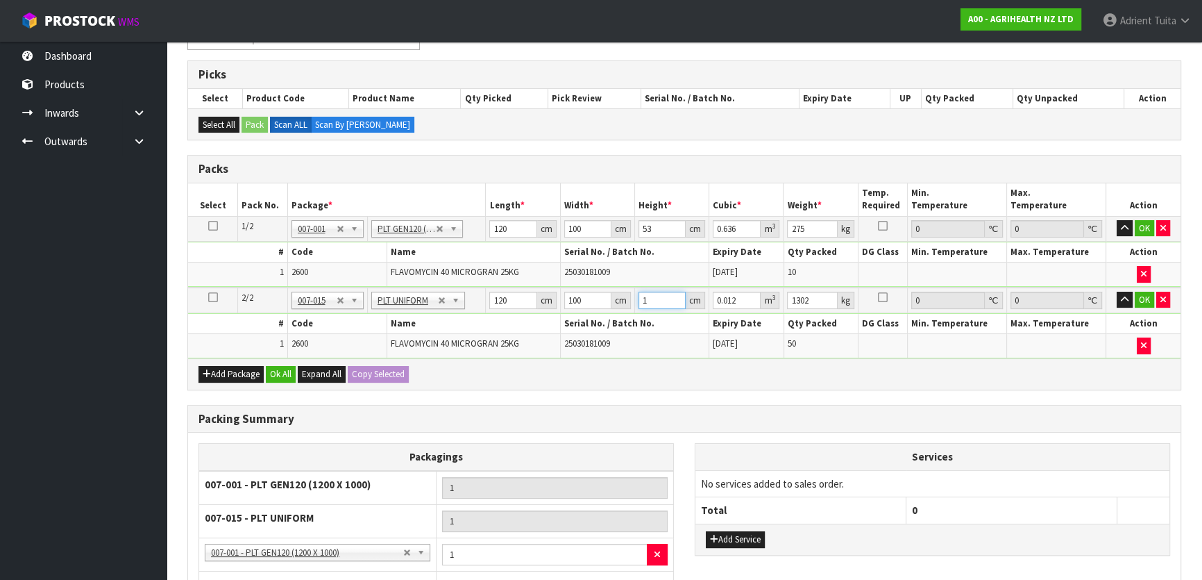
type input "17"
type input "0.204"
type input "170"
type input "2.04"
type input "170"
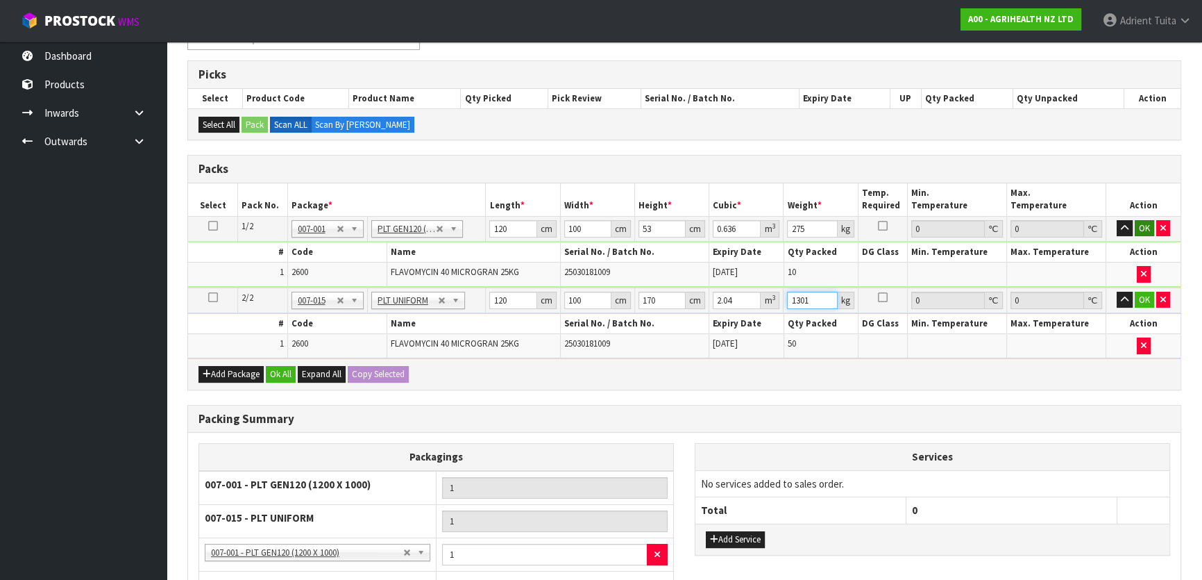
type input "1301"
click at [1147, 227] on button "OK" at bounding box center [1144, 228] width 19 height 17
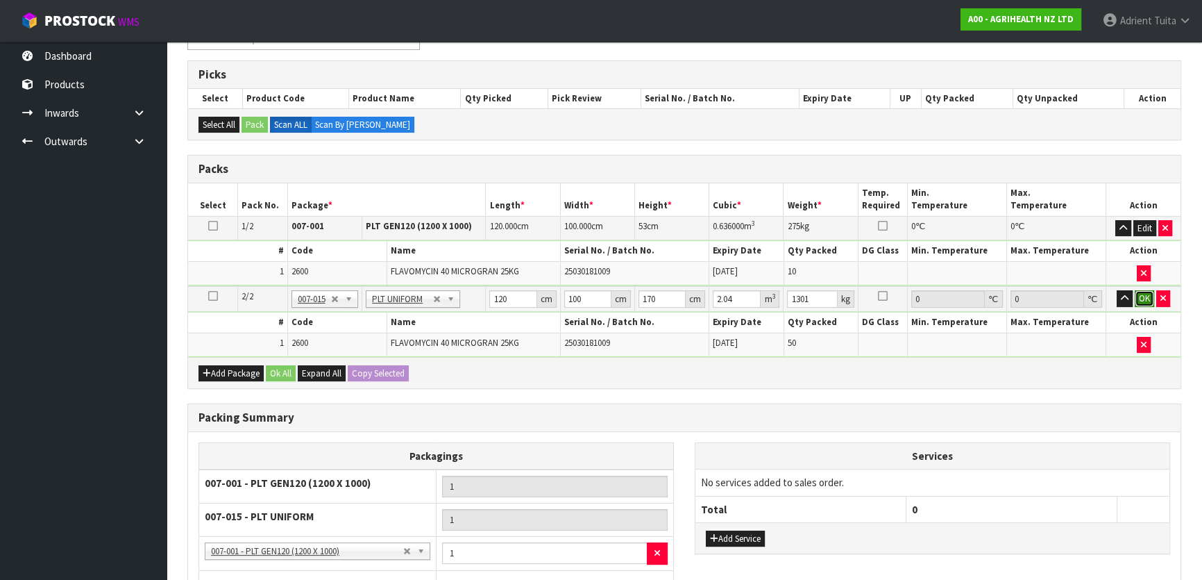
click at [1144, 293] on button "OK" at bounding box center [1144, 298] width 19 height 17
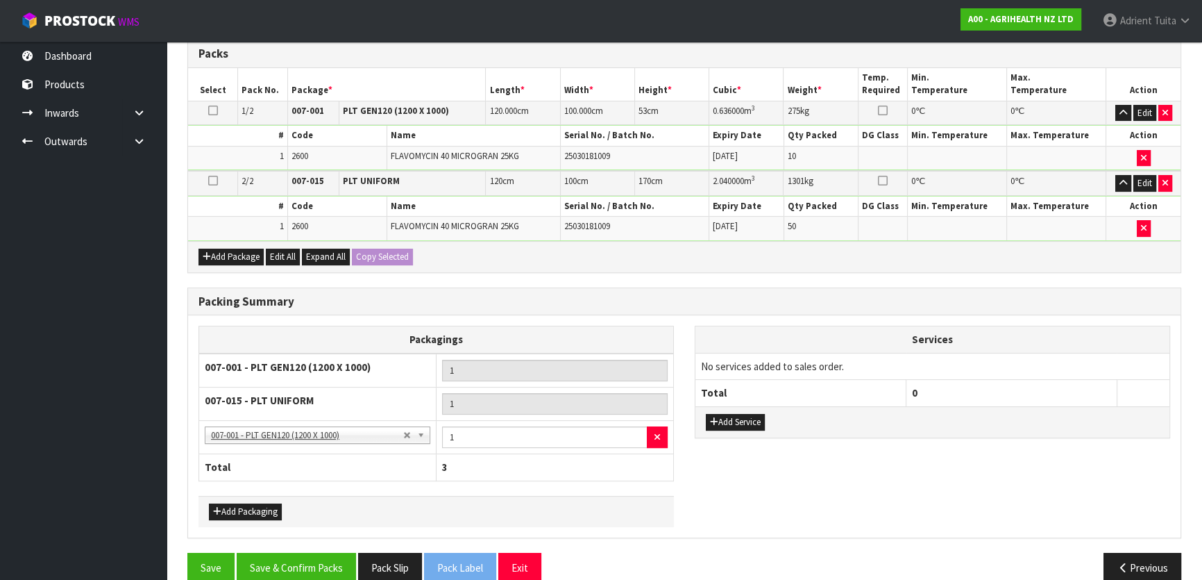
scroll to position [346, 0]
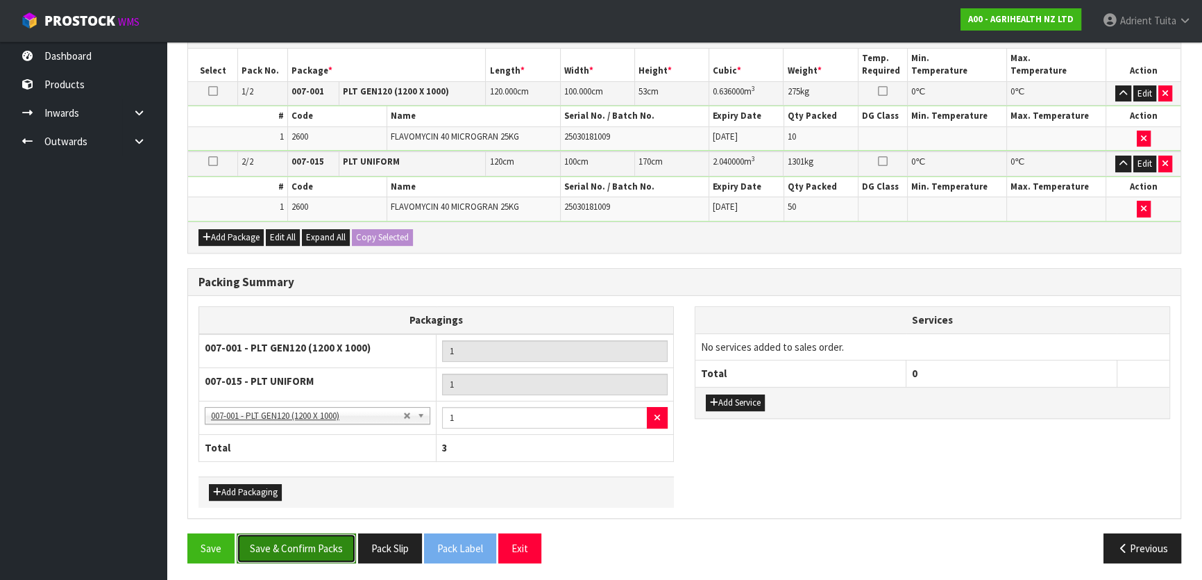
click at [305, 539] on button "Save & Confirm Packs" at bounding box center [296, 548] width 119 height 30
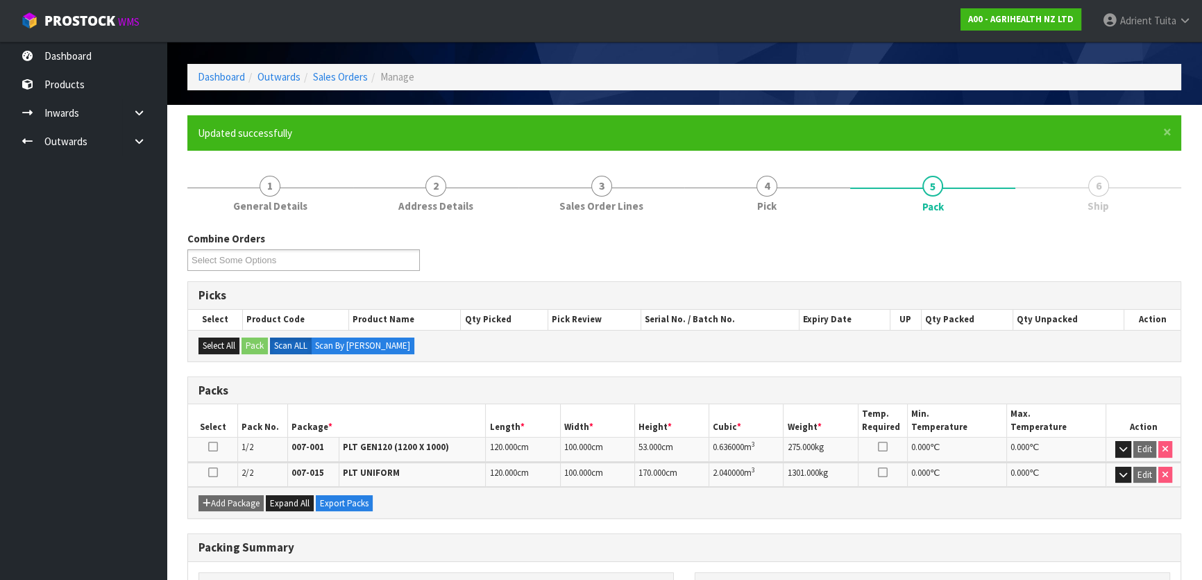
scroll to position [0, 0]
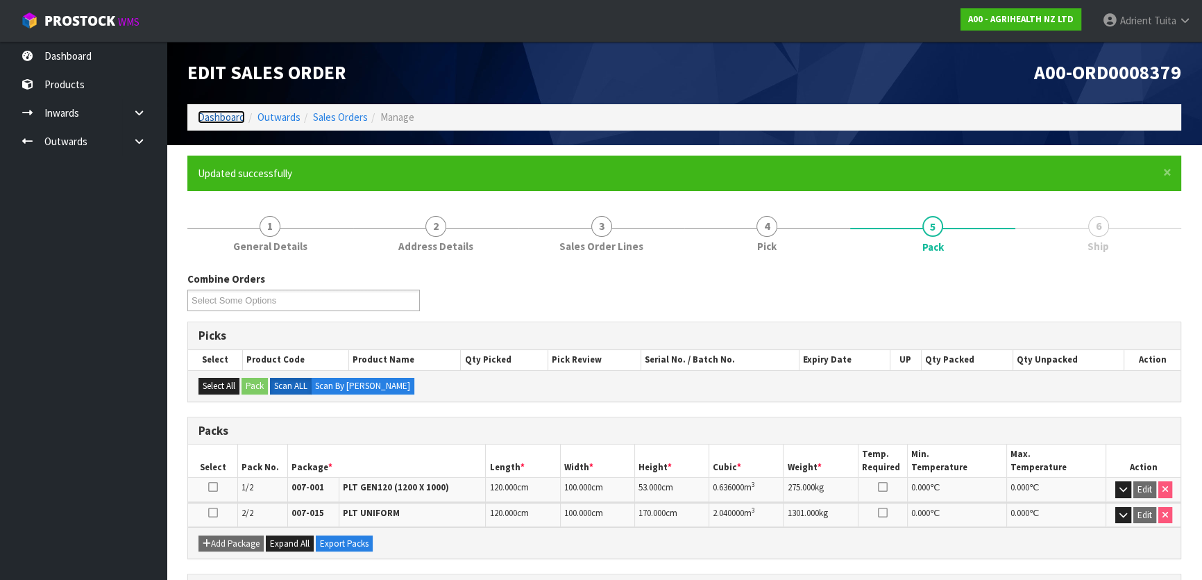
click at [224, 112] on link "Dashboard" at bounding box center [221, 116] width 47 height 13
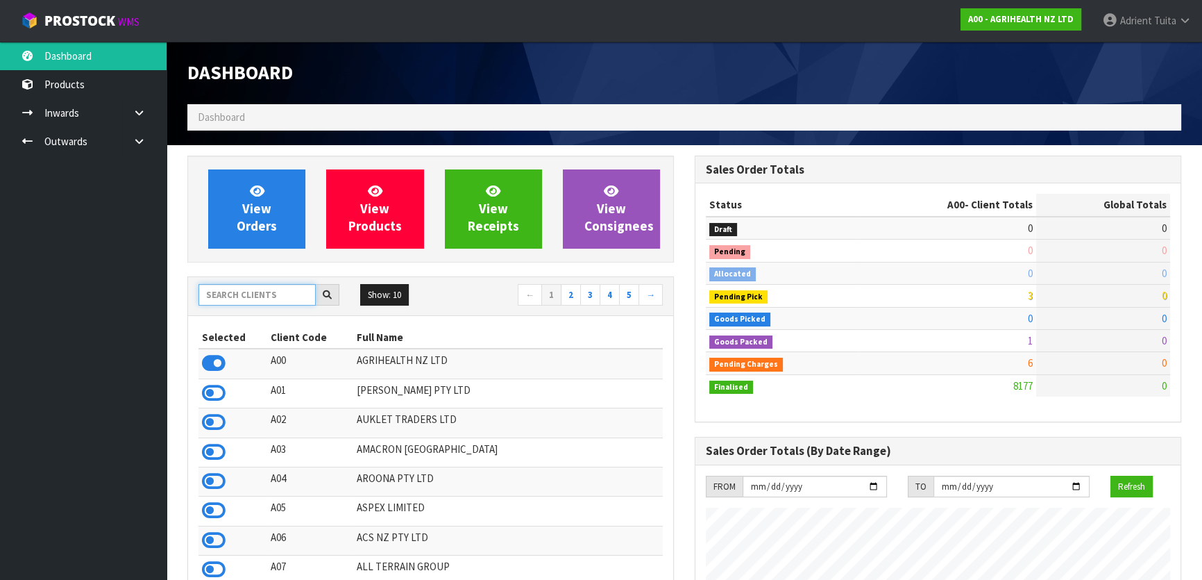
scroll to position [1050, 507]
click at [265, 295] on input "text" at bounding box center [257, 295] width 117 height 22
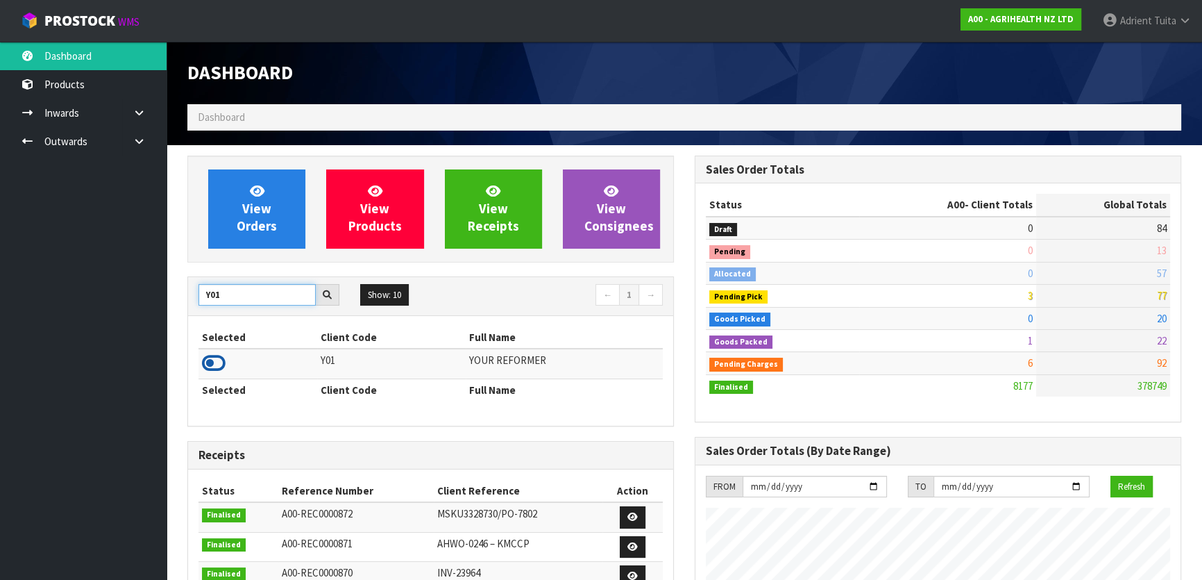
type input "Y01"
click at [205, 365] on icon at bounding box center [214, 363] width 24 height 21
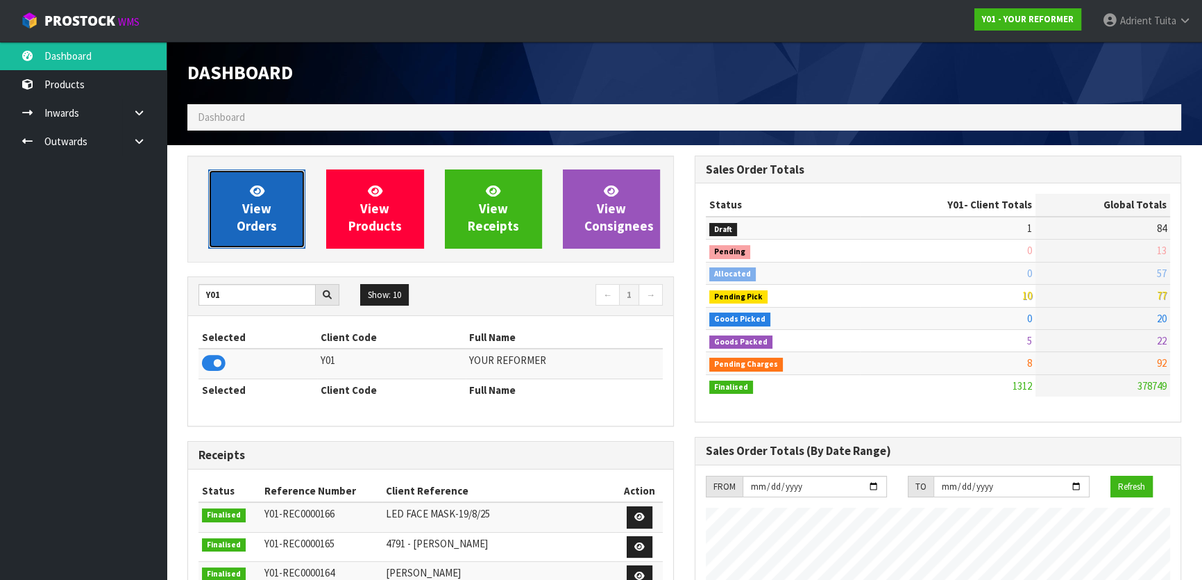
click at [255, 196] on icon at bounding box center [257, 190] width 15 height 13
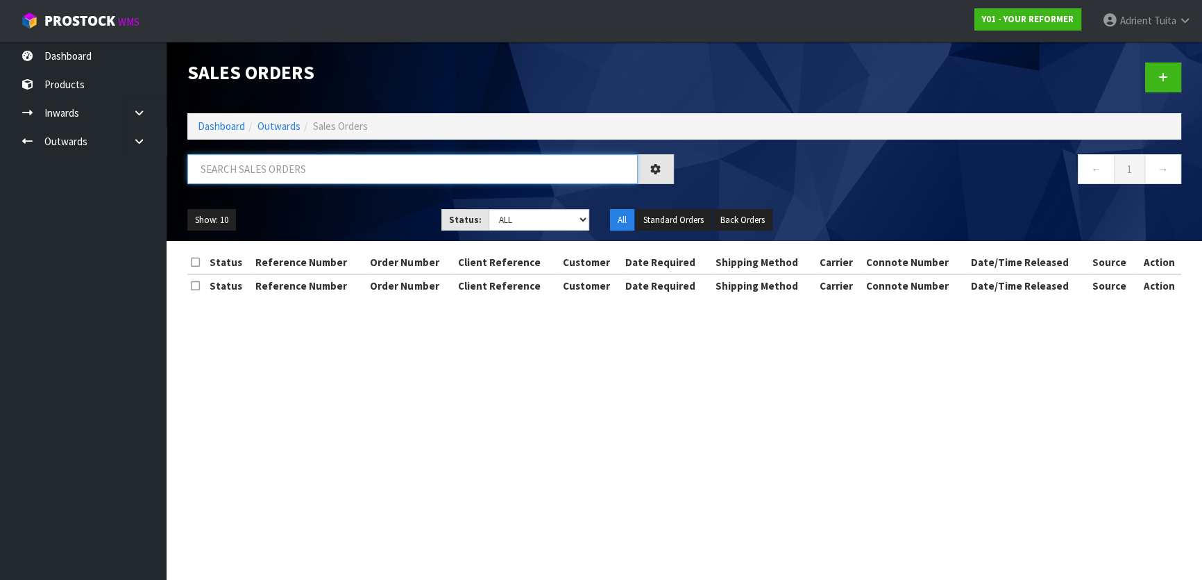
click at [272, 171] on input "text" at bounding box center [412, 169] width 451 height 30
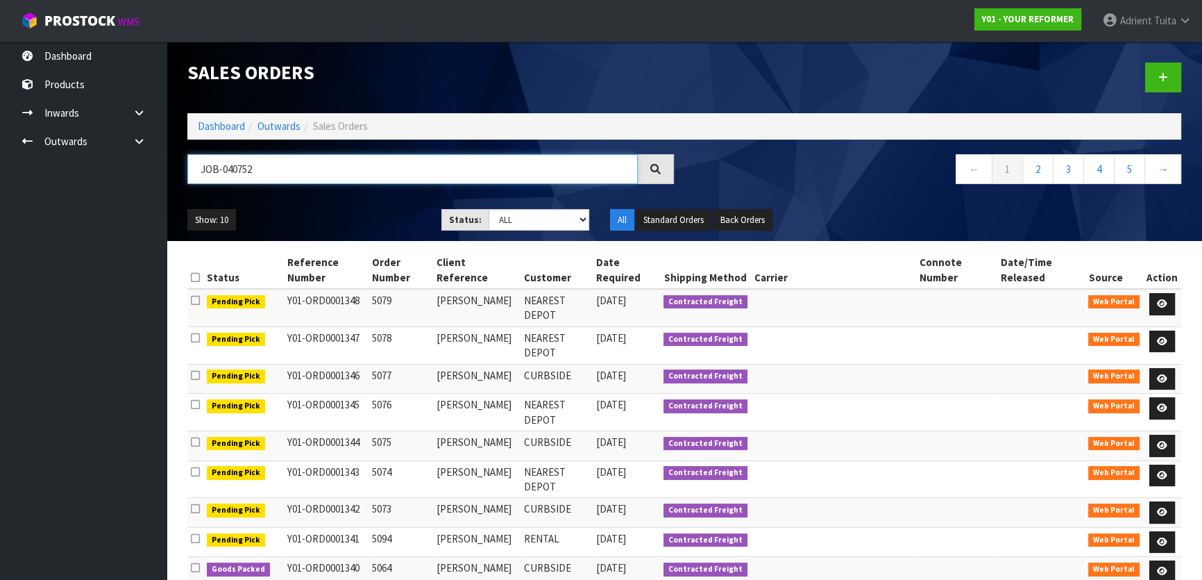
type input "JOB-0407522"
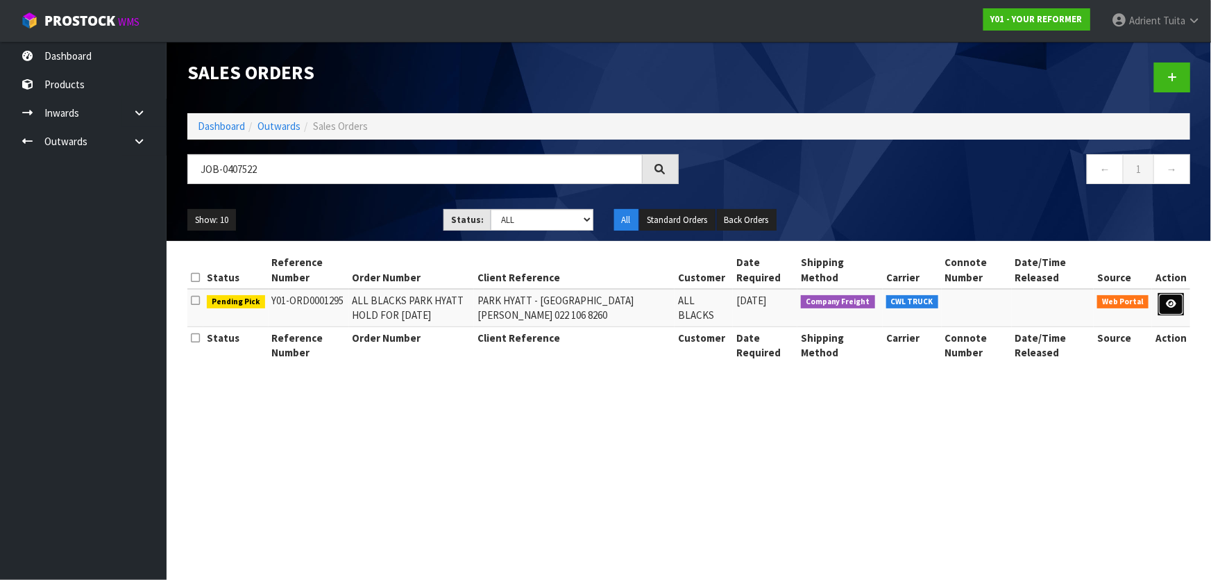
click at [1172, 296] on link at bounding box center [1172, 304] width 26 height 22
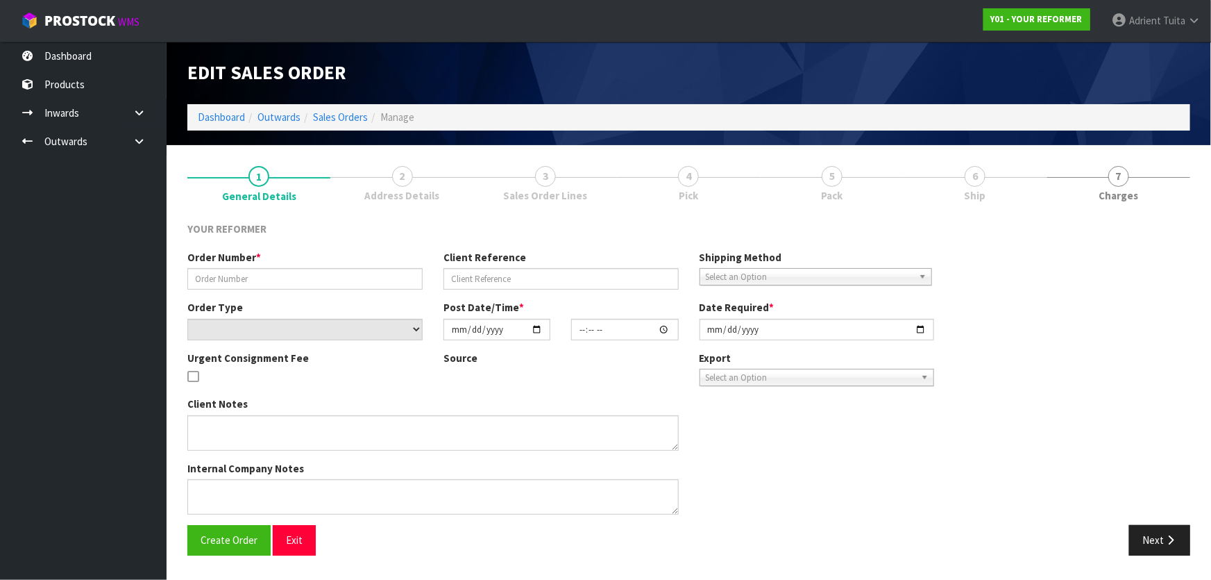
type input "ALL BLACKS PARK HYATT HOLD FOR 30 AUGUST"
type input "PARK HYATT - PARIS XU 022 106 8260"
select select "number:0"
type input "2025-08-13"
type input "14:22:00.000"
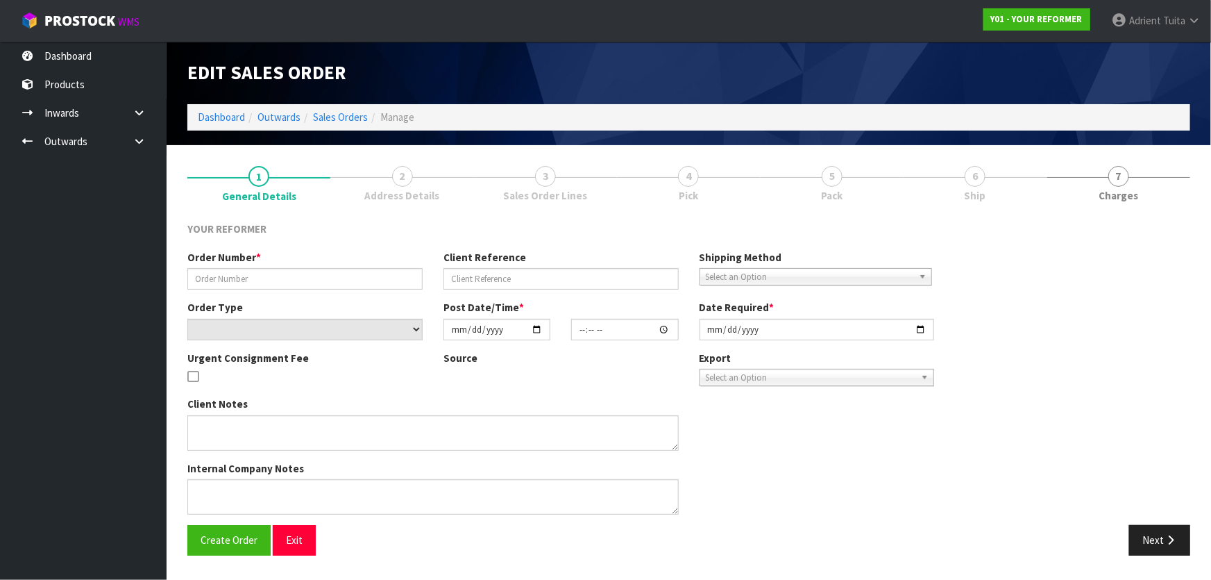
type input "2025-08-30"
type textarea "EVERYTHING SET UP FOR THEM 99 HALSEY ST, AUCKLAND CBD"
type textarea "CONTACT NAME AND NUMBER TO HELP WITH THE DELIVERY OF THE REFORMERS TO PARK HYAT…"
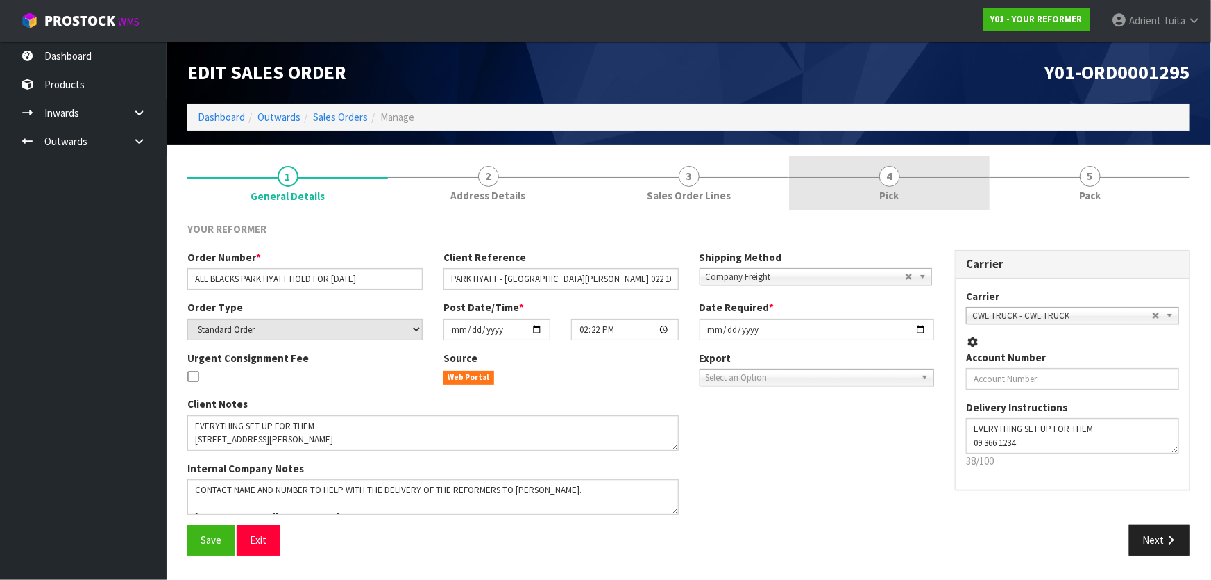
click at [944, 187] on link "4 Pick" at bounding box center [889, 182] width 201 height 55
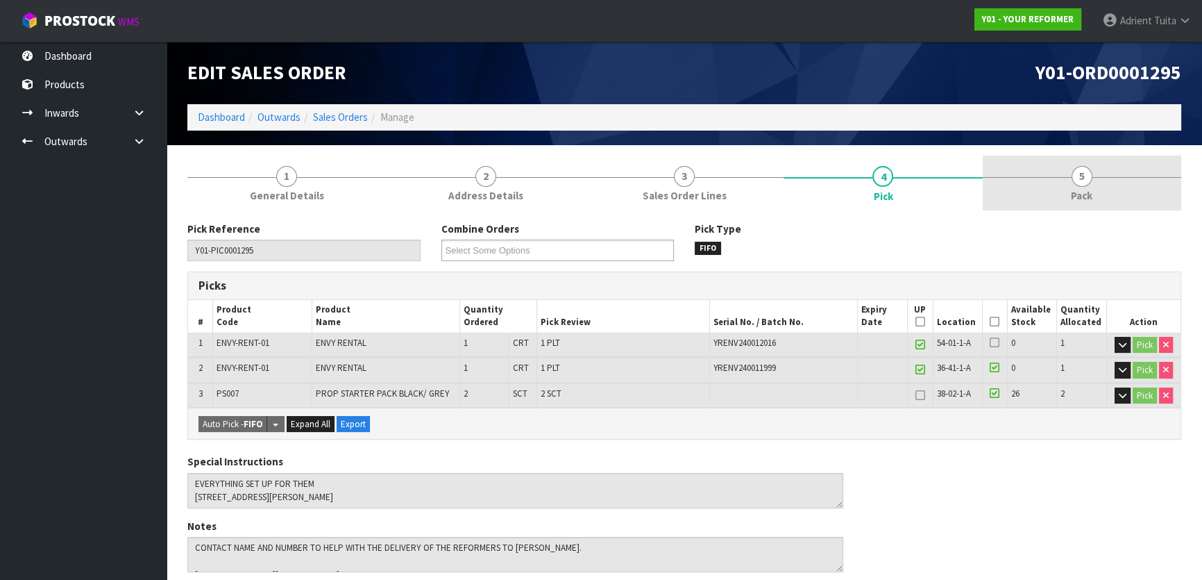
click at [1023, 183] on link "5 Pack" at bounding box center [1082, 182] width 199 height 55
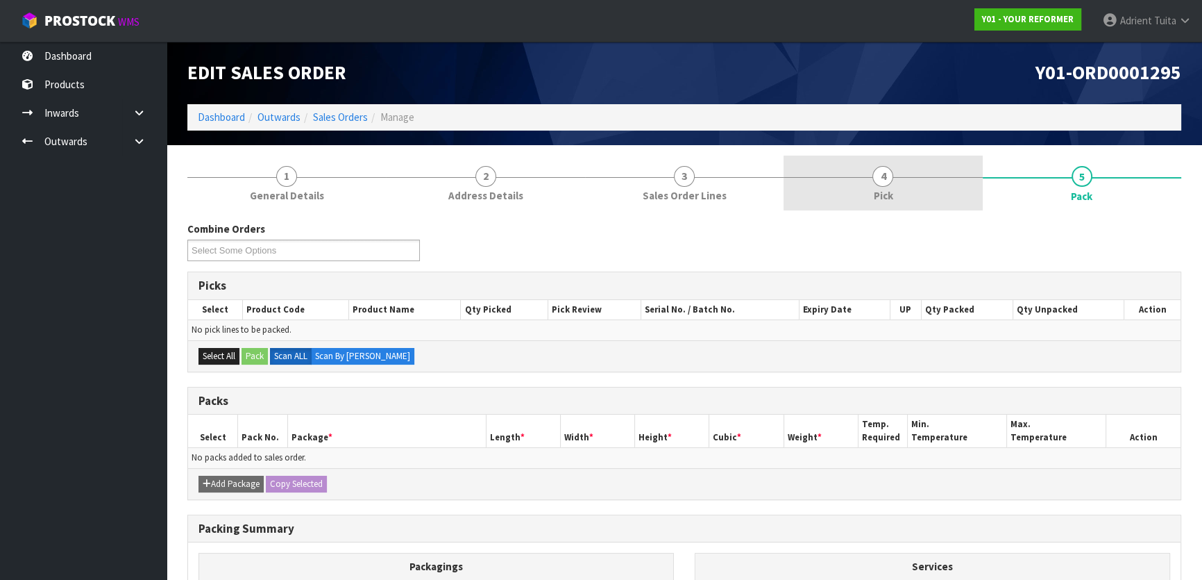
click at [945, 187] on link "4 Pick" at bounding box center [883, 182] width 199 height 55
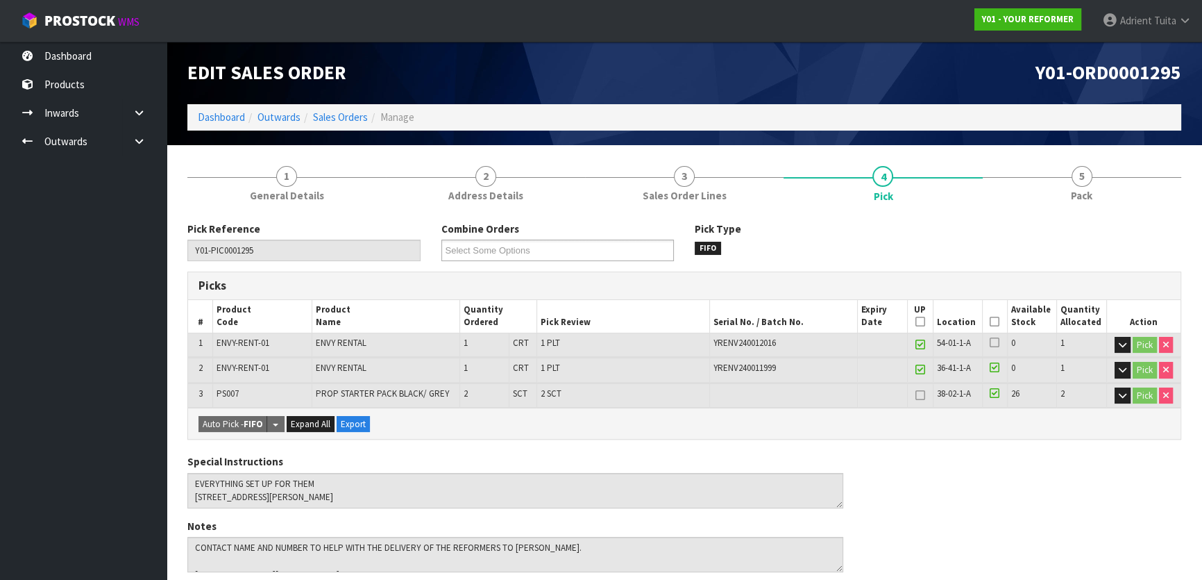
click at [995, 321] on icon at bounding box center [995, 321] width 10 height 1
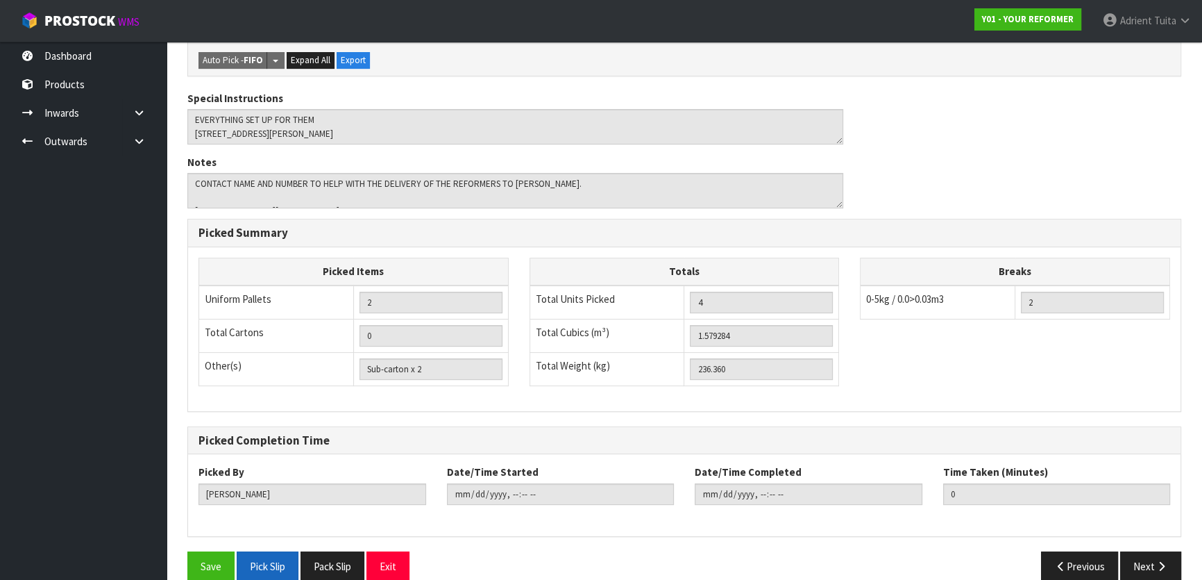
scroll to position [432, 0]
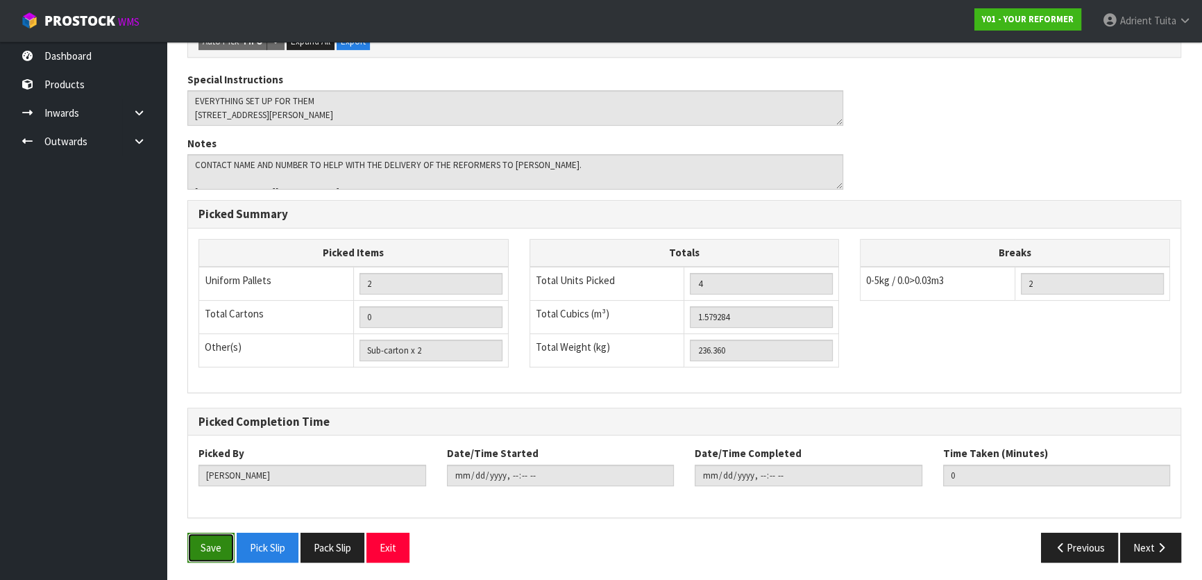
click at [215, 553] on button "Save" at bounding box center [210, 547] width 47 height 30
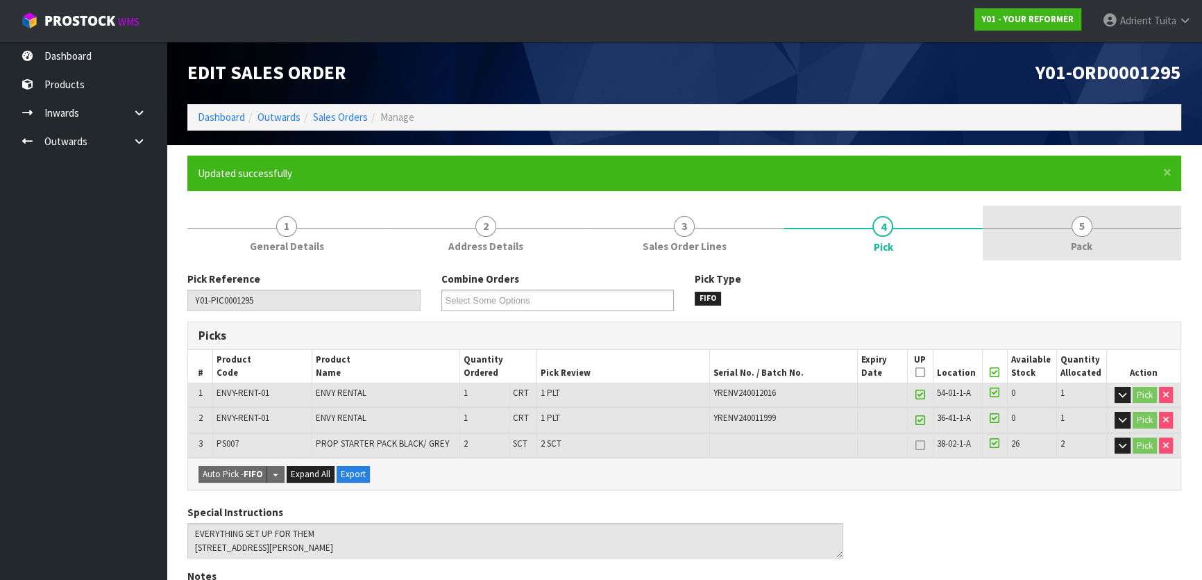
click at [1089, 233] on span "5" at bounding box center [1082, 226] width 21 height 21
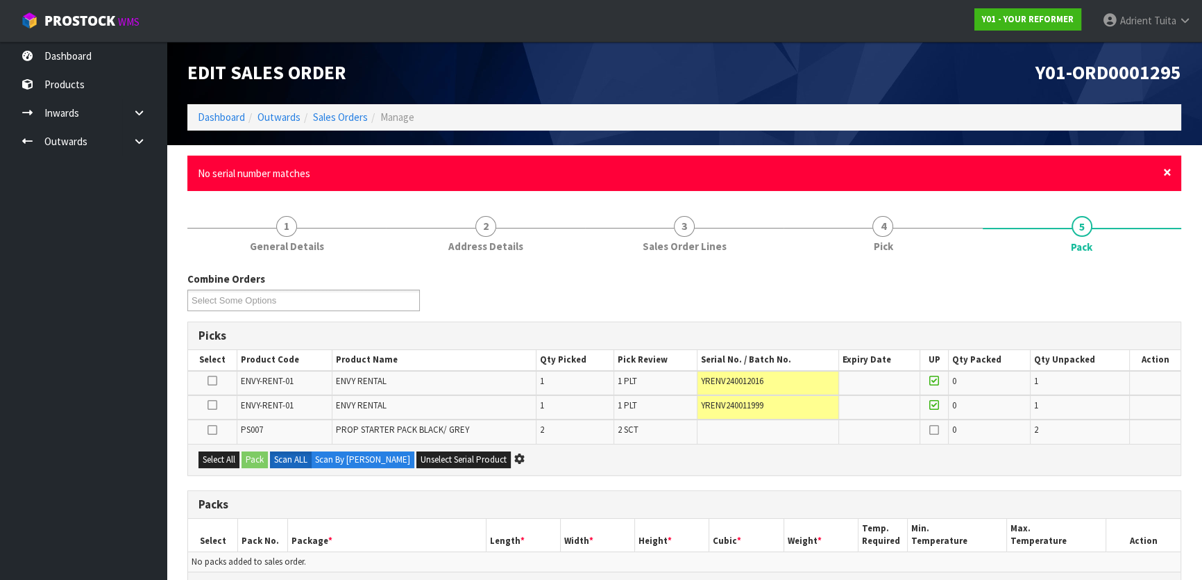
click at [1170, 170] on span "×" at bounding box center [1167, 171] width 8 height 19
click at [1166, 169] on span "×" at bounding box center [1167, 171] width 8 height 19
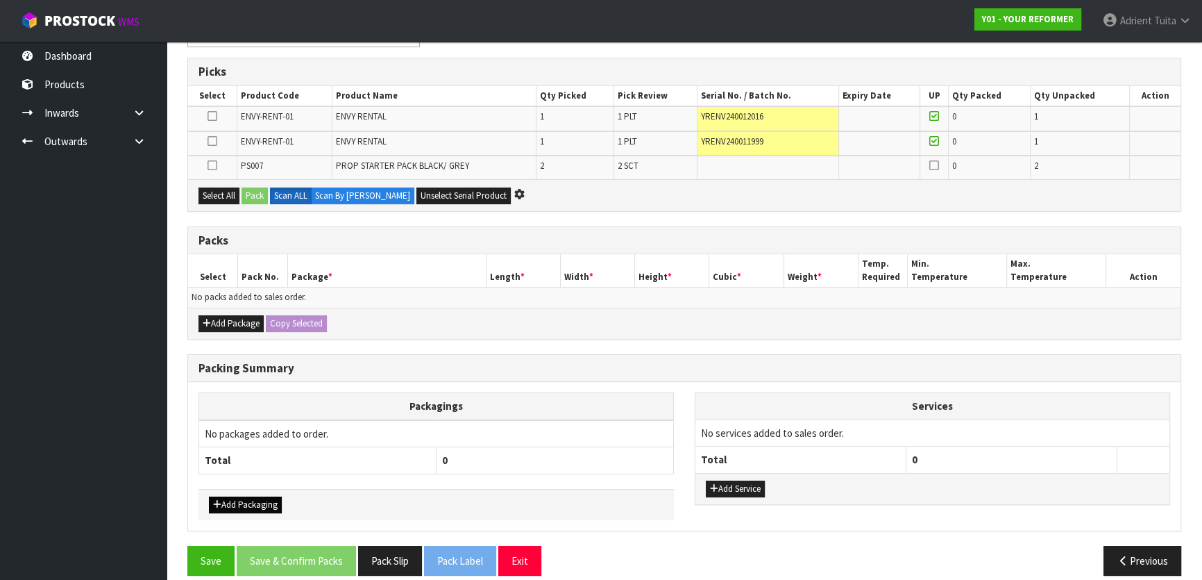
scroll to position [227, 0]
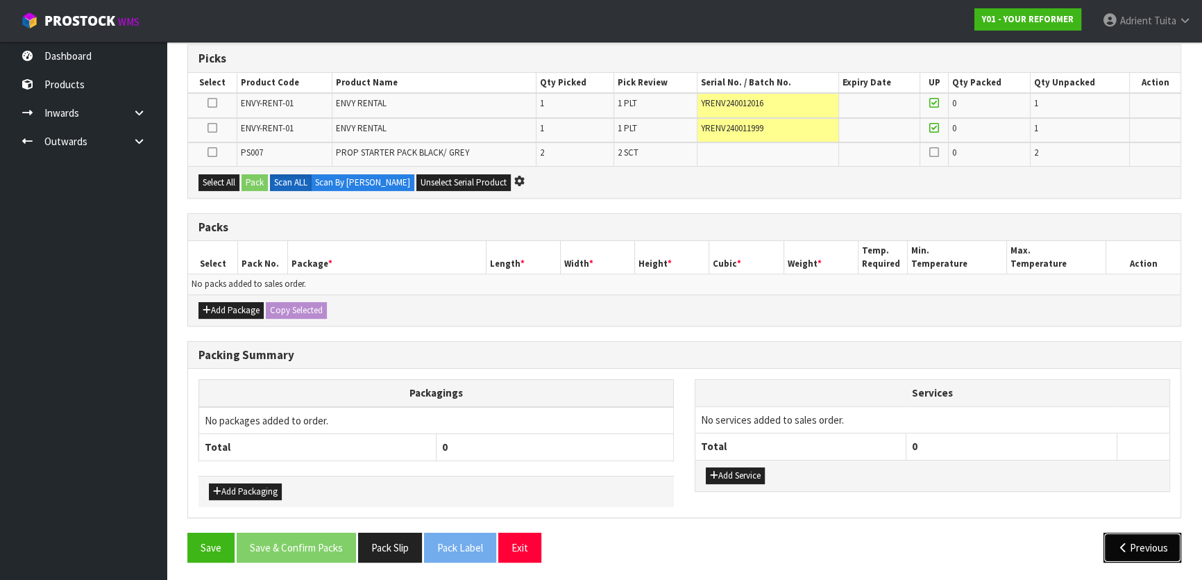
click at [1131, 541] on button "Previous" at bounding box center [1143, 547] width 78 height 30
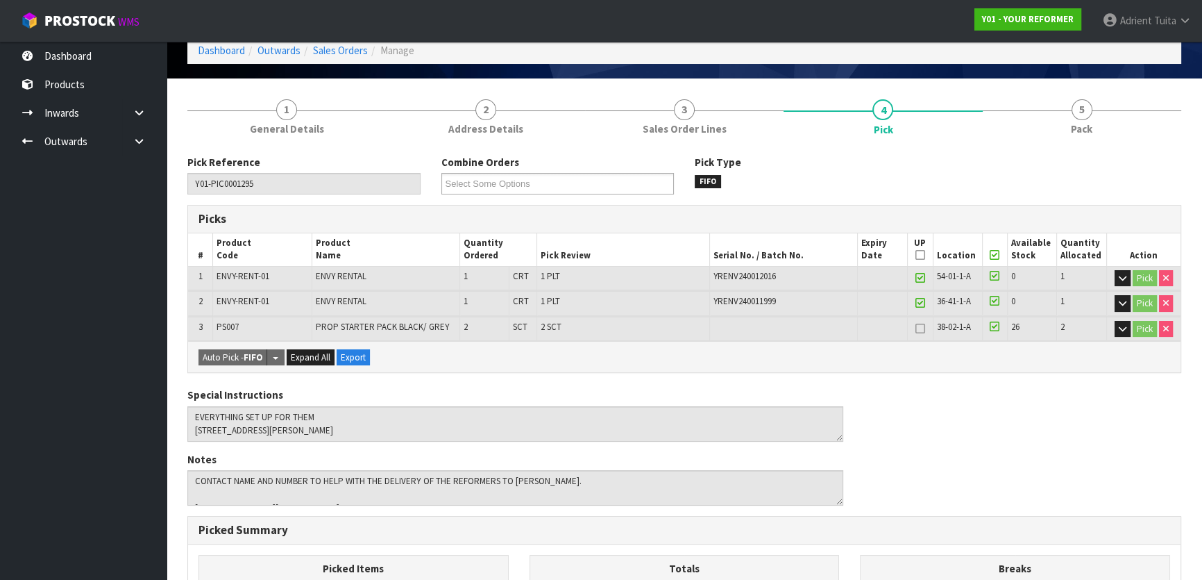
scroll to position [0, 0]
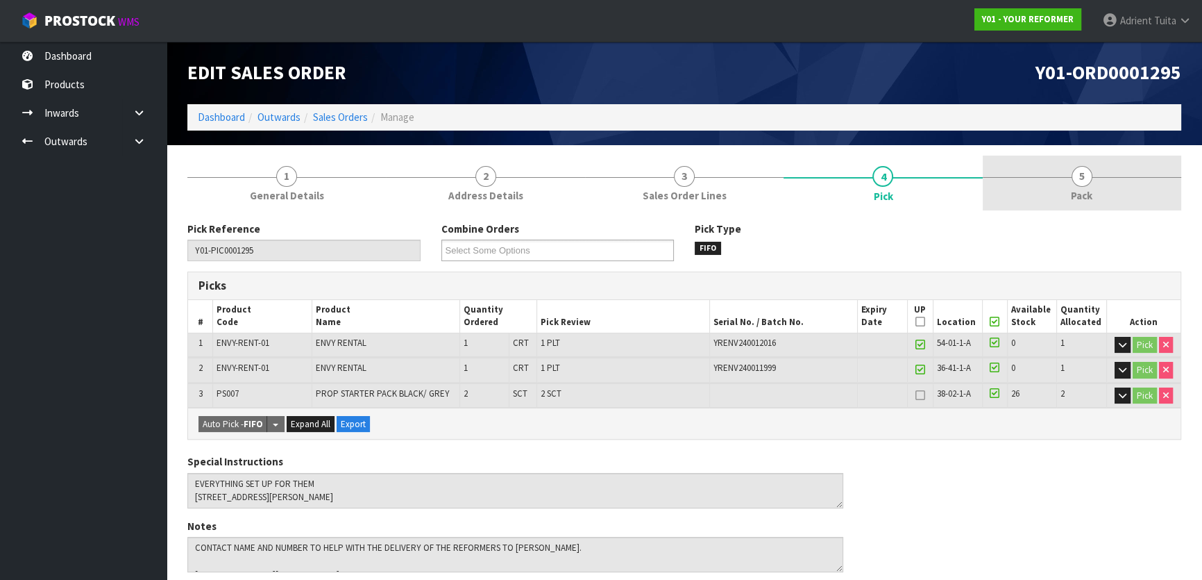
click at [1056, 185] on link "5 Pack" at bounding box center [1082, 182] width 199 height 55
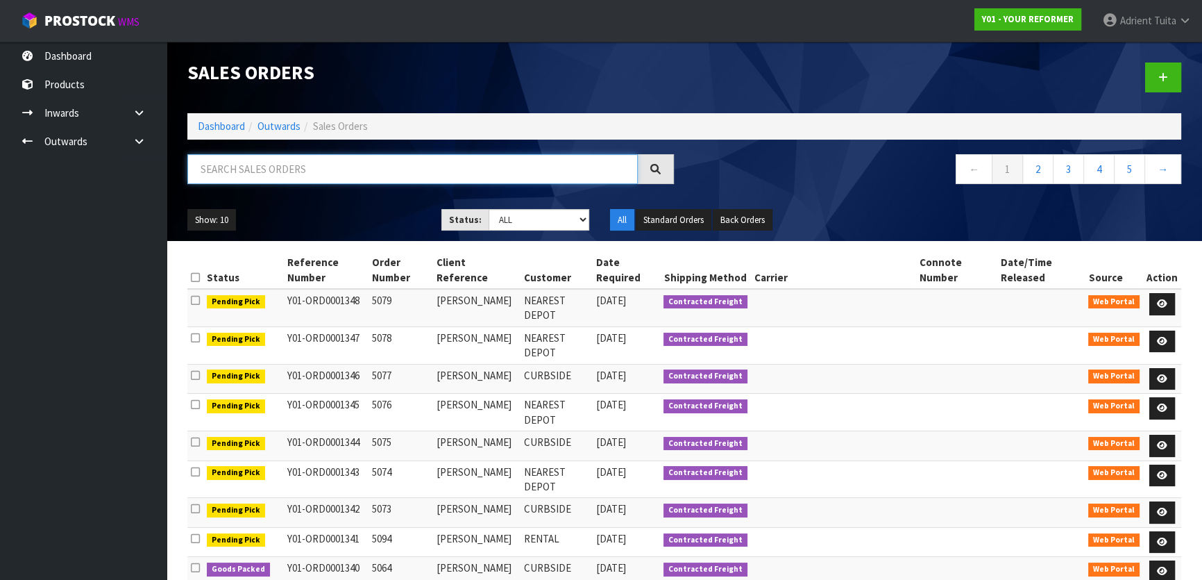
click at [302, 176] on input "text" at bounding box center [412, 169] width 451 height 30
type input "JOB-0407522"
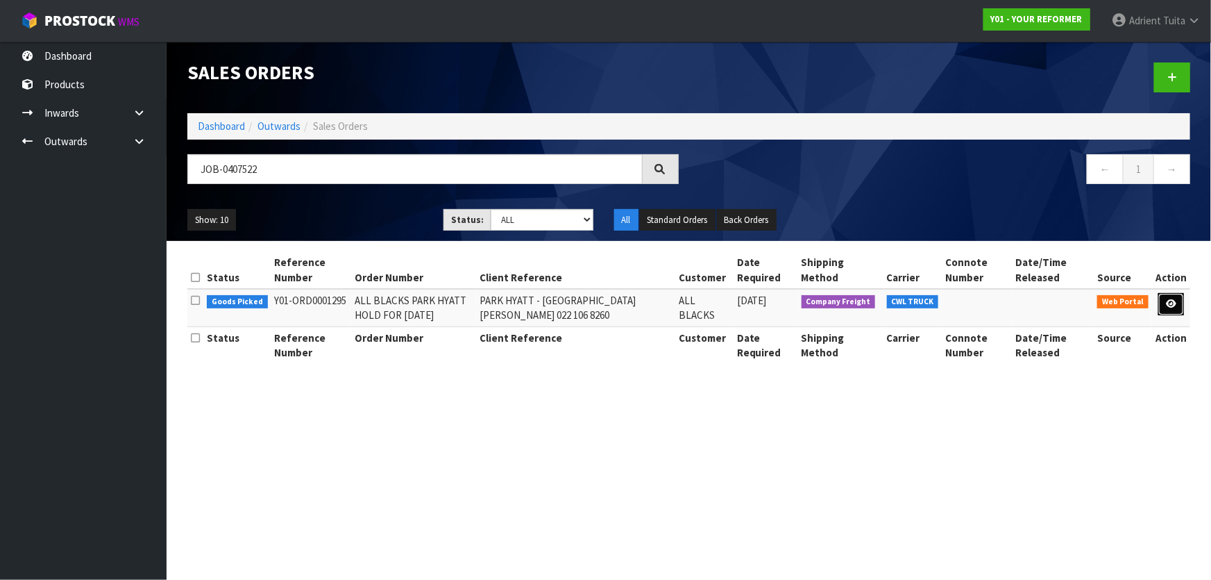
click at [1179, 310] on link at bounding box center [1172, 304] width 26 height 22
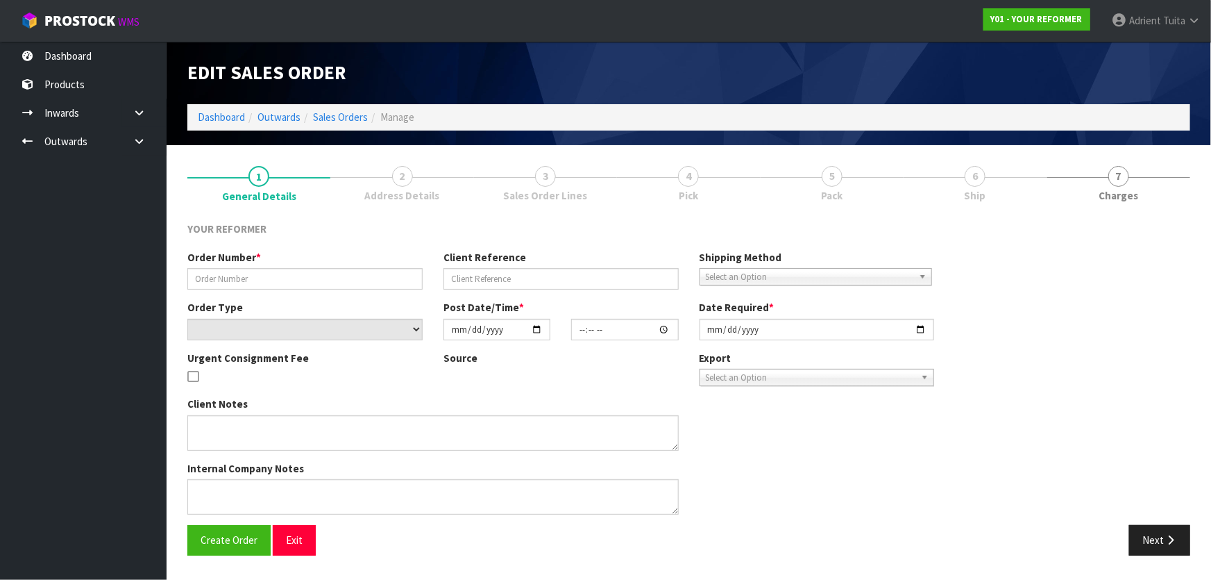
type input "ALL BLACKS PARK HYATT HOLD FOR 30 AUGUST"
type input "PARK HYATT - PARIS XU 022 106 8260"
select select "number:0"
type input "2025-08-13"
type input "14:22:00.000"
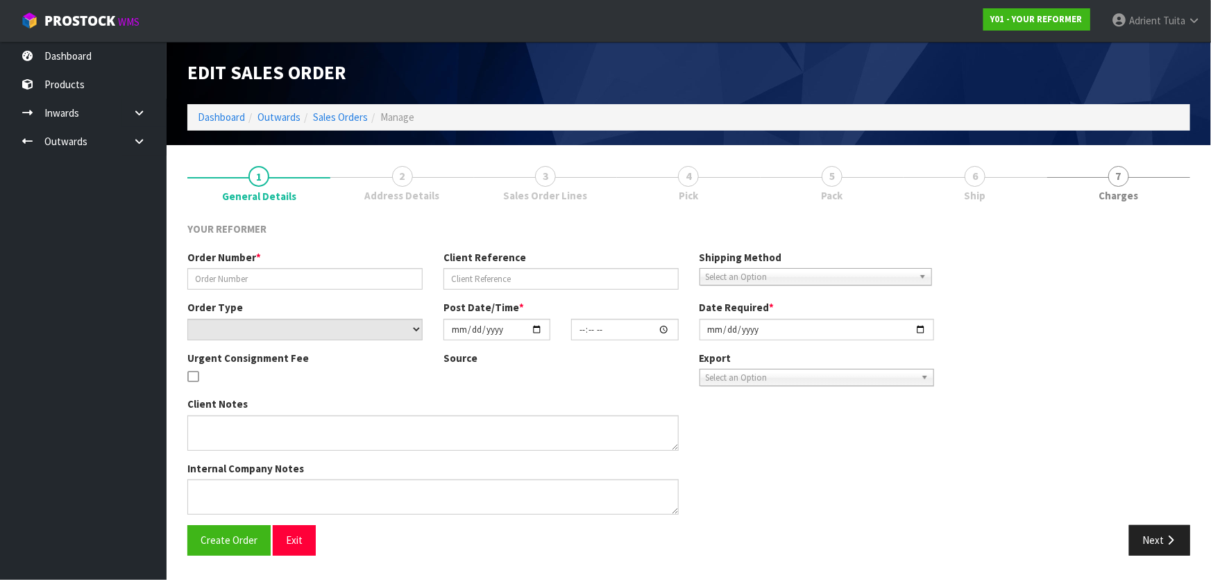
type input "2025-08-30"
type textarea "EVERYTHING SET UP FOR THEM 99 HALSEY ST, AUCKLAND CBD"
type textarea "CONTACT NAME AND NUMBER TO HELP WITH THE DELIVERY OF THE REFORMERS TO PARK HYAT…"
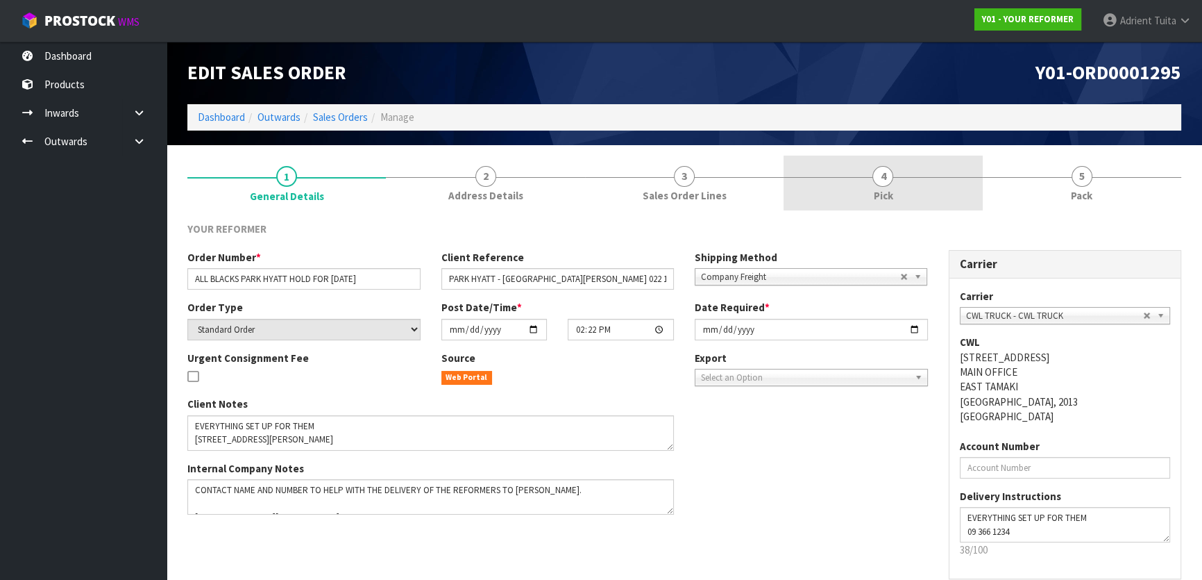
click at [966, 183] on link "4 Pick" at bounding box center [883, 182] width 199 height 55
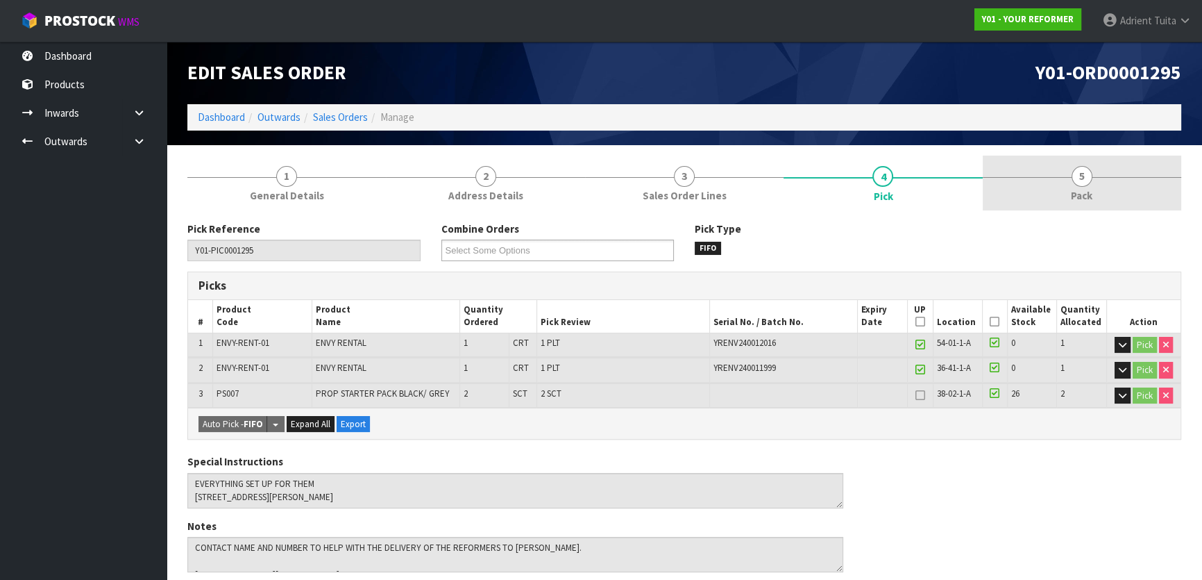
click at [1086, 201] on span "Pack" at bounding box center [1082, 195] width 22 height 15
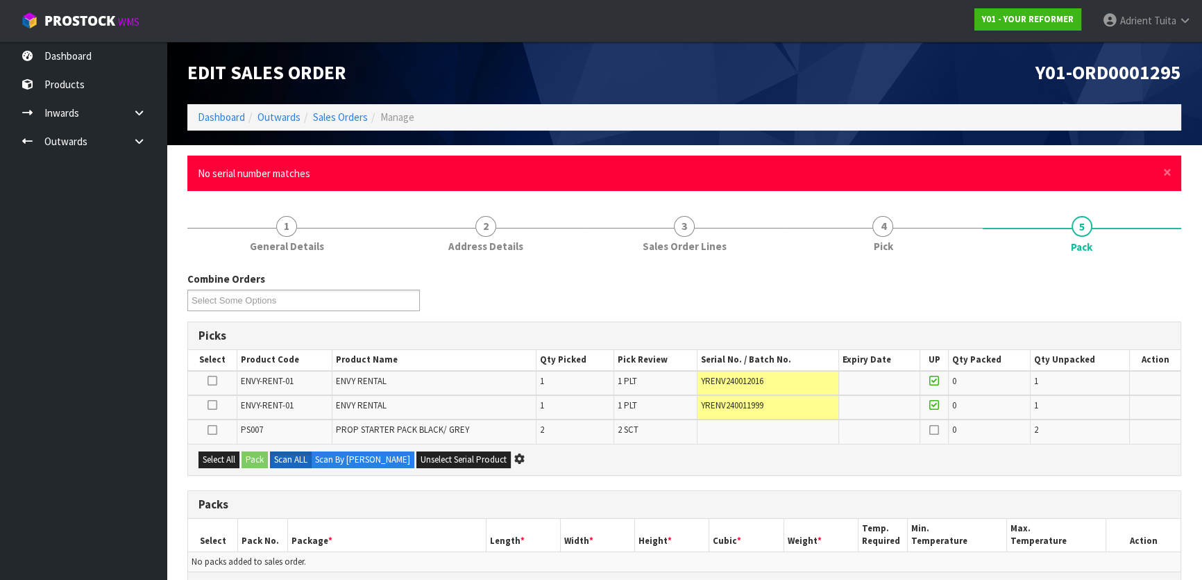
click at [1127, 271] on div "Combine Orders Y01-ORD0001295 Y01-ORD0001297 Y01-ORD0001315 Y01-ORD0001329 Y01-…" at bounding box center [684, 296] width 1015 height 50
click at [1168, 169] on span "×" at bounding box center [1167, 171] width 8 height 19
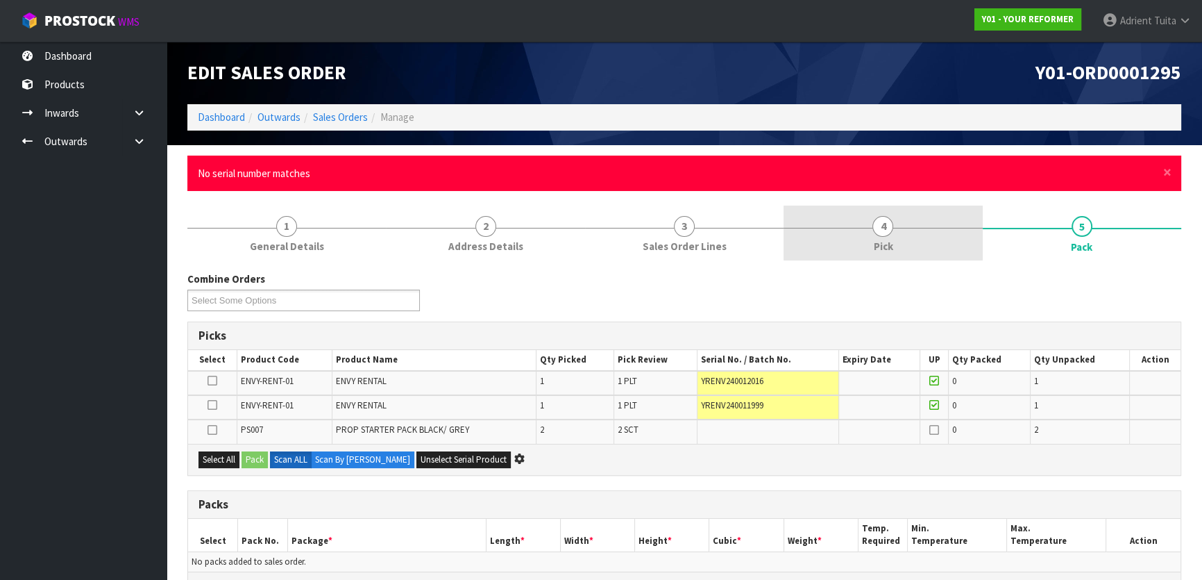
click at [926, 241] on link "4 Pick" at bounding box center [883, 232] width 199 height 55
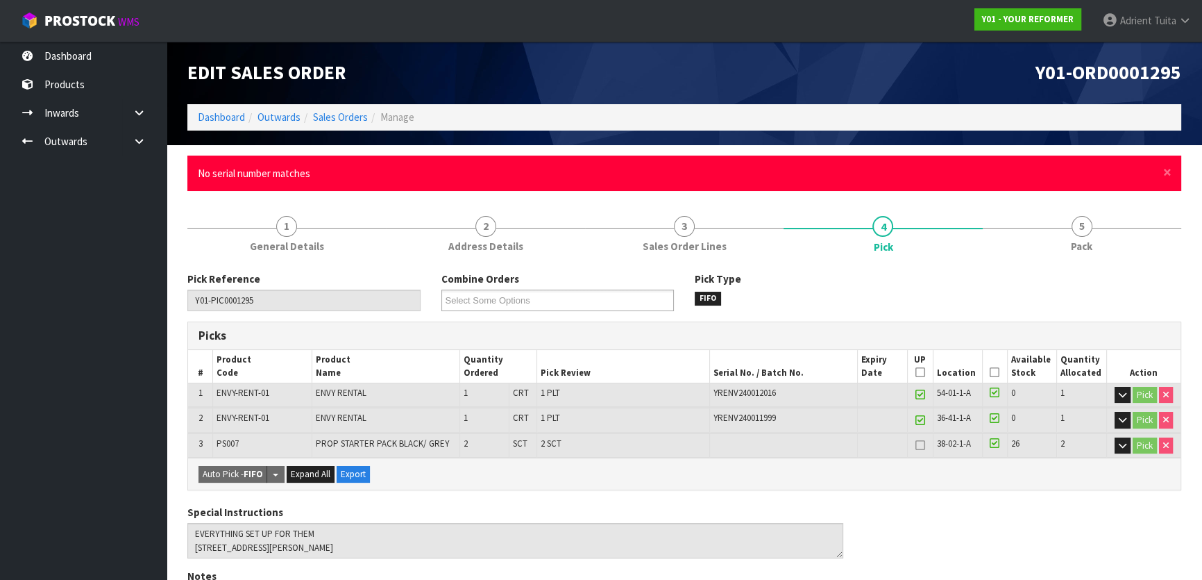
click at [991, 443] on icon at bounding box center [995, 442] width 10 height 11
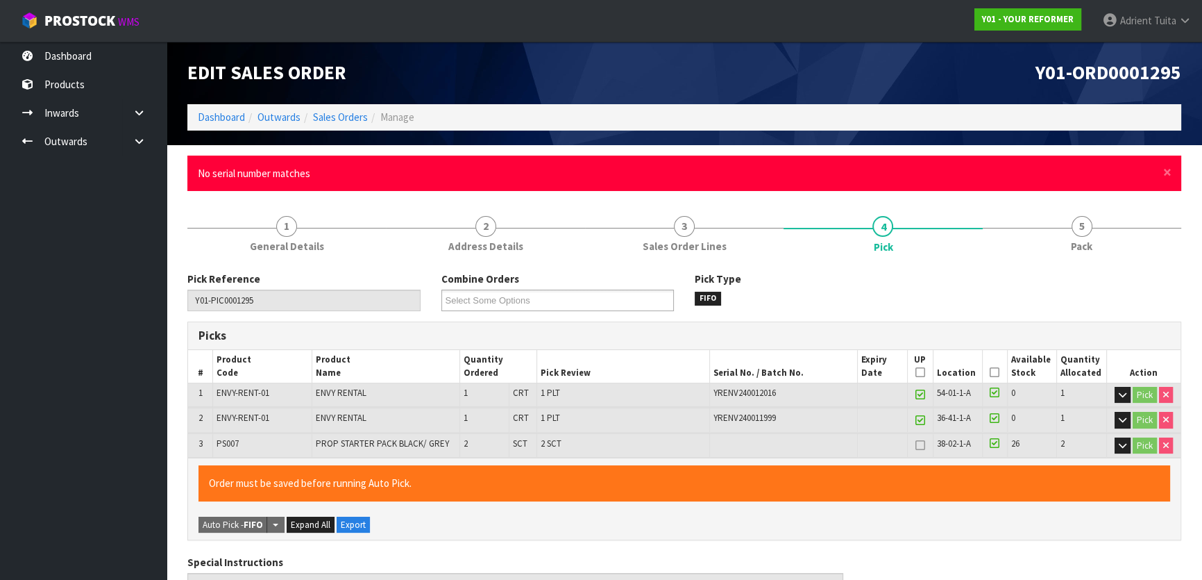
click at [995, 442] on icon at bounding box center [995, 442] width 10 height 11
click at [996, 372] on icon at bounding box center [995, 372] width 10 height 1
click at [992, 394] on icon at bounding box center [995, 392] width 10 height 11
click at [998, 373] on icon at bounding box center [995, 372] width 10 height 1
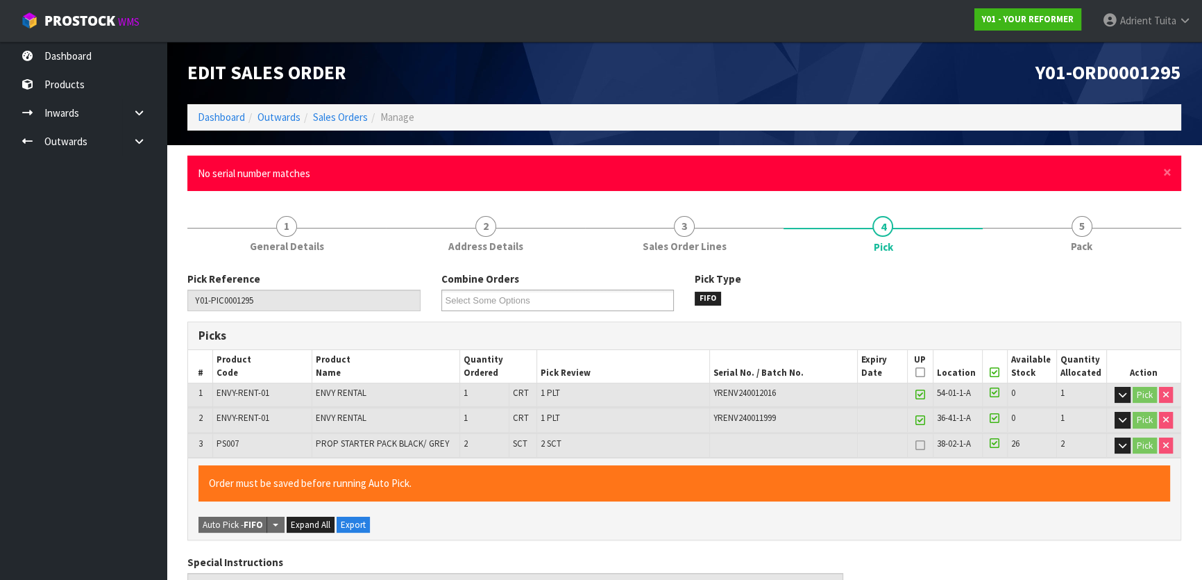
click at [998, 373] on icon at bounding box center [995, 372] width 10 height 1
click at [916, 446] on icon at bounding box center [921, 445] width 10 height 1
click at [923, 445] on icon at bounding box center [921, 445] width 10 height 1
type input "2"
click at [1167, 170] on span "×" at bounding box center [1167, 171] width 8 height 19
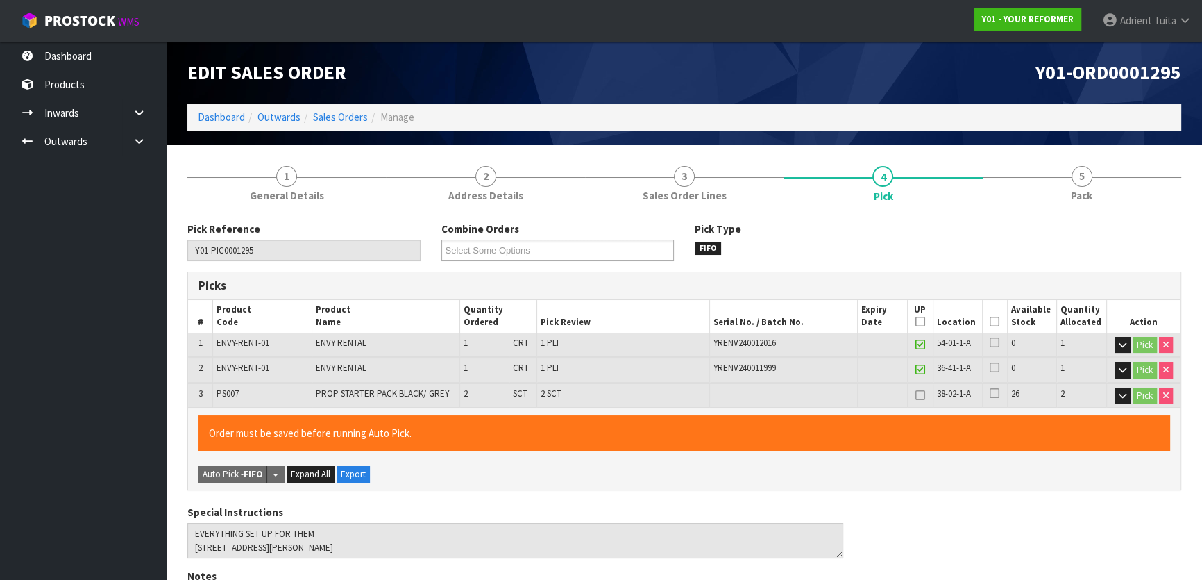
click at [992, 322] on icon at bounding box center [995, 321] width 10 height 1
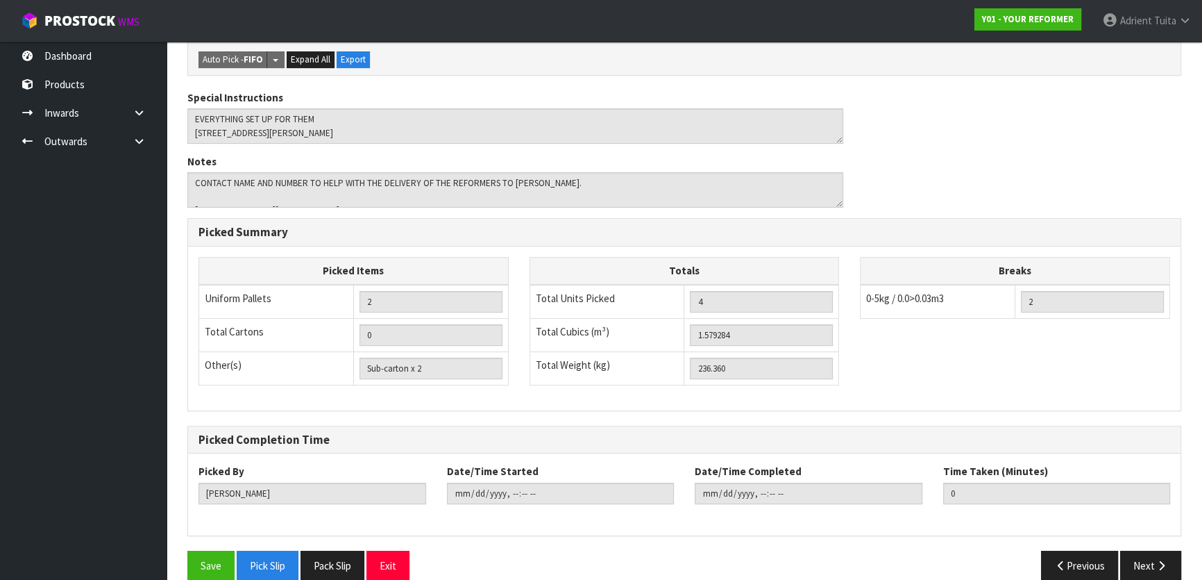
scroll to position [432, 0]
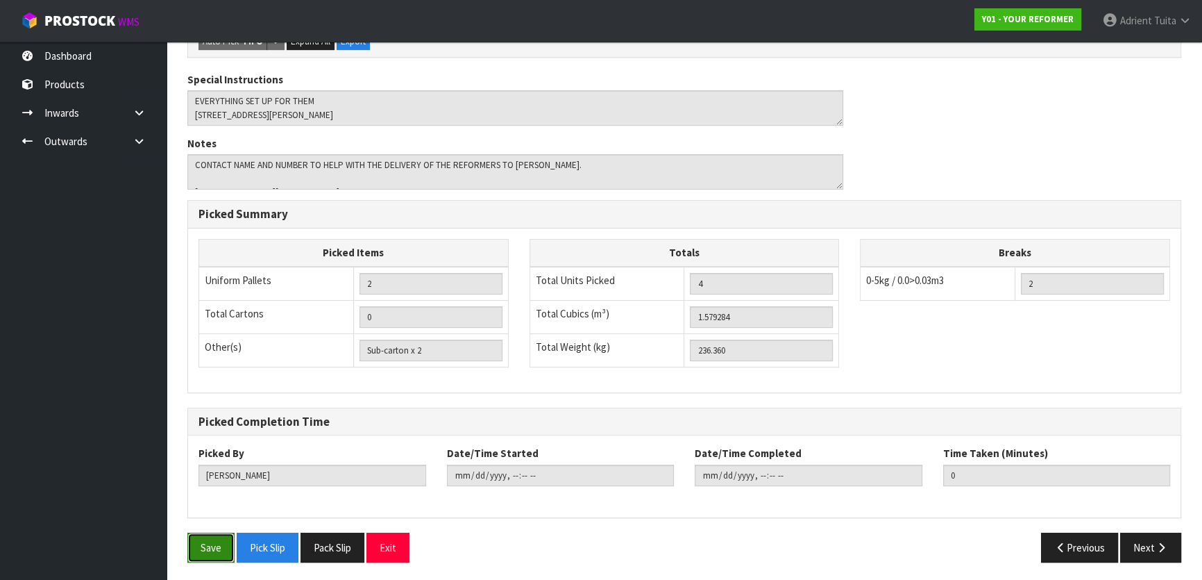
drag, startPoint x: 203, startPoint y: 535, endPoint x: 212, endPoint y: 528, distance: 11.8
click at [203, 535] on button "Save" at bounding box center [210, 547] width 47 height 30
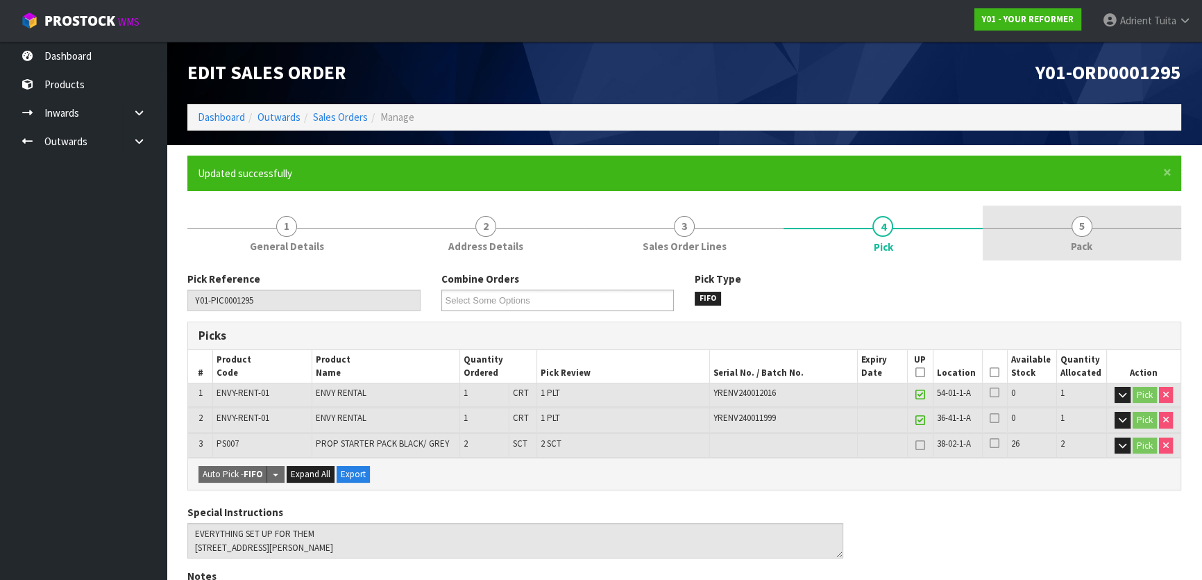
click at [1068, 234] on link "5 Pack" at bounding box center [1082, 232] width 199 height 55
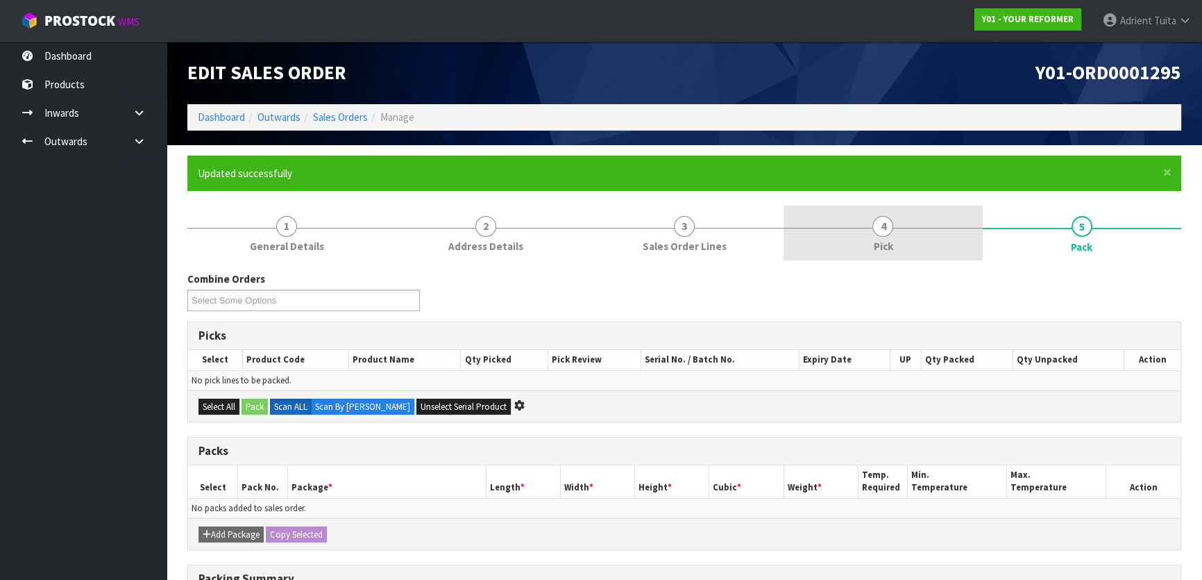
click at [898, 239] on link "4 Pick" at bounding box center [883, 232] width 199 height 55
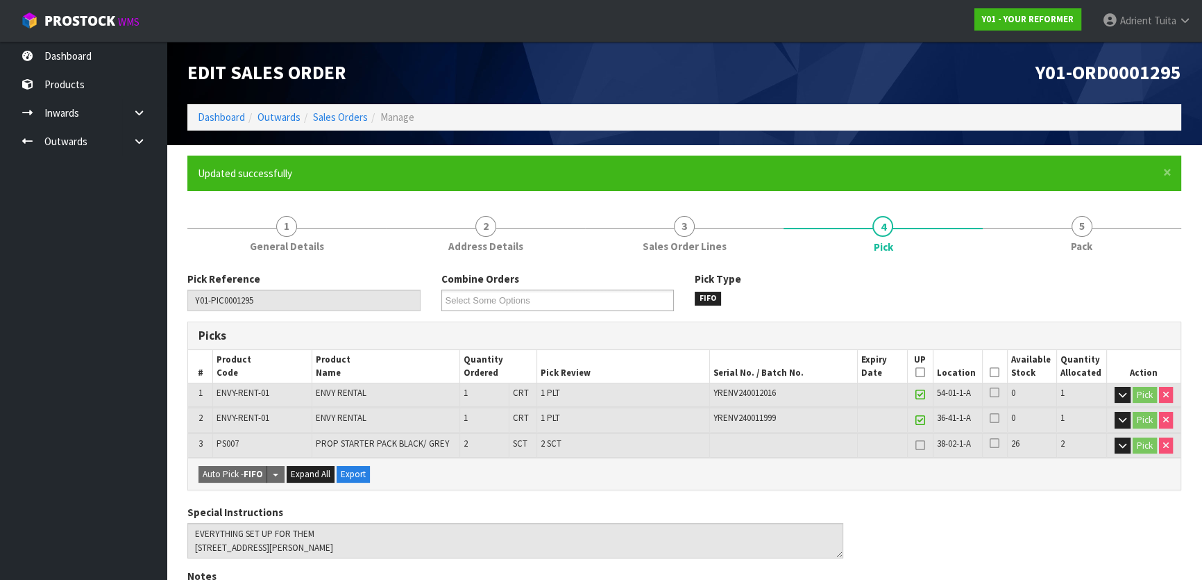
click at [990, 372] on icon at bounding box center [995, 372] width 10 height 1
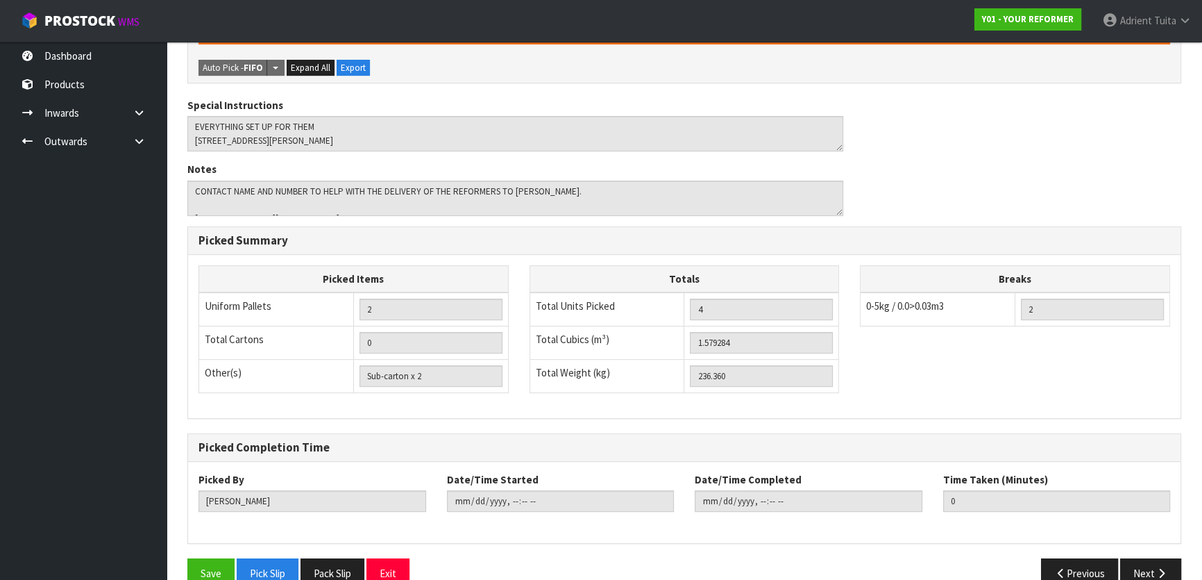
scroll to position [482, 0]
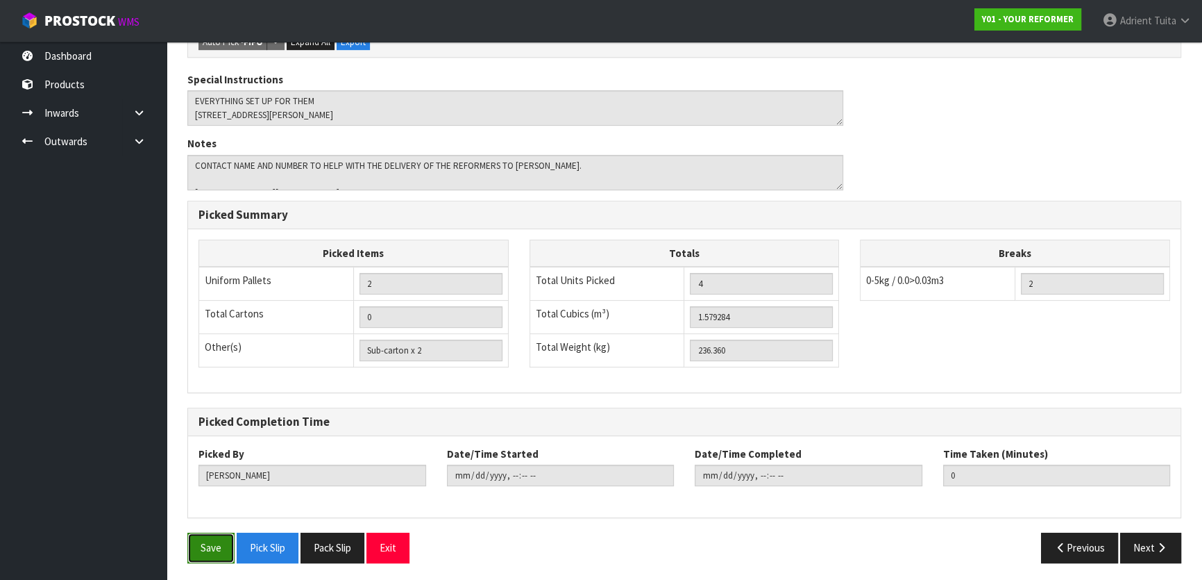
click at [219, 545] on button "Save" at bounding box center [210, 547] width 47 height 30
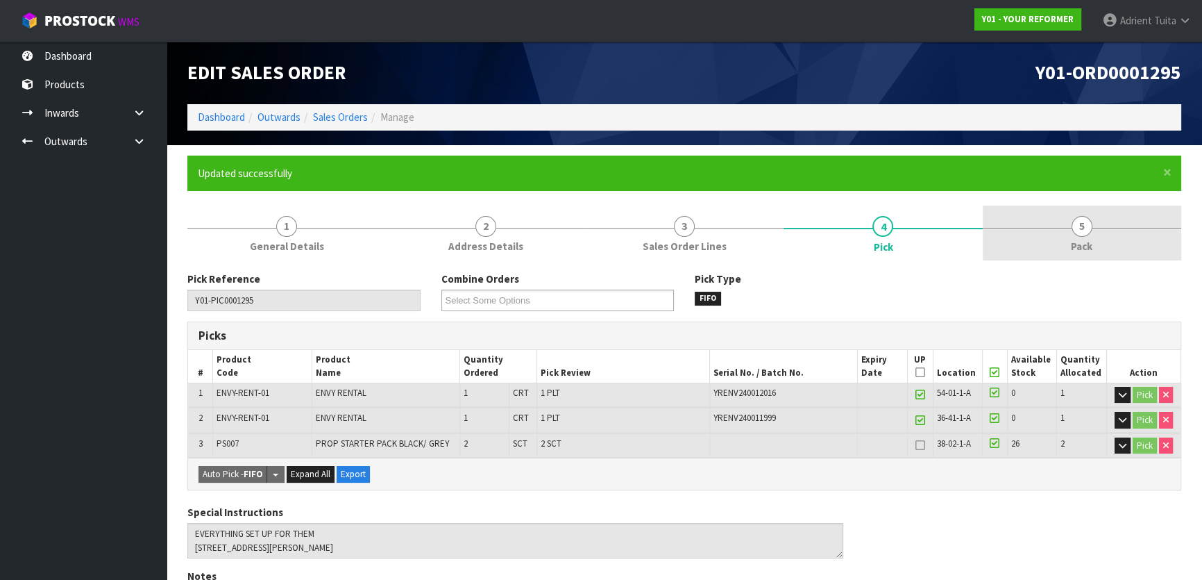
click at [1024, 236] on link "5 Pack" at bounding box center [1082, 232] width 199 height 55
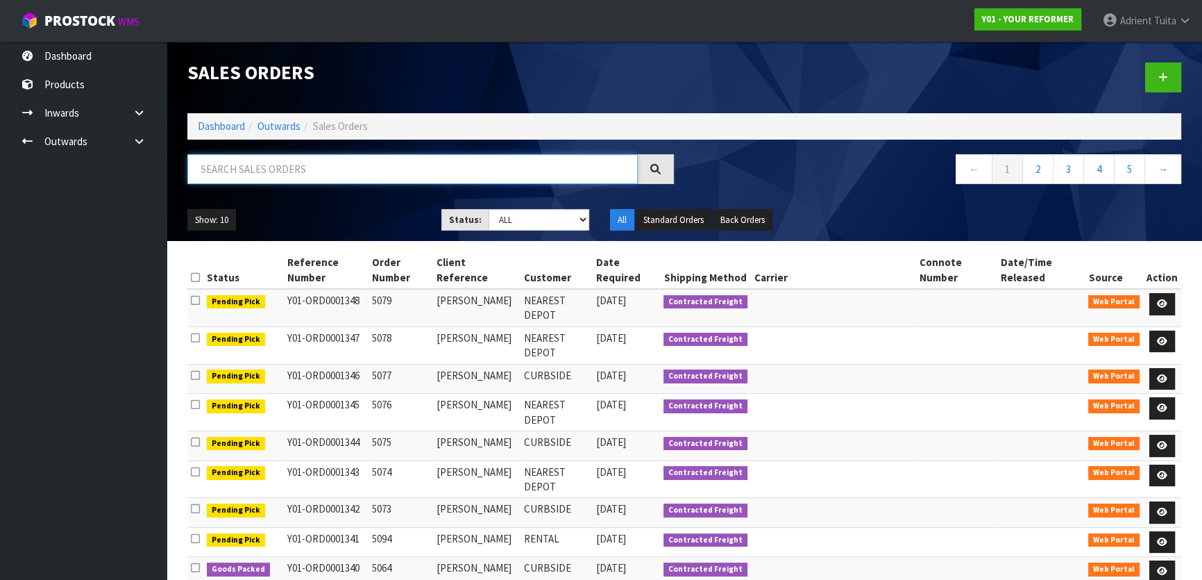
click at [242, 167] on input "text" at bounding box center [412, 169] width 451 height 30
type input "JOB-0407522"
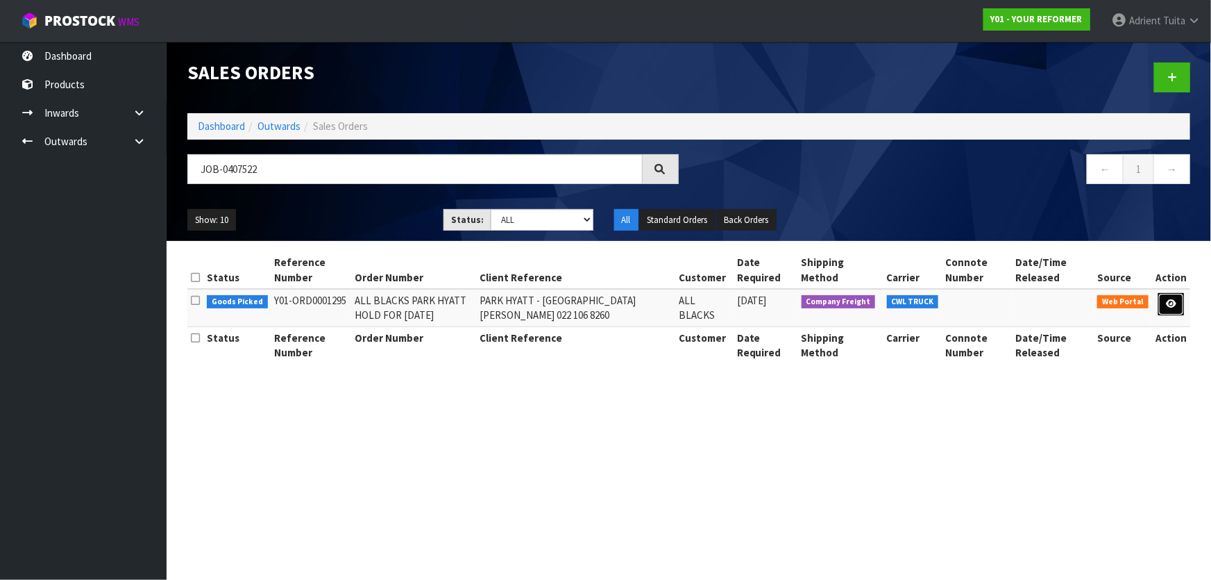
click at [1175, 305] on icon at bounding box center [1171, 303] width 10 height 9
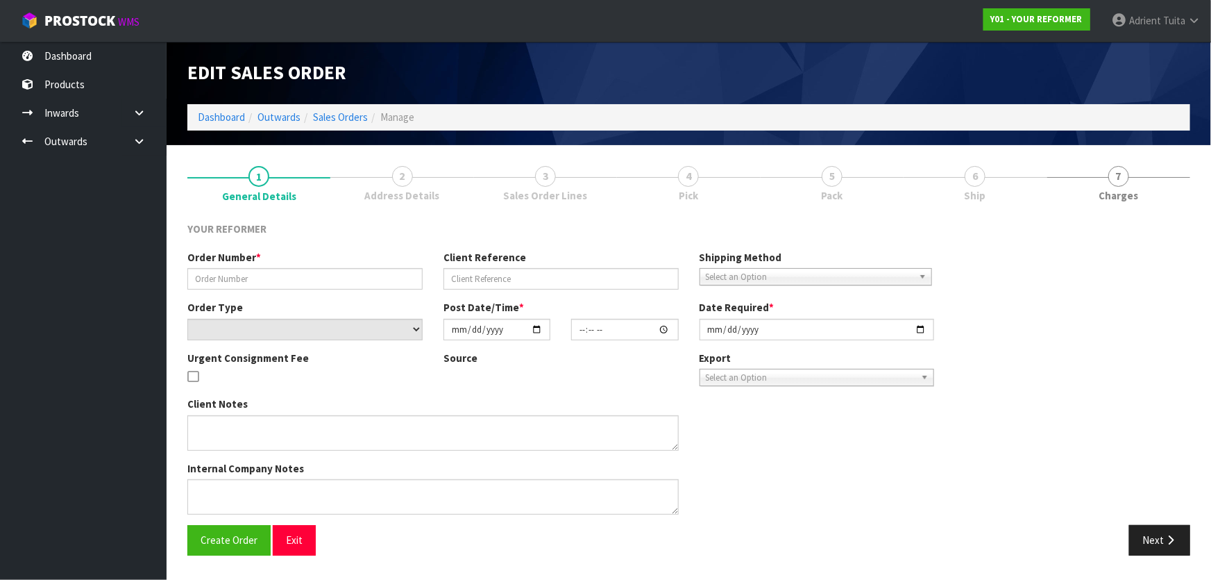
type input "ALL BLACKS PARK HYATT HOLD FOR 30 AUGUST"
type input "PARK HYATT - PARIS XU 022 106 8260"
select select "number:0"
type input "2025-08-13"
type input "14:22:00.000"
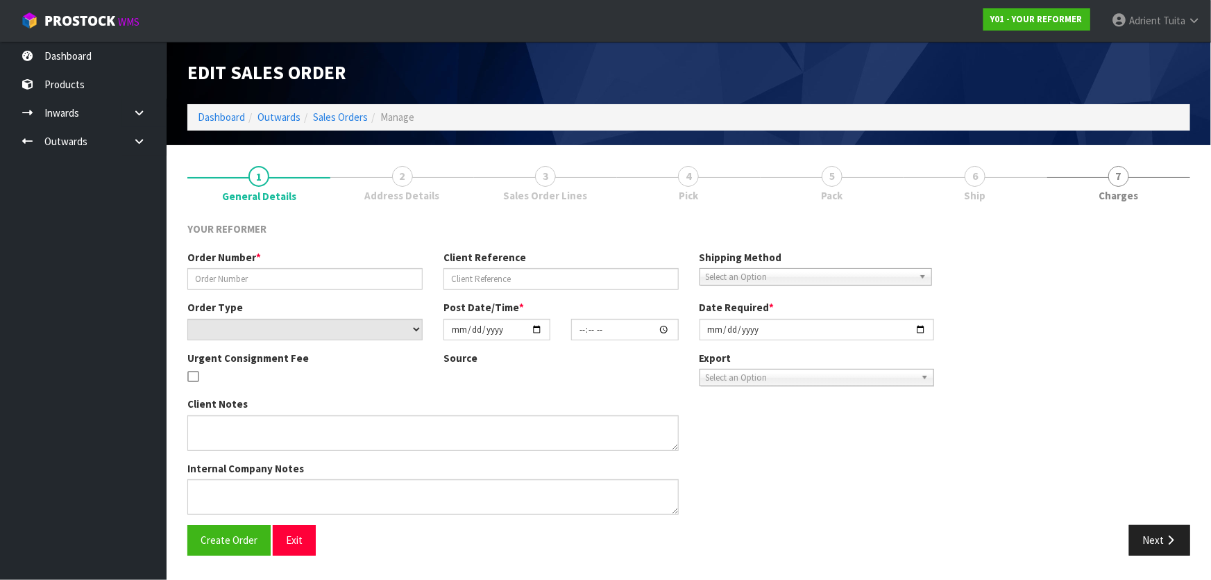
type input "2025-08-30"
type textarea "EVERYTHING SET UP FOR THEM 99 HALSEY ST, AUCKLAND CBD"
type textarea "CONTACT NAME AND NUMBER TO HELP WITH THE DELIVERY OF THE REFORMERS TO PARK HYAT…"
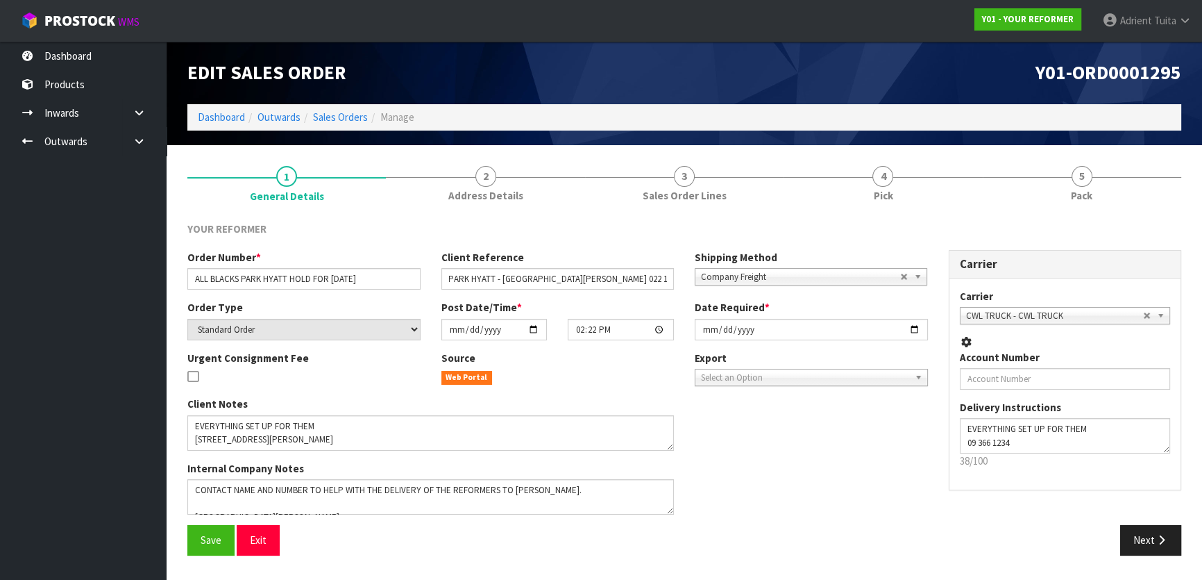
click at [988, 185] on ul "1 General Details 2 Address Details 3 Sales Order Lines 4 Pick 5 Pack" at bounding box center [684, 183] width 994 height 56
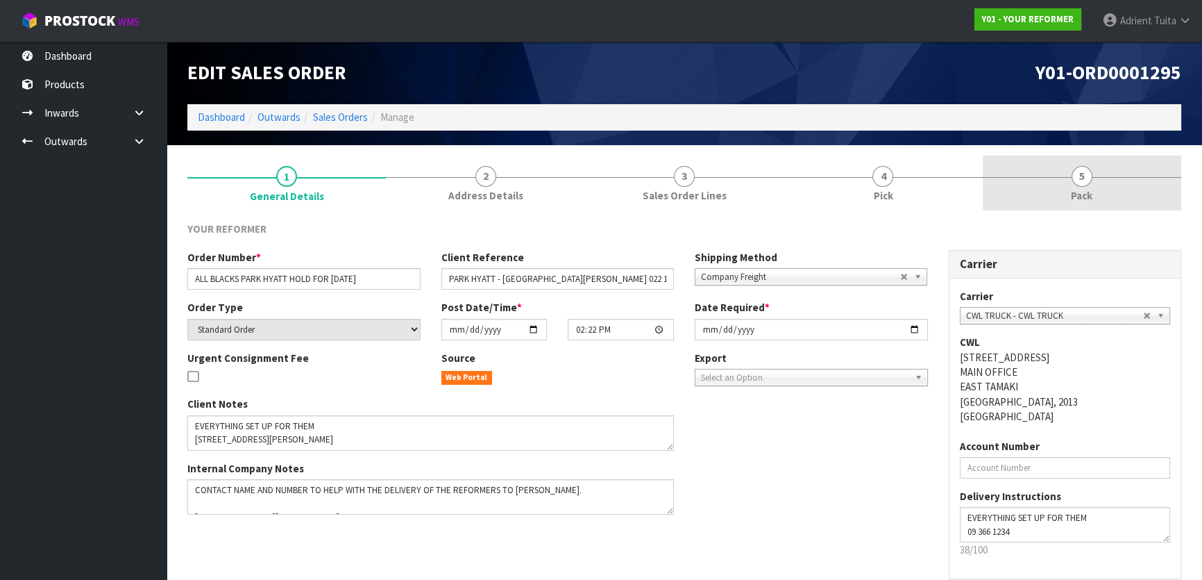
click at [1052, 178] on link "5 Pack" at bounding box center [1082, 182] width 199 height 55
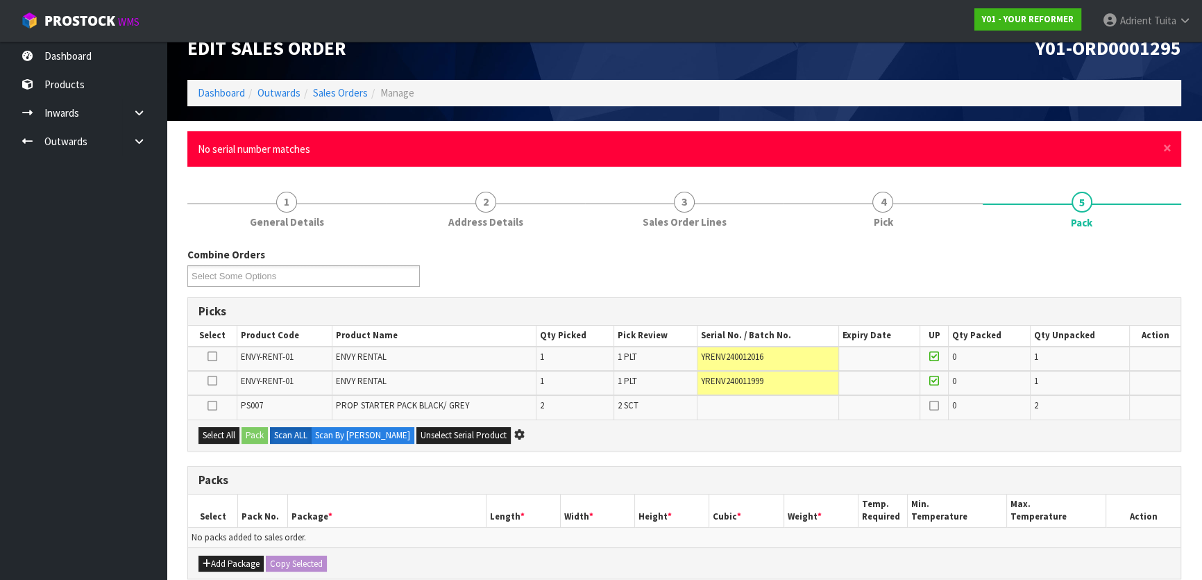
scroll to position [87, 0]
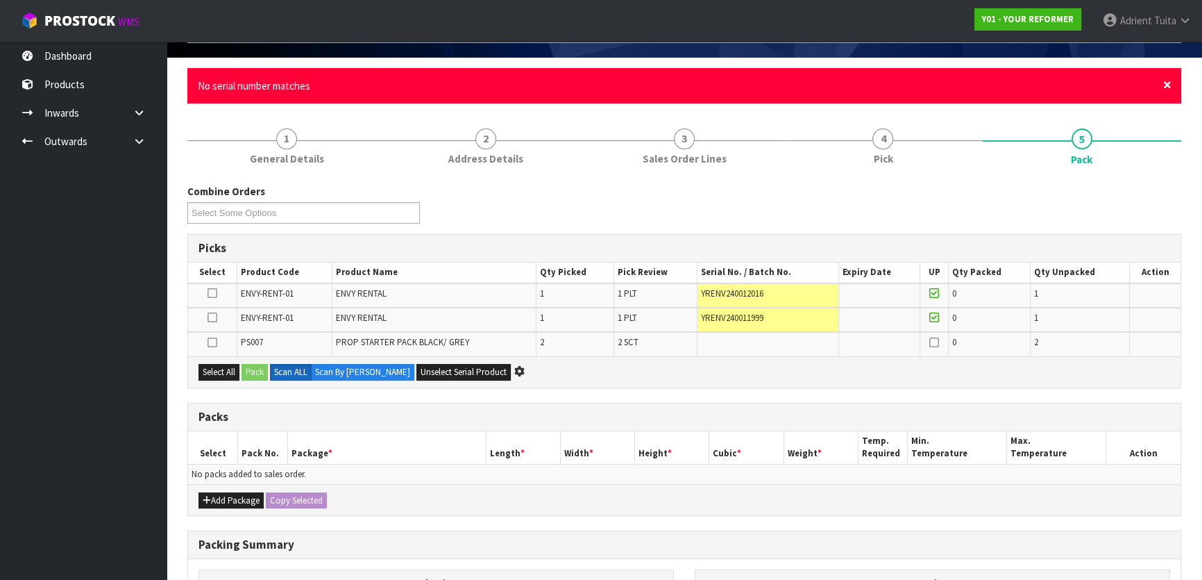
click at [1166, 83] on span "×" at bounding box center [1167, 84] width 8 height 19
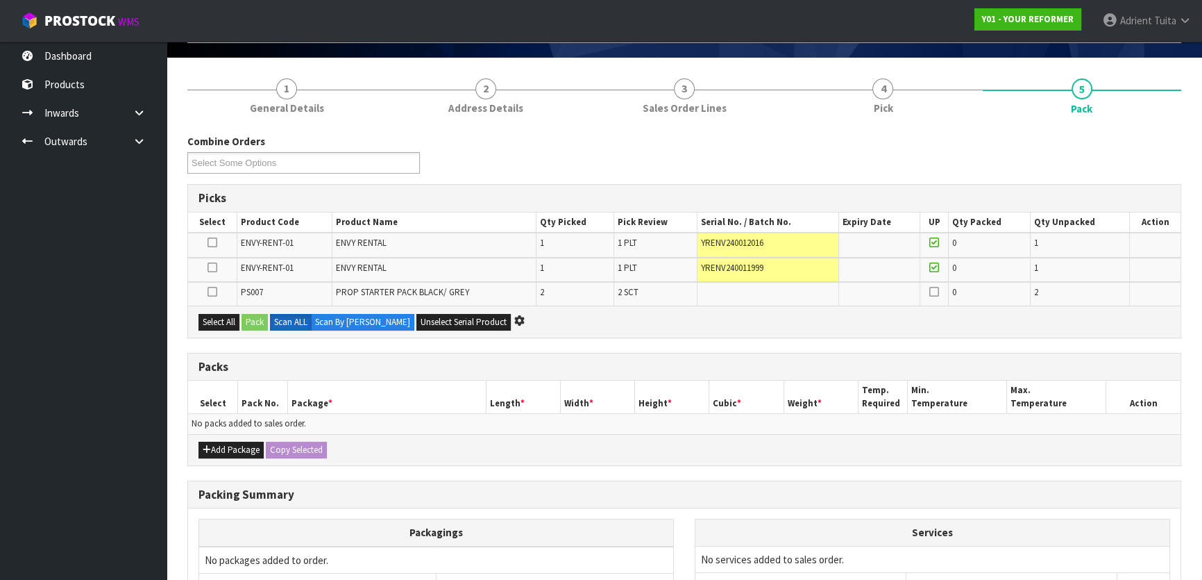
click at [851, 269] on td at bounding box center [879, 270] width 81 height 24
drag, startPoint x: 789, startPoint y: 246, endPoint x: 705, endPoint y: 244, distance: 84.0
click at [705, 244] on td "YRENV240012016" at bounding box center [769, 245] width 142 height 24
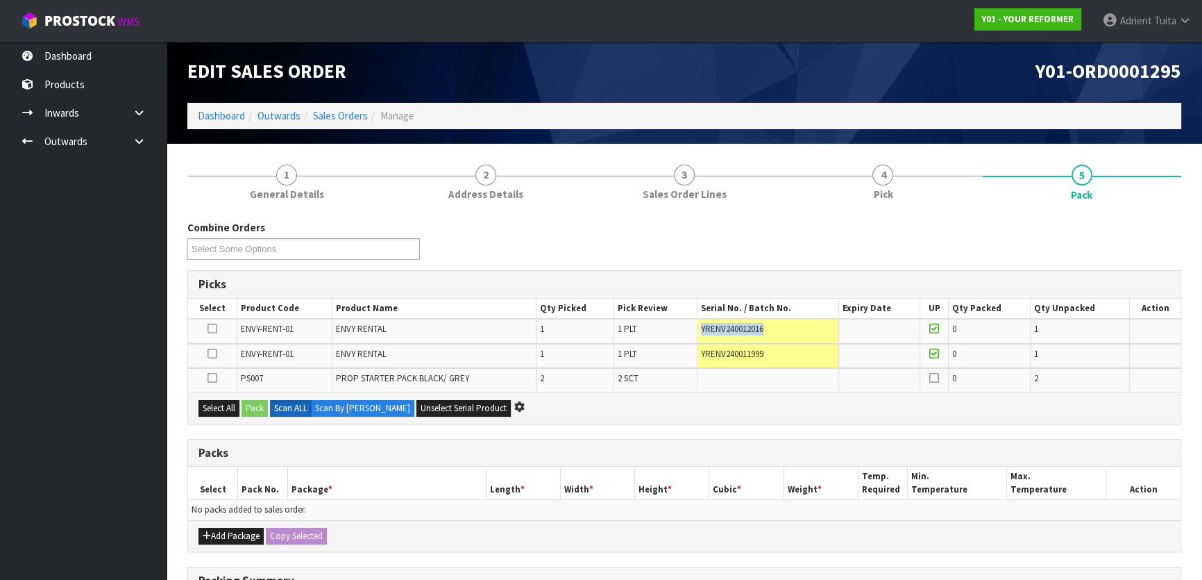
scroll to position [0, 0]
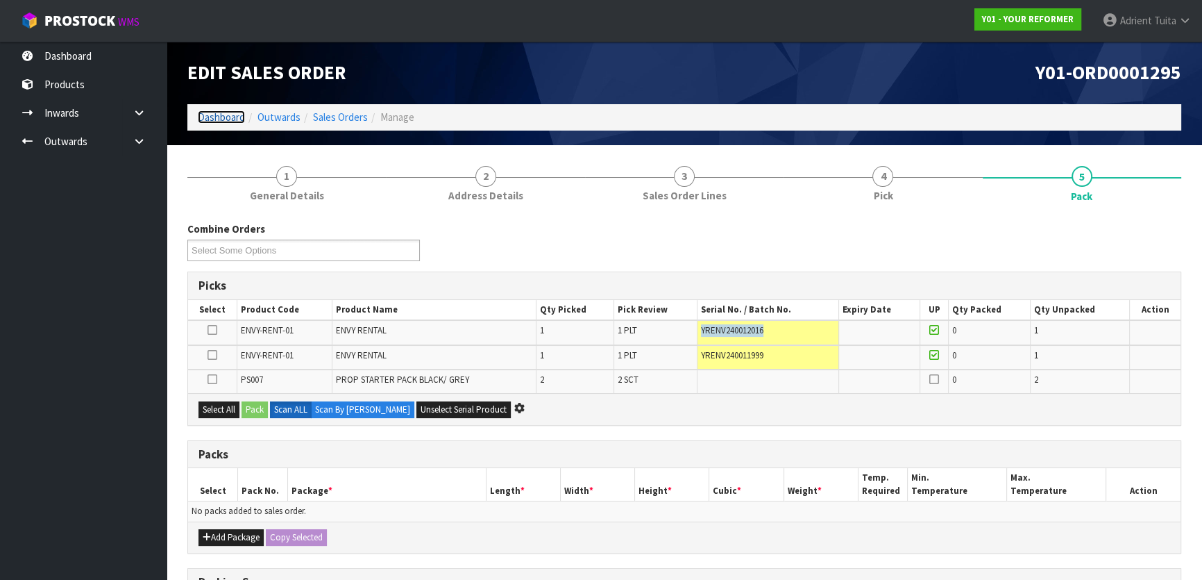
click at [233, 115] on link "Dashboard" at bounding box center [221, 116] width 47 height 13
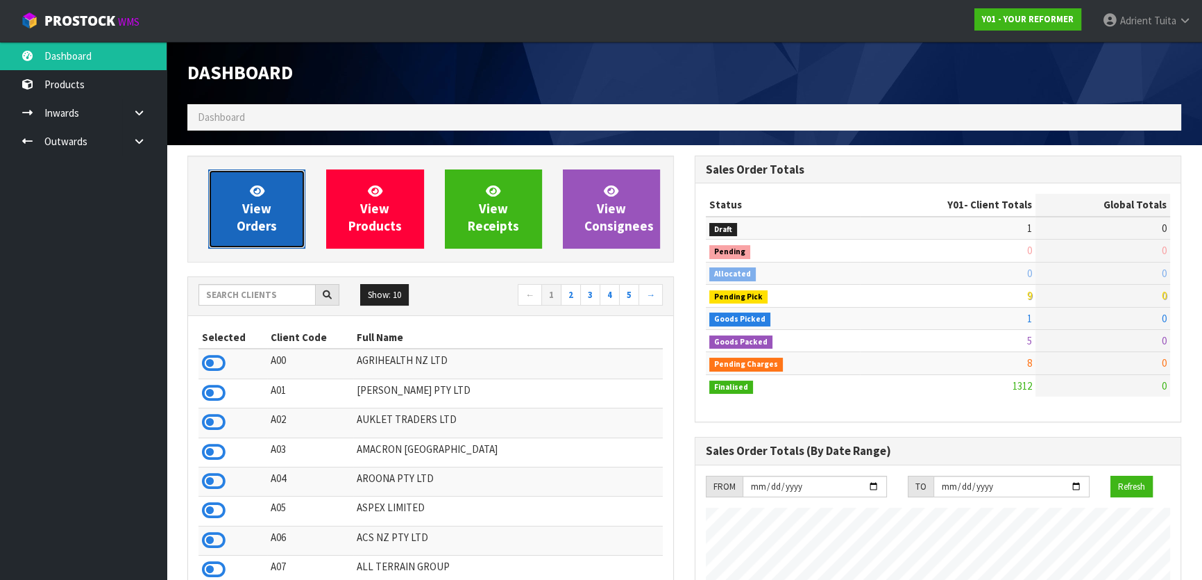
scroll to position [1050, 507]
click at [219, 203] on link "View Orders" at bounding box center [256, 208] width 97 height 79
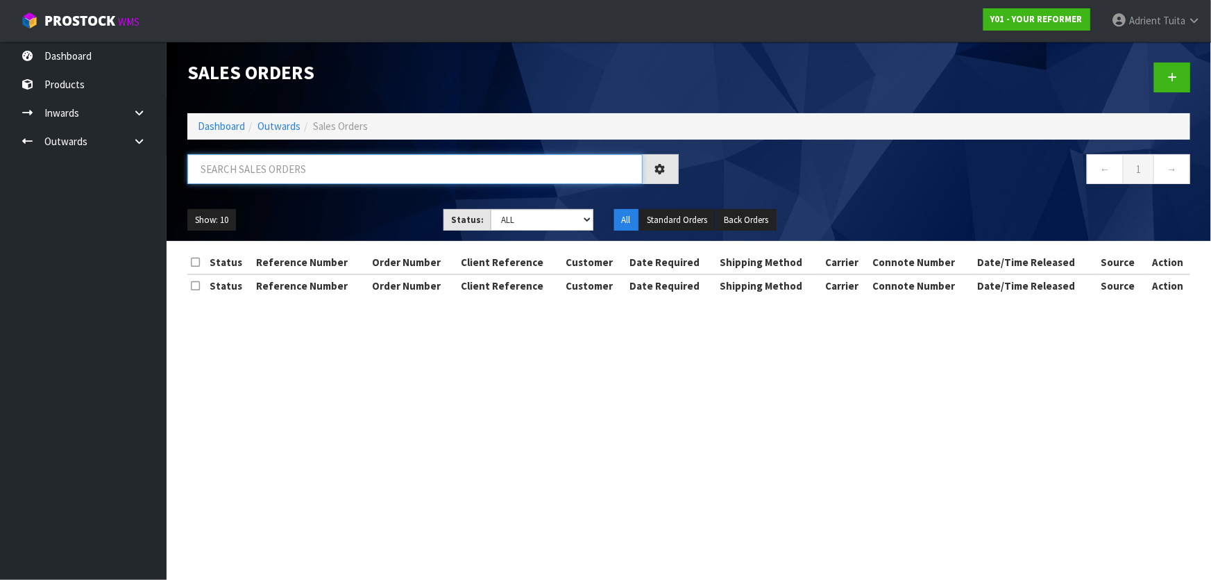
click at [248, 175] on input "text" at bounding box center [414, 169] width 455 height 30
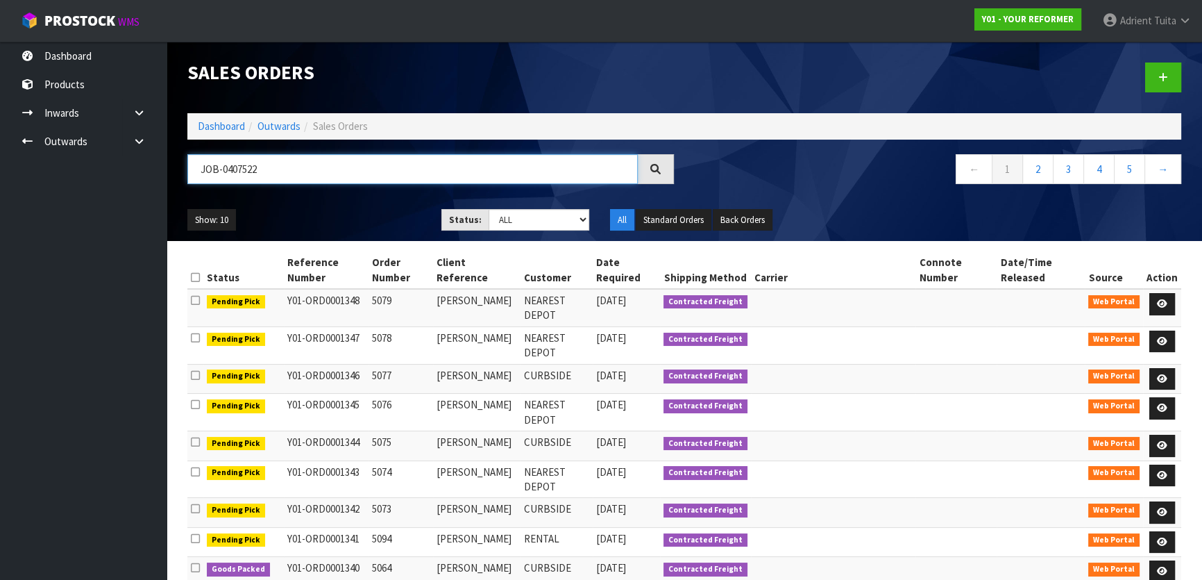
type input "JOB-0407522"
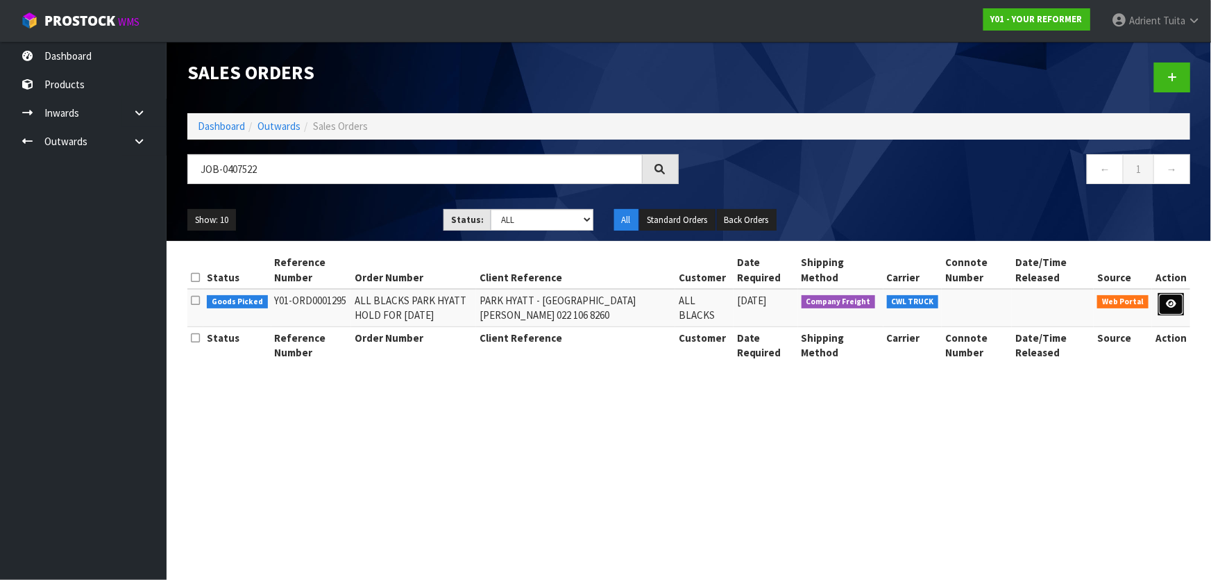
click at [1173, 299] on icon at bounding box center [1171, 303] width 10 height 9
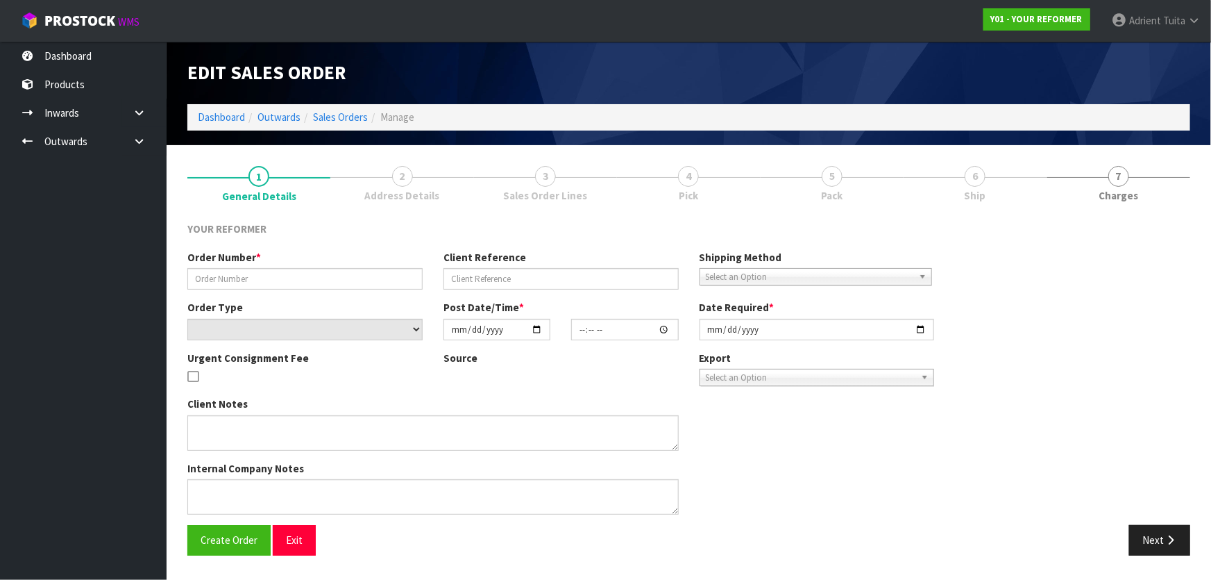
type input "ALL BLACKS PARK HYATT HOLD FOR 30 AUGUST"
type input "PARK HYATT - PARIS XU 022 106 8260"
select select "number:0"
type input "2025-08-13"
type input "14:22:00.000"
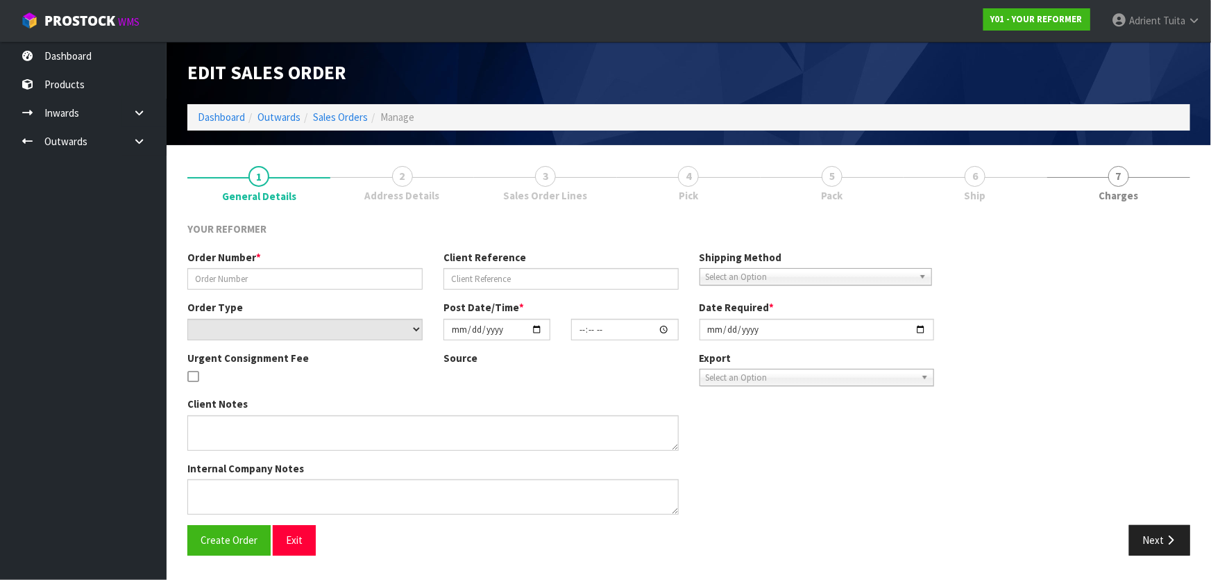
type input "2025-08-30"
type textarea "EVERYTHING SET UP FOR THEM 99 HALSEY ST, AUCKLAND CBD"
type textarea "CONTACT NAME AND NUMBER TO HELP WITH THE DELIVERY OF THE REFORMERS TO PARK HYAT…"
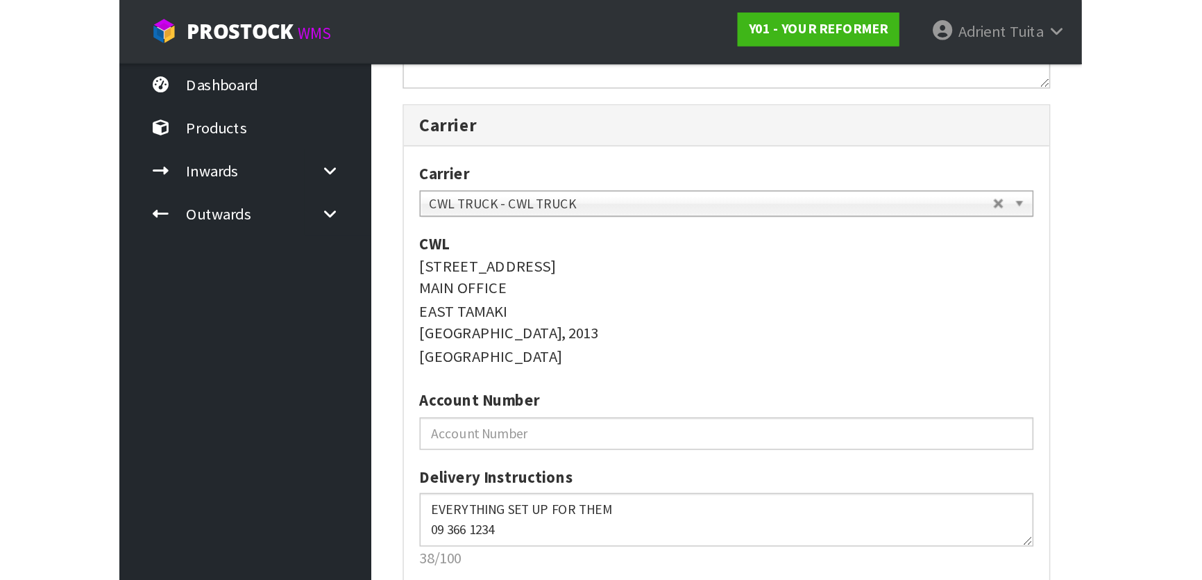
scroll to position [63, 0]
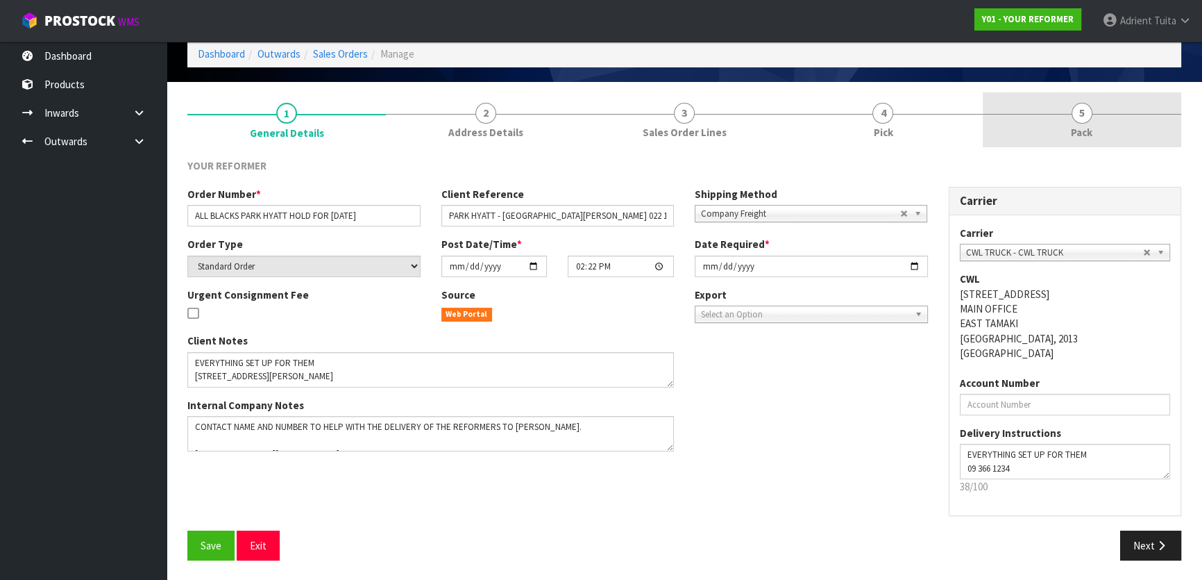
click at [1120, 133] on link "5 Pack" at bounding box center [1082, 119] width 199 height 55
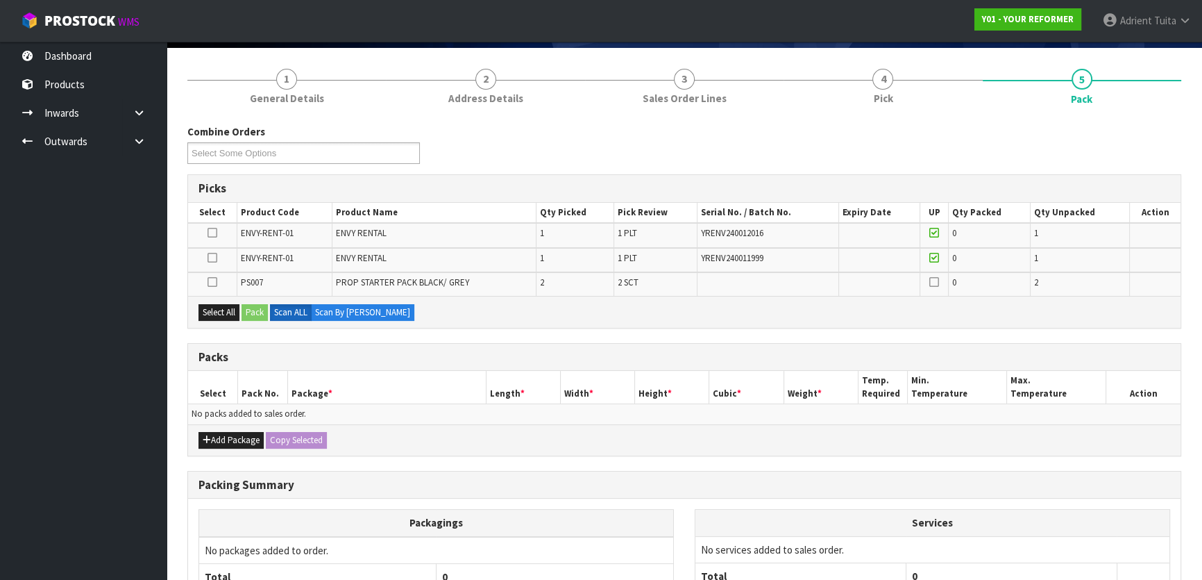
scroll to position [0, 0]
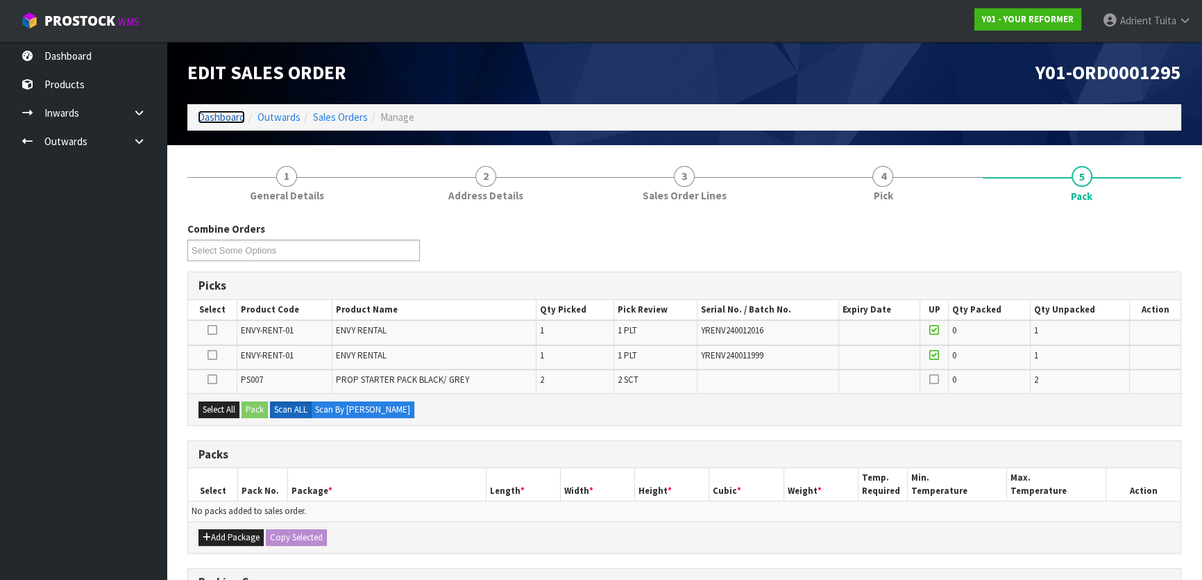
click at [203, 113] on link "Dashboard" at bounding box center [221, 116] width 47 height 13
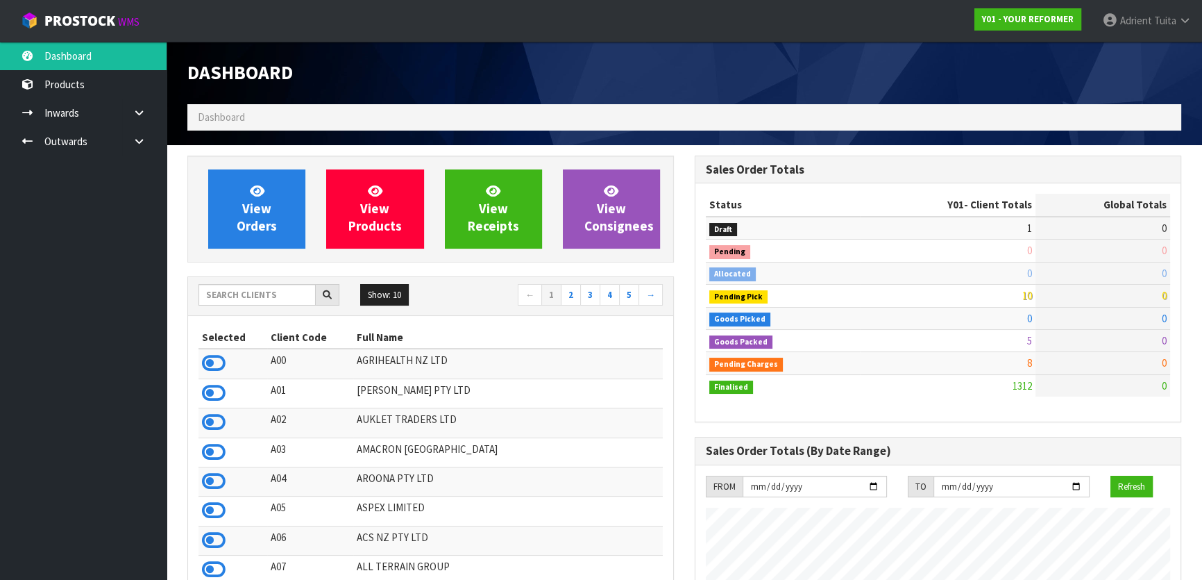
scroll to position [1050, 507]
click at [271, 305] on input "text" at bounding box center [257, 295] width 117 height 22
type input "K01"
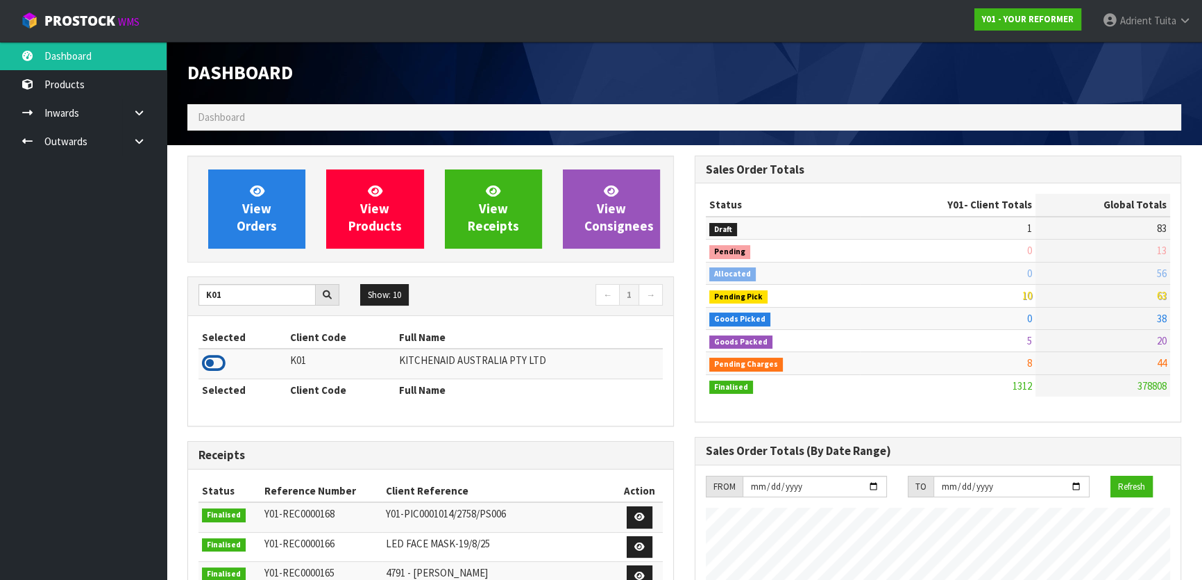
click at [217, 360] on icon at bounding box center [214, 363] width 24 height 21
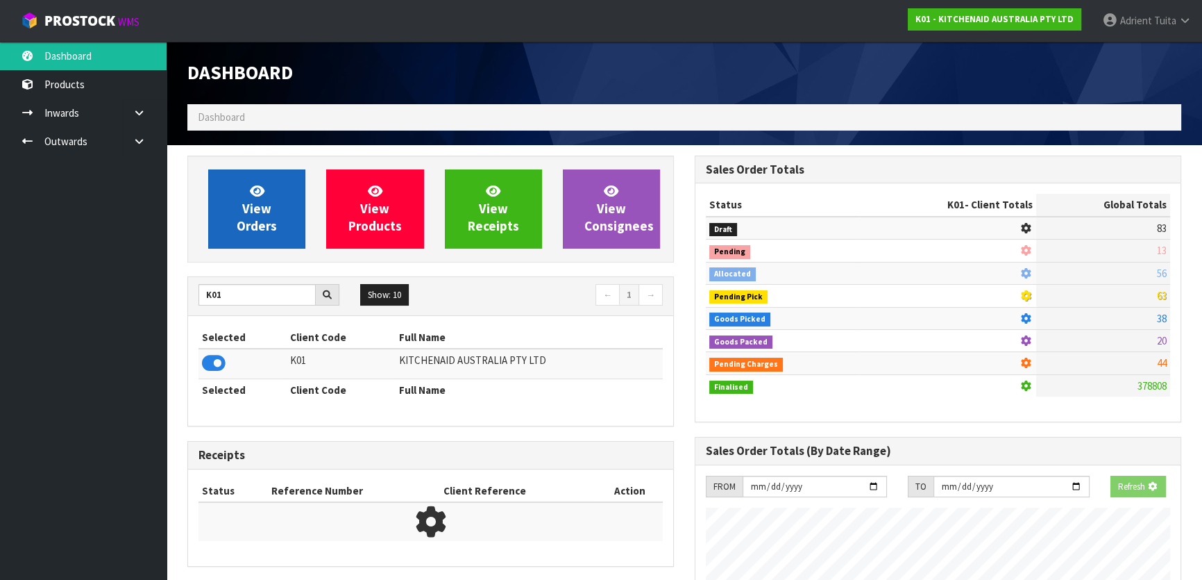
scroll to position [864, 507]
click at [235, 208] on link "View Orders" at bounding box center [256, 208] width 97 height 79
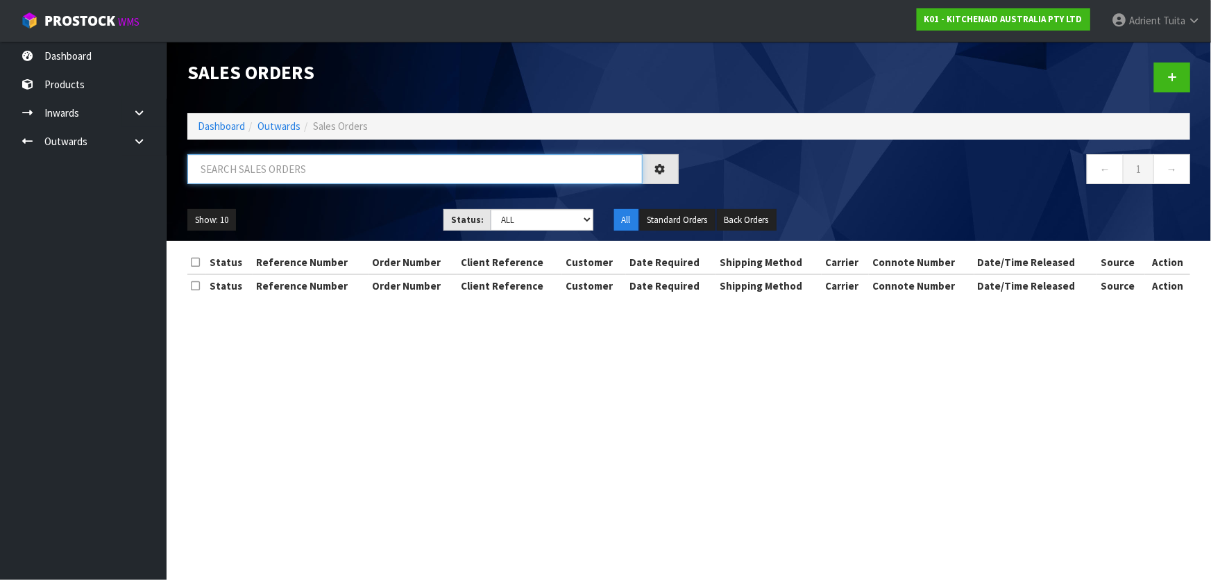
click at [267, 180] on input "text" at bounding box center [414, 169] width 455 height 30
click at [281, 169] on input "text" at bounding box center [414, 169] width 455 height 30
type input "2449"
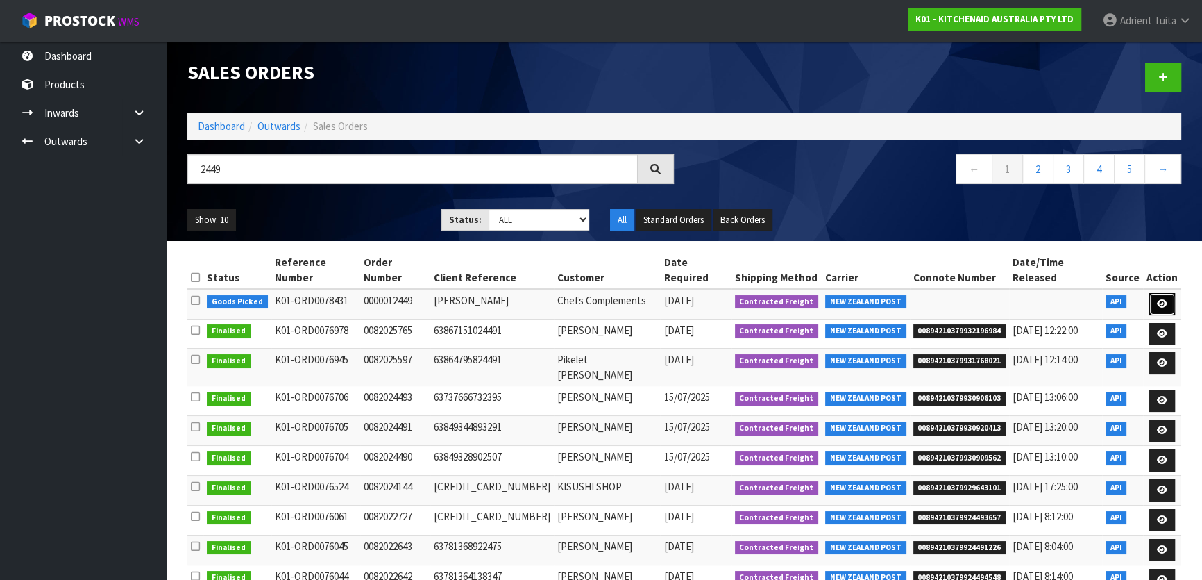
click at [1164, 299] on icon at bounding box center [1162, 303] width 10 height 9
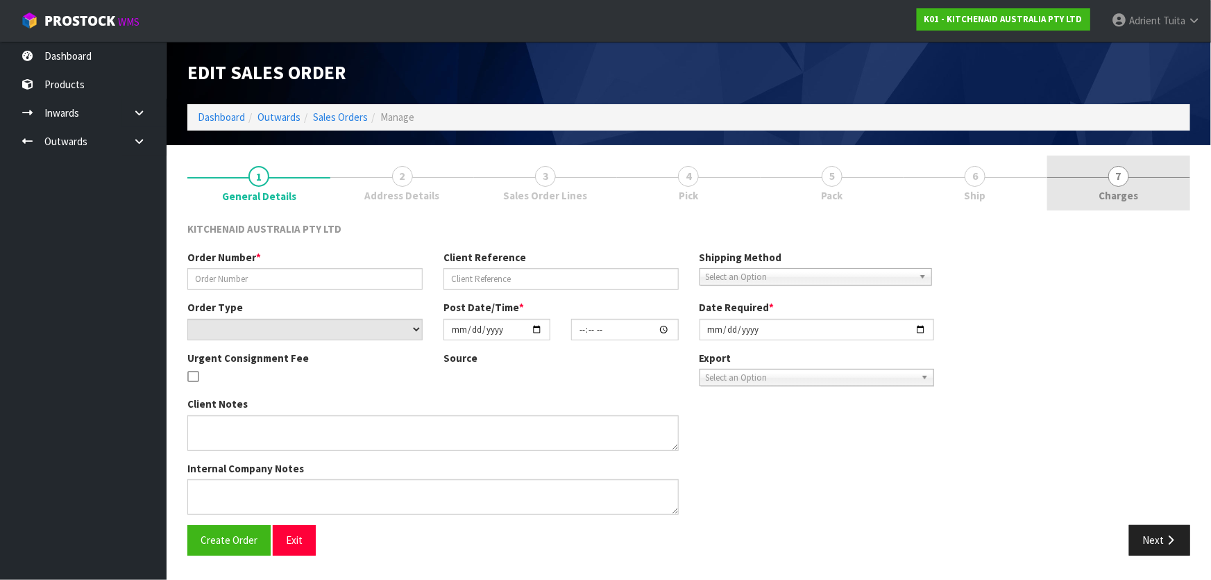
type input "0000012449"
type input "Vicki"
select select "number:0"
type input "2025-08-28"
type input "09:32:06.000"
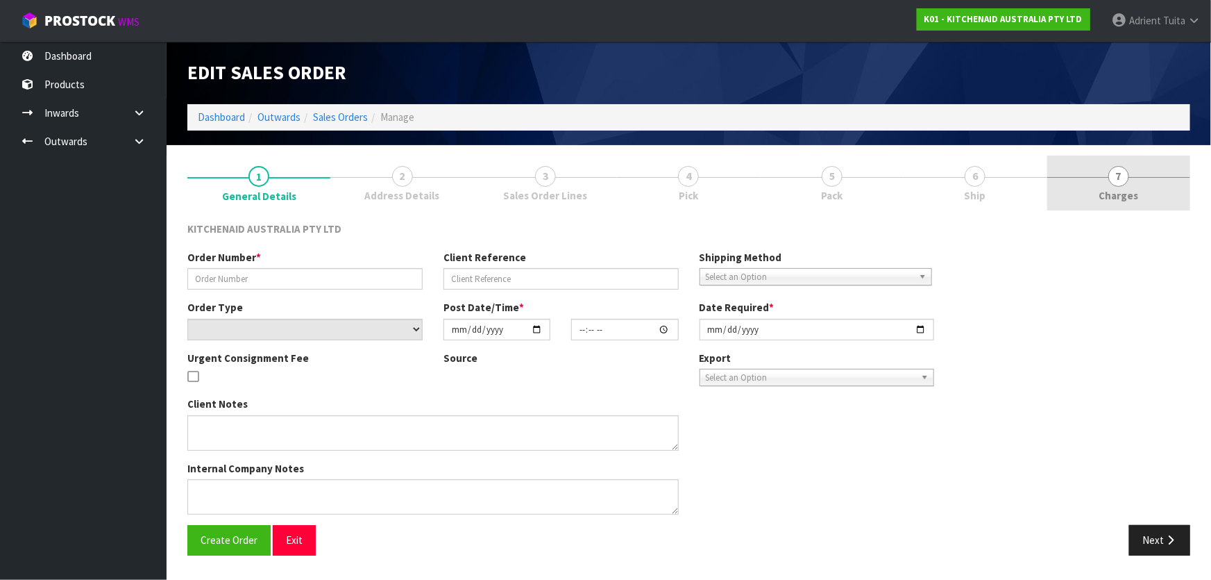
type input "2025-08-28"
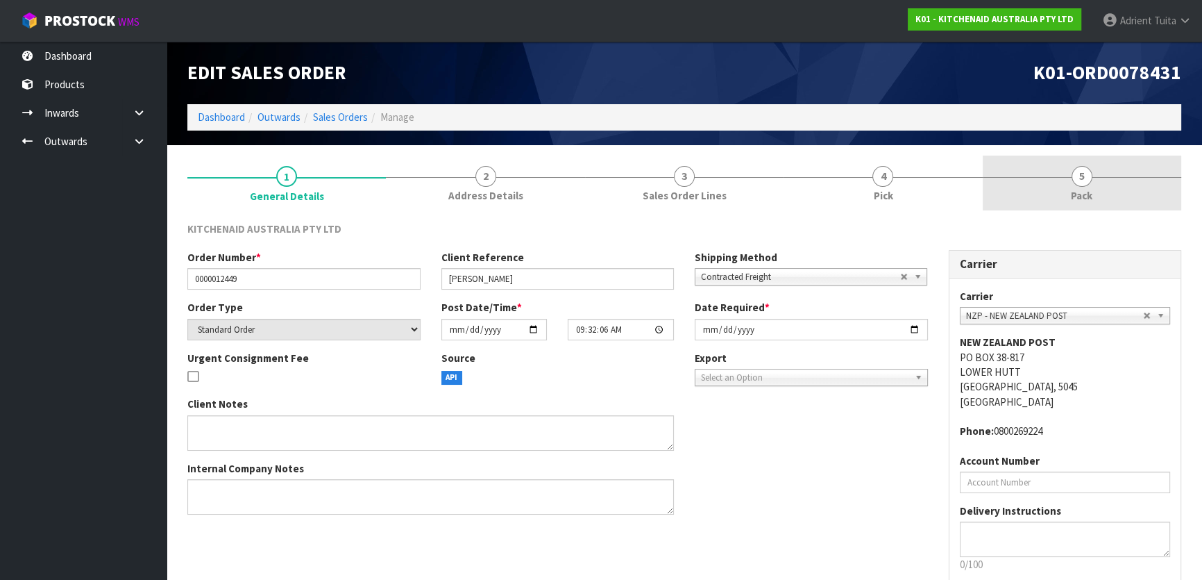
click at [1116, 194] on link "5 Pack" at bounding box center [1082, 182] width 199 height 55
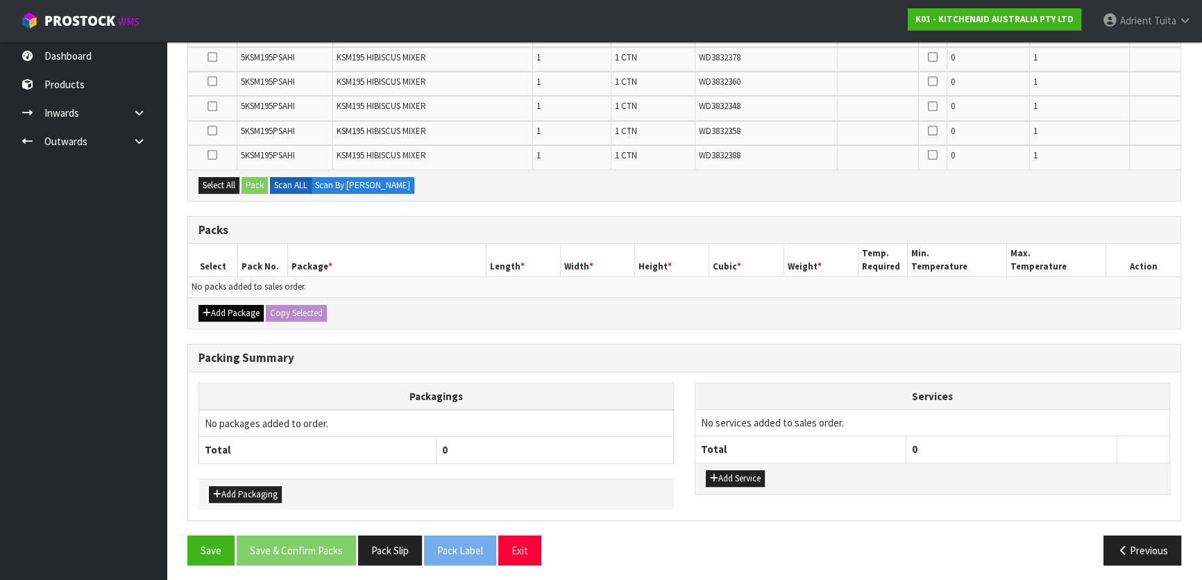
scroll to position [521, 0]
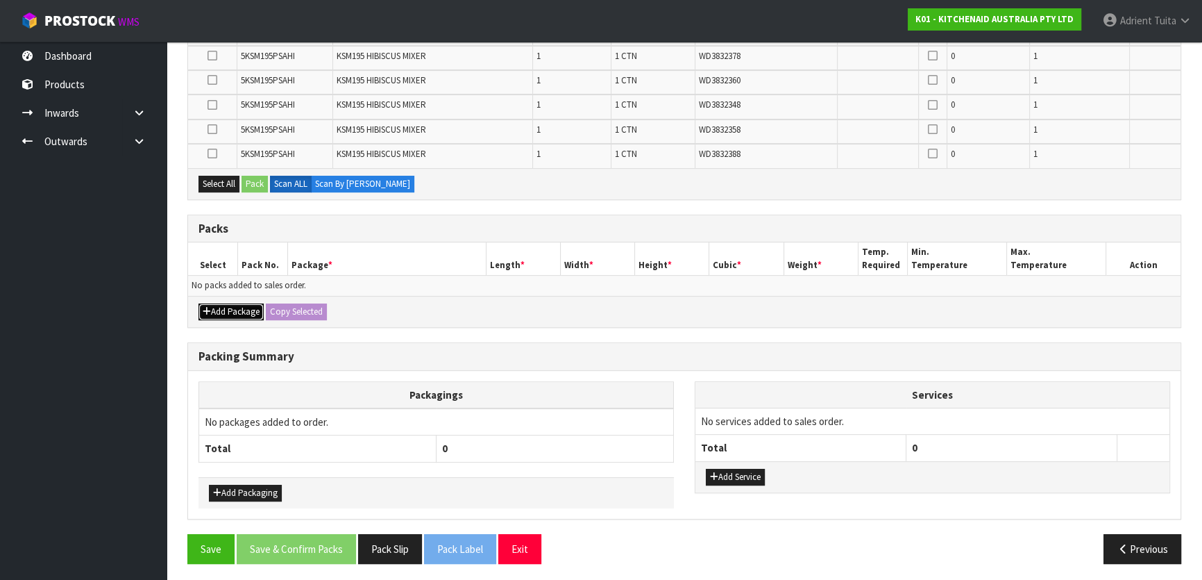
click at [243, 307] on button "Add Package" at bounding box center [231, 311] width 65 height 17
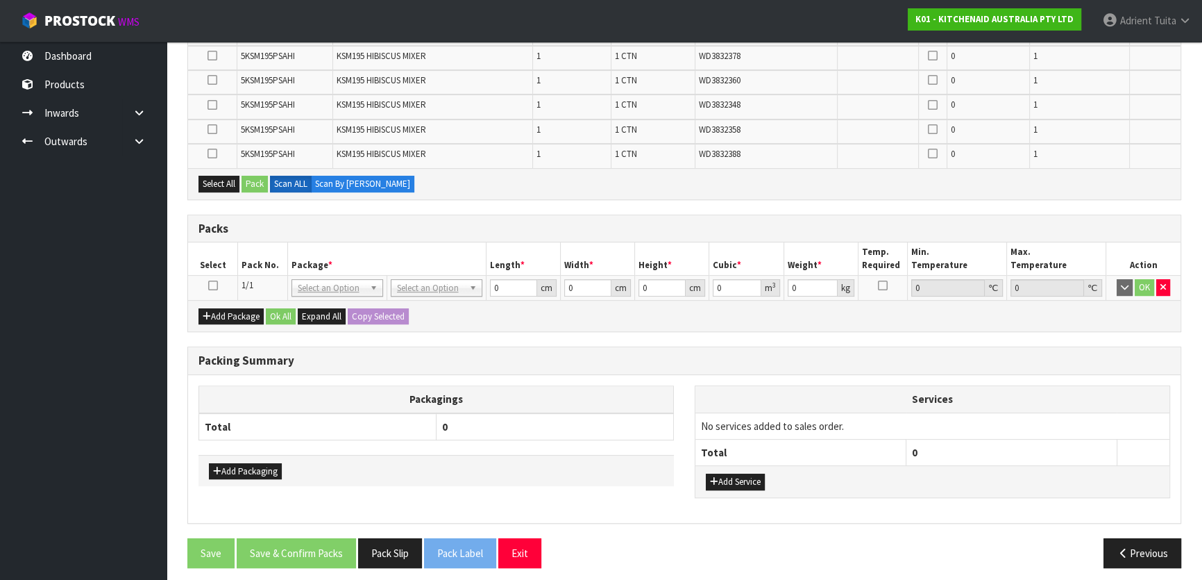
click at [213, 285] on icon at bounding box center [213, 285] width 10 height 1
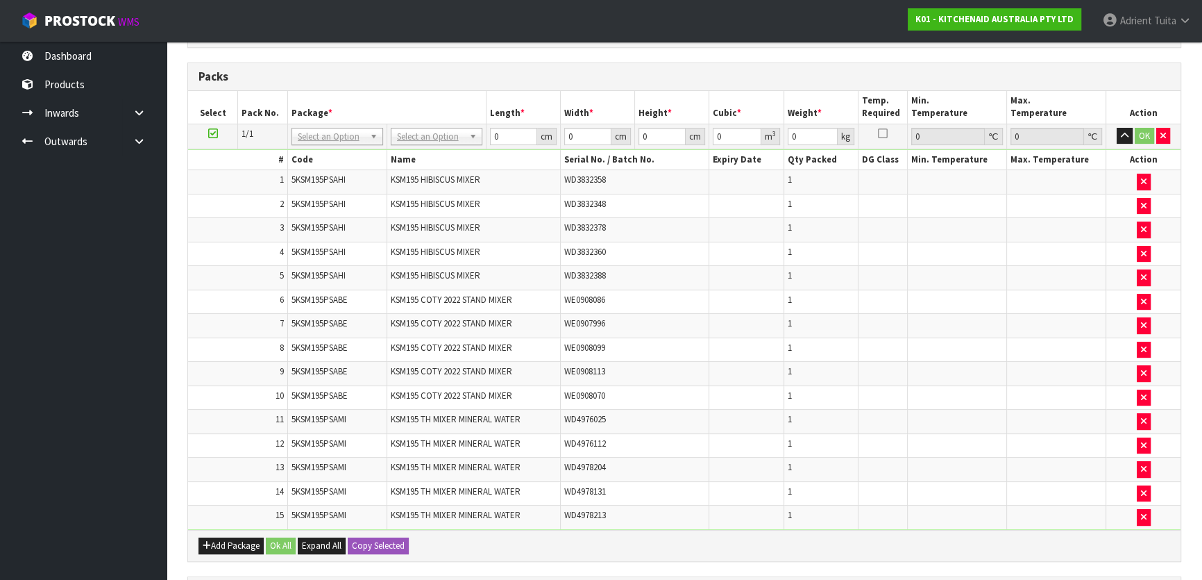
scroll to position [268, 0]
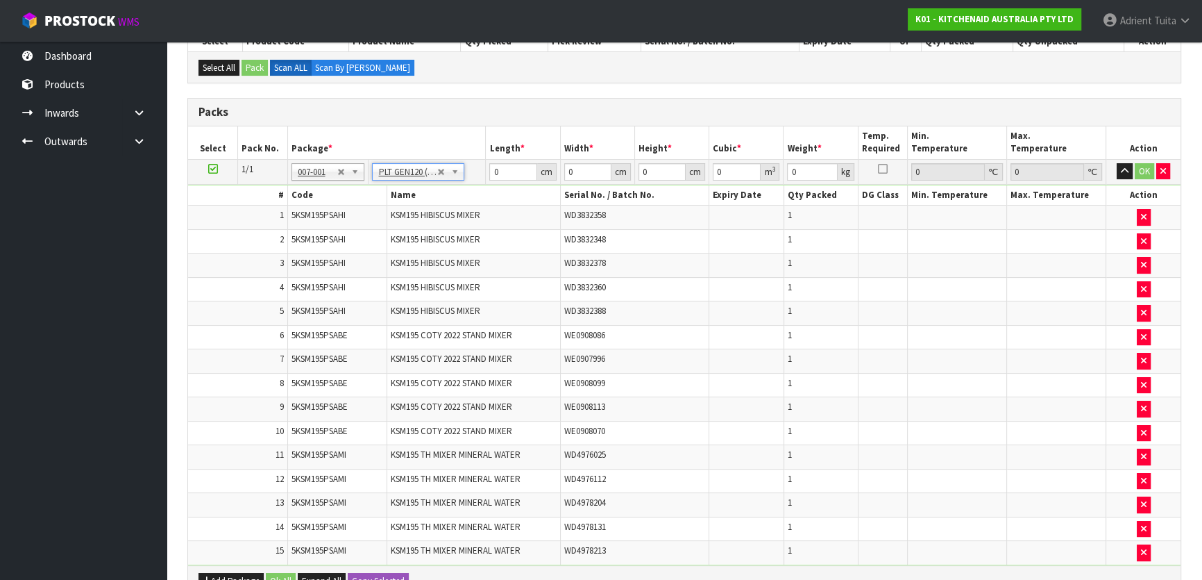
type input "120"
type input "100"
type input "186"
click at [497, 163] on input "120" at bounding box center [512, 171] width 47 height 17
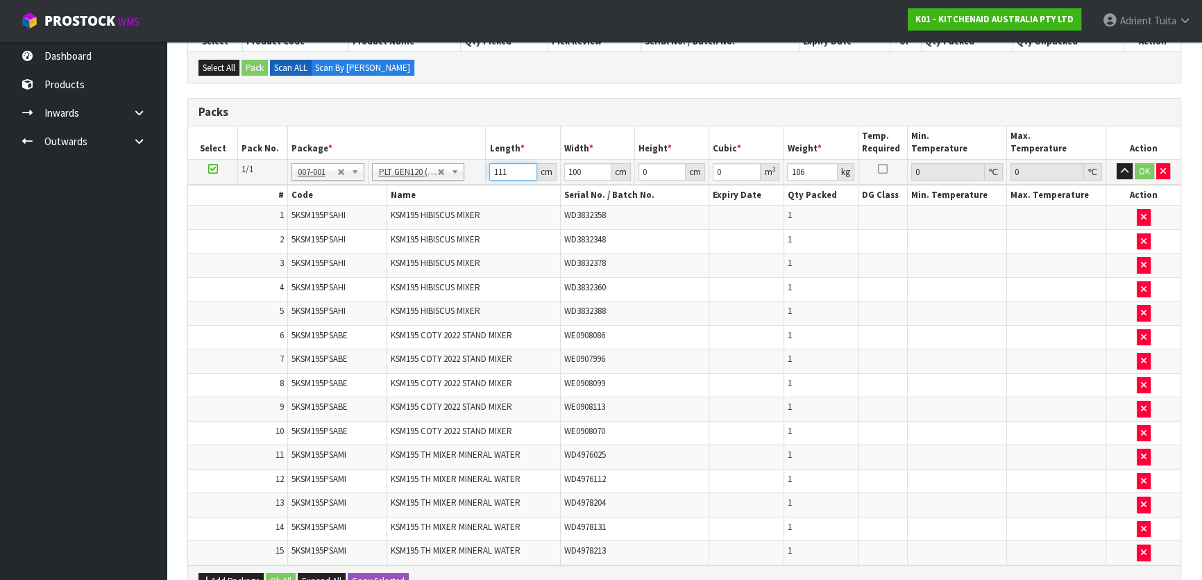
type input "111"
type input "1"
type input "0.012321"
type input "10"
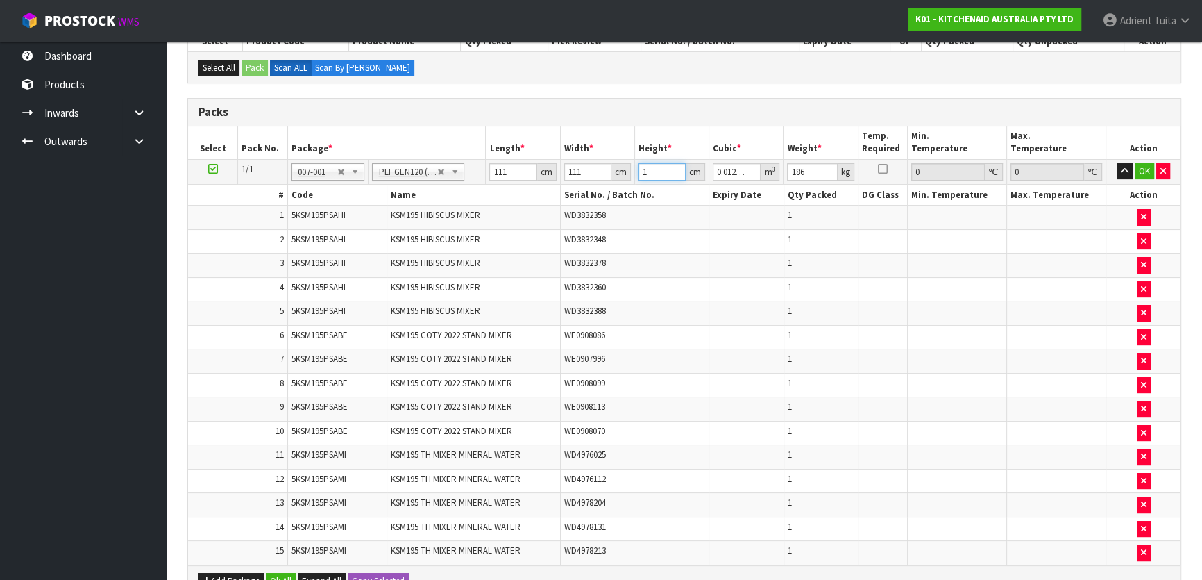
type input "0.12321"
type input "100"
type input "1.2321"
type input "100"
type input "210"
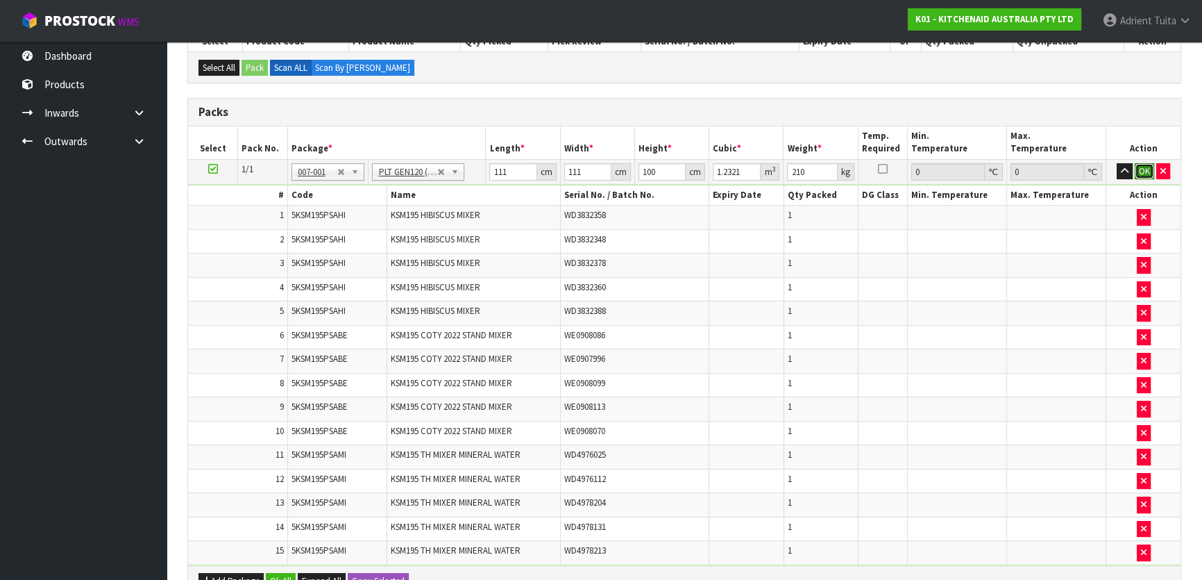
click at [1149, 171] on button "OK" at bounding box center [1144, 171] width 19 height 17
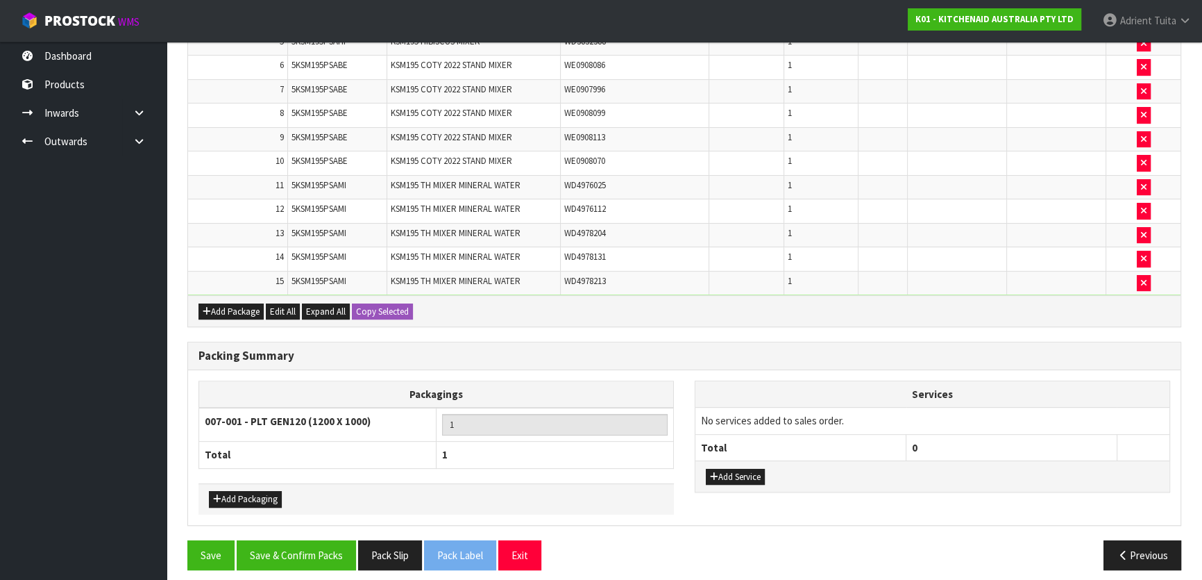
scroll to position [541, 0]
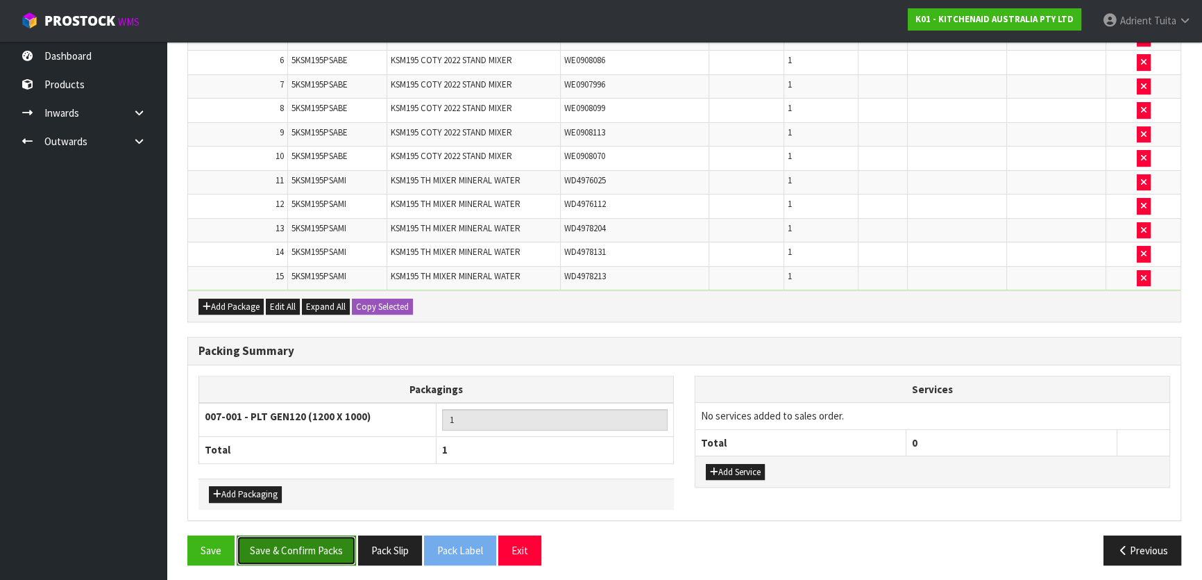
click at [265, 554] on button "Save & Confirm Packs" at bounding box center [296, 550] width 119 height 30
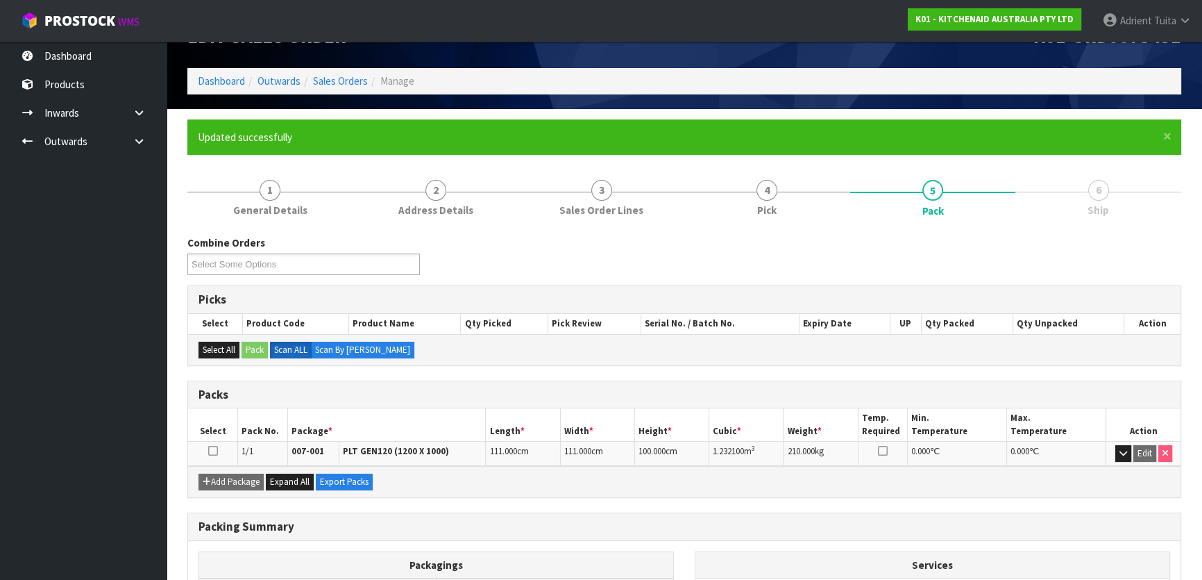
scroll to position [183, 0]
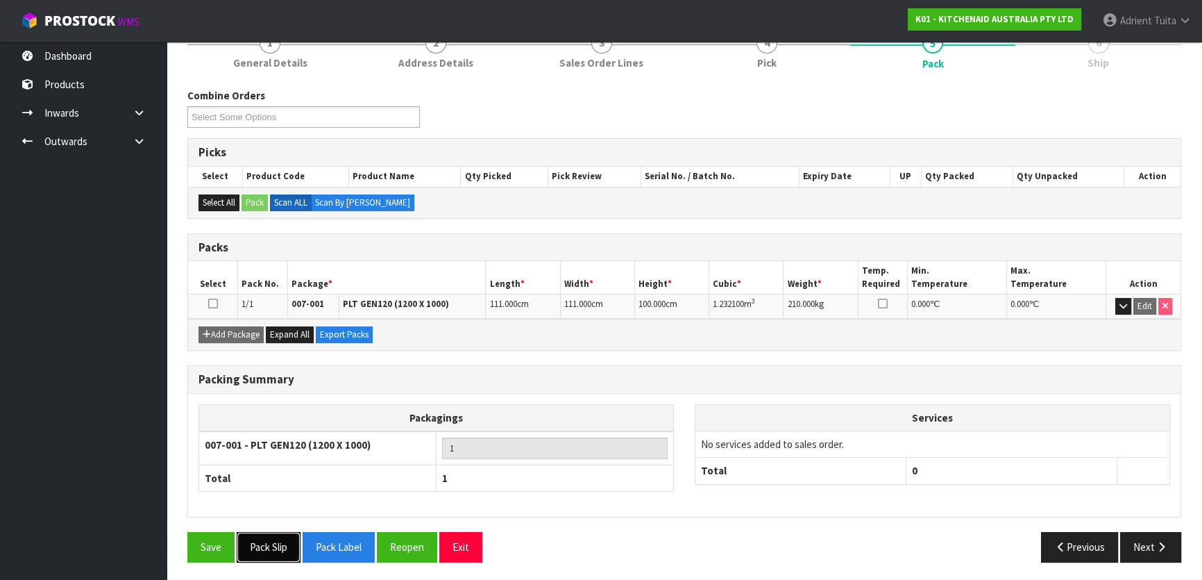
click at [274, 538] on button "Pack Slip" at bounding box center [269, 547] width 64 height 30
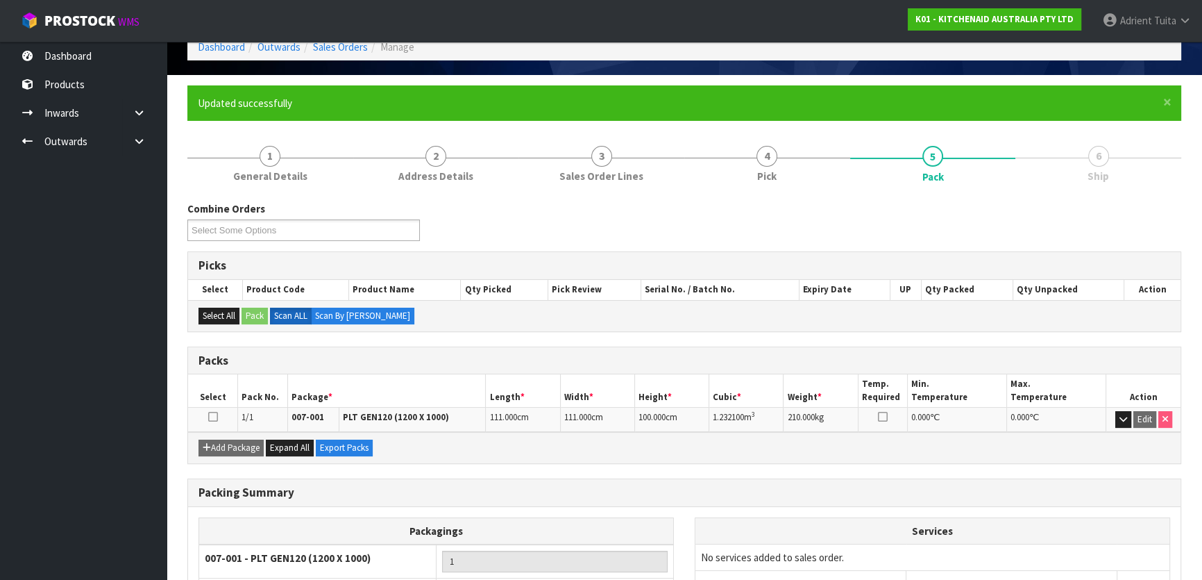
scroll to position [0, 0]
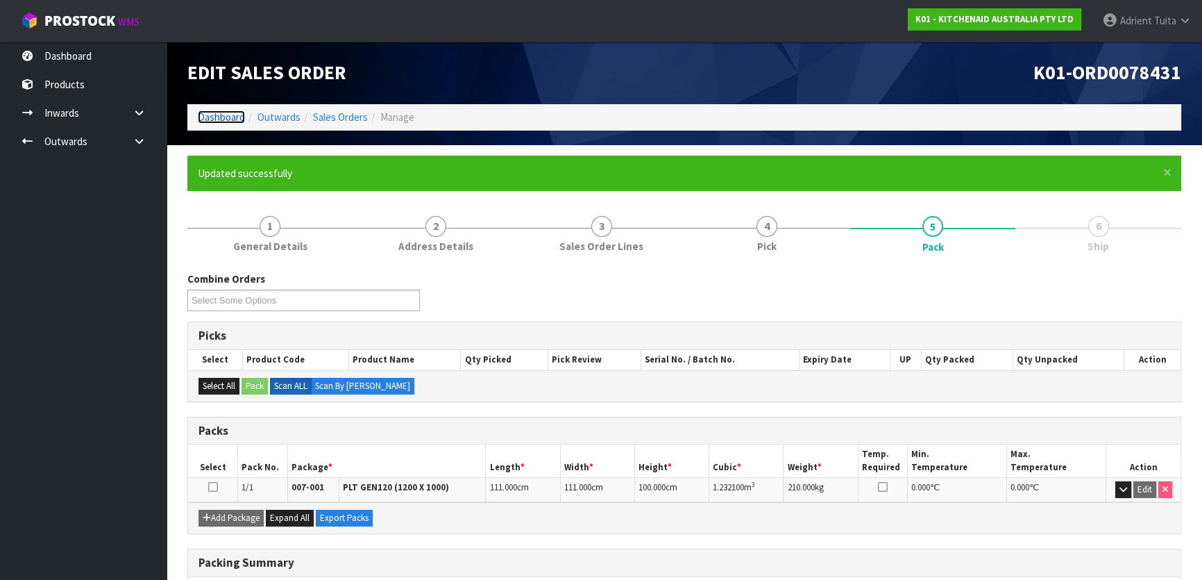
click at [244, 121] on link "Dashboard" at bounding box center [221, 116] width 47 height 13
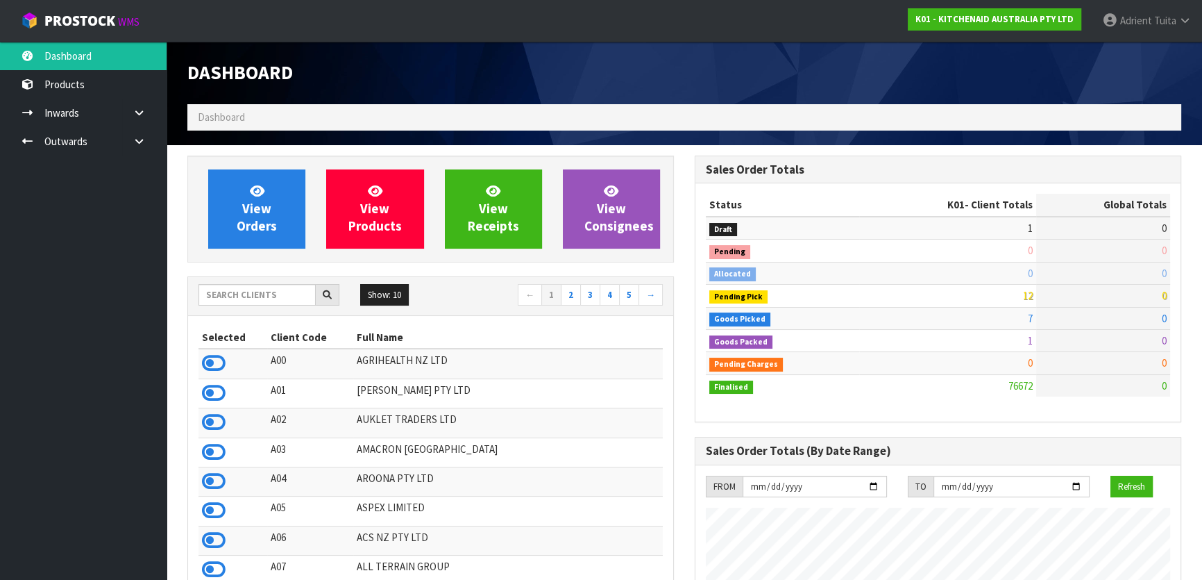
scroll to position [1050, 507]
click at [297, 294] on input "text" at bounding box center [257, 295] width 117 height 22
type input "Y01"
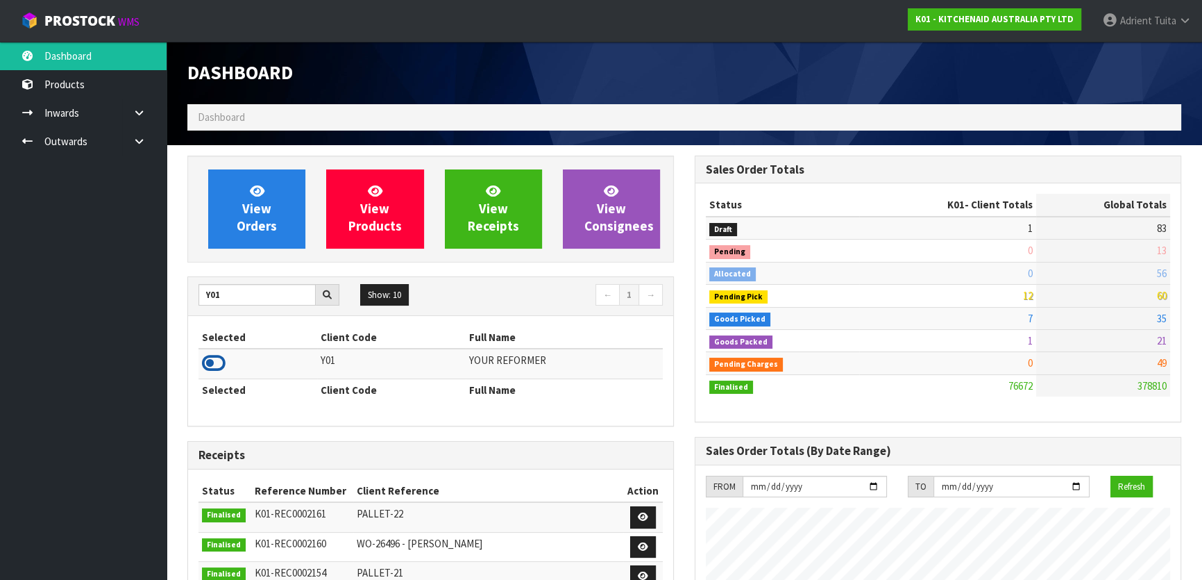
click at [221, 359] on icon at bounding box center [214, 363] width 24 height 21
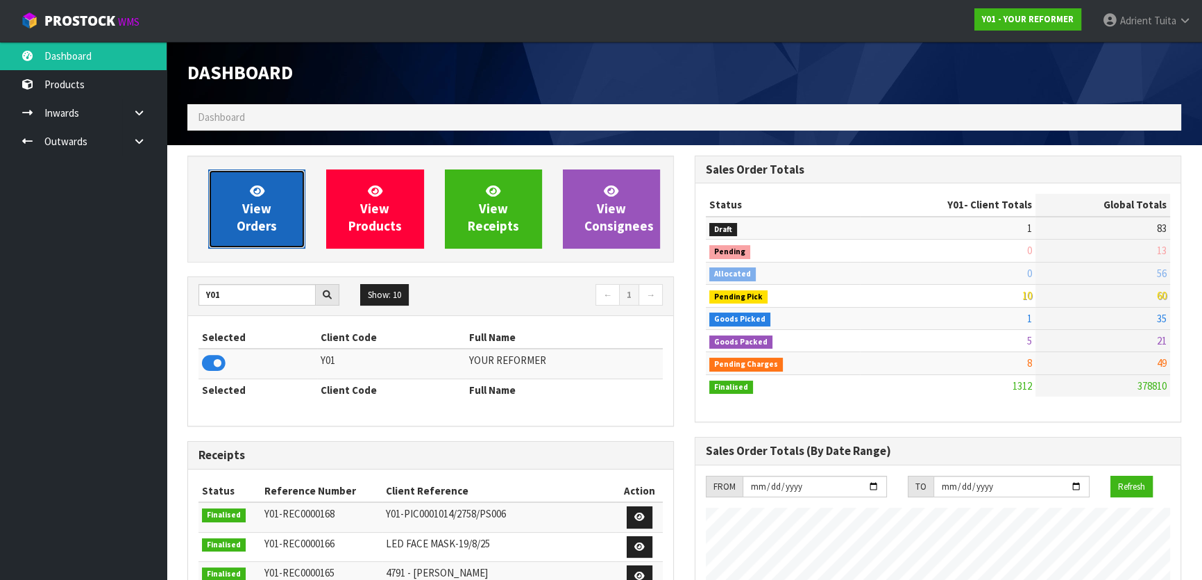
click at [250, 185] on icon at bounding box center [257, 190] width 15 height 13
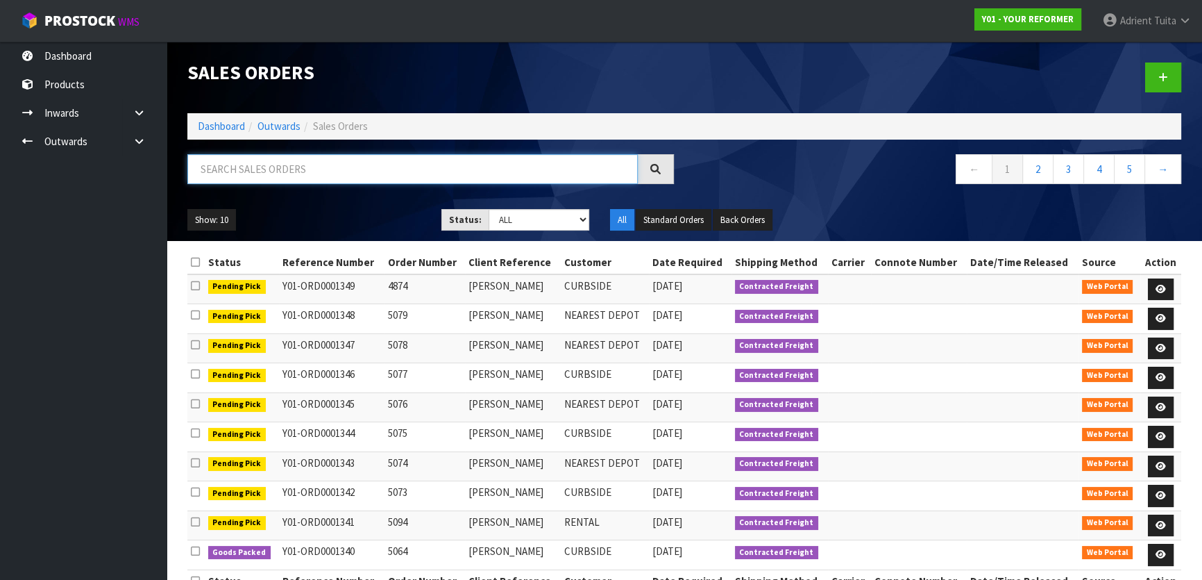
click at [371, 172] on input "text" at bounding box center [412, 169] width 451 height 30
type input "1295"
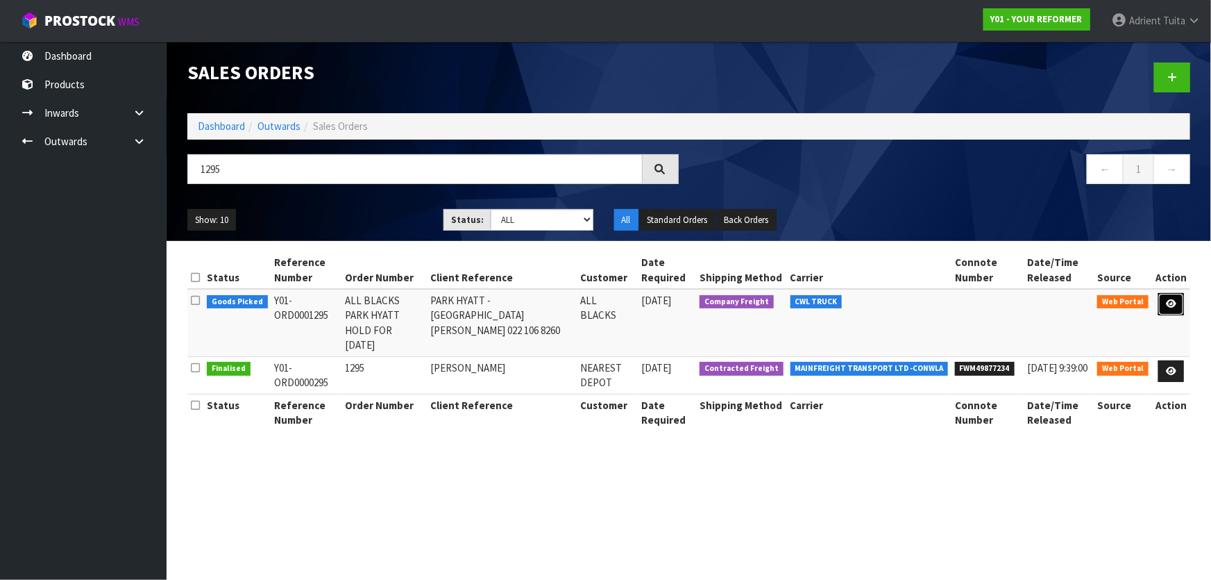
click at [1166, 298] on link at bounding box center [1172, 304] width 26 height 22
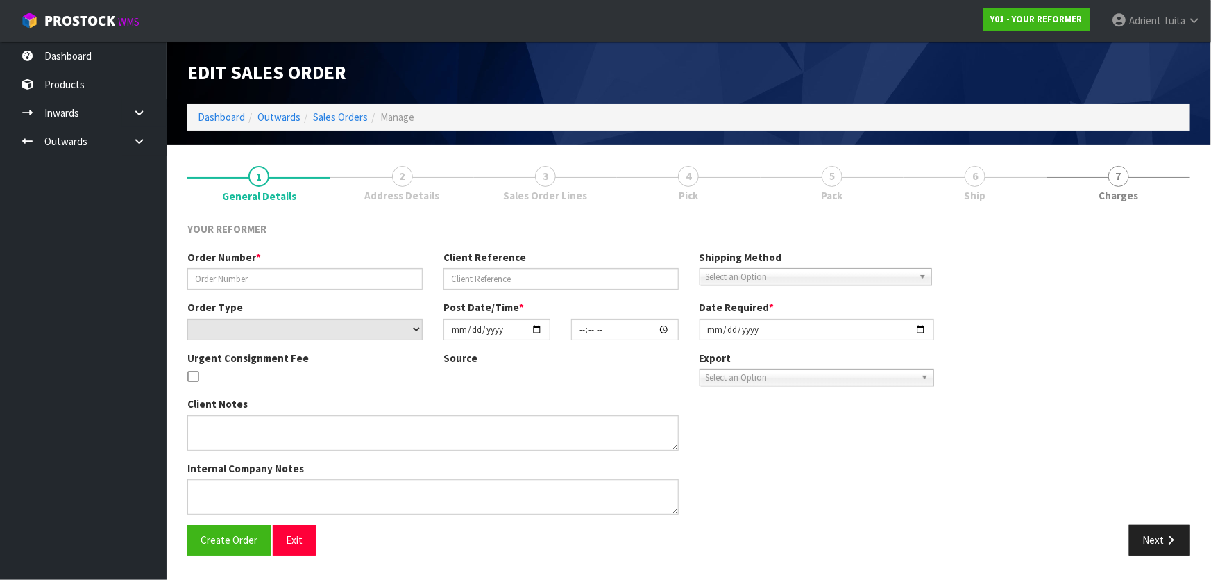
type input "ALL BLACKS PARK HYATT HOLD FOR 30 AUGUST"
type input "PARK HYATT - PARIS XU 022 106 8260"
select select "number:0"
type input "2025-08-13"
type input "14:22:00.000"
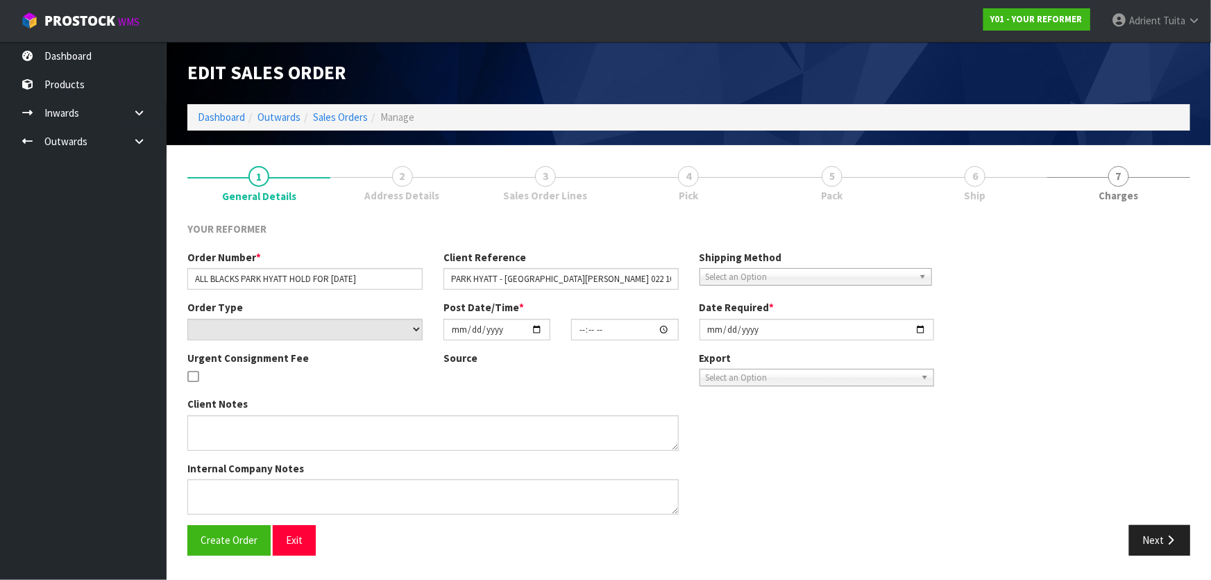
type input "2025-08-30"
type textarea "EVERYTHING SET UP FOR THEM 99 HALSEY ST, AUCKLAND CBD"
type textarea "CONTACT NAME AND NUMBER TO HELP WITH THE DELIVERY OF THE REFORMERS TO PARK HYAT…"
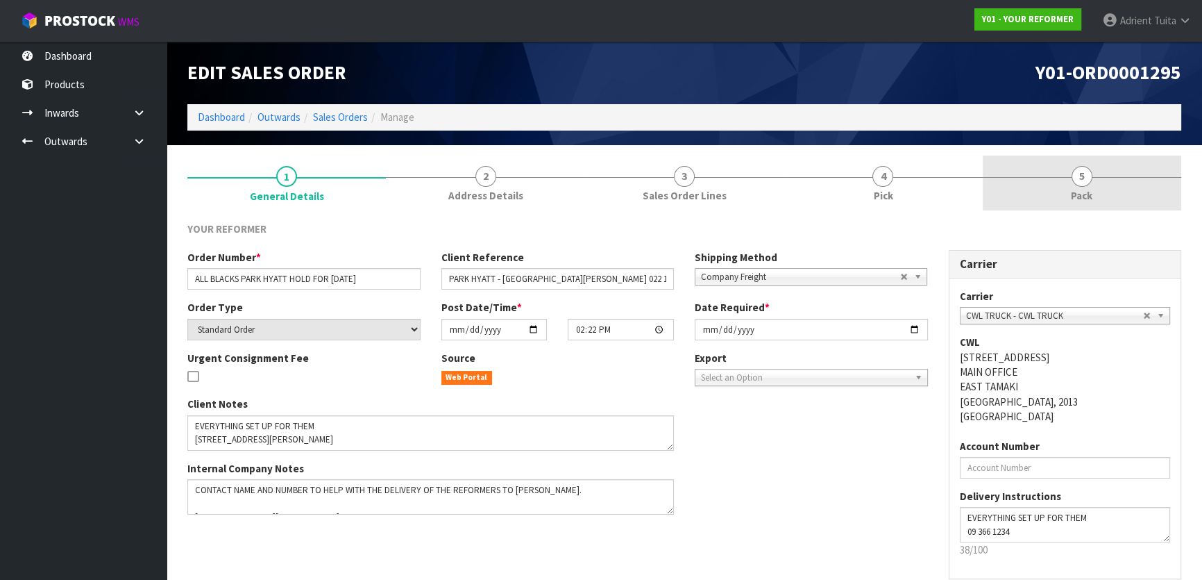
click at [1116, 192] on link "5 Pack" at bounding box center [1082, 182] width 199 height 55
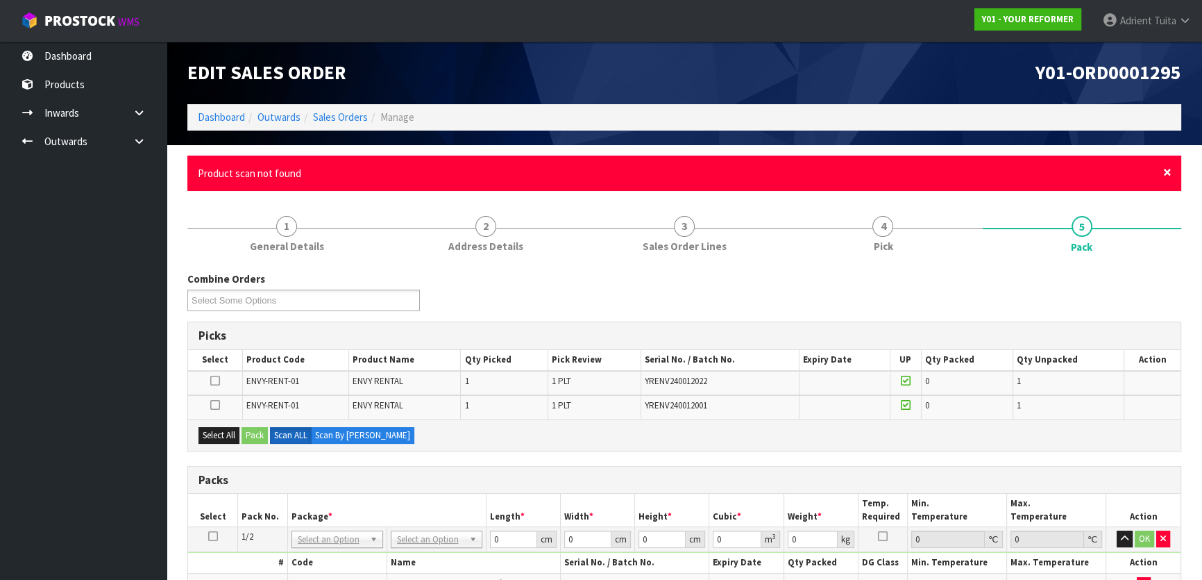
click at [1171, 168] on span "×" at bounding box center [1167, 171] width 8 height 19
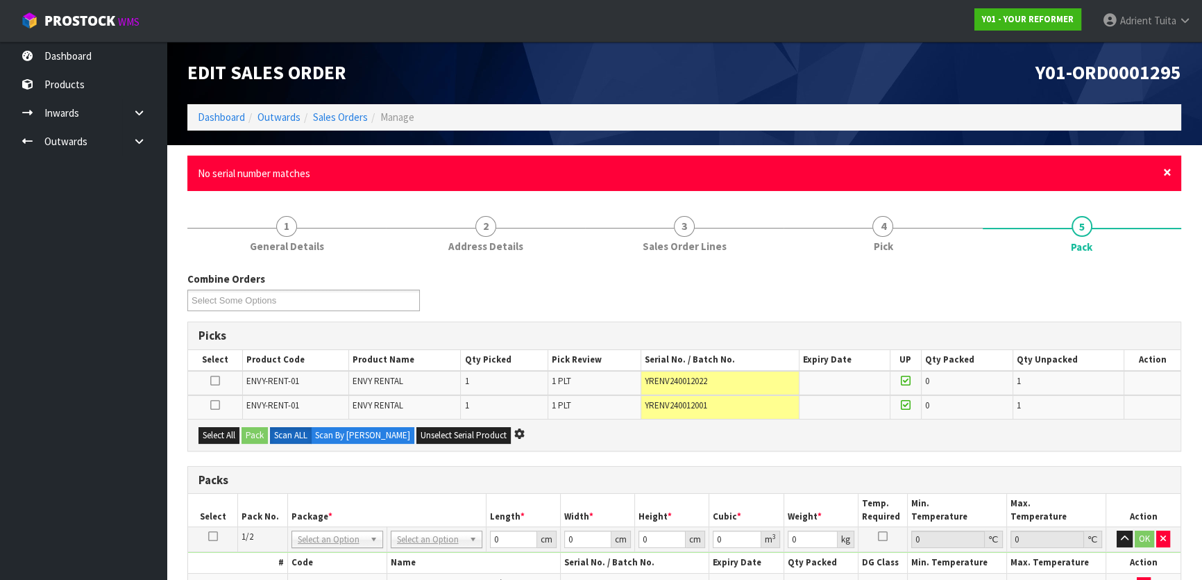
click at [1168, 174] on span "×" at bounding box center [1167, 171] width 8 height 19
click at [1162, 168] on div "× Close No serial number matches" at bounding box center [684, 172] width 994 height 35
click at [1166, 170] on span "×" at bounding box center [1167, 171] width 8 height 19
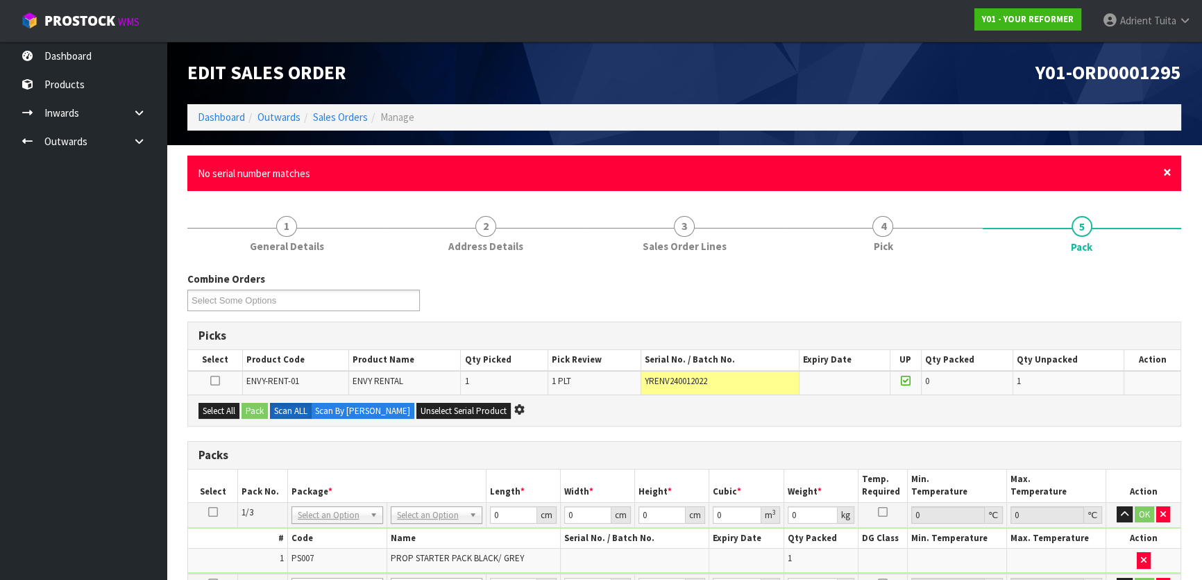
click at [1167, 165] on span "×" at bounding box center [1167, 171] width 8 height 19
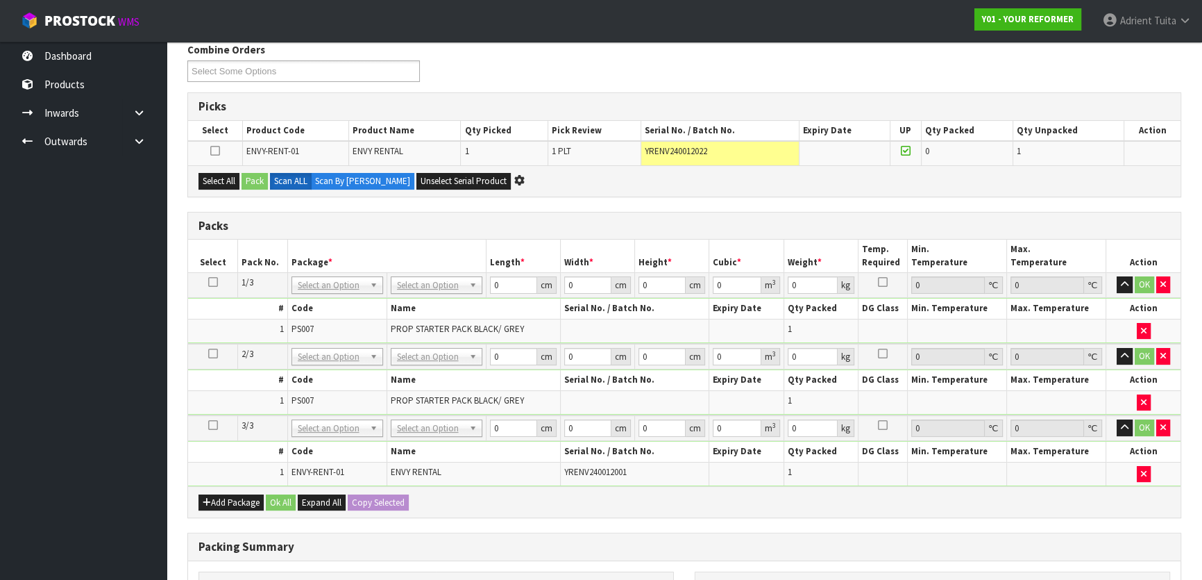
scroll to position [189, 0]
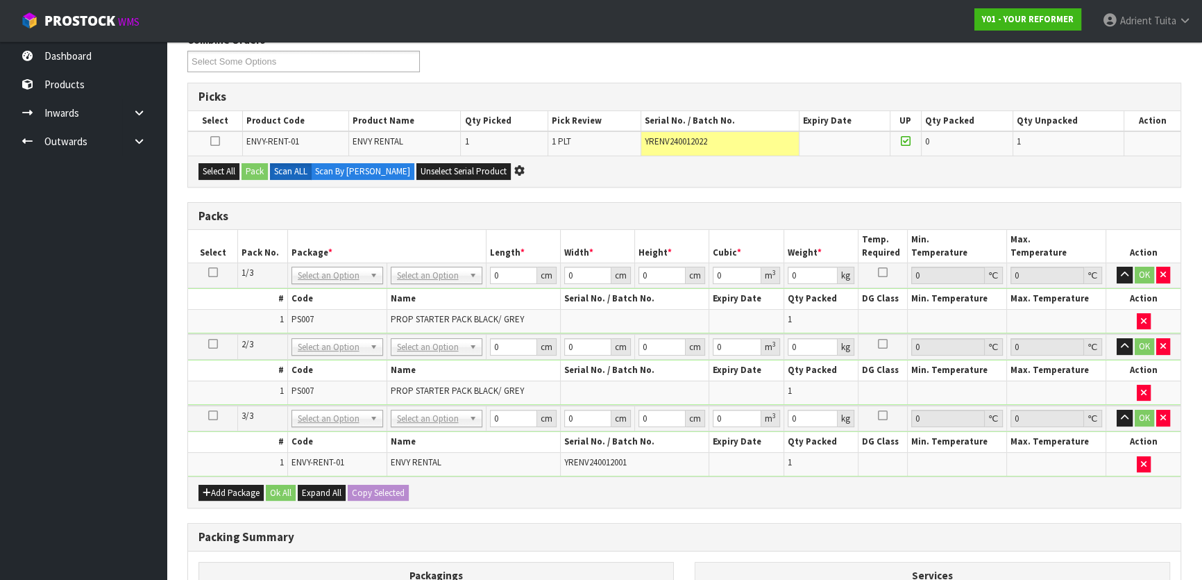
click at [615, 194] on div "Combine Orders Y01-ORD0001295 Y01-ORD0001297 Y01-ORD0001315 Y01-ORD0001329 Y01-…" at bounding box center [684, 394] width 994 height 722
click at [417, 169] on button "Unselect Serial Product" at bounding box center [464, 171] width 94 height 17
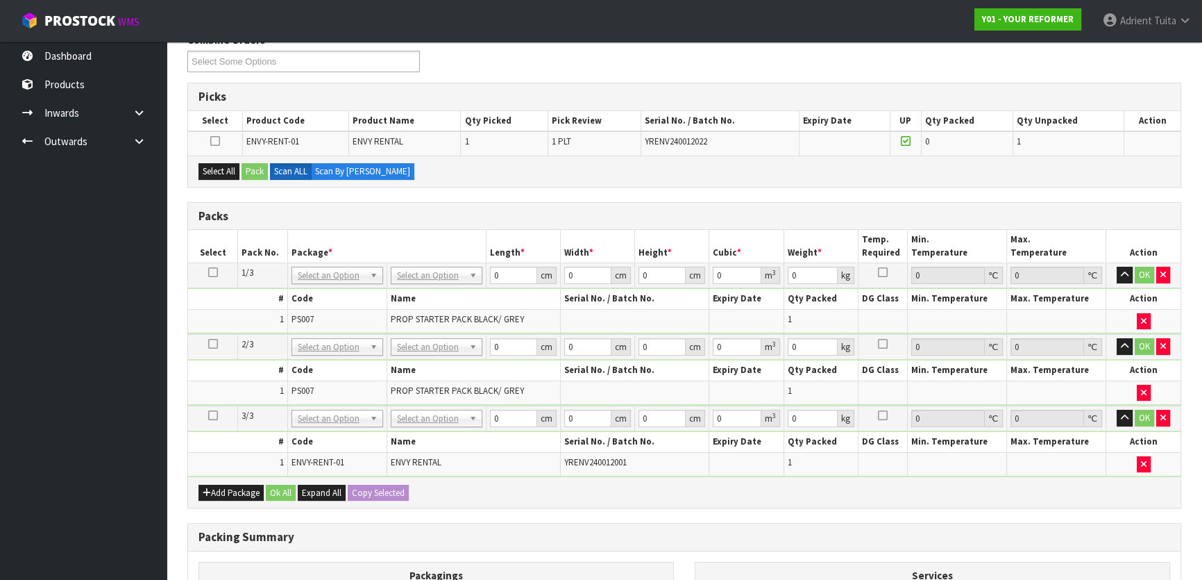
click at [422, 170] on div "Select All Pack Scan ALL Scan By Quantity" at bounding box center [684, 170] width 993 height 31
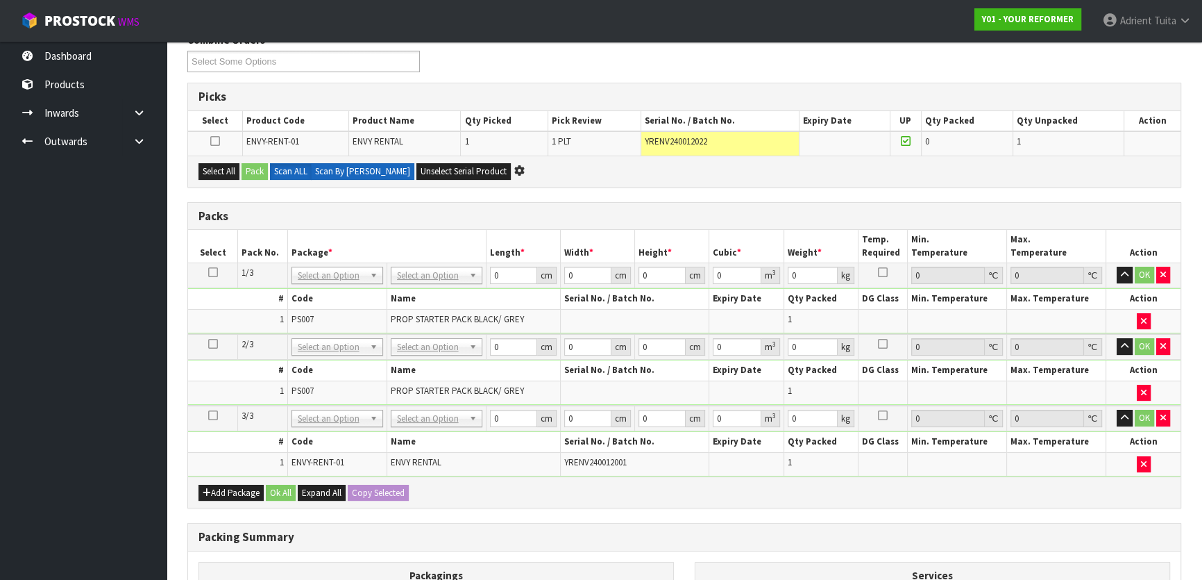
scroll to position [0, 0]
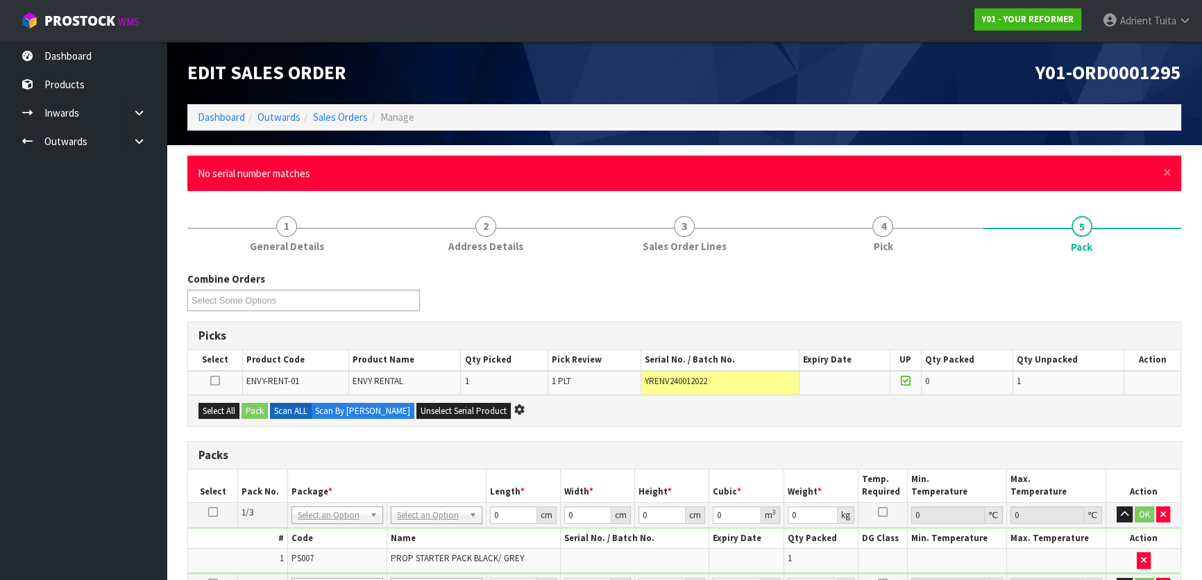
drag, startPoint x: 882, startPoint y: 280, endPoint x: 1026, endPoint y: 232, distance: 152.3
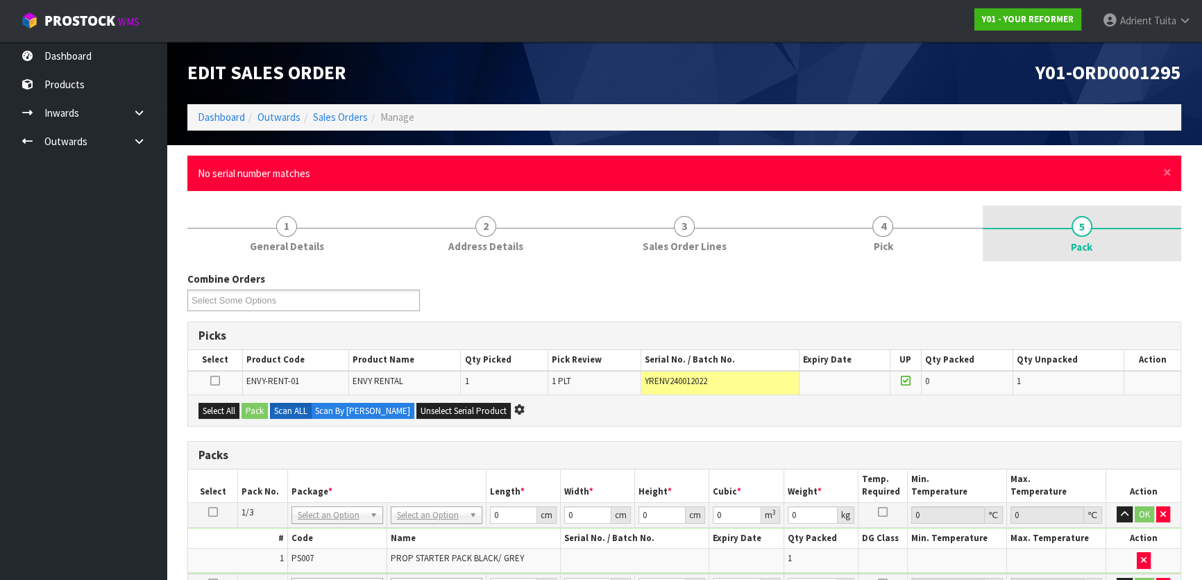
click at [882, 280] on div "Combine Orders Y01-ORD0001295 Y01-ORD0001297 Y01-ORD0001315 Y01-ORD0001329 Y01-…" at bounding box center [684, 296] width 1015 height 50
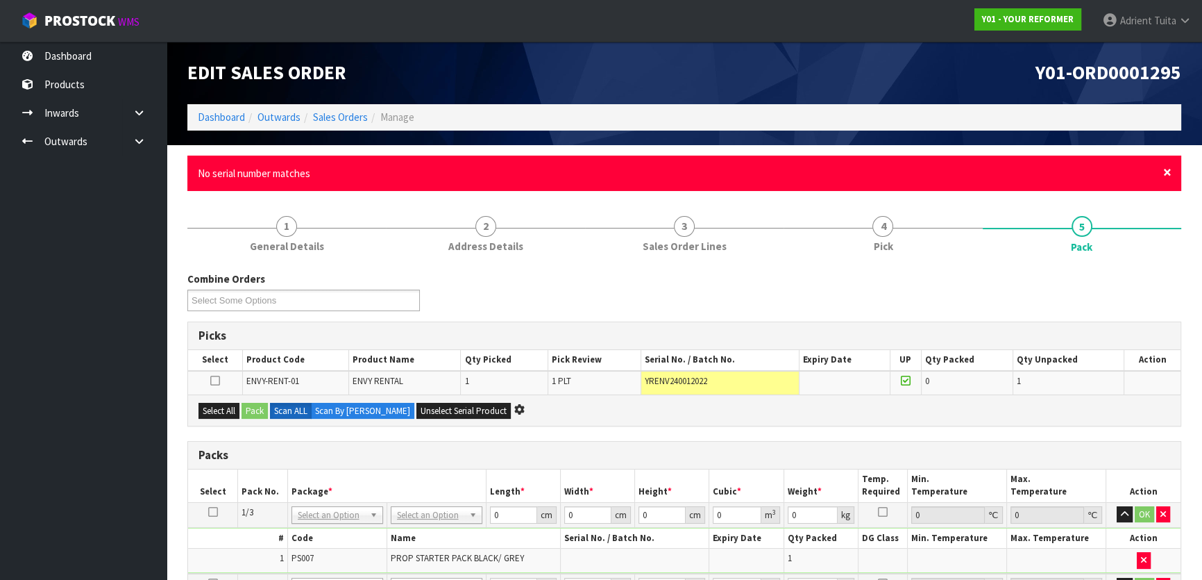
click at [1166, 169] on span "×" at bounding box center [1167, 171] width 8 height 19
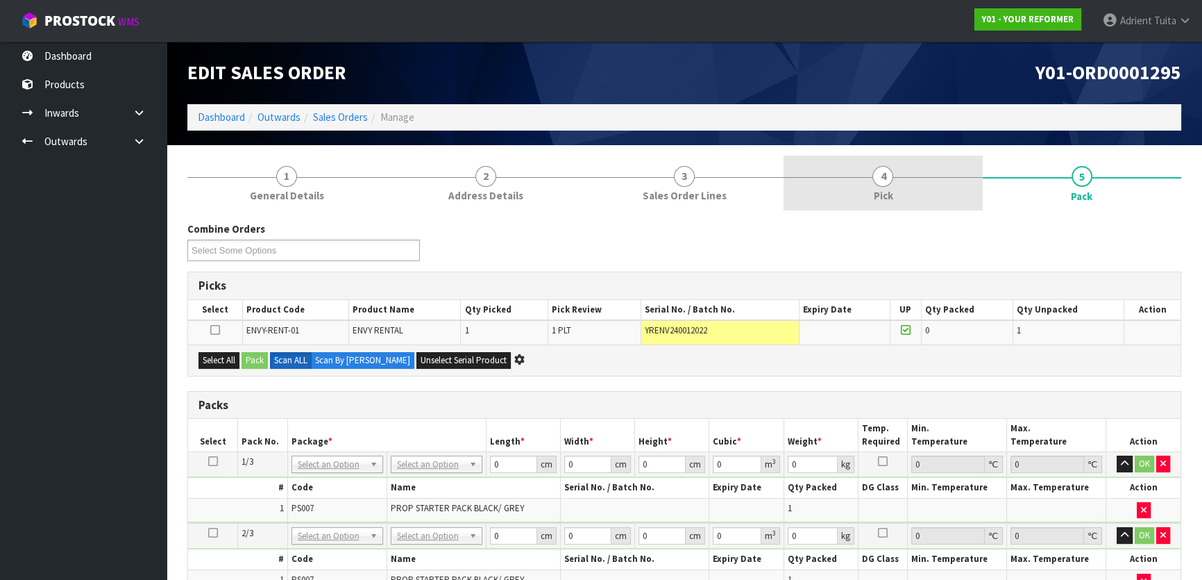
click at [893, 174] on span "4" at bounding box center [883, 176] width 21 height 21
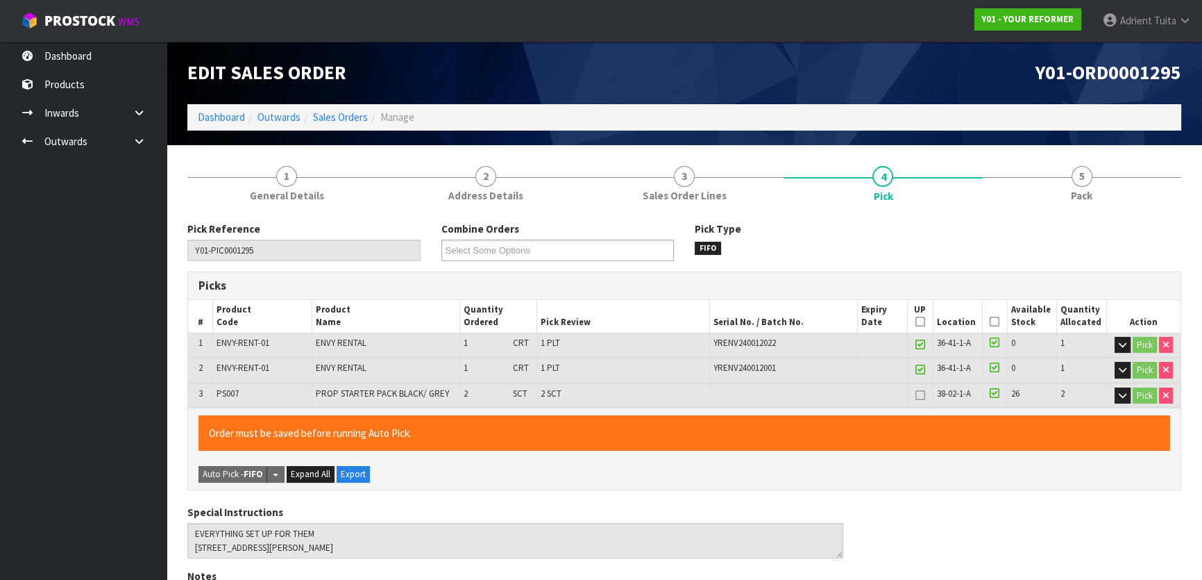
click at [923, 321] on icon at bounding box center [921, 321] width 10 height 1
type input "2"
click at [991, 322] on icon at bounding box center [995, 321] width 10 height 1
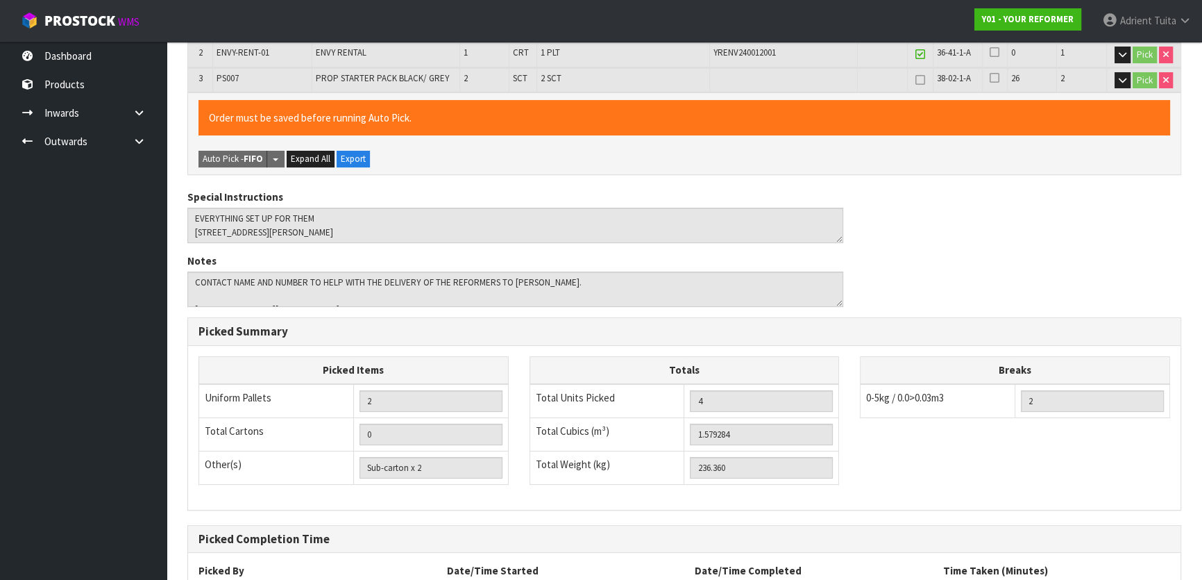
scroll to position [432, 0]
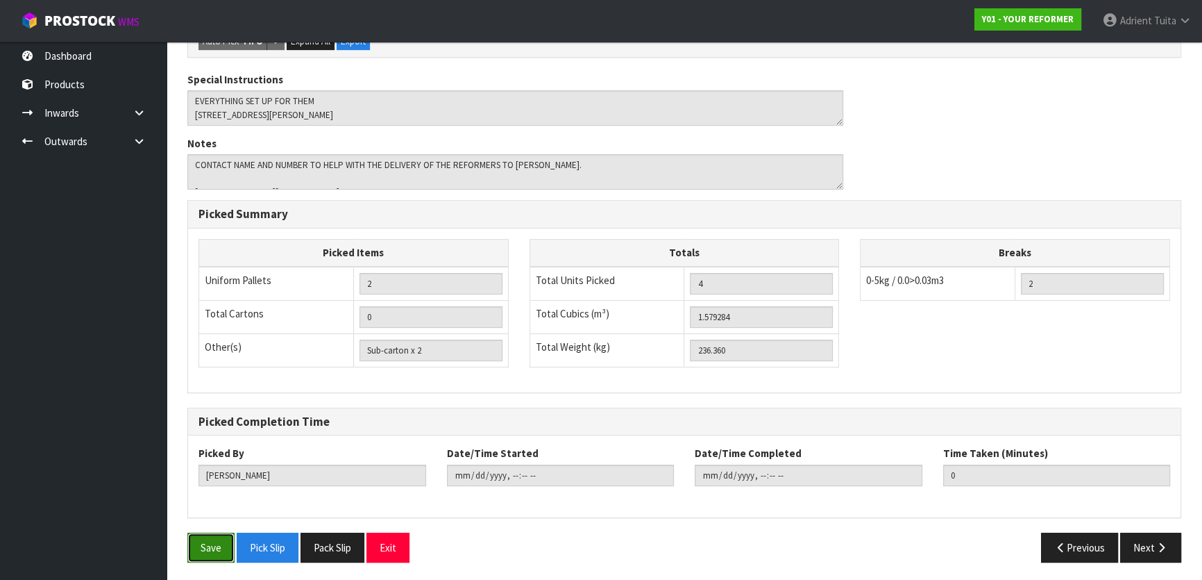
click at [210, 537] on button "Save" at bounding box center [210, 547] width 47 height 30
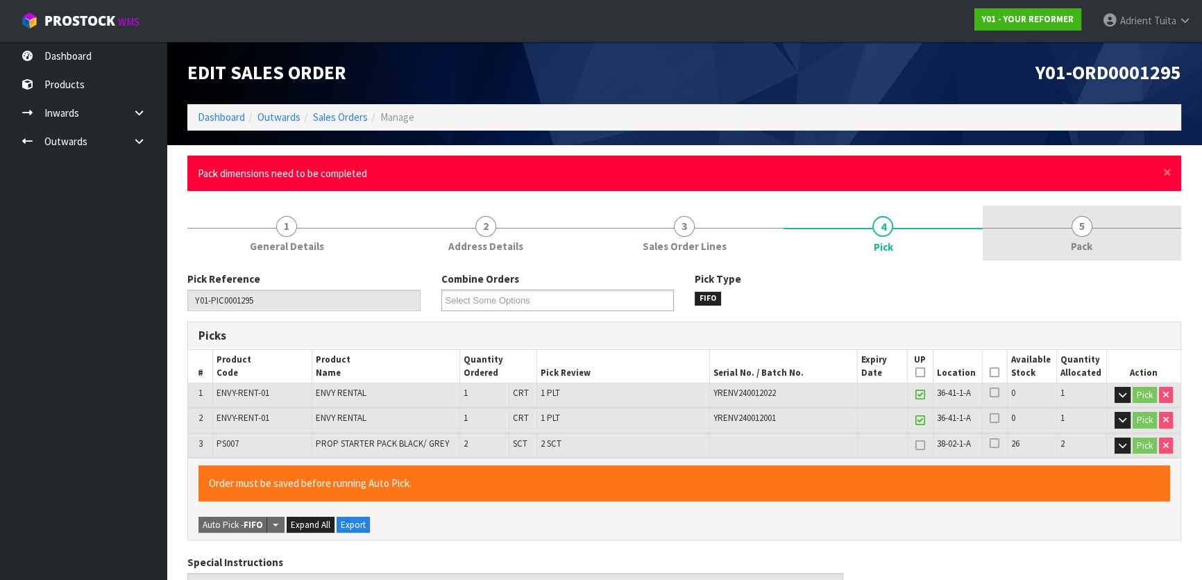
click at [1075, 221] on span "5" at bounding box center [1082, 226] width 21 height 21
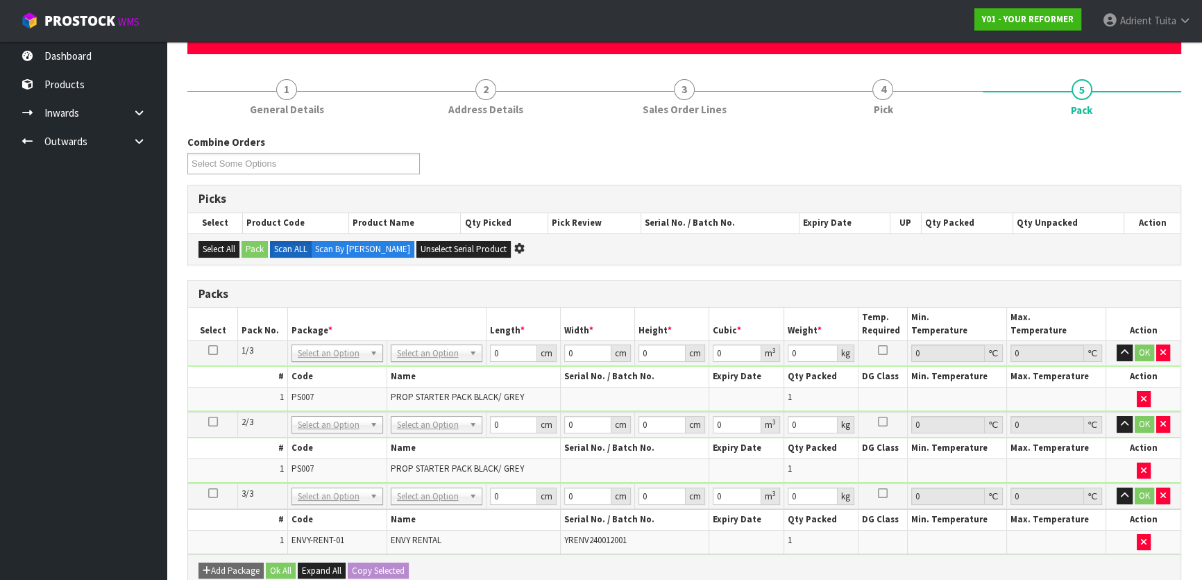
scroll to position [378, 0]
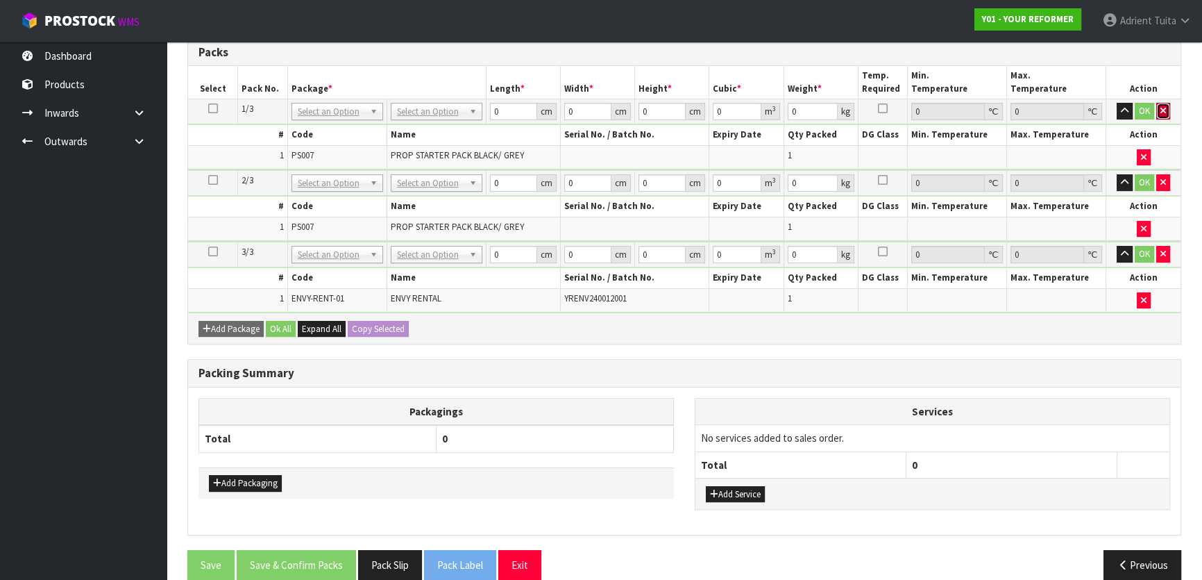
click at [1159, 108] on button "button" at bounding box center [1163, 111] width 14 height 17
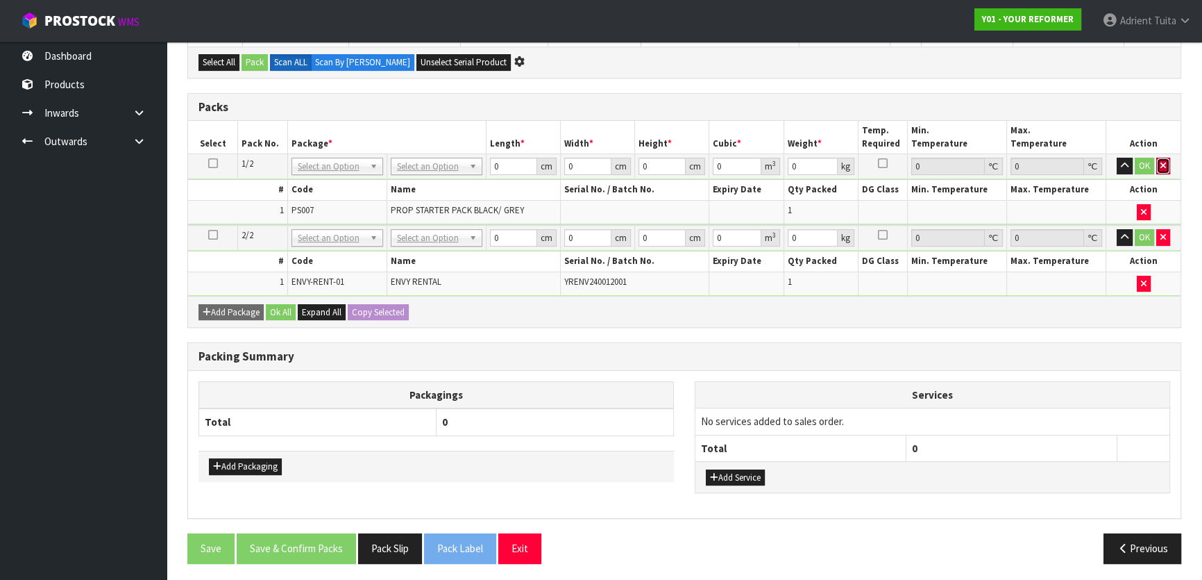
click at [1164, 161] on icon "button" at bounding box center [1164, 165] width 6 height 9
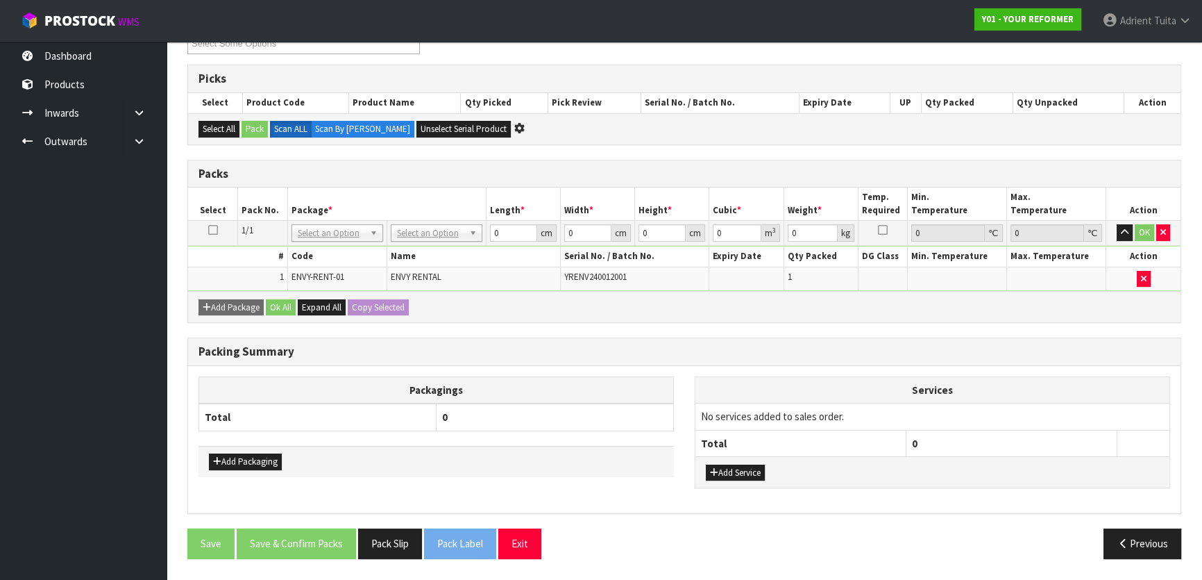
scroll to position [253, 0]
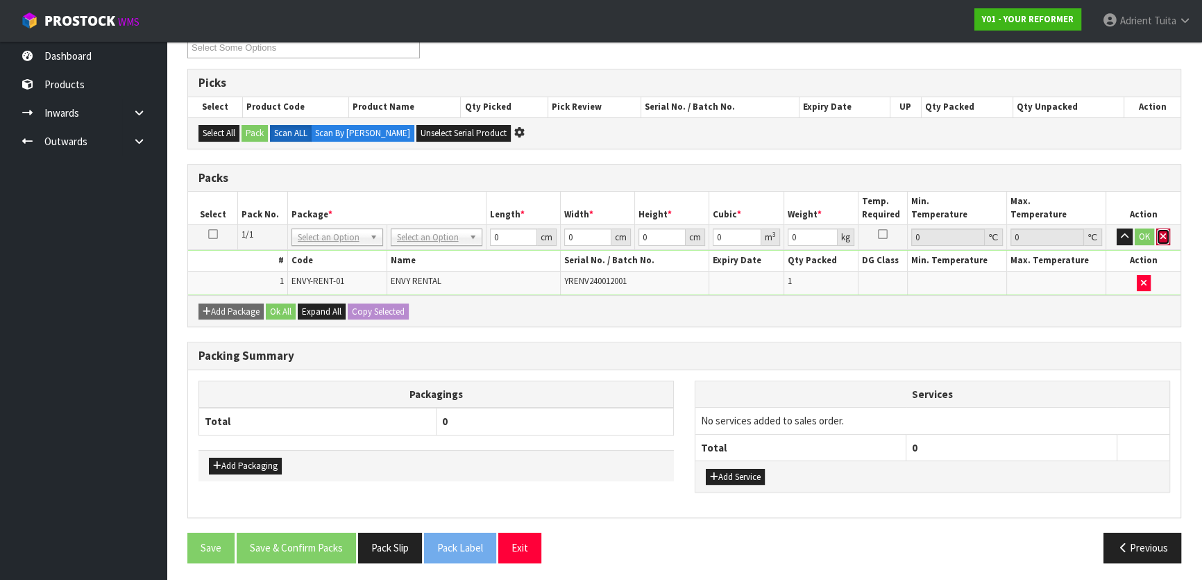
click at [1166, 238] on icon "button" at bounding box center [1164, 236] width 6 height 9
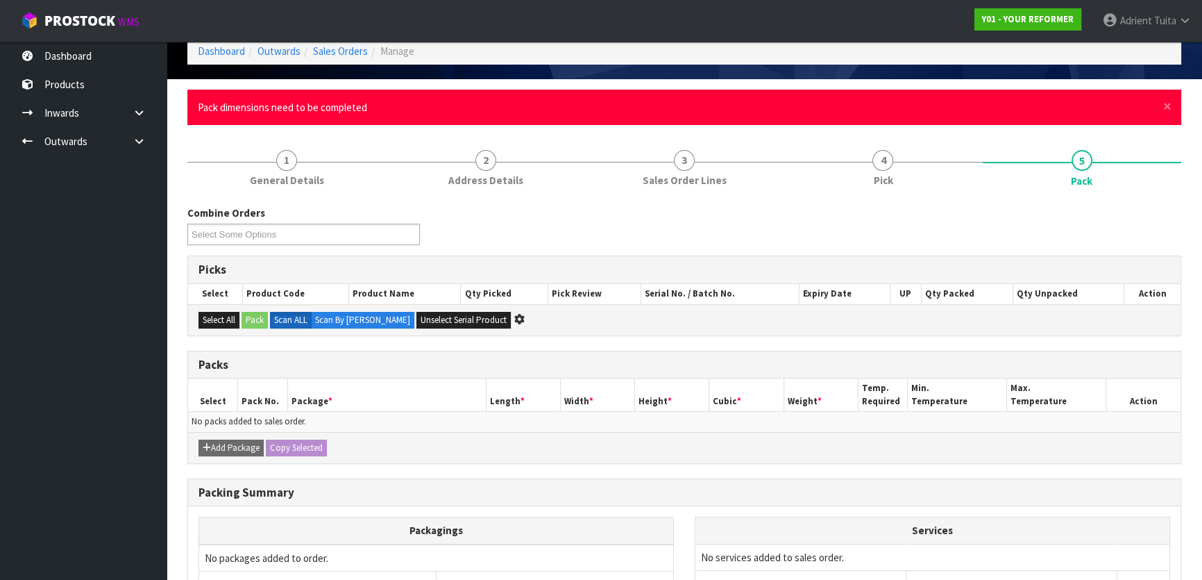
scroll to position [0, 0]
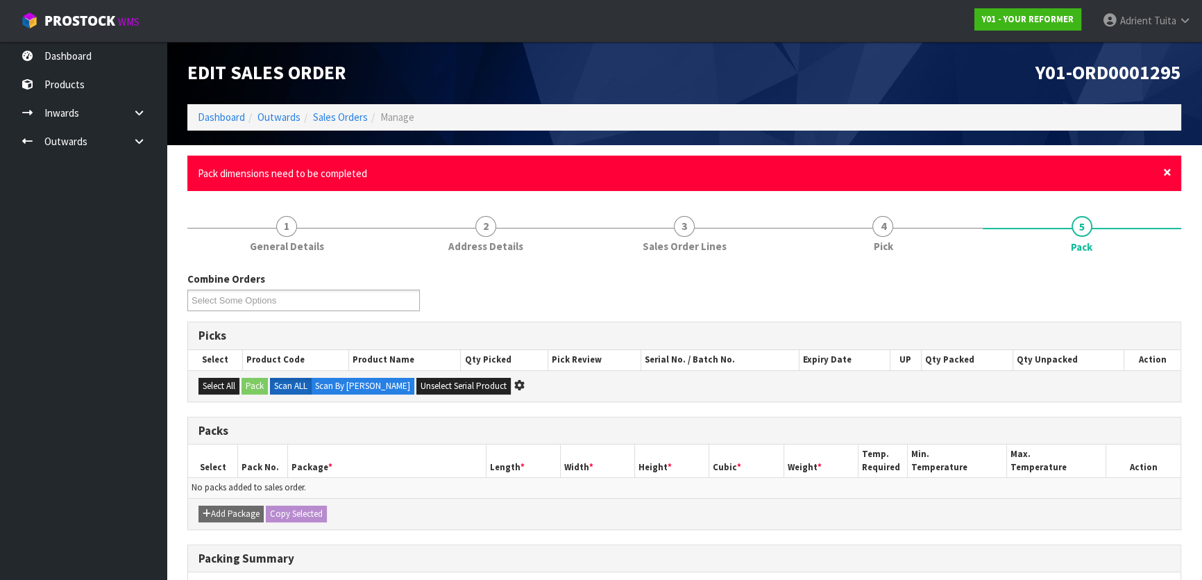
click at [1166, 167] on span "×" at bounding box center [1167, 171] width 8 height 19
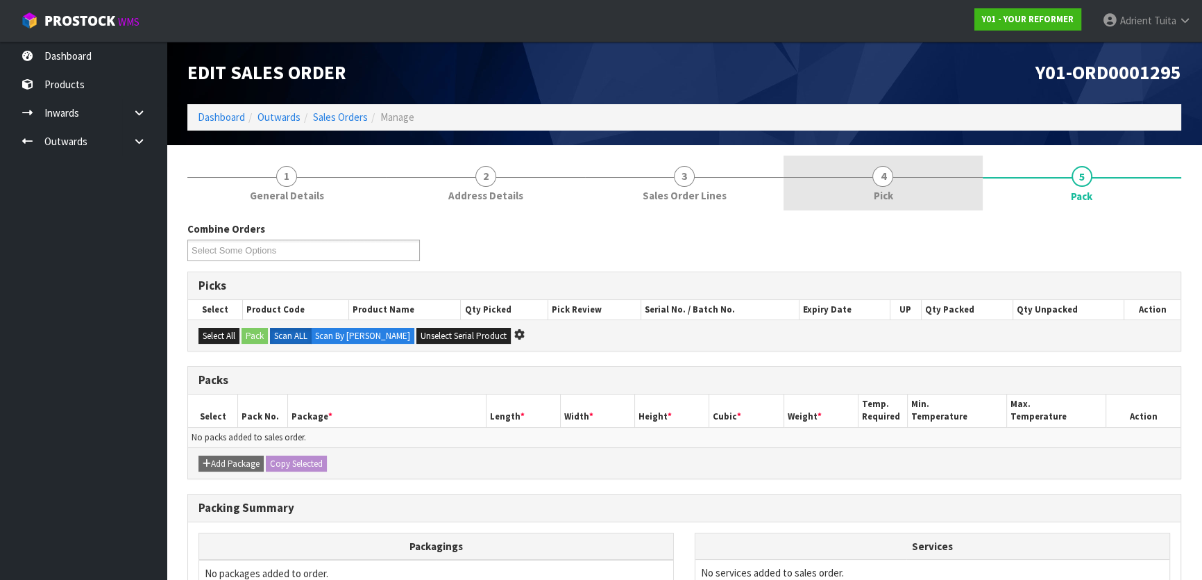
click at [909, 194] on link "4 Pick" at bounding box center [883, 182] width 199 height 55
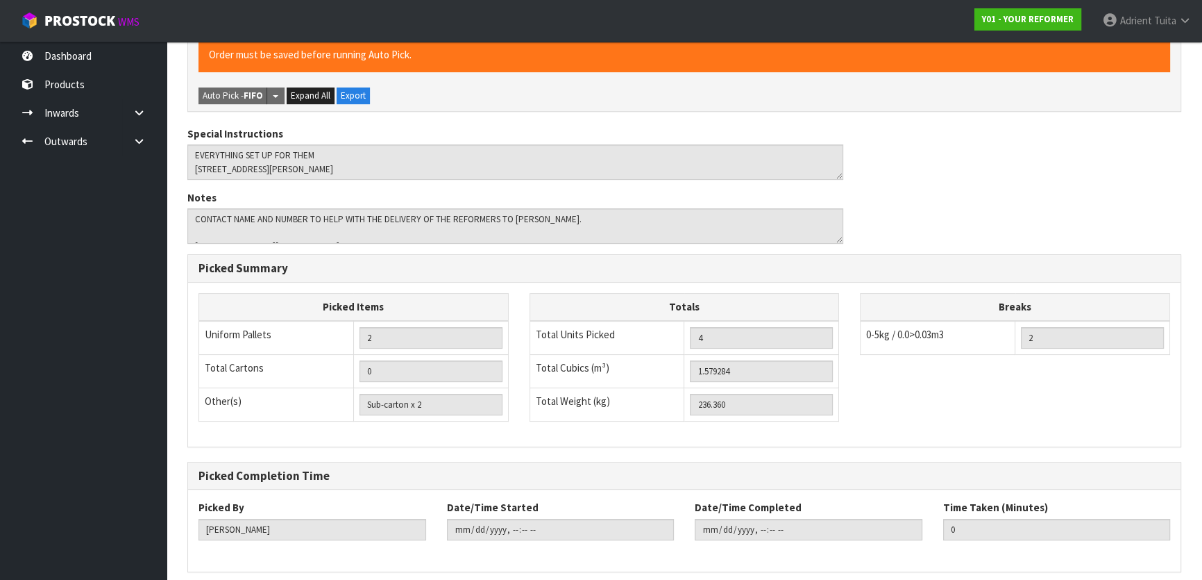
scroll to position [432, 0]
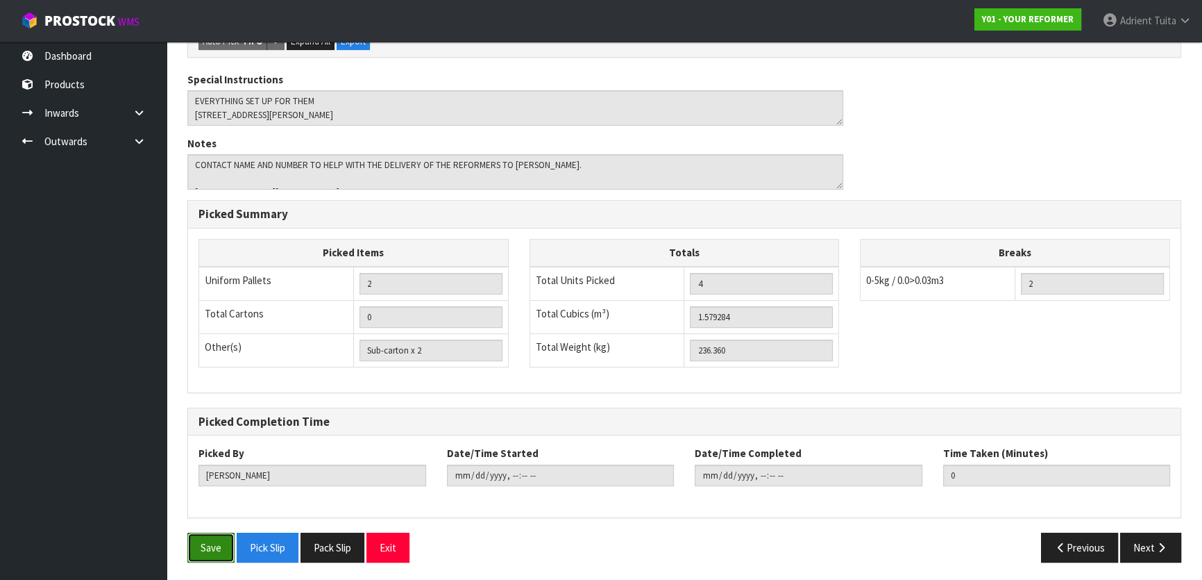
click at [215, 544] on button "Save" at bounding box center [210, 547] width 47 height 30
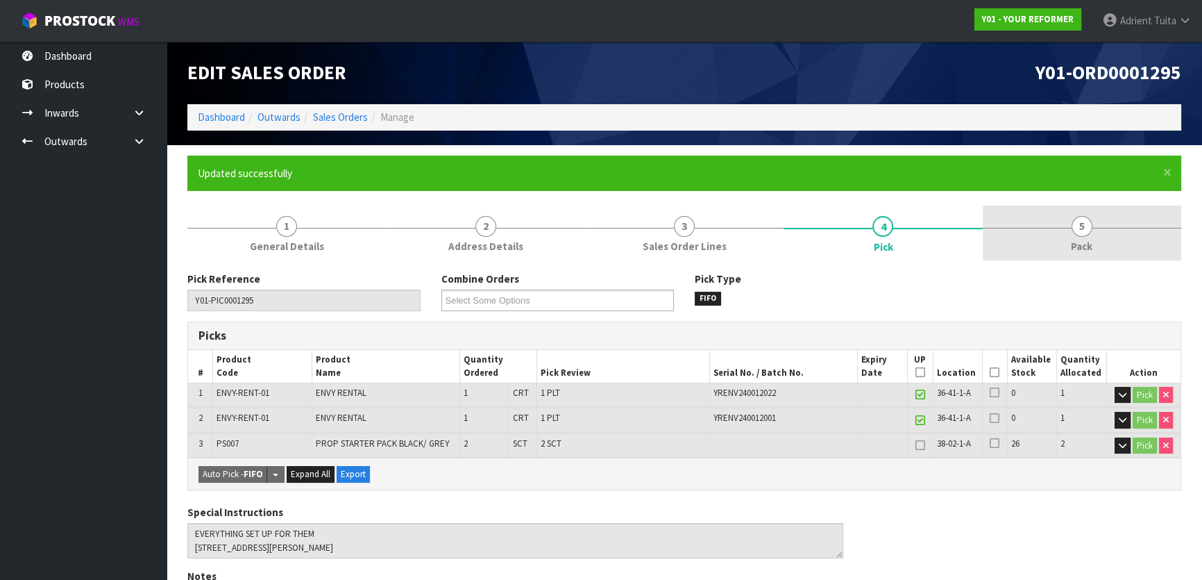
click at [1091, 231] on link "5 Pack" at bounding box center [1082, 232] width 199 height 55
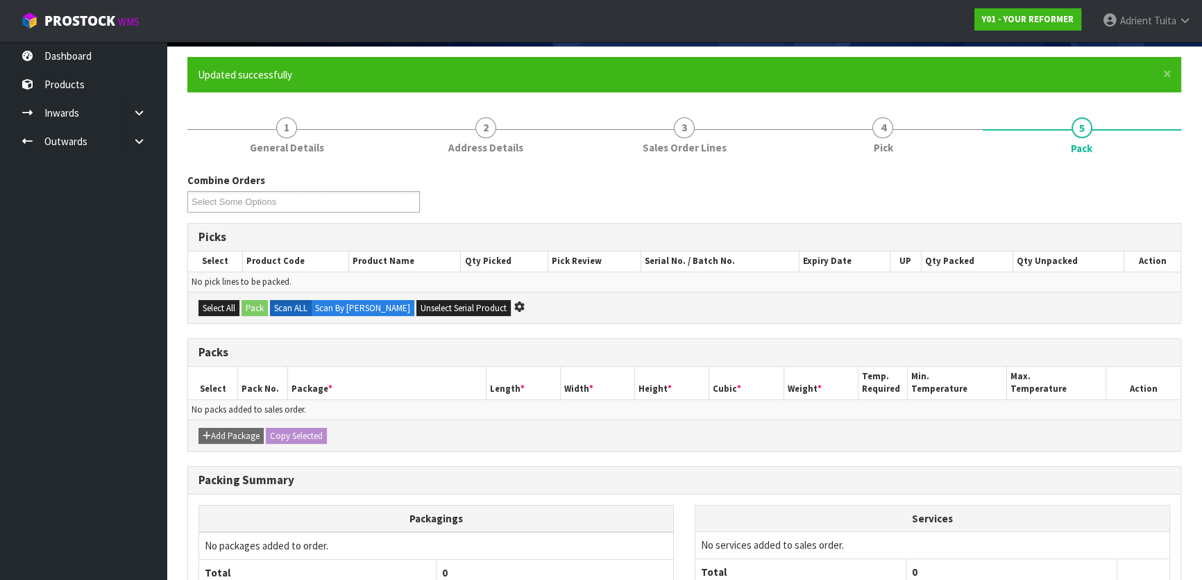
scroll to position [224, 0]
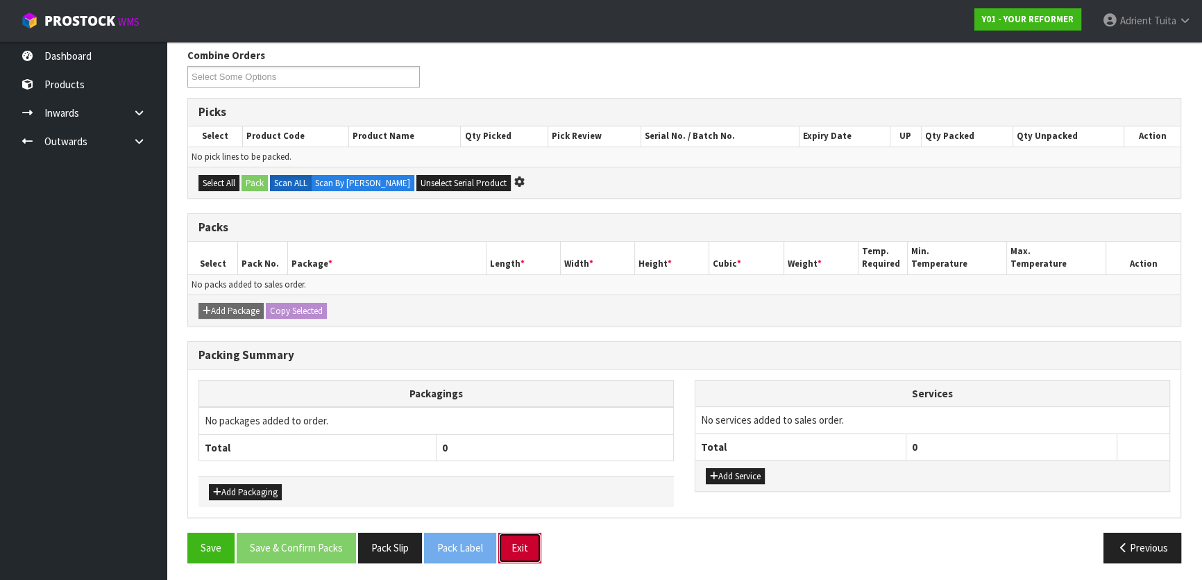
click at [528, 541] on button "Exit" at bounding box center [519, 547] width 43 height 30
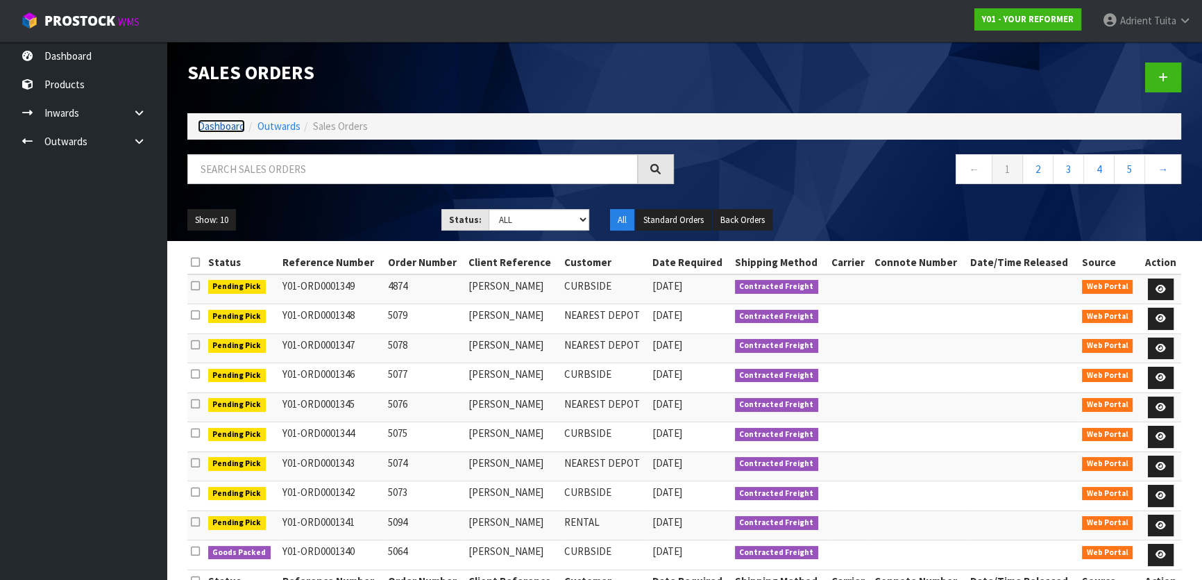
click at [239, 131] on link "Dashboard" at bounding box center [221, 125] width 47 height 13
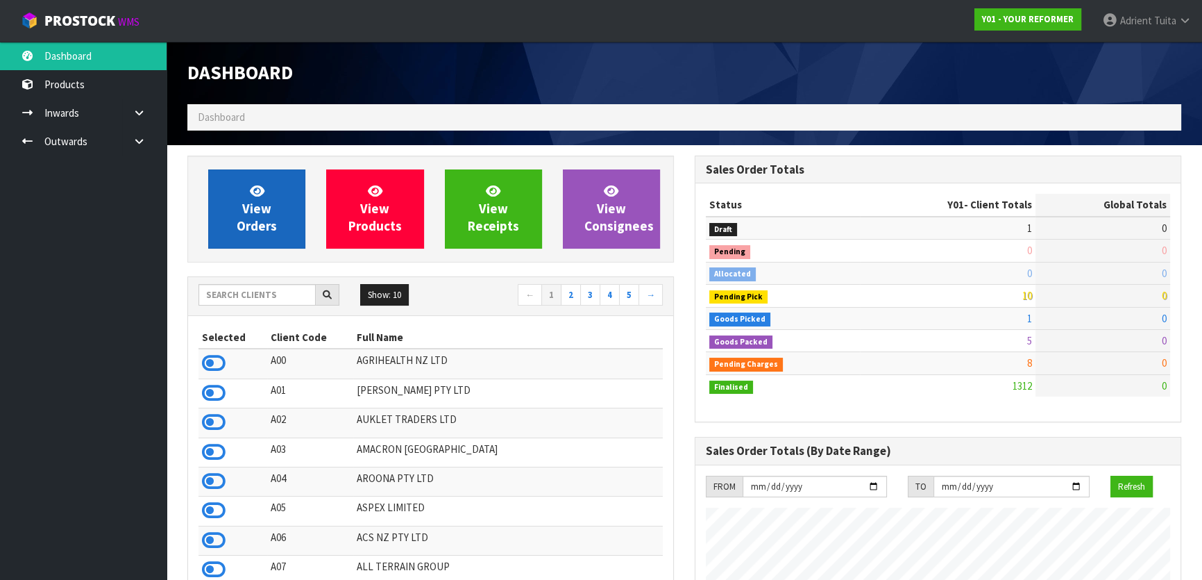
scroll to position [1050, 507]
click at [251, 198] on span "View Orders" at bounding box center [257, 209] width 40 height 52
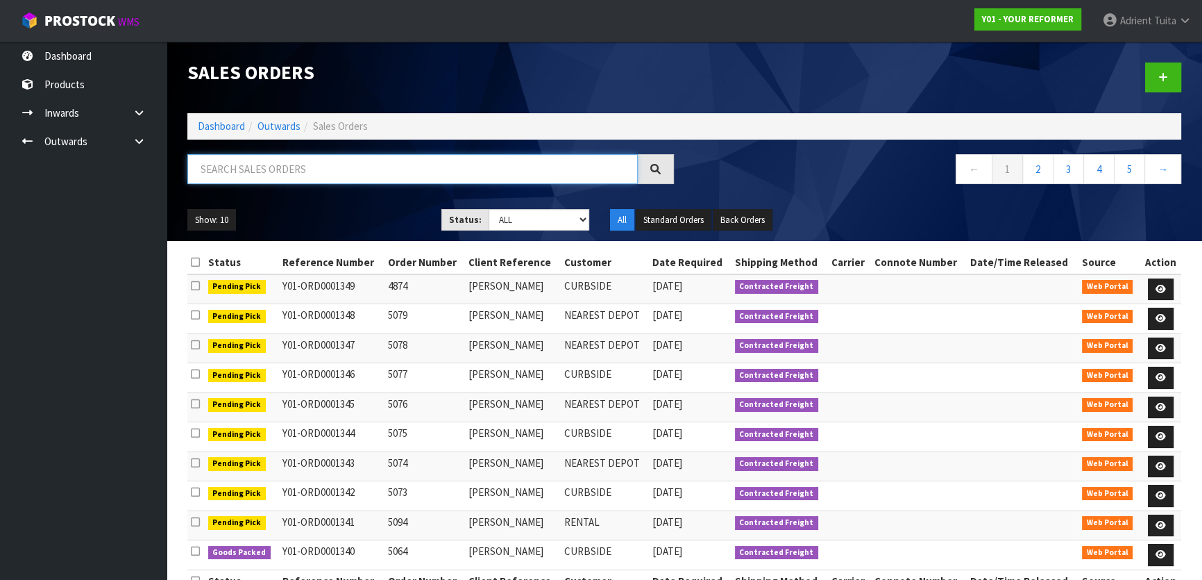
click at [267, 167] on input "text" at bounding box center [412, 169] width 451 height 30
type input "JOB-0407522"
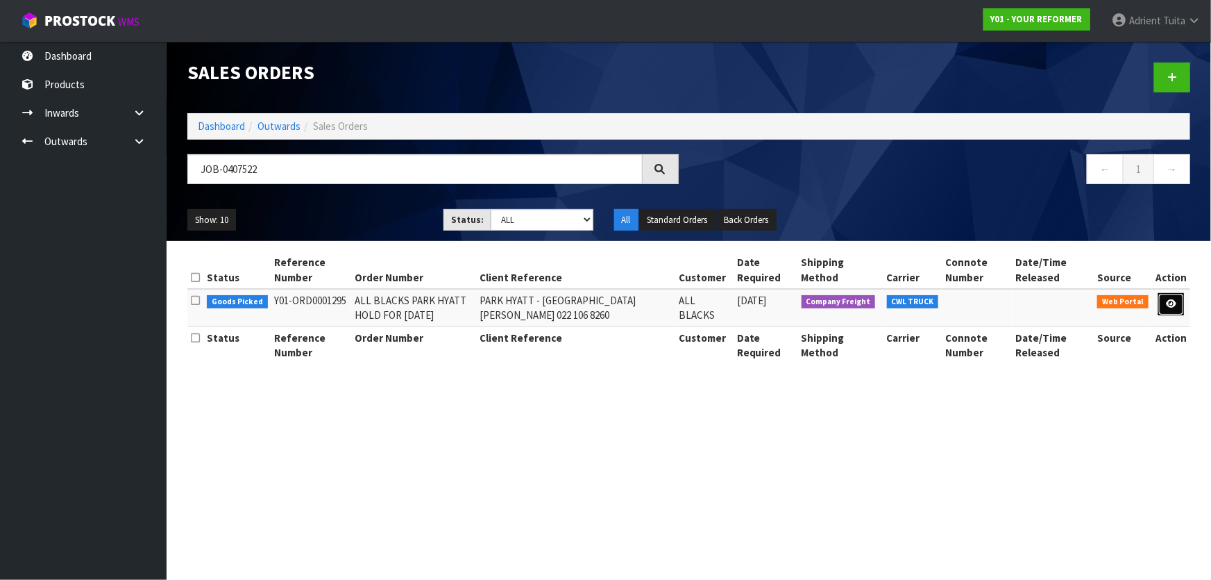
click at [1177, 309] on link at bounding box center [1172, 304] width 26 height 22
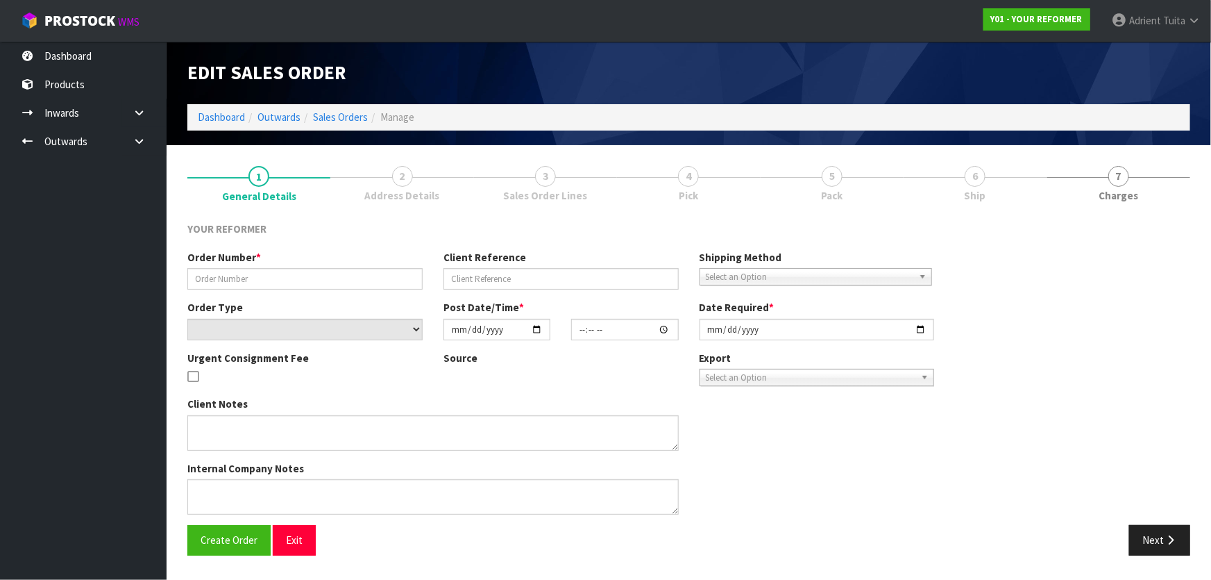
type input "ALL BLACKS PARK HYATT HOLD FOR 30 AUGUST"
type input "PARK HYATT - PARIS XU 022 106 8260"
select select "number:0"
type input "2025-08-13"
type input "14:22:00.000"
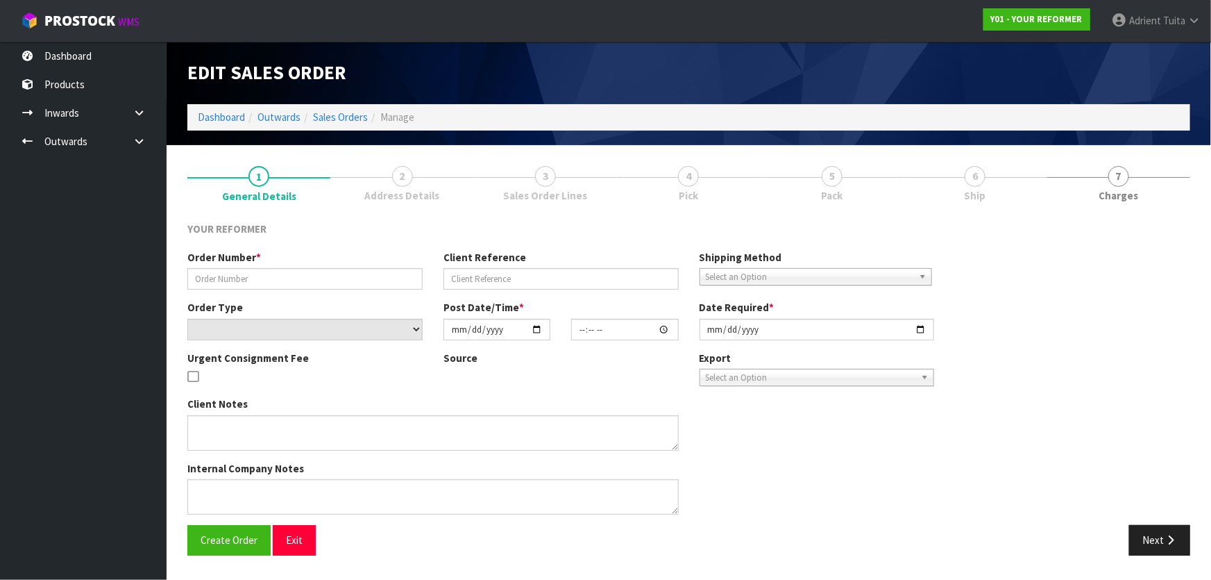
type input "2025-08-30"
type textarea "EVERYTHING SET UP FOR THEM 99 HALSEY ST, AUCKLAND CBD"
type textarea "CONTACT NAME AND NUMBER TO HELP WITH THE DELIVERY OF THE REFORMERS TO PARK HYAT…"
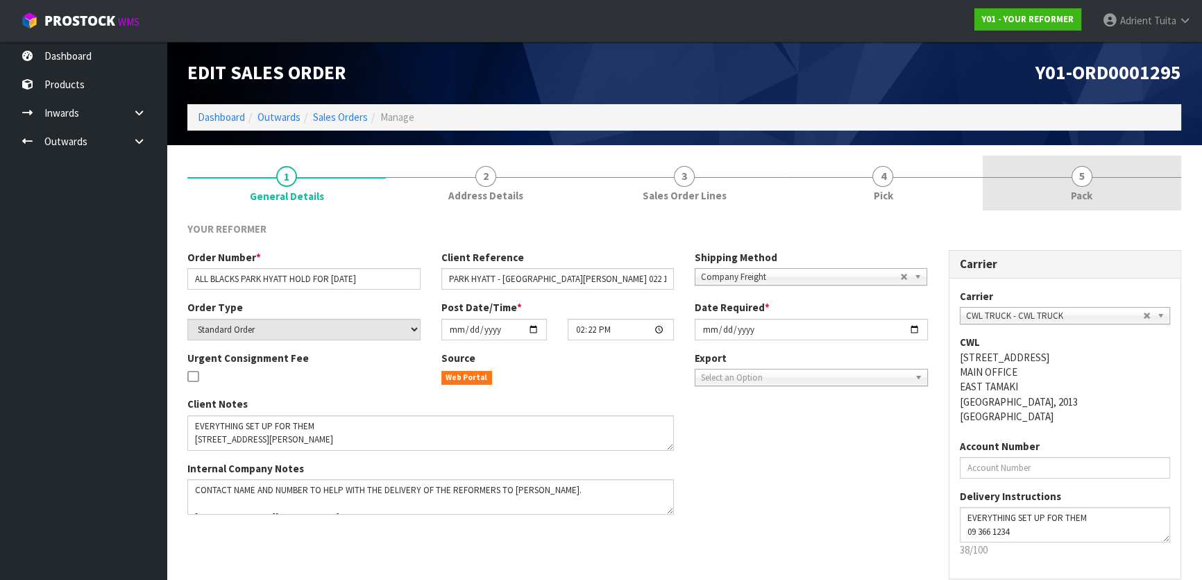
click at [1091, 180] on span "5" at bounding box center [1082, 176] width 21 height 21
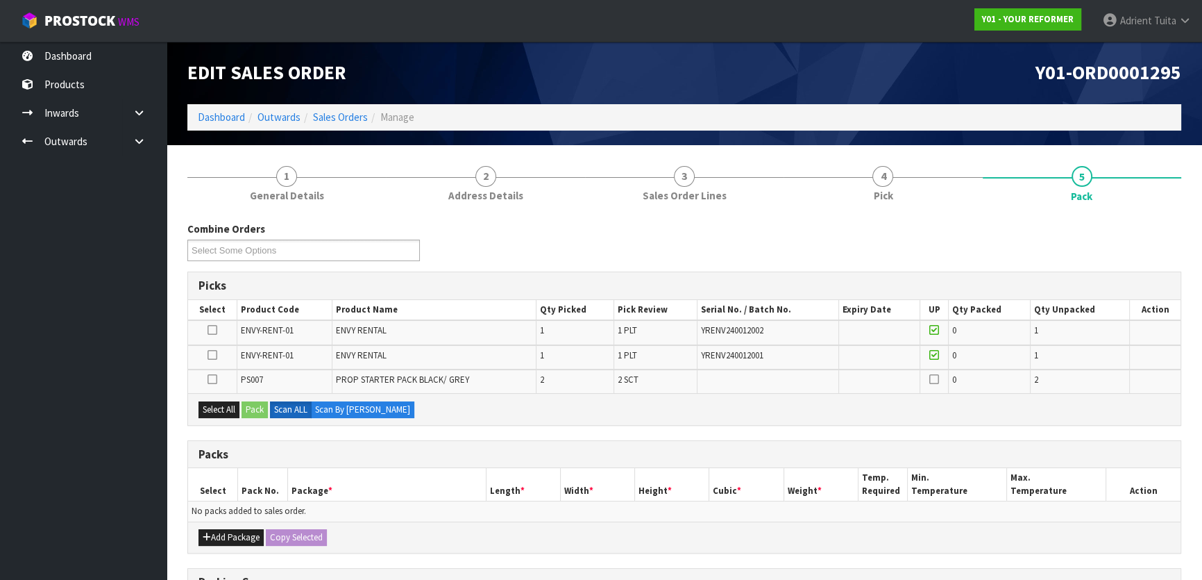
click at [909, 118] on ol "Dashboard Outwards Sales Orders Manage" at bounding box center [684, 117] width 994 height 26
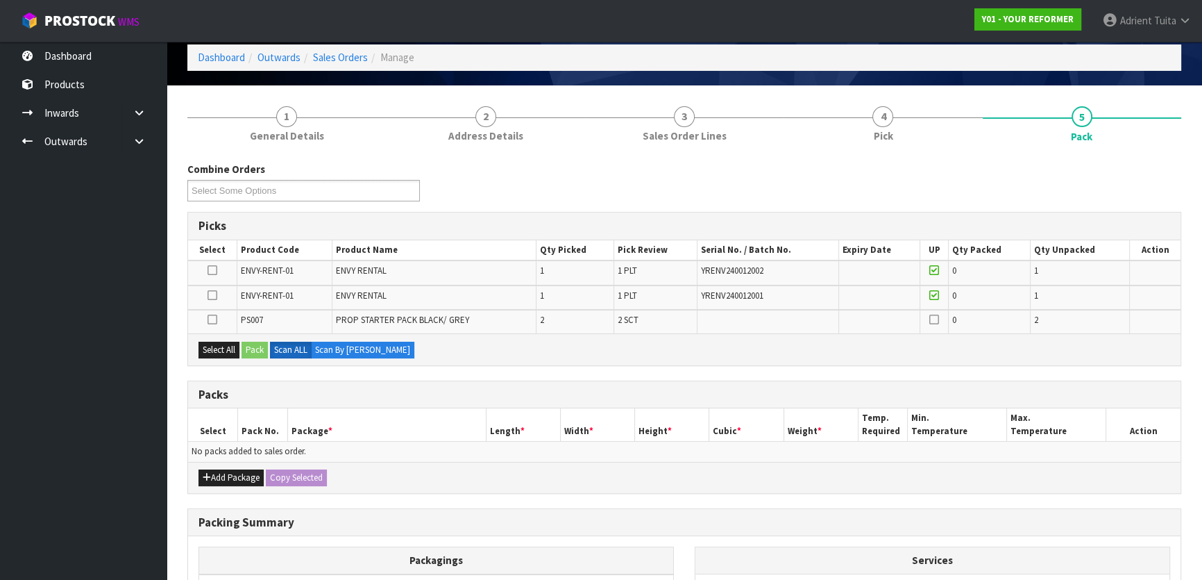
scroll to position [189, 0]
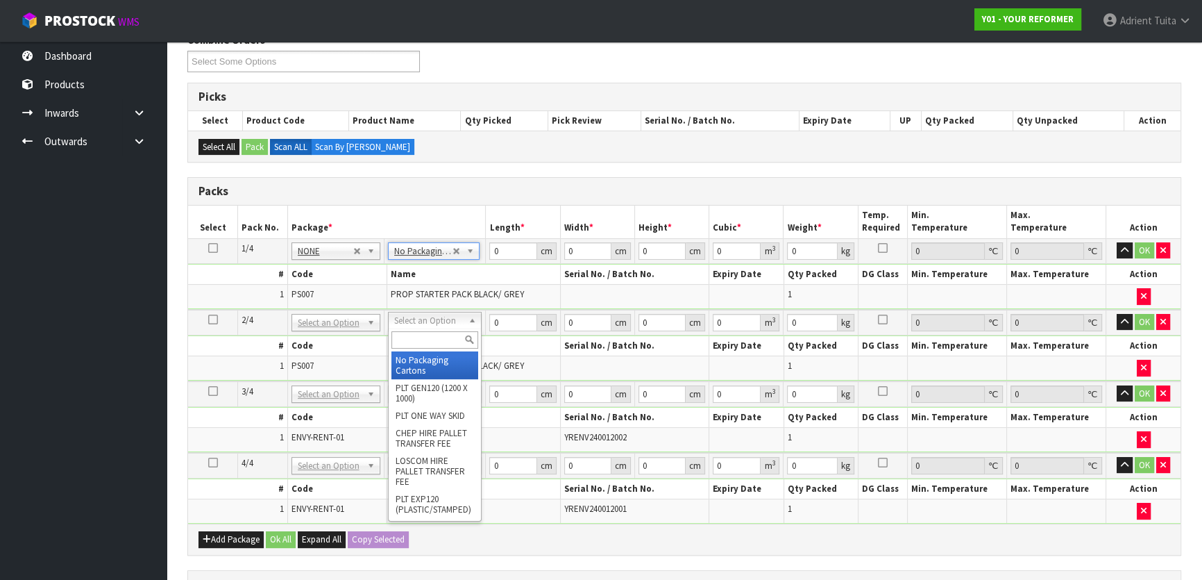
type input "2"
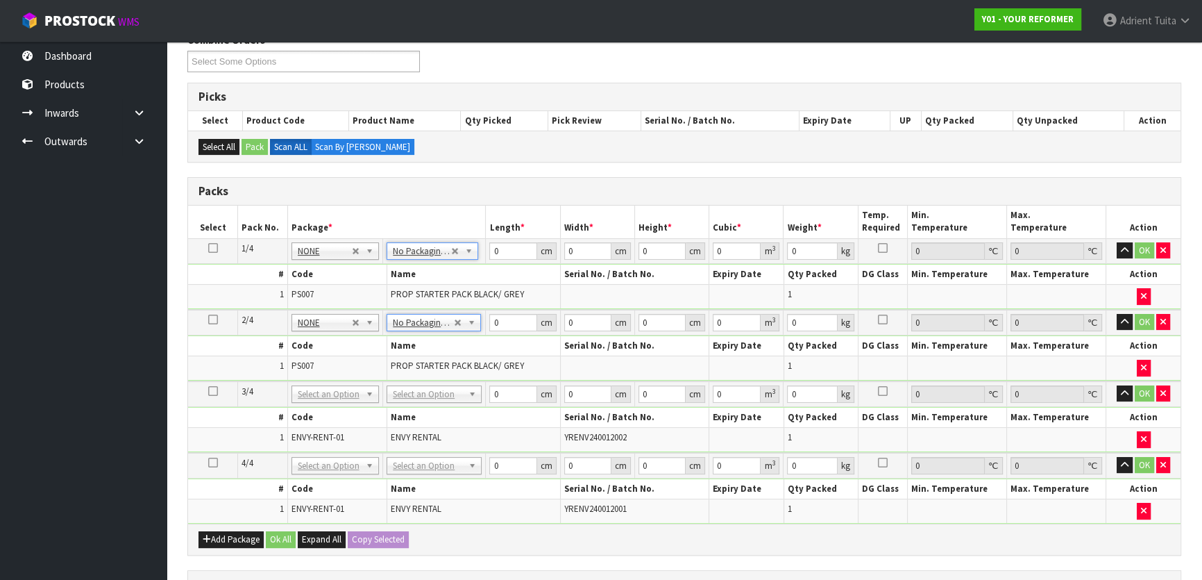
drag, startPoint x: 425, startPoint y: 380, endPoint x: 425, endPoint y: 389, distance: 9.0
click at [426, 382] on td "No Packaging Cartons PLT GEN120 (1200 X 1000) PLT ONE WAY SKID CHEP HIRE PALLET…" at bounding box center [434, 394] width 103 height 26
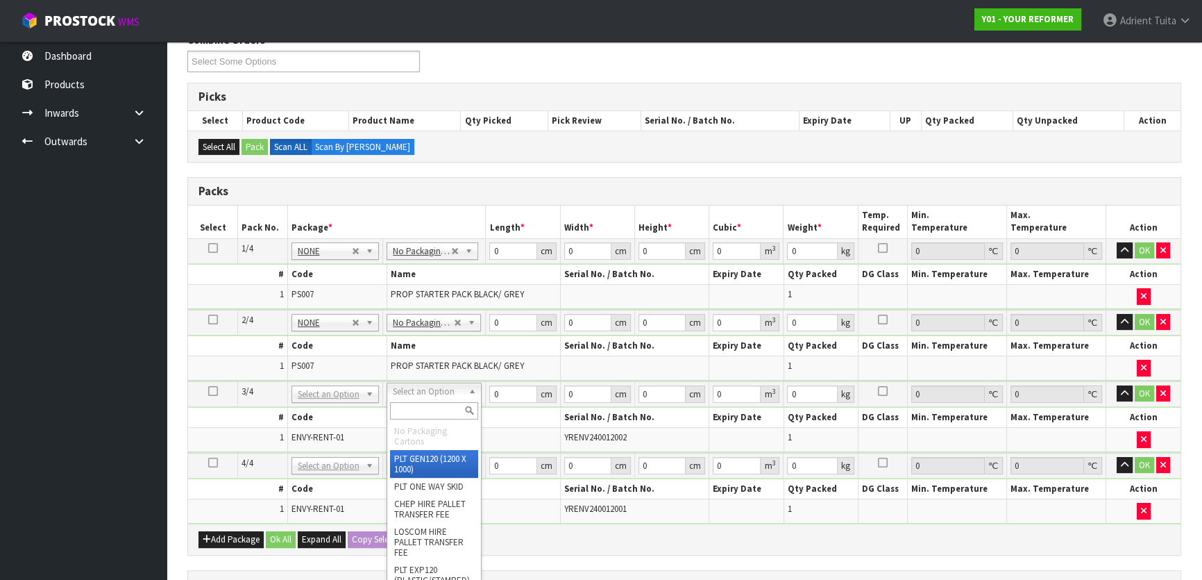
click at [426, 405] on input "text" at bounding box center [434, 410] width 88 height 17
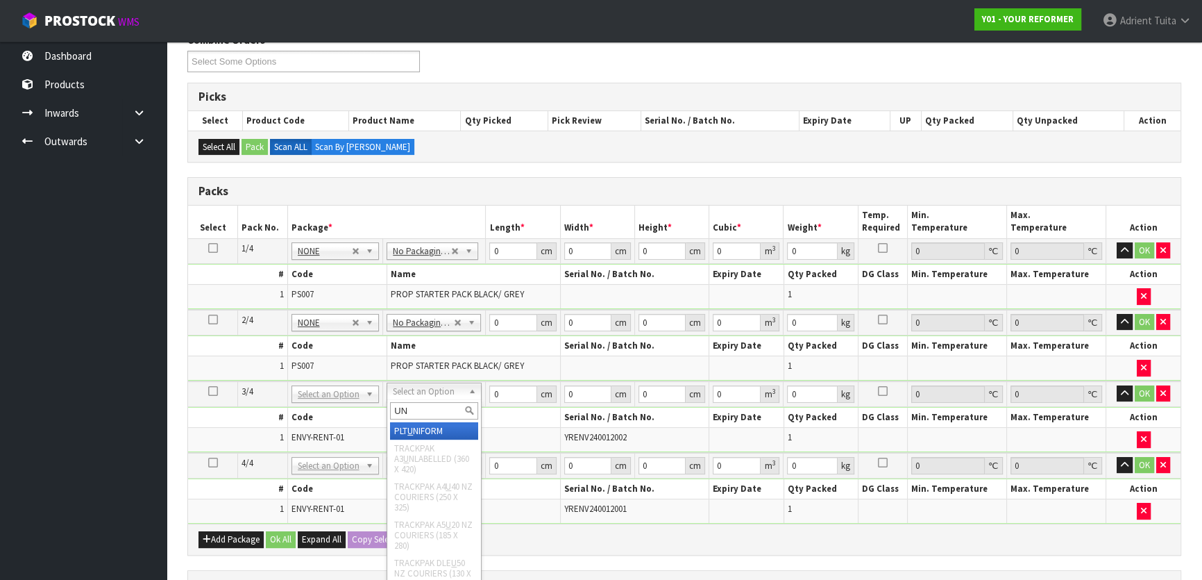
type input "UNI"
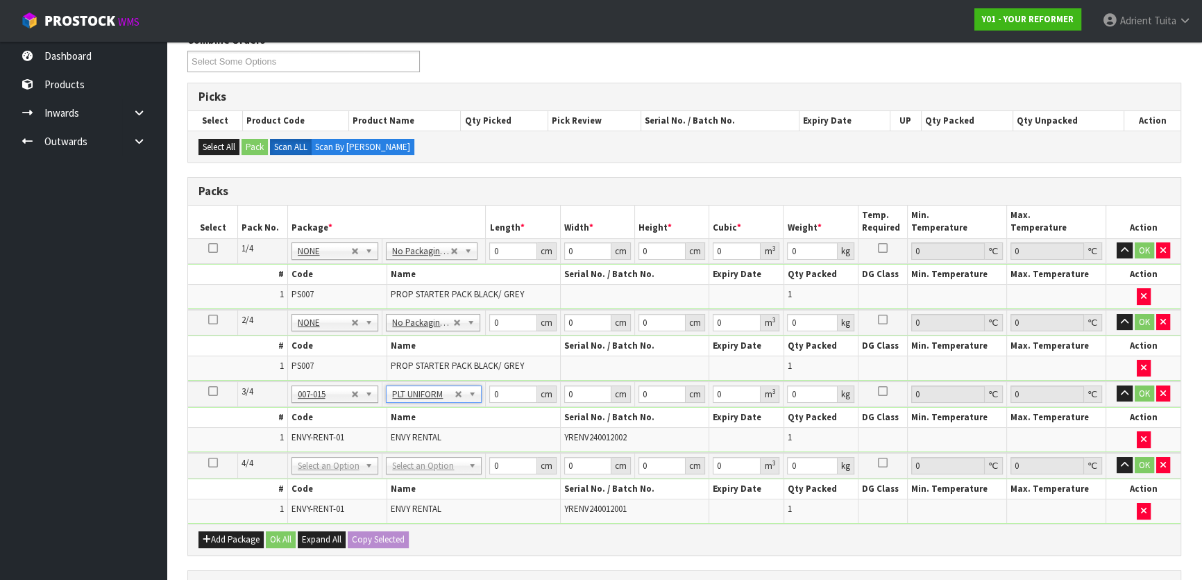
type input "115"
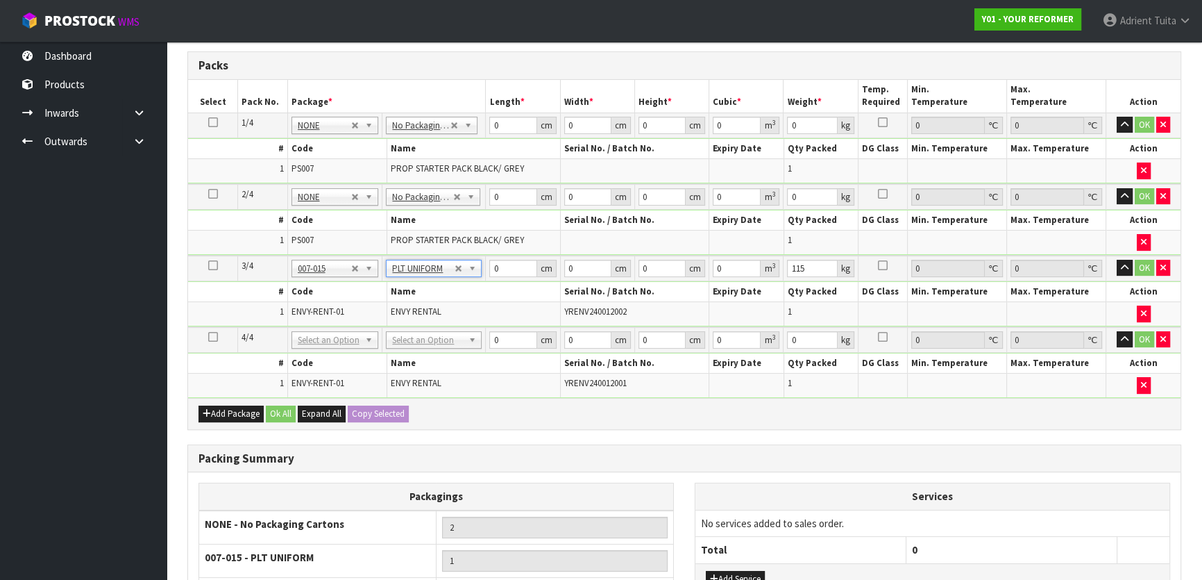
scroll to position [315, 0]
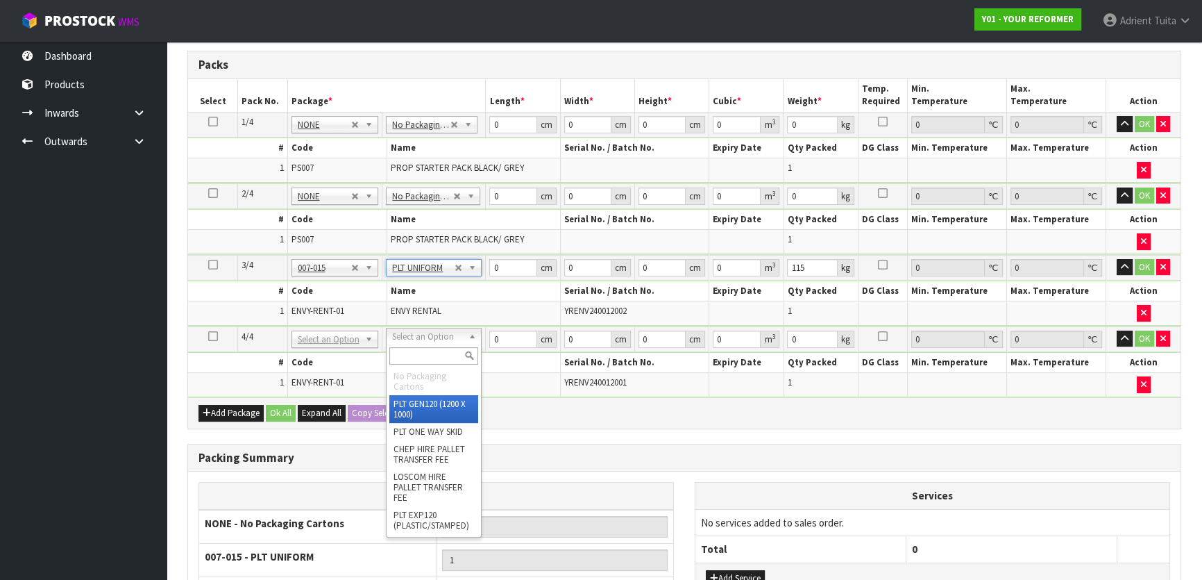
click at [430, 353] on input "text" at bounding box center [433, 355] width 89 height 17
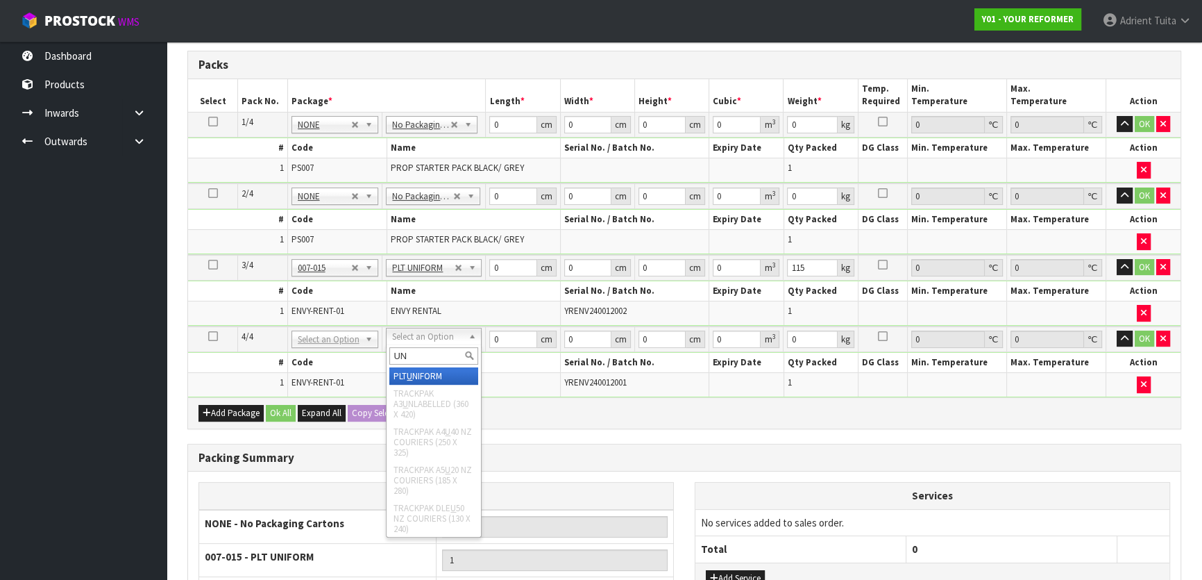
type input "UNI"
type input "2"
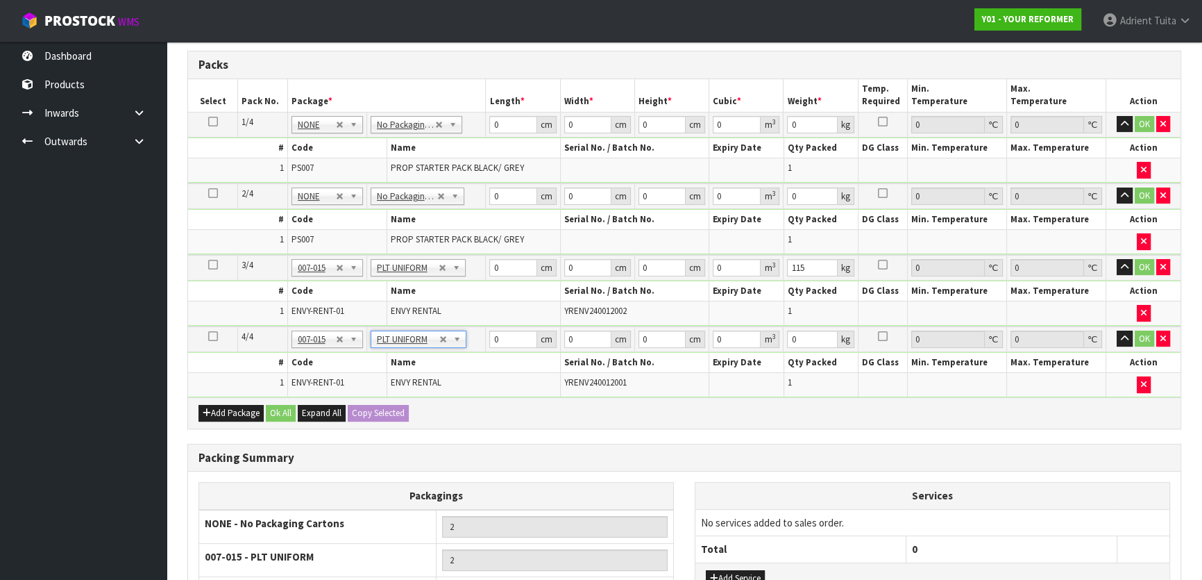
type input "115"
click at [516, 127] on input "0" at bounding box center [512, 124] width 47 height 17
type input "55"
type input "41"
type input "8"
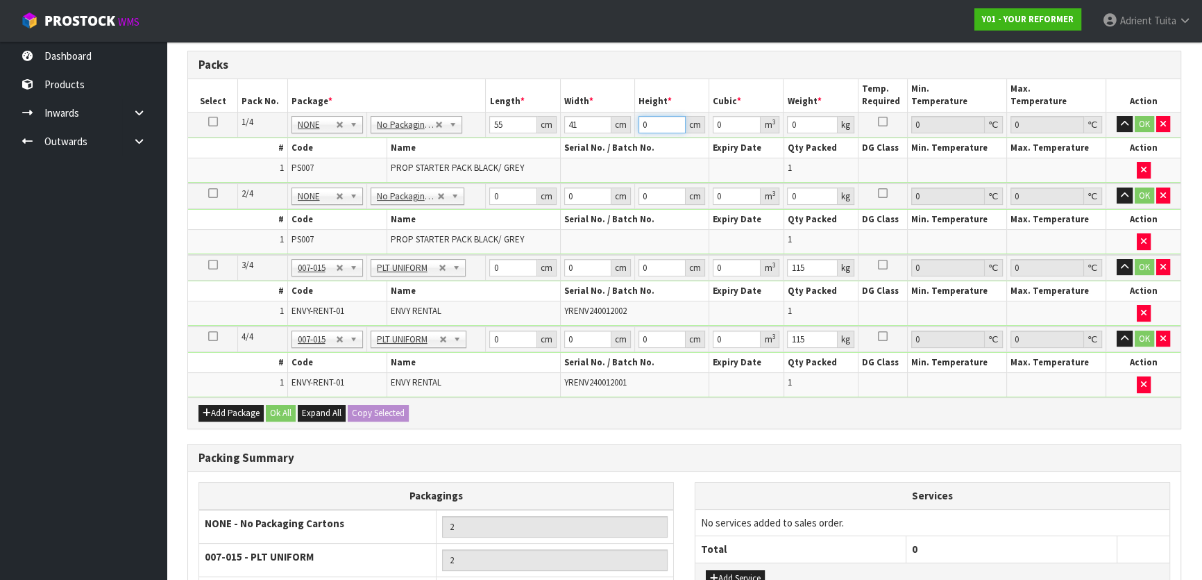
type input "0.01804"
type input "8"
type input "4"
click at [512, 197] on input "0" at bounding box center [512, 195] width 47 height 17
type input "55"
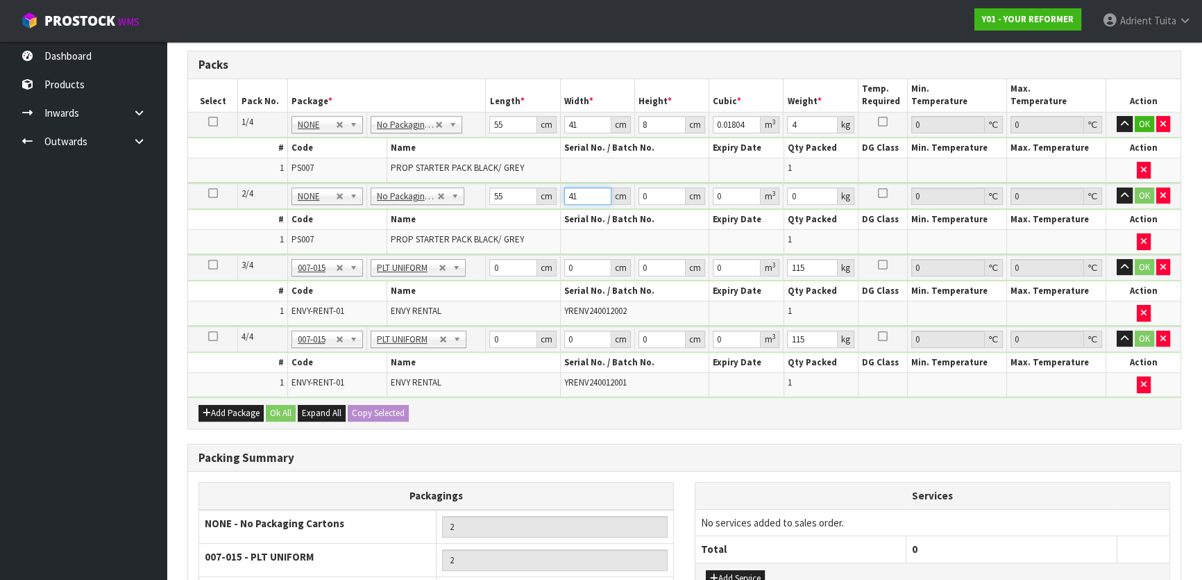
type input "41"
type input "8"
type input "0.01804"
type input "8"
type input "4"
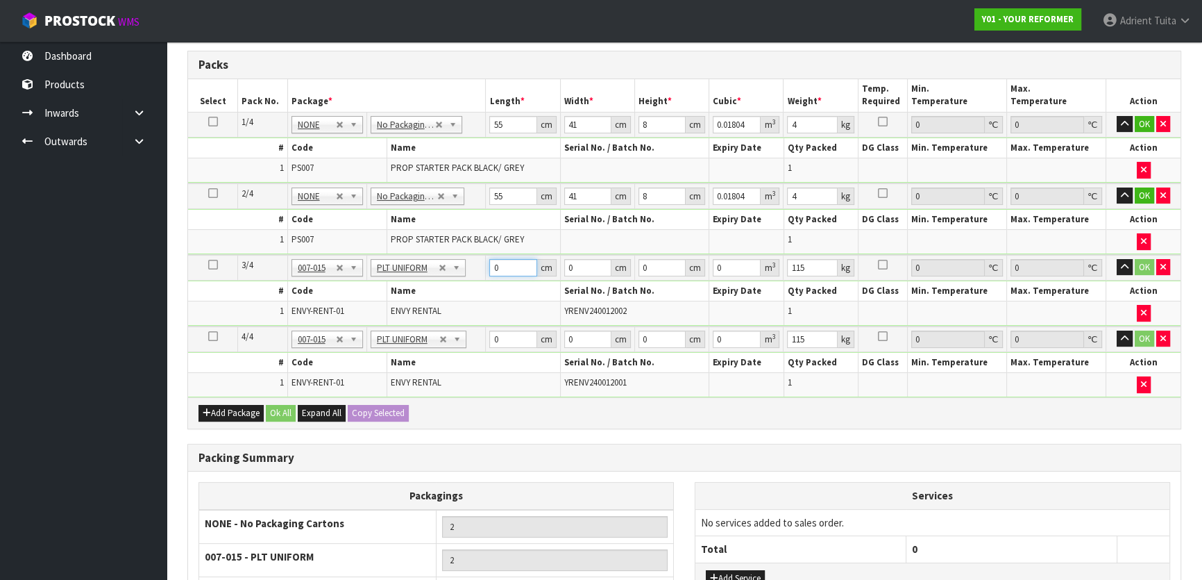
click at [512, 259] on input "0" at bounding box center [512, 267] width 47 height 17
type input "260"
type input "73"
type input "4"
type input "0.07592"
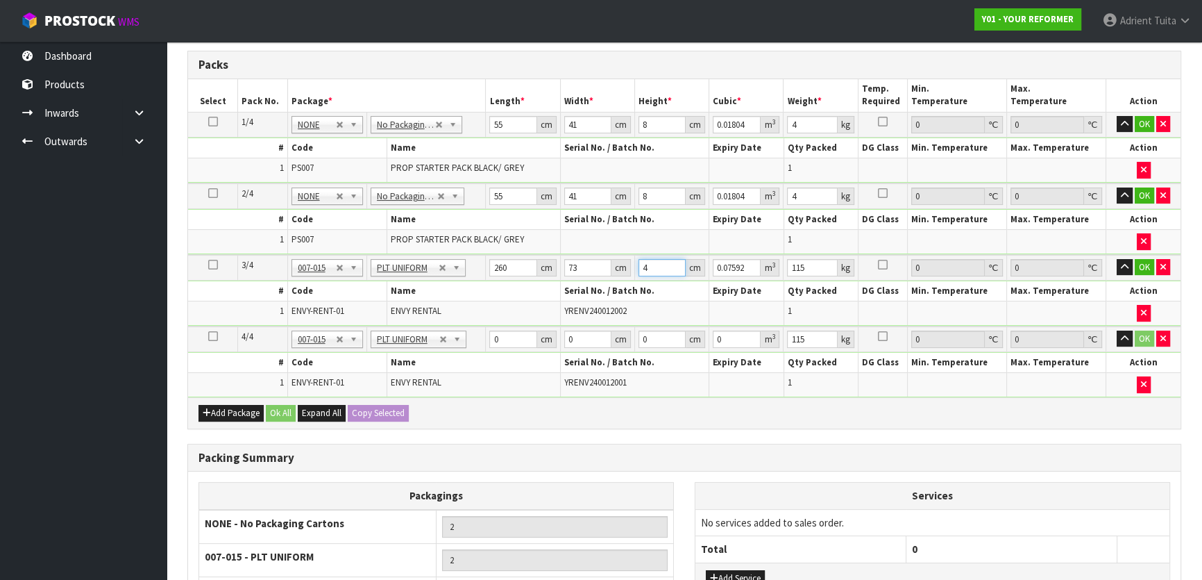
type input "42"
type input "0.79716"
type input "42"
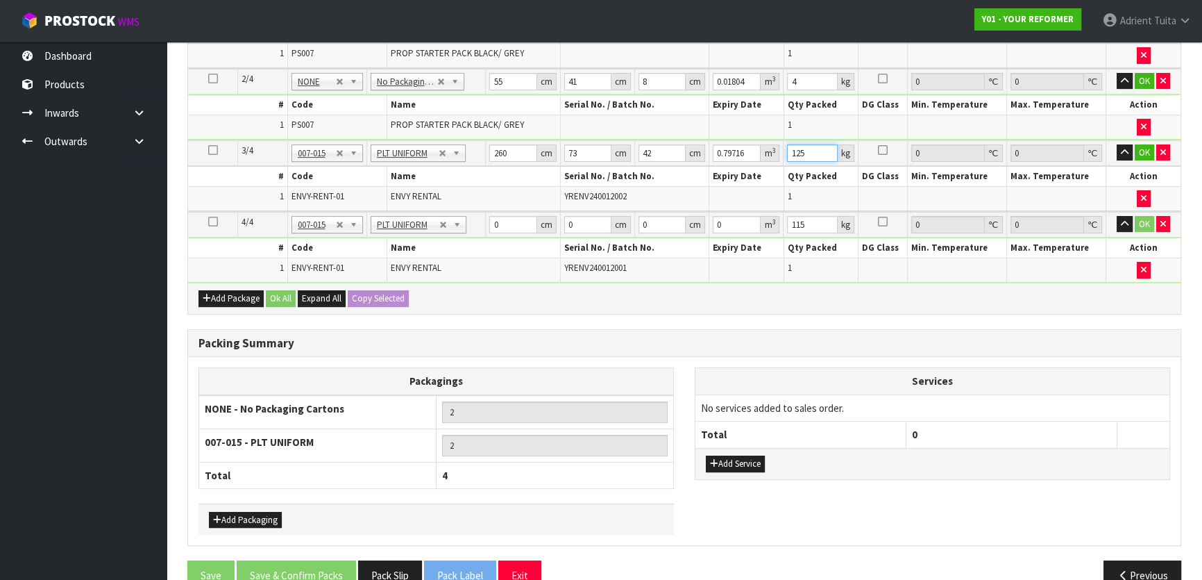
scroll to position [441, 0]
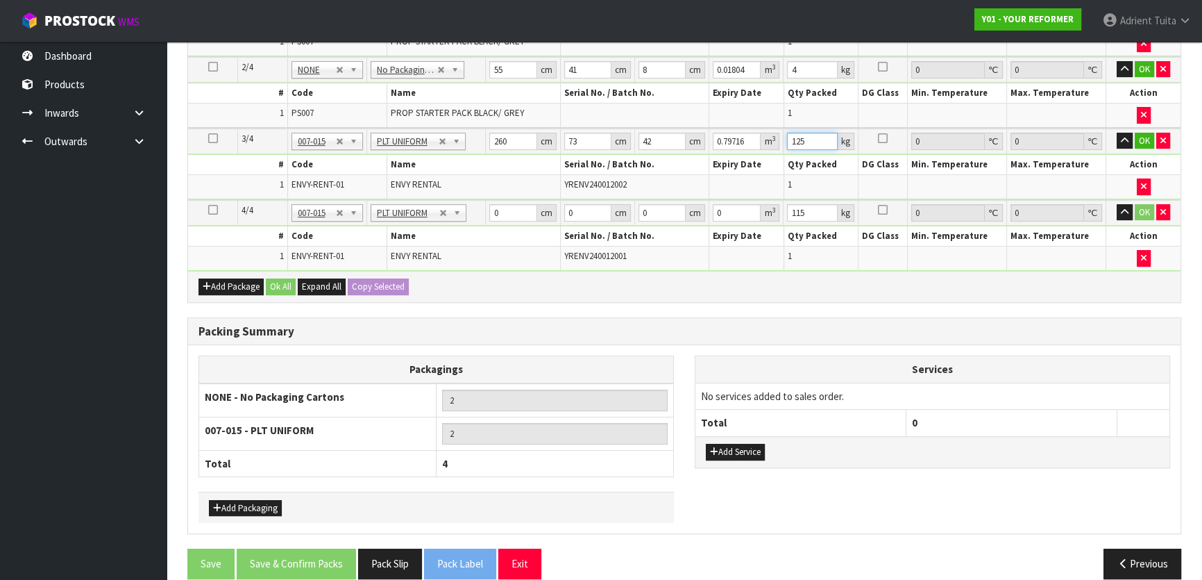
type input "125"
click at [507, 214] on input "0" at bounding box center [512, 212] width 47 height 17
type input "260"
type input "73"
type input "4"
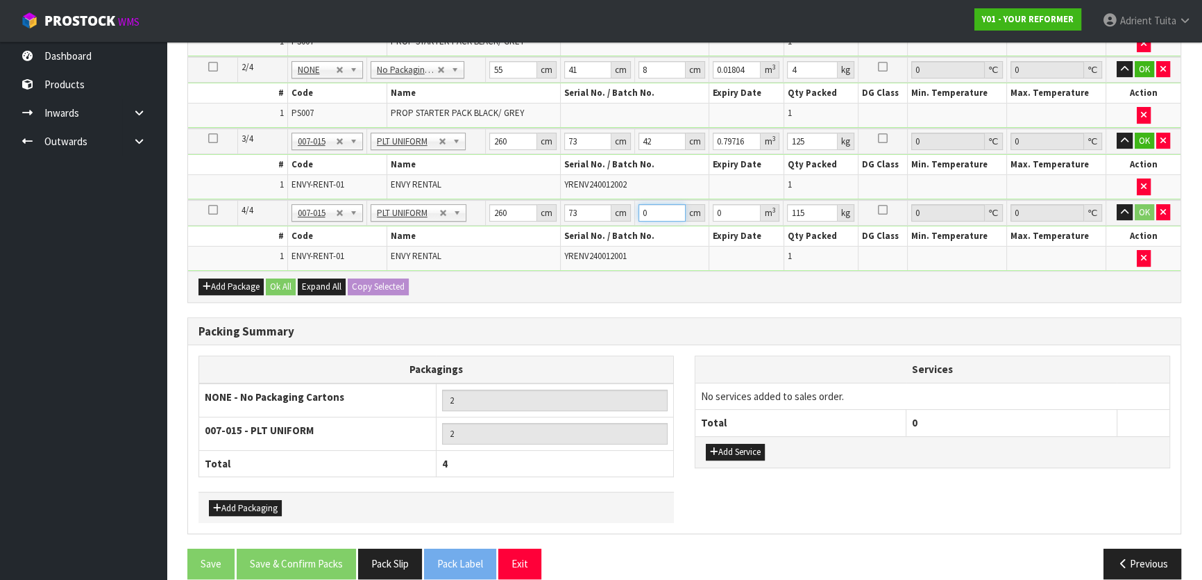
type input "0.07592"
type input "42"
type input "0.79716"
click at [1136, 210] on button "OK" at bounding box center [1144, 212] width 19 height 17
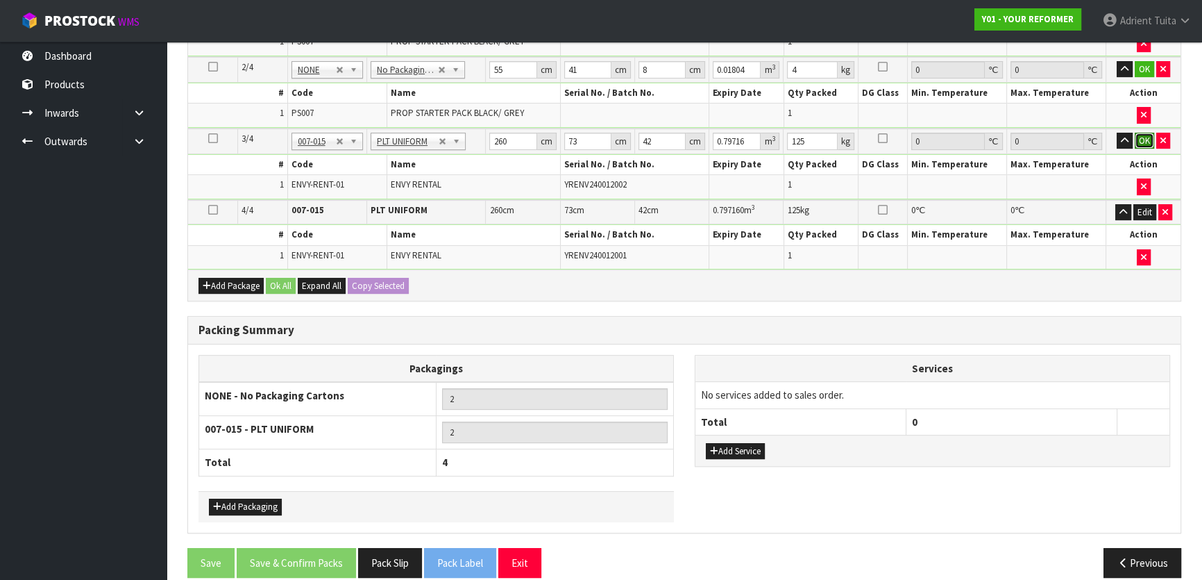
click at [1138, 138] on button "OK" at bounding box center [1144, 141] width 19 height 17
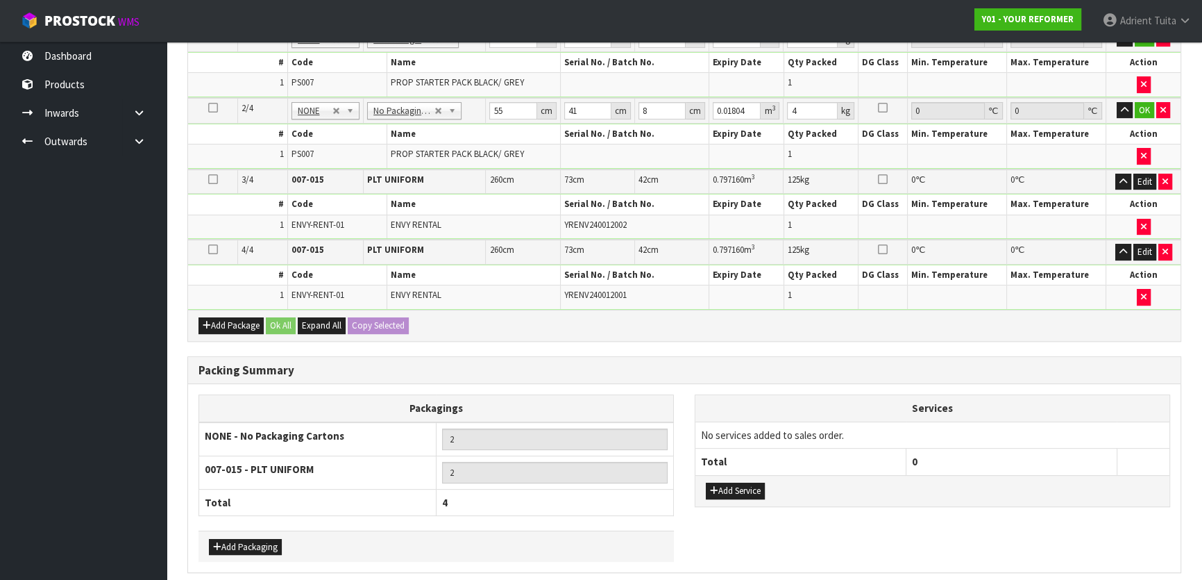
scroll to position [378, 0]
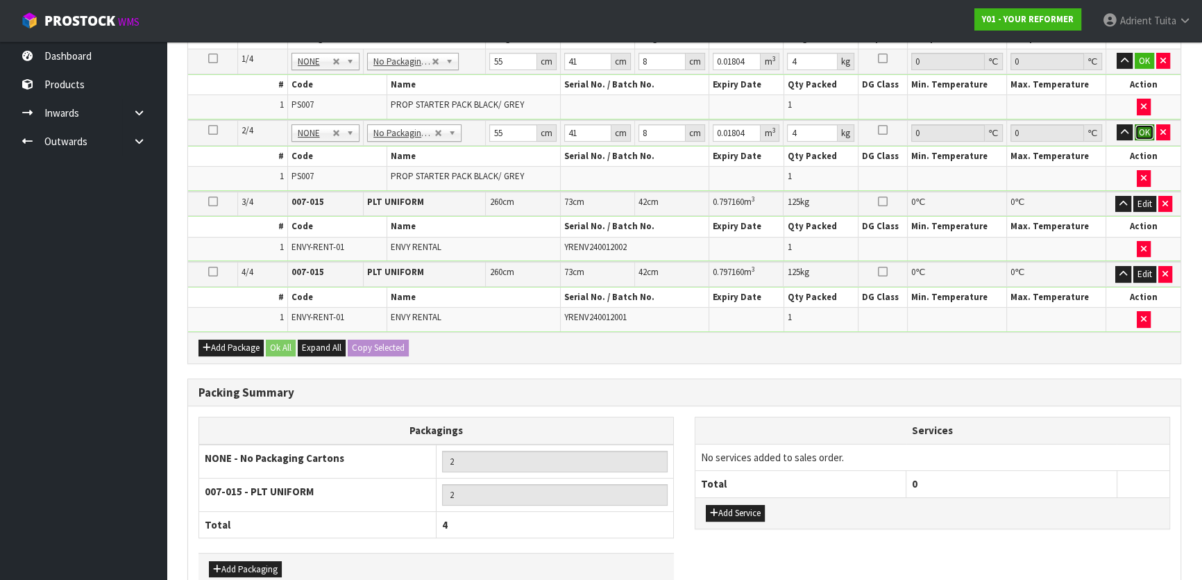
click at [1143, 132] on button "OK" at bounding box center [1144, 132] width 19 height 17
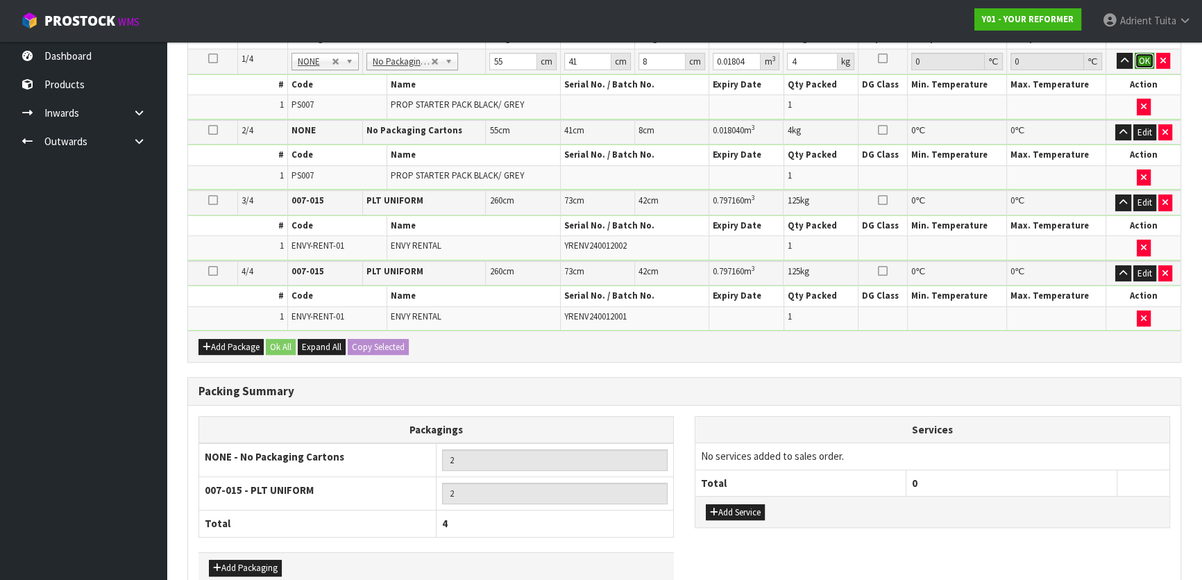
click at [1141, 56] on button "OK" at bounding box center [1144, 61] width 19 height 17
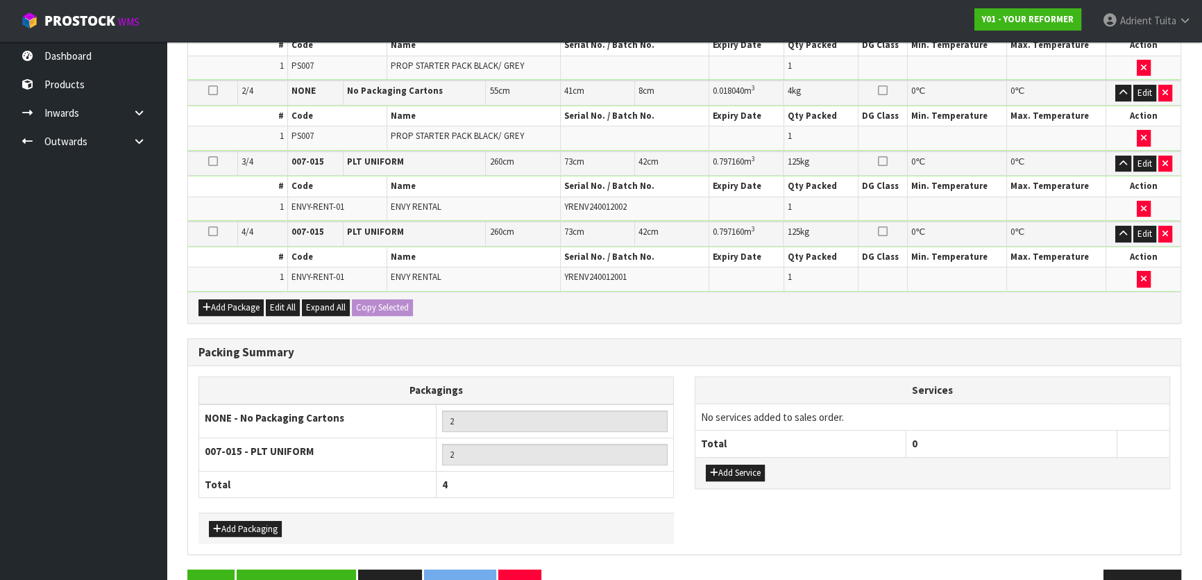
scroll to position [451, 0]
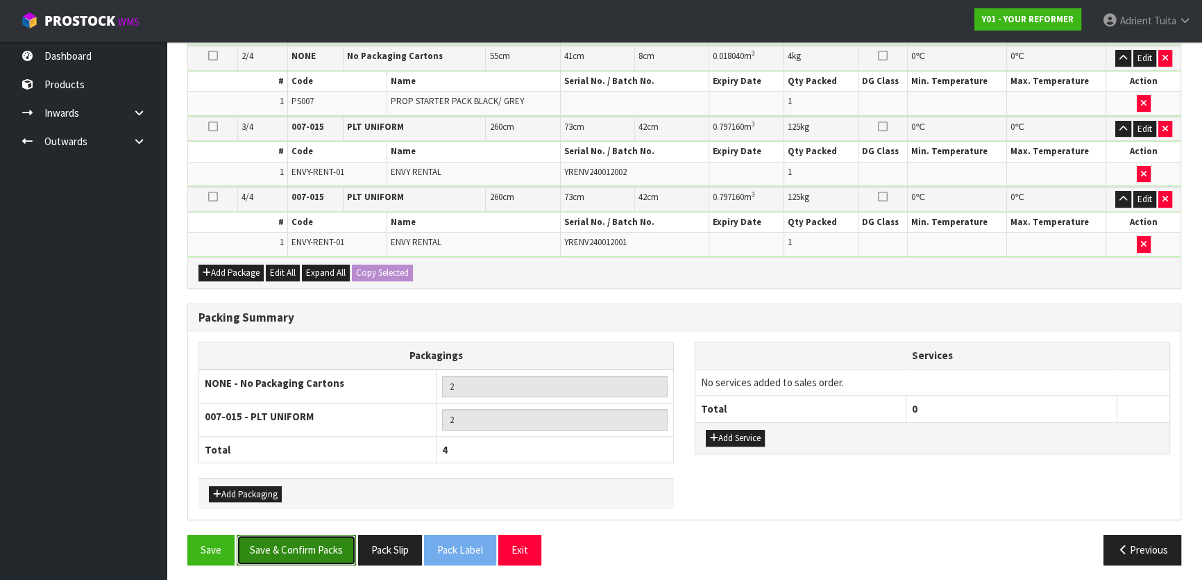
click at [283, 537] on button "Save & Confirm Packs" at bounding box center [296, 550] width 119 height 30
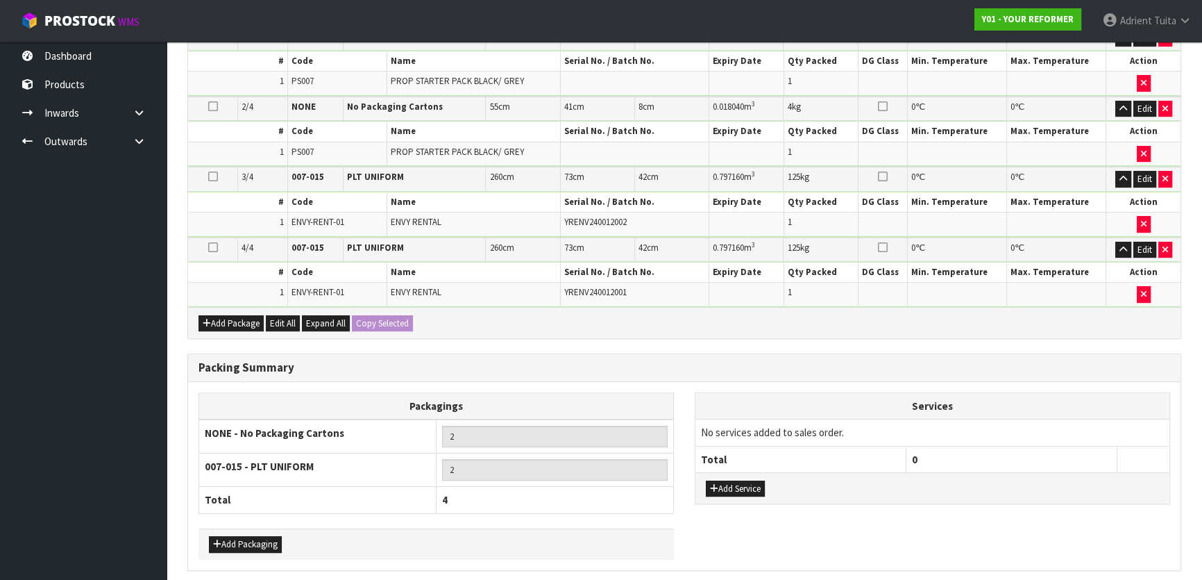
scroll to position [0, 0]
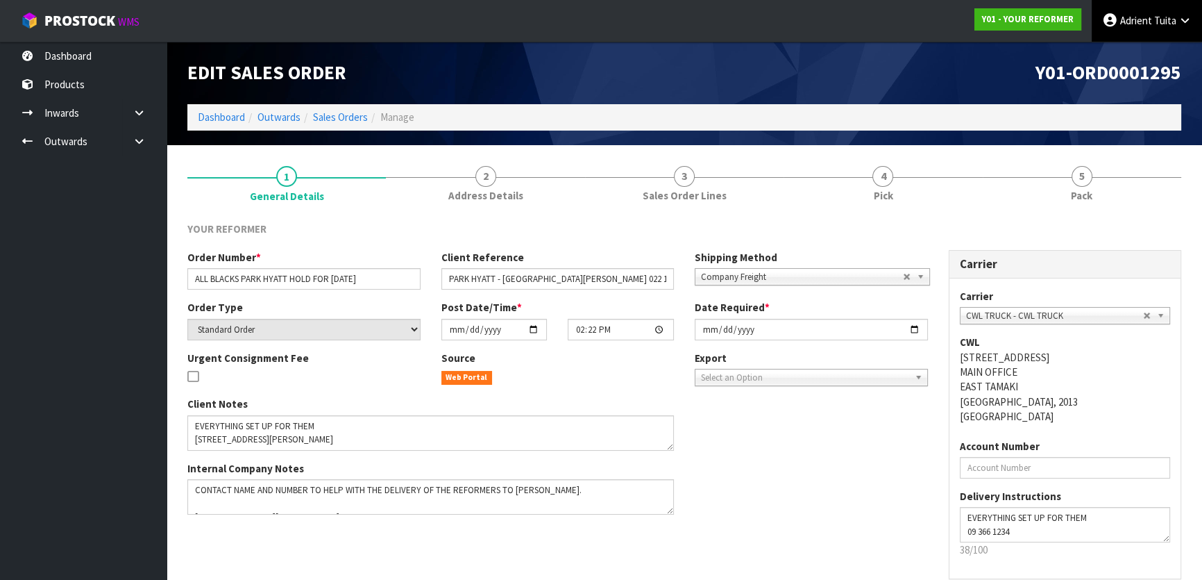
click at [1159, 26] on span "Tuita" at bounding box center [1165, 20] width 22 height 13
click at [1154, 62] on link "Logout" at bounding box center [1147, 55] width 110 height 19
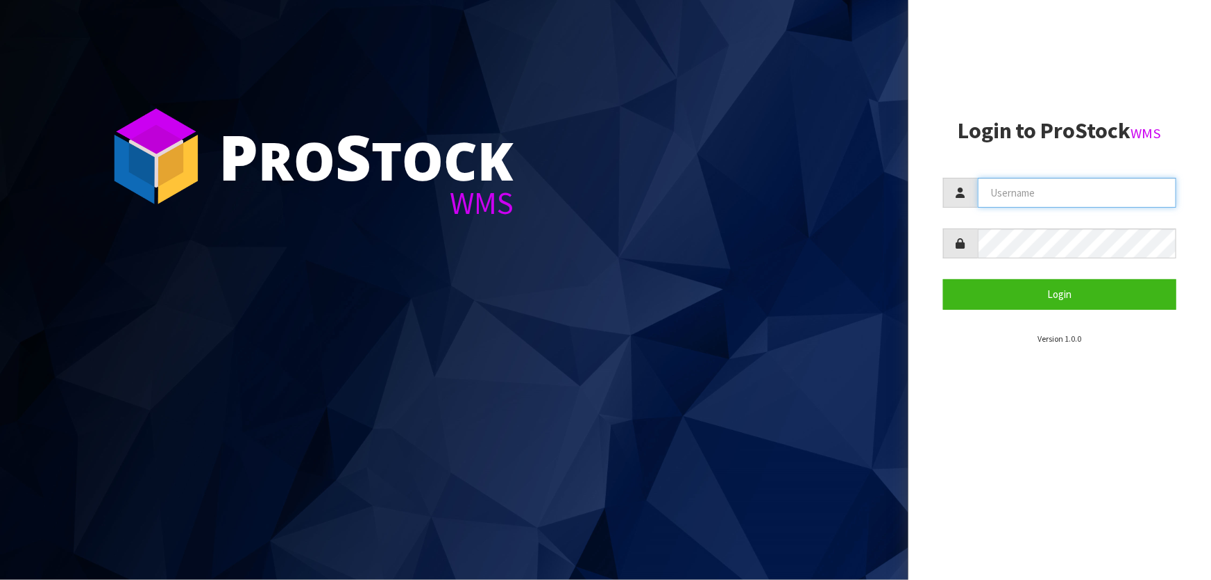
click at [1025, 187] on input "text" at bounding box center [1077, 193] width 199 height 30
type input "MANA"
click at [943, 279] on button "Login" at bounding box center [1059, 294] width 233 height 30
